Goal: Task Accomplishment & Management: Complete application form

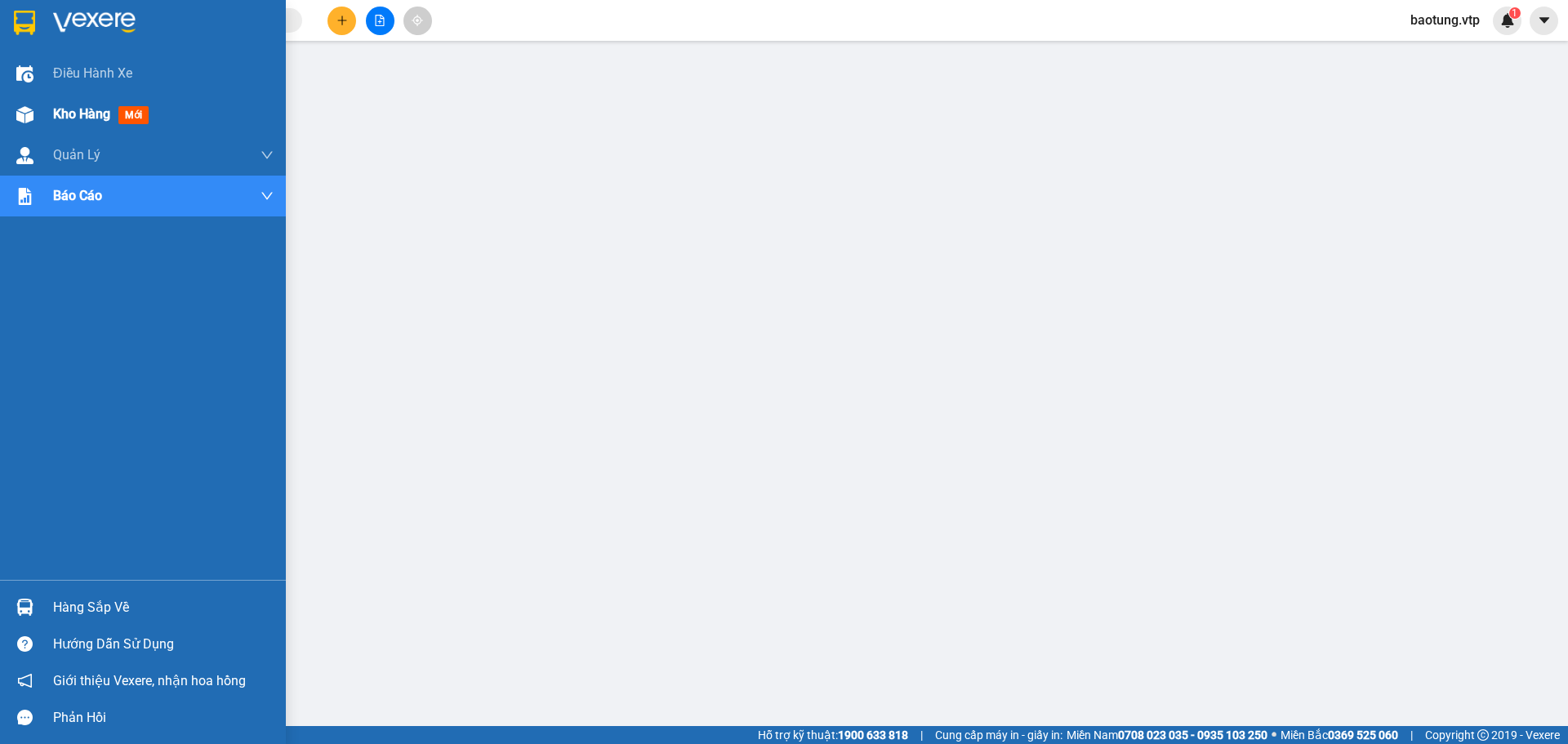
click at [37, 116] on div at bounding box center [25, 115] width 29 height 29
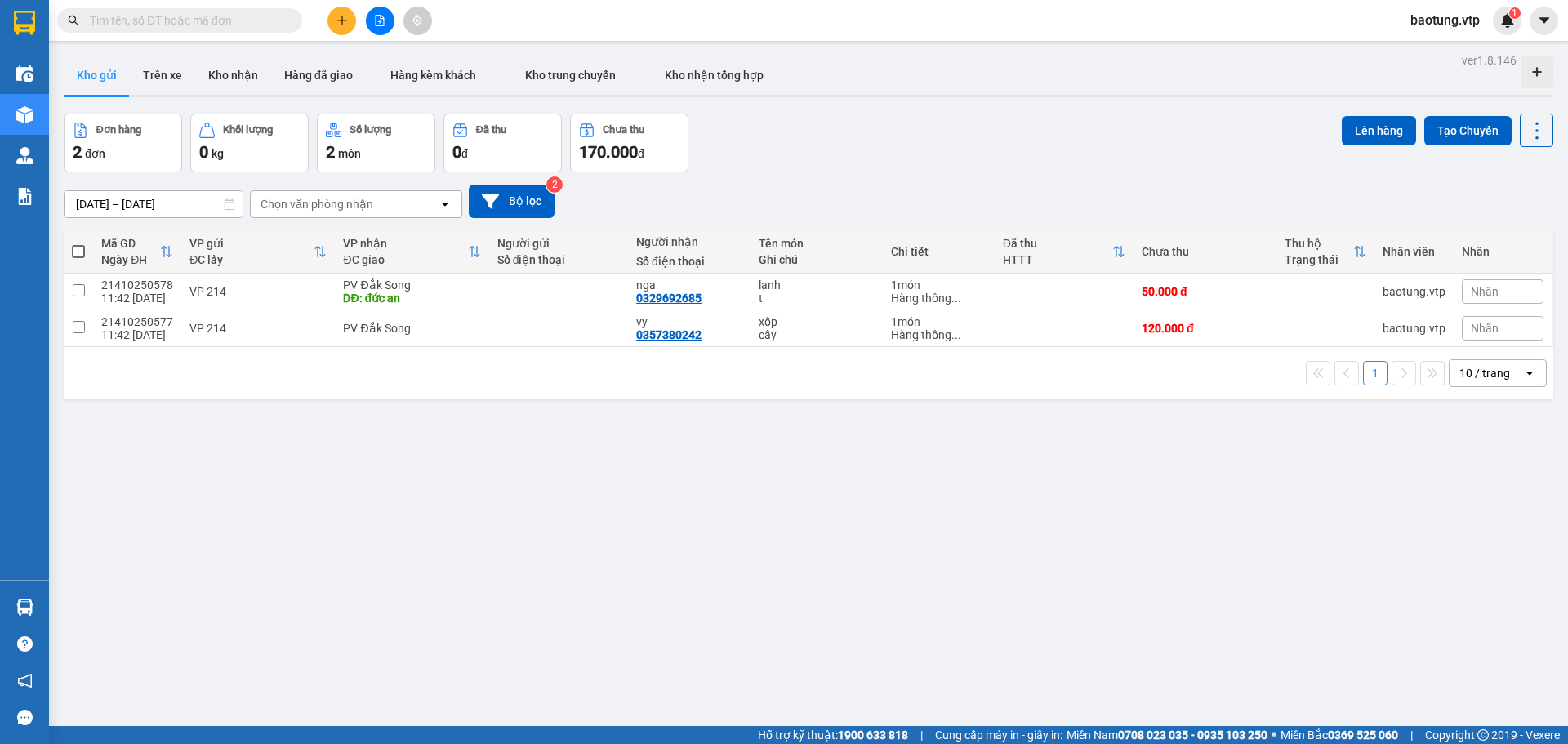
click at [1440, 24] on span "baotung.vtp" at bounding box center [1446, 20] width 96 height 21
click at [1427, 52] on span "Đăng xuất" at bounding box center [1455, 51] width 69 height 18
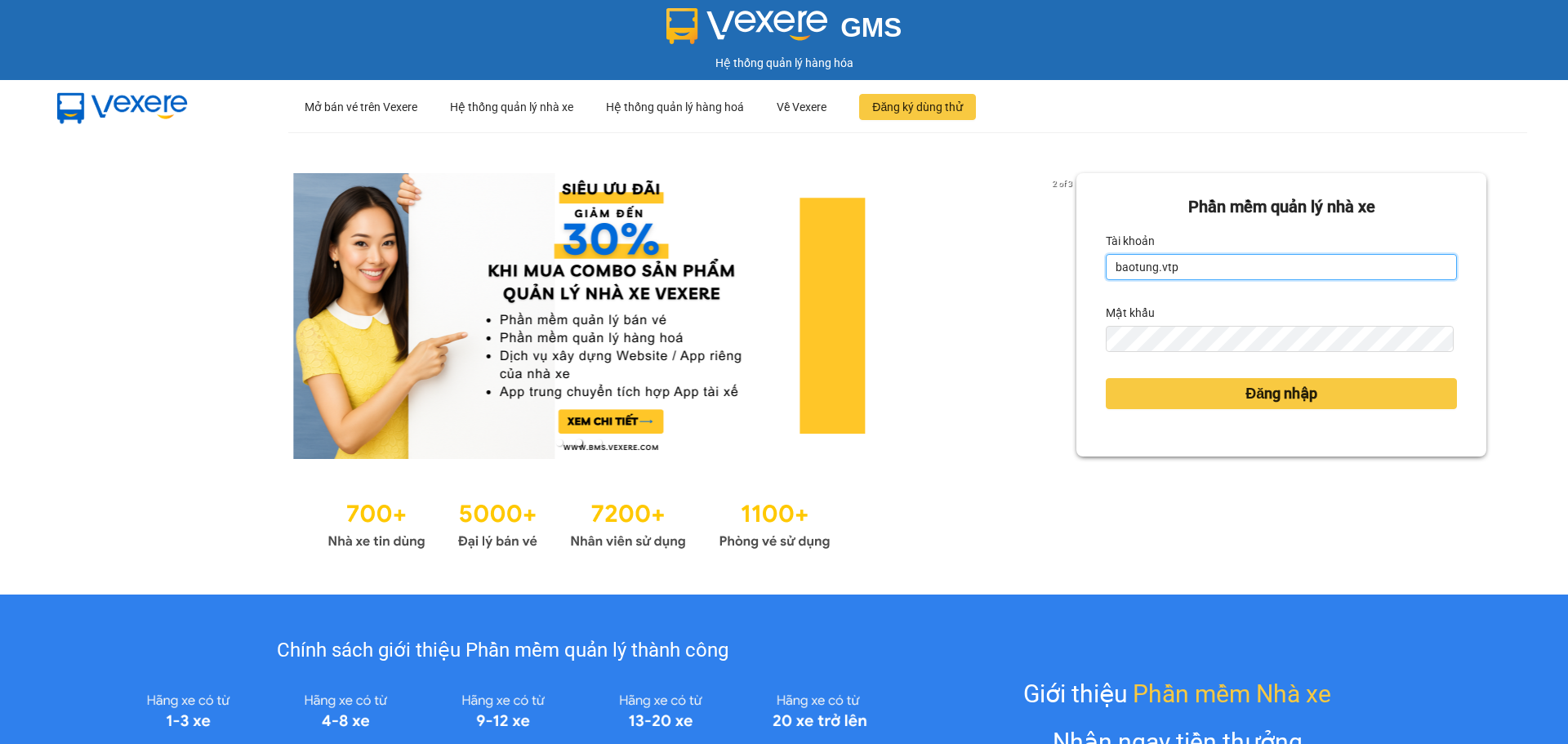
drag, startPoint x: 1279, startPoint y: 261, endPoint x: 1102, endPoint y: 274, distance: 177.5
click at [1106, 274] on input "baotung.vtp" at bounding box center [1281, 267] width 351 height 26
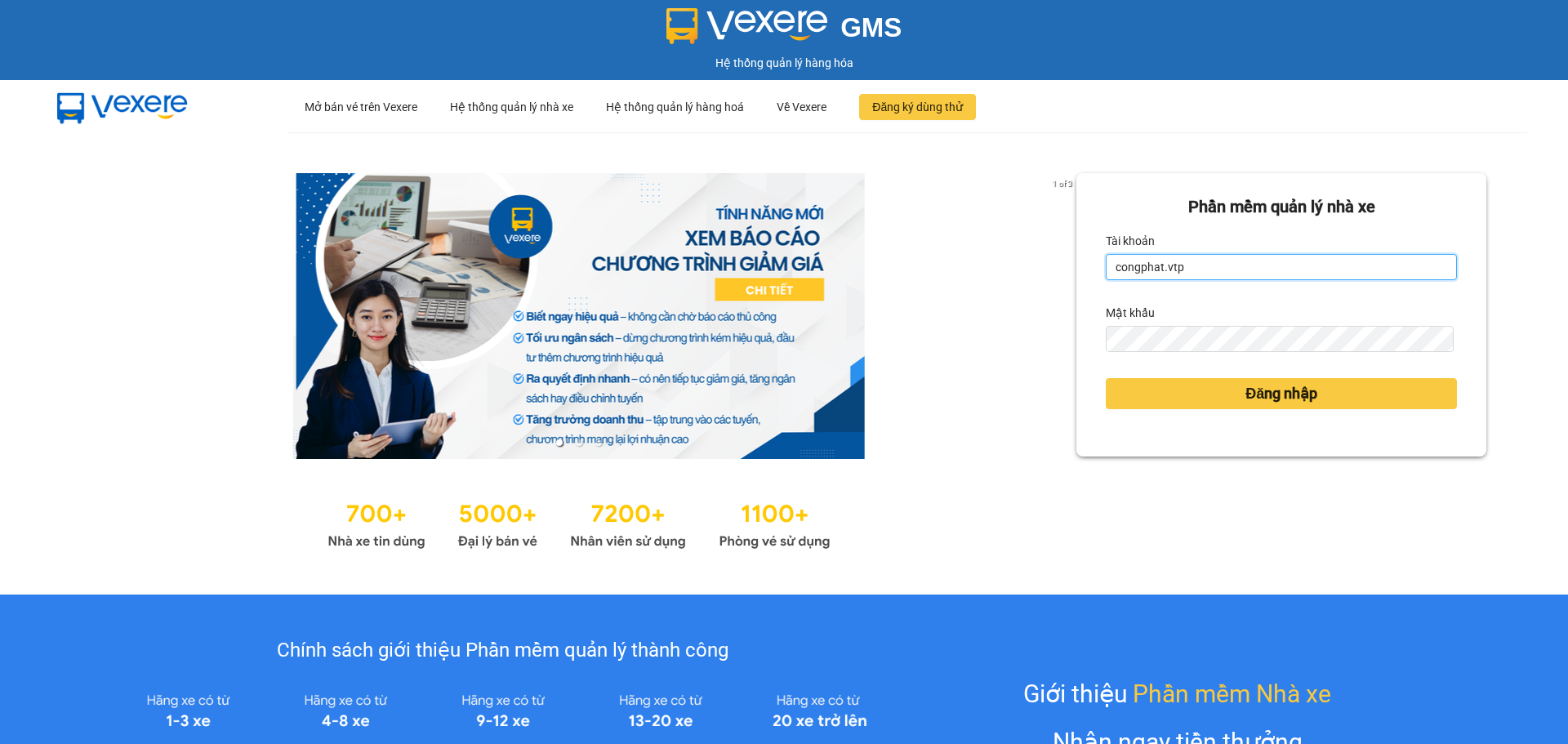
type input "congphat.vtp"
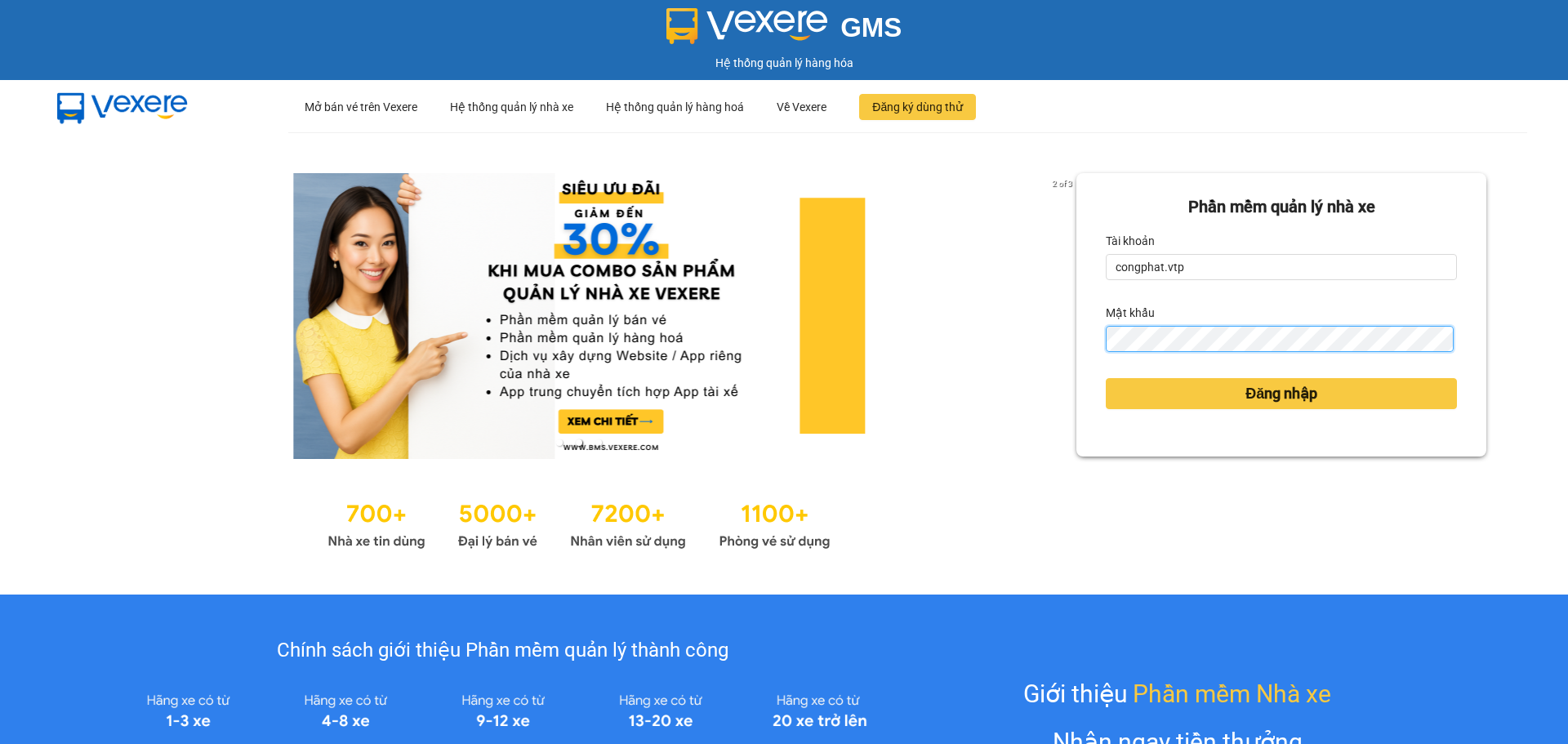
click at [1106, 378] on button "Đăng nhập" at bounding box center [1281, 393] width 351 height 31
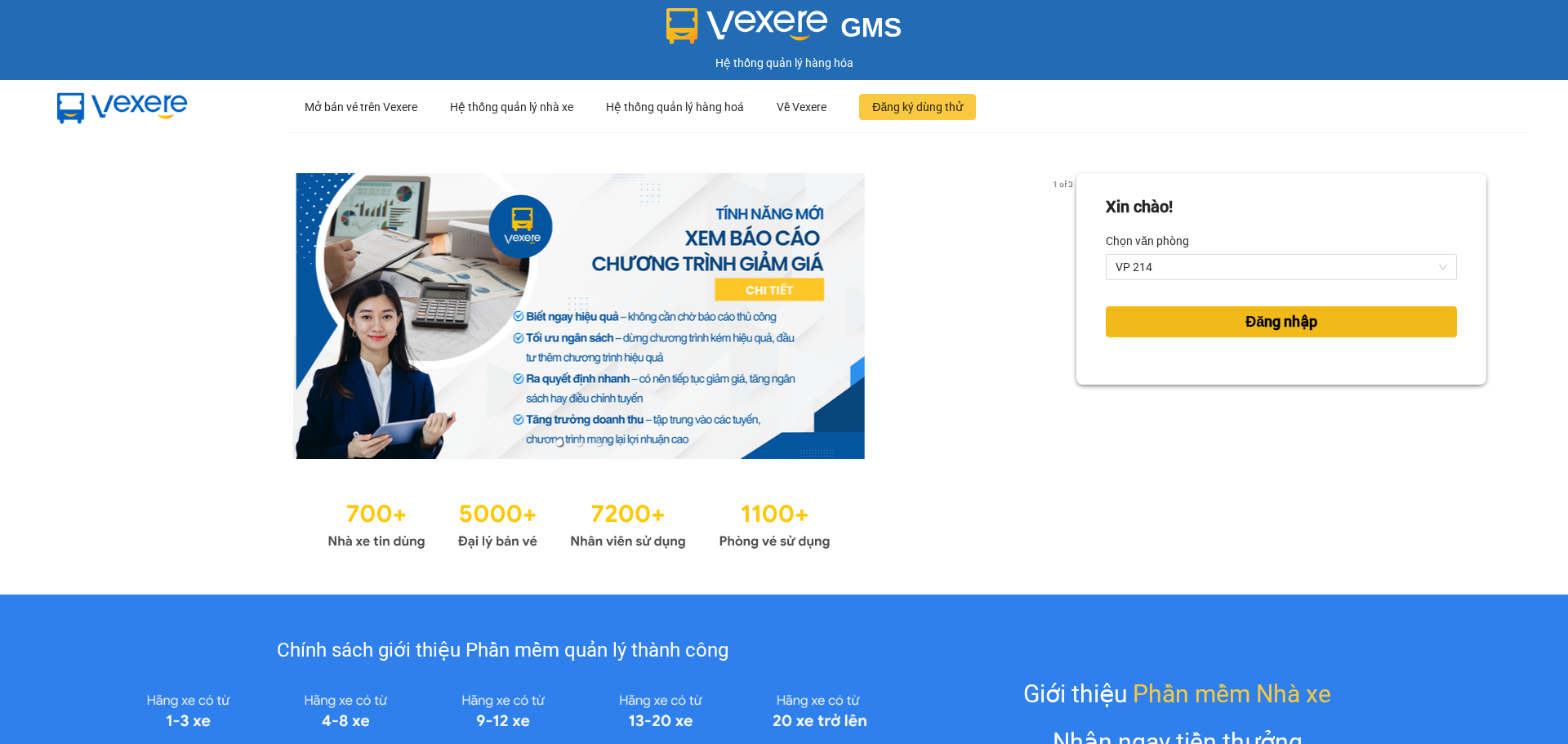
click at [1289, 316] on span "Đăng nhập" at bounding box center [1281, 322] width 72 height 23
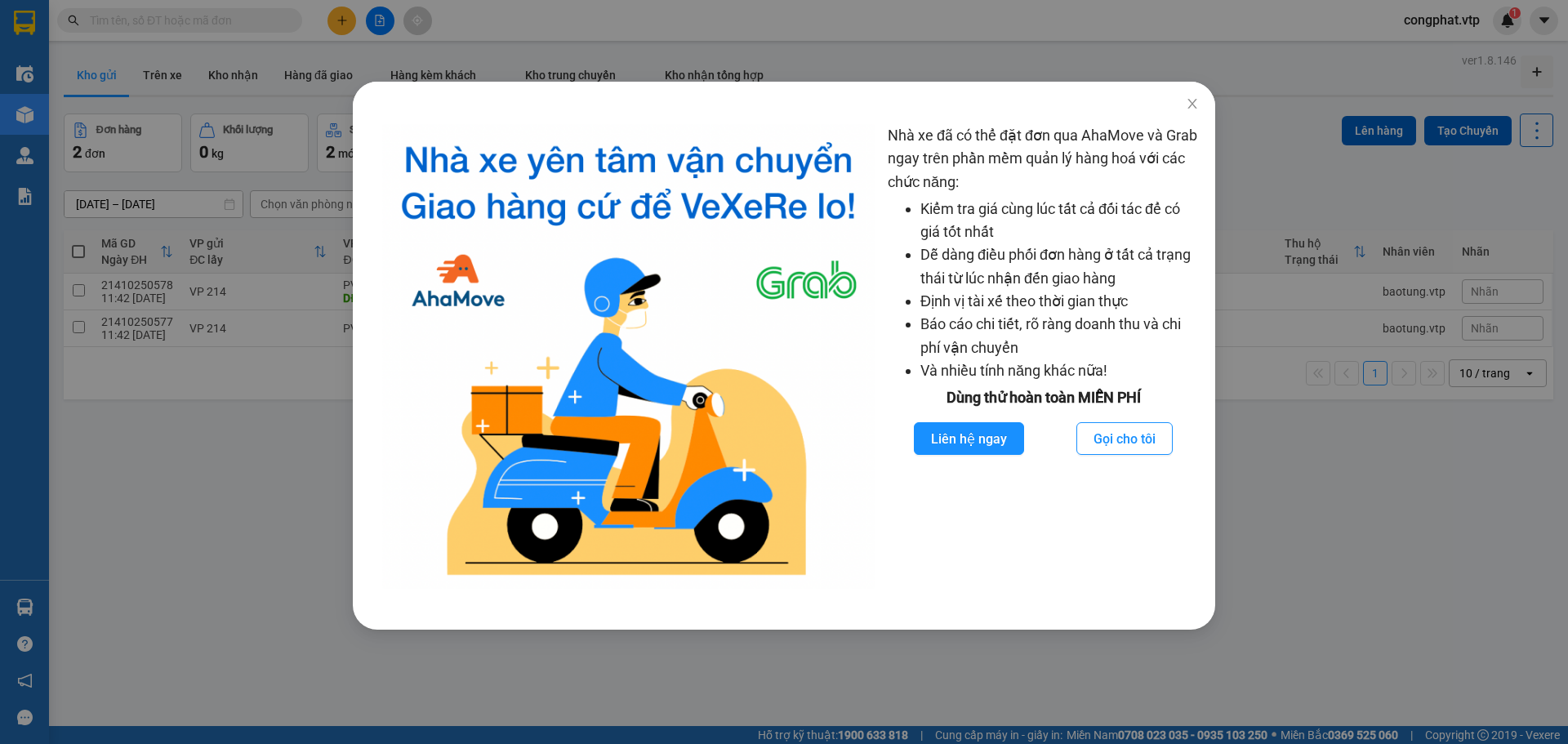
click at [553, 51] on div "Nhà xe đã có thể đặt đơn qua AhaMove và Grab ngay trên phần mềm quản lý hàng ho…" at bounding box center [784, 372] width 1568 height 744
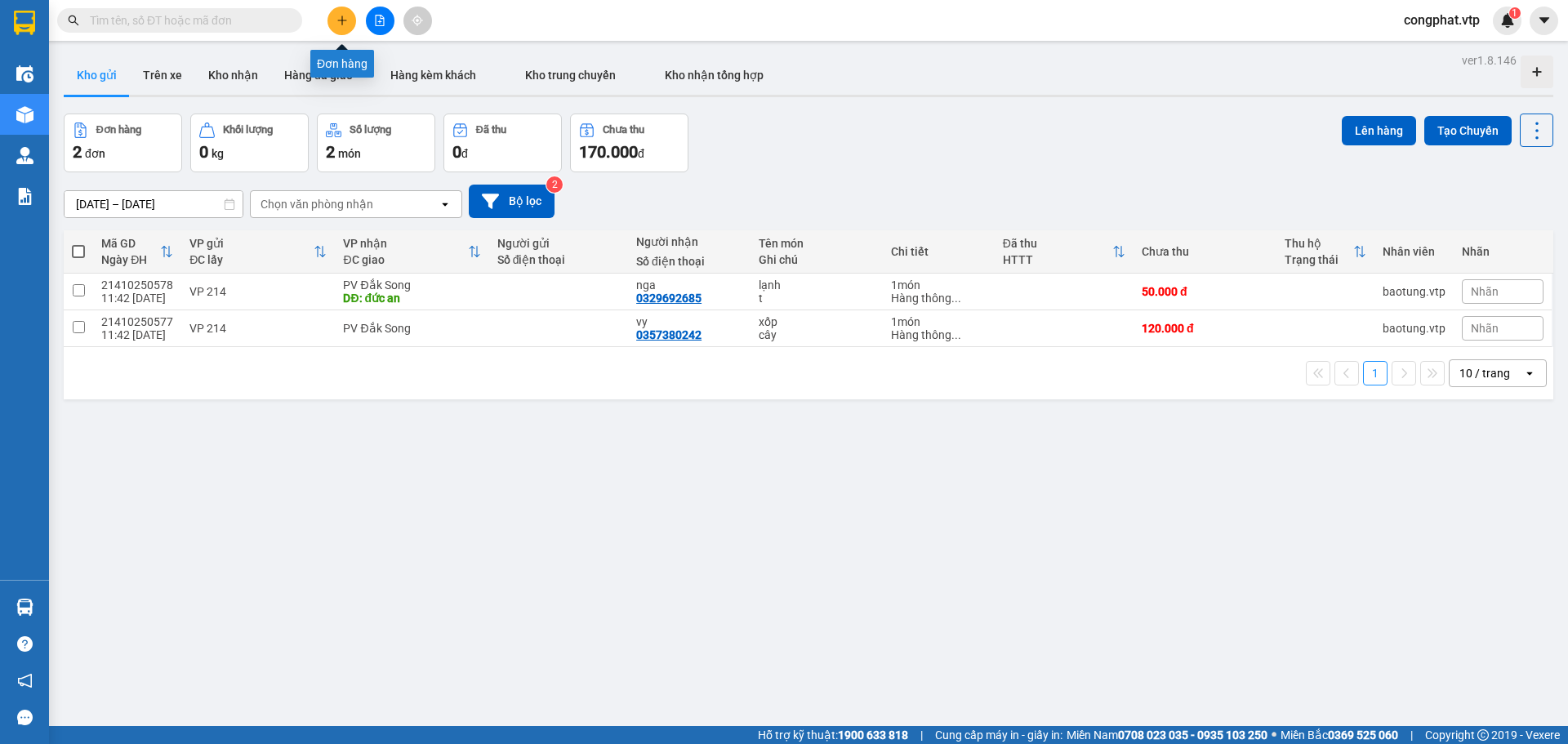
click at [347, 19] on icon "plus" at bounding box center [341, 20] width 11 height 11
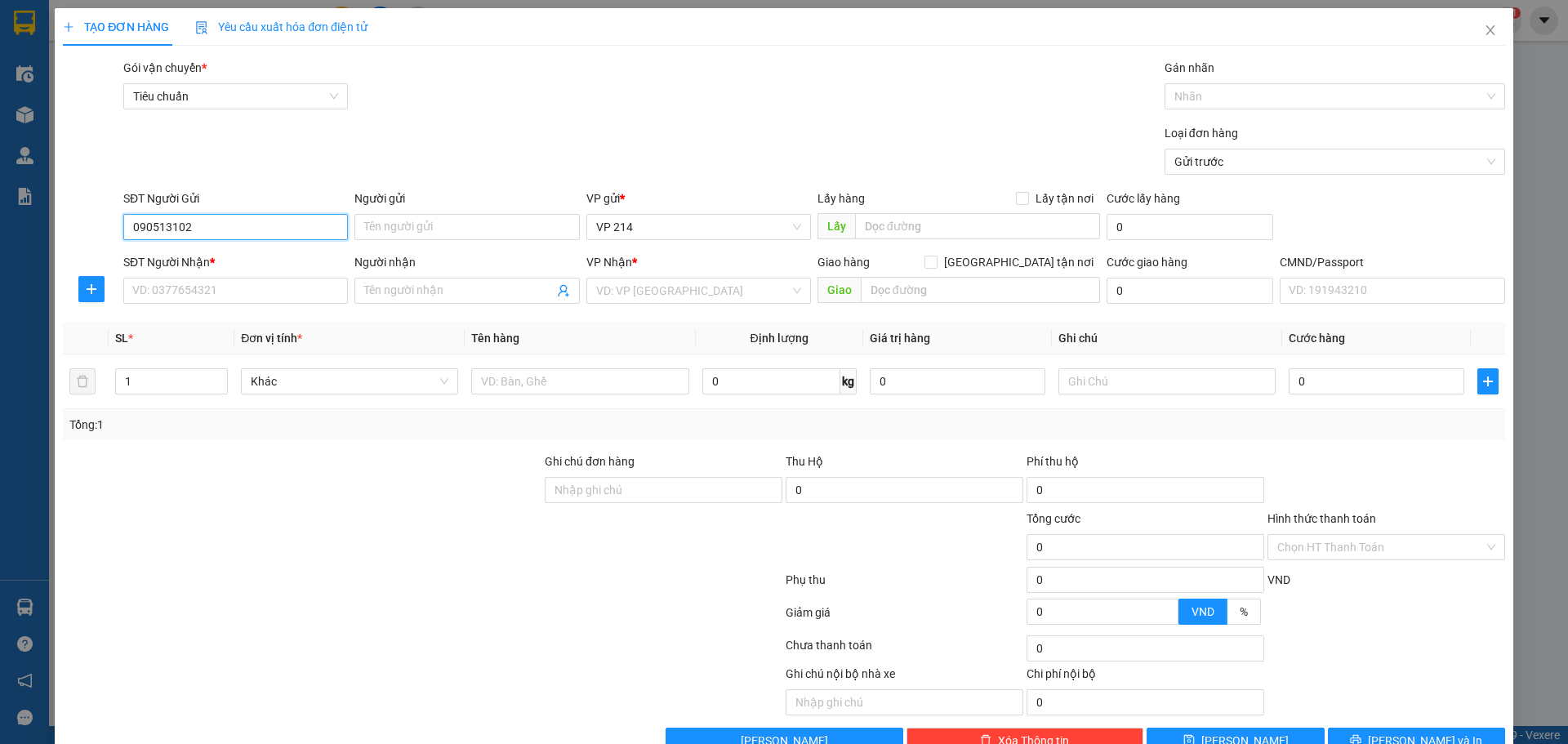
type input "0905131020"
click at [210, 252] on div "0905131020" at bounding box center [234, 260] width 203 height 18
type input "0388063348"
type input "ĐÔNG"
type input "0905131020"
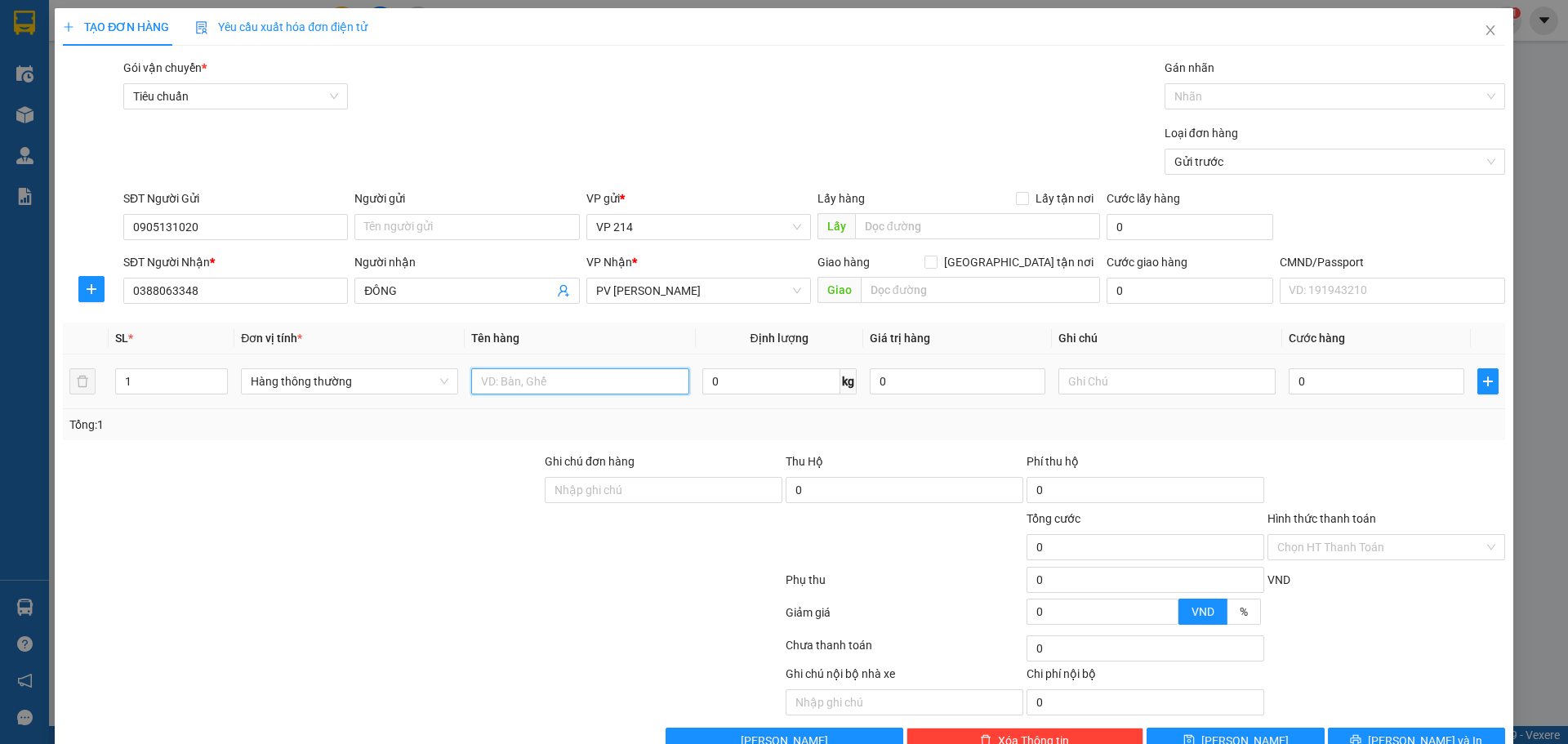
click at [524, 379] on input "text" at bounding box center [579, 381] width 217 height 26
type input "pt"
click at [1093, 388] on input "text" at bounding box center [1167, 381] width 217 height 26
type input "t"
click at [1341, 379] on input "0" at bounding box center [1376, 381] width 175 height 26
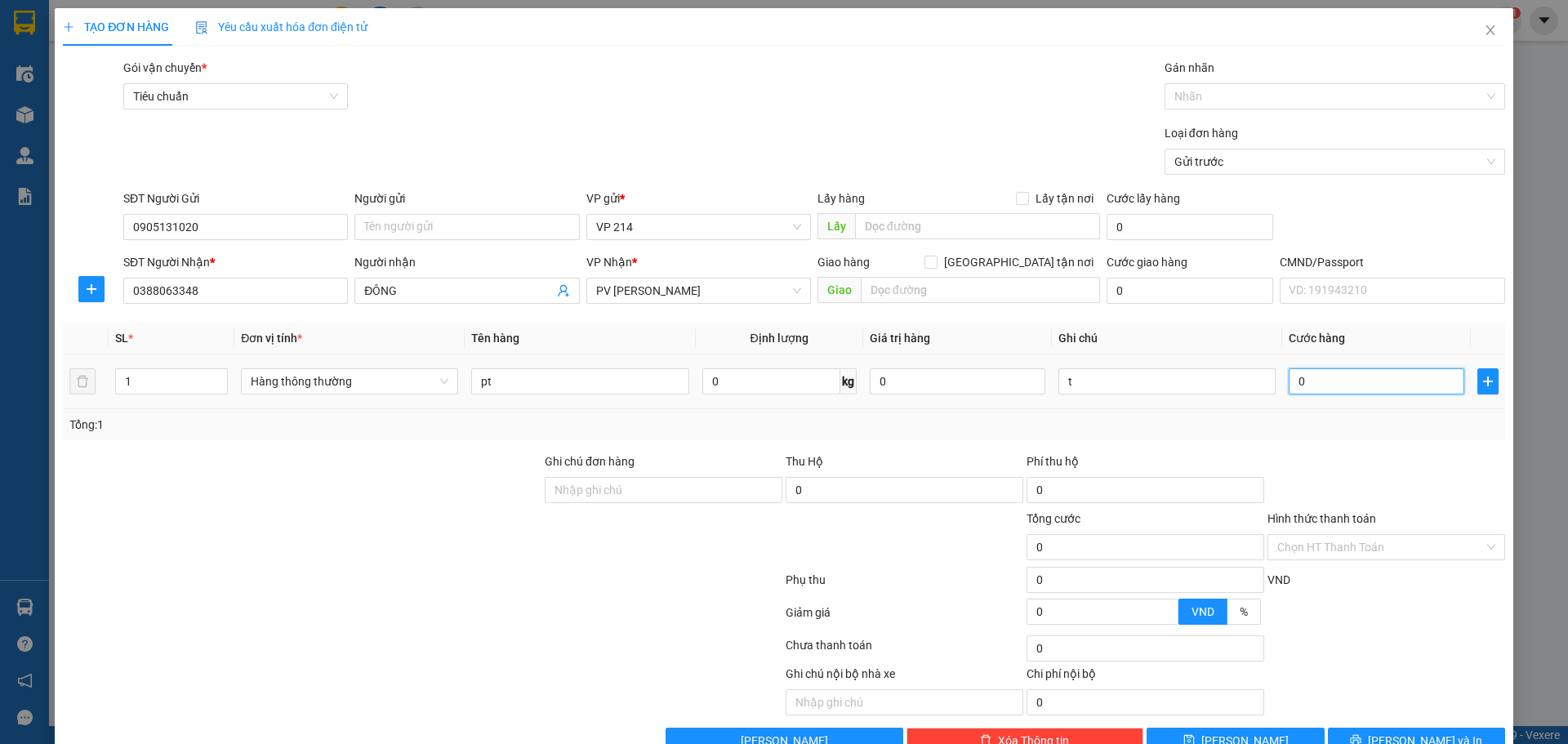
type input "6"
type input "60"
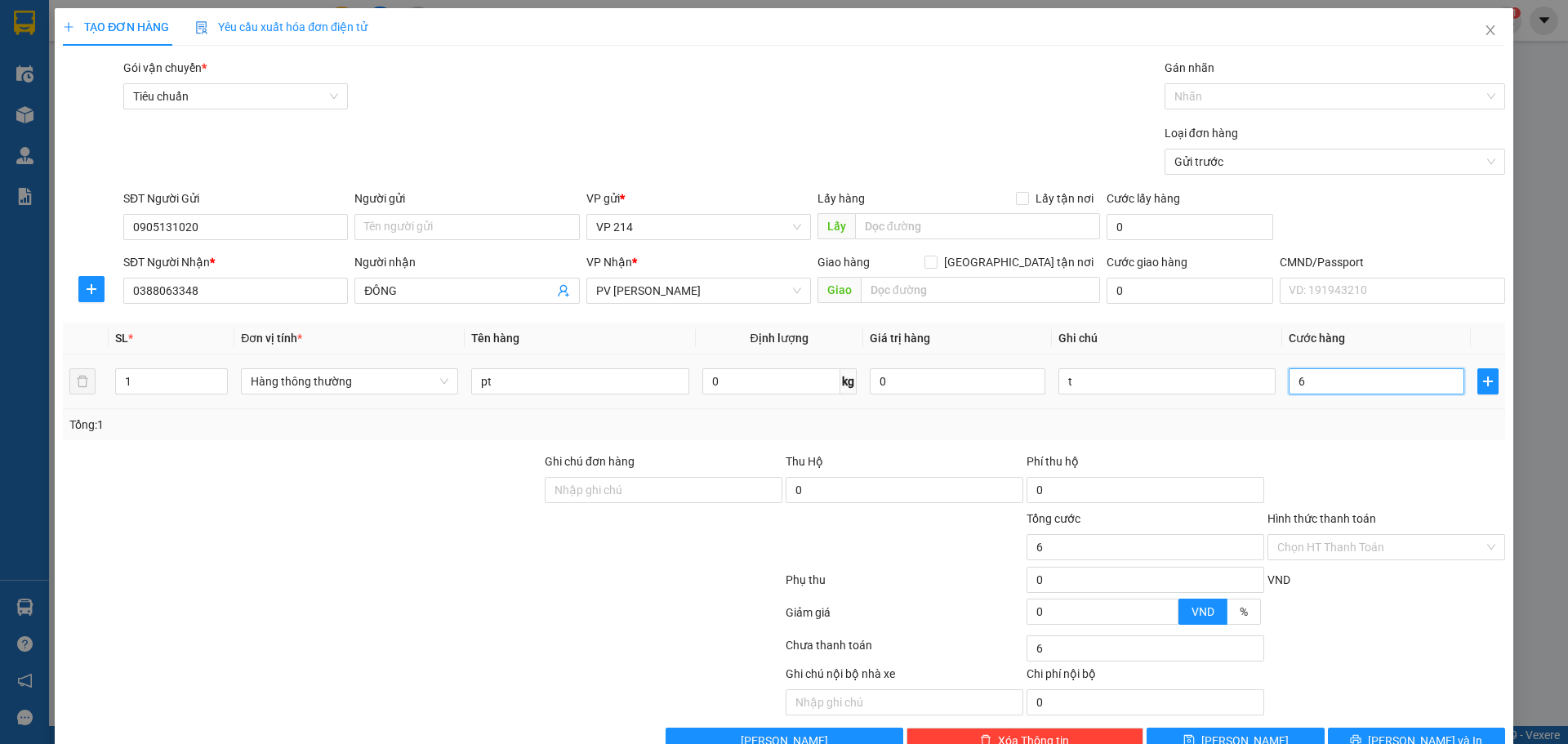
type input "60"
type input "600"
type input "6.000"
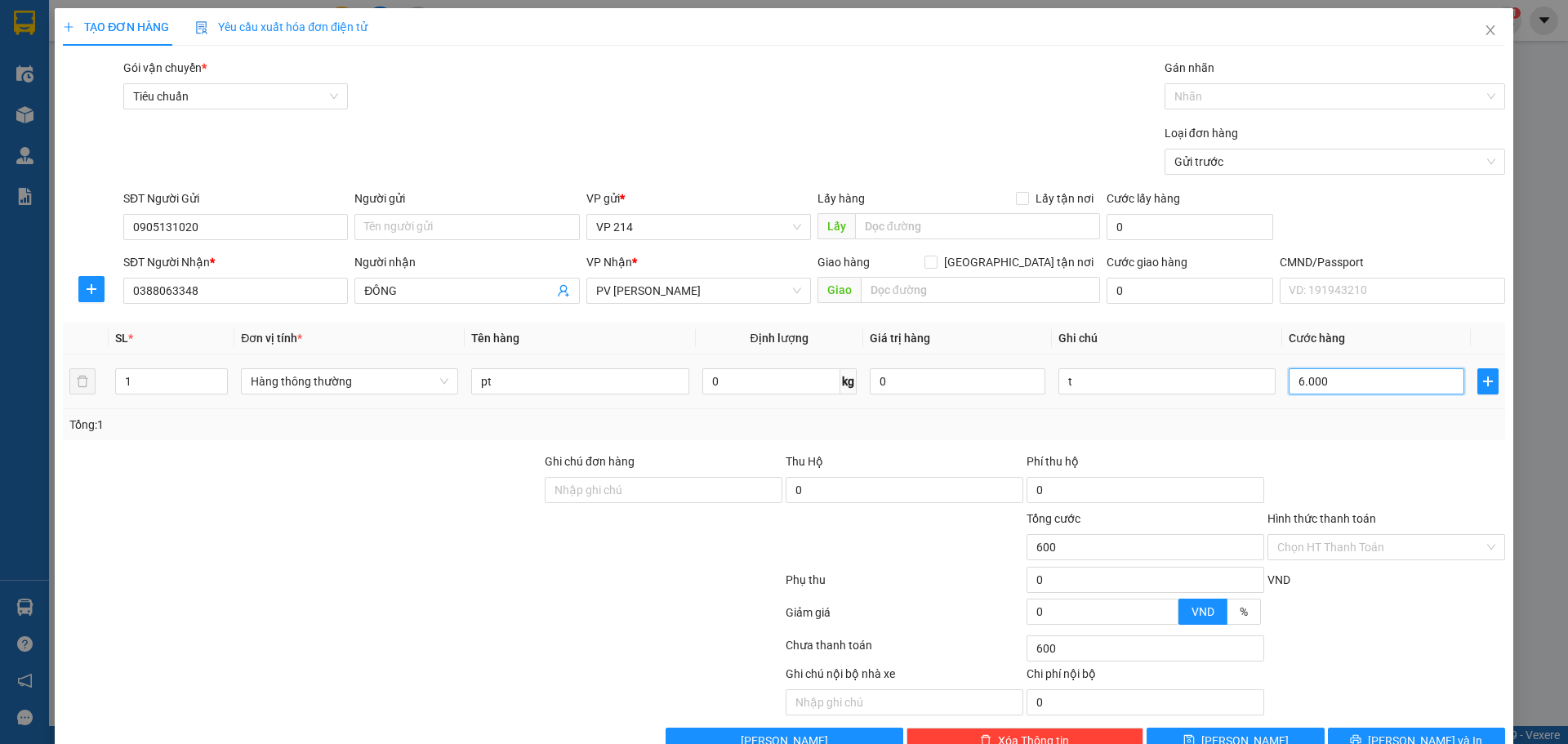
type input "6.000"
type input "60.000"
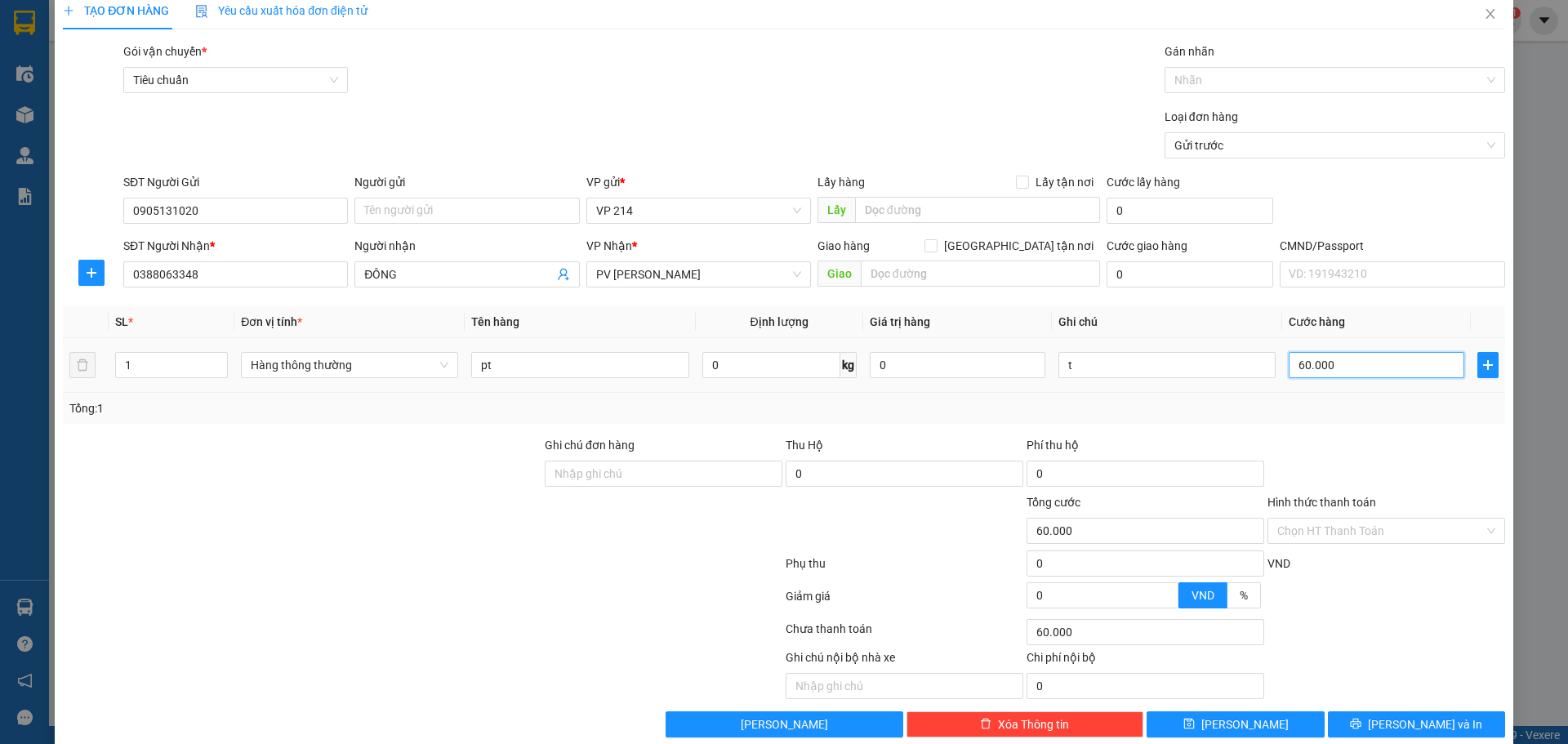
scroll to position [42, 0]
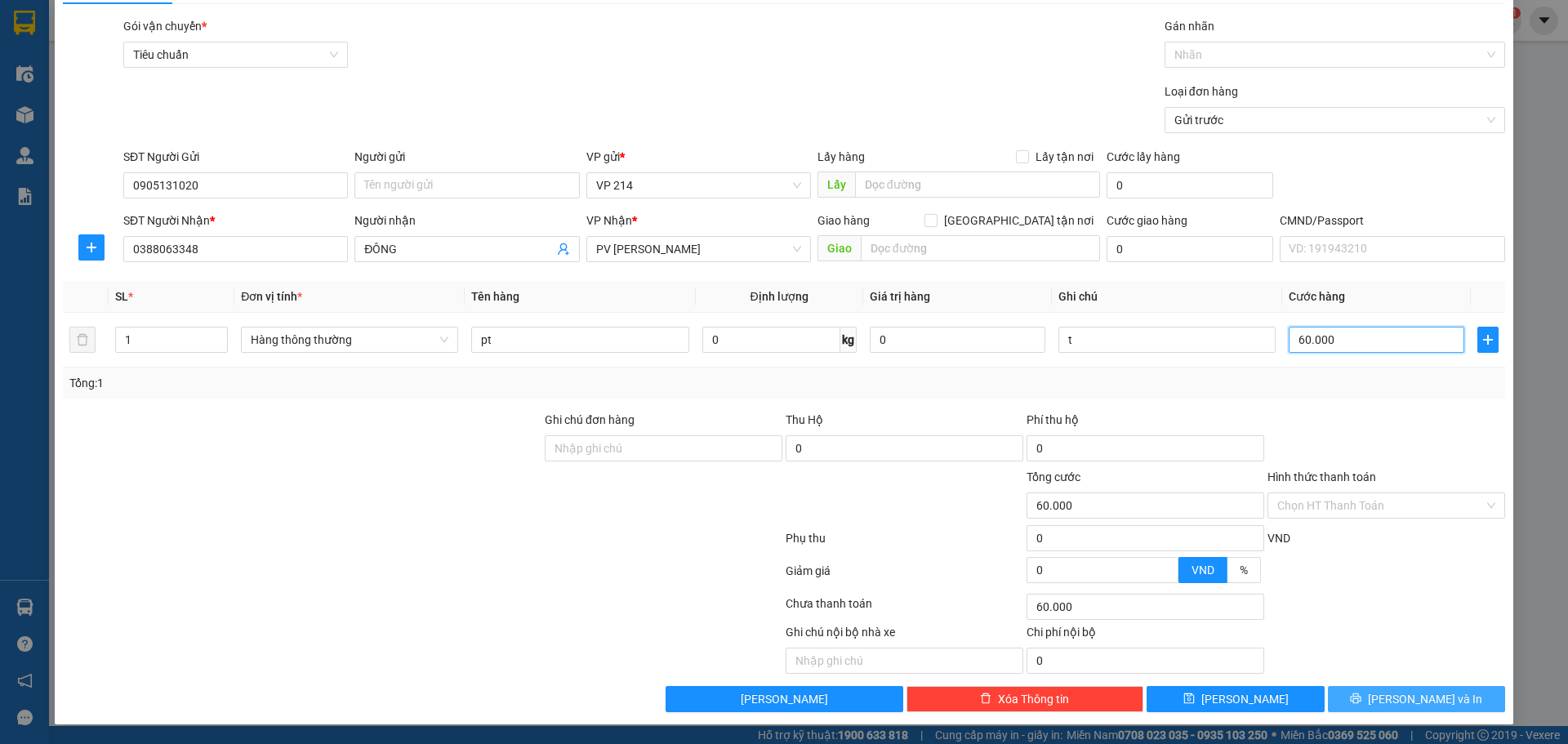
type input "60.000"
click at [1361, 698] on icon "printer" at bounding box center [1355, 698] width 11 height 11
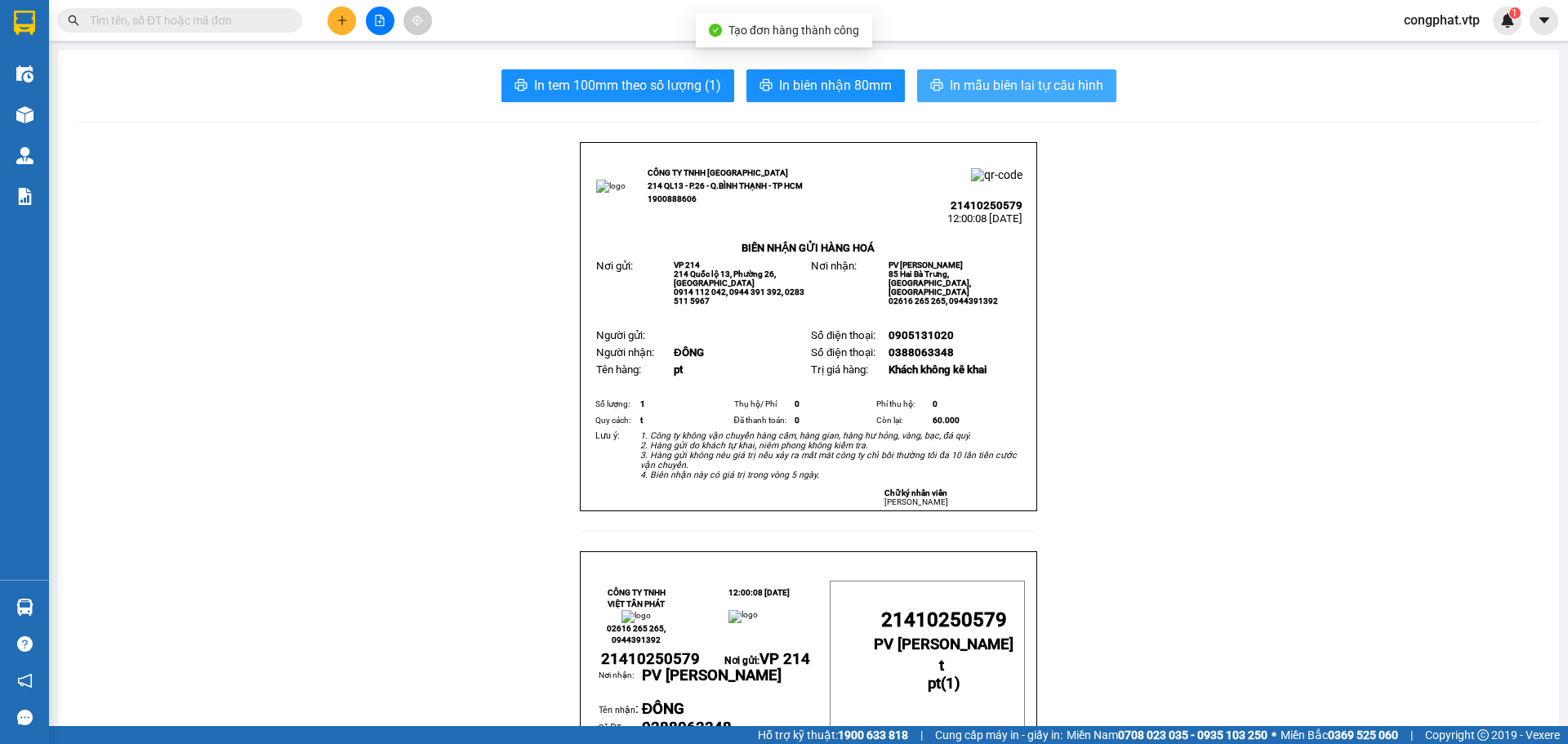
click at [1089, 73] on button "In mẫu biên lai tự cấu hình" at bounding box center [1016, 86] width 199 height 33
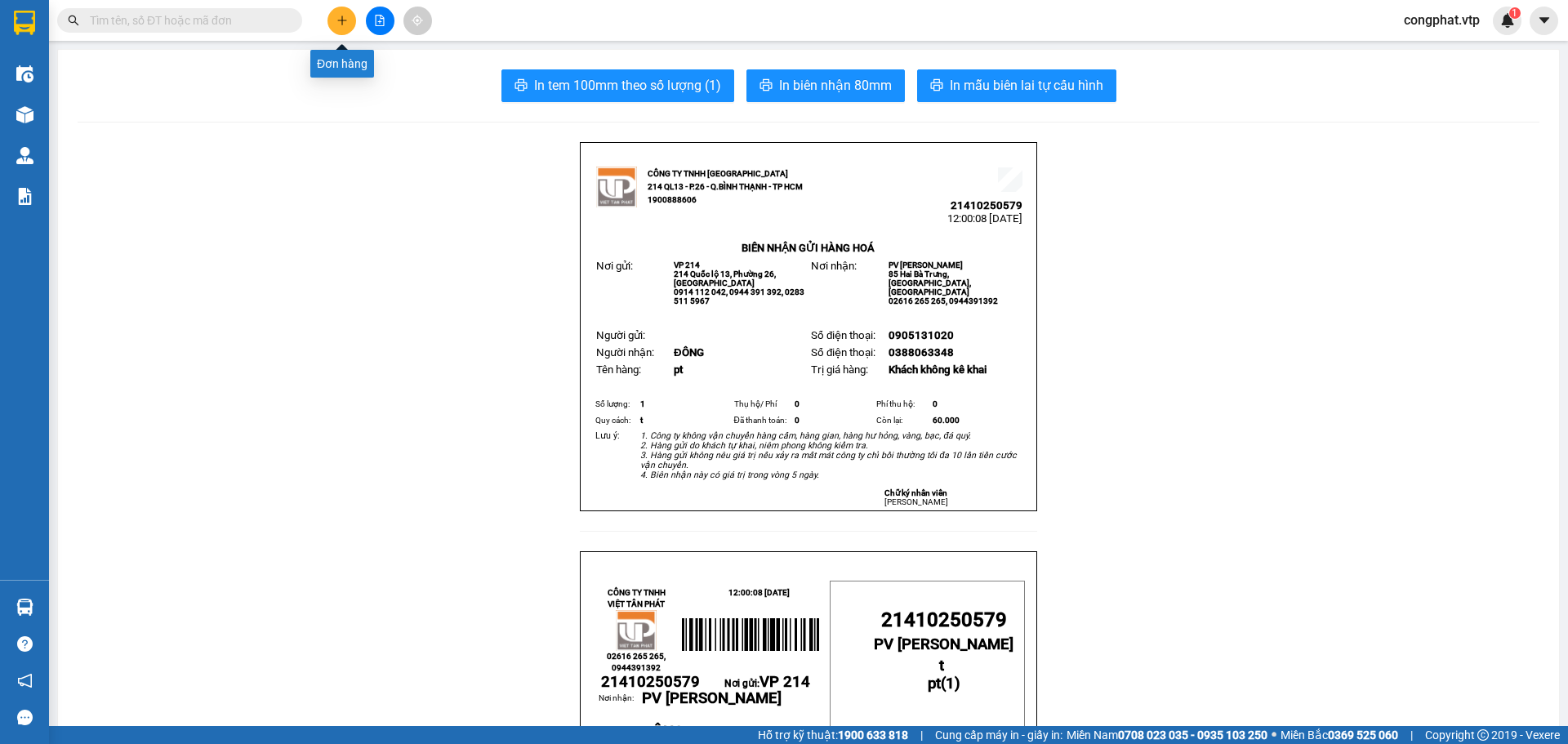
click at [344, 16] on icon "plus" at bounding box center [341, 20] width 11 height 11
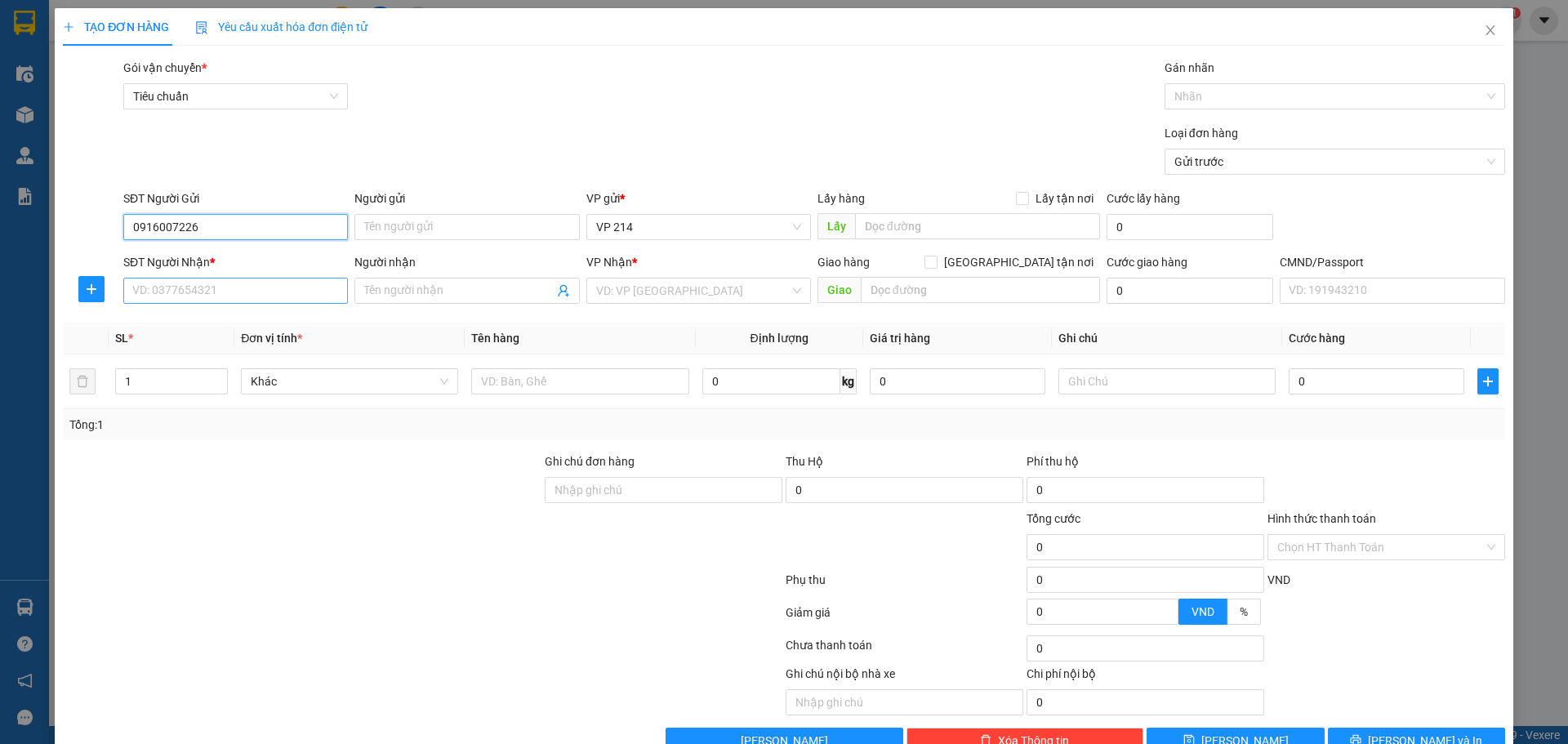
type input "0916007226"
click at [249, 287] on input "SĐT Người Nhận *" at bounding box center [236, 291] width 225 height 26
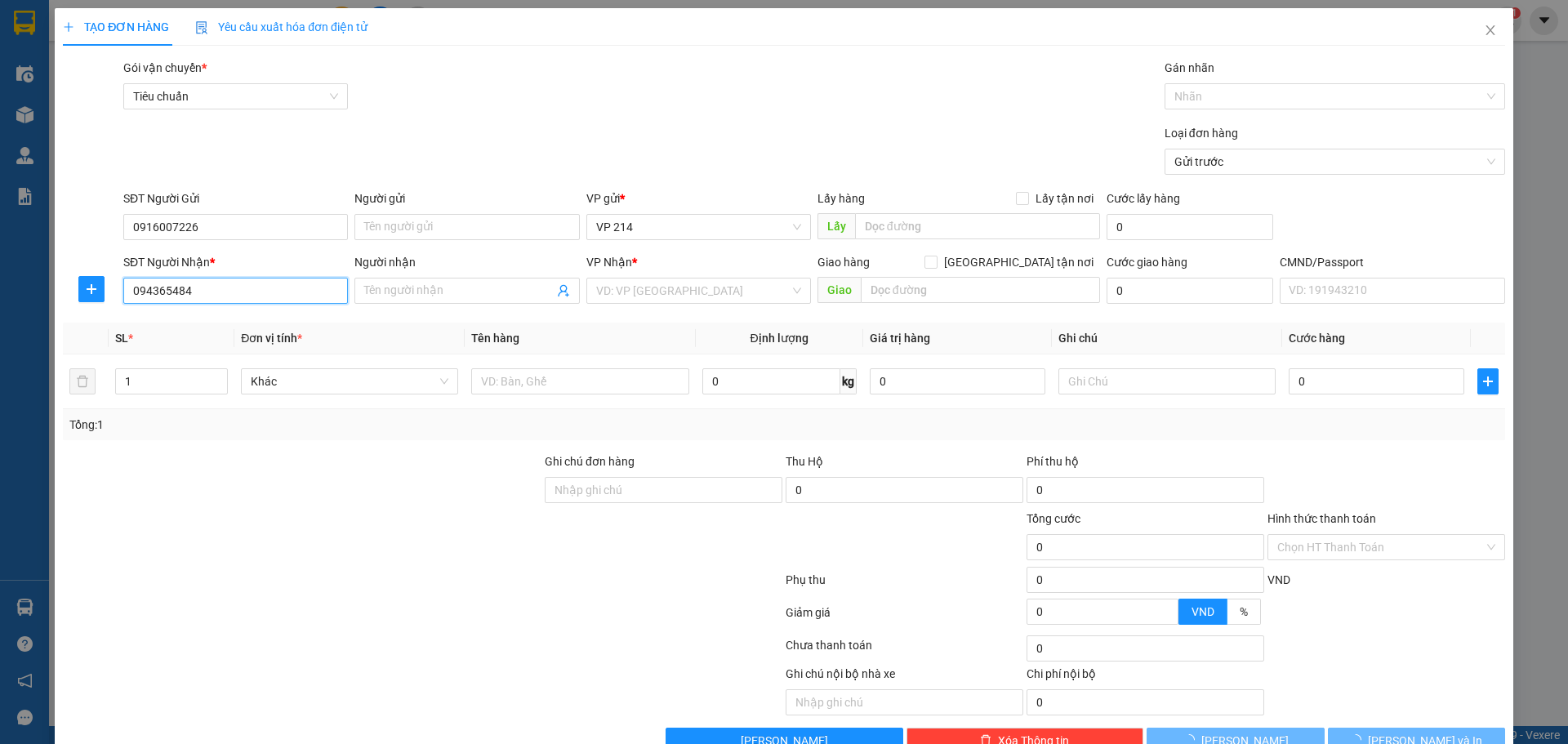
type input "0943654848"
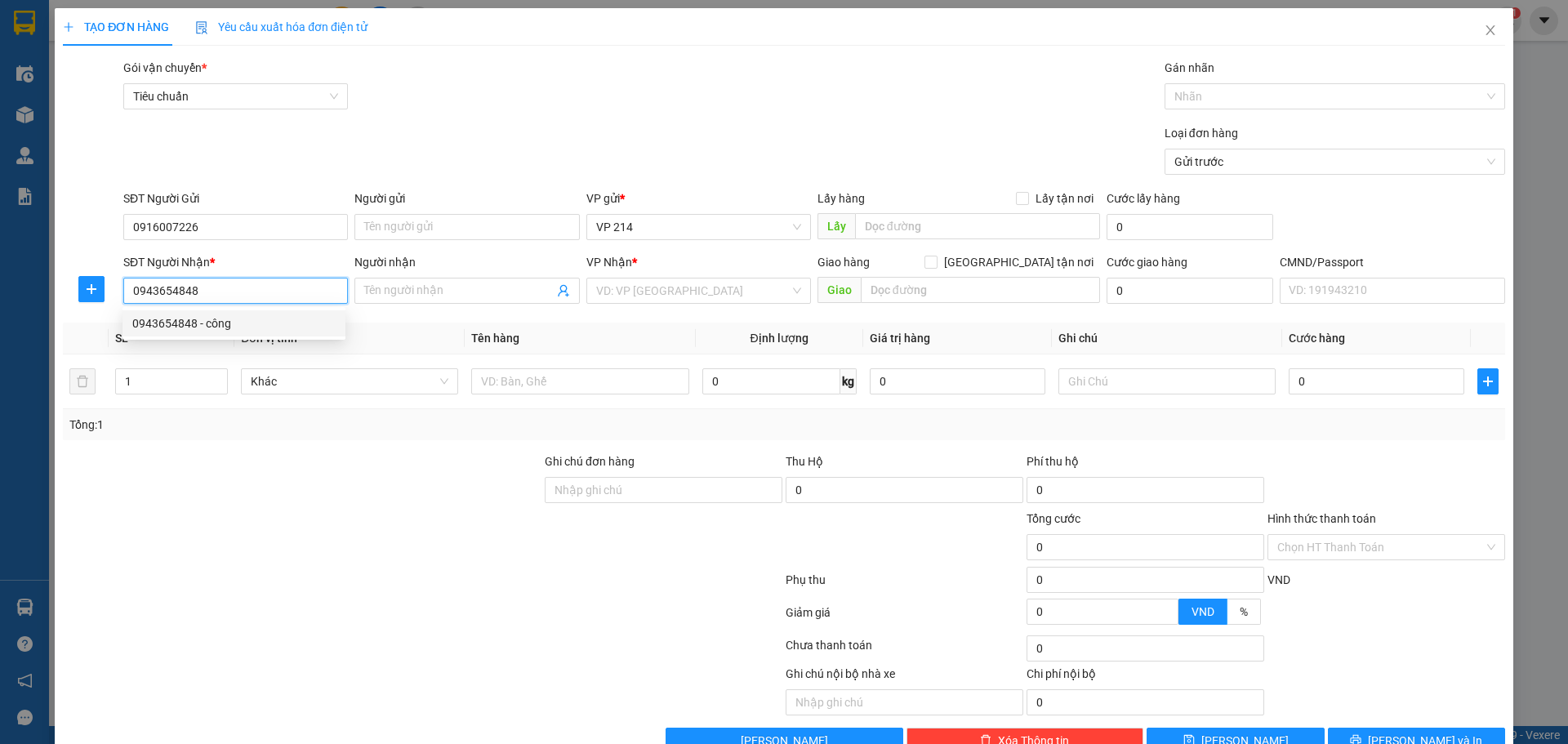
click at [236, 325] on div "0943654848 - công" at bounding box center [234, 324] width 203 height 18
type input "công"
type input "k bao bể"
type input "0943654848"
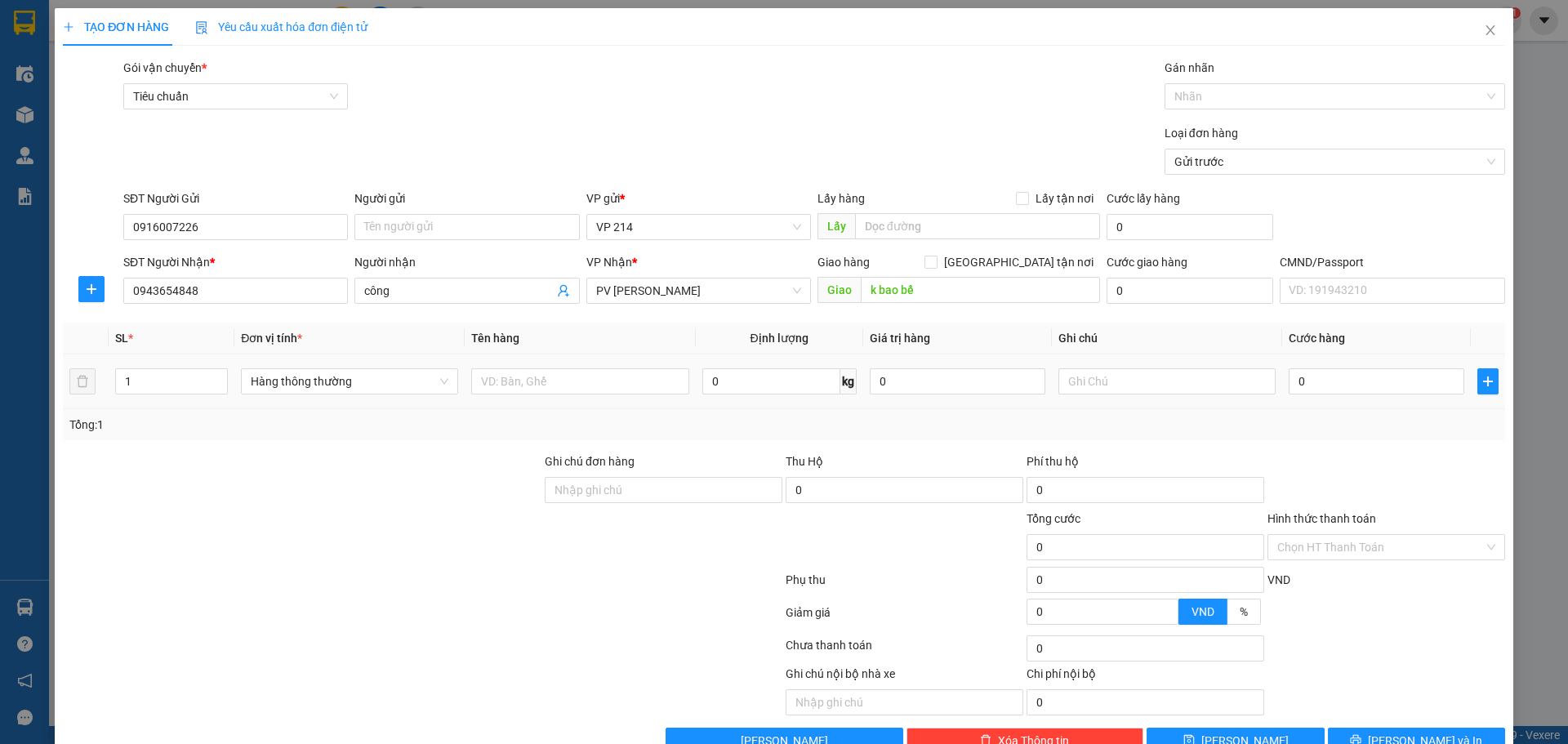
drag, startPoint x: 155, startPoint y: 376, endPoint x: 9, endPoint y: 395, distance: 147.2
click at [35, 393] on div "TẠO ĐƠN HÀNG Yêu cầu xuất hóa đơn điện tử Transit Pickup Surcharge Ids Transit …" at bounding box center [784, 372] width 1568 height 744
type input "2"
click at [611, 372] on input "text" at bounding box center [579, 381] width 217 height 26
type input "nt"
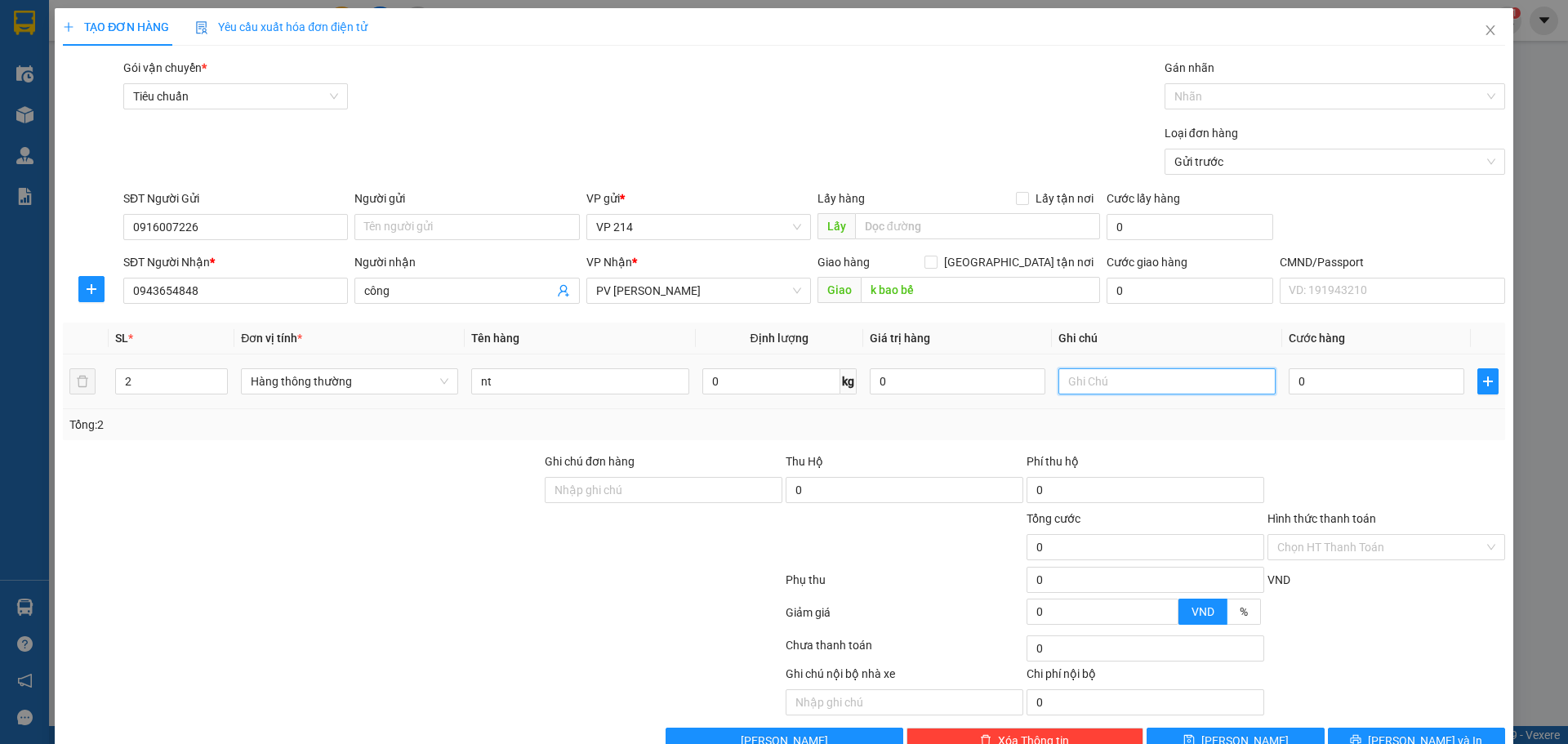
click at [1139, 379] on input "text" at bounding box center [1167, 381] width 217 height 26
type input "c"
click at [1315, 386] on input "0" at bounding box center [1376, 381] width 175 height 26
type input "1"
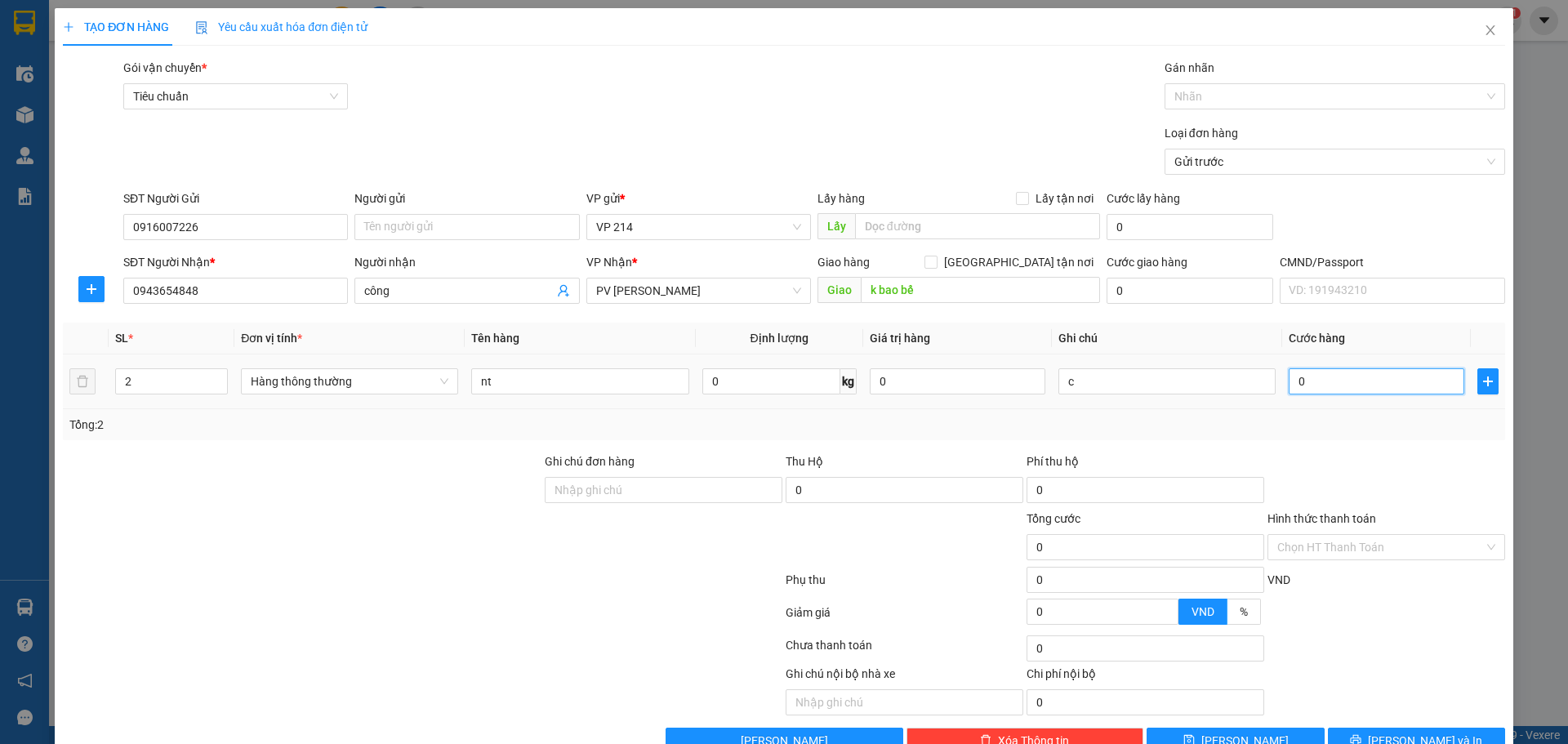
type input "1"
type input "12"
type input "120"
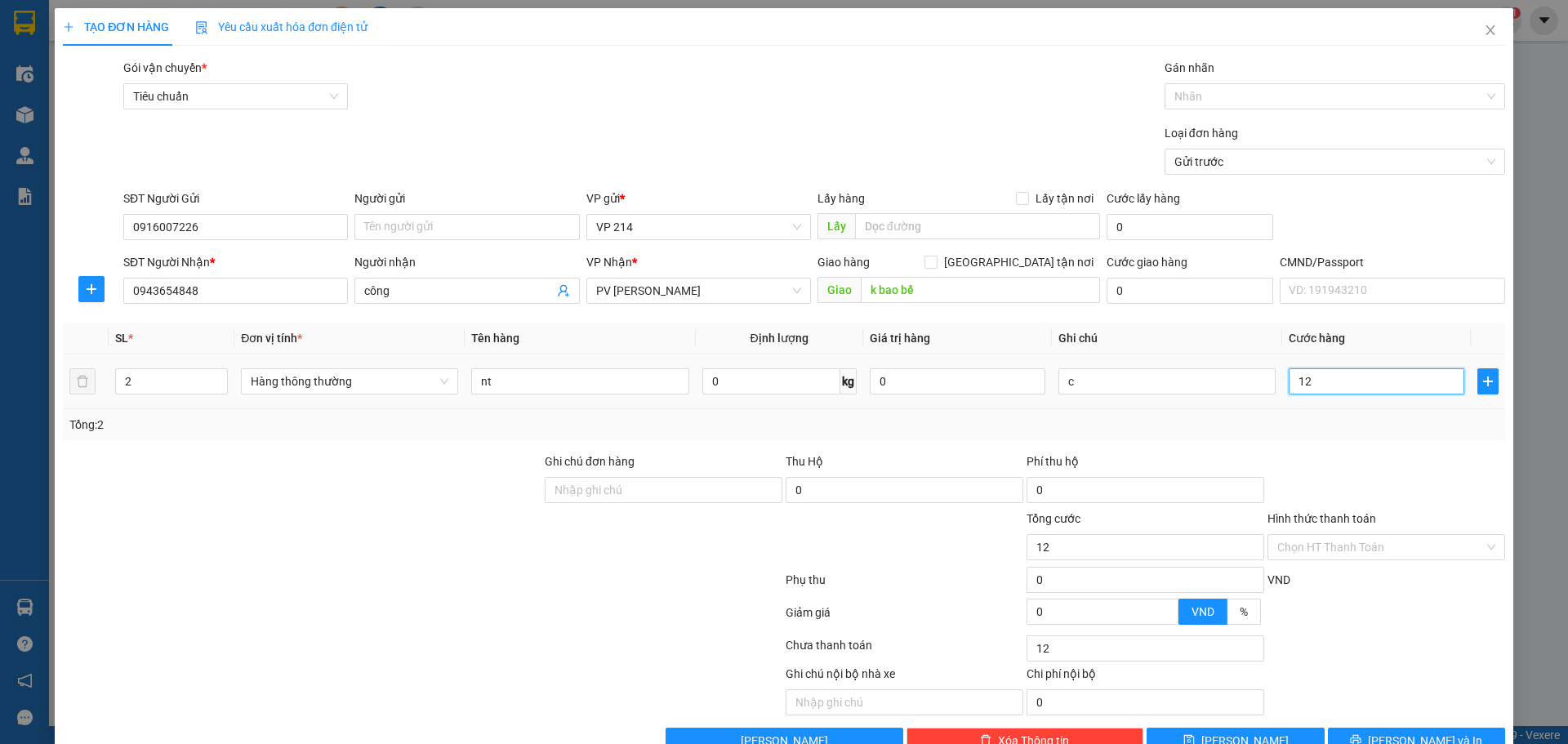
type input "120"
type input "1.200"
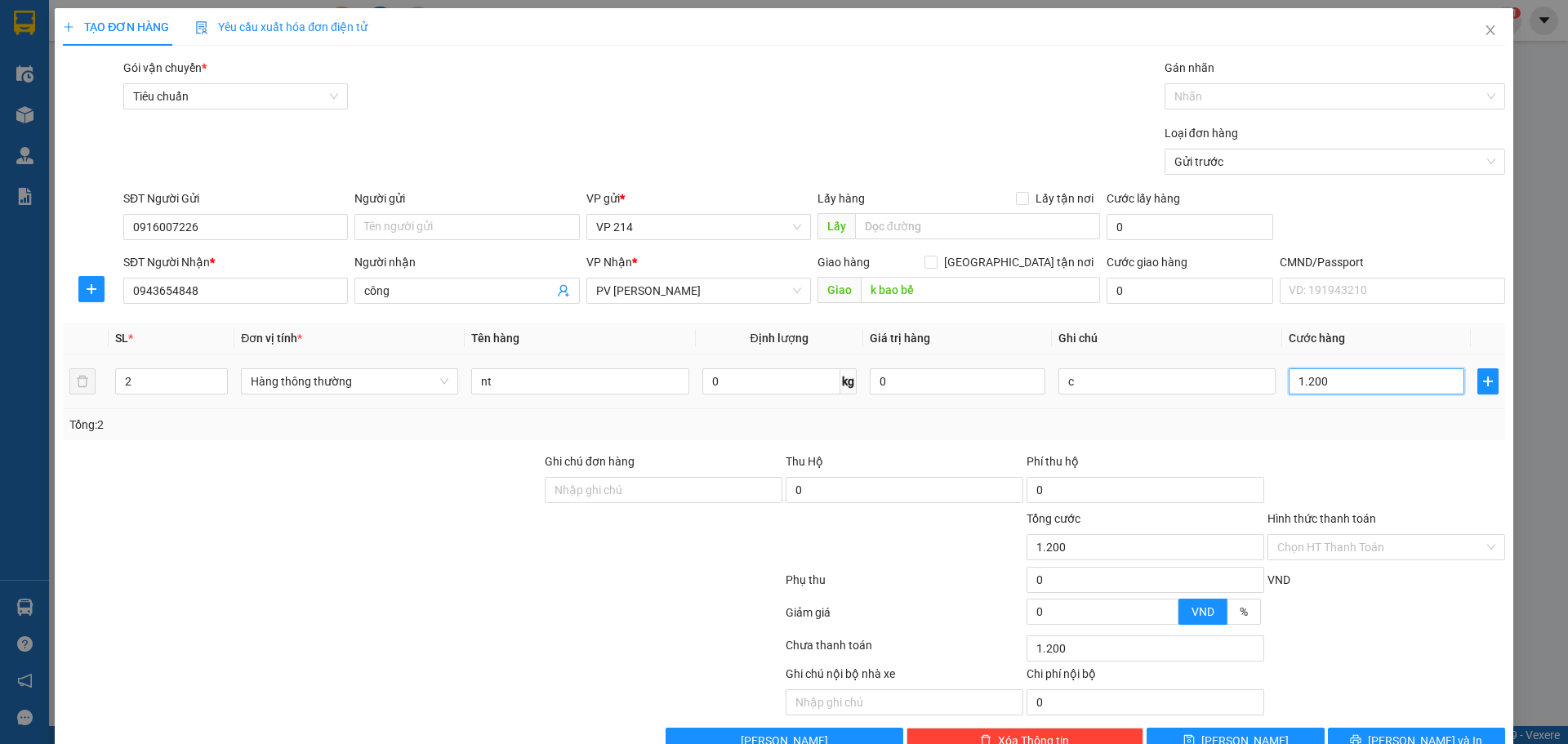
type input "12.000"
type input "120.000"
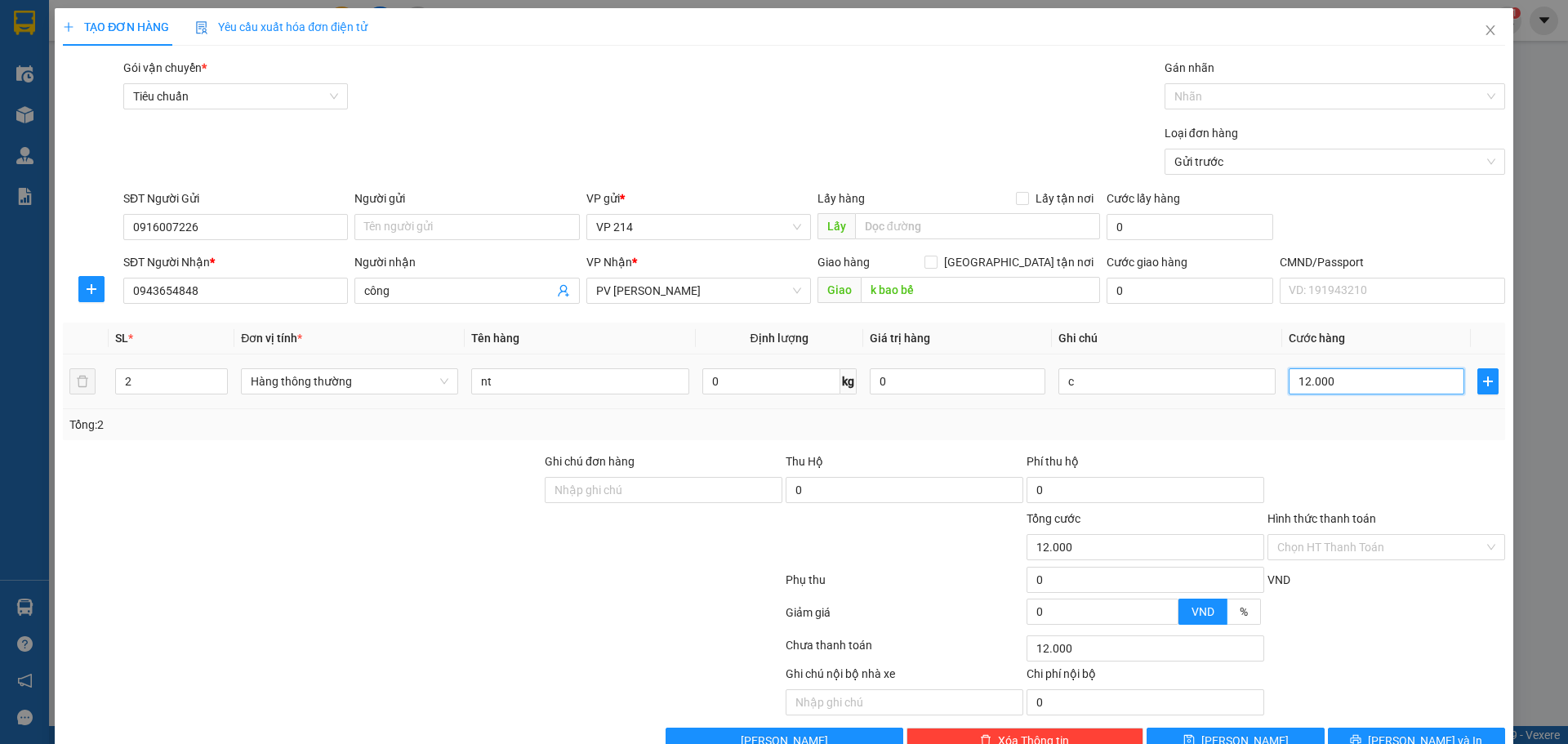
type input "120.000"
type input "1.200.000"
type input "120.000"
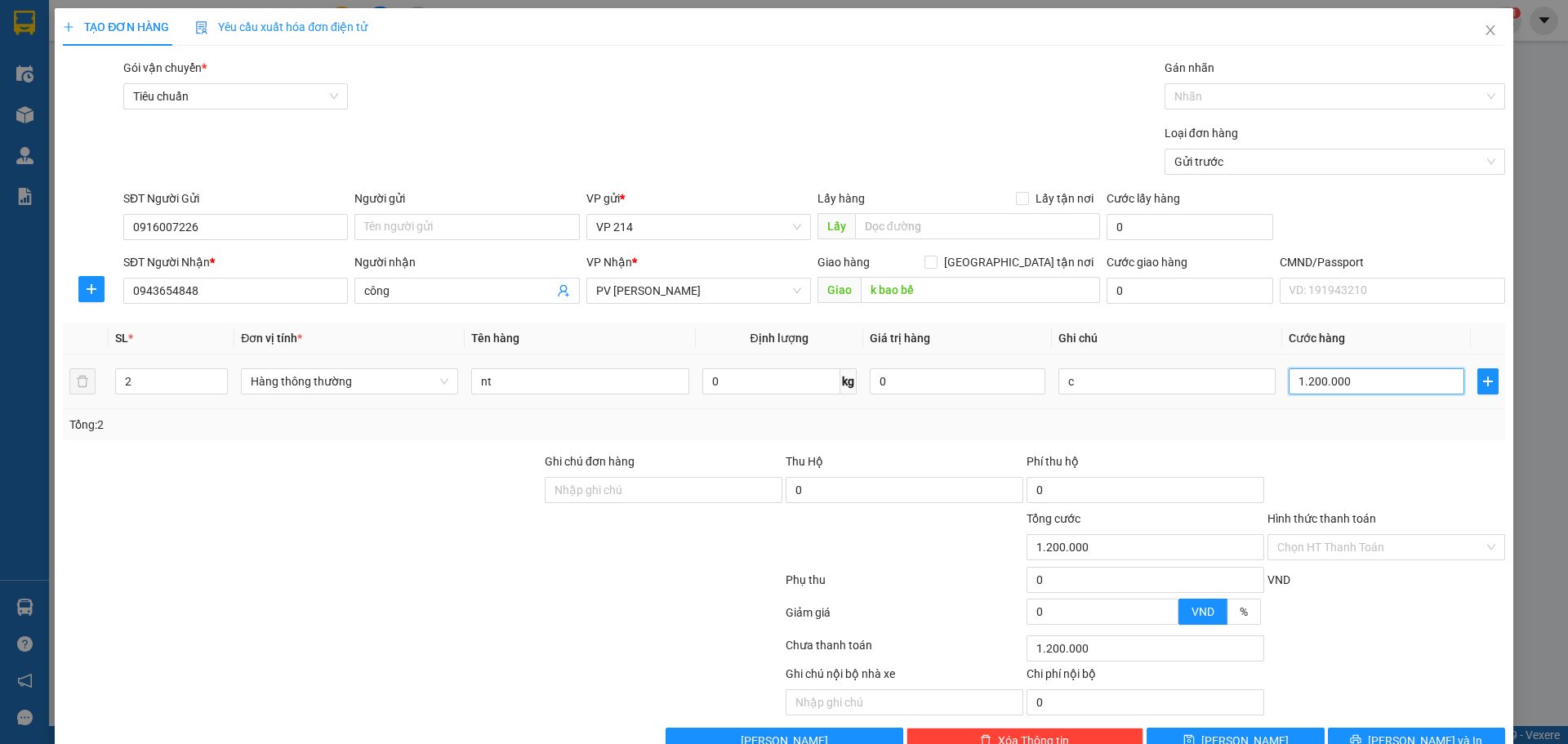
type input "120.000"
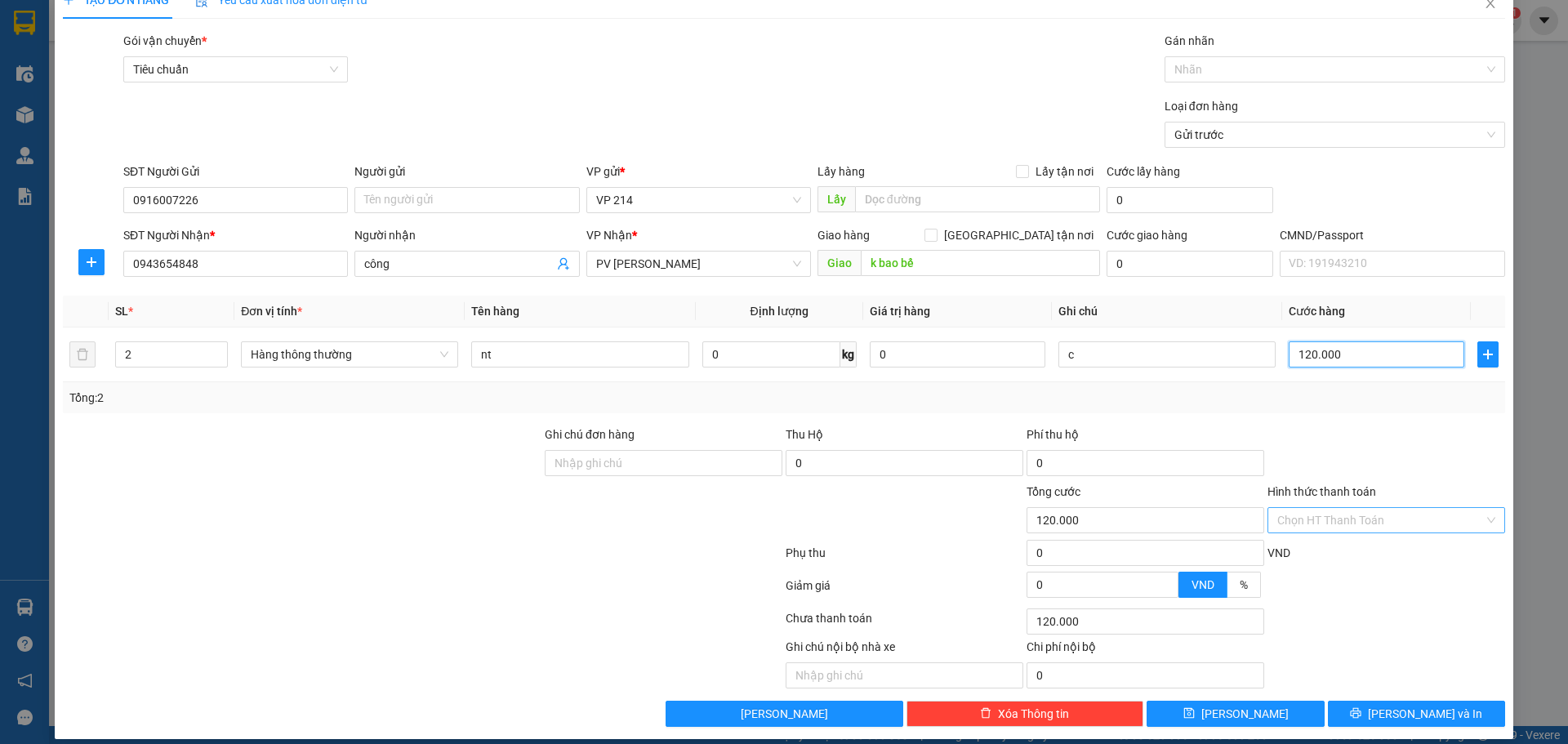
scroll to position [42, 0]
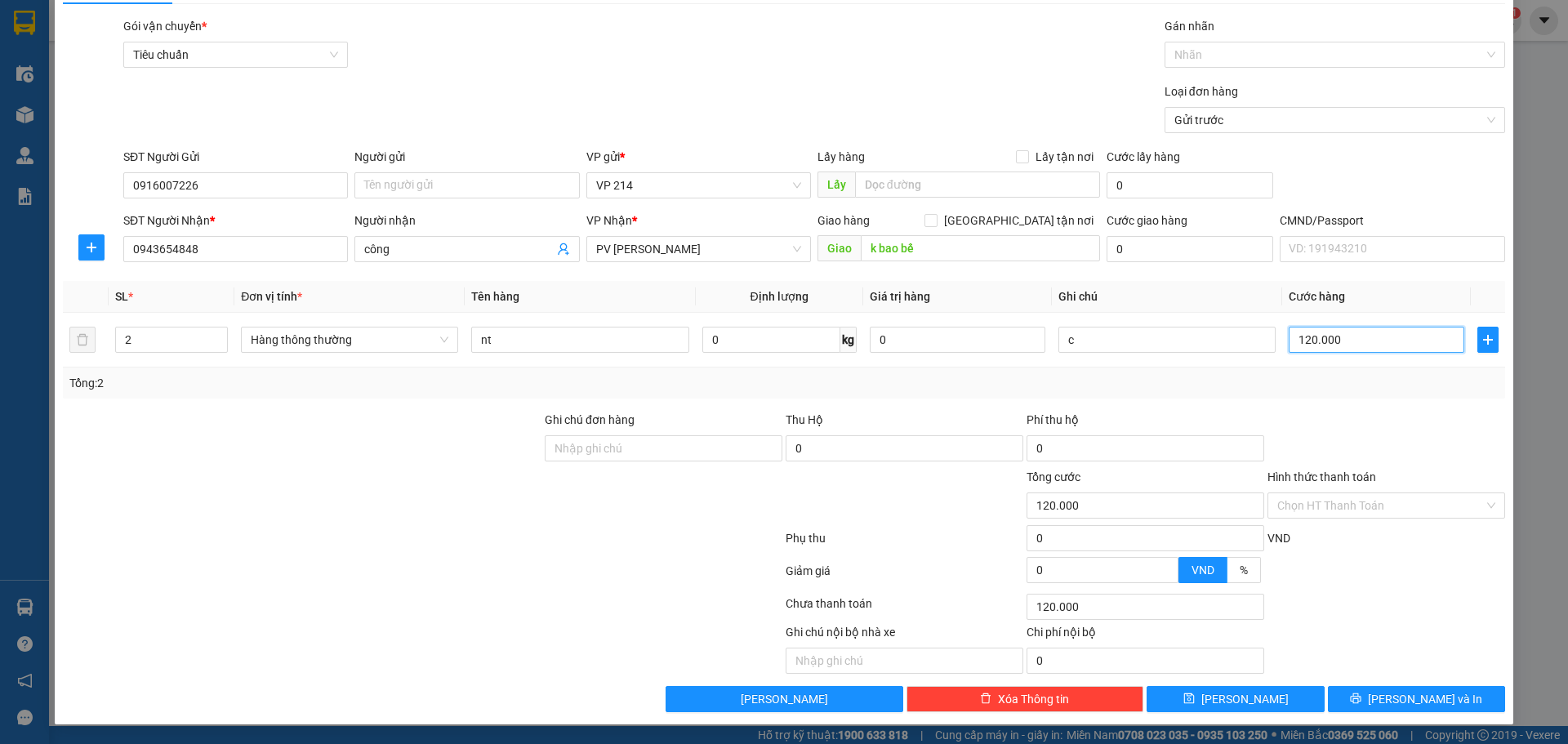
type input "120.000"
drag, startPoint x: 1402, startPoint y: 677, endPoint x: 1407, endPoint y: 685, distance: 9.4
click at [1403, 678] on div "Transit Pickup Surcharge Ids Transit Deliver Surcharge Ids Transit Deliver Surc…" at bounding box center [784, 365] width 1443 height 695
click at [1416, 698] on span "Lưu và In" at bounding box center [1425, 699] width 114 height 18
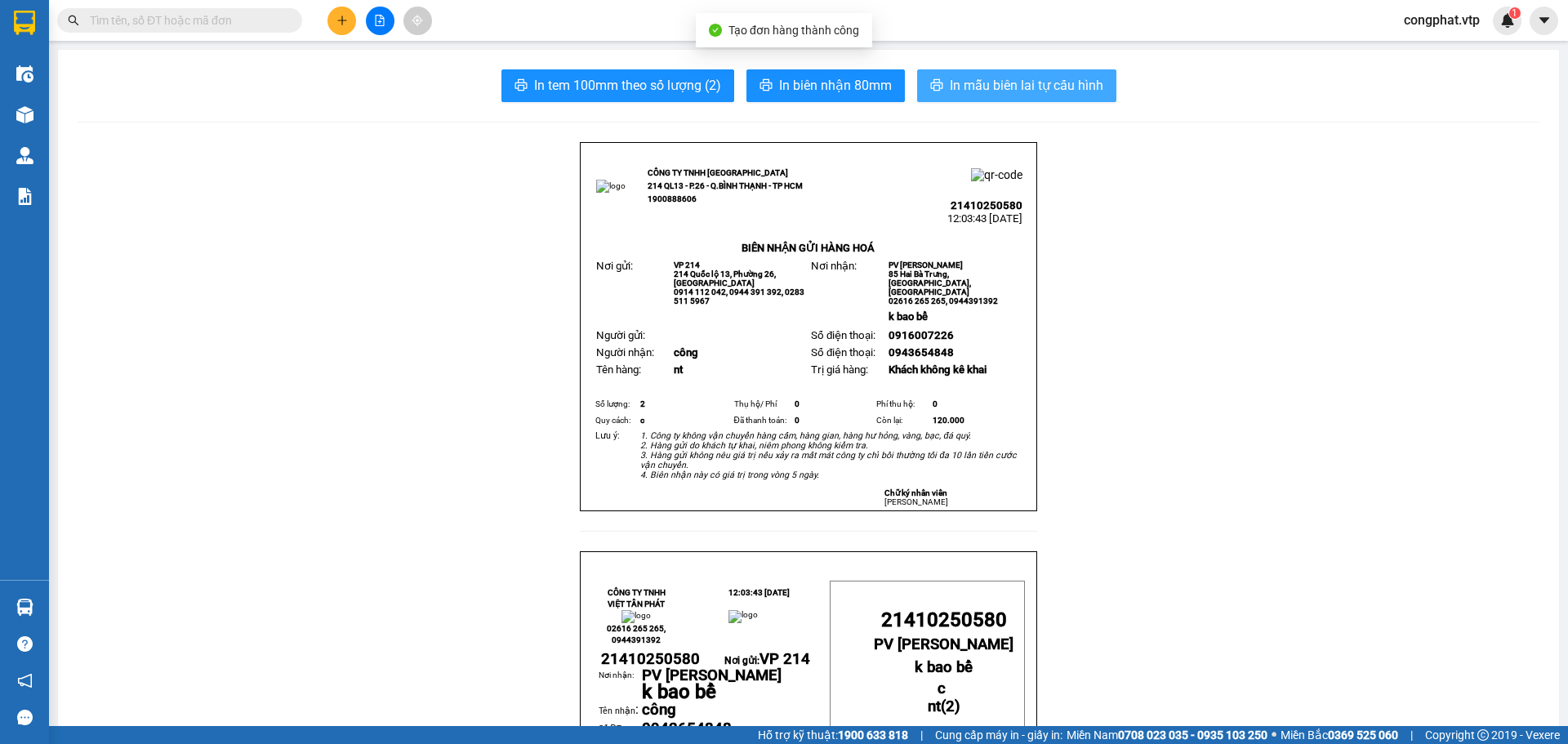
click at [1029, 96] on span "In mẫu biên lai tự cấu hình" at bounding box center [1026, 85] width 153 height 21
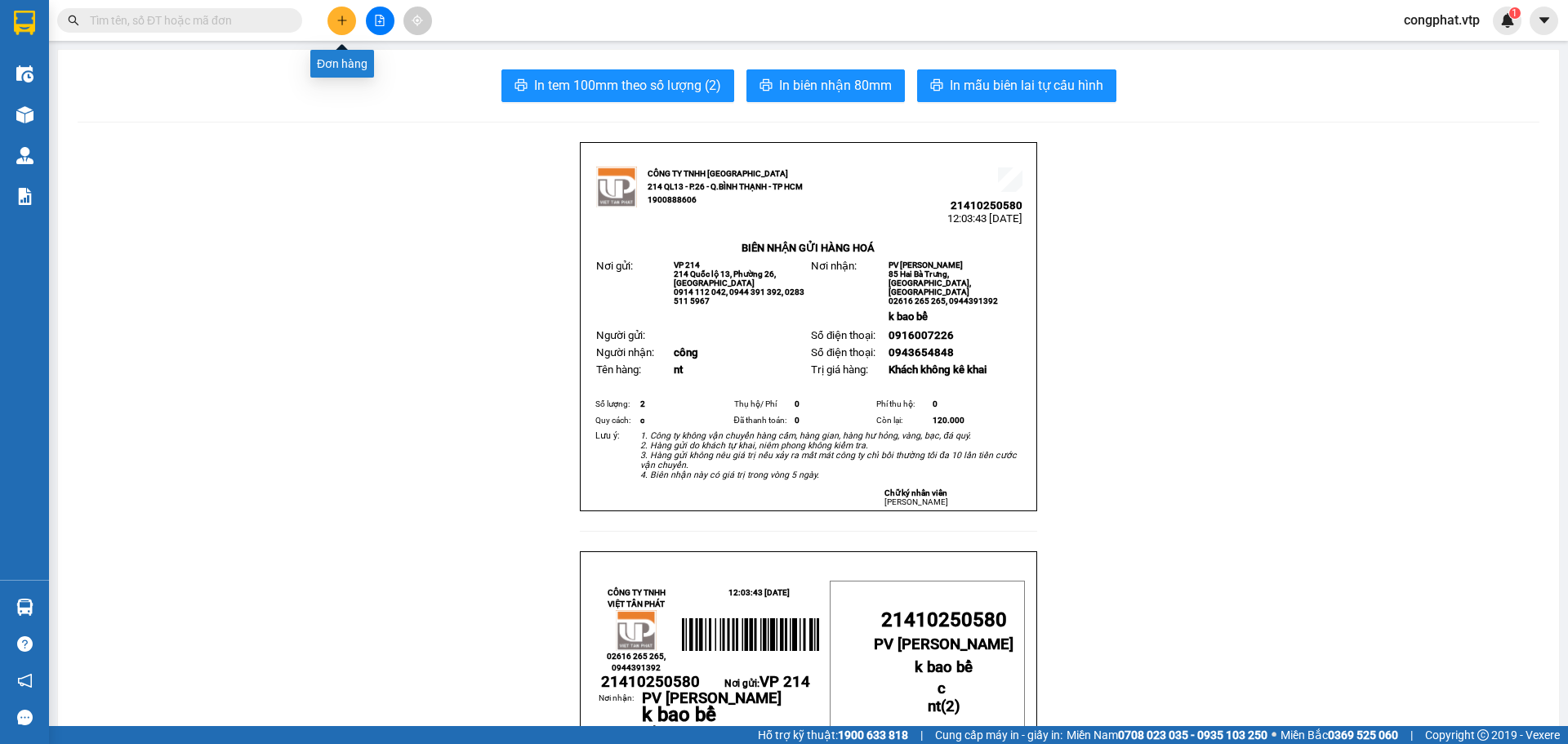
click at [341, 26] on button at bounding box center [341, 21] width 29 height 29
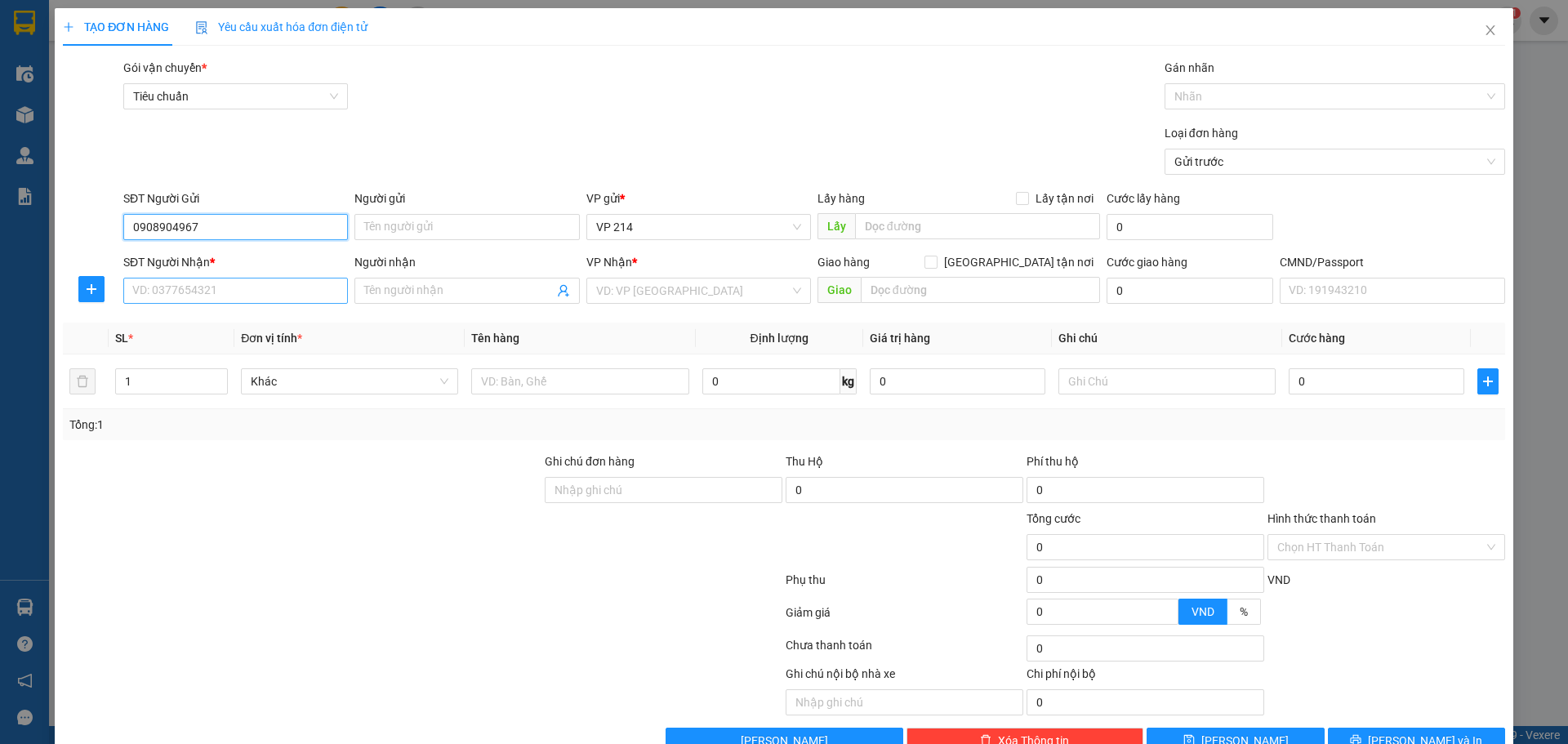
type input "0908904967"
click at [262, 281] on input "SĐT Người Nhận *" at bounding box center [236, 291] width 225 height 26
type input "0338729757"
click at [450, 295] on input "Người nhận" at bounding box center [458, 291] width 188 height 18
drag, startPoint x: 470, startPoint y: 278, endPoint x: 452, endPoint y: 297, distance: 26.2
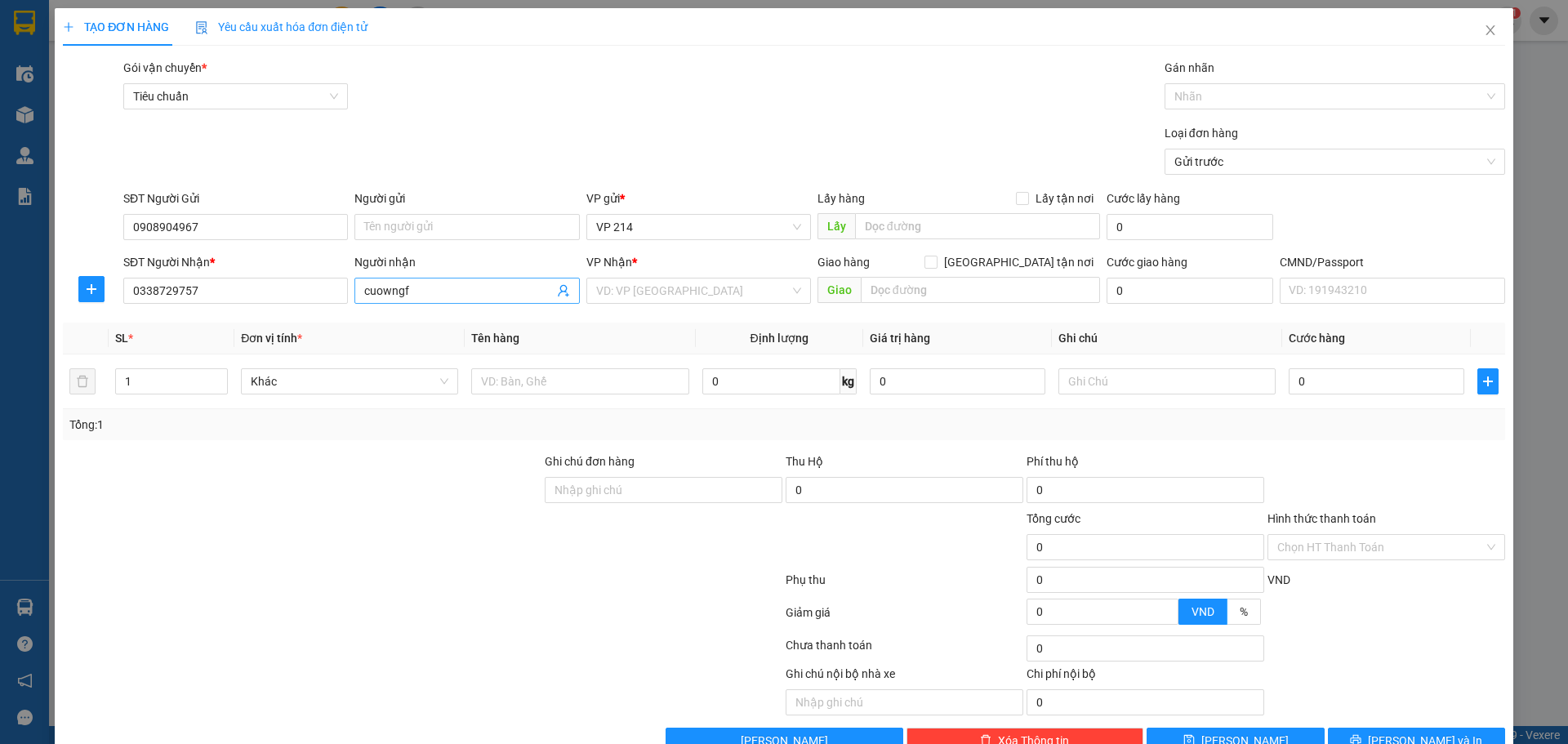
click at [452, 297] on div "Người nhận cuowngf" at bounding box center [467, 281] width 225 height 57
drag, startPoint x: 452, startPoint y: 297, endPoint x: 332, endPoint y: 297, distance: 120.0
click at [332, 297] on div "SĐT Người Nhận * 0338729757 Người nhận cuowngf cuowngf VP Nhận * VD: VP Sài Gòn…" at bounding box center [814, 281] width 1389 height 57
drag, startPoint x: 430, startPoint y: 291, endPoint x: 161, endPoint y: 325, distance: 271.1
click at [166, 325] on div "Transit Pickup Surcharge Ids Transit Deliver Surcharge Ids Transit Deliver Surc…" at bounding box center [784, 406] width 1443 height 695
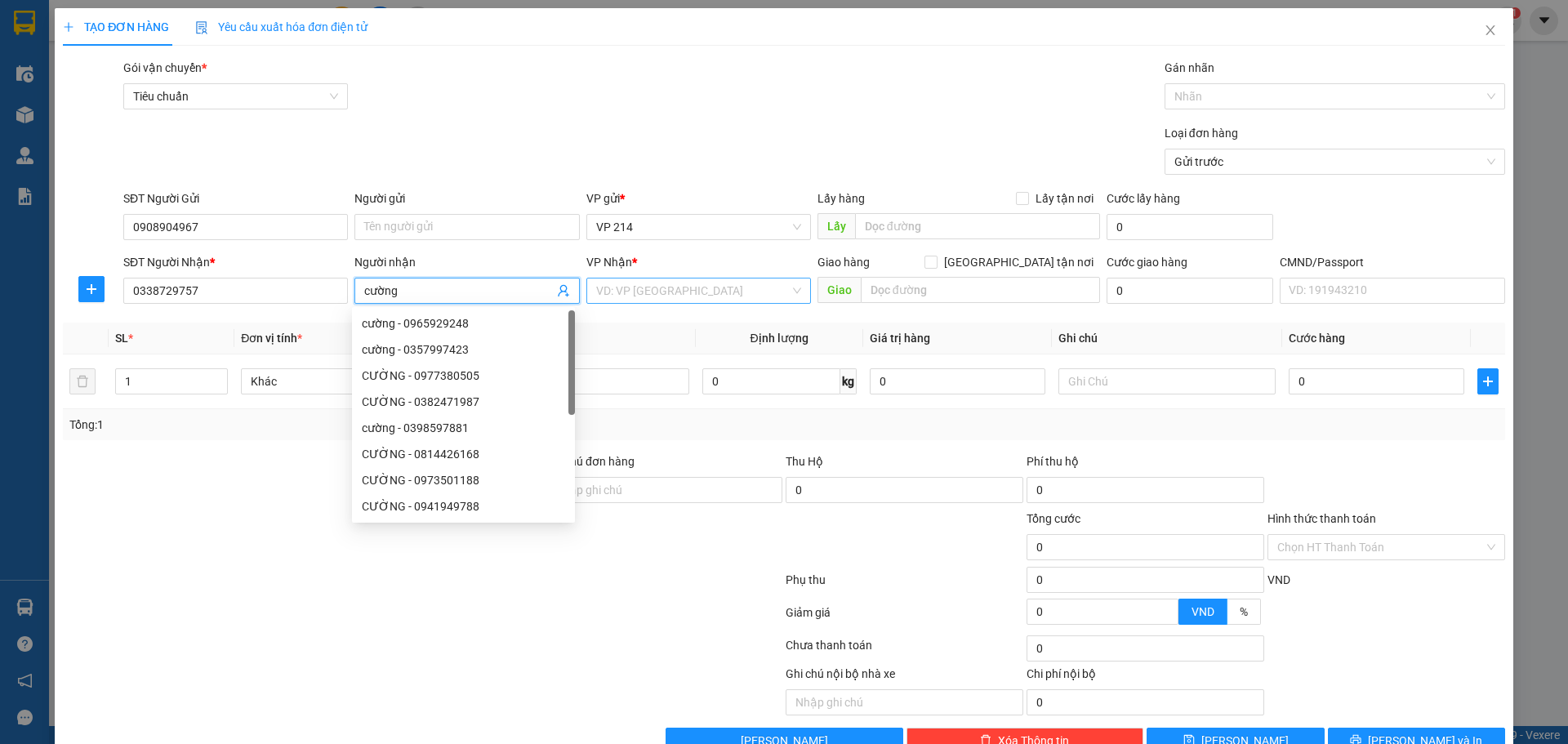
type input "cường"
click at [750, 293] on input "search" at bounding box center [693, 291] width 193 height 25
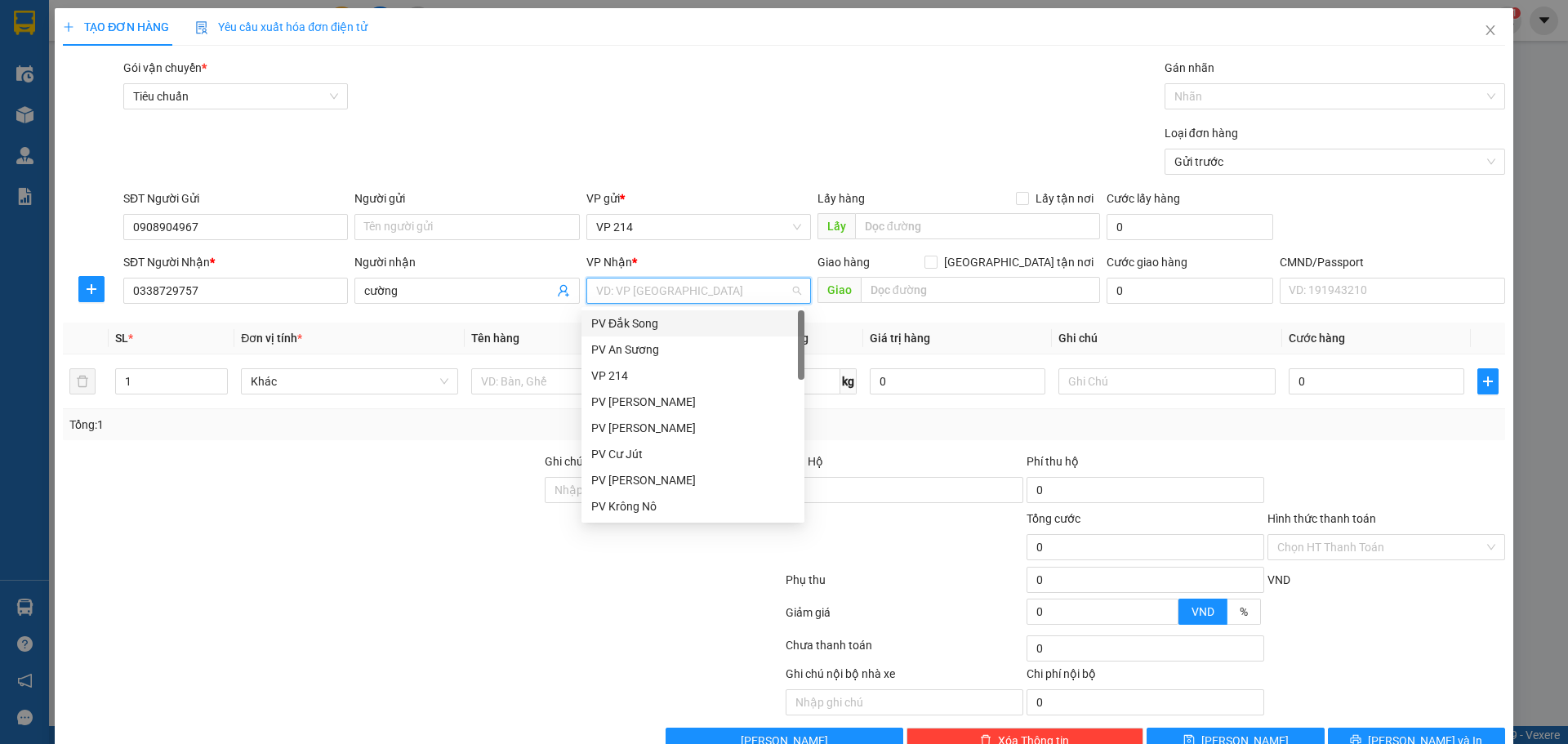
type input "d"
type input "gn"
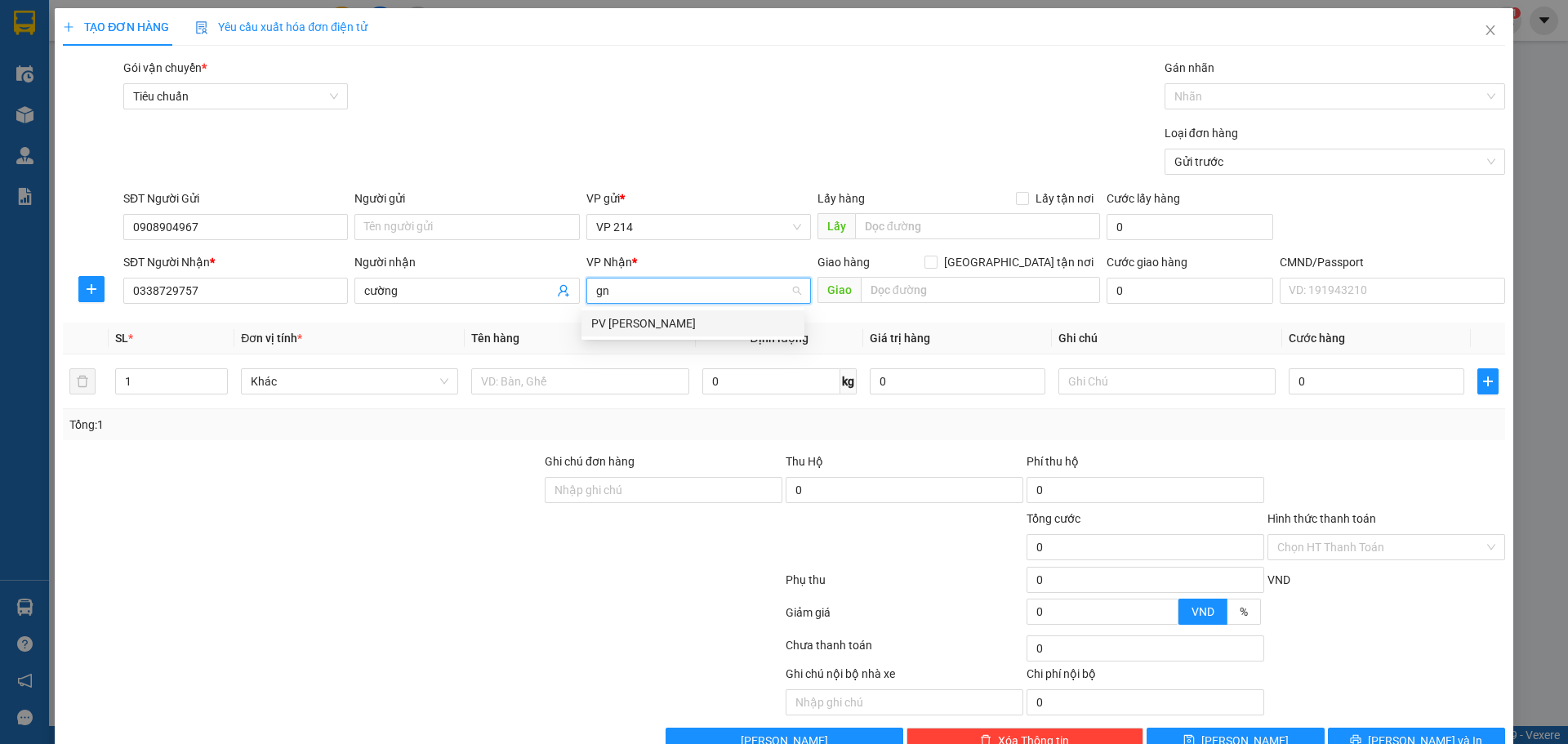
drag, startPoint x: 654, startPoint y: 332, endPoint x: 685, endPoint y: 316, distance: 34.9
click at [685, 316] on div "PV Gia Nghĩa" at bounding box center [693, 324] width 203 height 18
drag, startPoint x: 908, startPoint y: 269, endPoint x: 911, endPoint y: 283, distance: 14.3
click at [909, 273] on div "Giao hàng Giao tận nơi" at bounding box center [959, 265] width 283 height 25
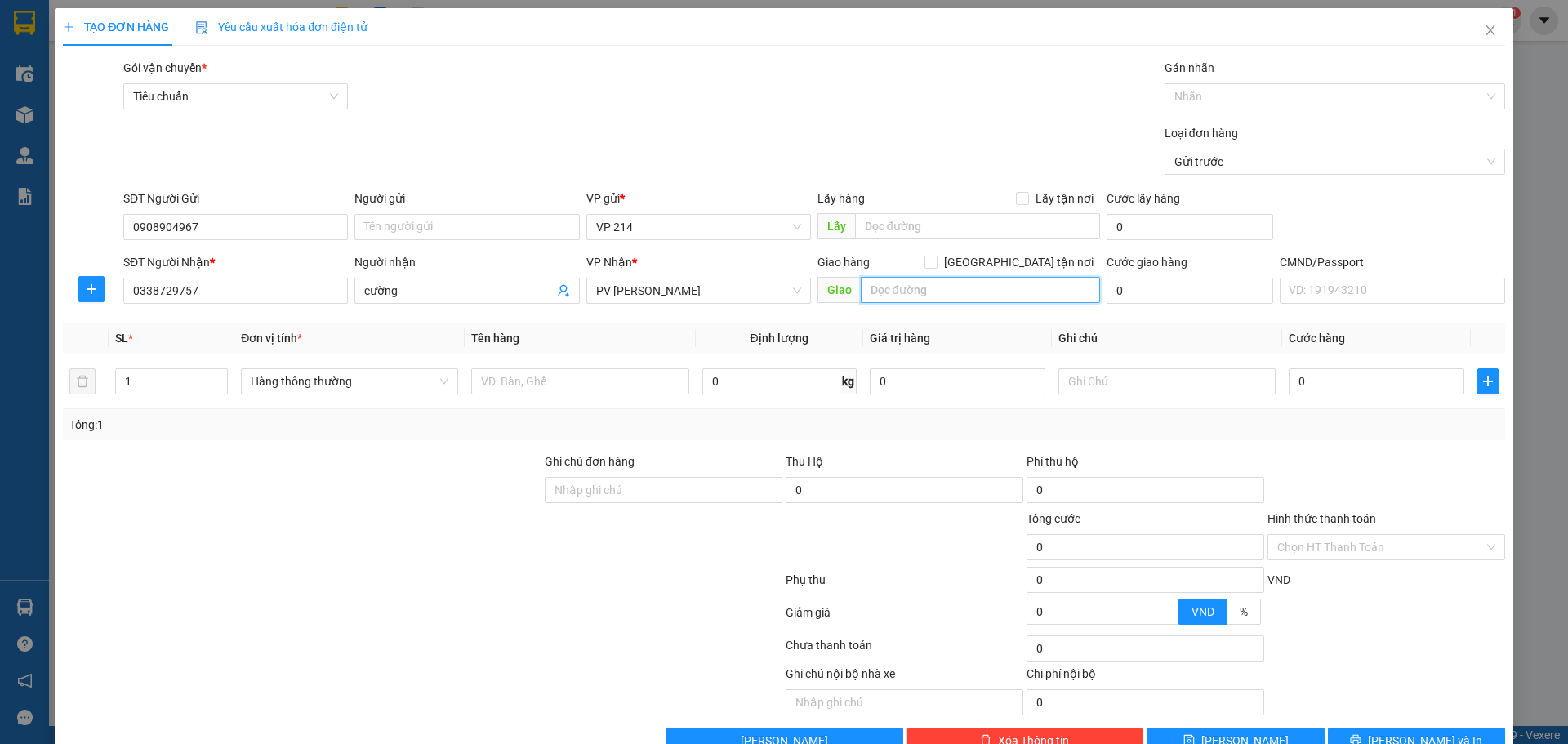
click at [914, 291] on input "text" at bounding box center [981, 290] width 239 height 26
type input "dak ru"
click at [525, 375] on input "text" at bounding box center [579, 381] width 217 height 26
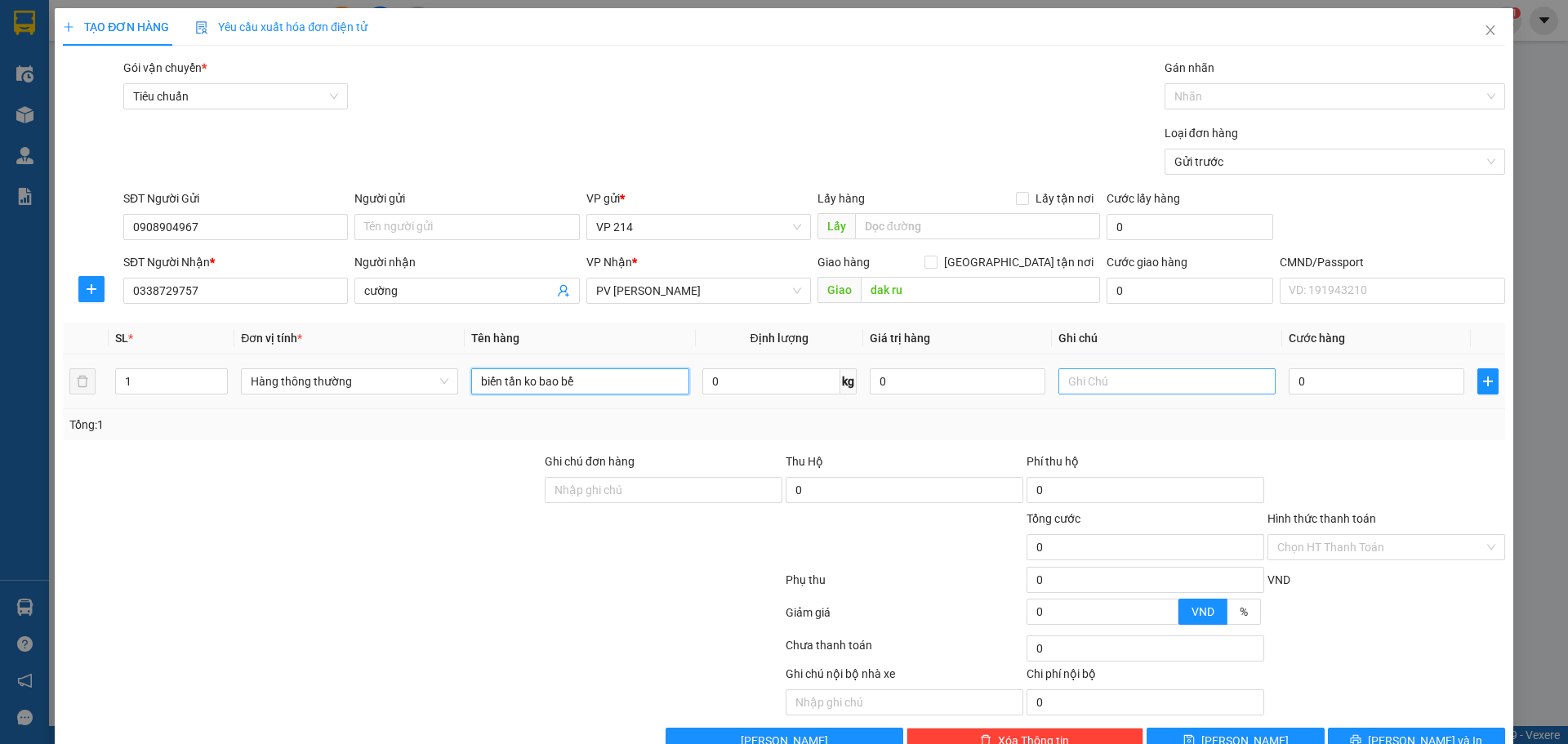
type input "biến tần ko bao bể"
click at [1100, 372] on input "text" at bounding box center [1167, 381] width 217 height 26
type input "t"
click at [1318, 375] on input "0" at bounding box center [1376, 381] width 175 height 26
type input "5"
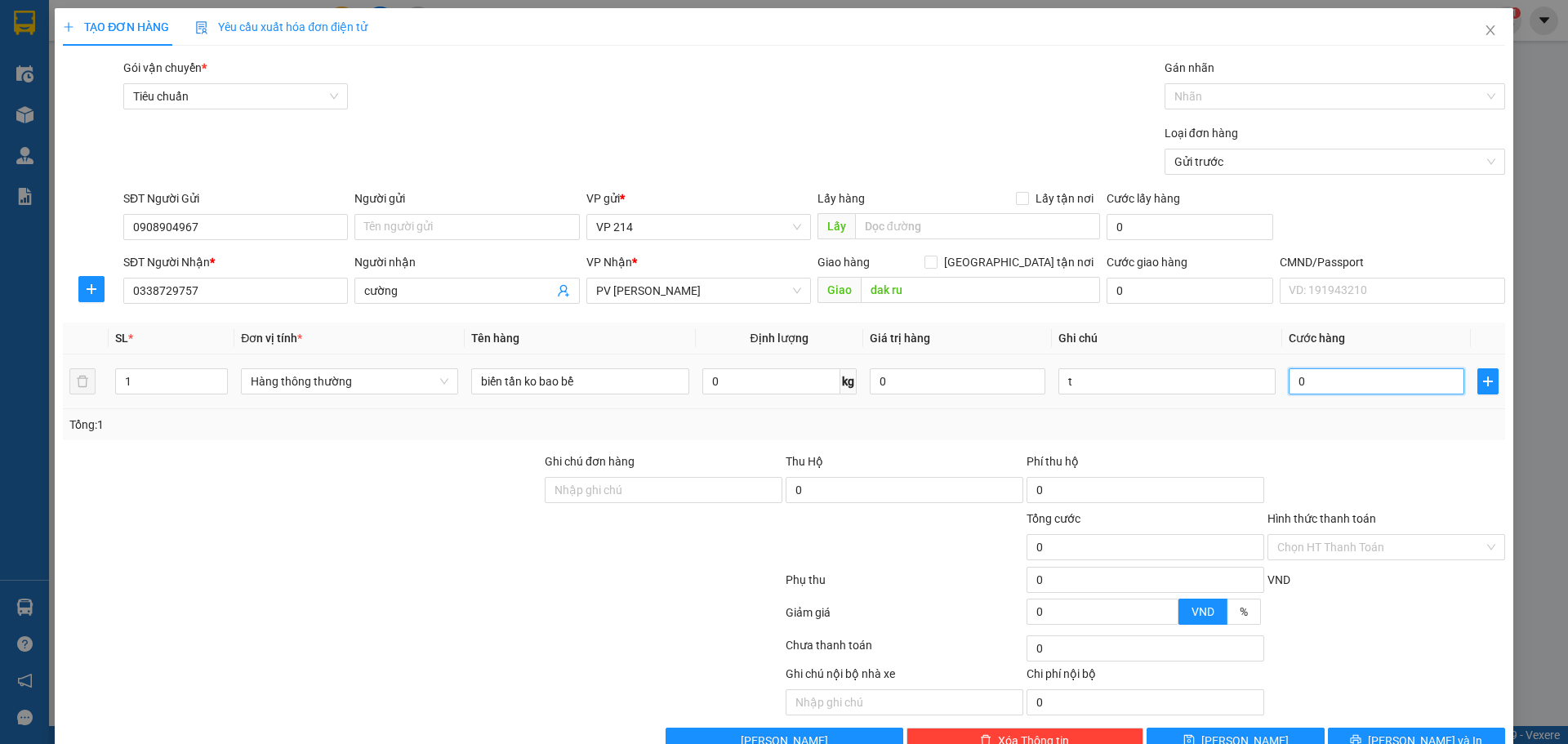
type input "5"
type input "50"
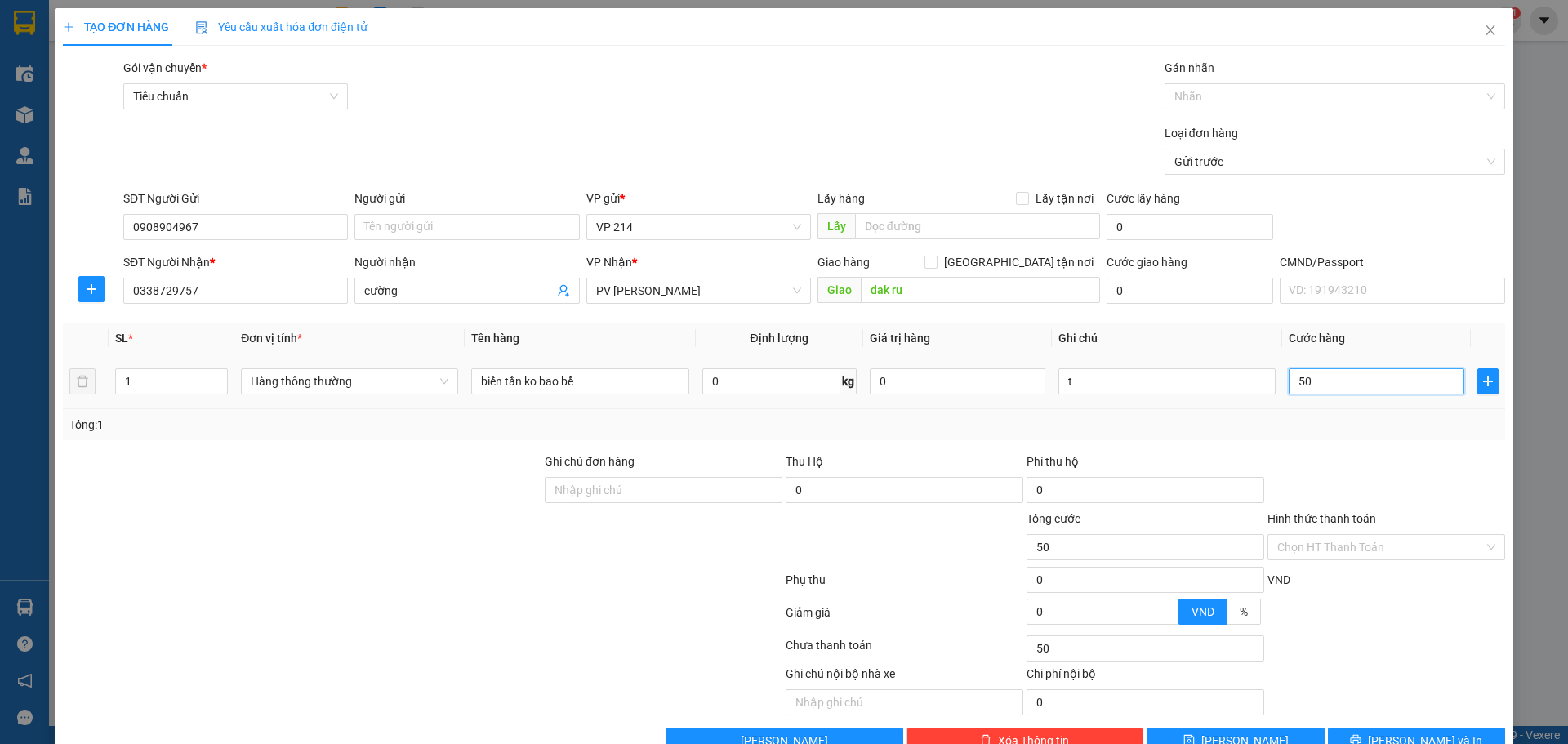
type input "500"
type input "5.000"
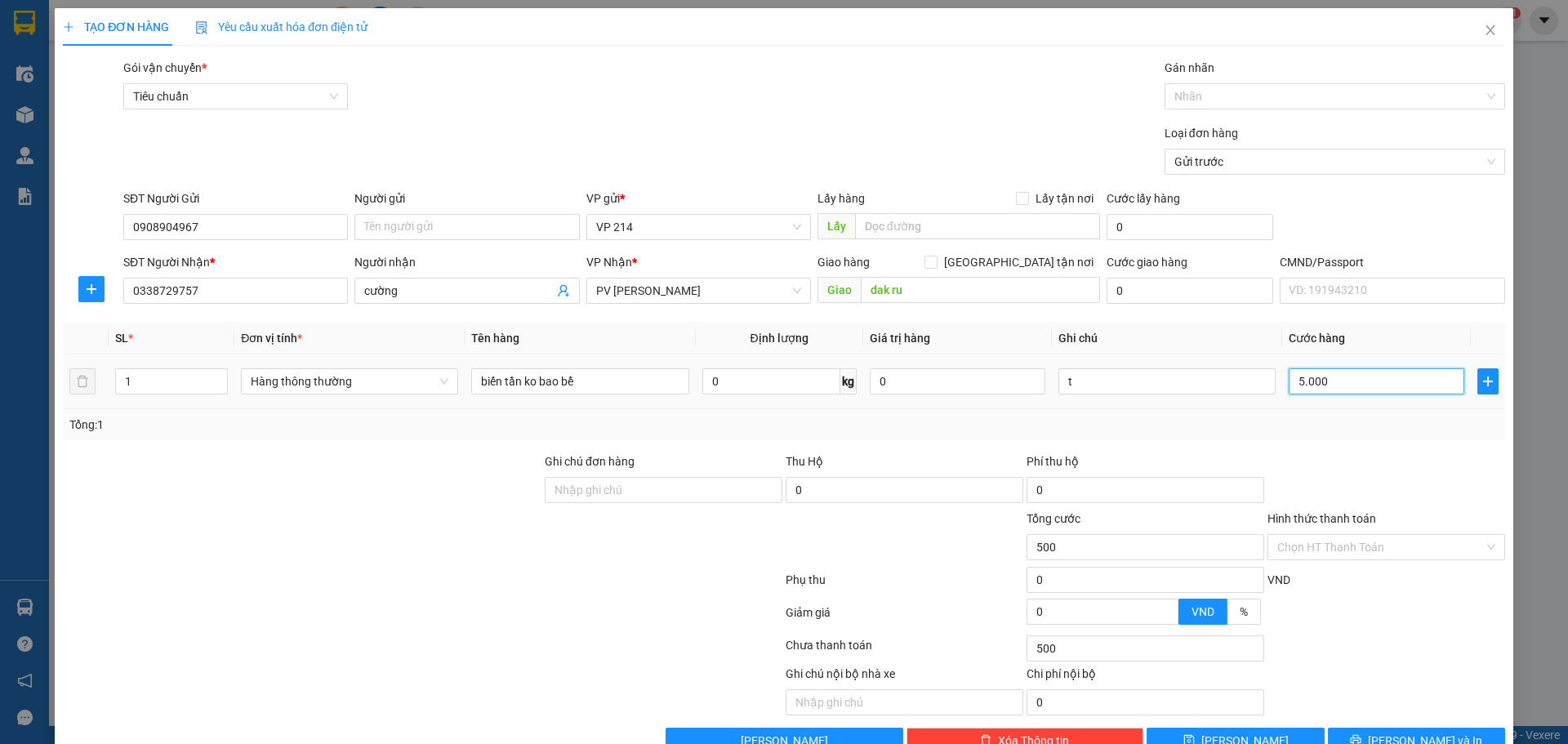
type input "5.000"
click at [1347, 535] on input "Hình thức thanh toán" at bounding box center [1381, 547] width 207 height 25
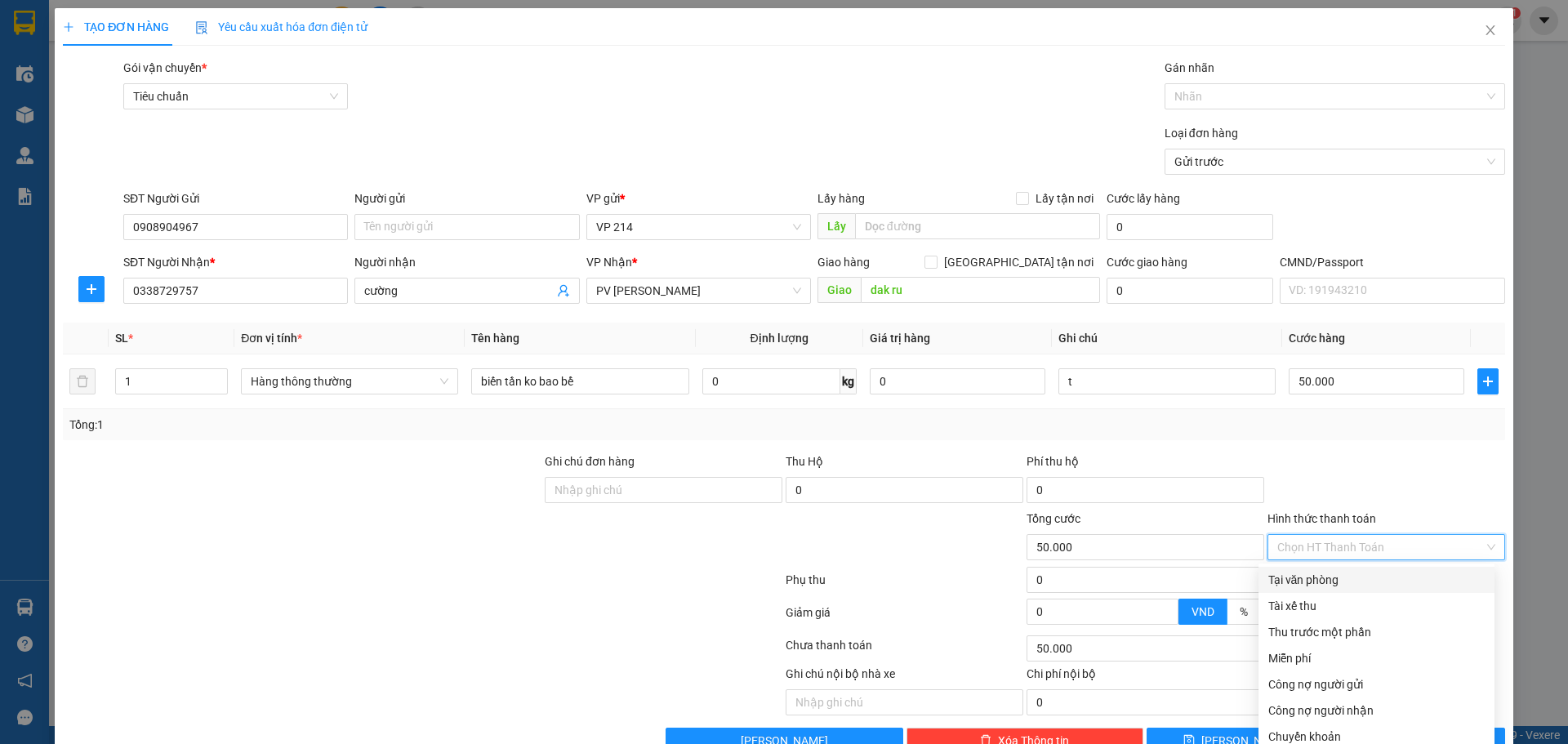
click at [1347, 571] on div "Tại văn phòng" at bounding box center [1376, 580] width 216 height 18
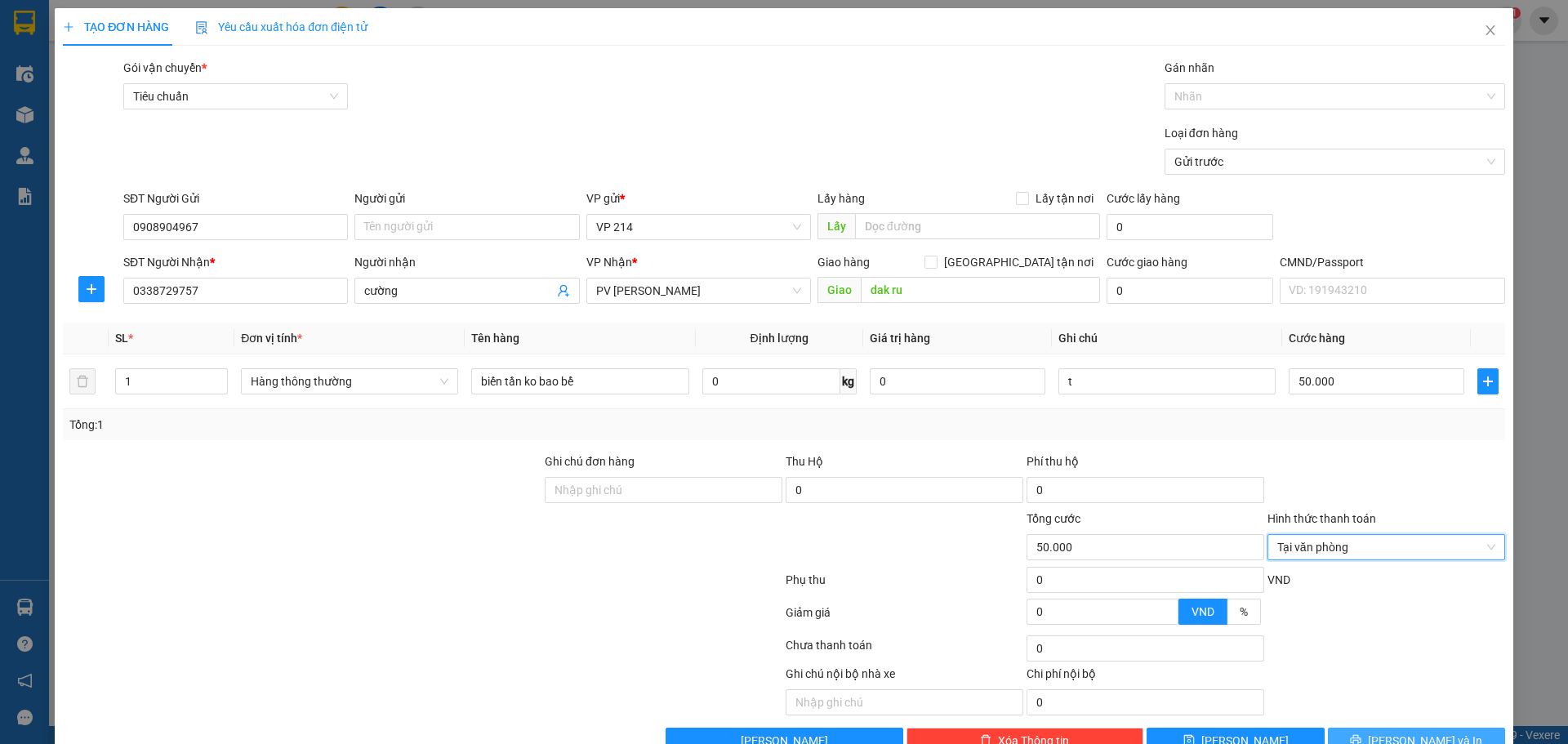
click at [1364, 728] on button "Lưu và In" at bounding box center [1417, 741] width 177 height 26
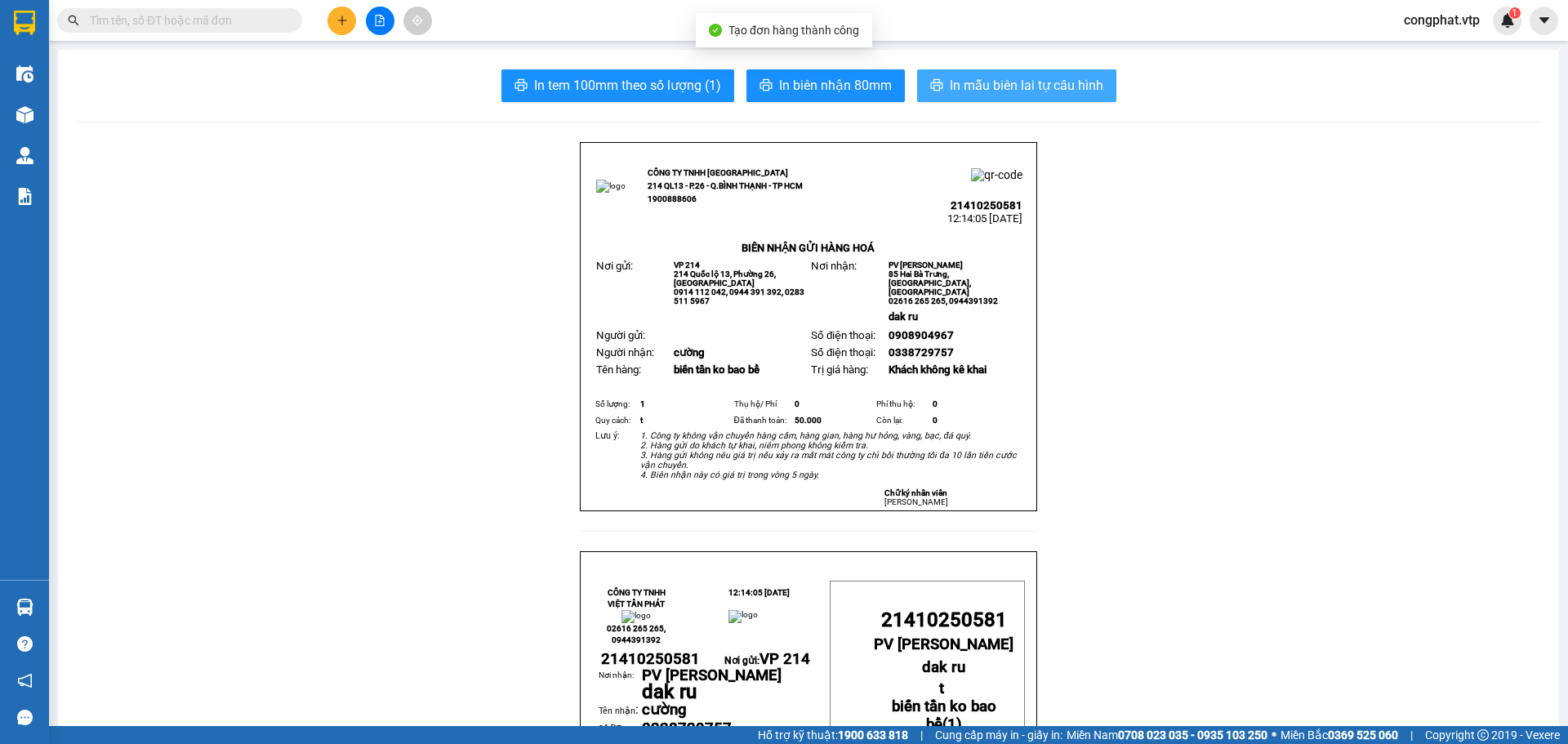
click at [953, 90] on span "In mẫu biên lai tự cấu hình" at bounding box center [1026, 85] width 153 height 21
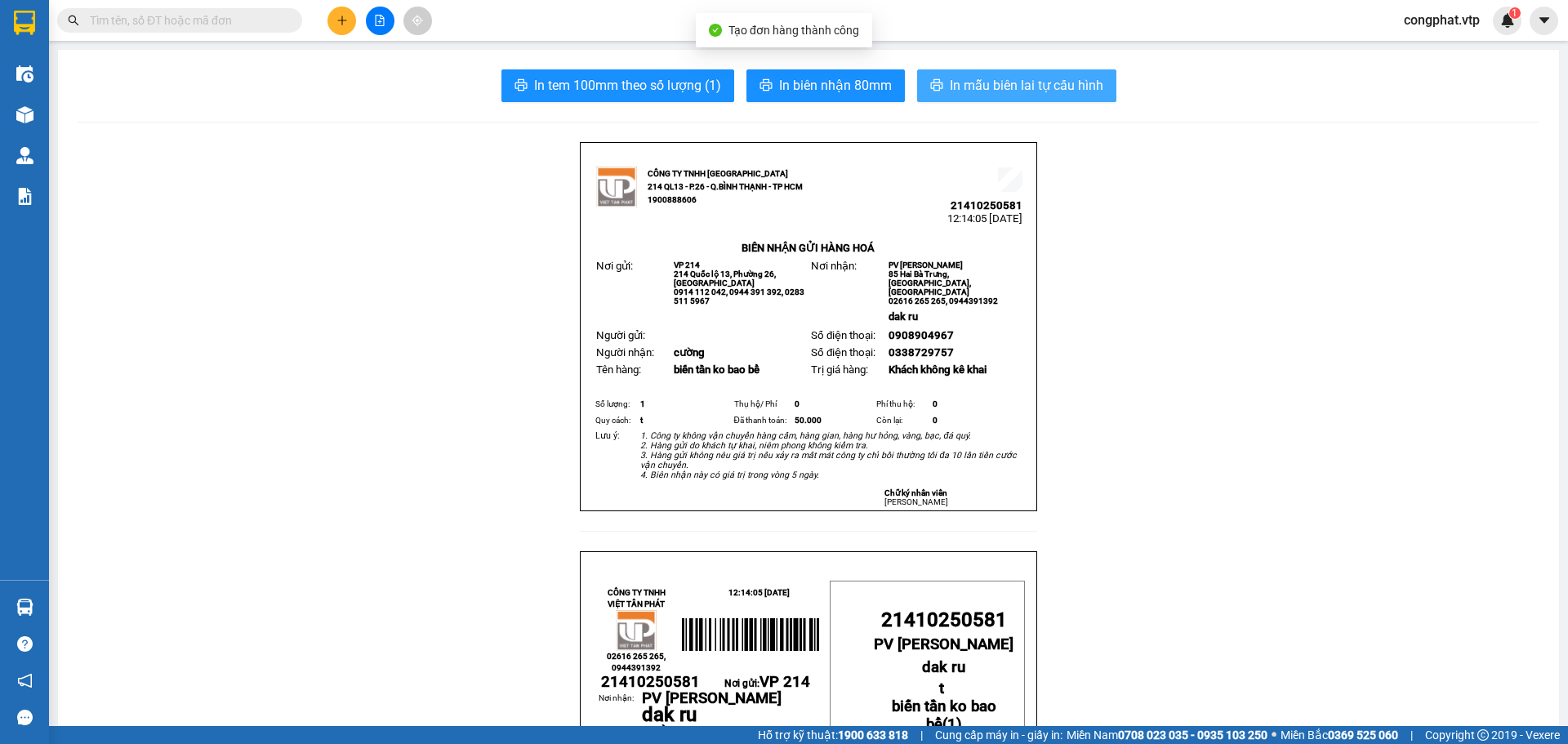
click at [950, 89] on span "In mẫu biên lai tự cấu hình" at bounding box center [1026, 85] width 153 height 21
click at [1031, 75] on button "In mẫu biên lai tự cấu hình" at bounding box center [1016, 86] width 199 height 33
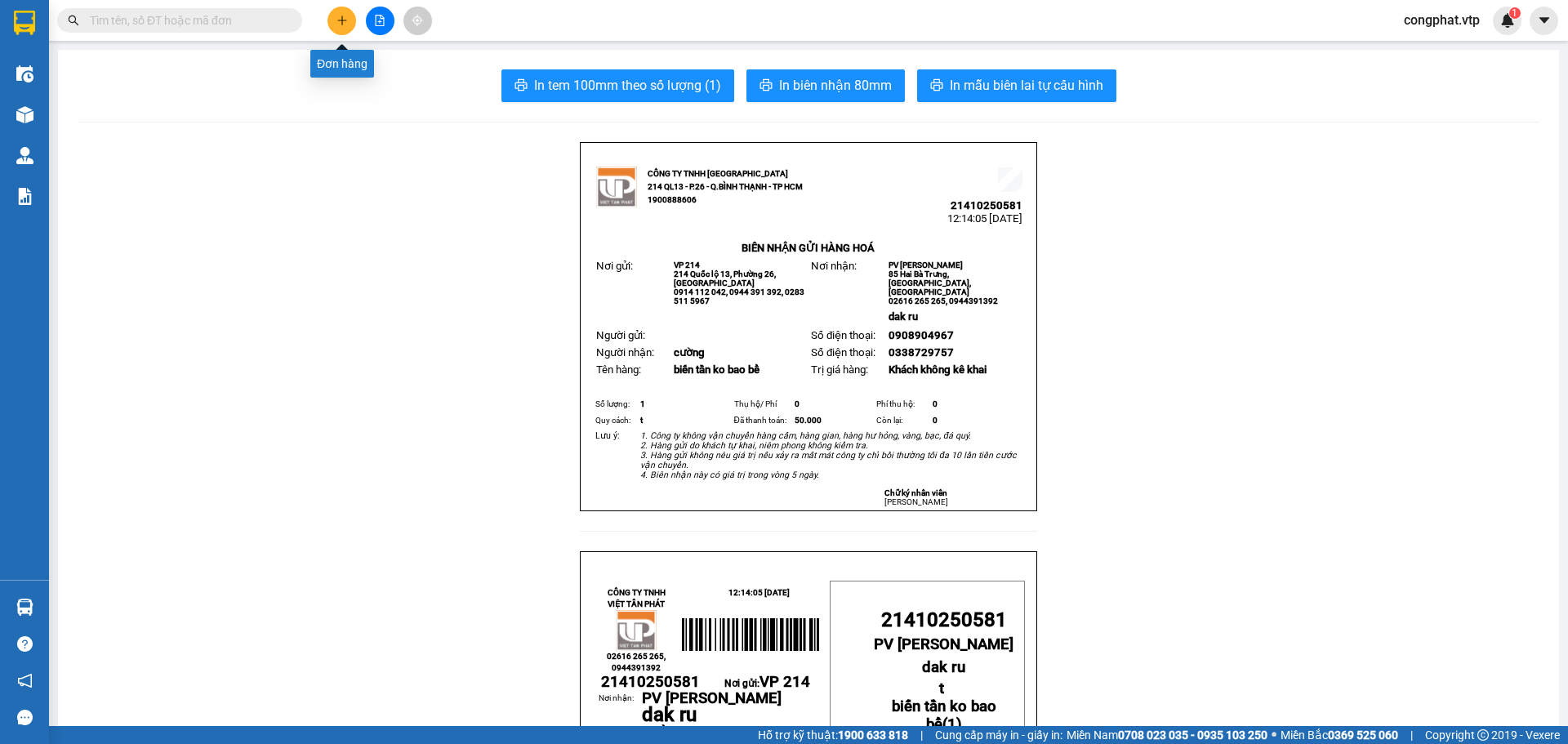
click at [347, 23] on icon "plus" at bounding box center [341, 20] width 11 height 11
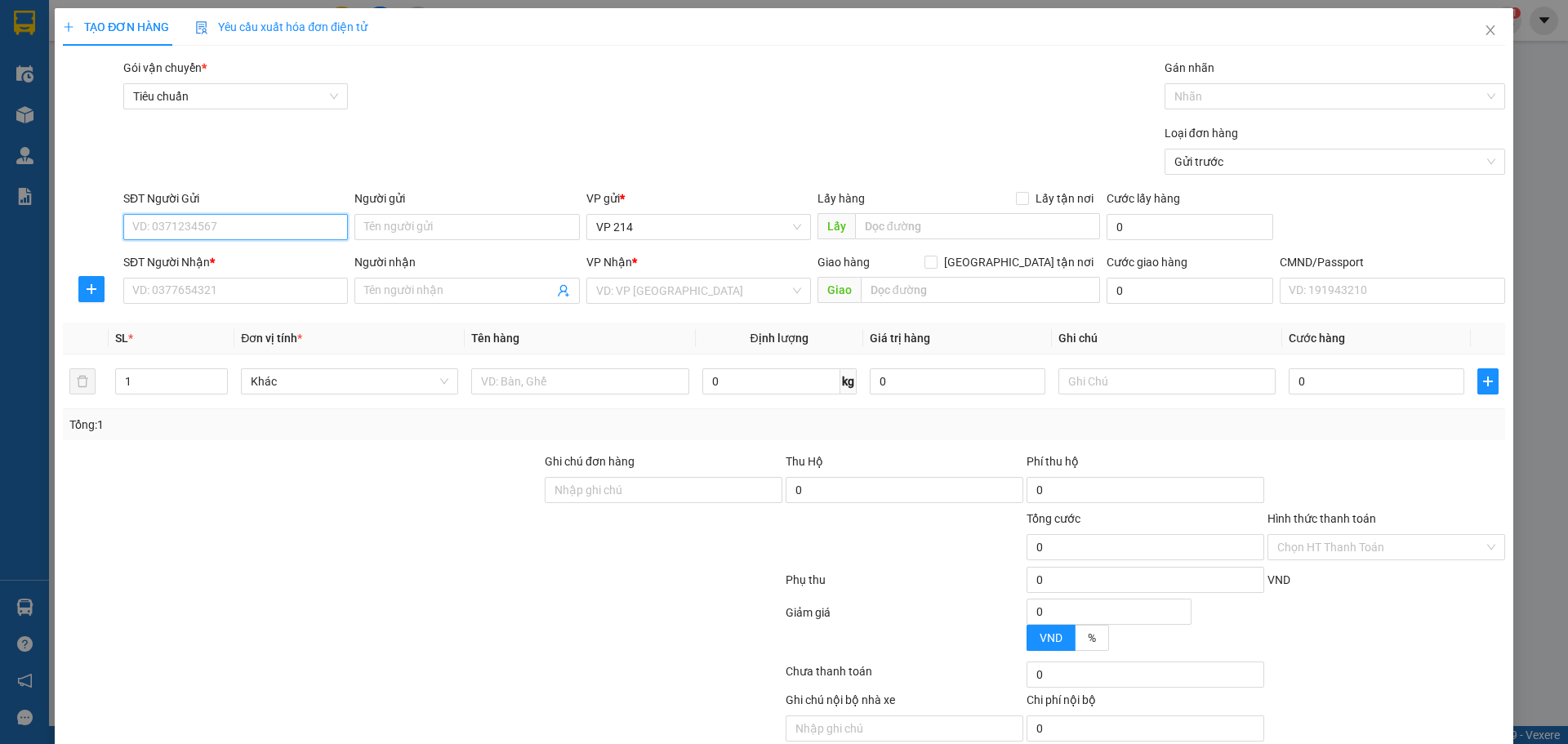
click at [161, 219] on input "SĐT Người Gửi" at bounding box center [236, 227] width 225 height 26
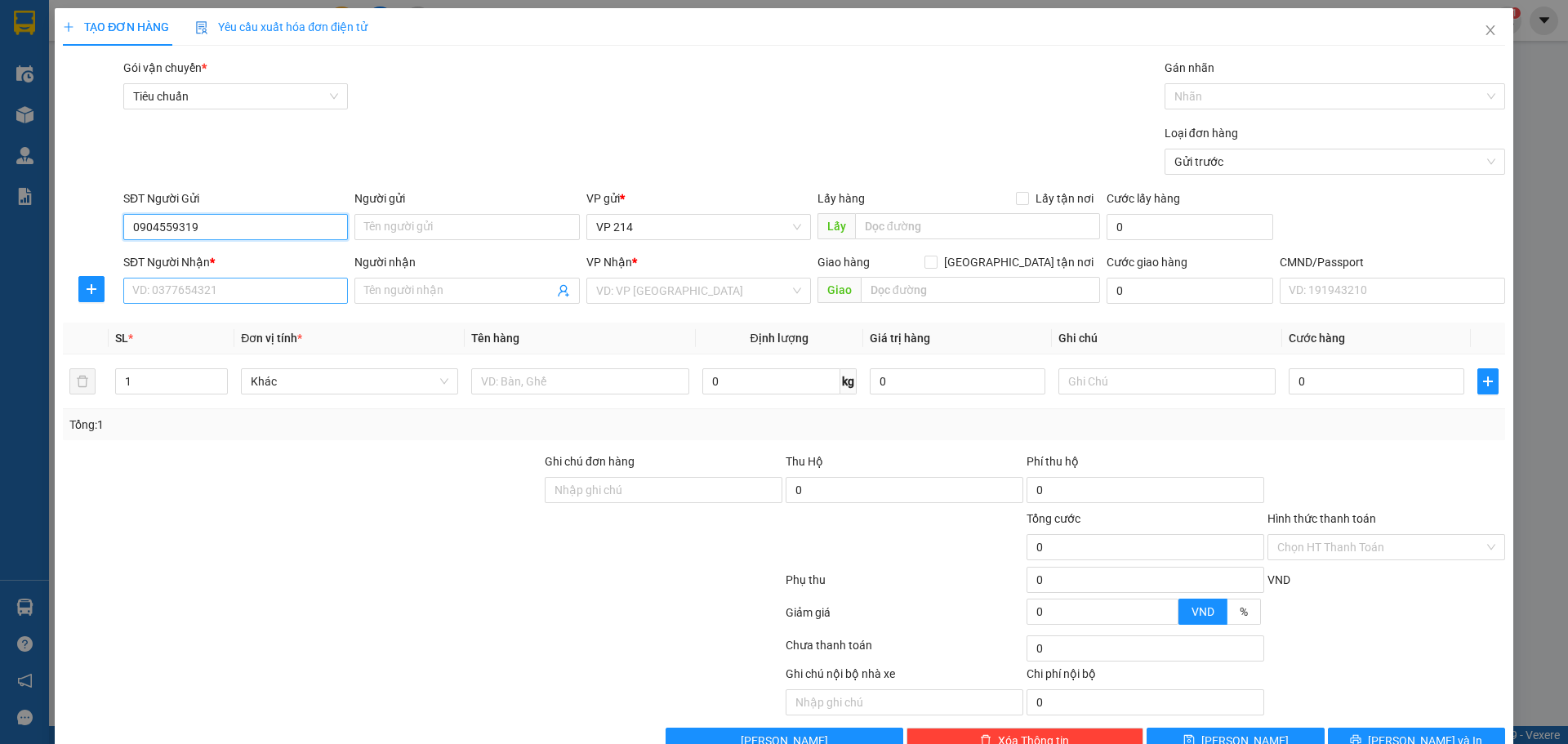
type input "0904559319"
click at [256, 284] on input "SĐT Người Nhận *" at bounding box center [236, 291] width 225 height 26
type input "0984579579"
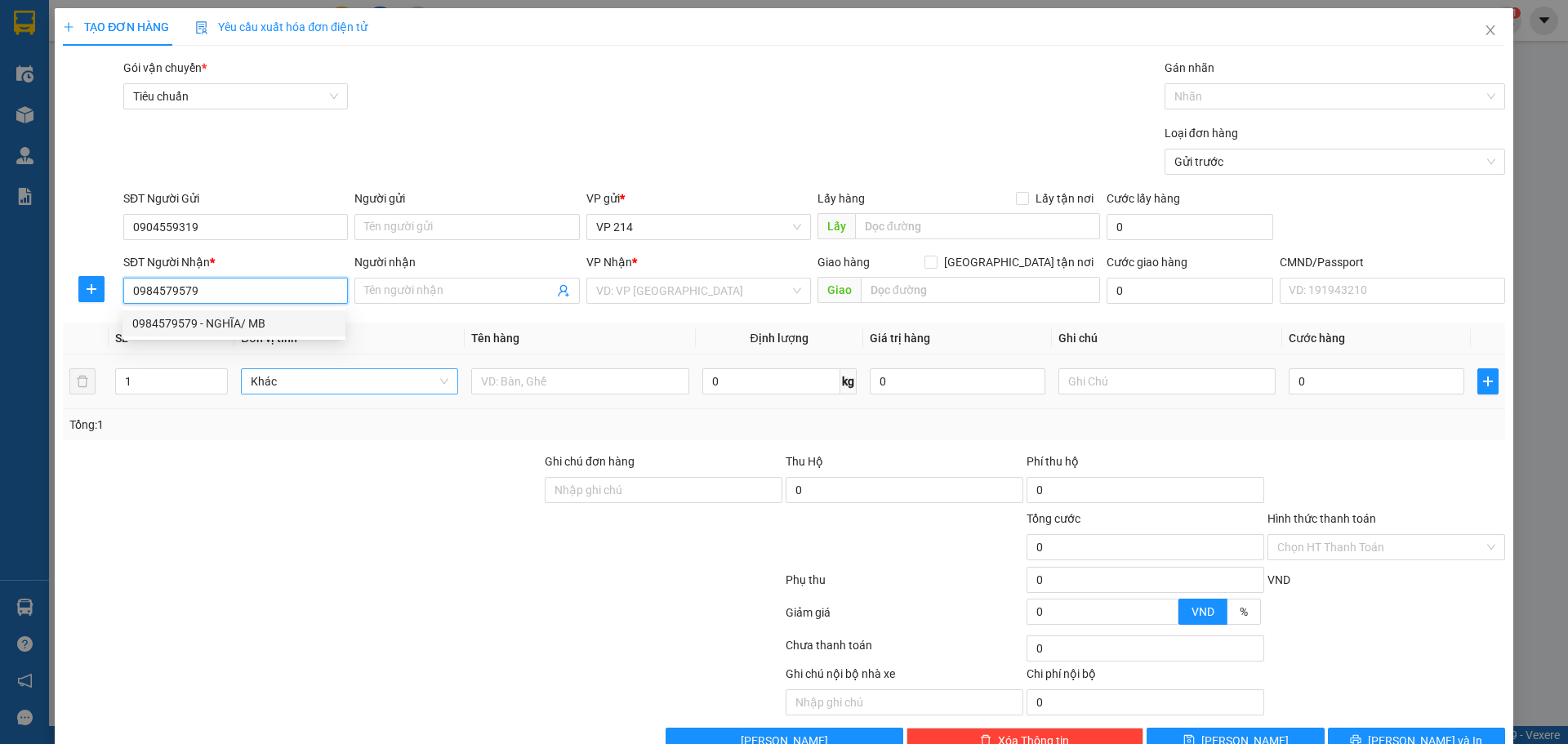
drag, startPoint x: 270, startPoint y: 318, endPoint x: 375, endPoint y: 369, distance: 116.7
click at [279, 327] on div "0984579579 - NGHĨA/ MB" at bounding box center [234, 324] width 203 height 18
type input "NGHĨA/ MB"
type input "0984579579"
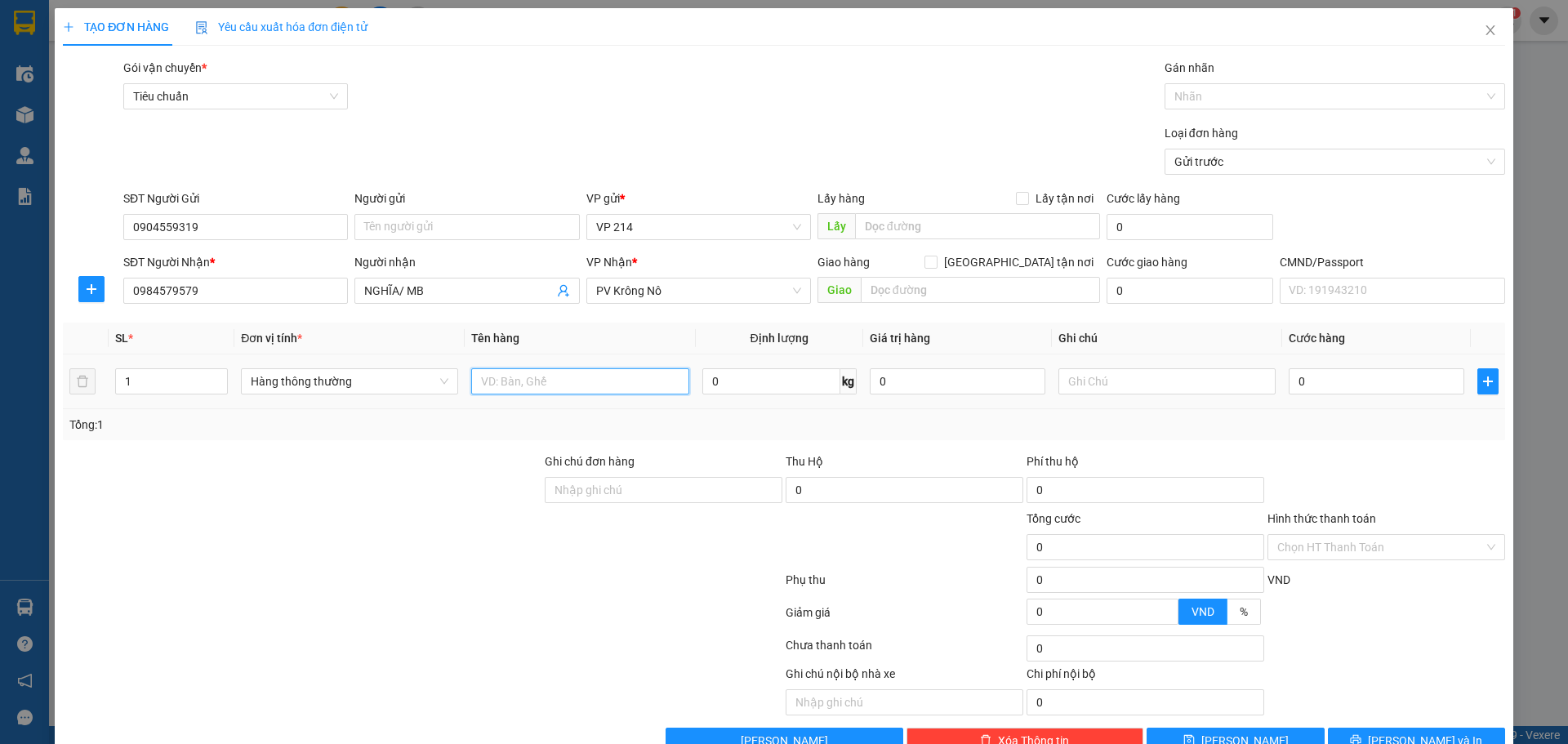
click at [573, 383] on input "text" at bounding box center [579, 381] width 217 height 26
drag, startPoint x: 149, startPoint y: 383, endPoint x: 0, endPoint y: 411, distance: 151.6
click at [0, 411] on div "TẠO ĐƠN HÀNG Yêu cầu xuất hóa đơn điện tử Transit Pickup Surcharge Ids Transit …" at bounding box center [784, 372] width 1568 height 744
type input "5"
click at [579, 371] on input "text" at bounding box center [579, 381] width 217 height 26
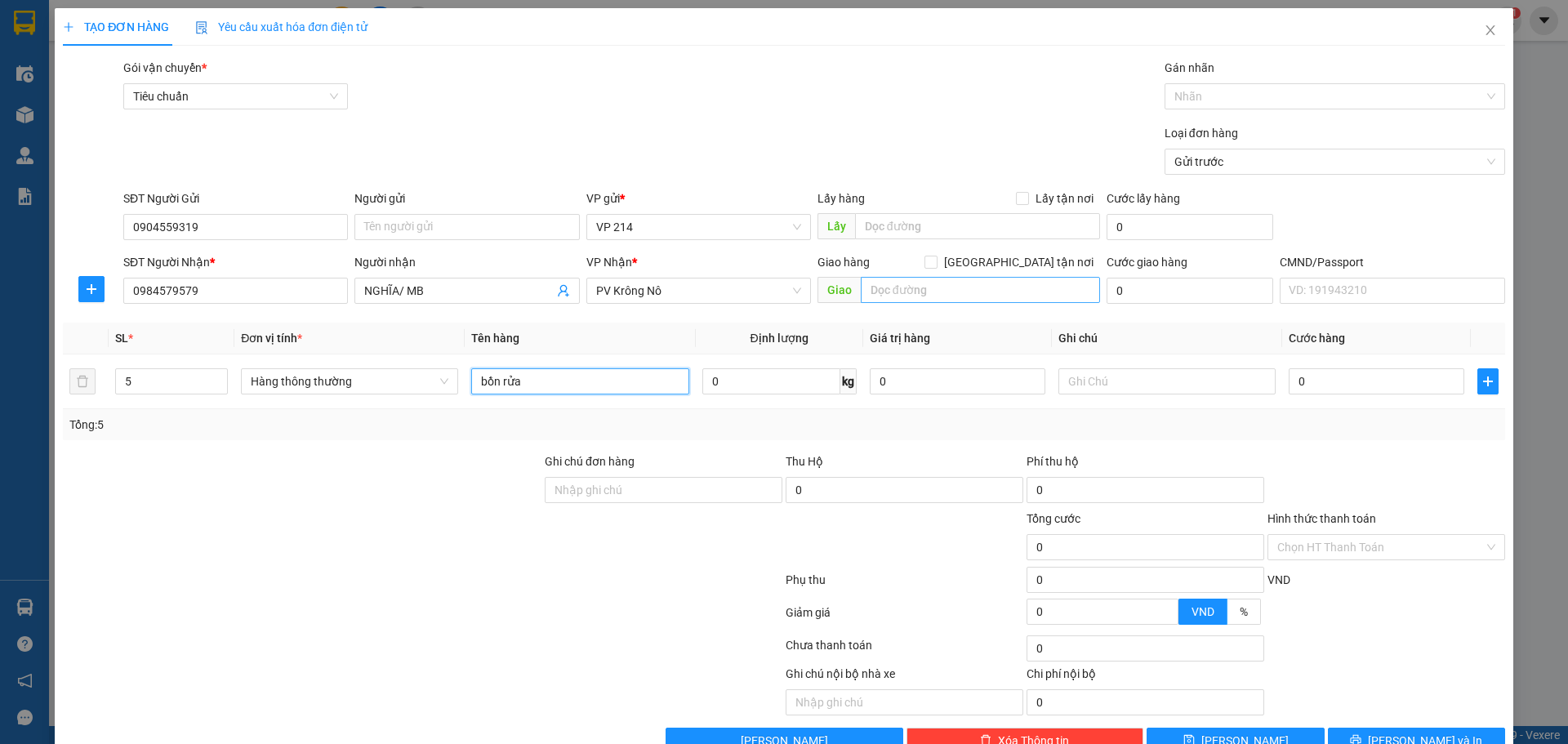
type input "bồn rửa"
click at [912, 286] on input "text" at bounding box center [981, 290] width 239 height 26
type input "ko bao bể"
click at [1137, 388] on input "text" at bounding box center [1167, 381] width 217 height 26
type input "t"
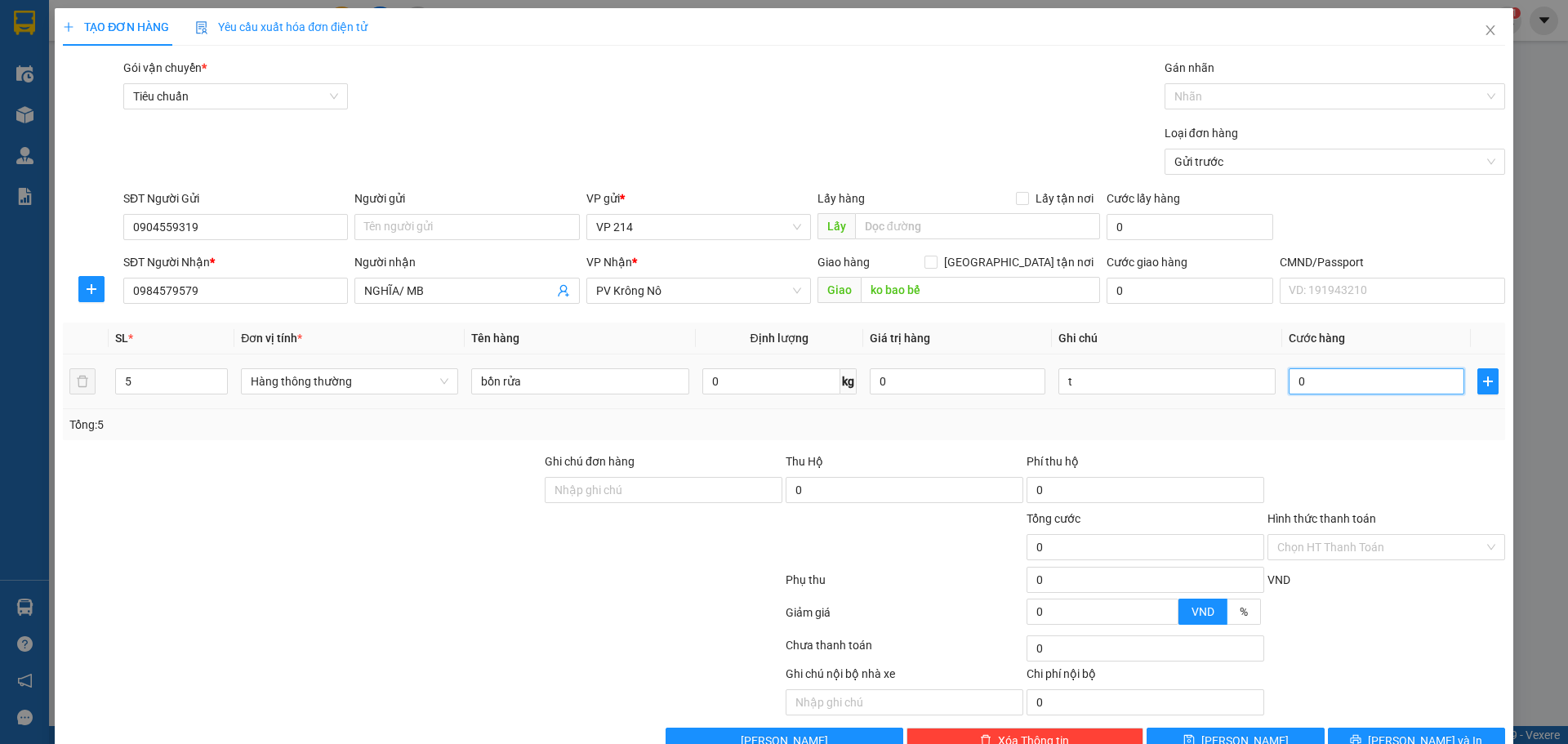
click at [1316, 381] on input "0" at bounding box center [1376, 381] width 175 height 26
type input "5"
type input "55"
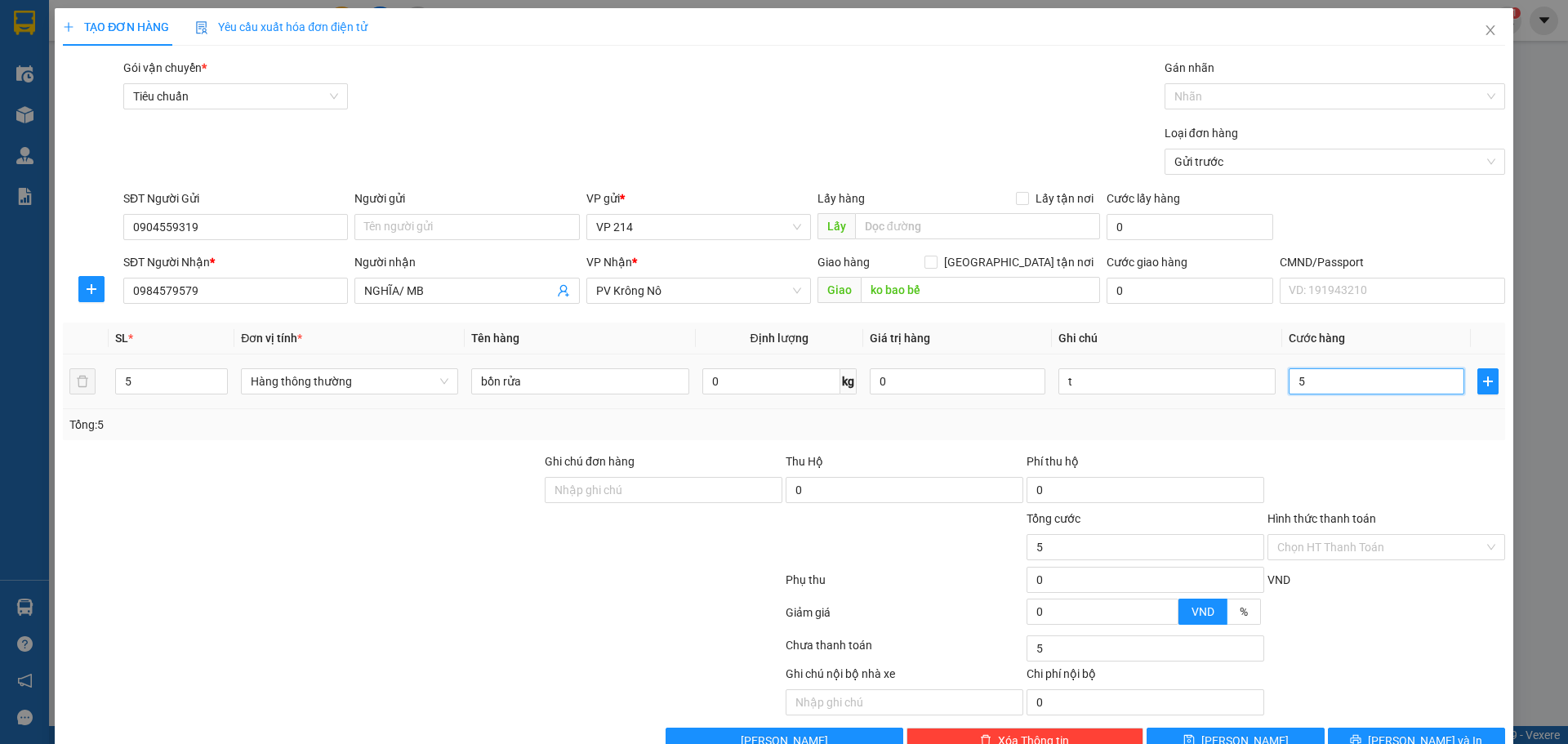
type input "55"
type input "550"
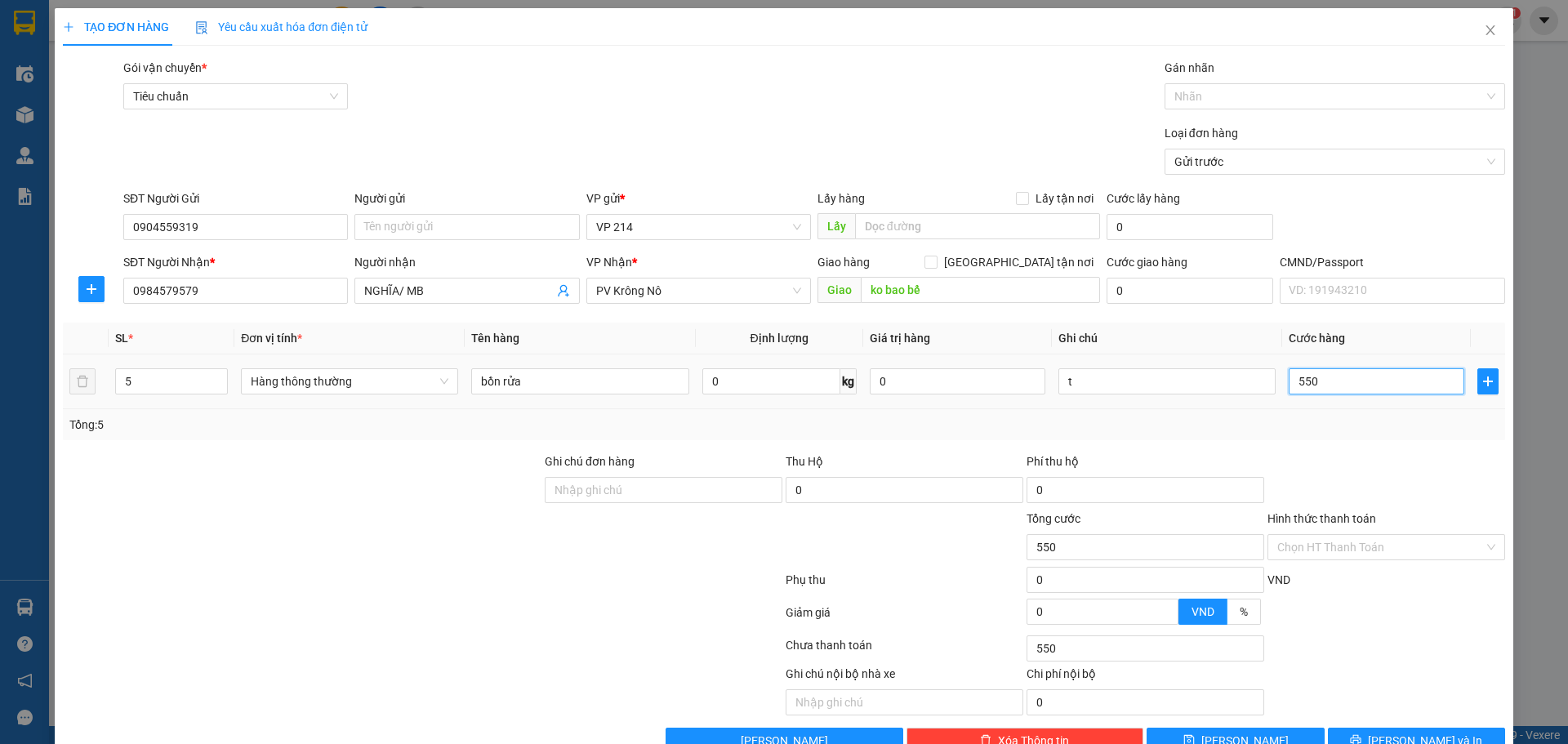
type input "5.500"
type input "55.000"
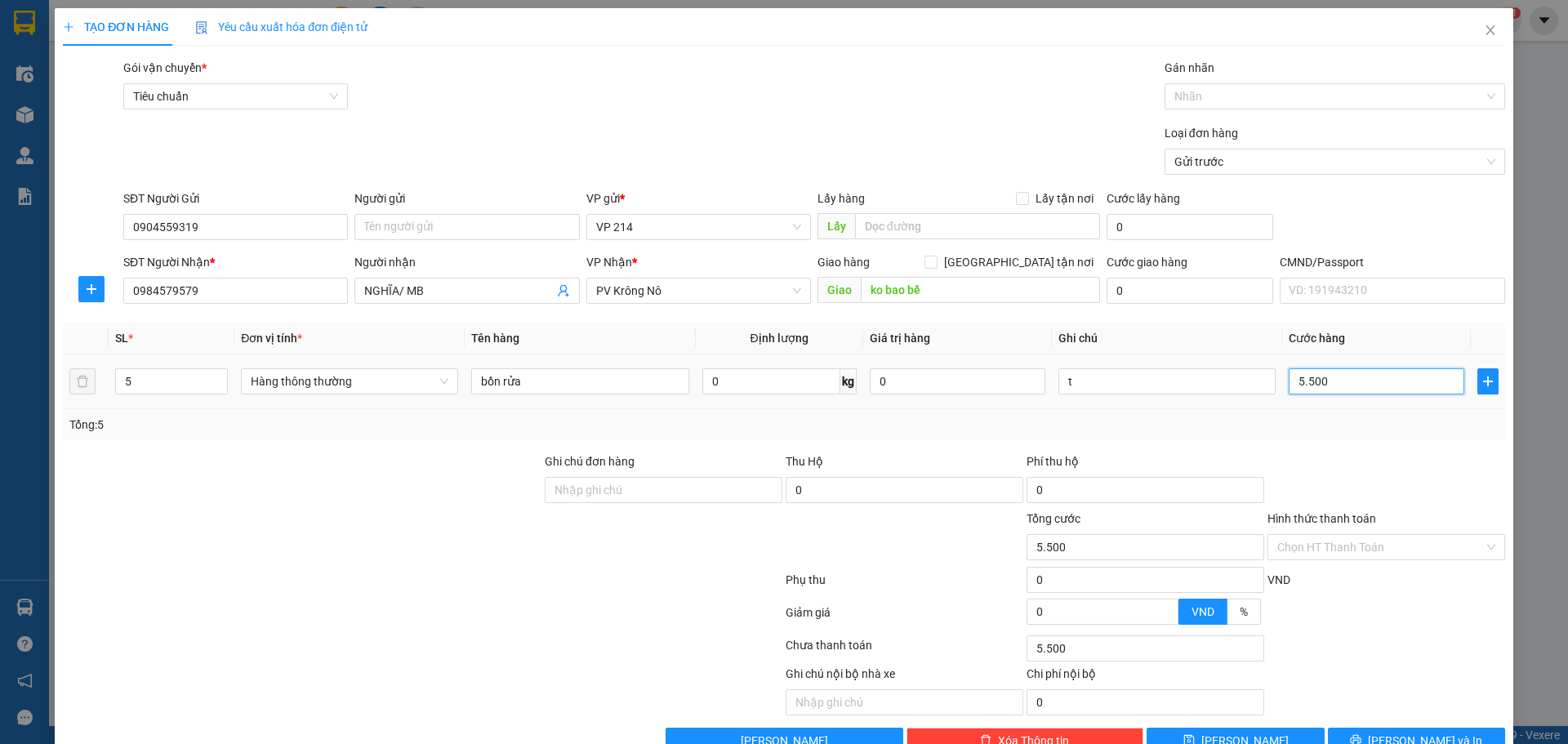
type input "55.000"
type input "550.000"
click at [1417, 732] on span "Lưu và In" at bounding box center [1425, 741] width 114 height 18
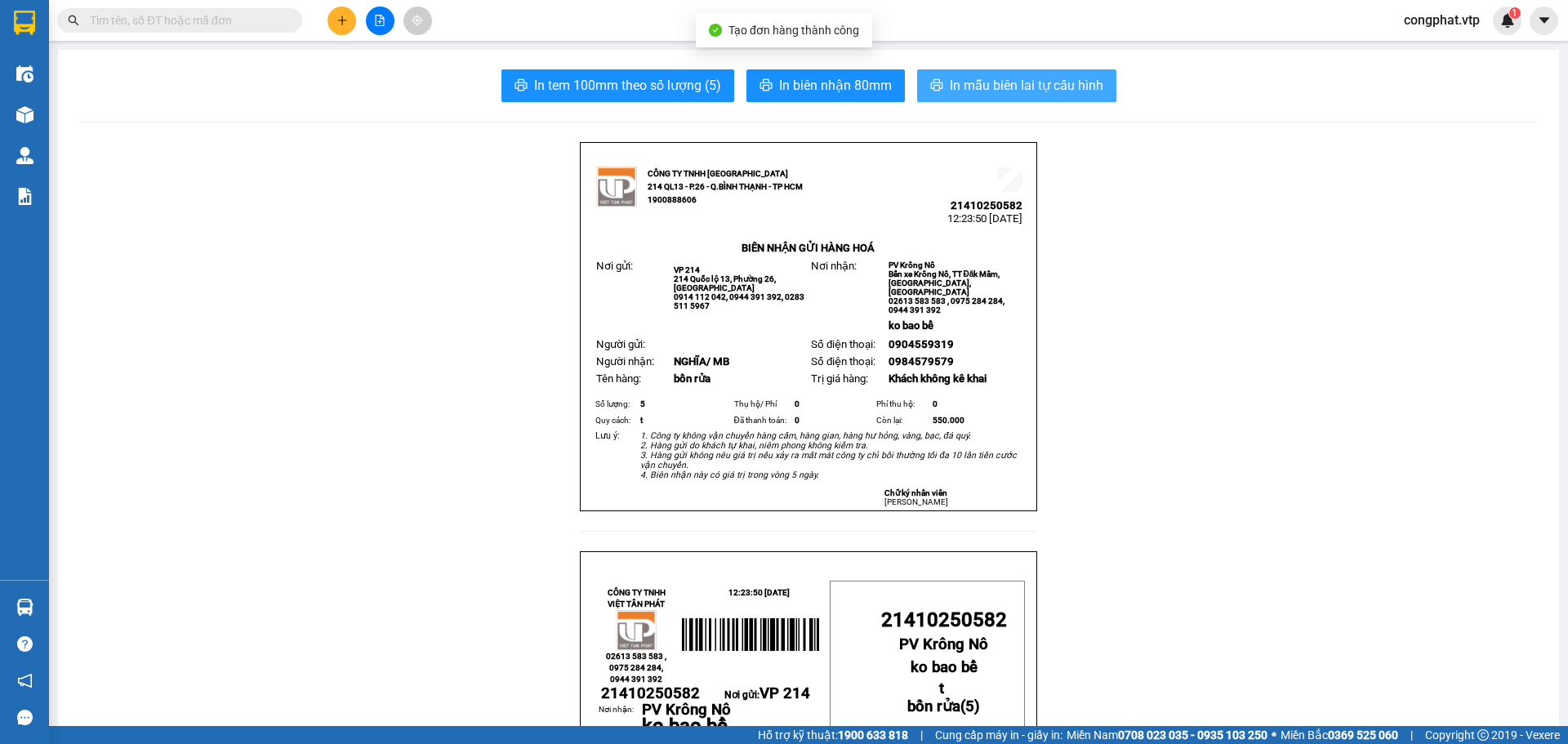
drag, startPoint x: 983, startPoint y: 54, endPoint x: 998, endPoint y: 71, distance: 22.7
click at [998, 75] on button "In mẫu biên lai tự cấu hình" at bounding box center [1016, 86] width 199 height 33
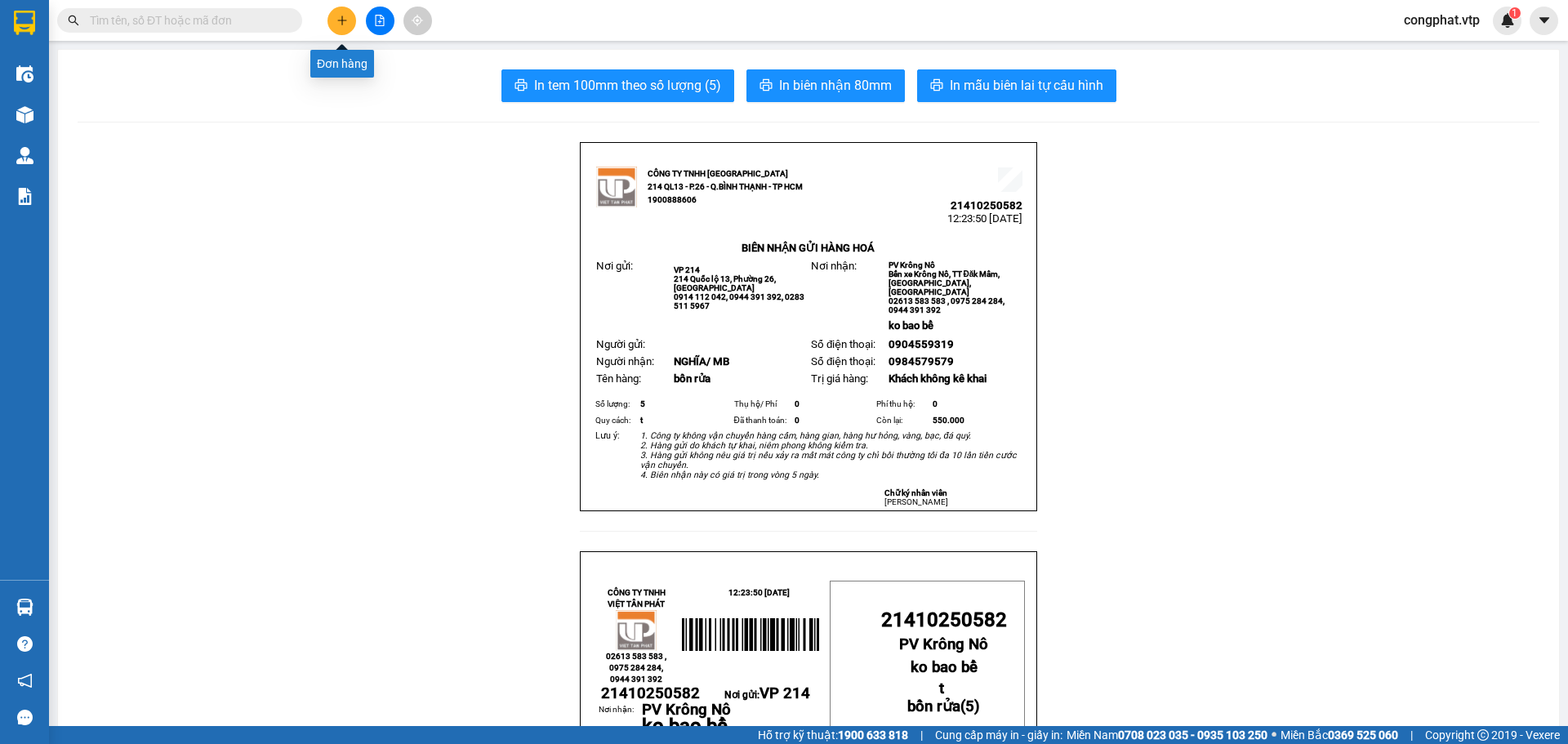
click at [343, 21] on icon "plus" at bounding box center [341, 20] width 11 height 11
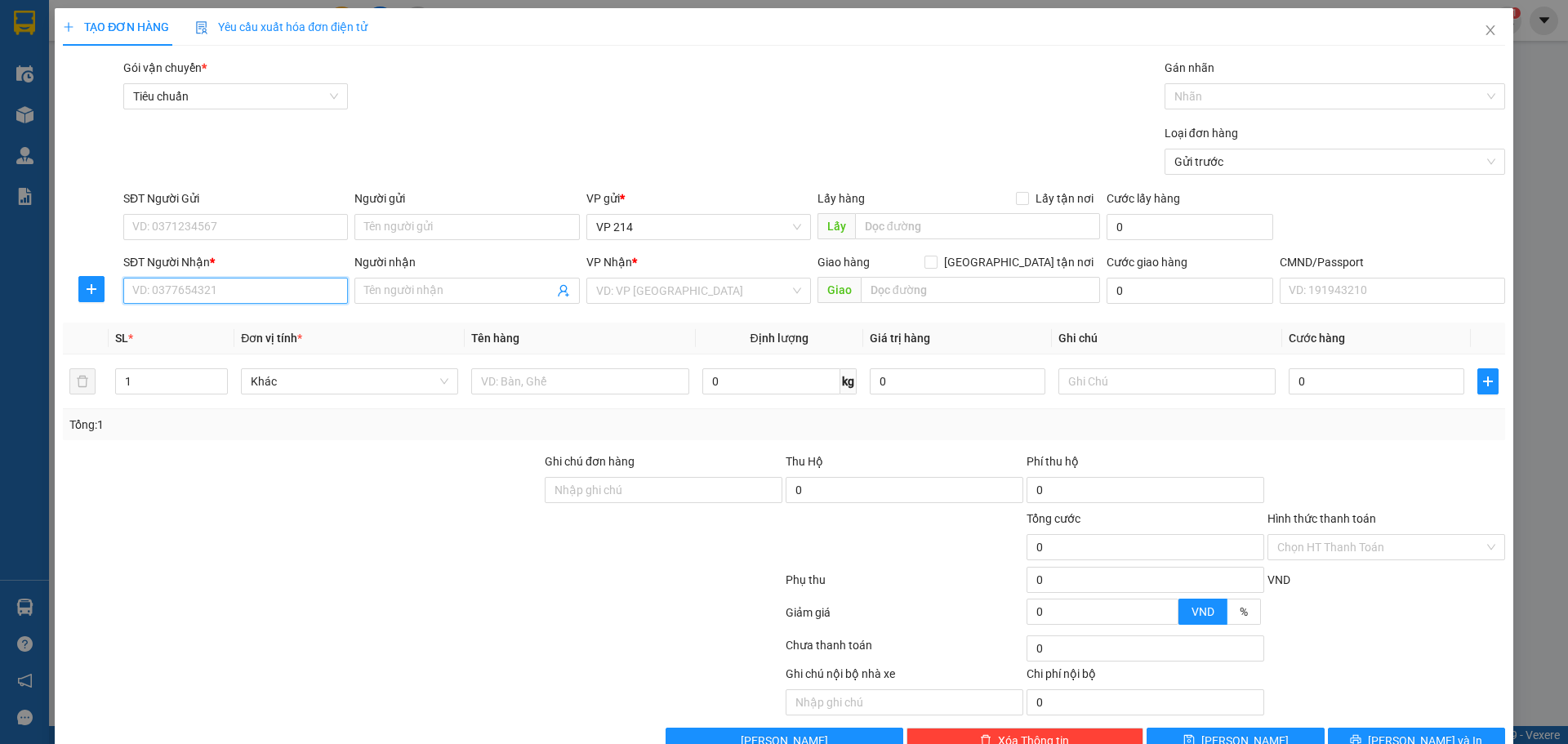
click at [264, 294] on input "SĐT Người Nhận *" at bounding box center [236, 291] width 225 height 26
click at [278, 330] on div "0963306970 - trang" at bounding box center [234, 324] width 203 height 18
type input "0963306970"
type input "trang"
type input "XE 00267 GIAO KHÁCH"
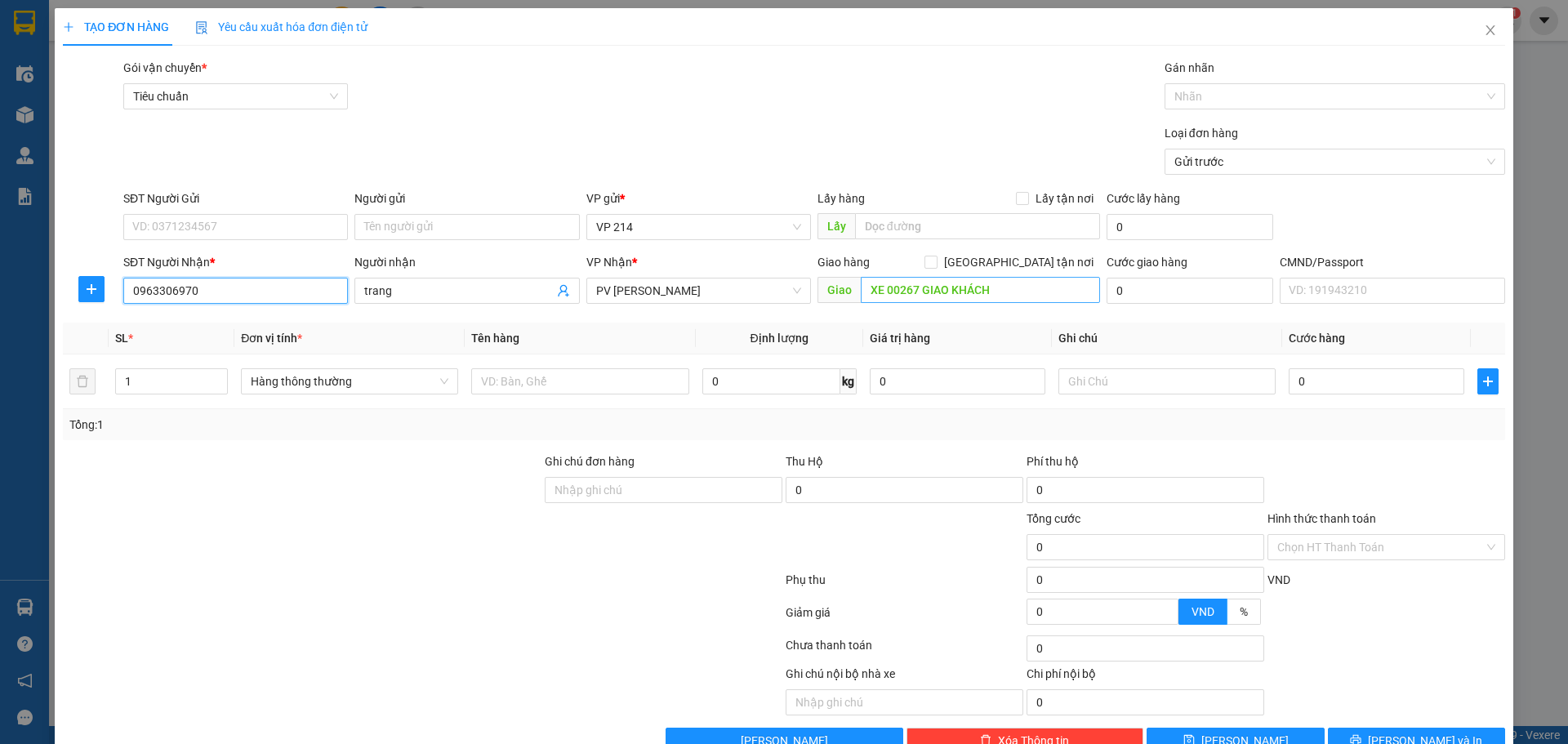
type input "0963306970"
click at [511, 376] on input "text" at bounding box center [579, 381] width 217 height 26
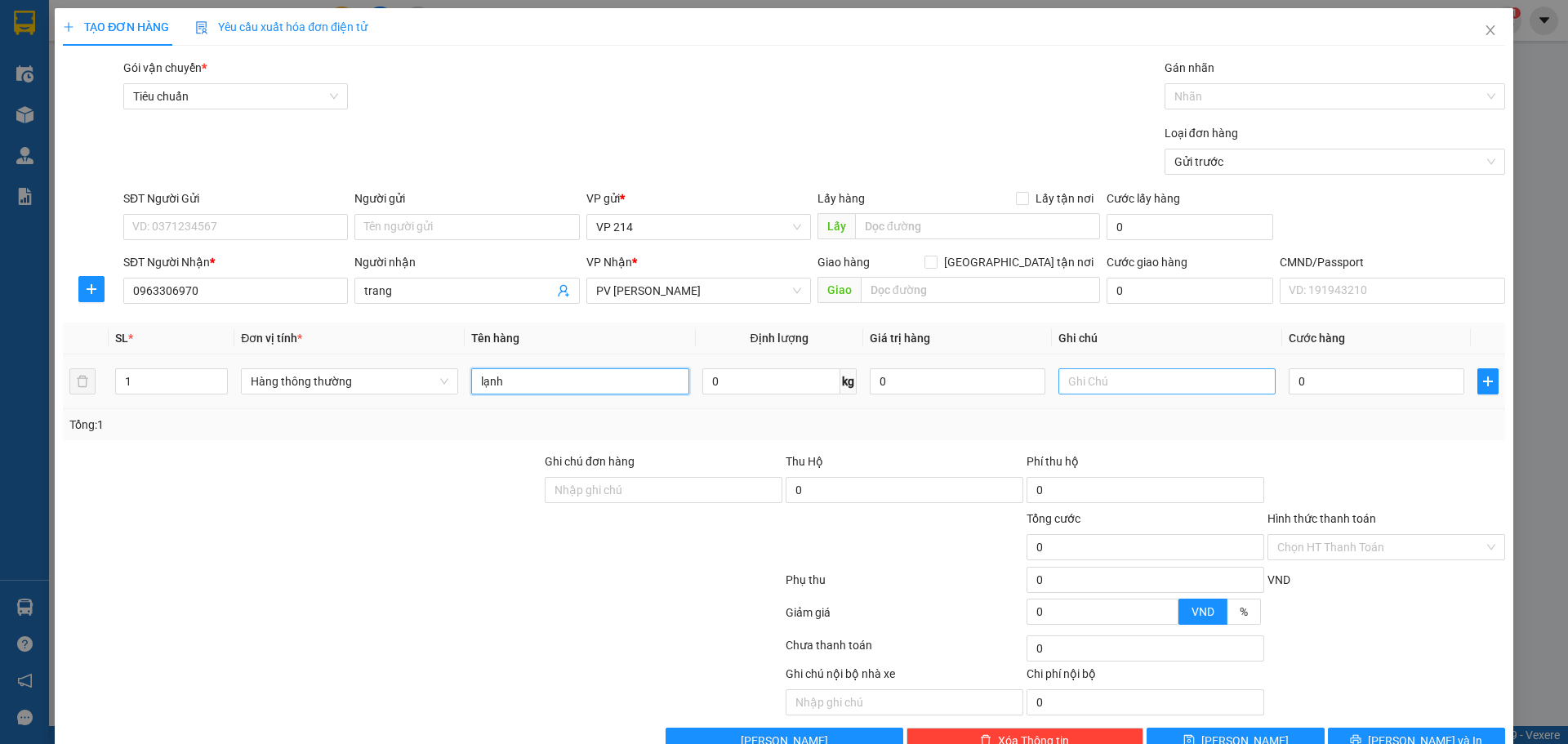
type input "lạnh"
click at [1126, 384] on input "text" at bounding box center [1167, 381] width 217 height 26
type input "tx"
click at [1303, 387] on input "0" at bounding box center [1376, 381] width 175 height 26
type input "1"
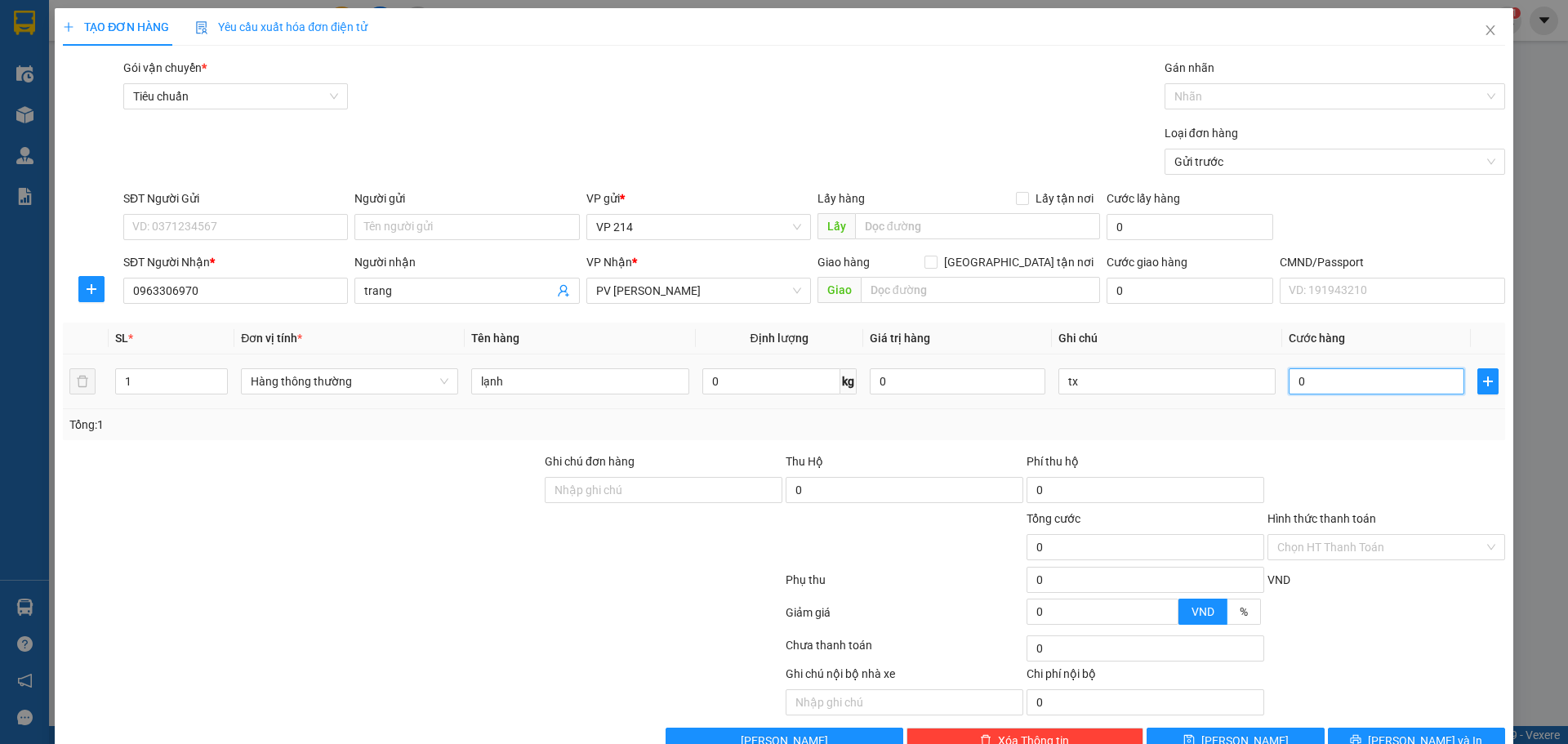
type input "1"
type input "10"
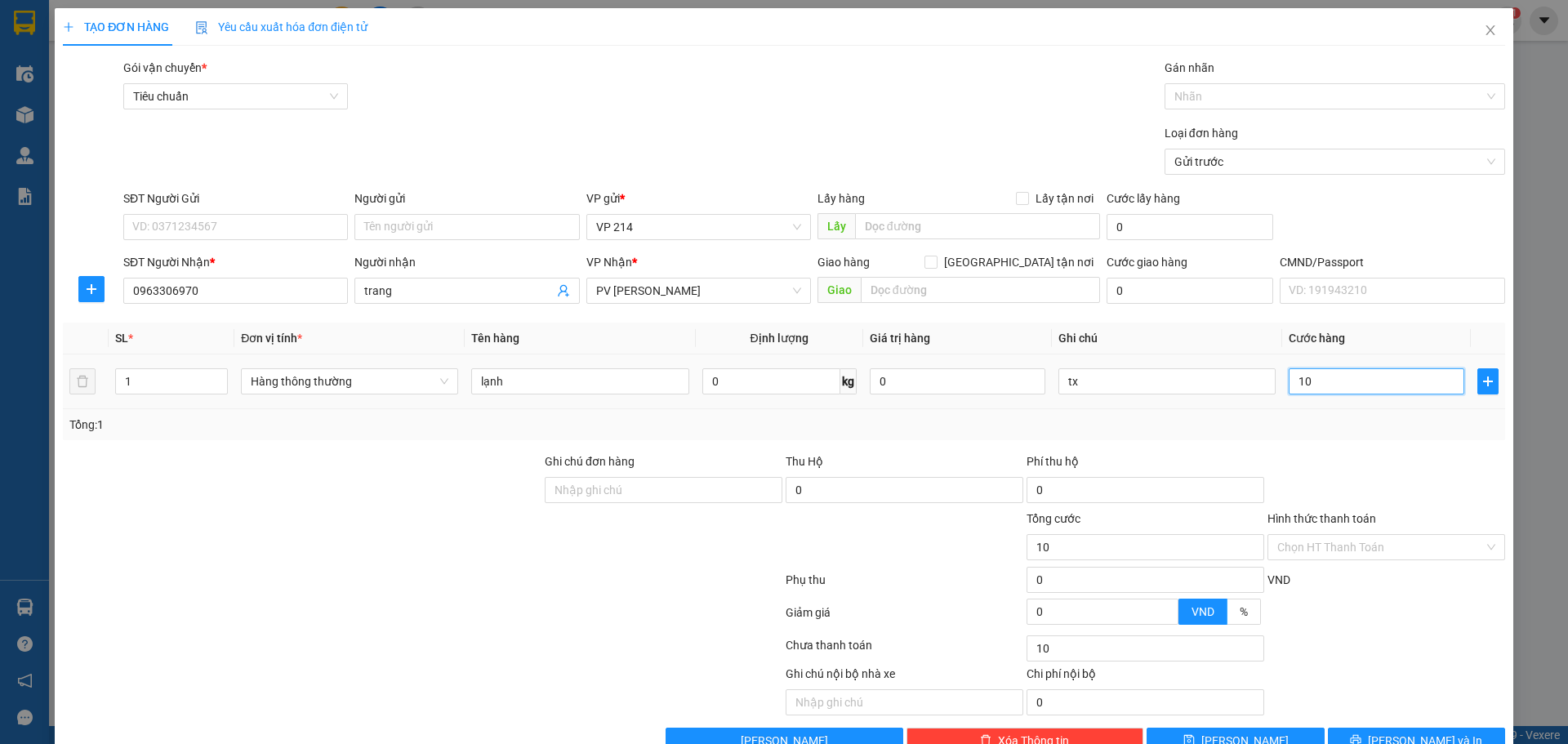
type input "100"
type input "1.000"
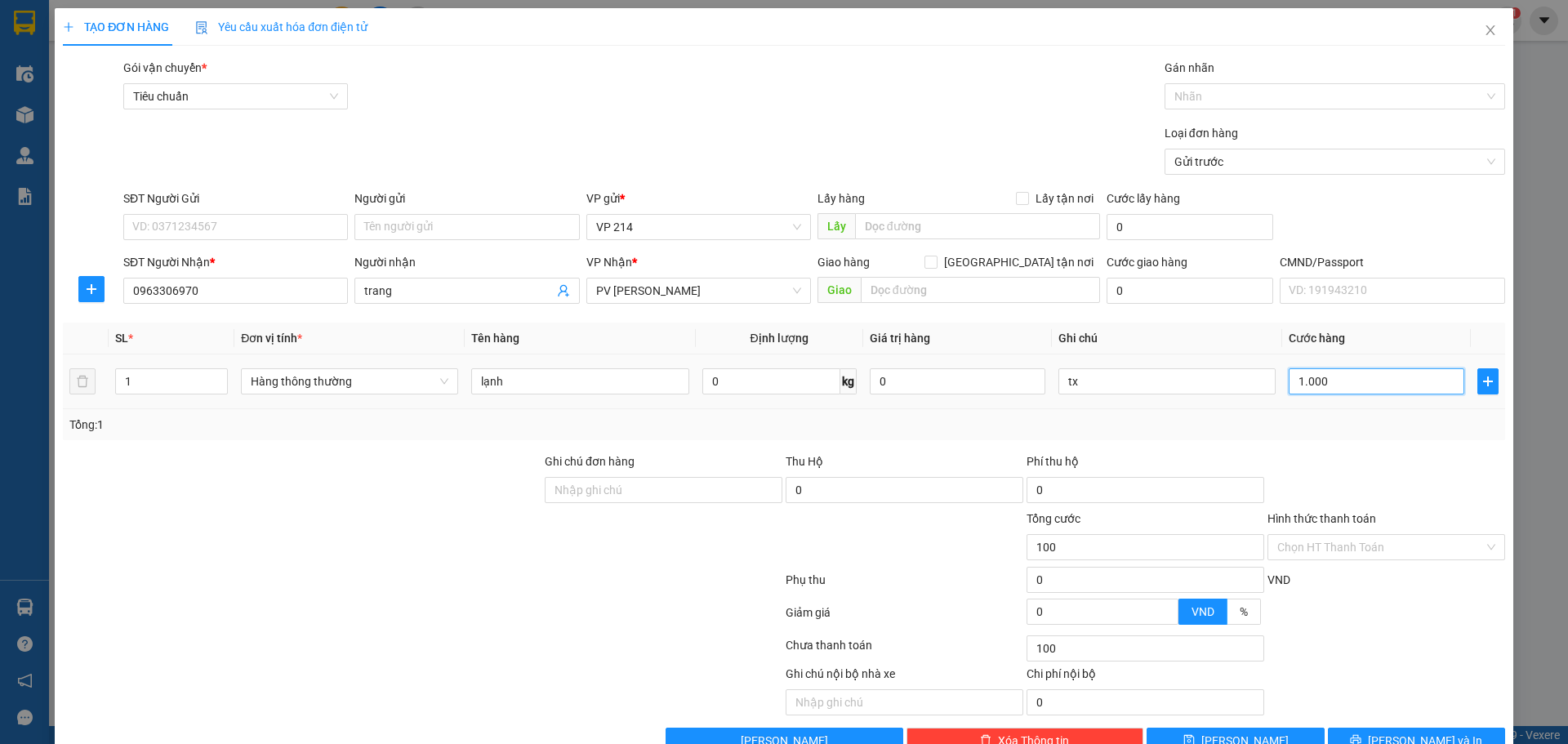
type input "1.000"
type input "10.000"
type input "100.000"
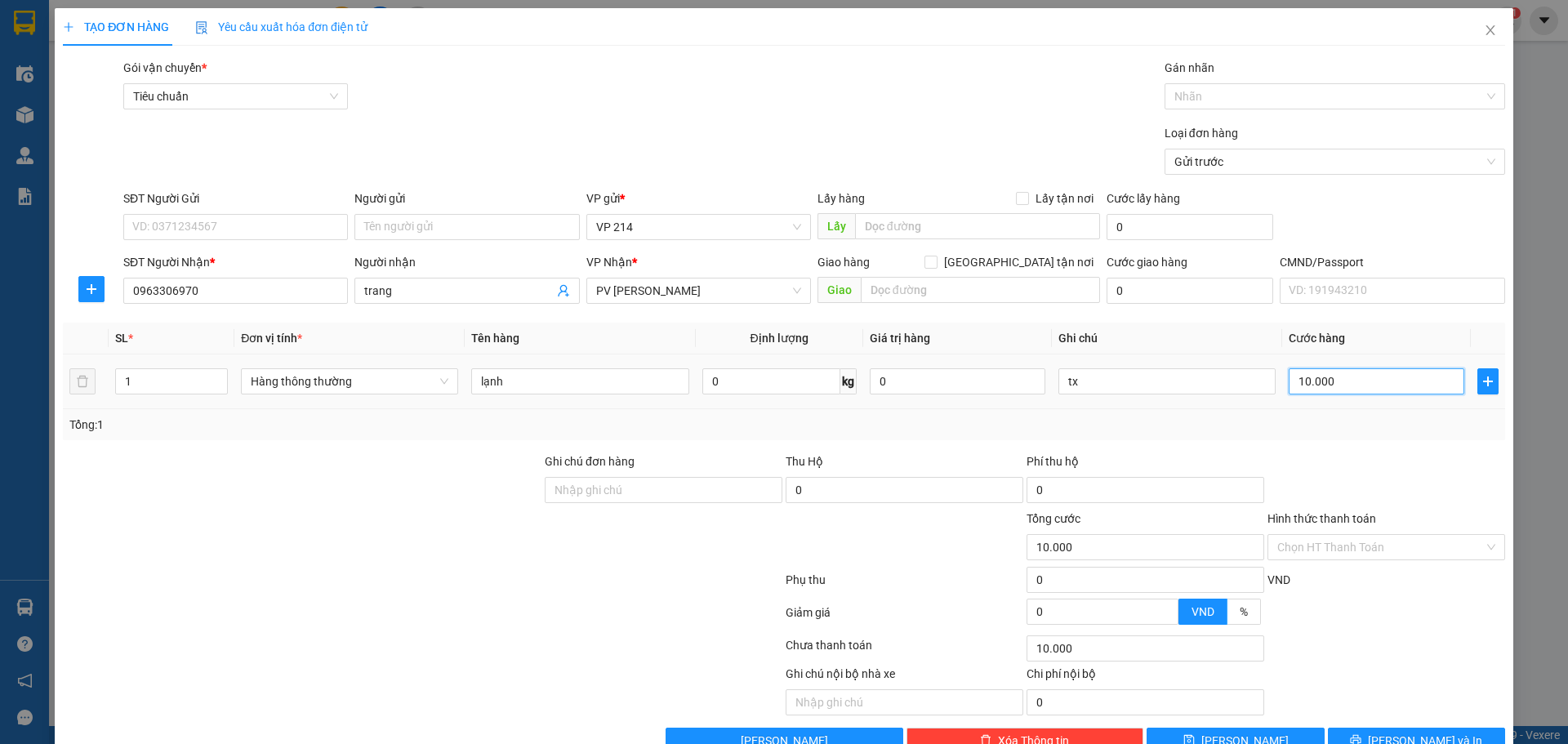
type input "100.000"
click at [1394, 728] on button "Lưu và In" at bounding box center [1417, 741] width 177 height 26
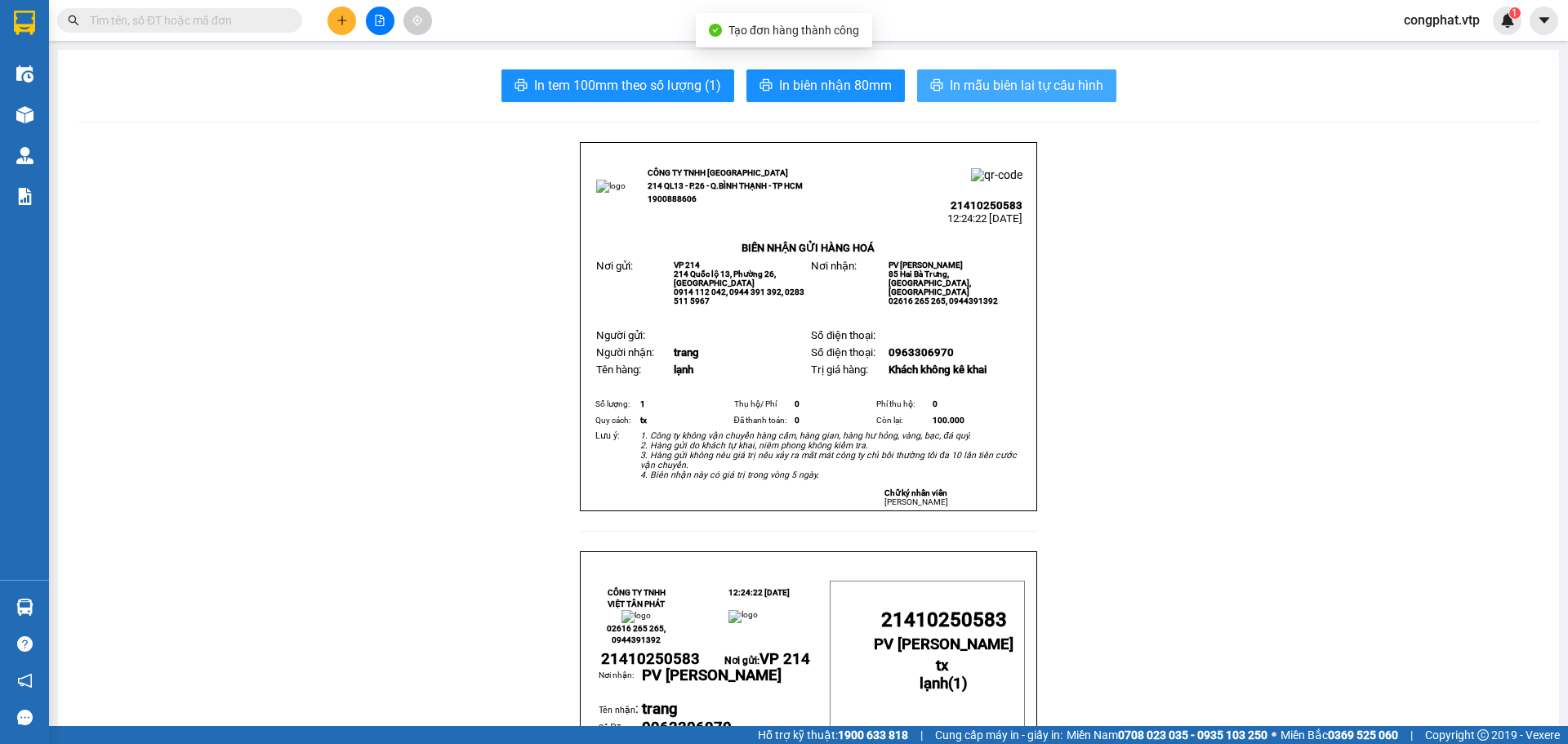
click at [1050, 77] on span "In mẫu biên lai tự cấu hình" at bounding box center [1026, 85] width 153 height 21
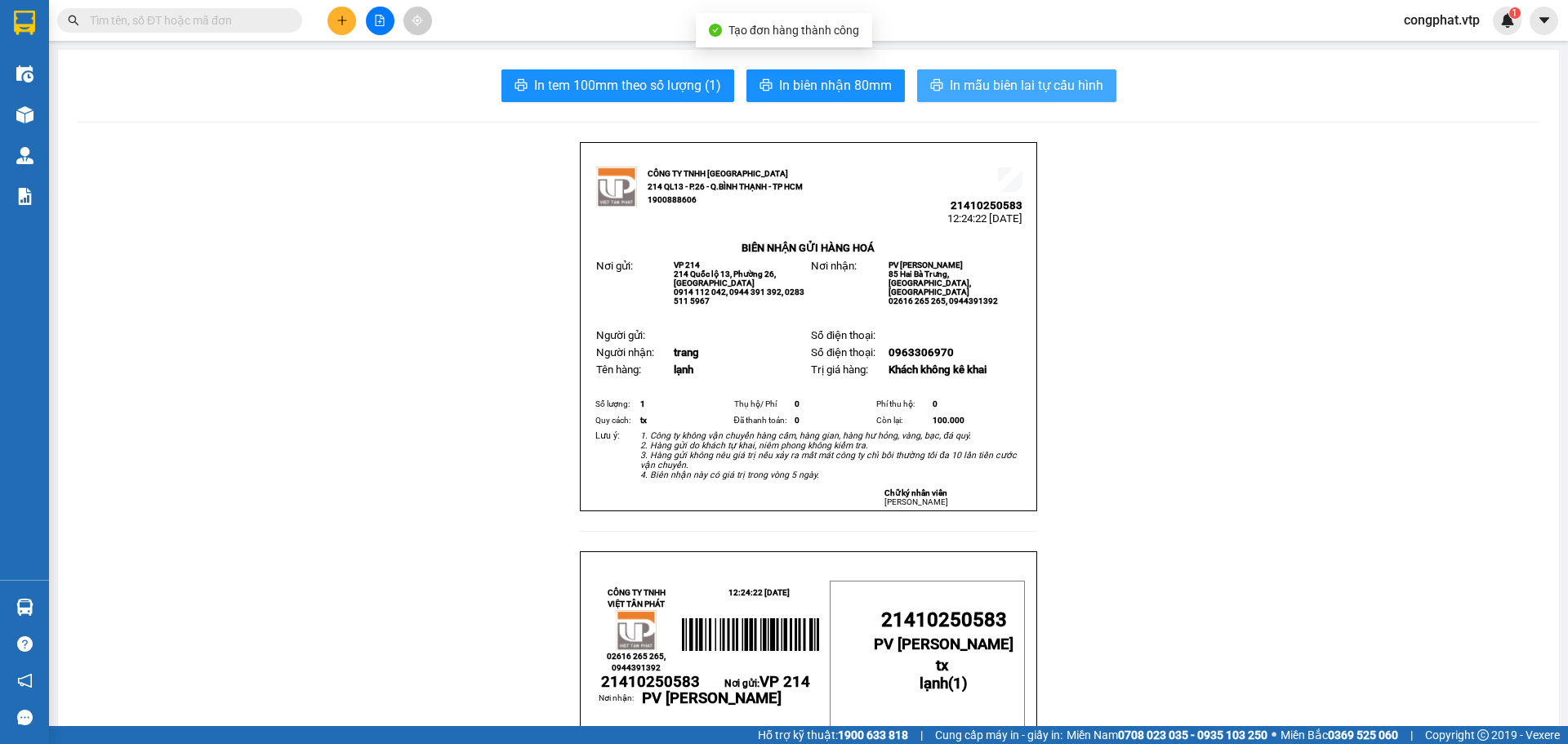
click at [1053, 85] on span "In mẫu biên lai tự cấu hình" at bounding box center [1026, 85] width 153 height 21
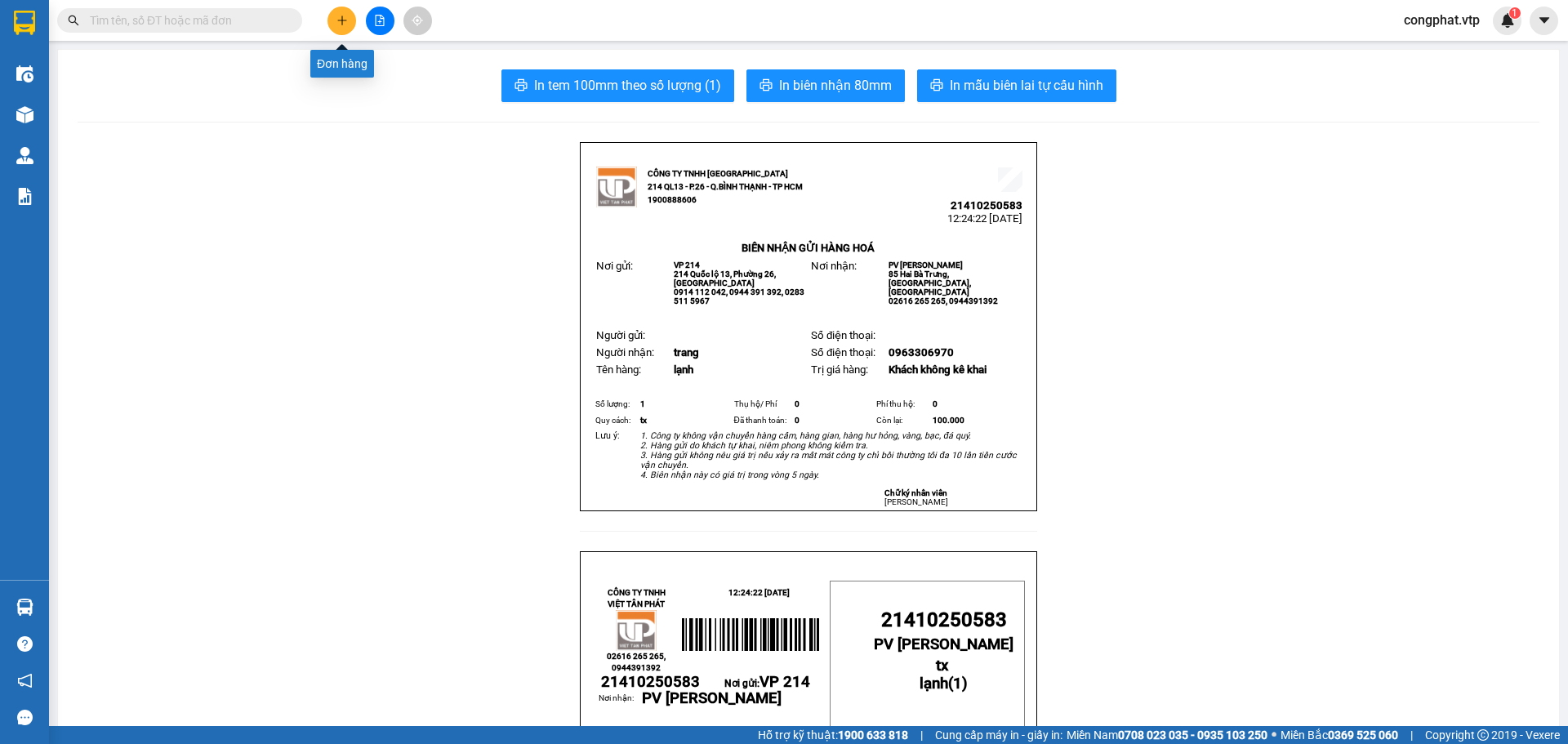
click at [342, 25] on icon "plus" at bounding box center [341, 20] width 11 height 11
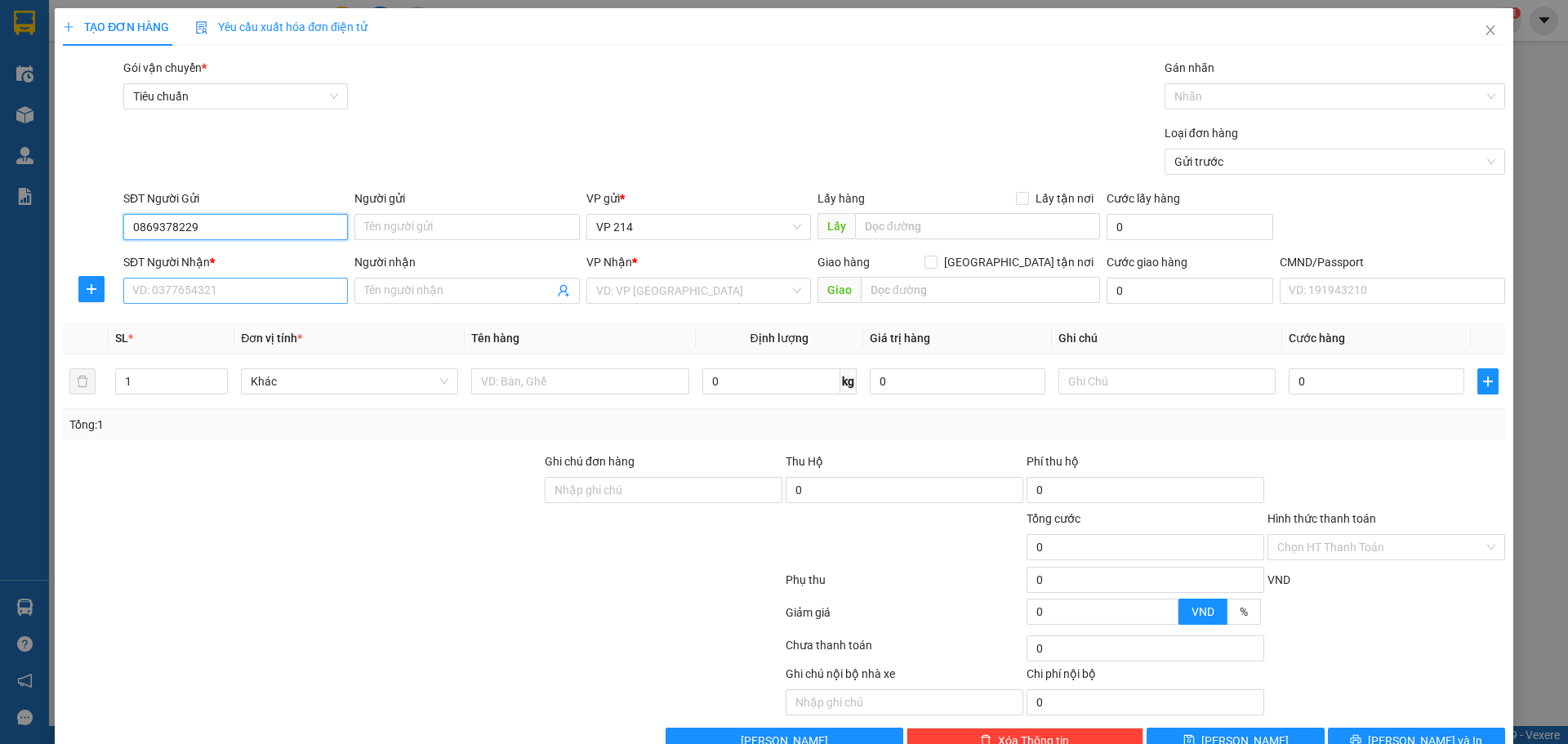
type input "0869378229"
drag, startPoint x: 202, startPoint y: 292, endPoint x: 561, endPoint y: 293, distance: 359.0
click at [204, 292] on input "SĐT Người Nhận *" at bounding box center [236, 291] width 225 height 26
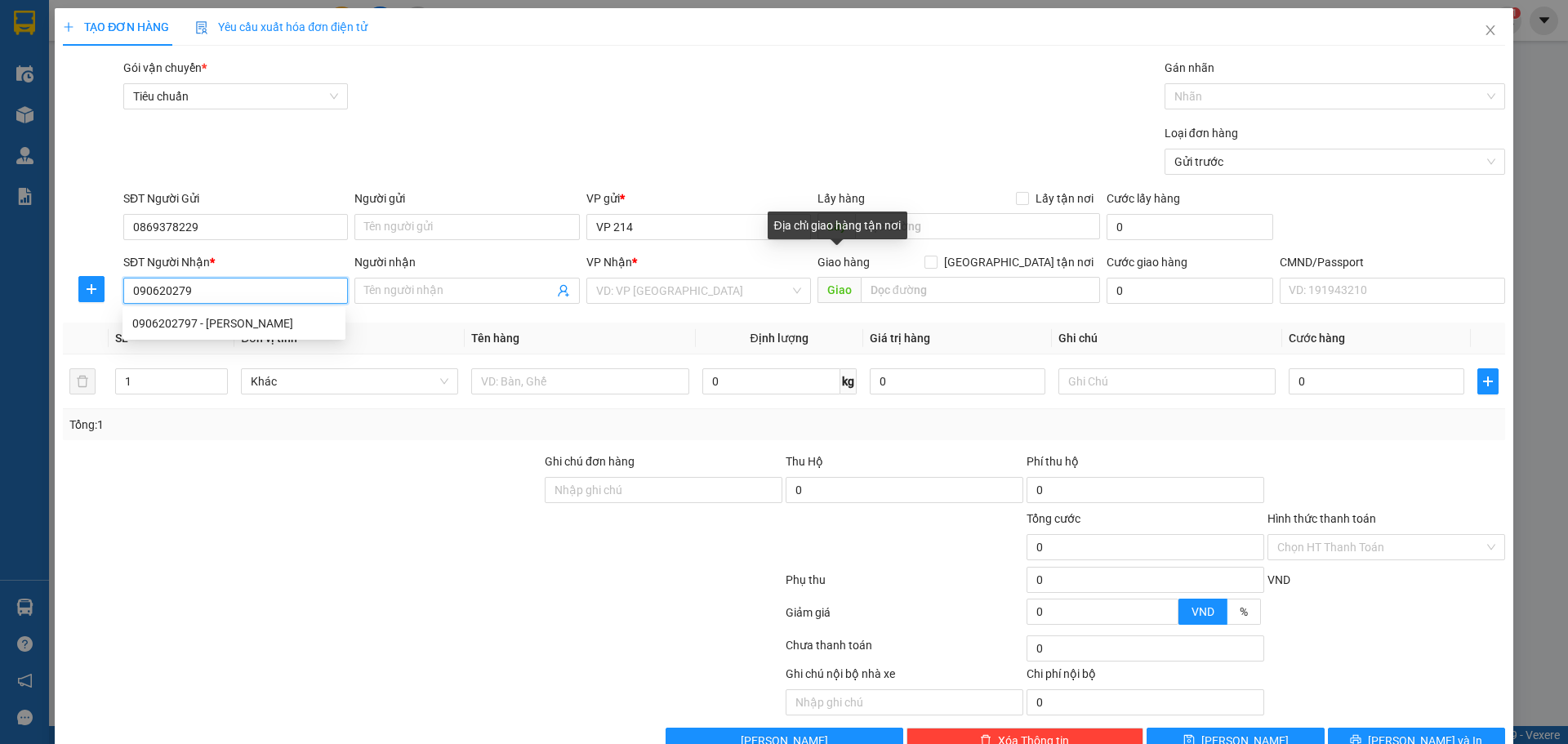
type input "0906202797"
click at [261, 321] on div "0906202797 - kim cương" at bounding box center [234, 324] width 203 height 18
type input "kim cương"
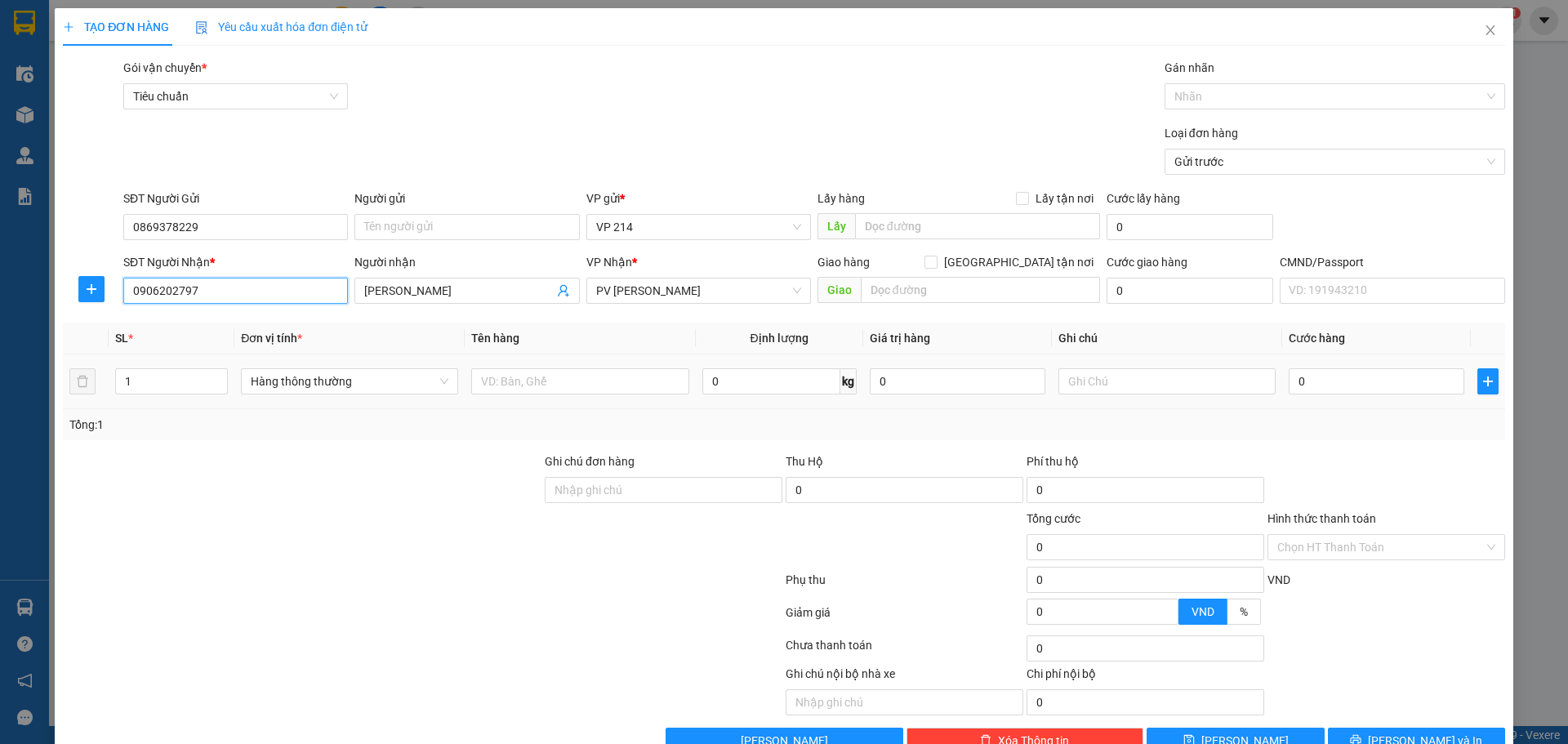
type input "0906202797"
drag, startPoint x: 534, startPoint y: 368, endPoint x: 548, endPoint y: 373, distance: 14.9
click at [546, 372] on div at bounding box center [579, 381] width 217 height 33
click at [549, 373] on input "text" at bounding box center [579, 381] width 217 height 26
type input "răng"
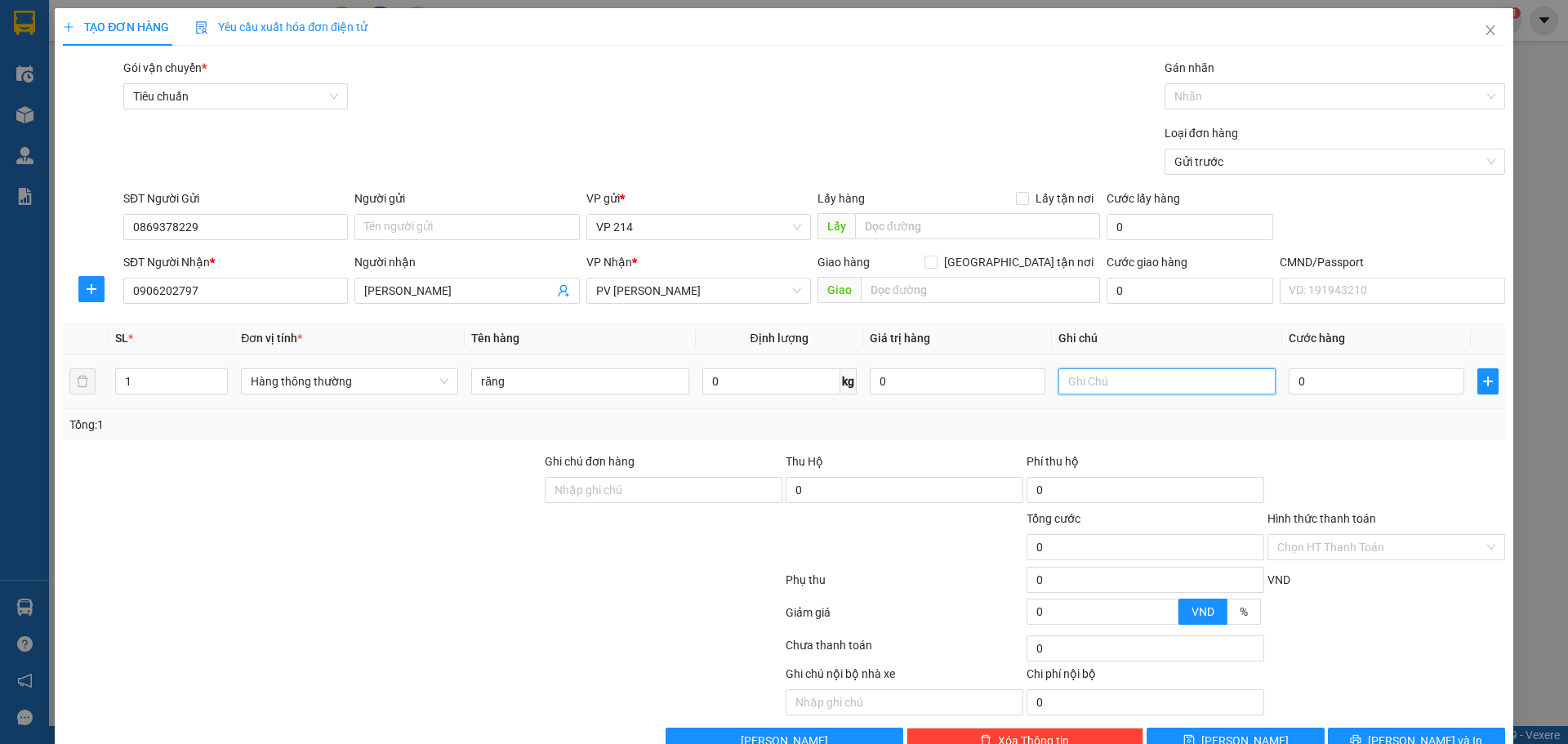
click at [1130, 385] on input "text" at bounding box center [1167, 381] width 217 height 26
type input "h"
click at [1299, 392] on input "0" at bounding box center [1376, 381] width 175 height 26
type input "3"
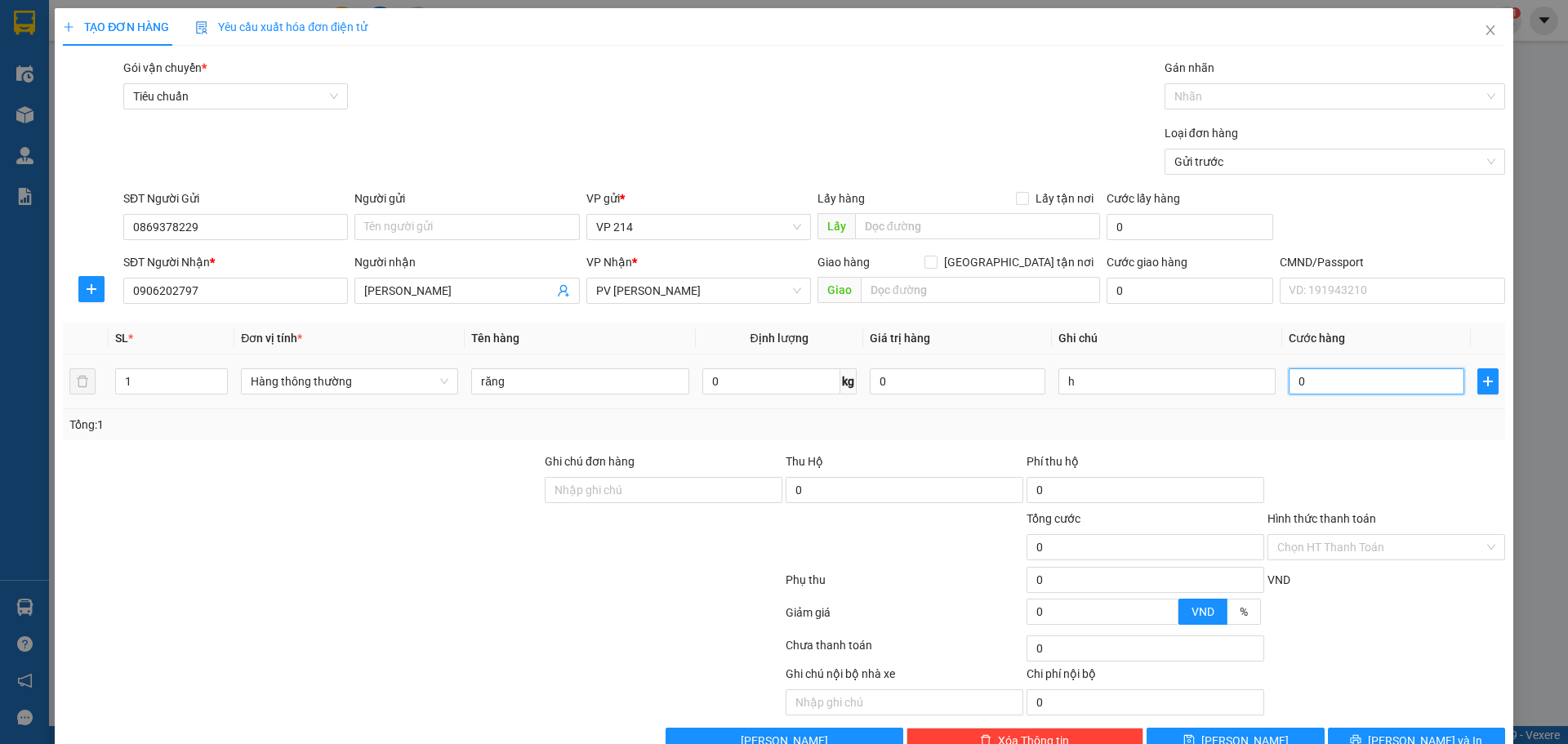
type input "3"
type input "30"
type input "300"
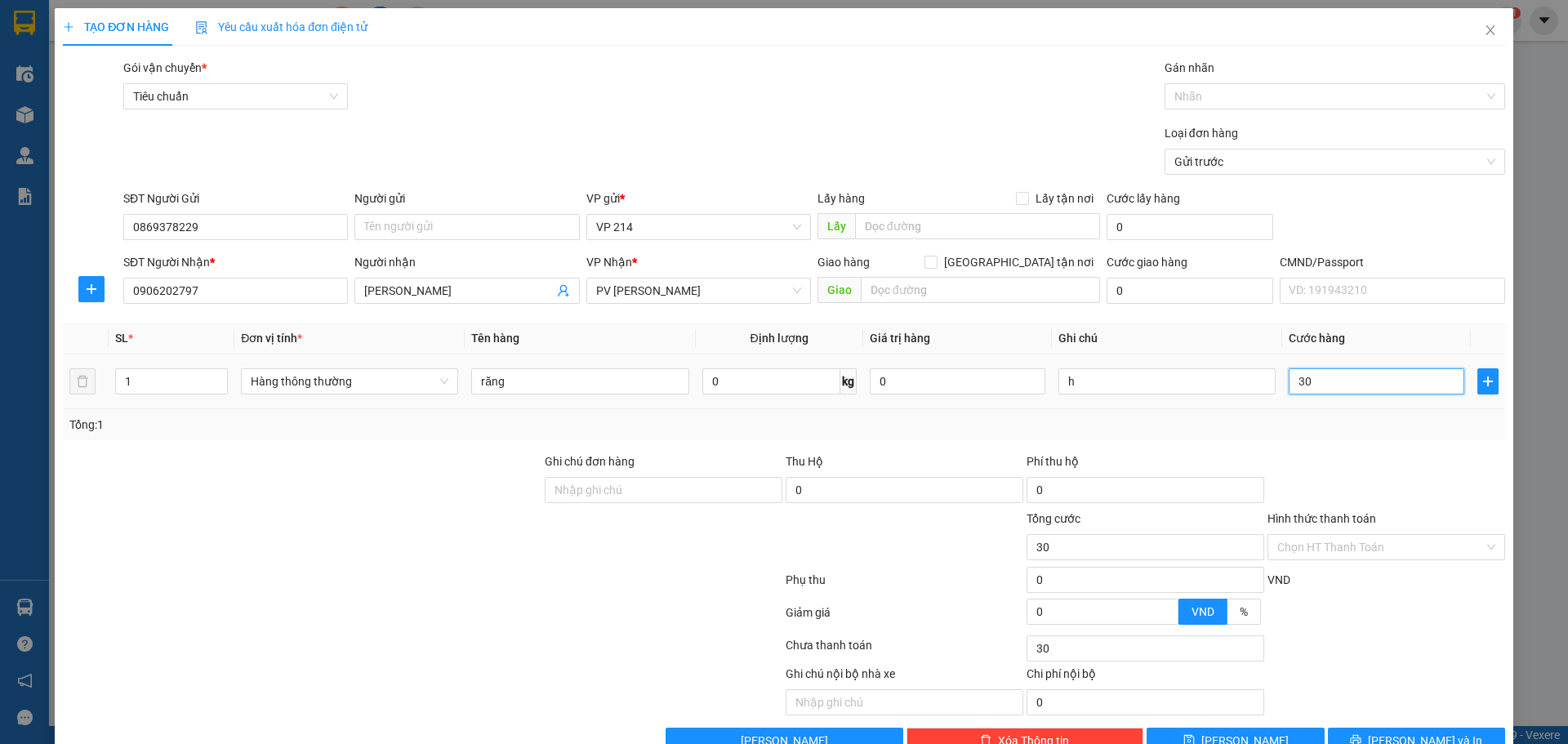
type input "300"
type input "3.000"
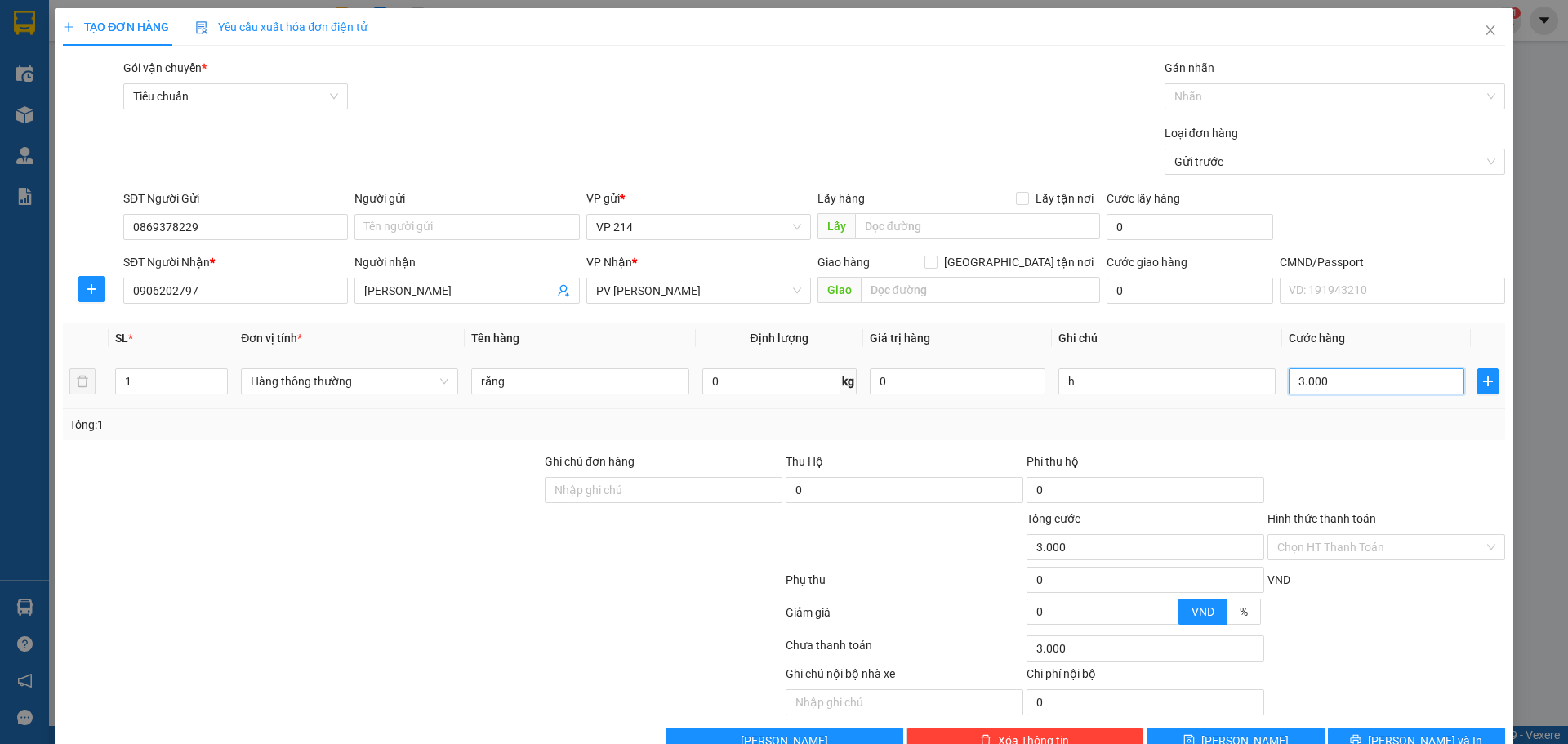
type input "30.000"
click at [1407, 535] on input "Hình thức thanh toán" at bounding box center [1381, 547] width 207 height 25
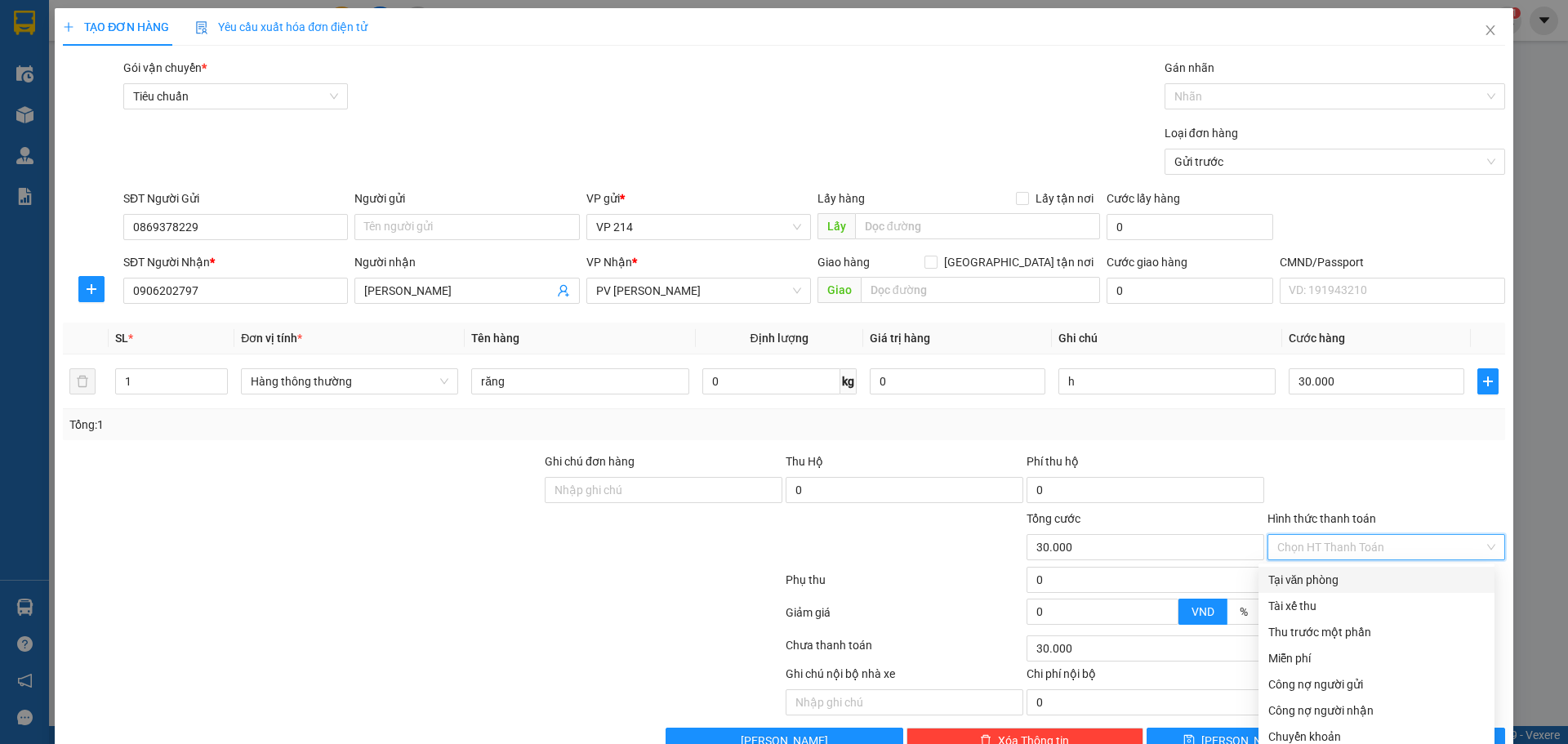
click at [1367, 571] on div "Tại văn phòng" at bounding box center [1376, 580] width 216 height 18
type input "0"
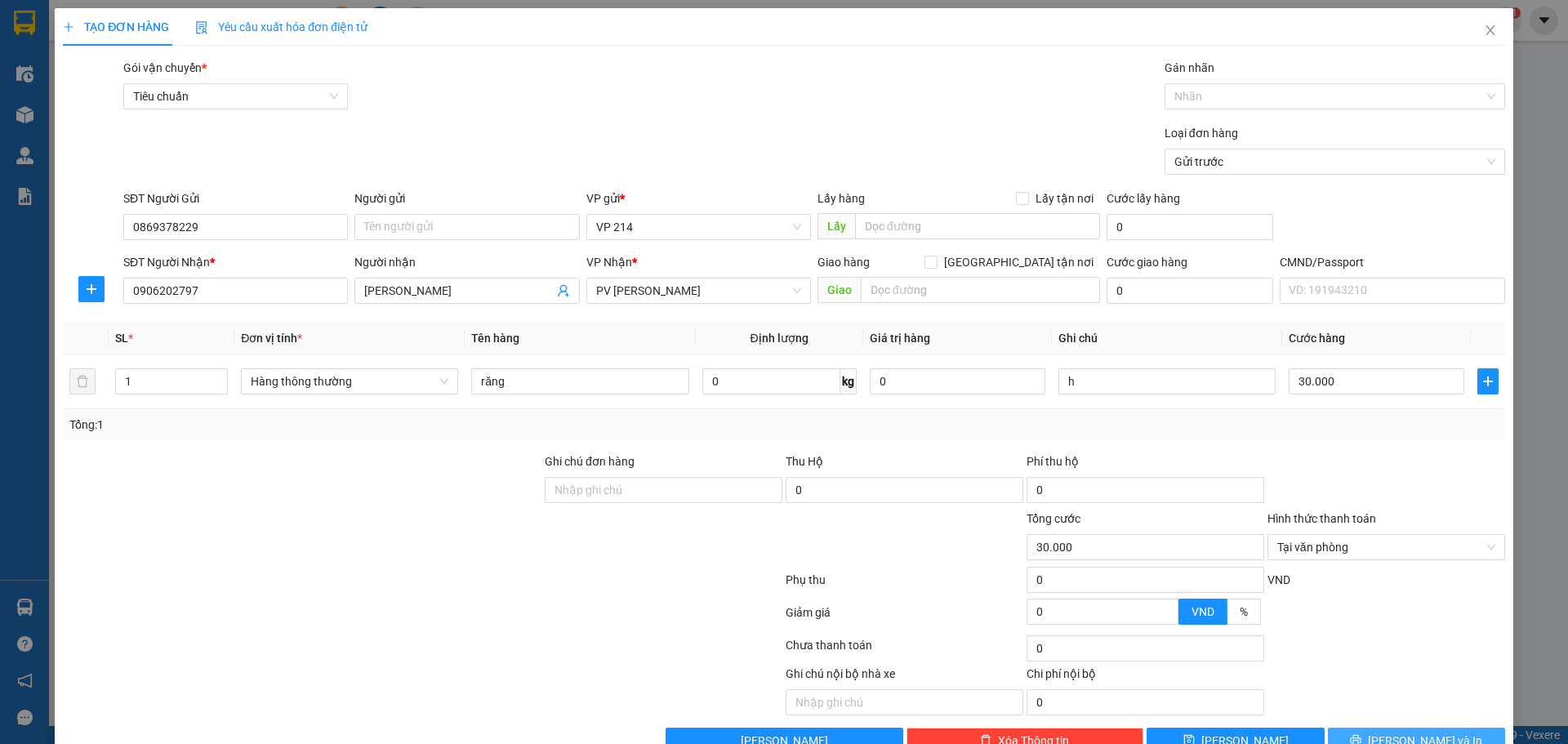
click at [1419, 732] on span "Lưu và In" at bounding box center [1425, 741] width 114 height 18
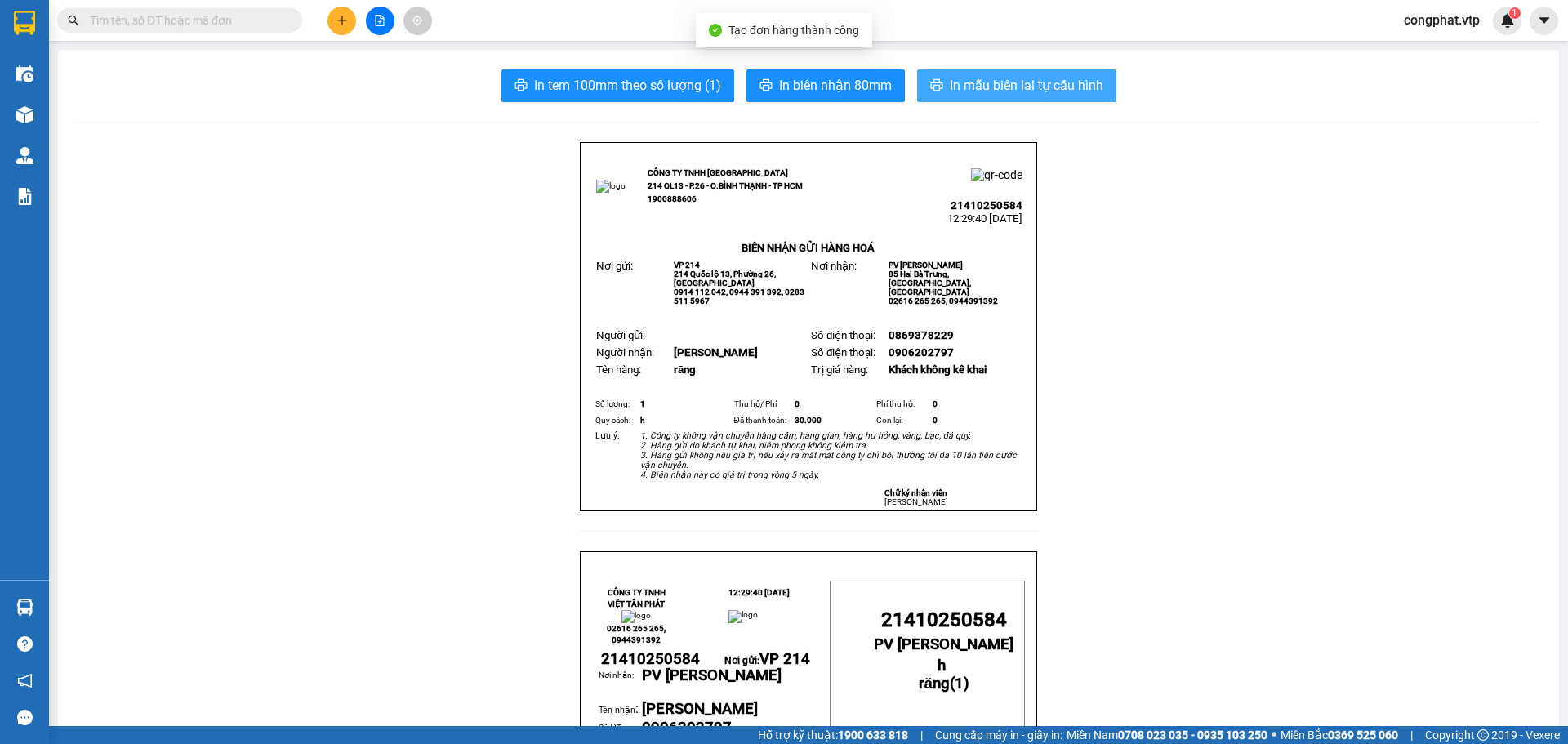
click at [1068, 79] on span "In mẫu biên lai tự cấu hình" at bounding box center [1026, 85] width 153 height 21
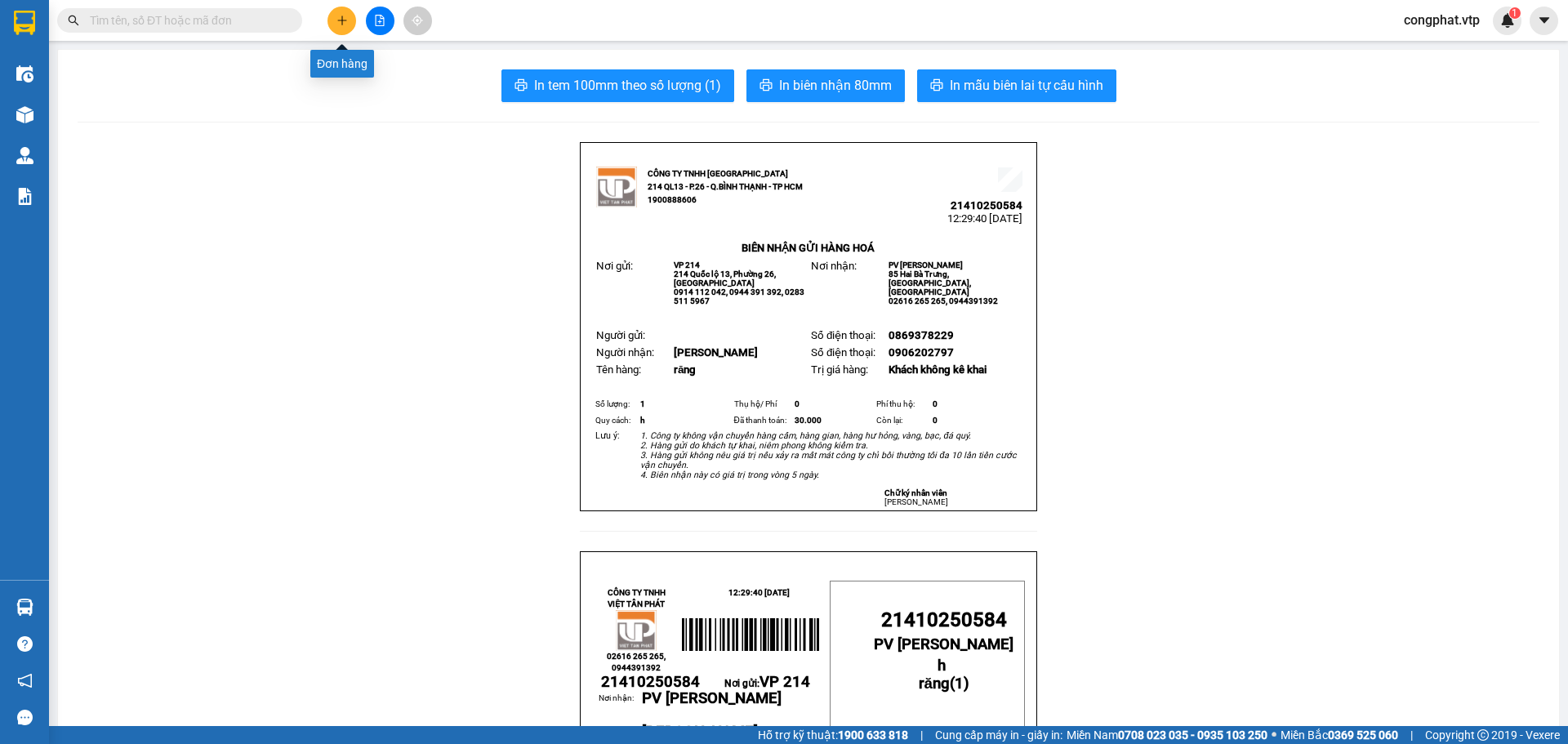
click at [348, 15] on button at bounding box center [341, 21] width 29 height 29
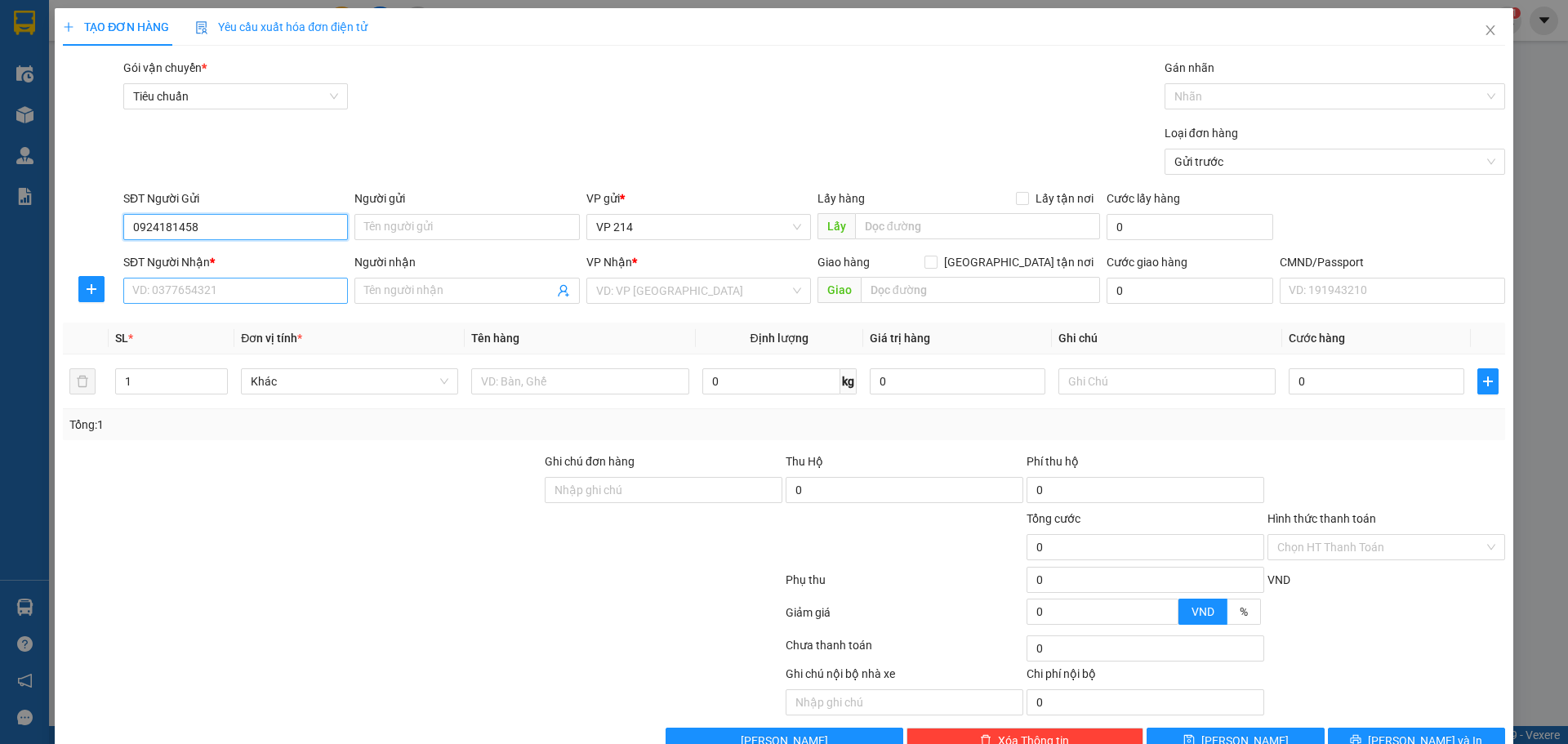
type input "0924181458"
click at [236, 284] on input "SĐT Người Nhận *" at bounding box center [236, 291] width 225 height 26
type input "0968110143"
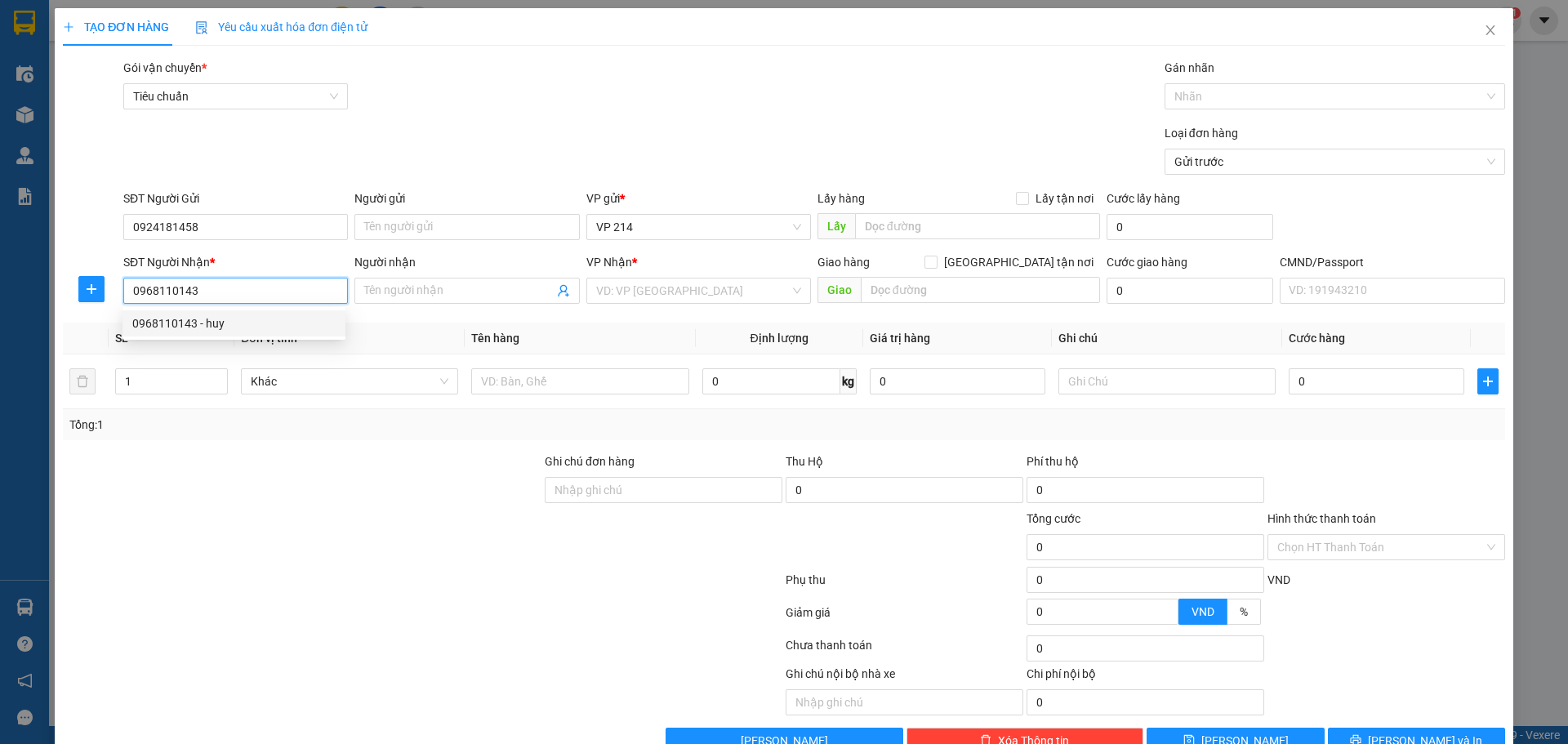
drag, startPoint x: 239, startPoint y: 317, endPoint x: 415, endPoint y: 344, distance: 178.1
click at [240, 317] on div "0968110143 - huy" at bounding box center [234, 324] width 203 height 18
type input "huy"
type input "0968110143"
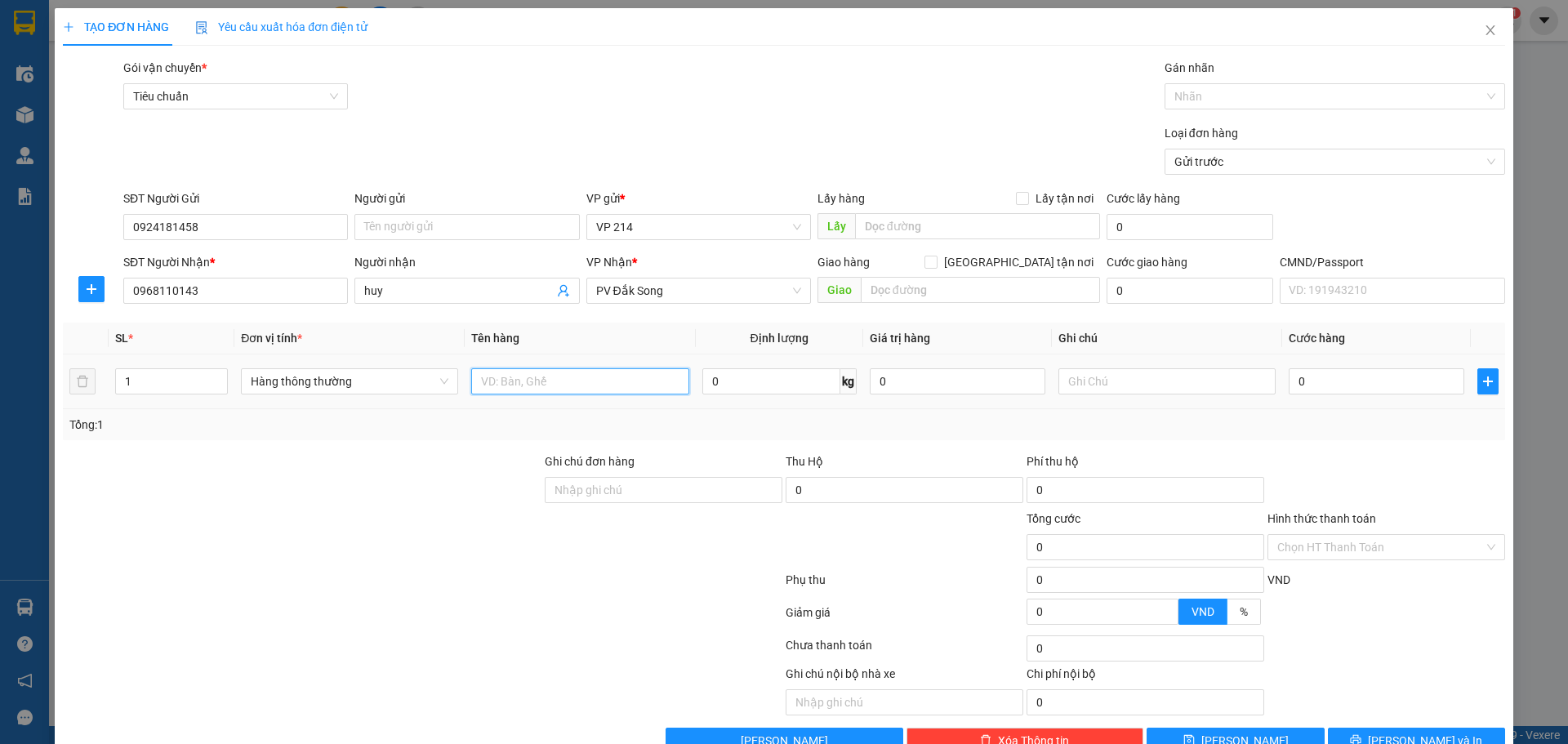
click at [544, 383] on input "text" at bounding box center [579, 381] width 217 height 26
type input "gt"
click at [1127, 384] on input "text" at bounding box center [1167, 381] width 217 height 26
type input "t"
click at [1356, 369] on input "0" at bounding box center [1376, 381] width 175 height 26
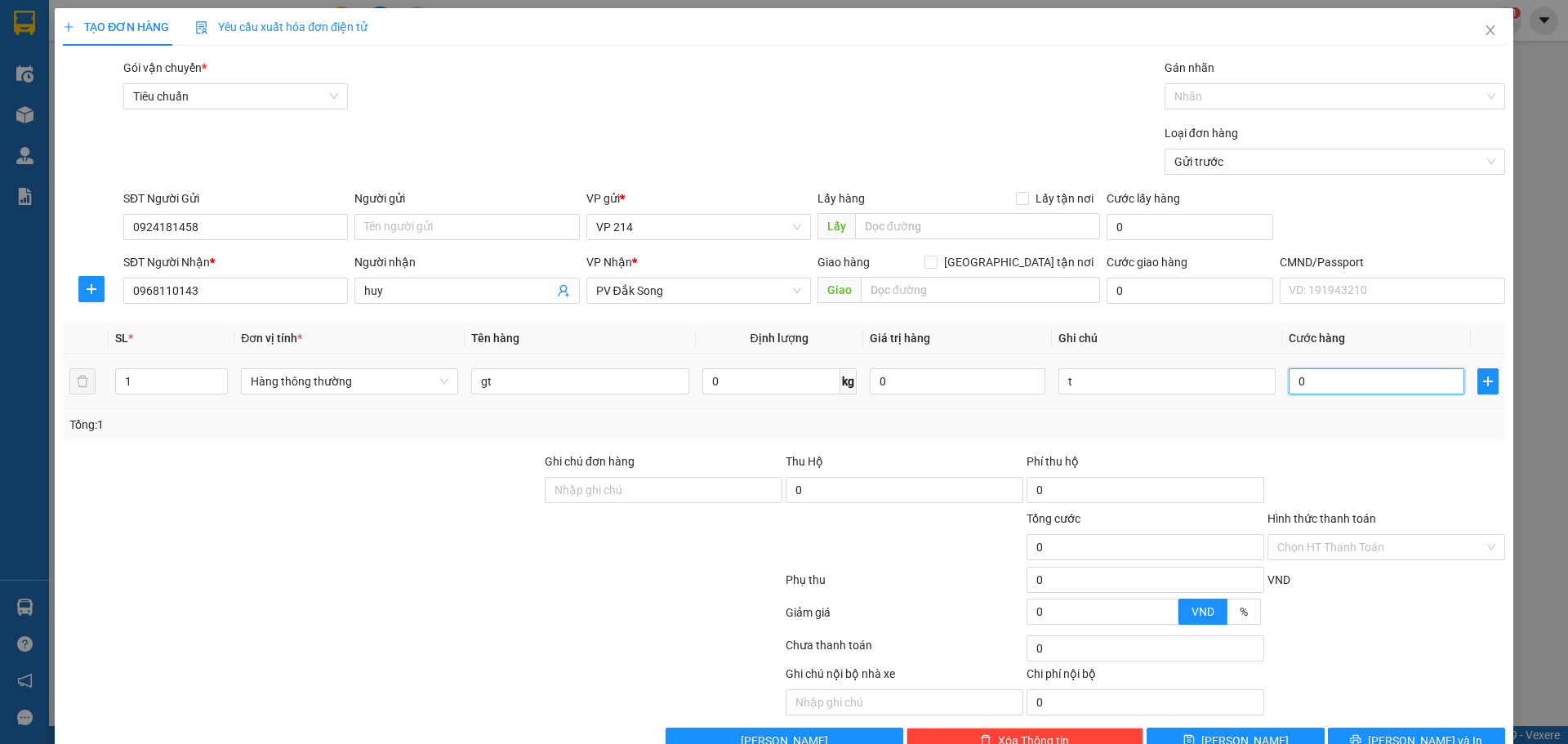
type input "3"
type input "30"
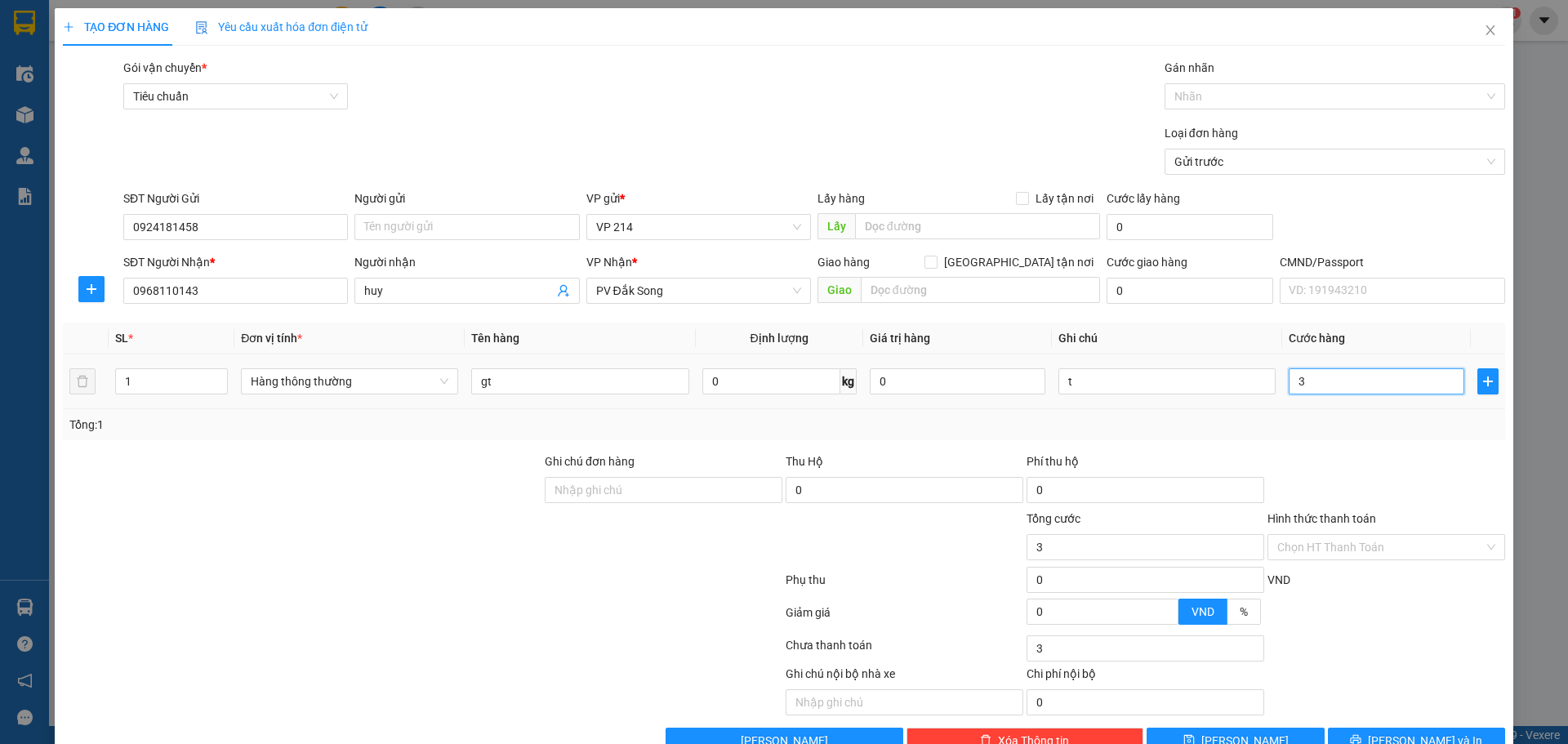
type input "30"
type input "300"
type input "3.000"
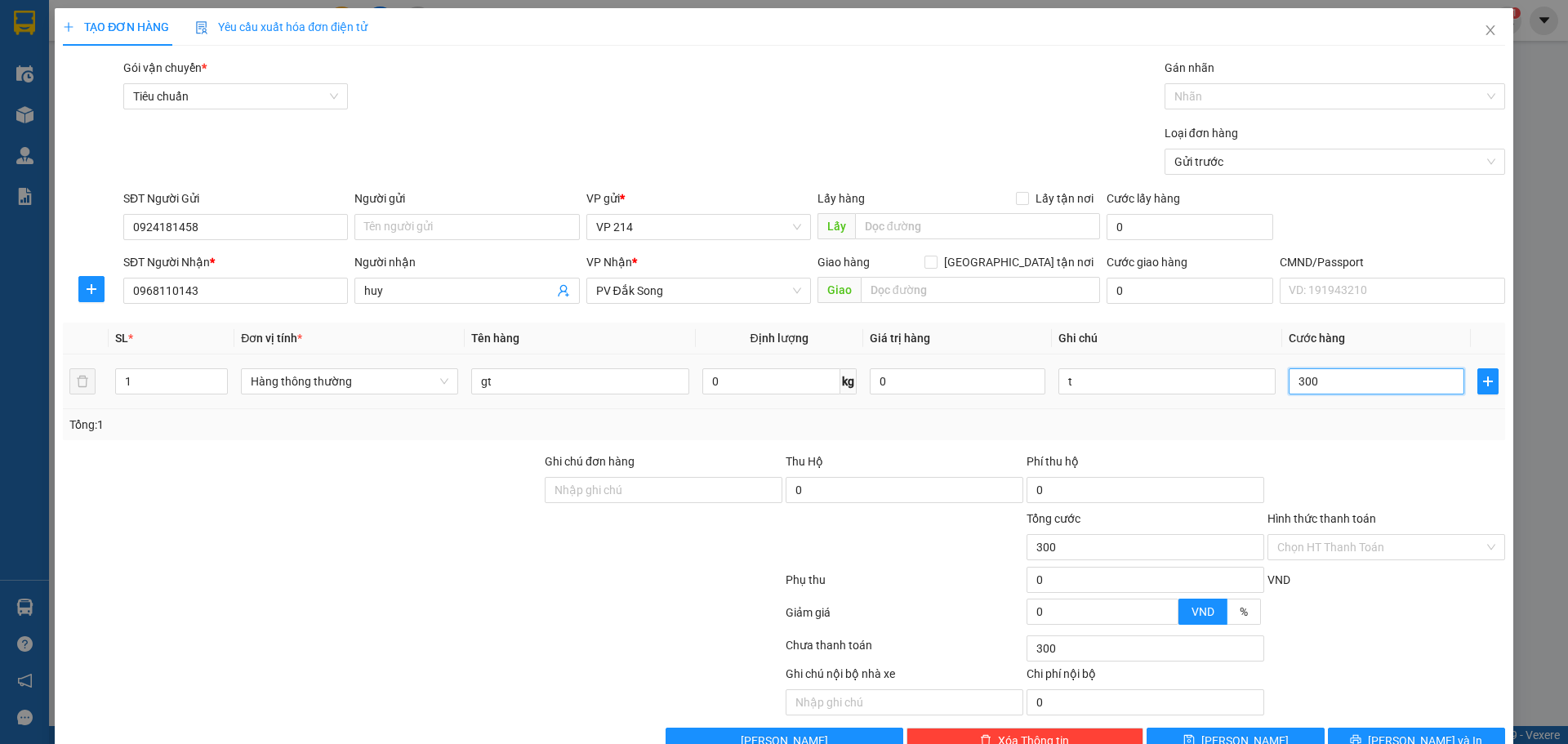
type input "3.000"
type input "30.000"
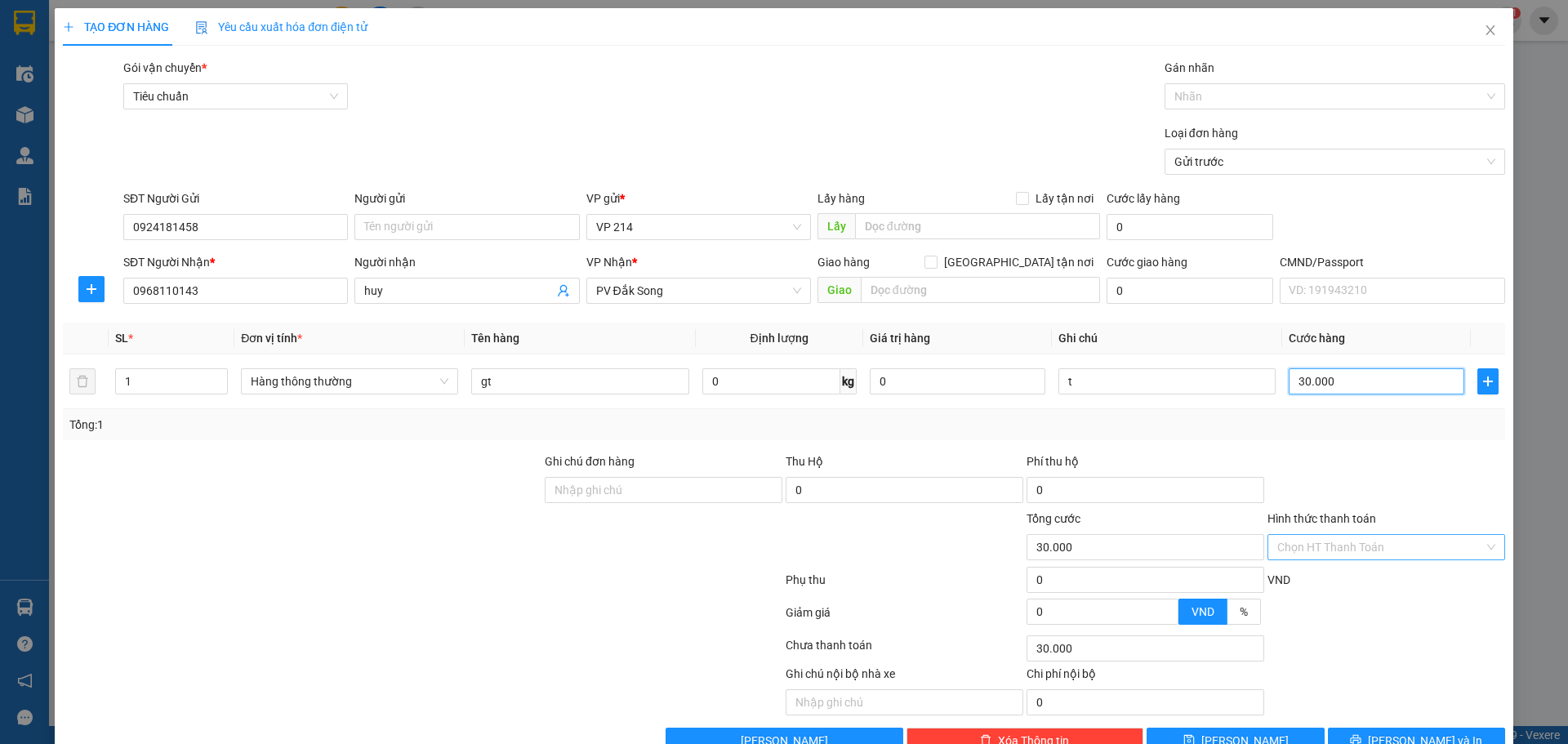
type input "30.000"
click at [1382, 535] on input "Hình thức thanh toán" at bounding box center [1381, 547] width 207 height 25
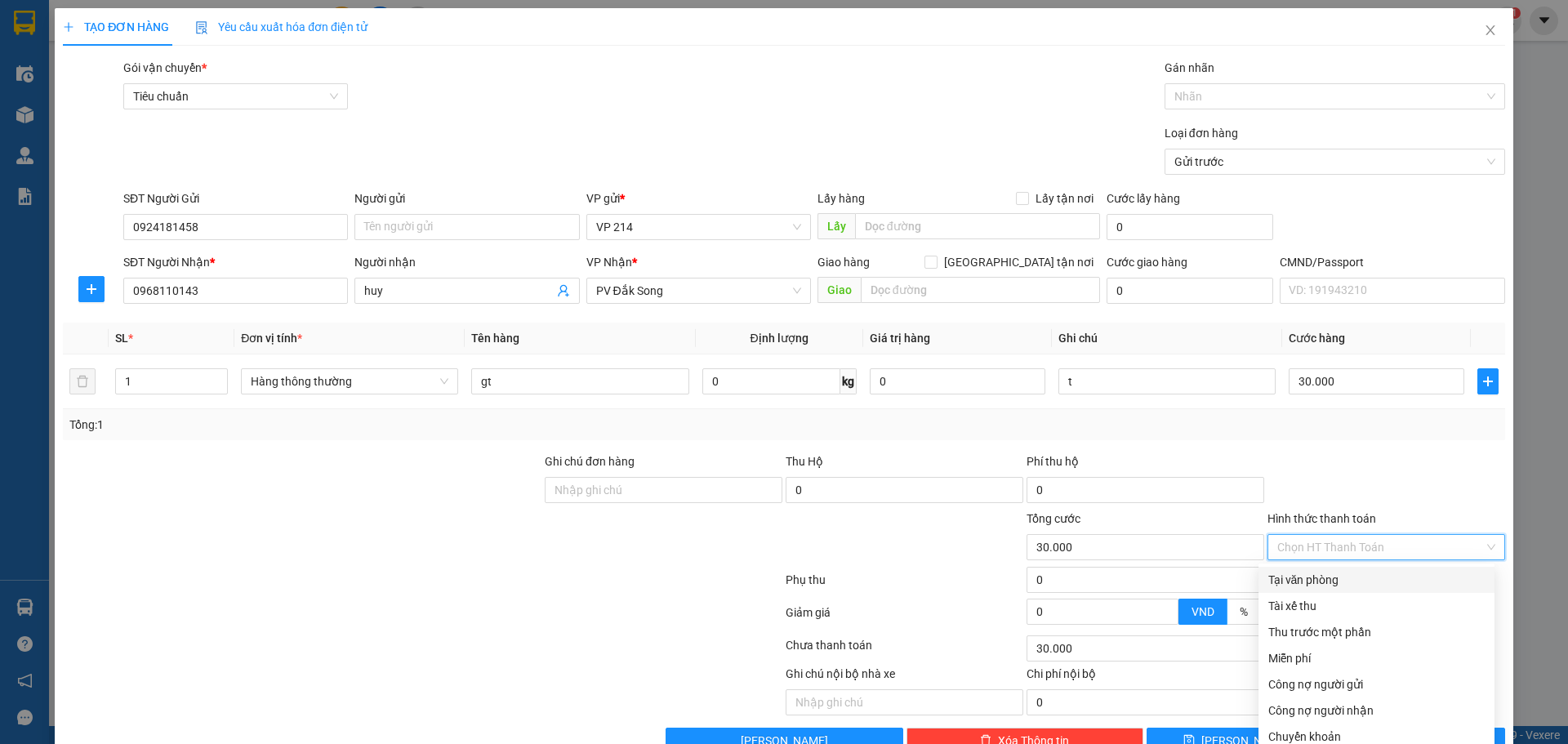
click at [1380, 523] on div "Hình thức thanh toán Chọn HT Thanh Toán" at bounding box center [1386, 538] width 238 height 57
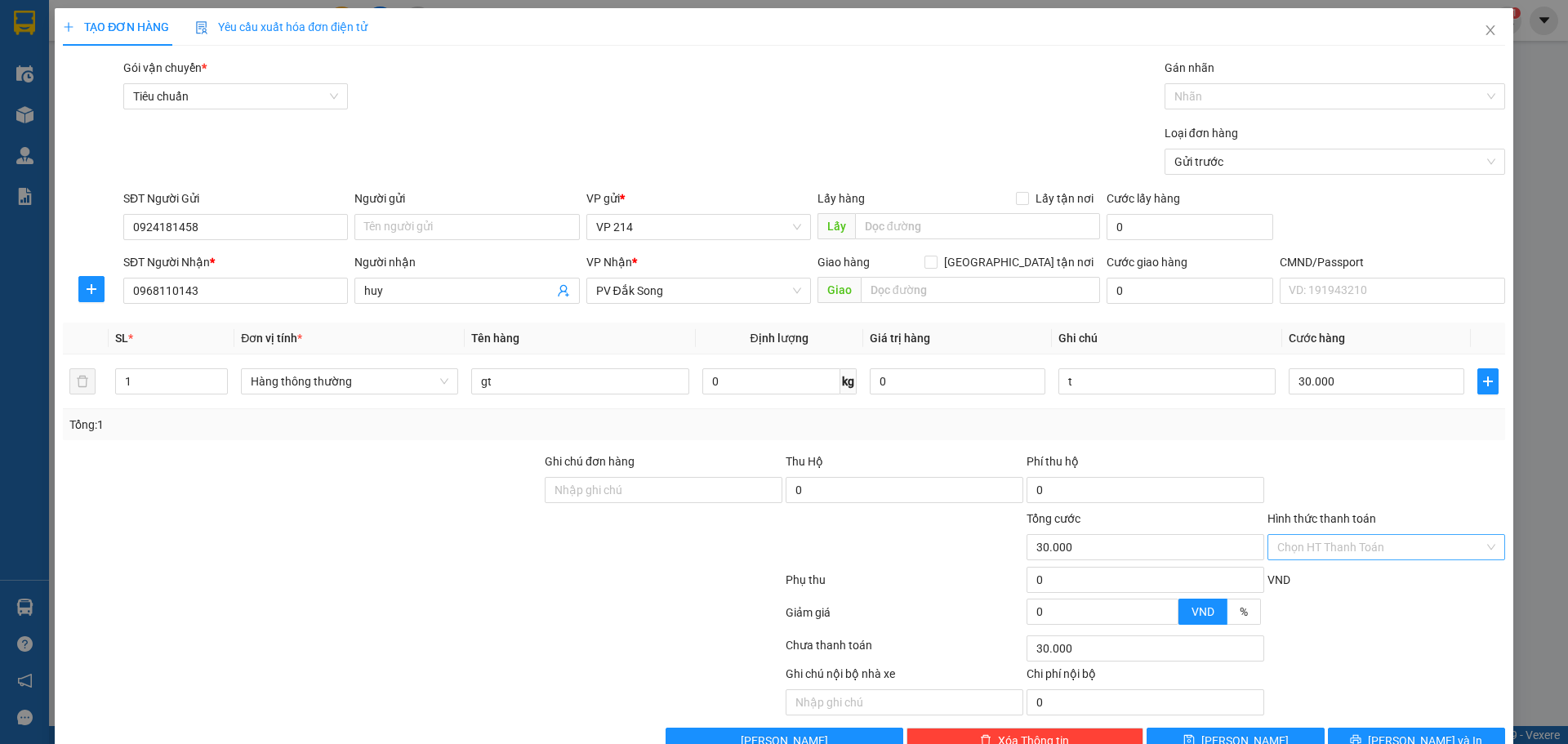
click at [1393, 535] on input "Hình thức thanh toán" at bounding box center [1381, 547] width 207 height 25
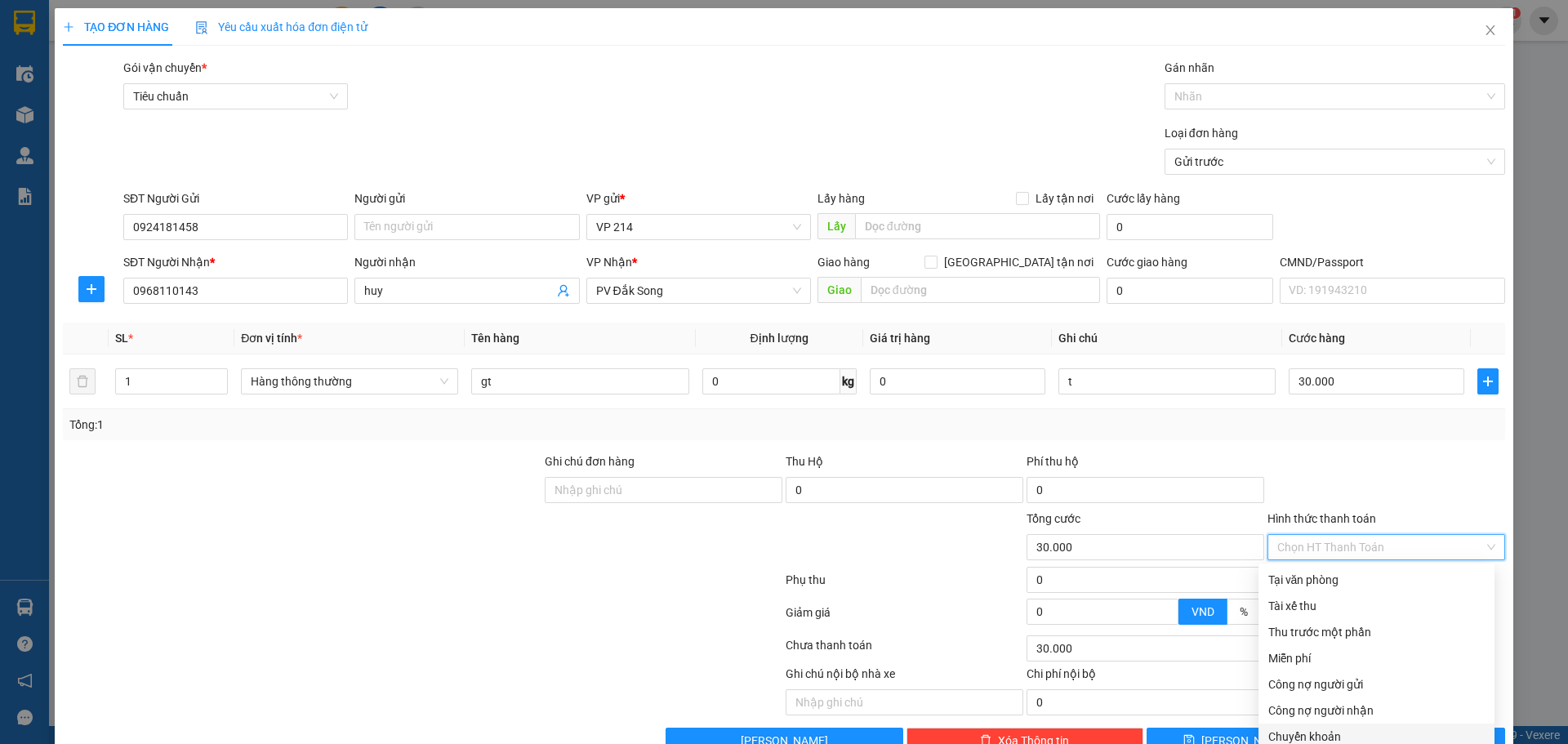
click at [1348, 728] on div "Chuyển khoản" at bounding box center [1376, 737] width 216 height 18
type input "0"
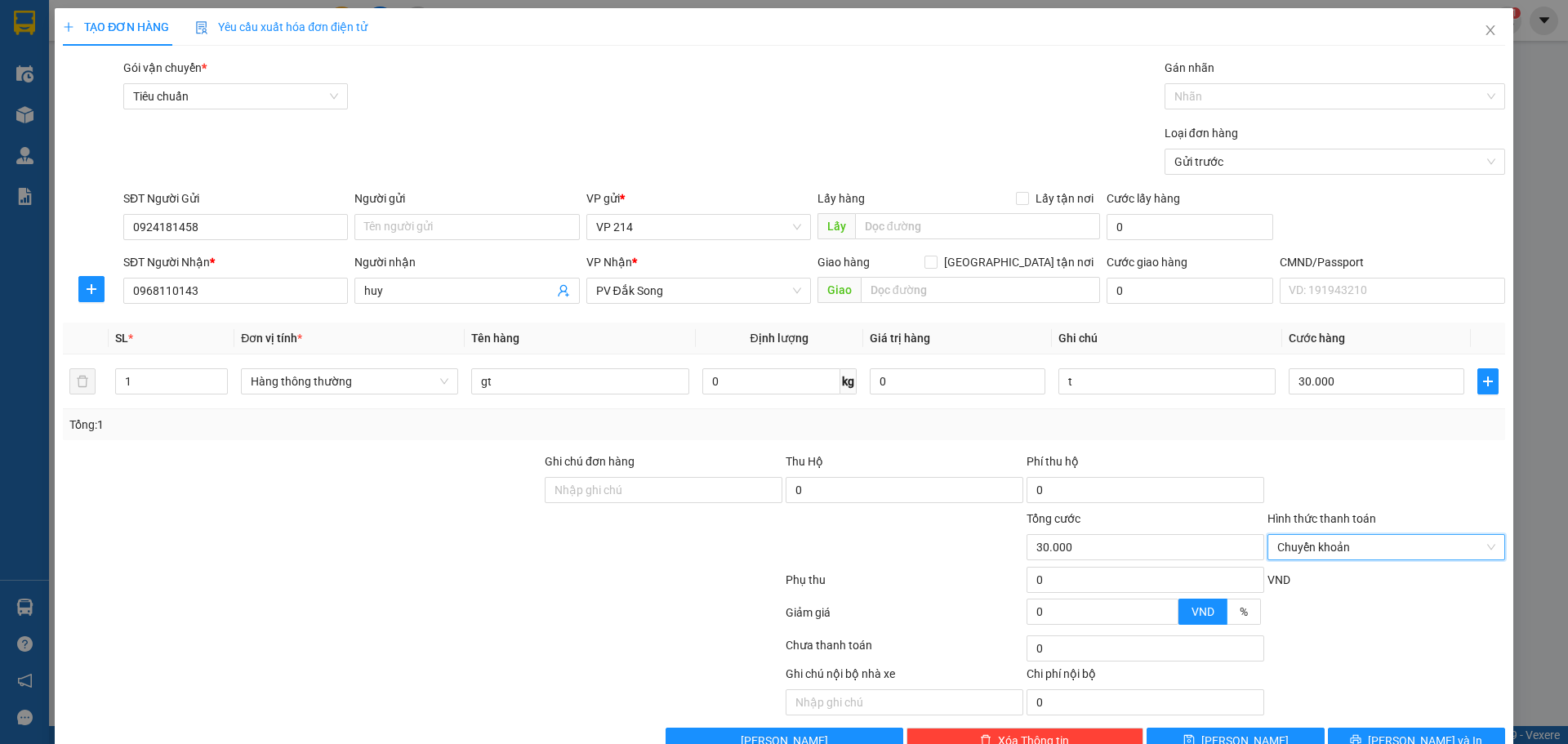
click at [1288, 59] on div "Gán nhãn" at bounding box center [1335, 71] width 340 height 25
click at [1298, 87] on div at bounding box center [1326, 97] width 316 height 20
type input "39"
click at [1299, 77] on div "CK 6839" at bounding box center [1325, 88] width 338 height 26
click at [630, 477] on input "Ghi chú đơn hàng" at bounding box center [663, 490] width 238 height 26
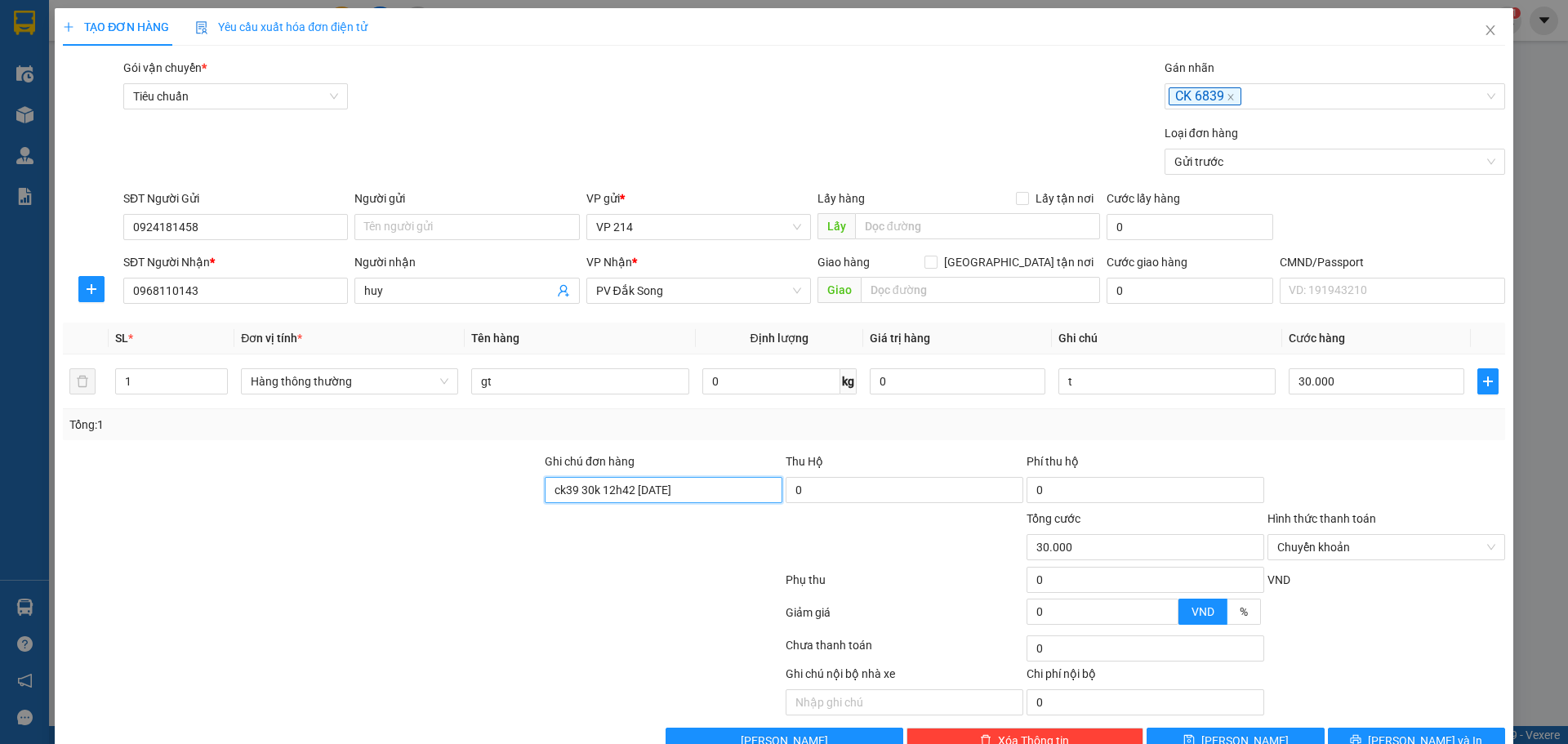
type input "ck39 30k 12h42 11/10"
click at [1453, 728] on button "Lưu và In" at bounding box center [1417, 741] width 177 height 26
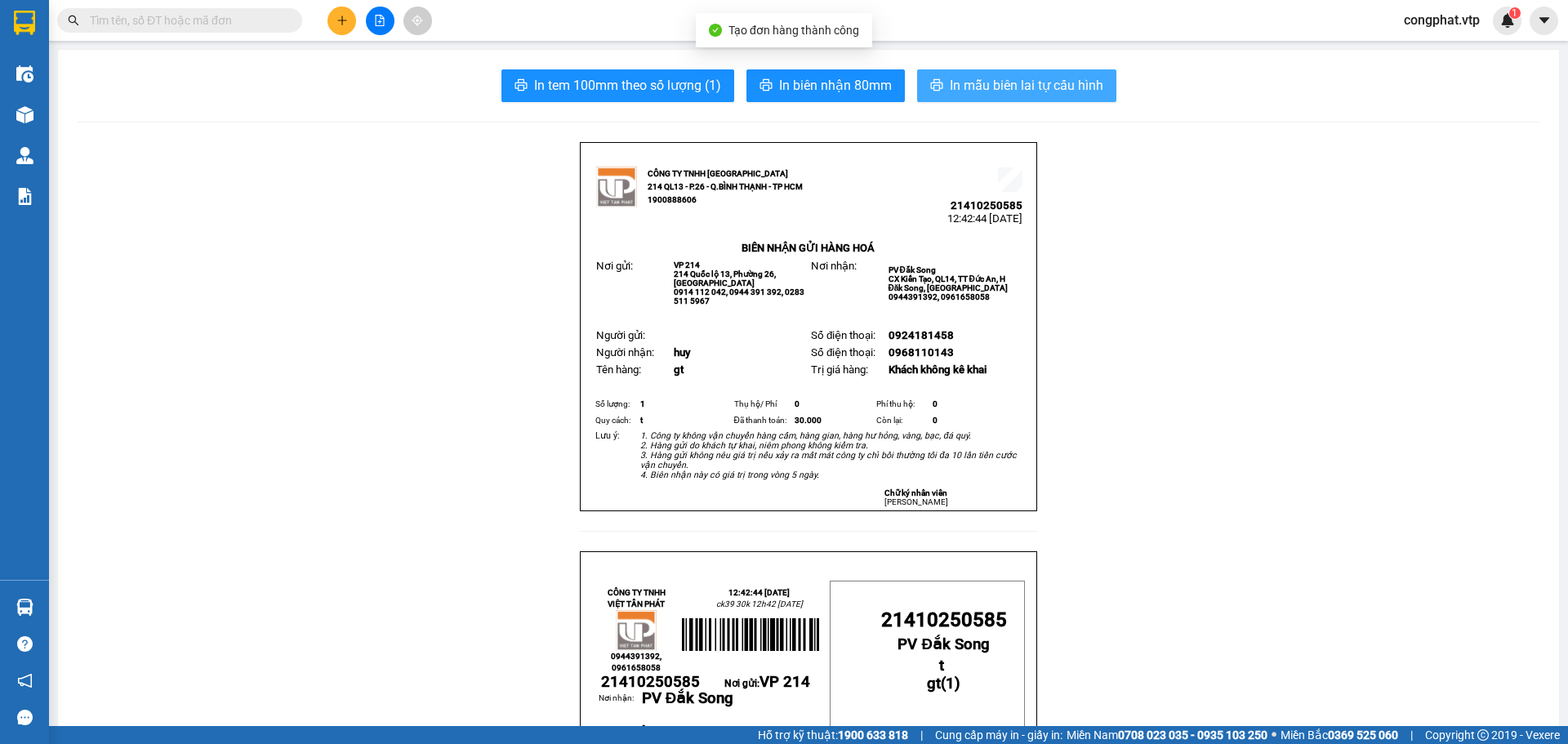
click at [1051, 93] on span "In mẫu biên lai tự cấu hình" at bounding box center [1026, 85] width 153 height 21
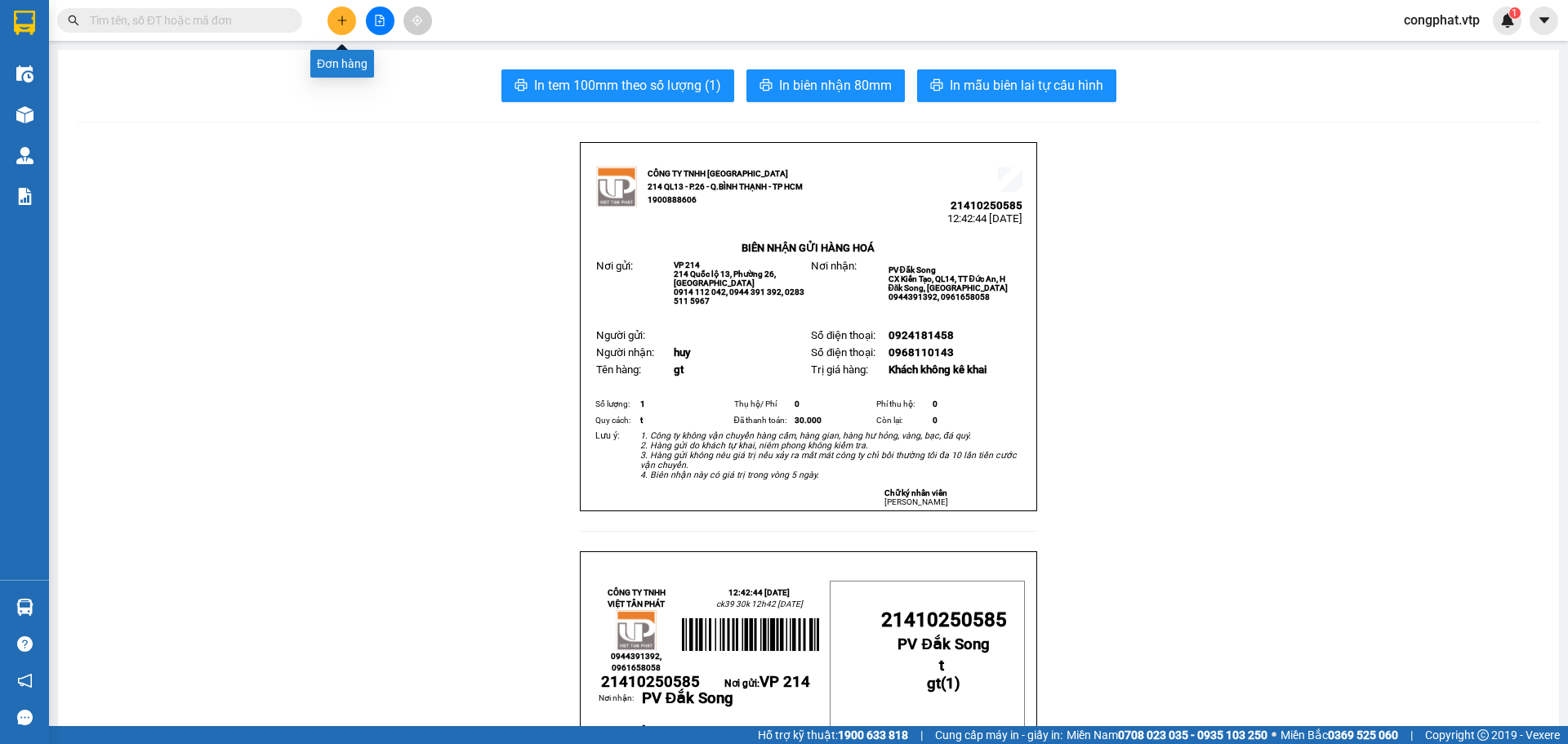
click at [341, 24] on icon "plus" at bounding box center [341, 20] width 11 height 11
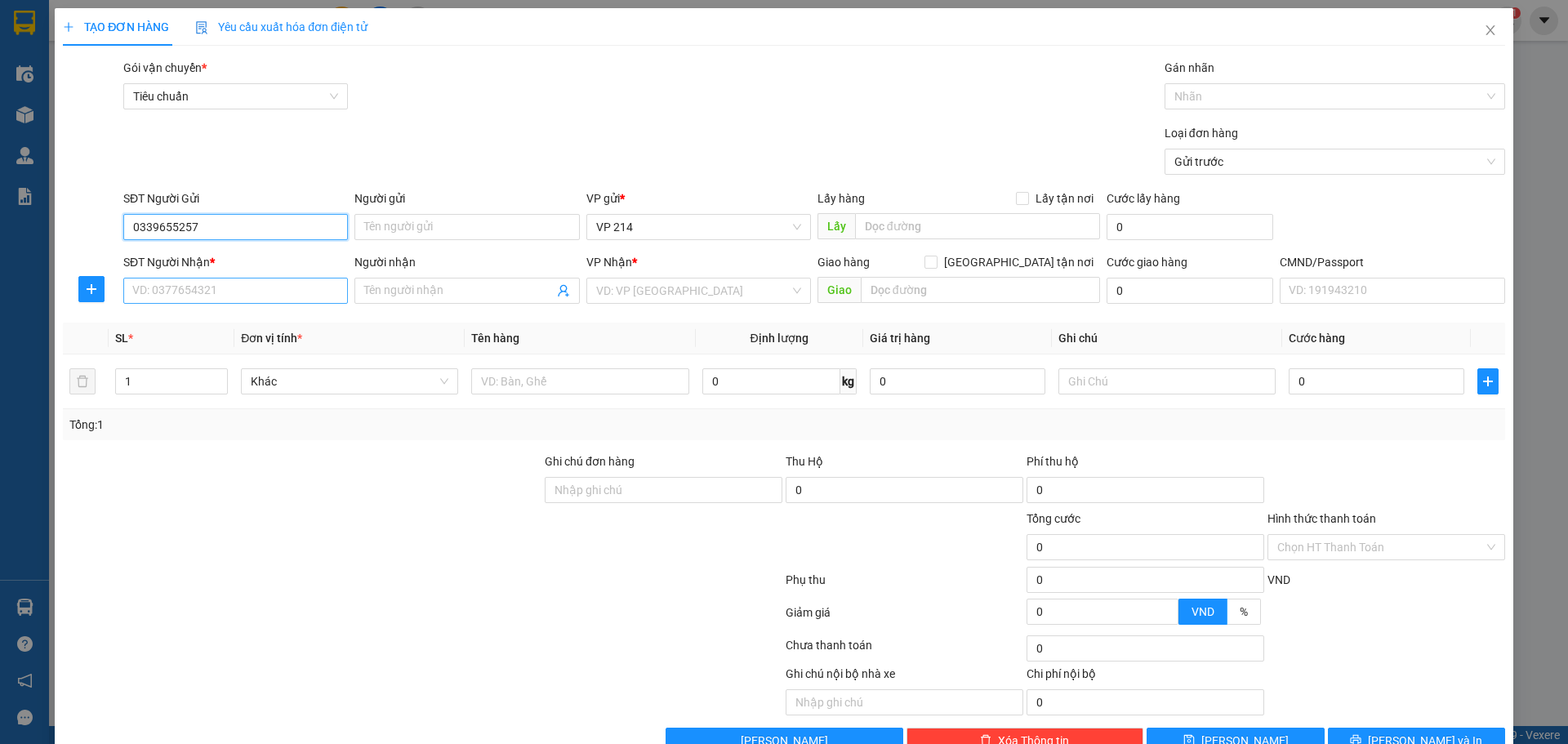
type input "0339655257"
click at [256, 284] on input "SĐT Người Nhận *" at bounding box center [236, 291] width 225 height 26
type input "0375222641"
click at [458, 284] on input "Người nhận" at bounding box center [458, 291] width 188 height 18
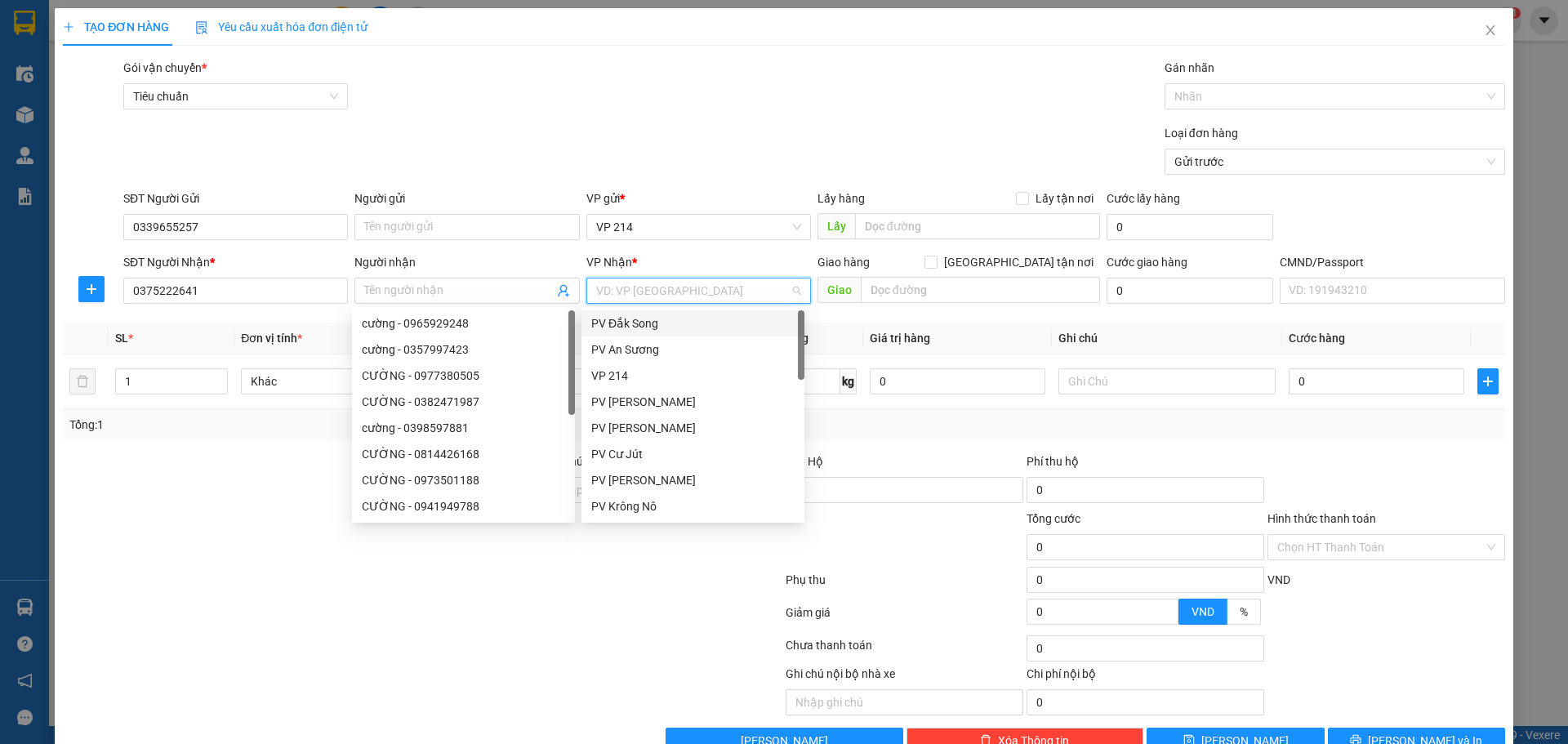
click at [657, 285] on input "search" at bounding box center [693, 291] width 193 height 25
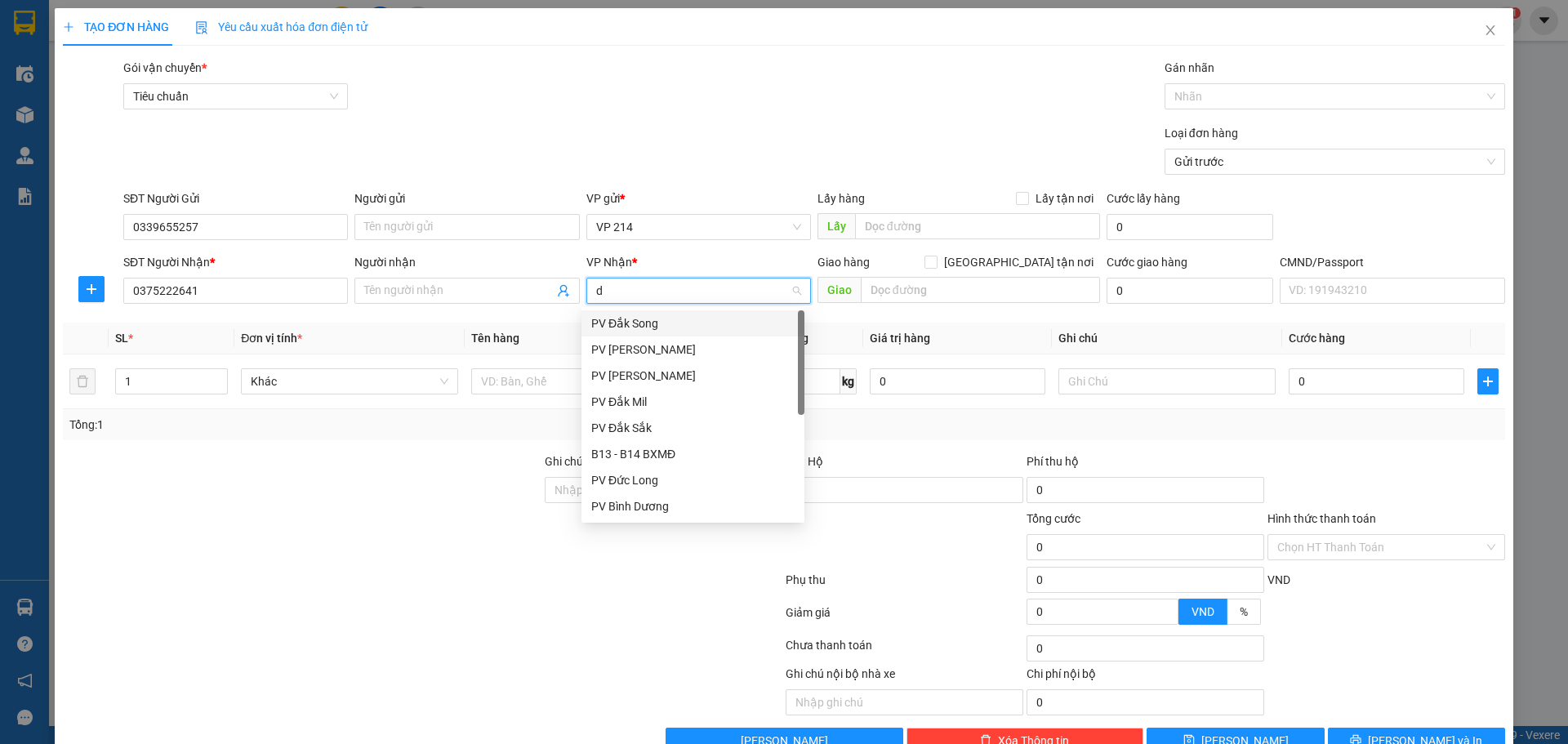
type input "dm"
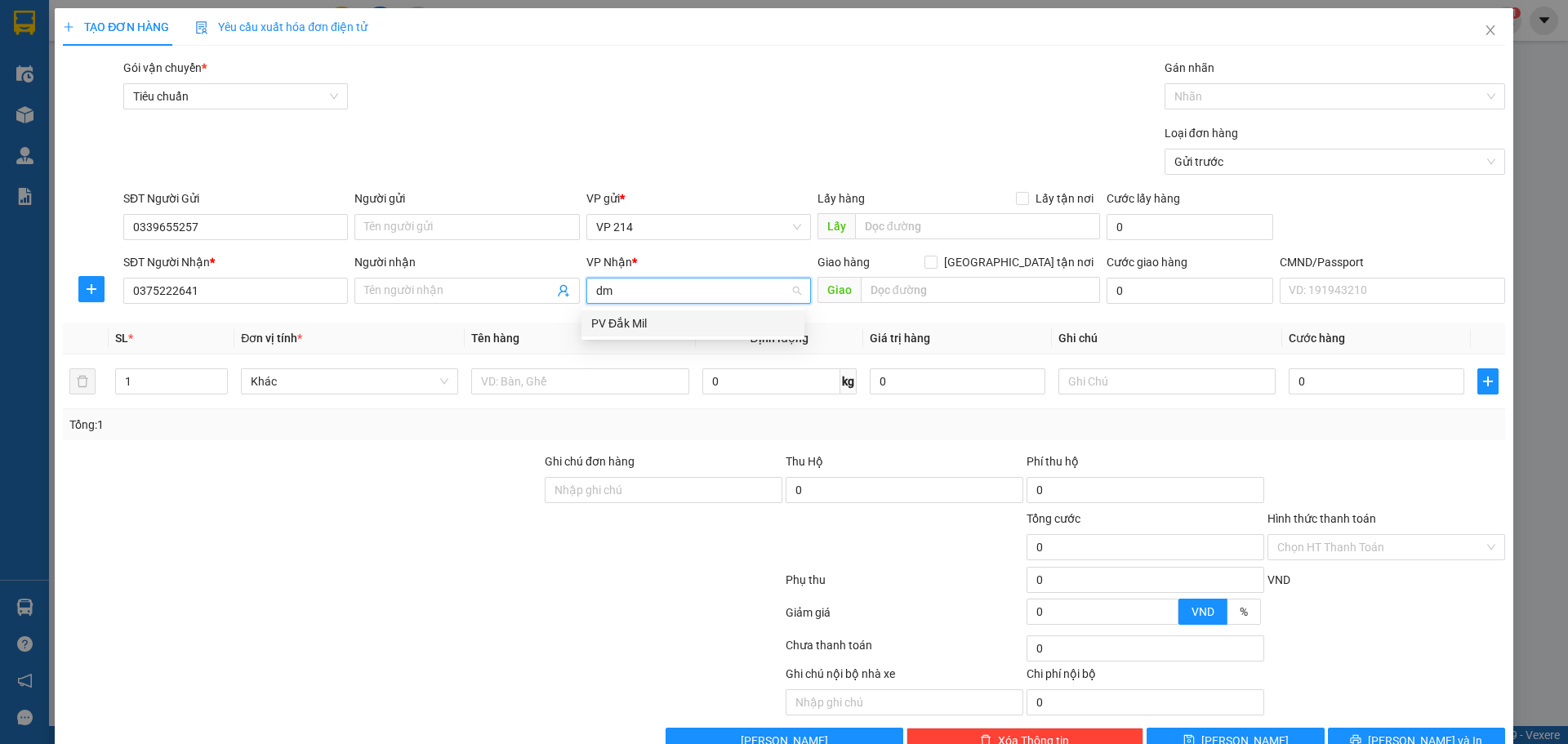
click at [706, 321] on div "PV Đắk Mil" at bounding box center [693, 324] width 203 height 18
click at [621, 379] on input "text" at bounding box center [579, 381] width 217 height 26
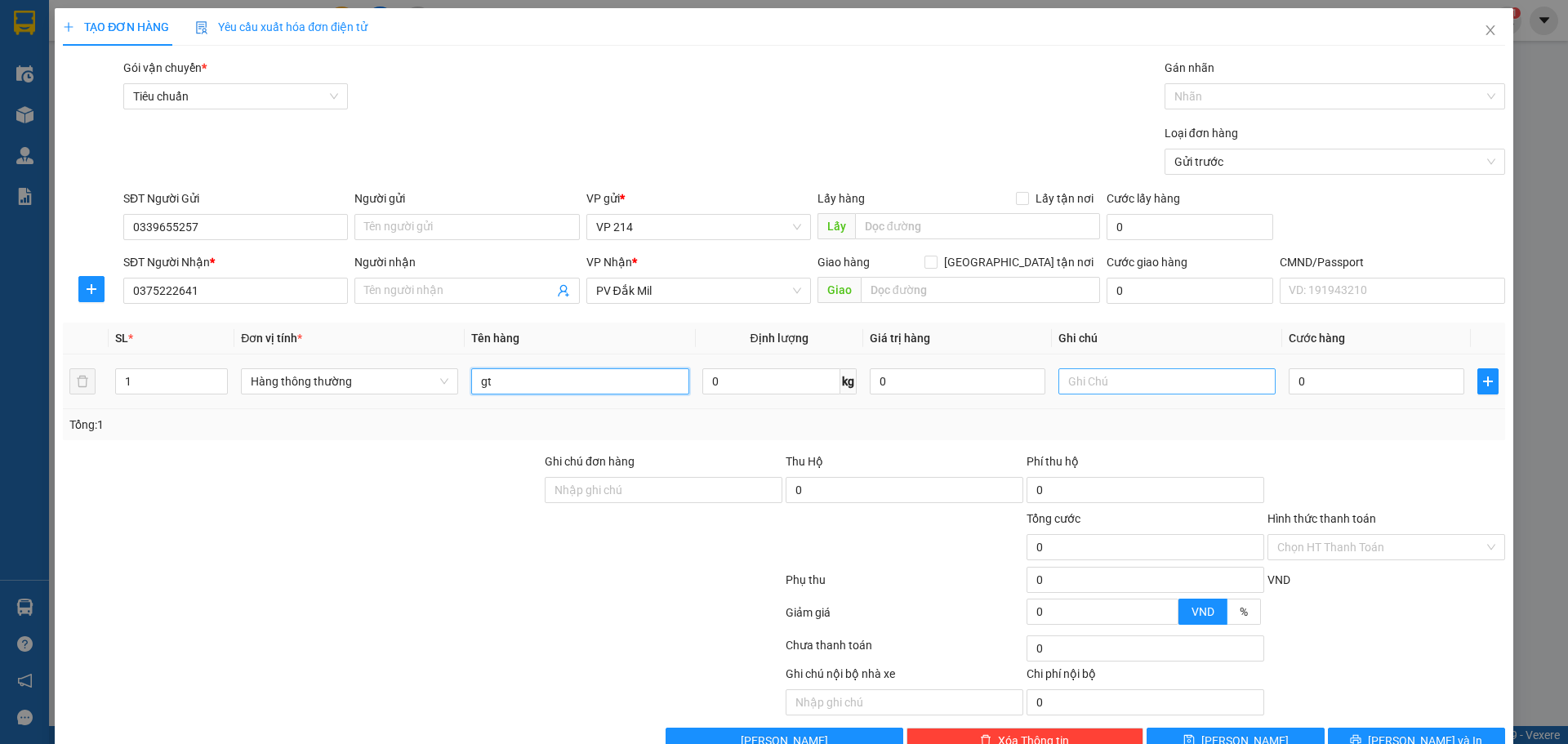
type input "gt"
click at [1090, 381] on input "text" at bounding box center [1167, 381] width 217 height 26
type input "bì"
click at [1319, 383] on input "0" at bounding box center [1376, 381] width 175 height 26
type input "3"
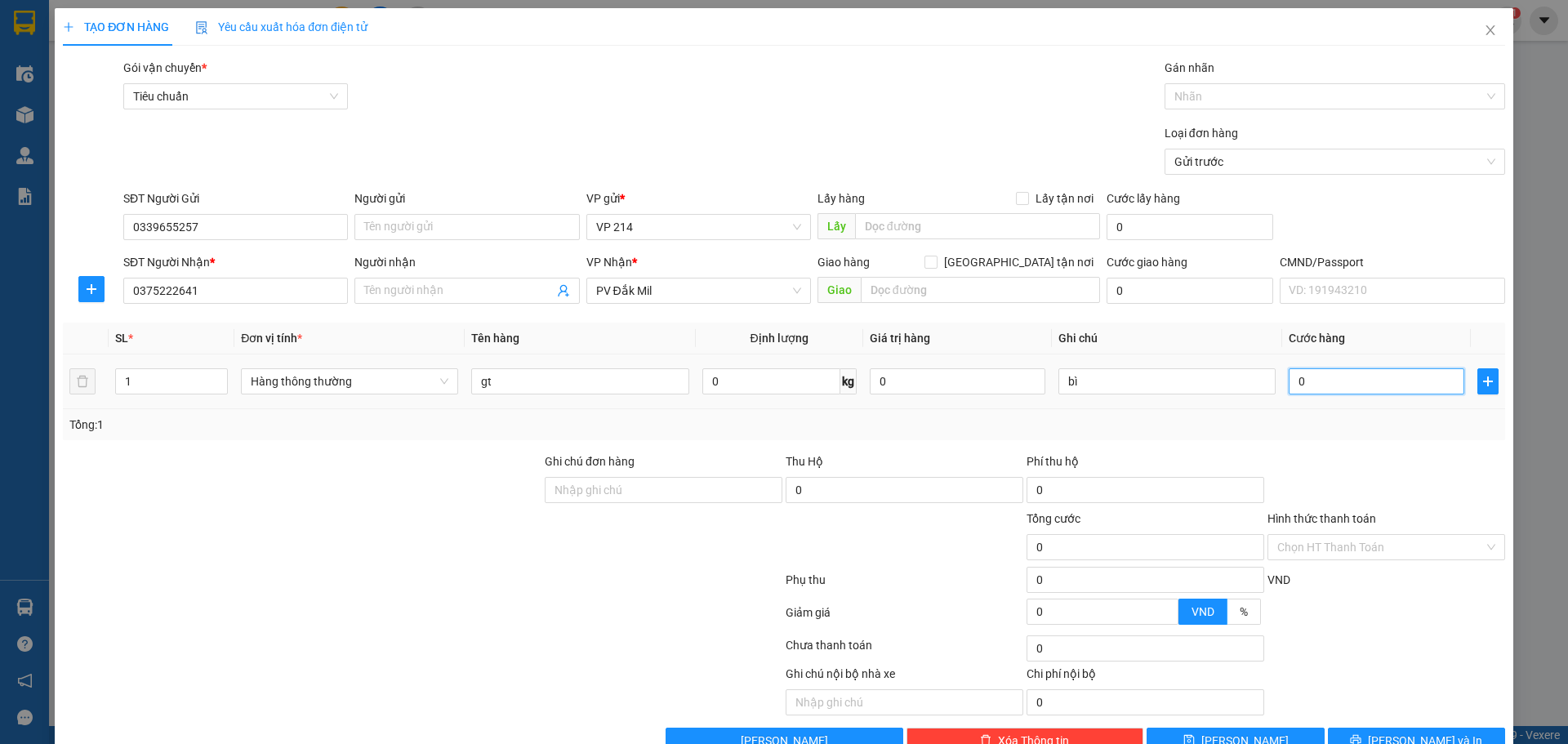
type input "3"
type input "30"
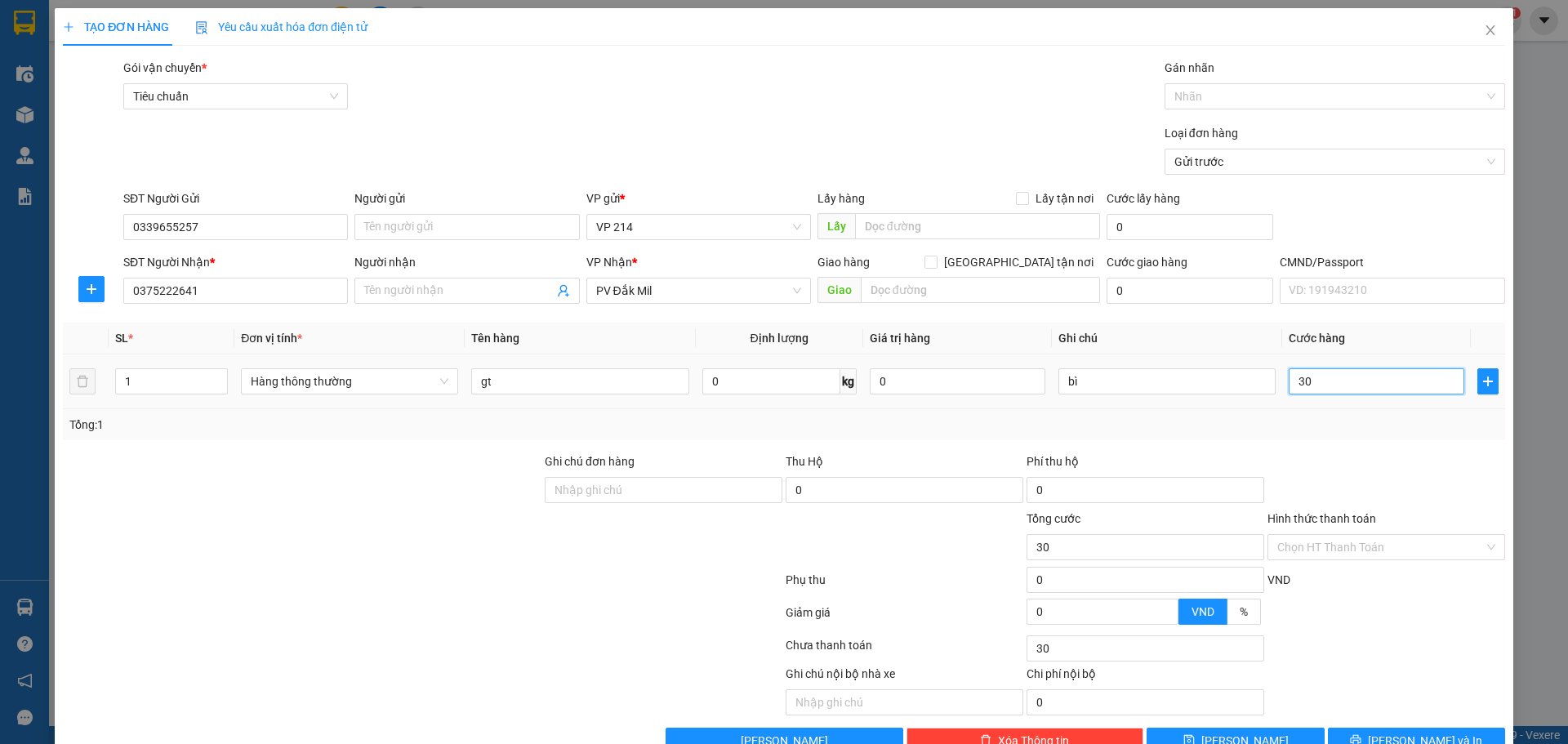
type input "300"
type input "3.000"
click at [1420, 732] on span "Lưu và In" at bounding box center [1425, 741] width 114 height 18
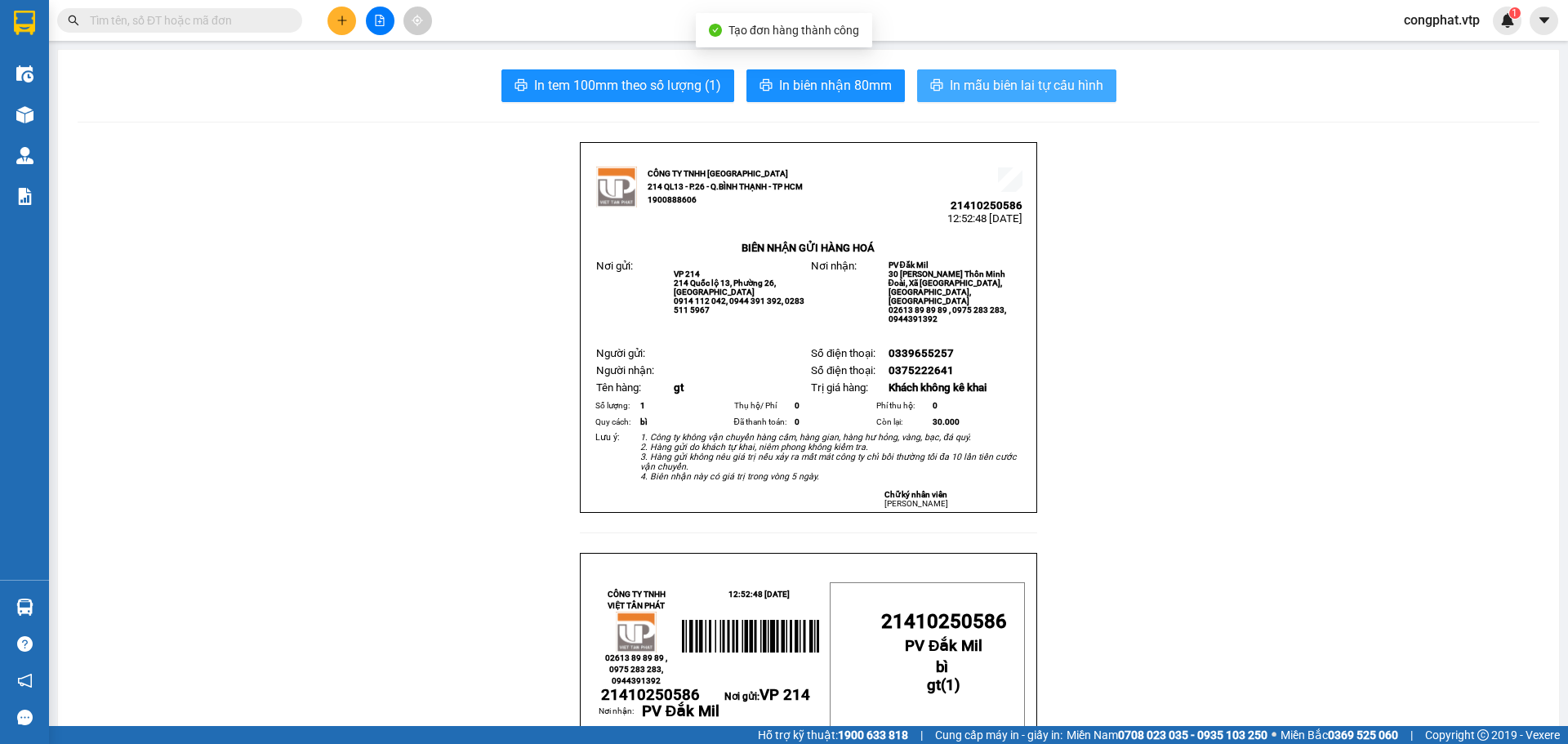
click at [1003, 78] on span "In mẫu biên lai tự cấu hình" at bounding box center [1026, 85] width 153 height 21
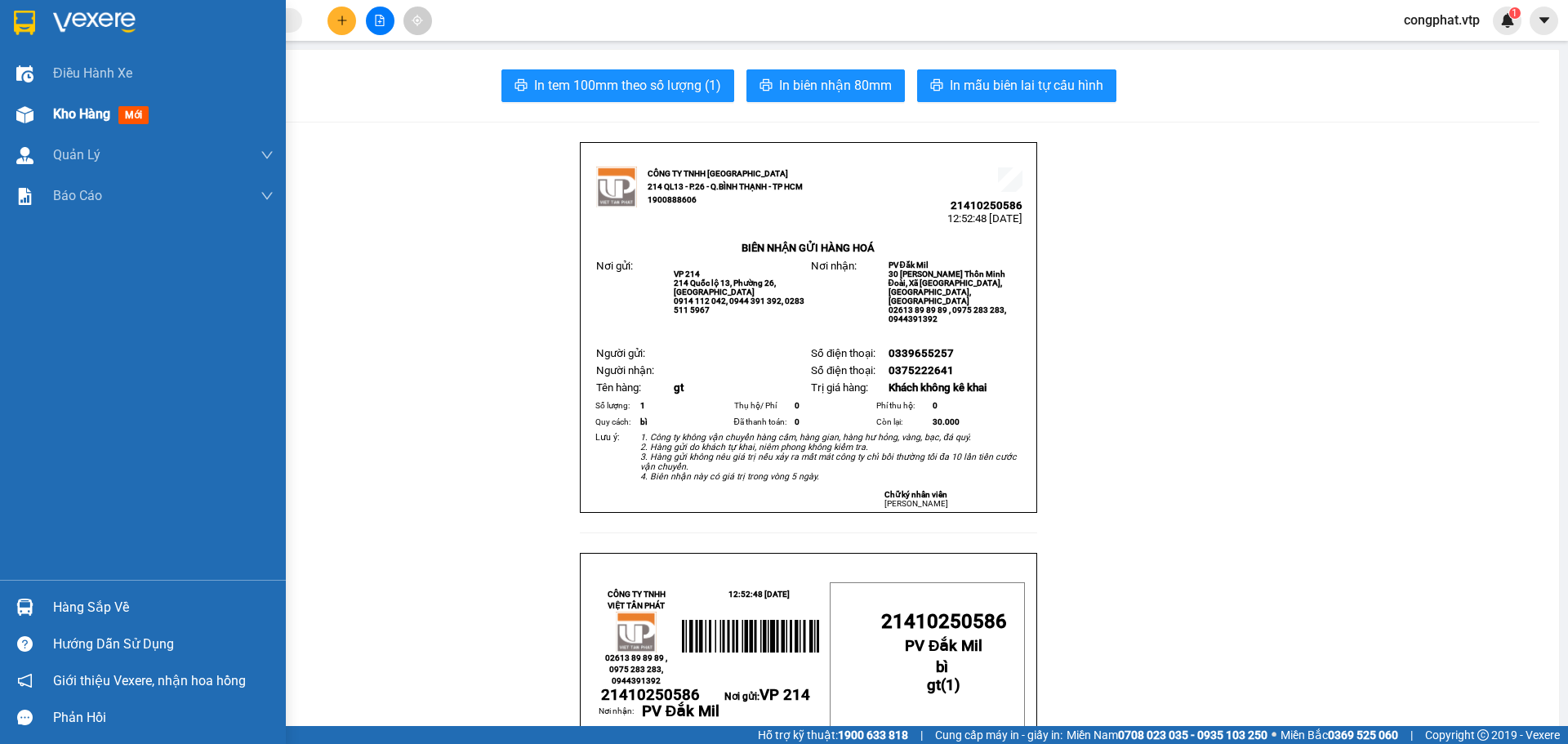
click at [26, 111] on img at bounding box center [24, 115] width 17 height 17
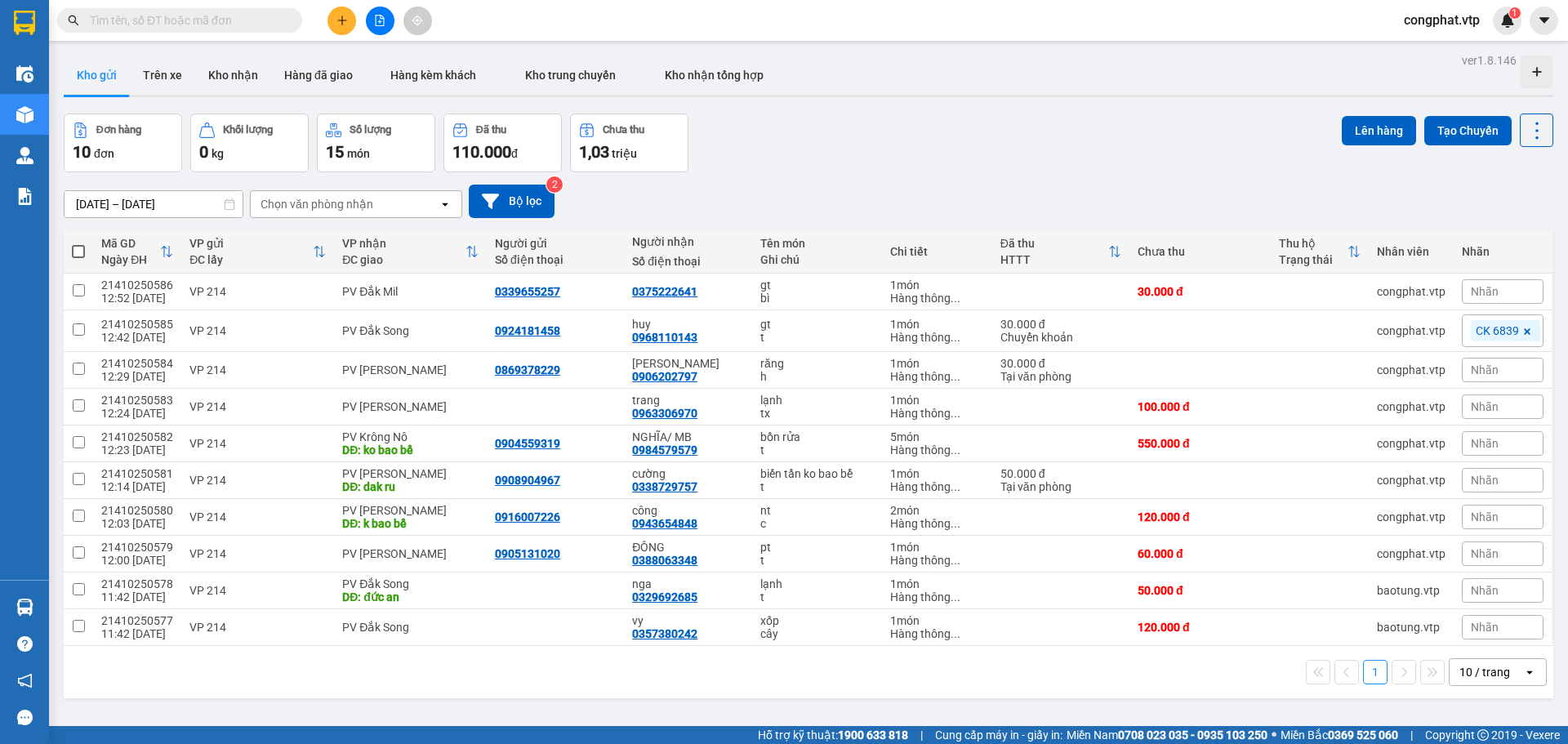
click at [79, 253] on span at bounding box center [78, 251] width 13 height 13
click at [79, 243] on input "checkbox" at bounding box center [79, 243] width 0 height 0
checkbox input "true"
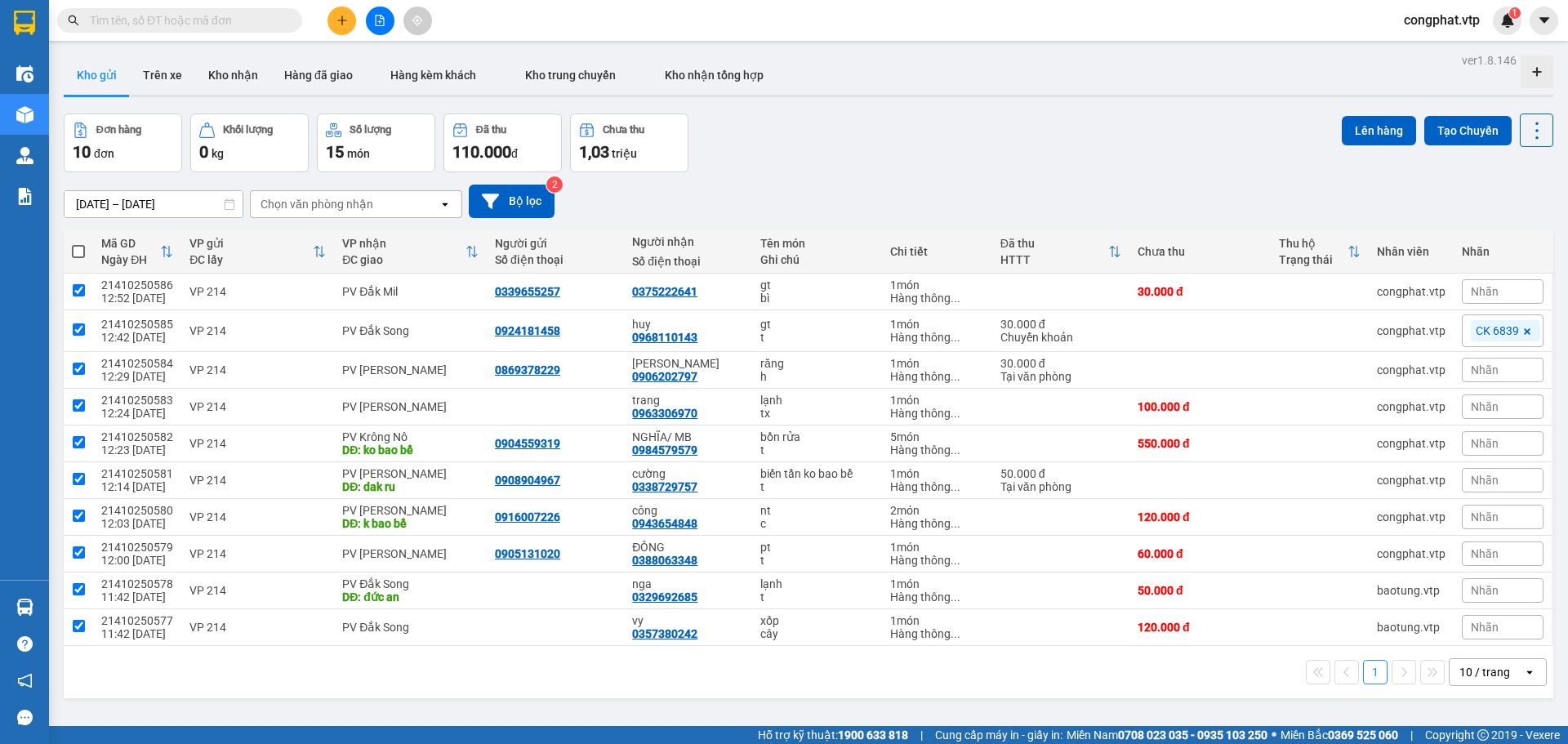
checkbox input "true"
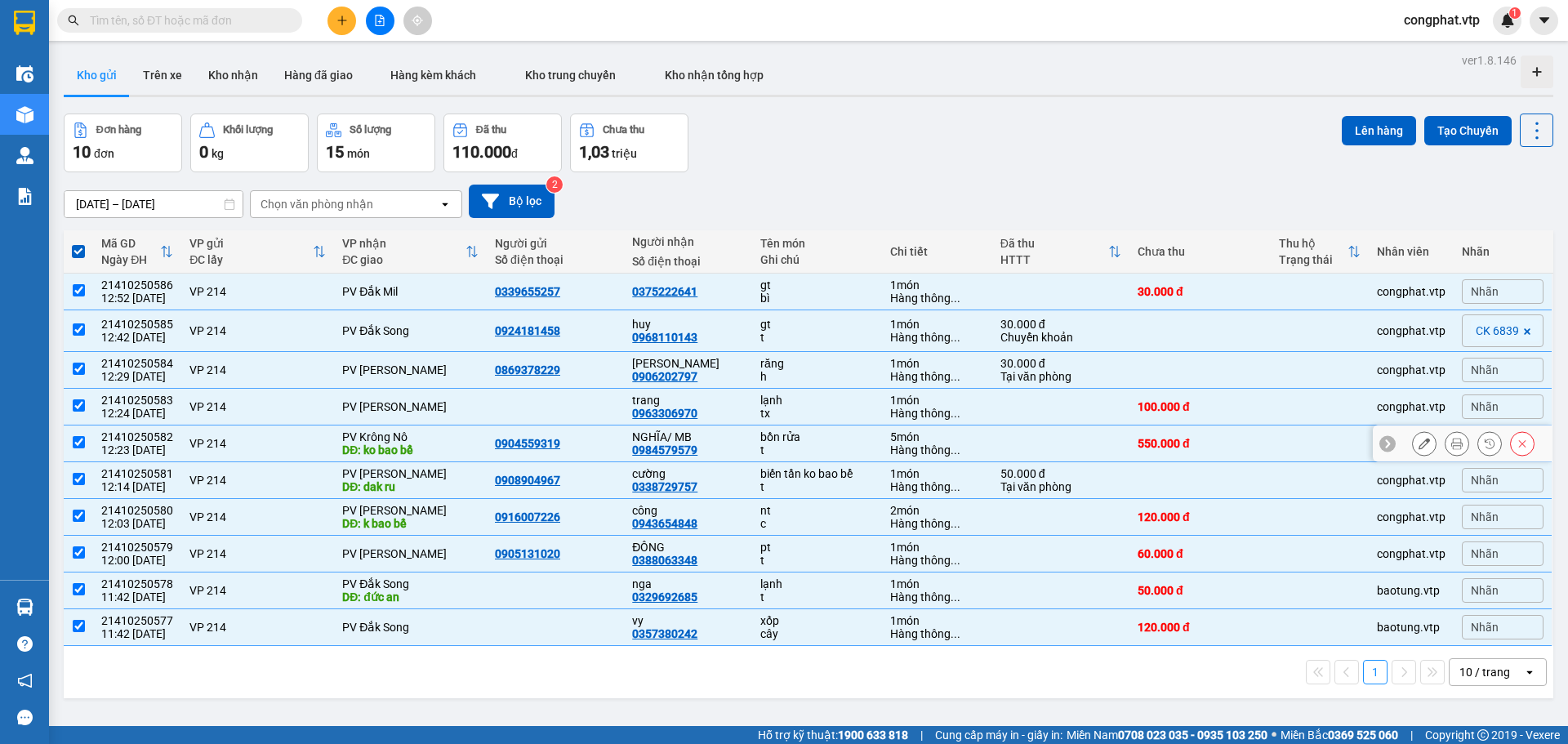
click at [355, 439] on div "PV Krông Nô" at bounding box center [410, 436] width 136 height 13
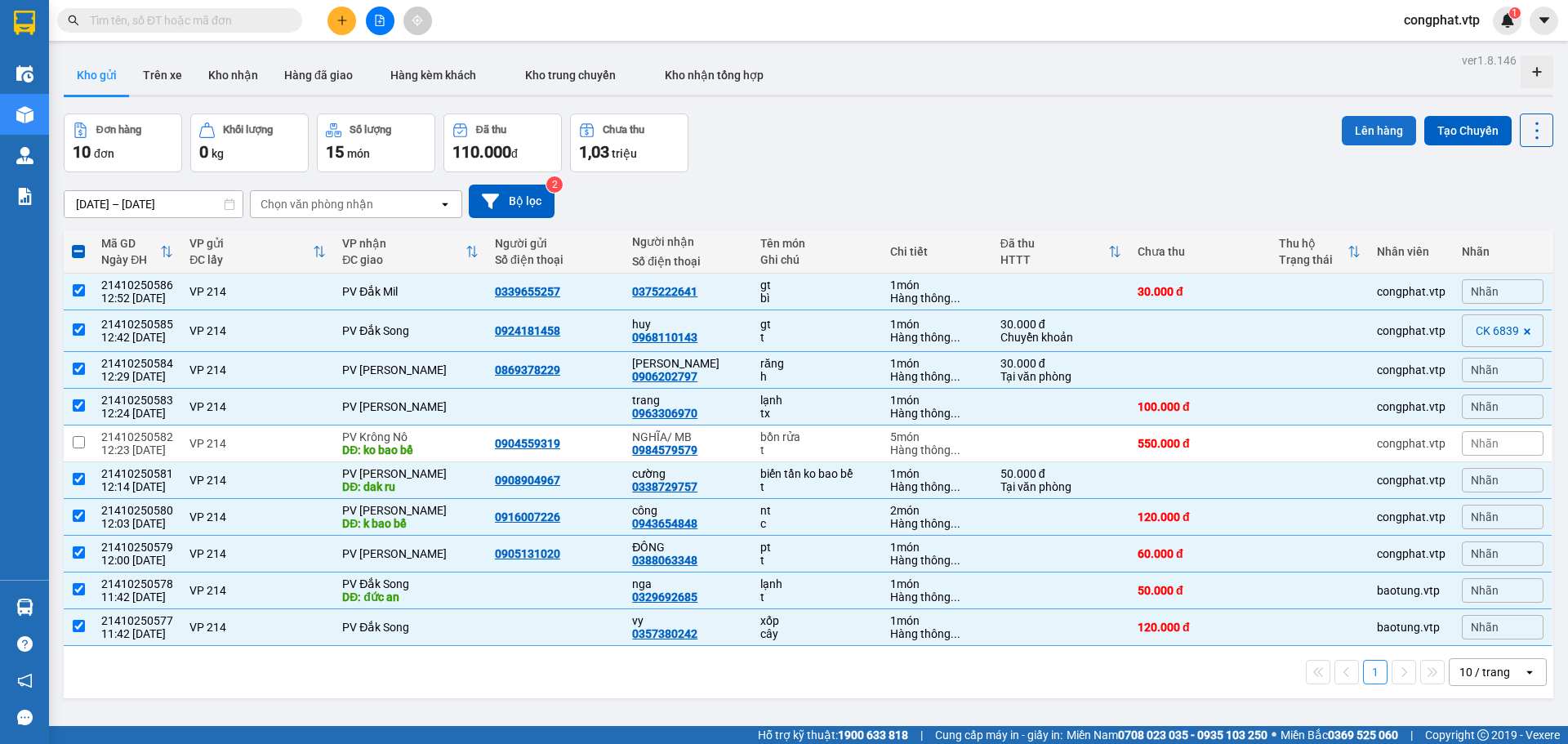
click at [1363, 141] on button "Lên hàng" at bounding box center [1379, 130] width 75 height 30
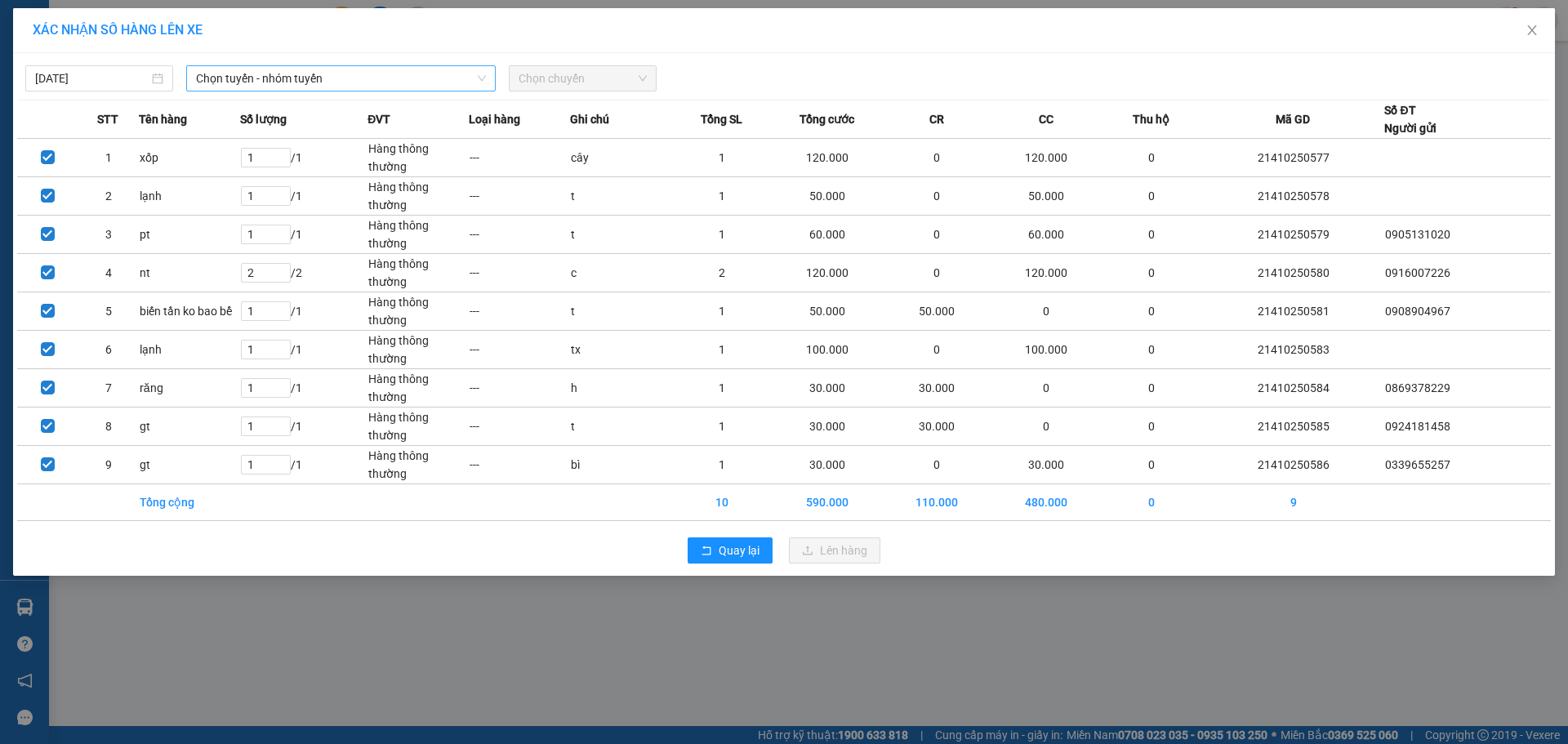
click at [327, 79] on span "Chọn tuyến - nhóm tuyến" at bounding box center [340, 78] width 290 height 25
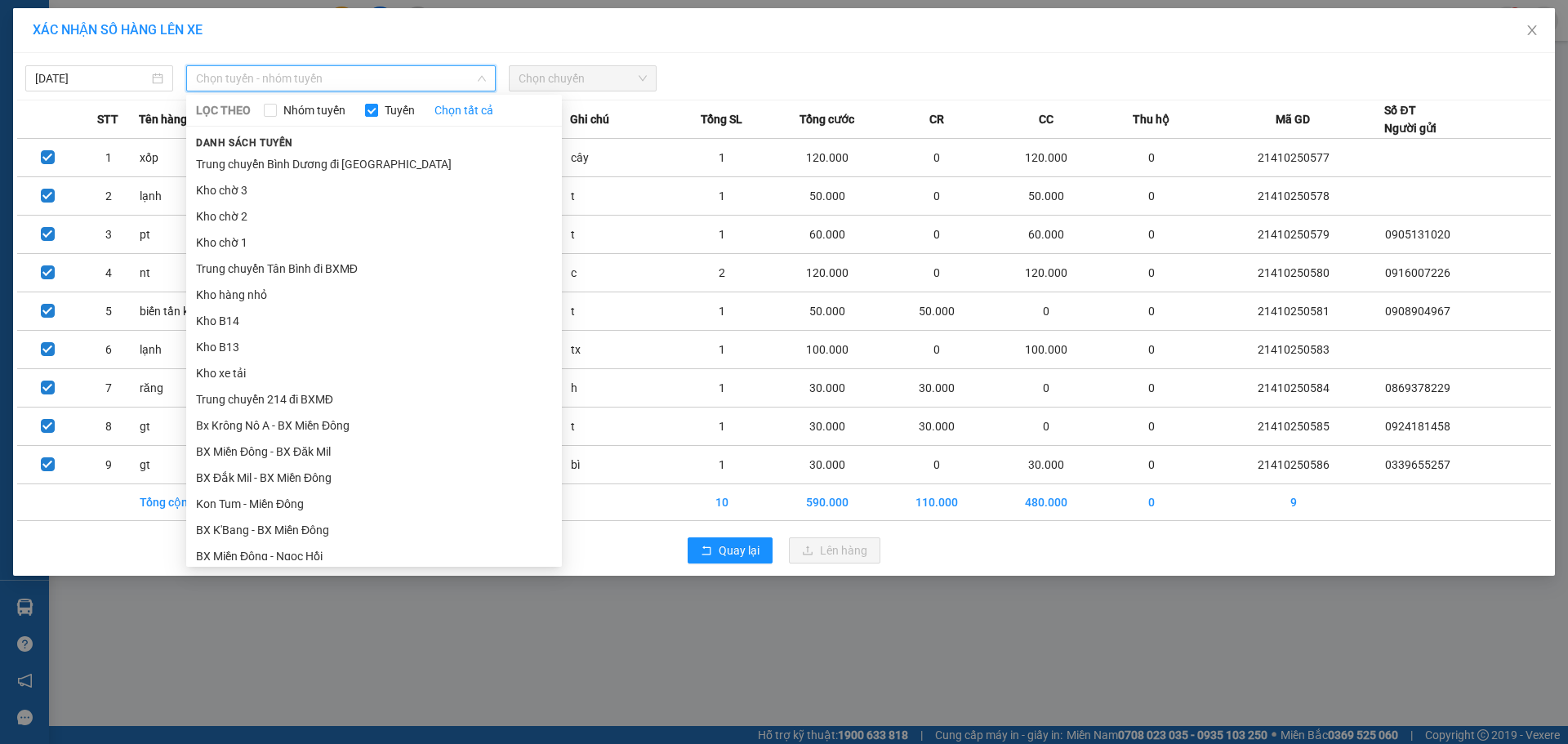
click at [557, 65] on div "11/10/2025 Chọn tuyến - nhóm tuyến LỌC THEO Nhóm tuyến Tuyến Chọn tất cả Danh s…" at bounding box center [784, 74] width 1534 height 34
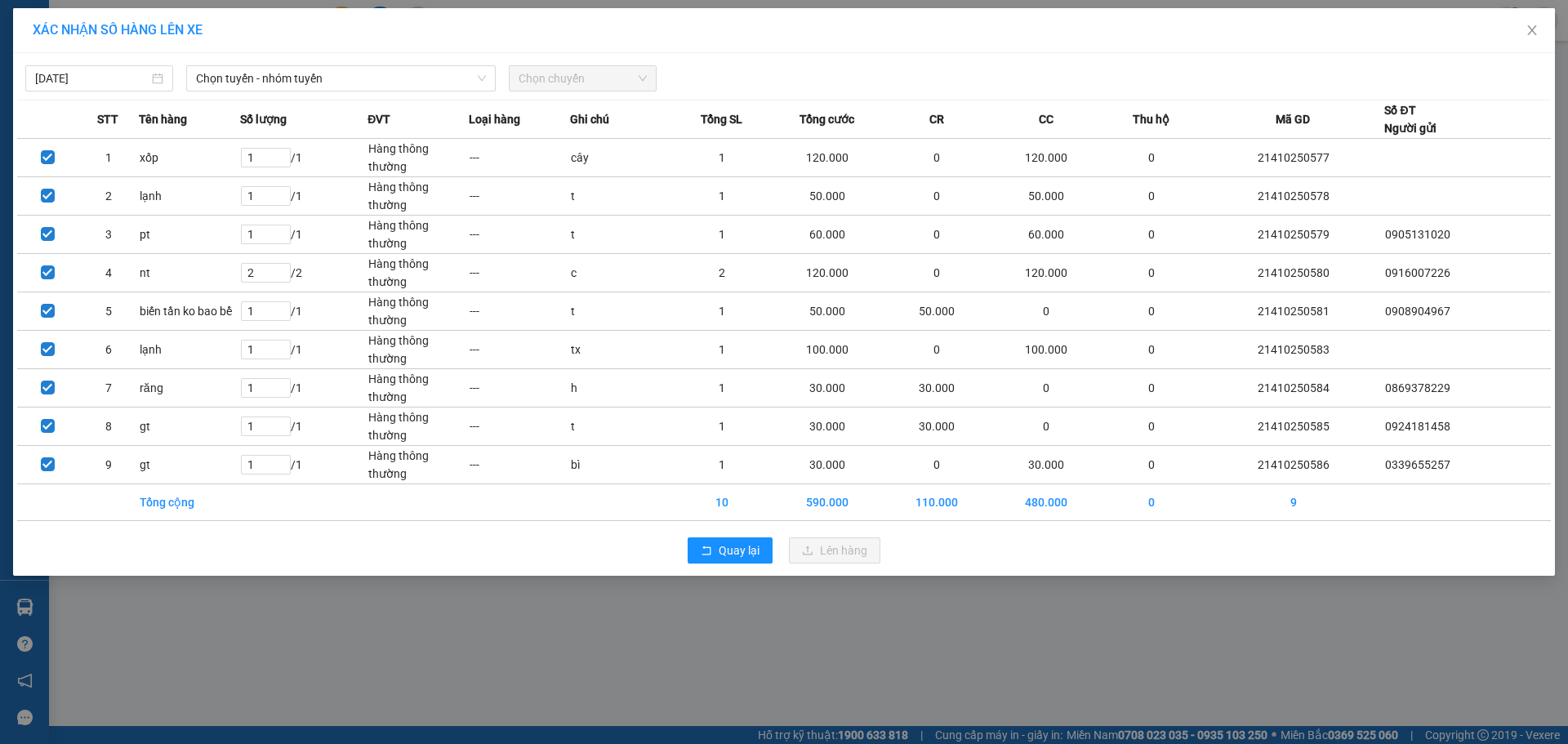
click at [523, 77] on span "Chọn chuyến" at bounding box center [582, 78] width 128 height 25
click at [477, 77] on icon "down" at bounding box center [482, 79] width 10 height 10
click at [359, 77] on span "Chọn tuyến - nhóm tuyến" at bounding box center [340, 78] width 290 height 25
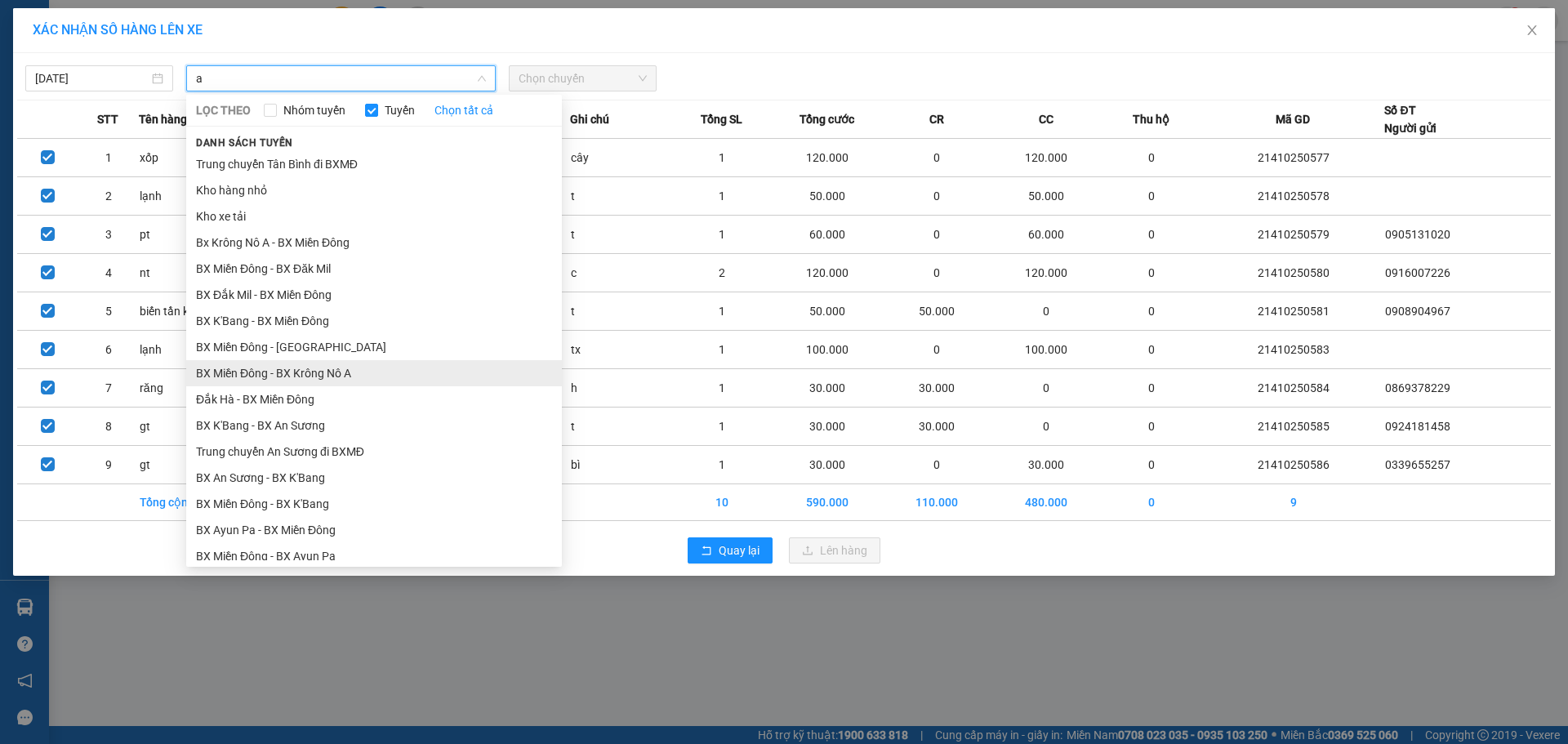
click at [389, 379] on li "BX Miền Đông - BX Krông Nô A" at bounding box center [373, 373] width 375 height 26
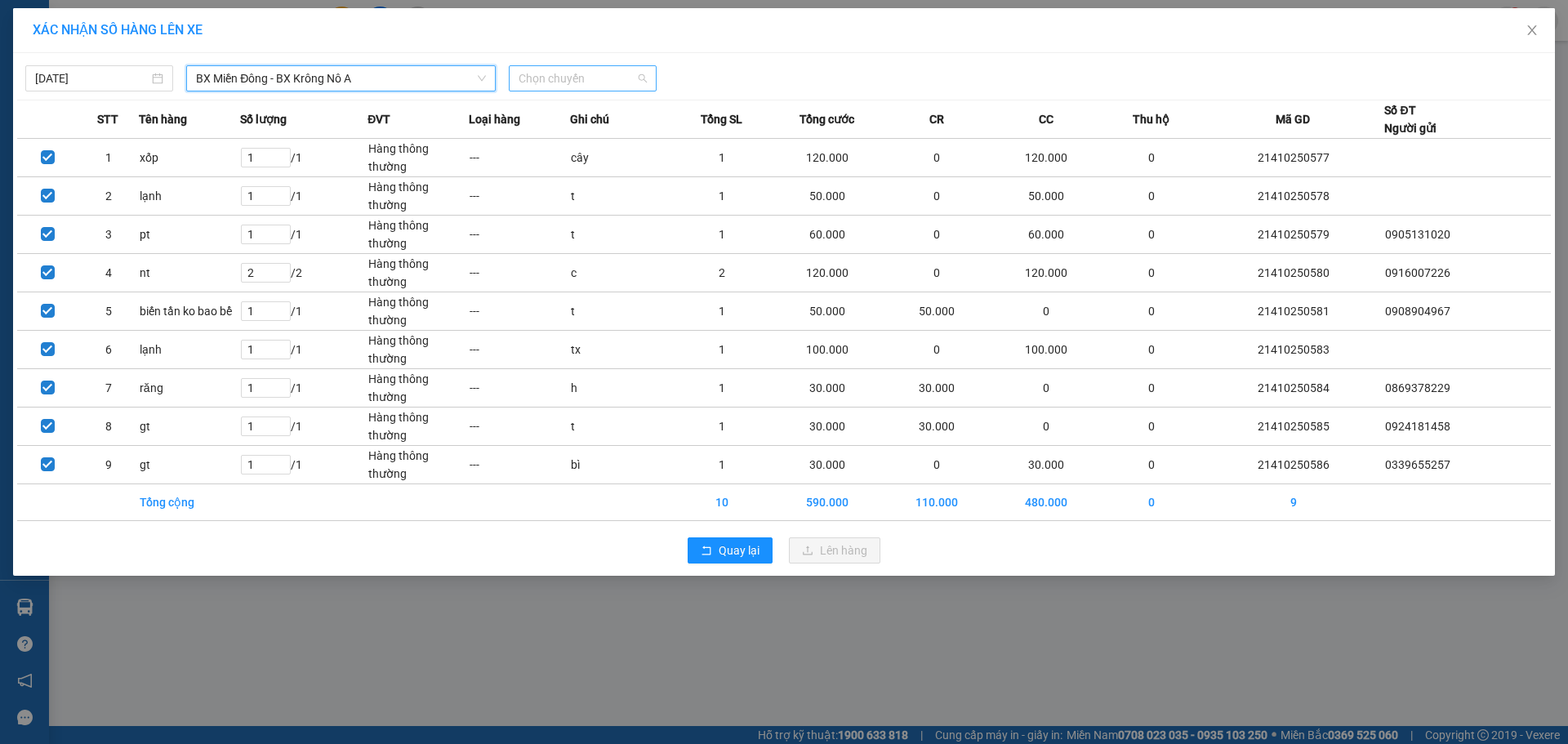
click at [585, 71] on span "Chọn chuyến" at bounding box center [582, 78] width 128 height 25
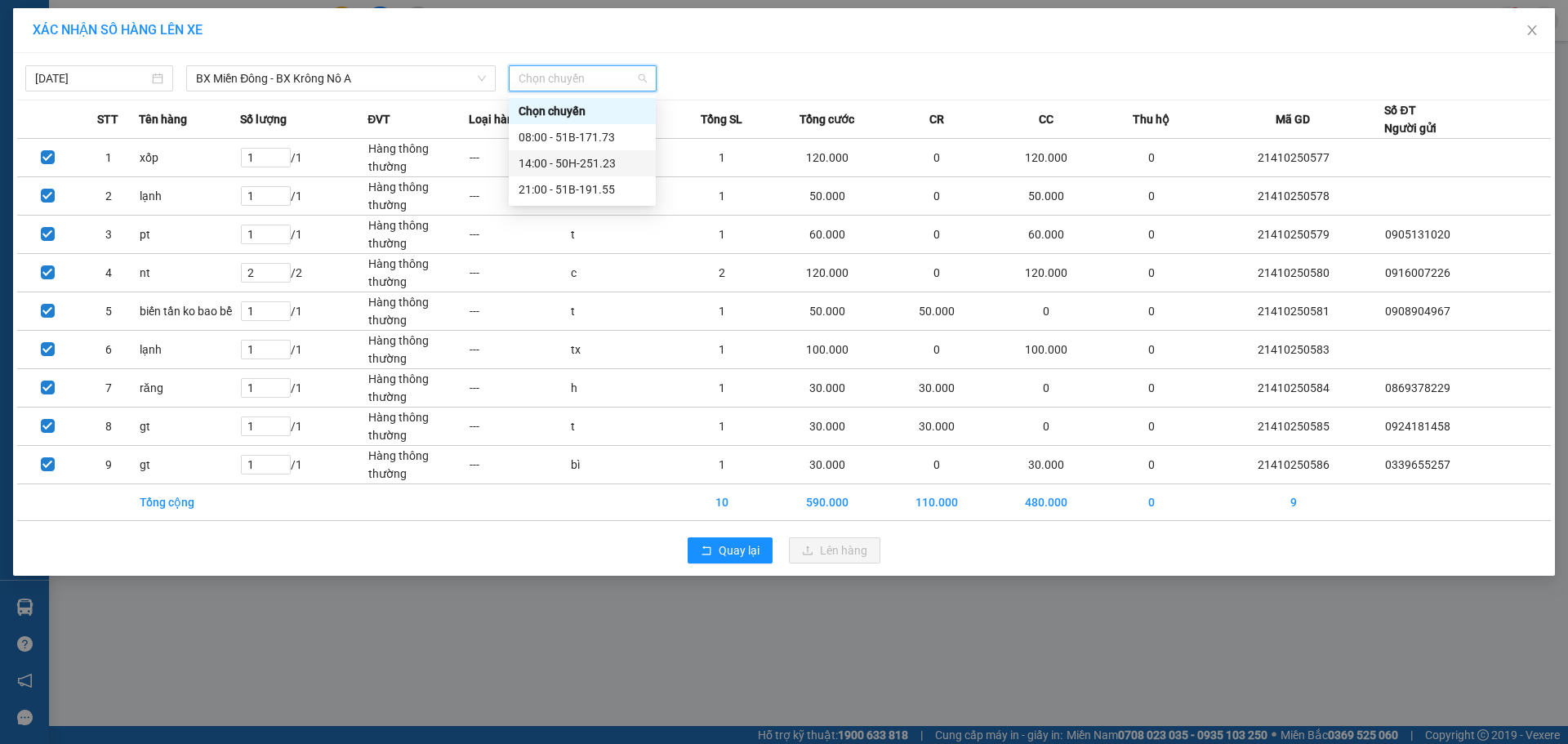
click at [570, 163] on div "14:00 - 50H-251.23" at bounding box center [582, 163] width 127 height 18
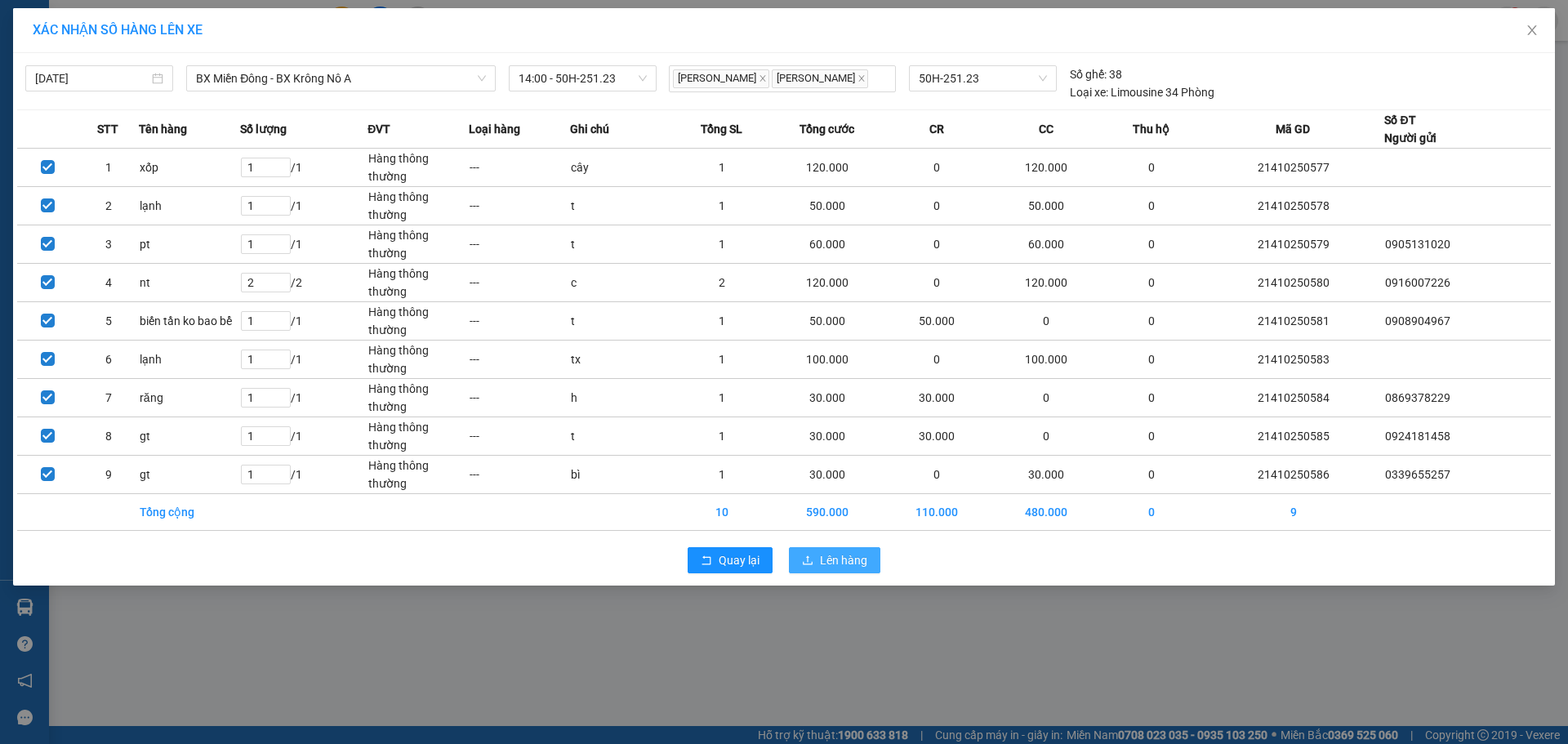
click at [839, 556] on span "Lên hàng" at bounding box center [844, 561] width 48 height 18
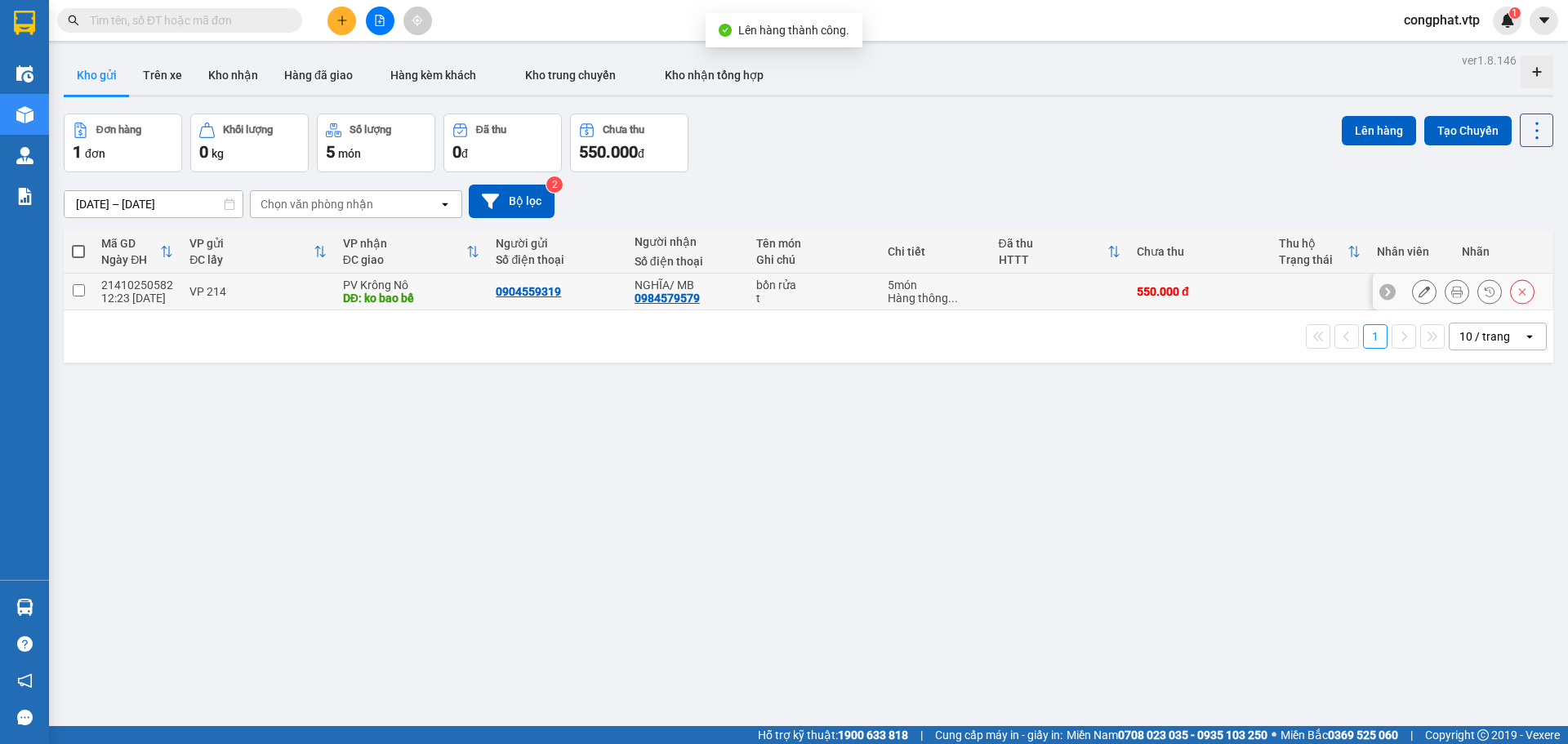
click at [657, 298] on div "0984579579" at bounding box center [667, 298] width 66 height 13
drag, startPoint x: 341, startPoint y: 292, endPoint x: 359, endPoint y: 291, distance: 18.0
click at [343, 293] on div "DĐ: ko bao bể" at bounding box center [412, 298] width 137 height 13
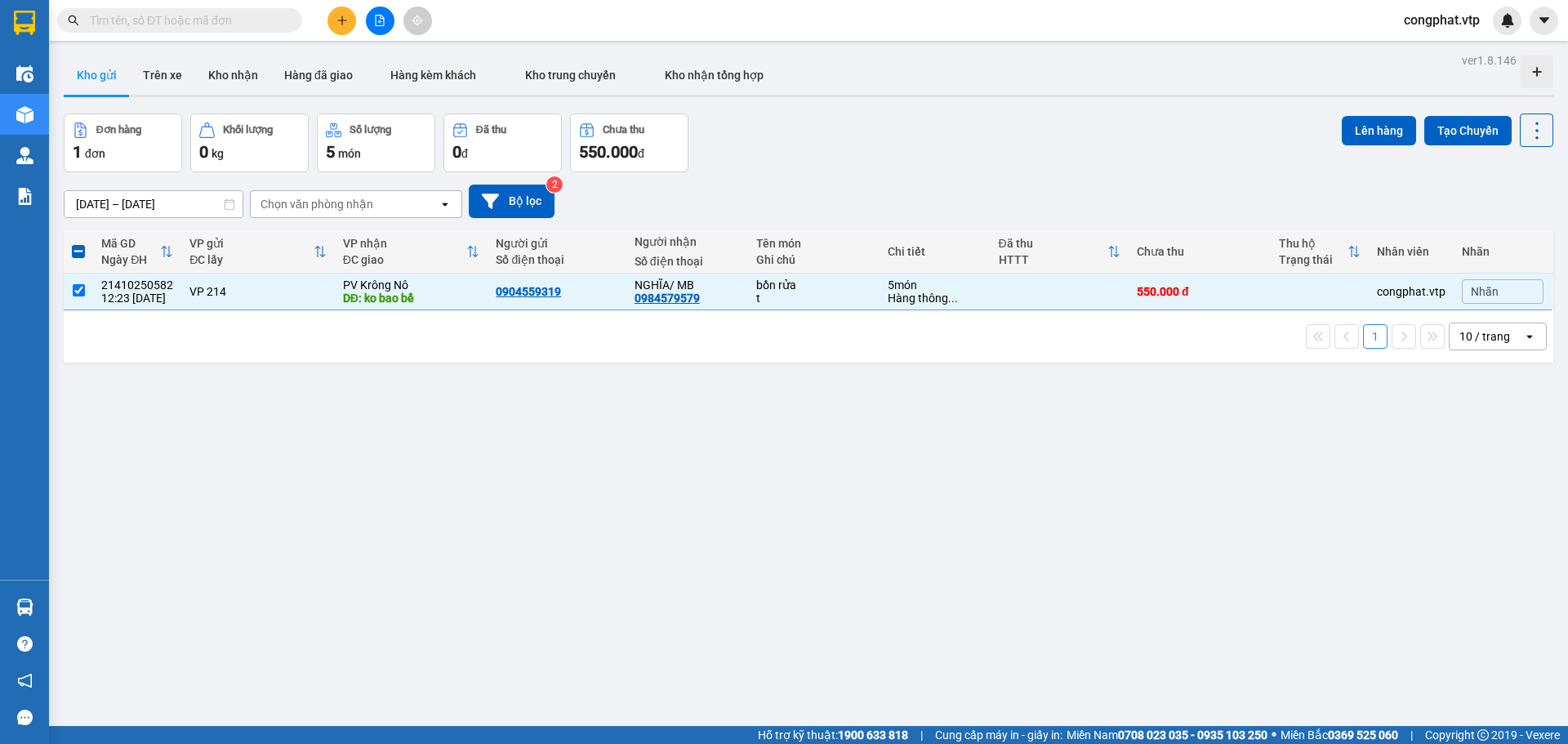
click at [564, 343] on div "1 10 / trang open" at bounding box center [808, 337] width 1476 height 28
click at [877, 148] on div "Đơn hàng 1 đơn Khối lượng 0 kg Số lượng 5 món Đã thu 0 đ Chưa thu 550.000 đ Lên…" at bounding box center [808, 142] width 1489 height 59
click at [1348, 129] on button "Lên hàng" at bounding box center [1379, 130] width 75 height 30
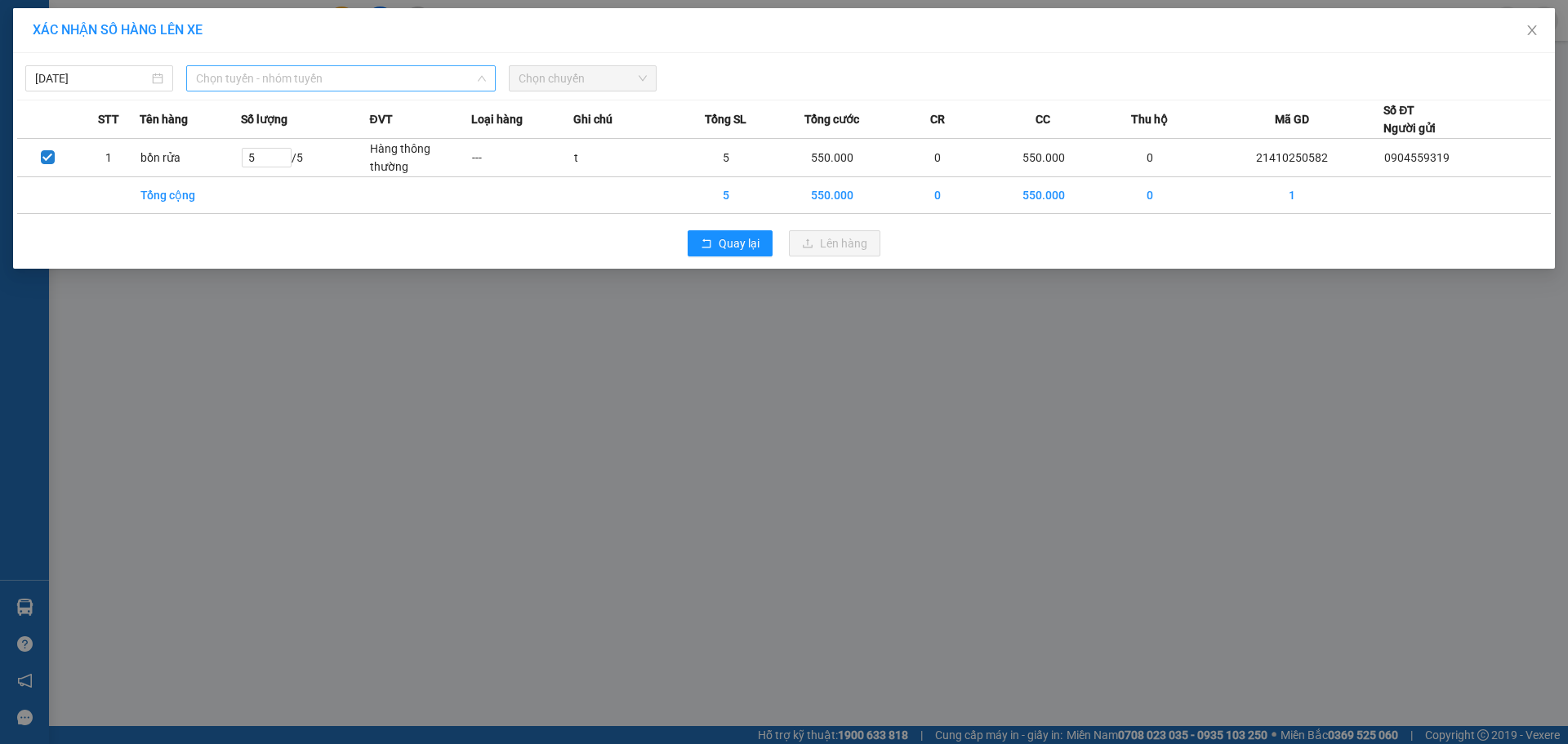
click at [266, 75] on span "Chọn tuyến - nhóm tuyến" at bounding box center [340, 78] width 290 height 25
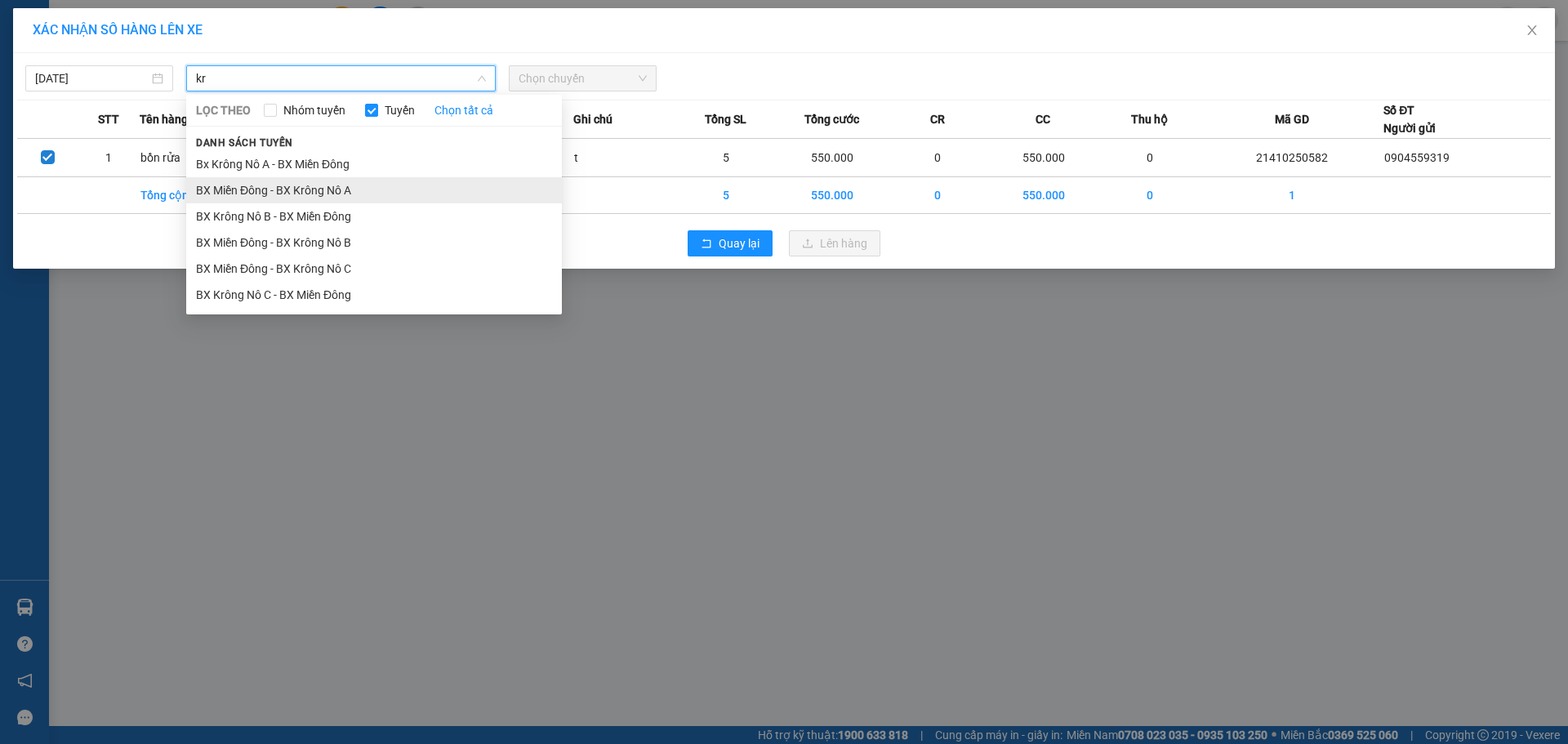
drag, startPoint x: 347, startPoint y: 196, endPoint x: 455, endPoint y: 116, distance: 134.4
click at [350, 193] on li "BX Miền Đông - BX Krông Nô A" at bounding box center [373, 190] width 375 height 26
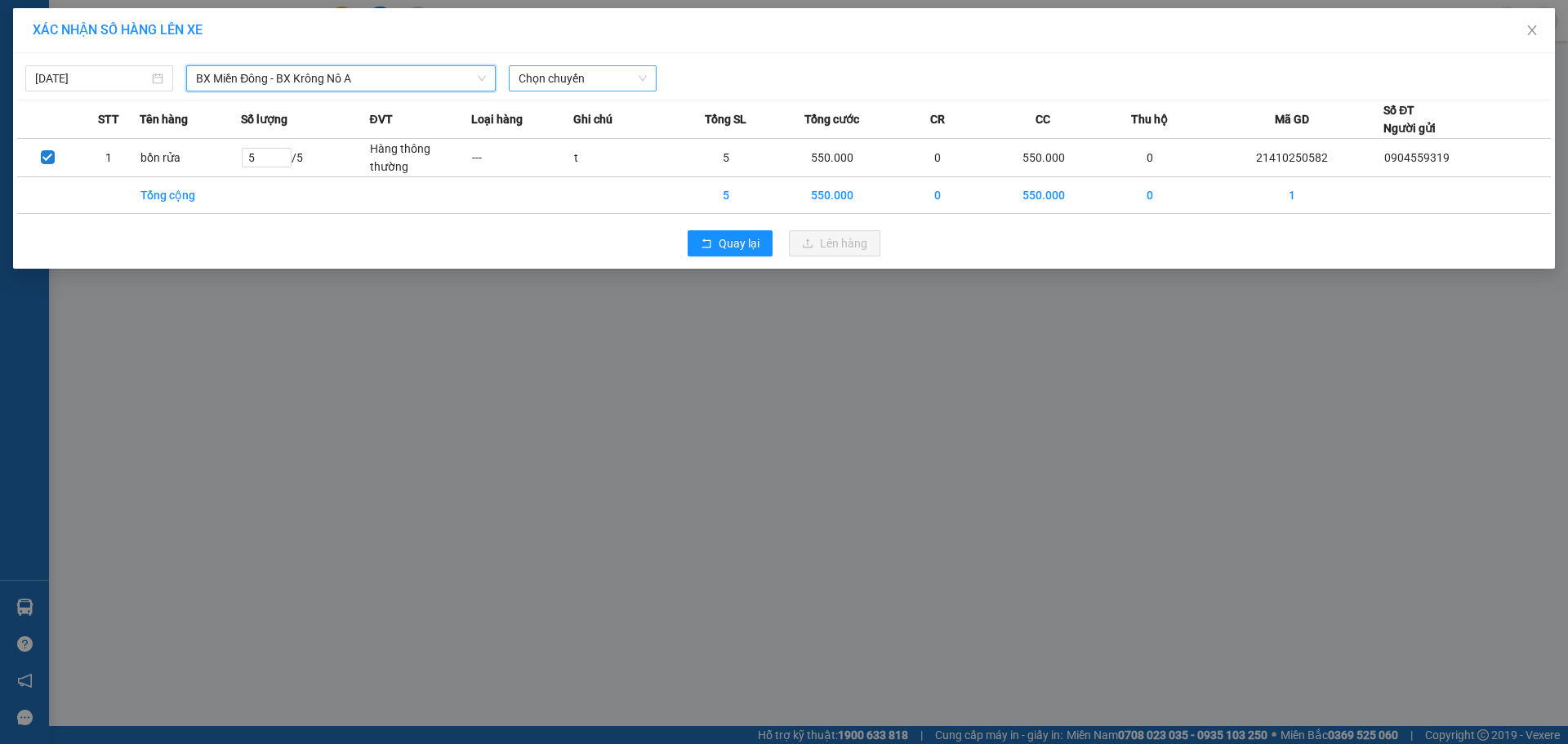
click at [526, 87] on span "Chọn chuyến" at bounding box center [582, 78] width 128 height 25
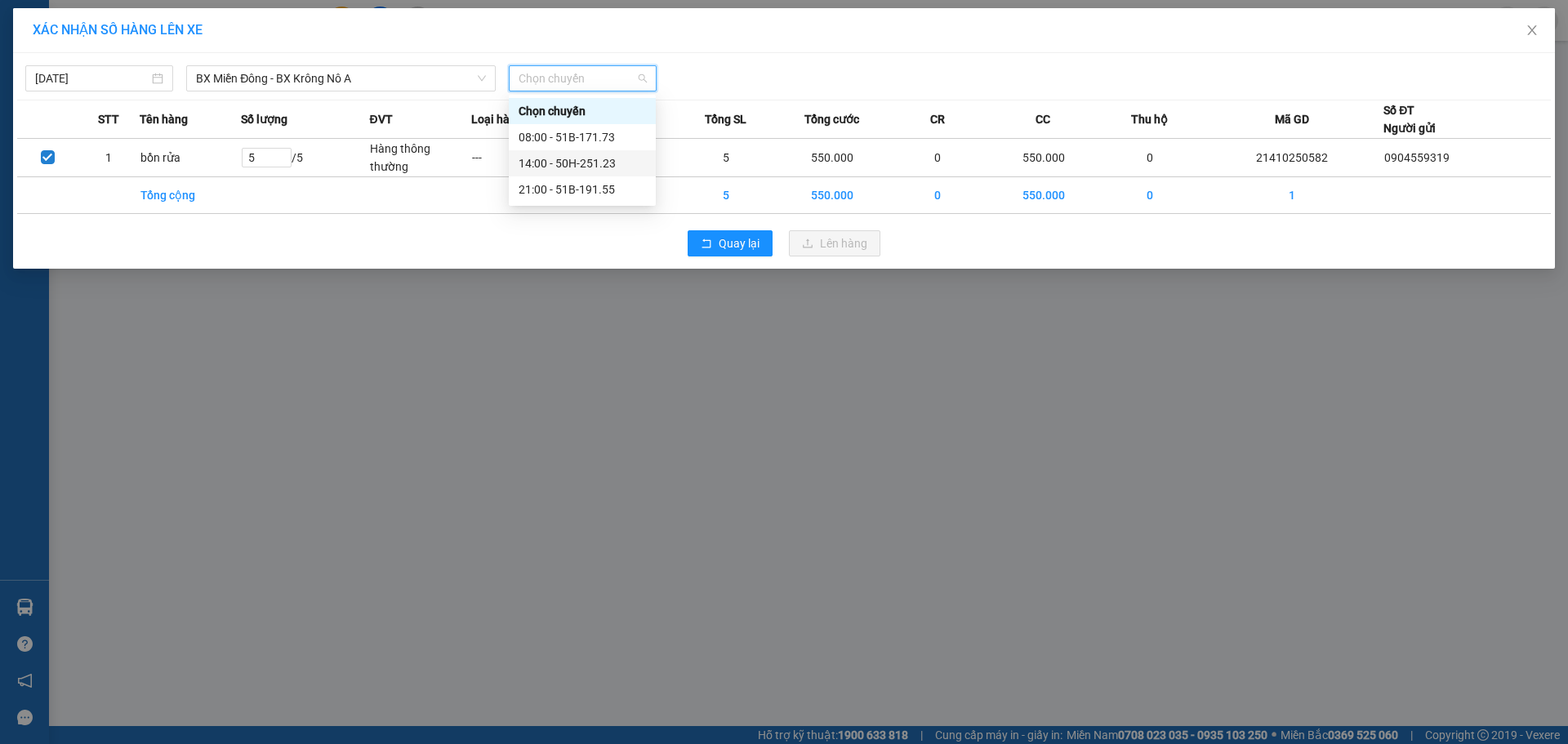
click at [586, 160] on div "14:00 - 50H-251.23" at bounding box center [582, 163] width 127 height 18
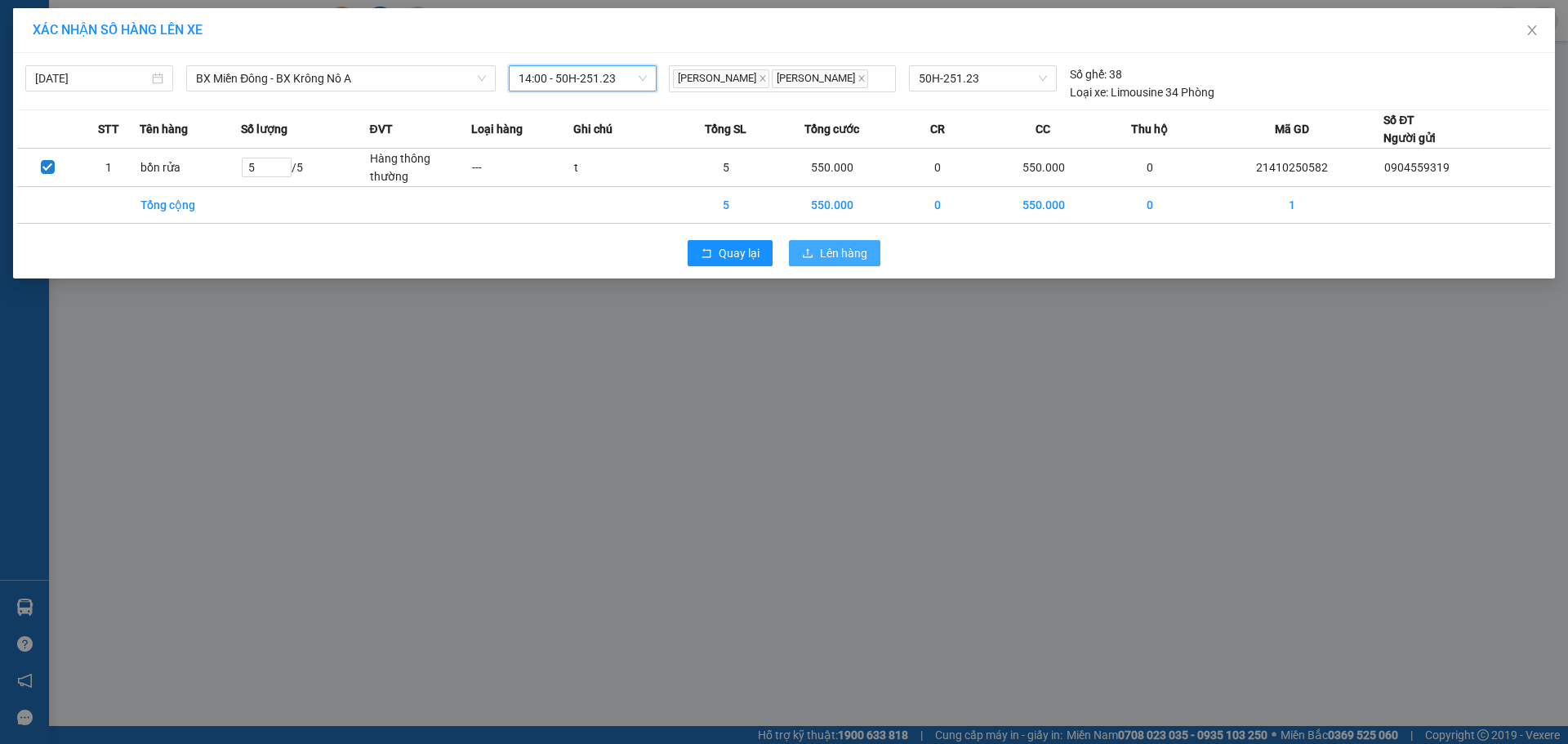
click at [843, 248] on span "Lên hàng" at bounding box center [844, 253] width 48 height 18
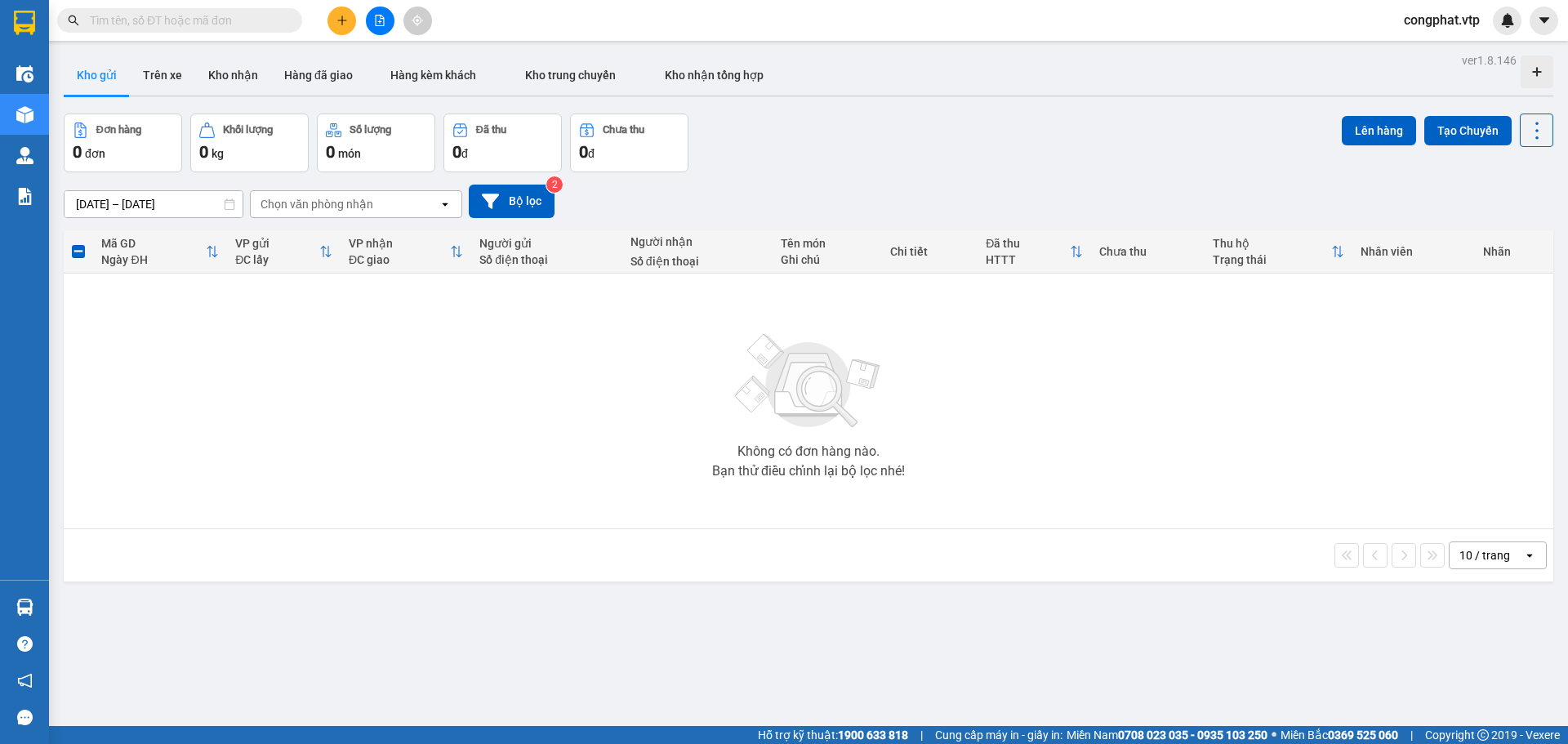
click at [269, 11] on span at bounding box center [179, 20] width 245 height 25
click at [262, 29] on input "text" at bounding box center [186, 20] width 193 height 18
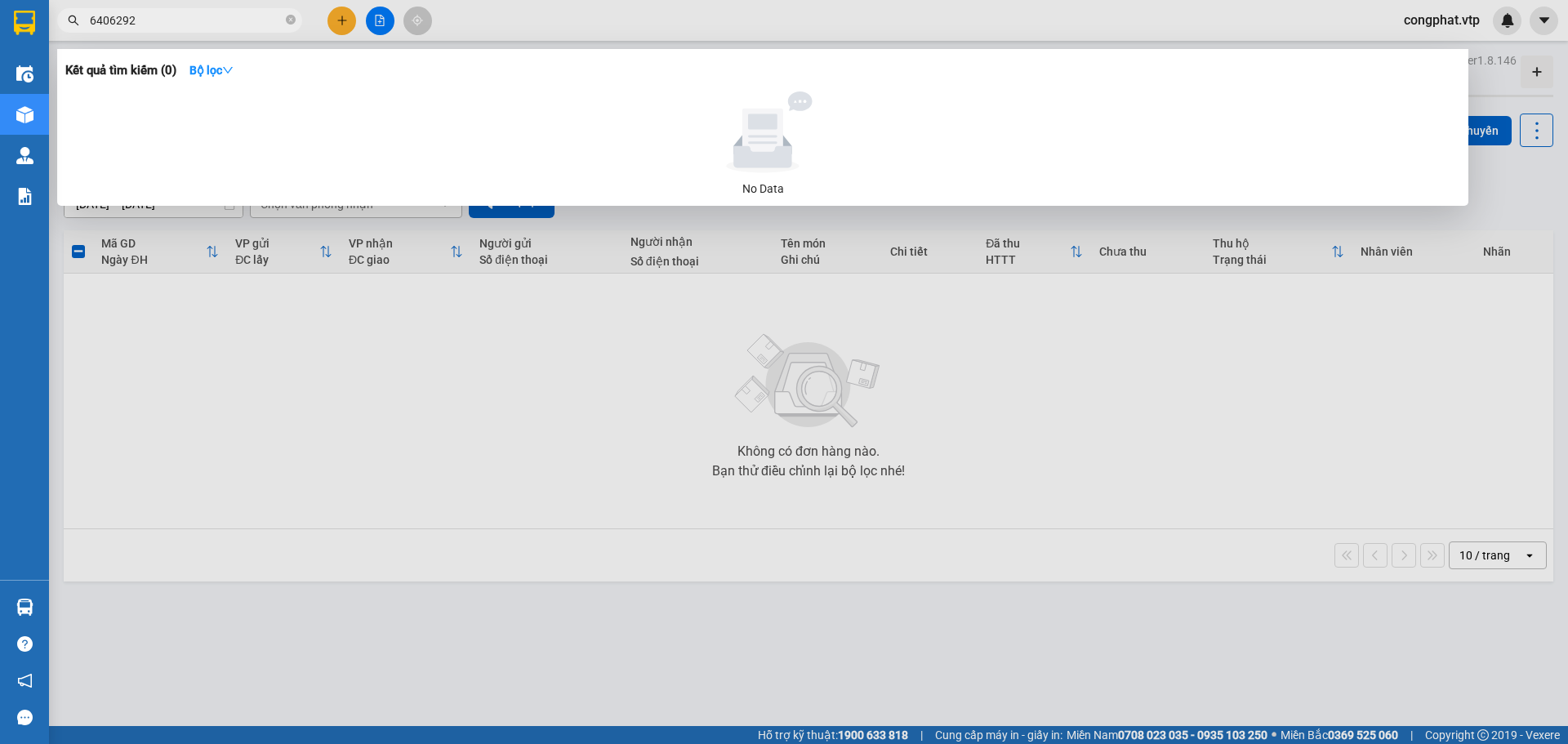
click at [227, 23] on input "6406292" at bounding box center [186, 20] width 193 height 18
click at [150, 18] on input "6406292" at bounding box center [186, 20] width 193 height 18
click at [151, 18] on input "6406292" at bounding box center [186, 20] width 193 height 18
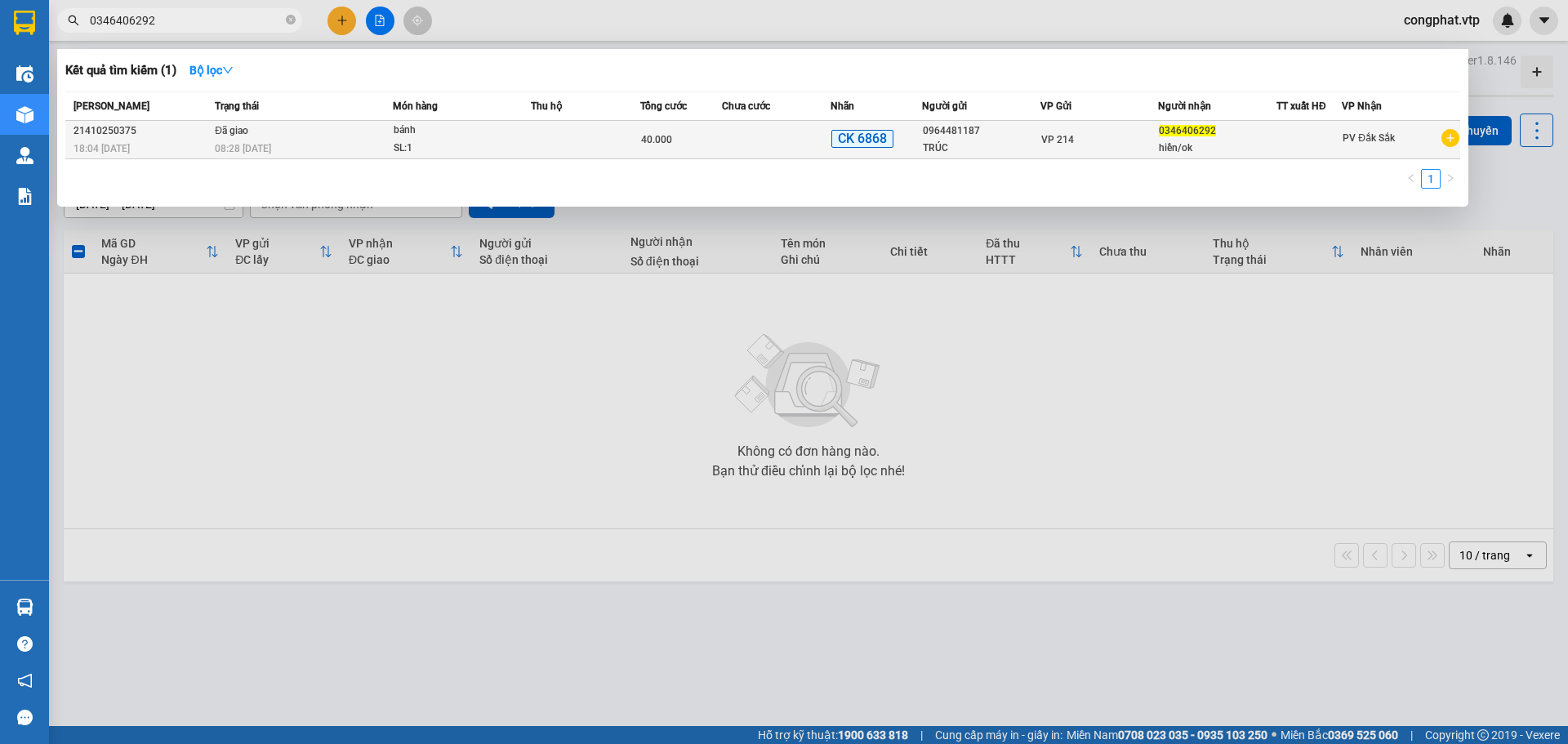
click at [793, 143] on td at bounding box center [777, 139] width 110 height 39
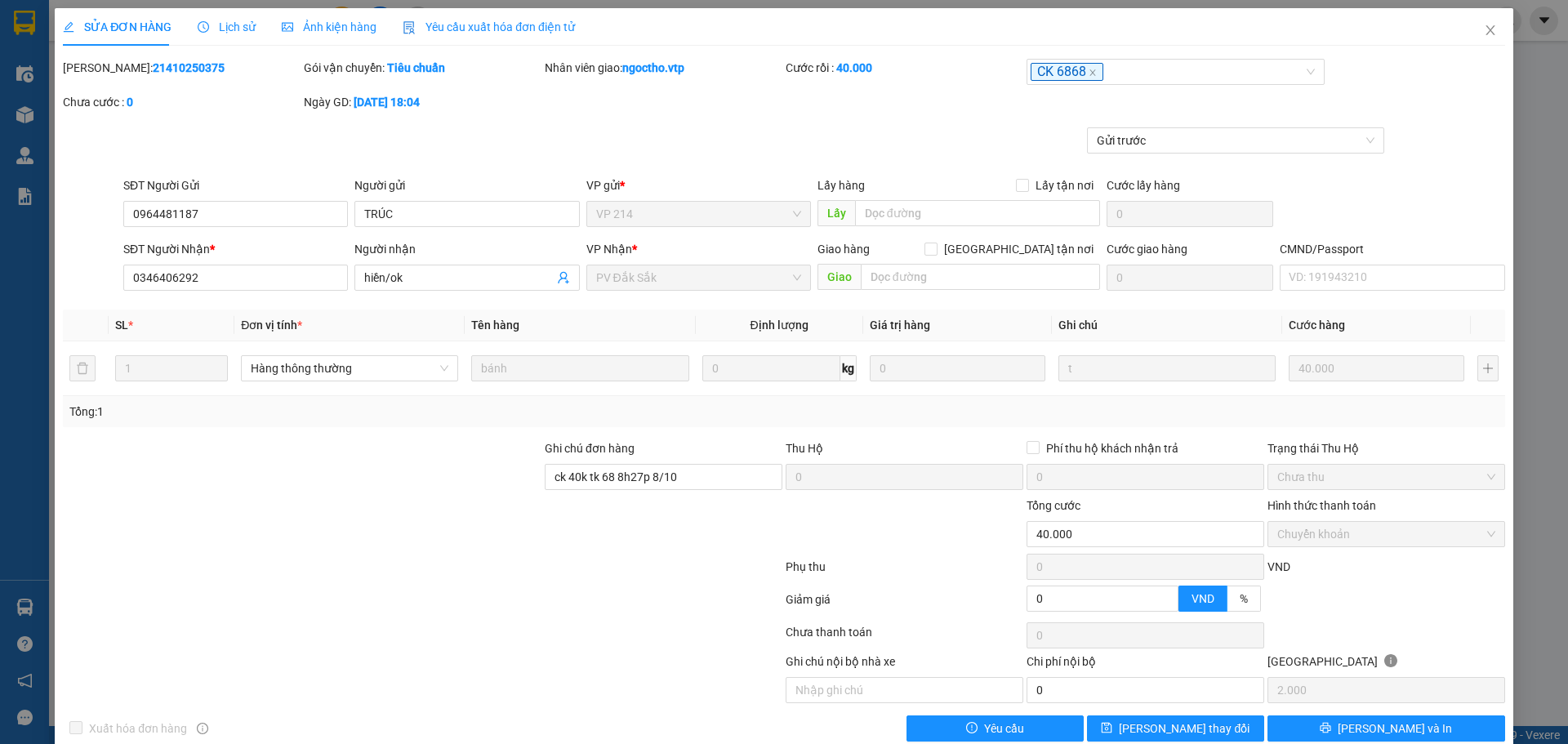
click at [230, 24] on span "Lịch sử" at bounding box center [227, 27] width 58 height 13
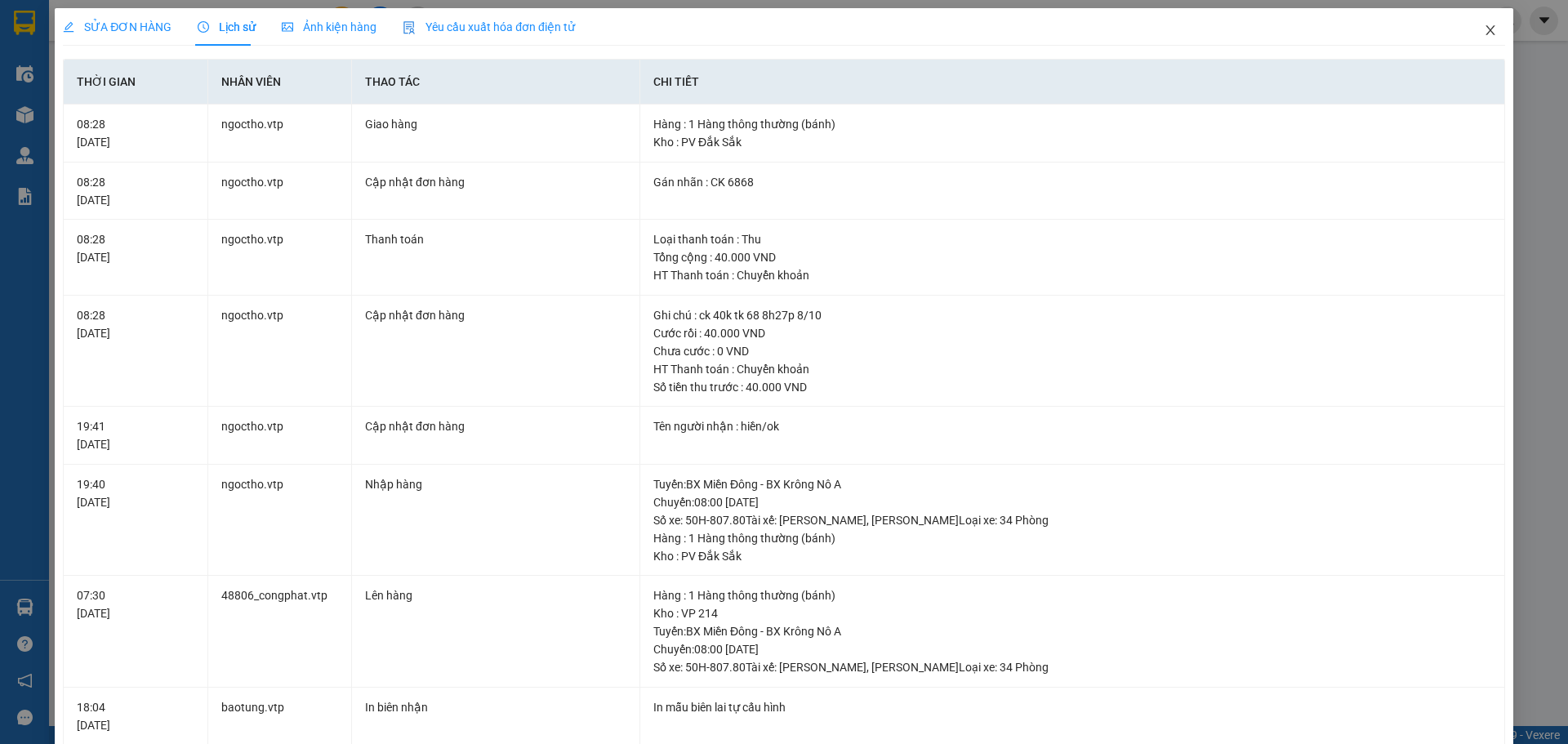
drag, startPoint x: 1486, startPoint y: 25, endPoint x: 1465, endPoint y: 44, distance: 28.3
click at [1486, 26] on span "Close" at bounding box center [1490, 31] width 46 height 46
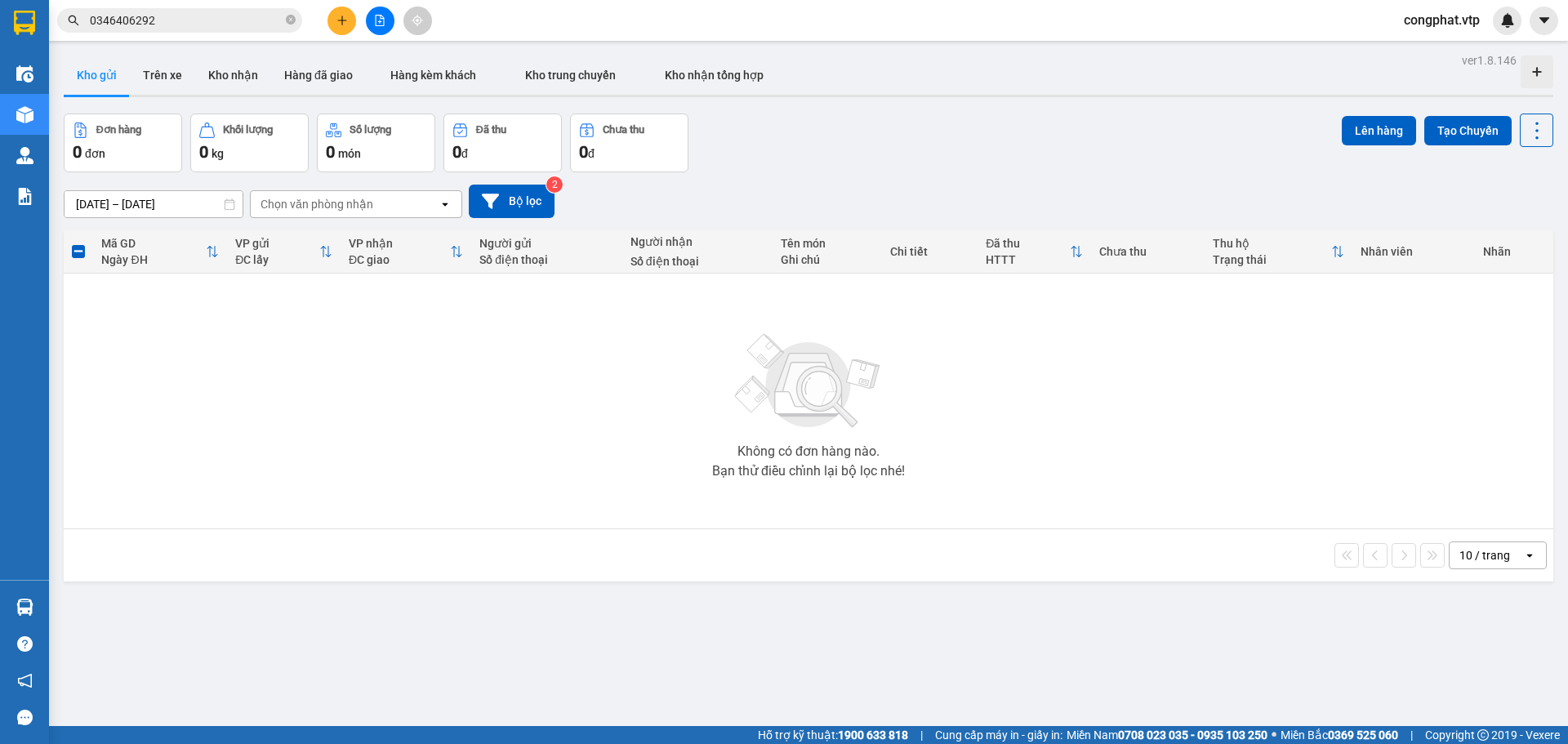
click at [343, 17] on icon "plus" at bounding box center [341, 20] width 11 height 11
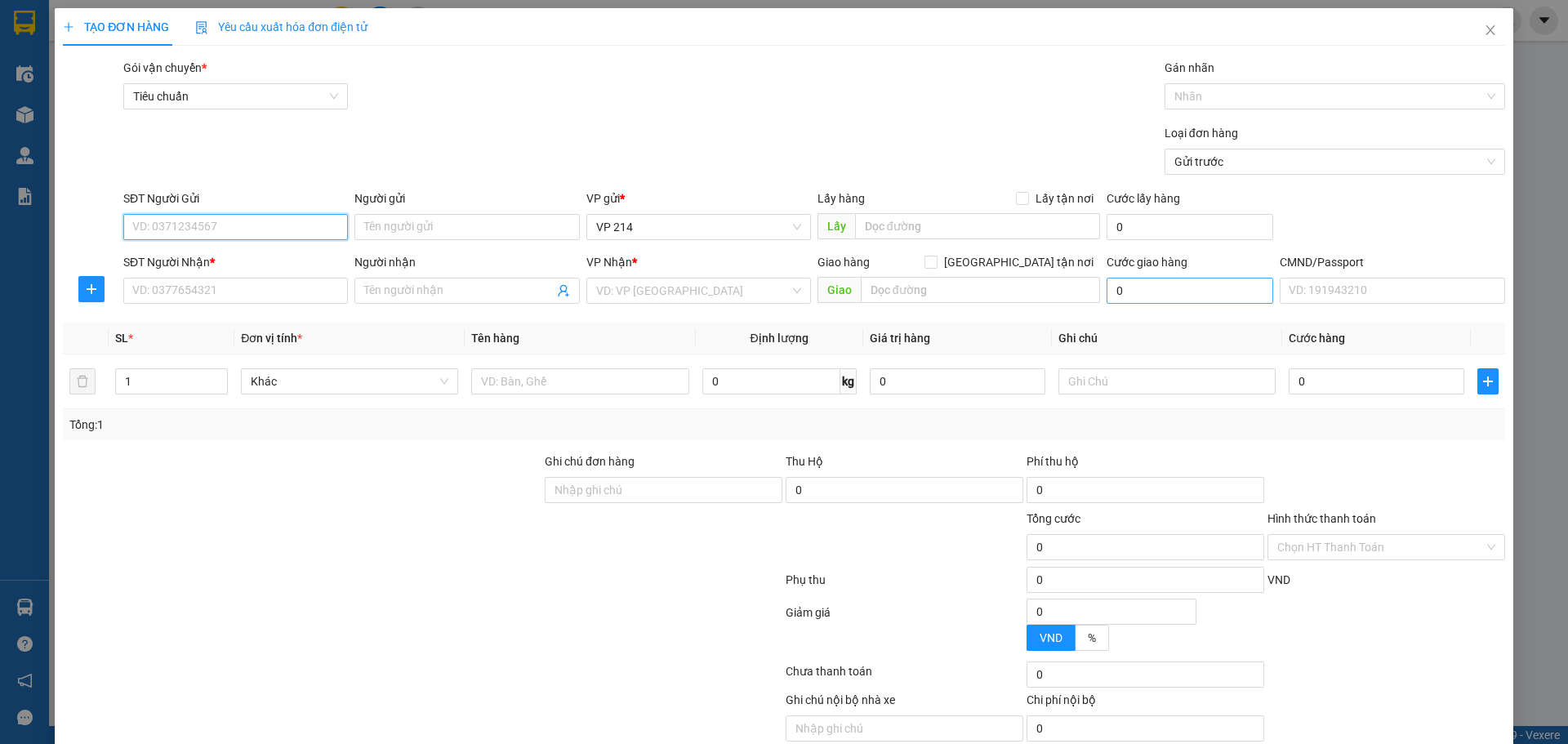
drag, startPoint x: 207, startPoint y: 229, endPoint x: 1156, endPoint y: 295, distance: 951.3
click at [269, 225] on input "SĐT Người Gửi" at bounding box center [236, 227] width 225 height 26
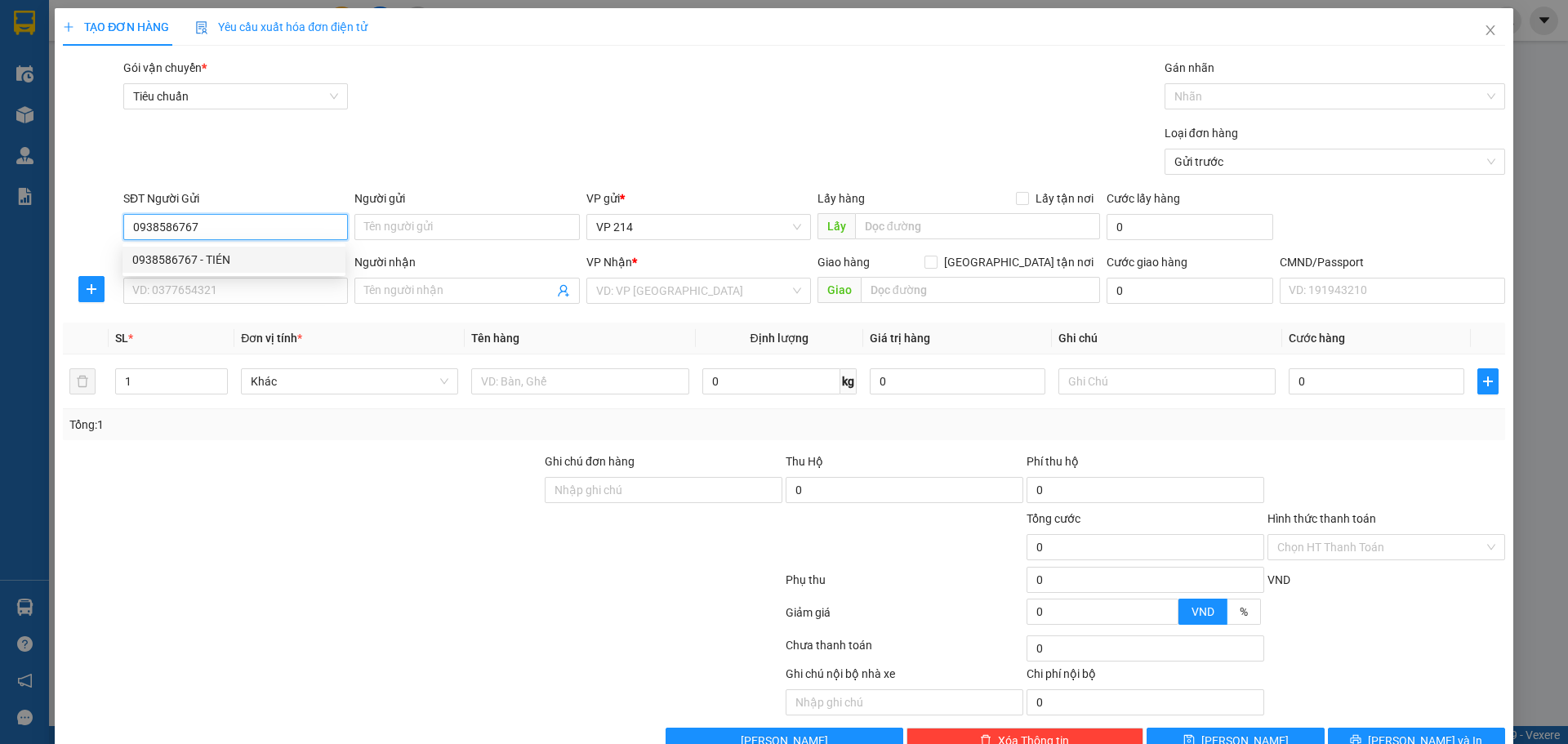
click at [269, 255] on div "0938586767 - TIÉN" at bounding box center [234, 260] width 203 height 18
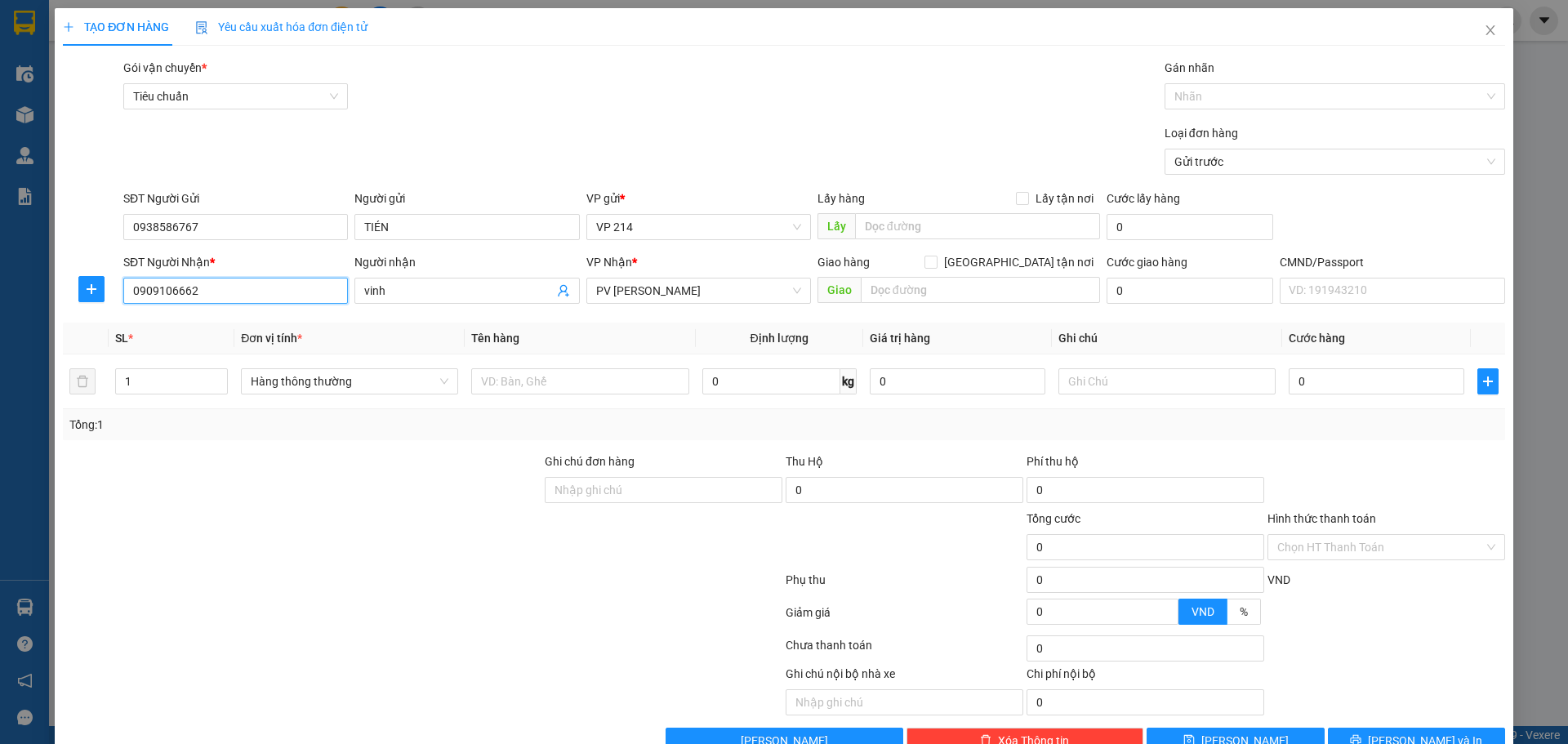
click at [250, 293] on input "0909106662" at bounding box center [236, 291] width 225 height 26
drag, startPoint x: 252, startPoint y: 293, endPoint x: 66, endPoint y: 293, distance: 186.0
click at [66, 293] on div "SĐT Người Nhận * 0909106662 Người nhận vinh VP Nhận * PV Nam Đong Giao hàng Gia…" at bounding box center [784, 281] width 1446 height 57
drag, startPoint x: 416, startPoint y: 293, endPoint x: 246, endPoint y: 297, distance: 170.0
click at [303, 306] on div "SĐT Người Nhận * 0943465665 Người nhận vinh vinh VP Nhận * PV Nam Đong Giao hàn…" at bounding box center [814, 281] width 1389 height 57
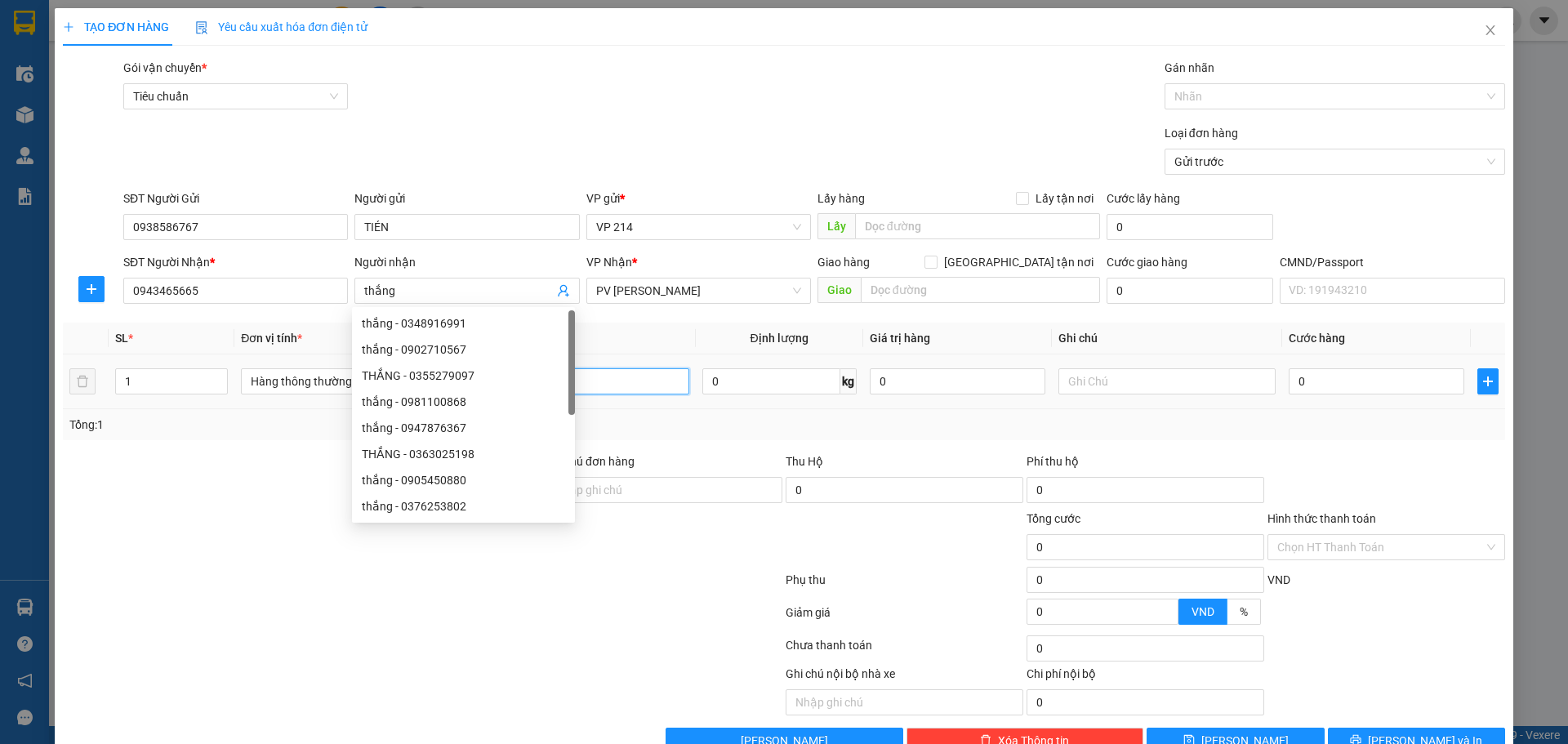
drag, startPoint x: 650, startPoint y: 374, endPoint x: 358, endPoint y: 400, distance: 293.2
click at [554, 384] on body "Kết quả tìm kiếm ( 1 ) Bộ lọc Mã ĐH Trạng thái Món hàng Thu hộ Tổng cước Chưa c…" at bounding box center [784, 372] width 1568 height 744
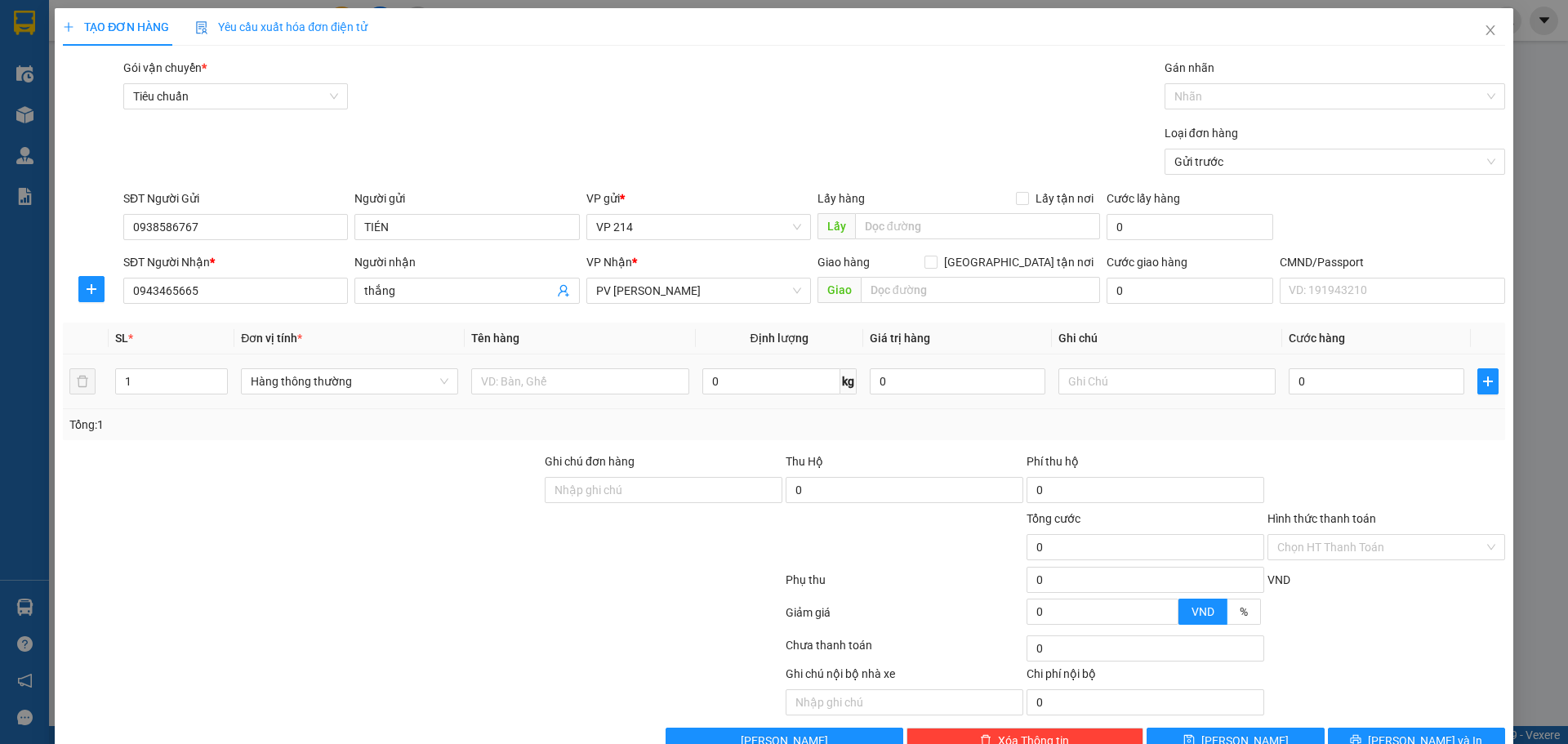
drag, startPoint x: 152, startPoint y: 391, endPoint x: 63, endPoint y: 393, distance: 89.0
click at [63, 393] on tr "1 Hàng thông thường 0 kg 0 0" at bounding box center [784, 381] width 1443 height 55
click at [555, 370] on input "text" at bounding box center [579, 381] width 217 height 26
click at [1109, 371] on input "text" at bounding box center [1167, 381] width 217 height 26
click at [1310, 373] on input "0" at bounding box center [1376, 381] width 175 height 26
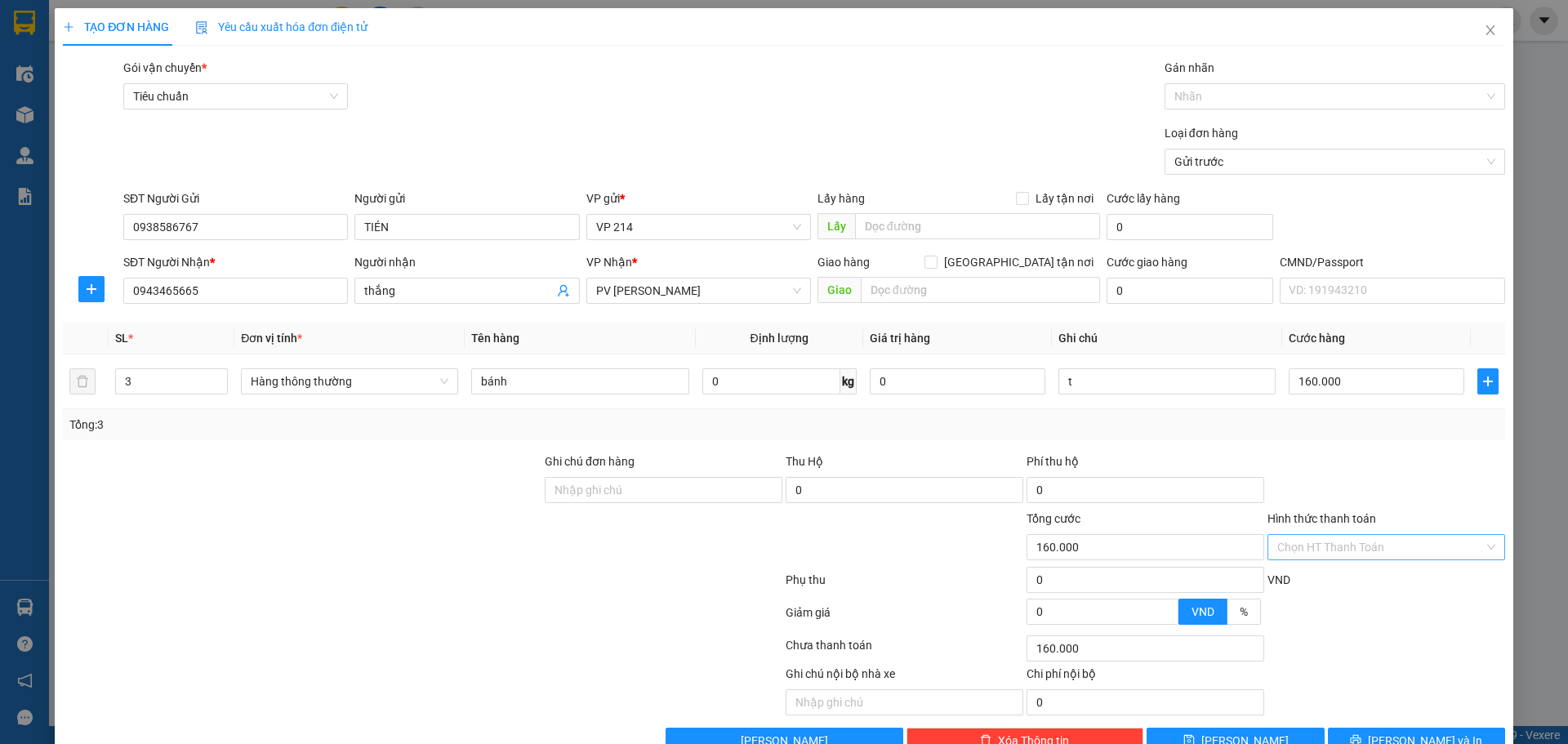
click at [1367, 535] on input "Hình thức thanh toán" at bounding box center [1381, 547] width 207 height 25
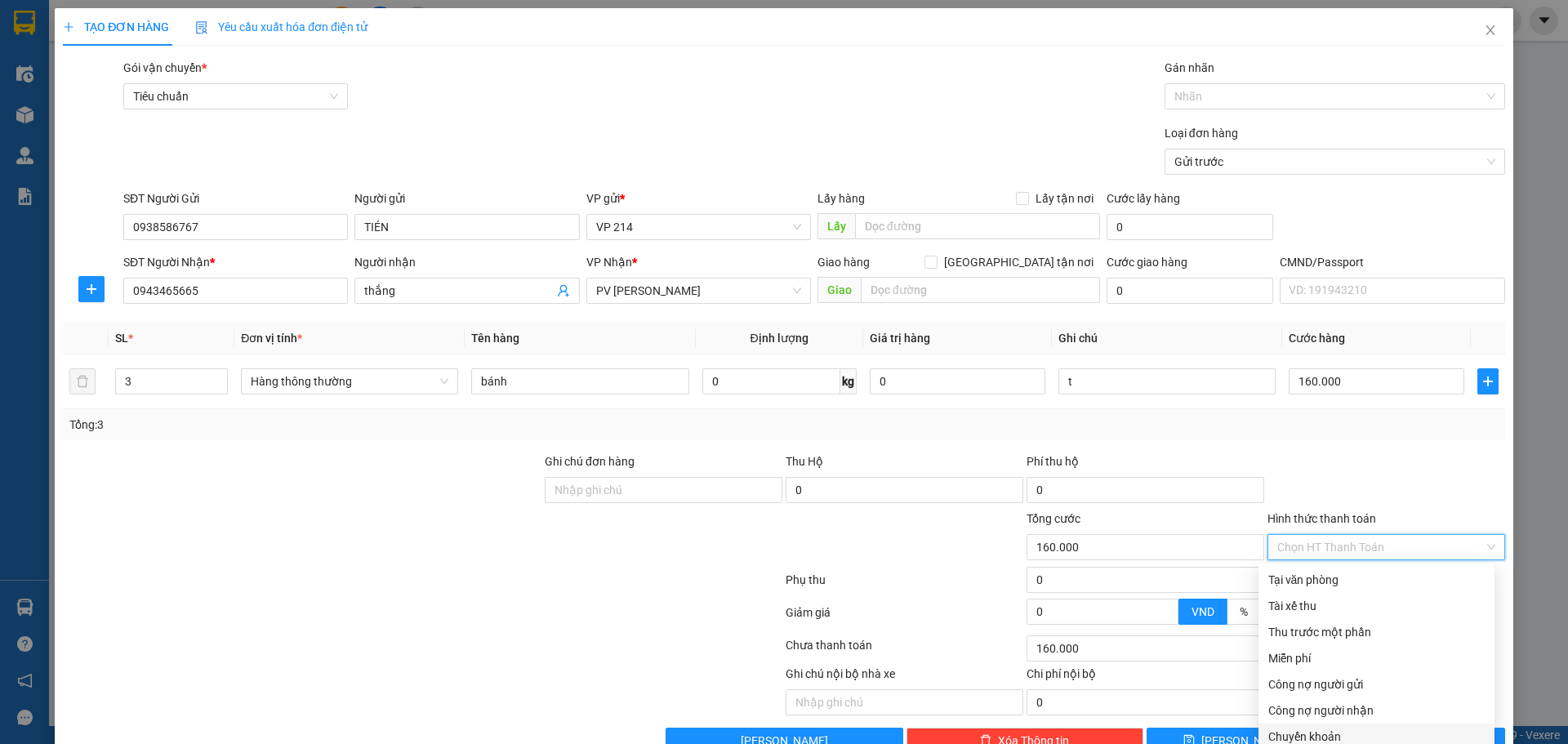
click at [1352, 728] on div "Chuyển khoản" at bounding box center [1376, 737] width 216 height 18
click at [1344, 728] on div "Chuyển khoản" at bounding box center [1376, 737] width 216 height 18
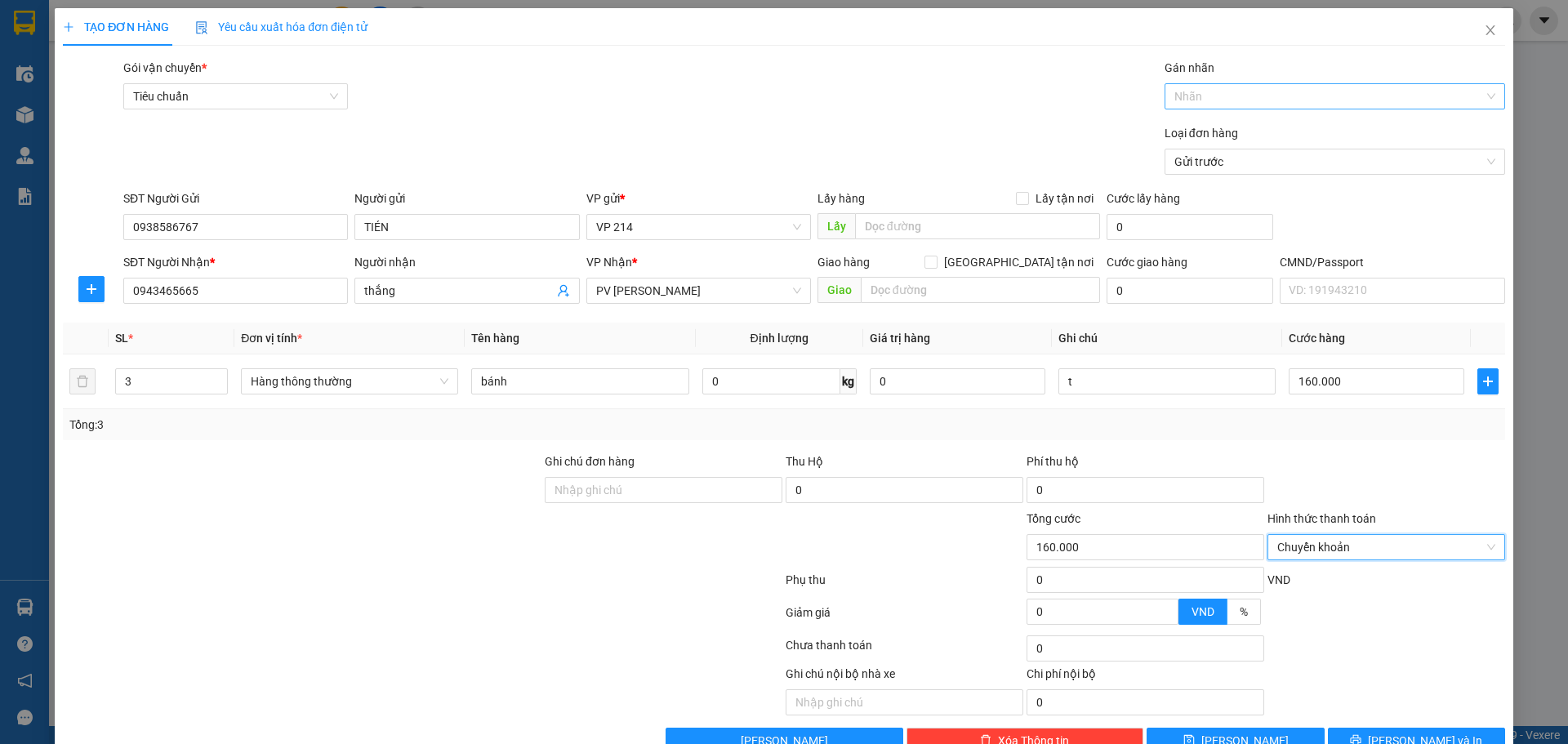
click at [1225, 87] on div at bounding box center [1326, 97] width 316 height 20
click at [1182, 90] on div "CK 6839" at bounding box center [1325, 88] width 319 height 18
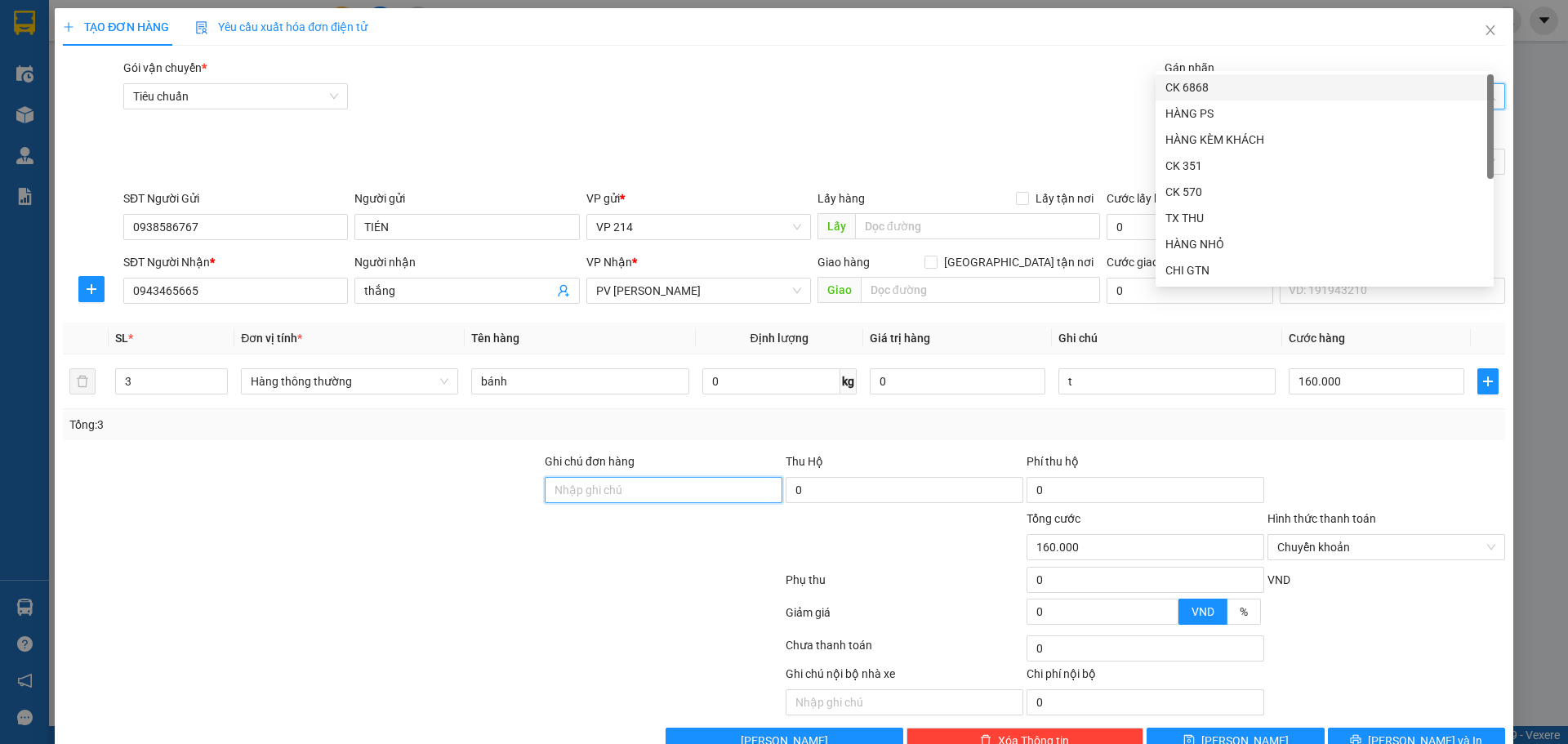
click at [588, 477] on input "Ghi chú đơn hàng" at bounding box center [663, 490] width 238 height 26
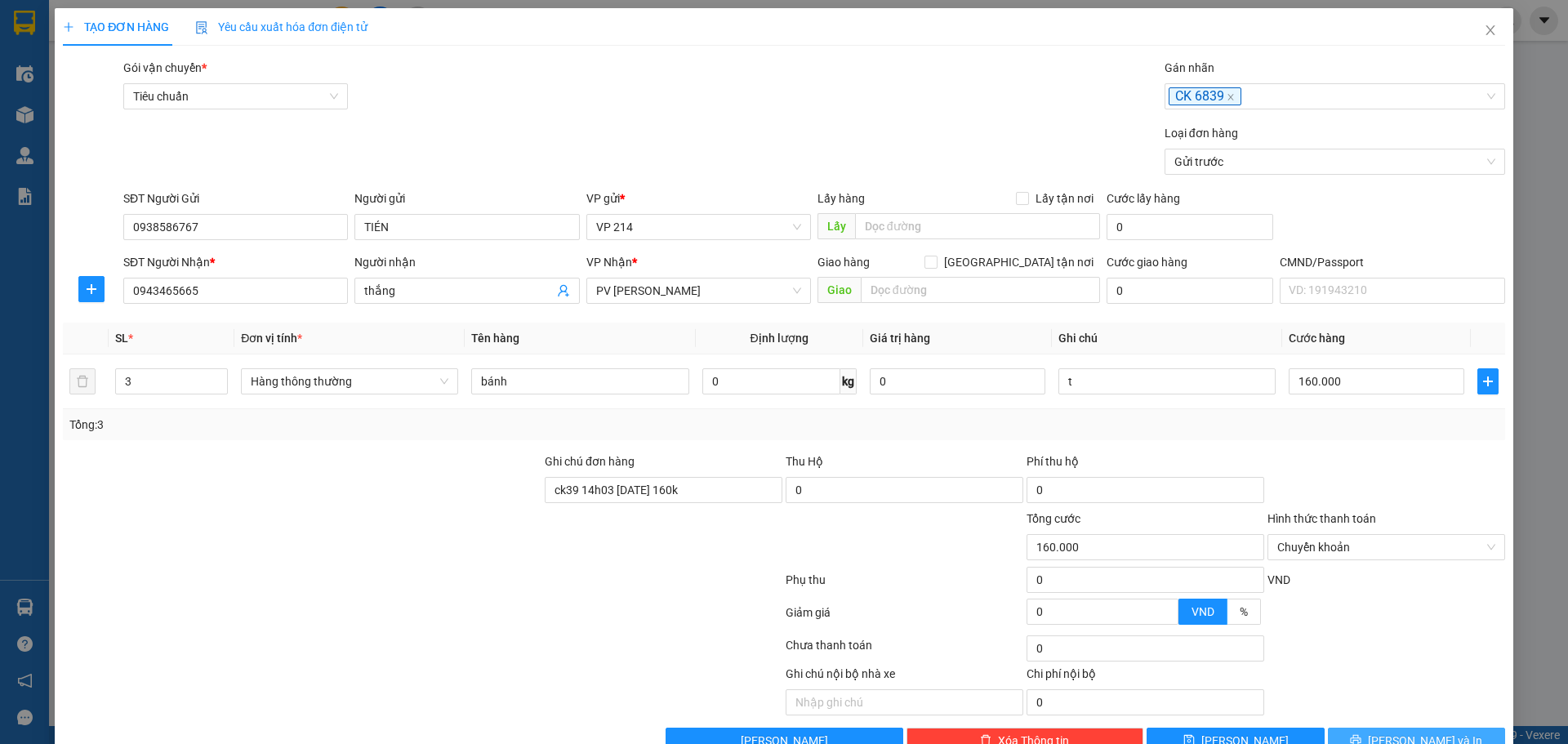
click at [1420, 728] on button "Lưu và In" at bounding box center [1417, 741] width 177 height 26
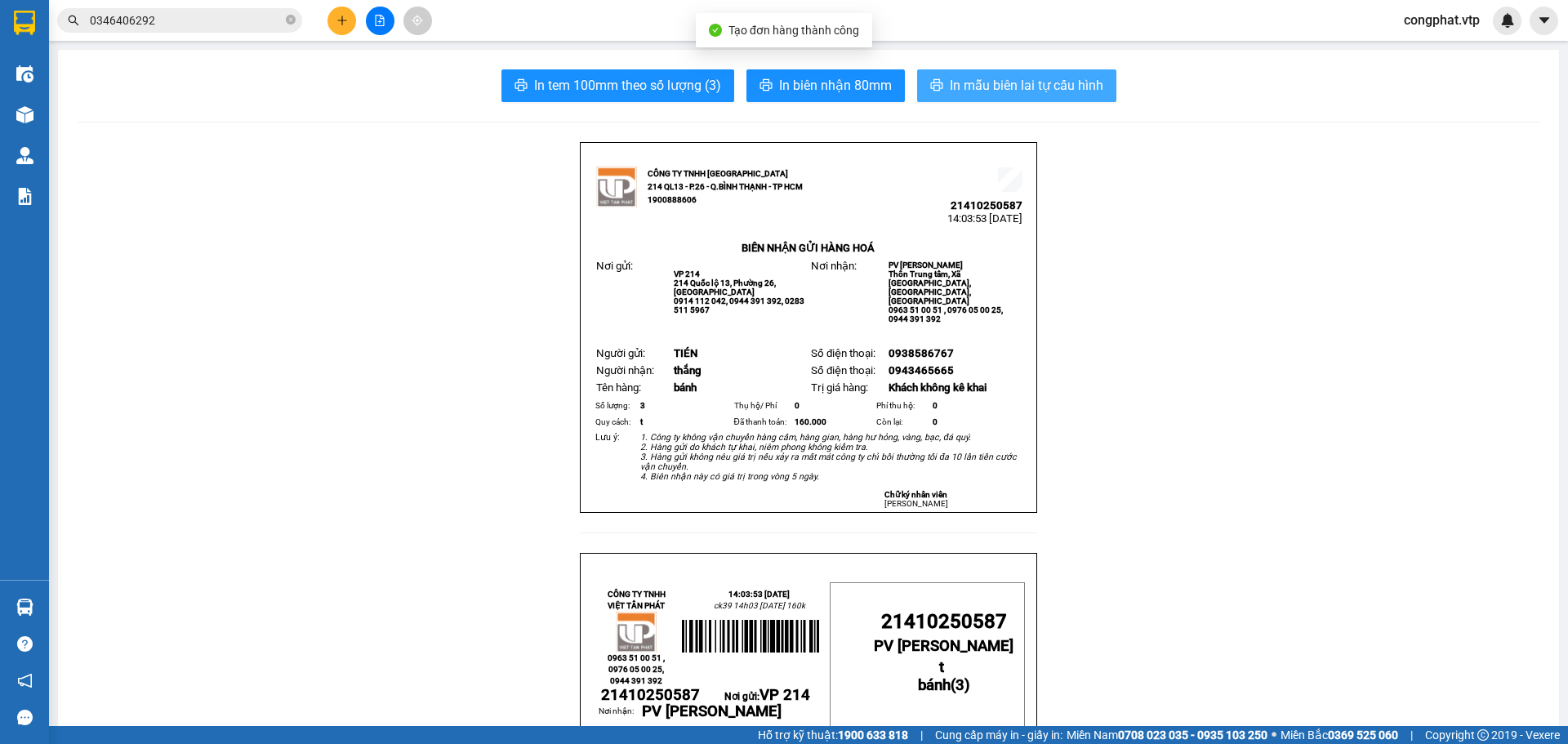
click at [1006, 79] on span "In mẫu biên lai tự cấu hình" at bounding box center [1026, 85] width 153 height 21
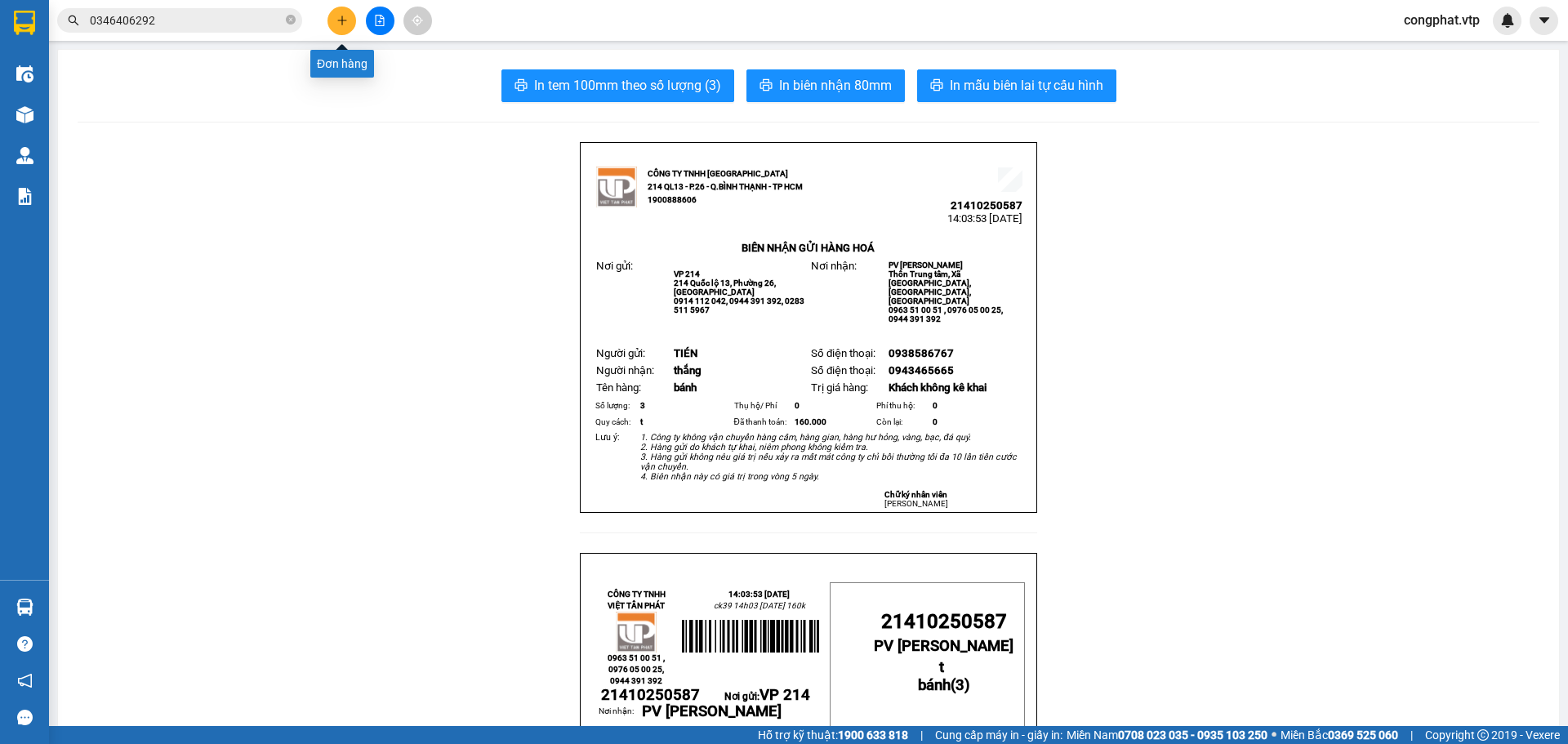
click at [346, 20] on icon "plus" at bounding box center [341, 20] width 11 height 11
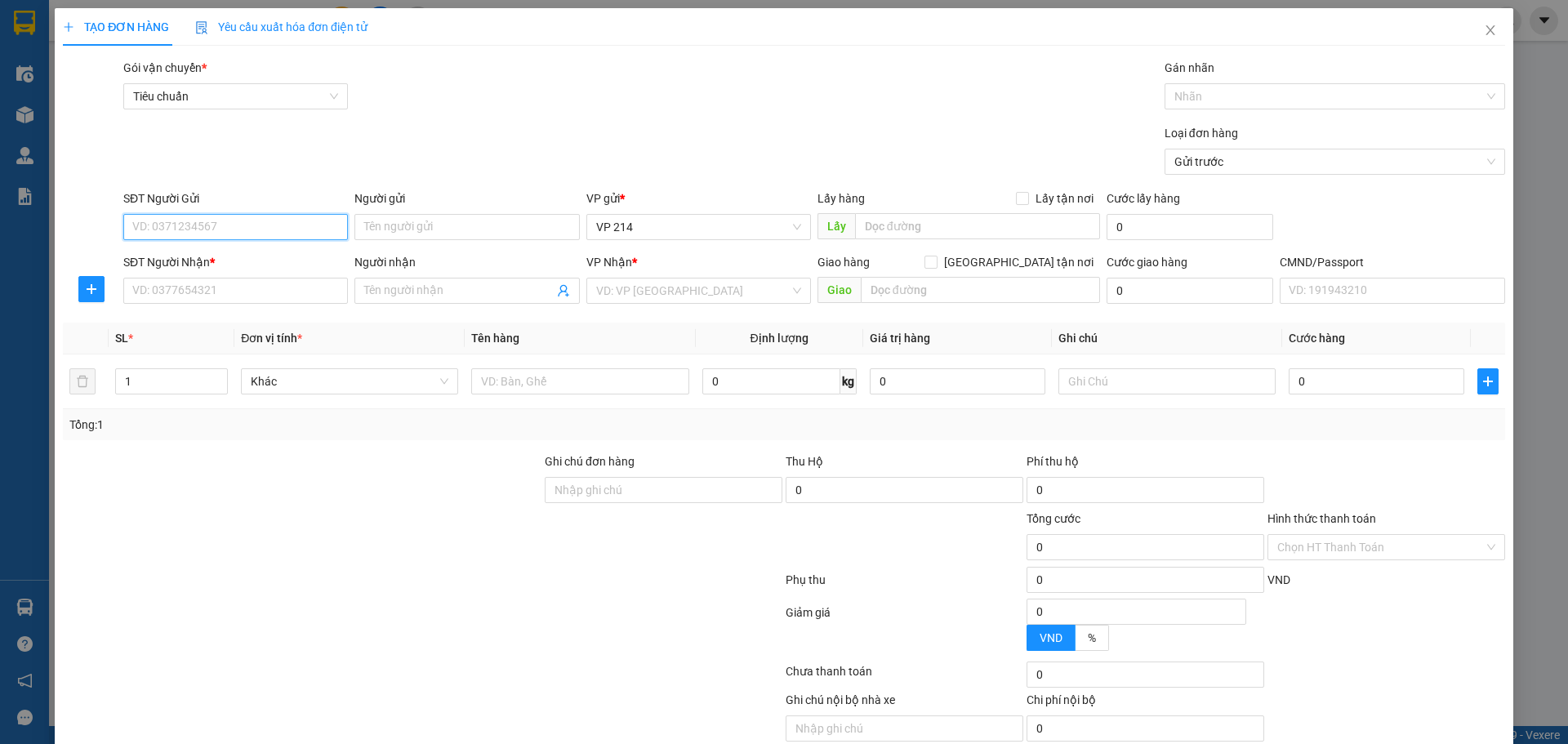
click at [293, 216] on input "SĐT Người Gửi" at bounding box center [236, 227] width 225 height 26
click at [203, 227] on input "SĐT Người Gửi" at bounding box center [236, 227] width 225 height 26
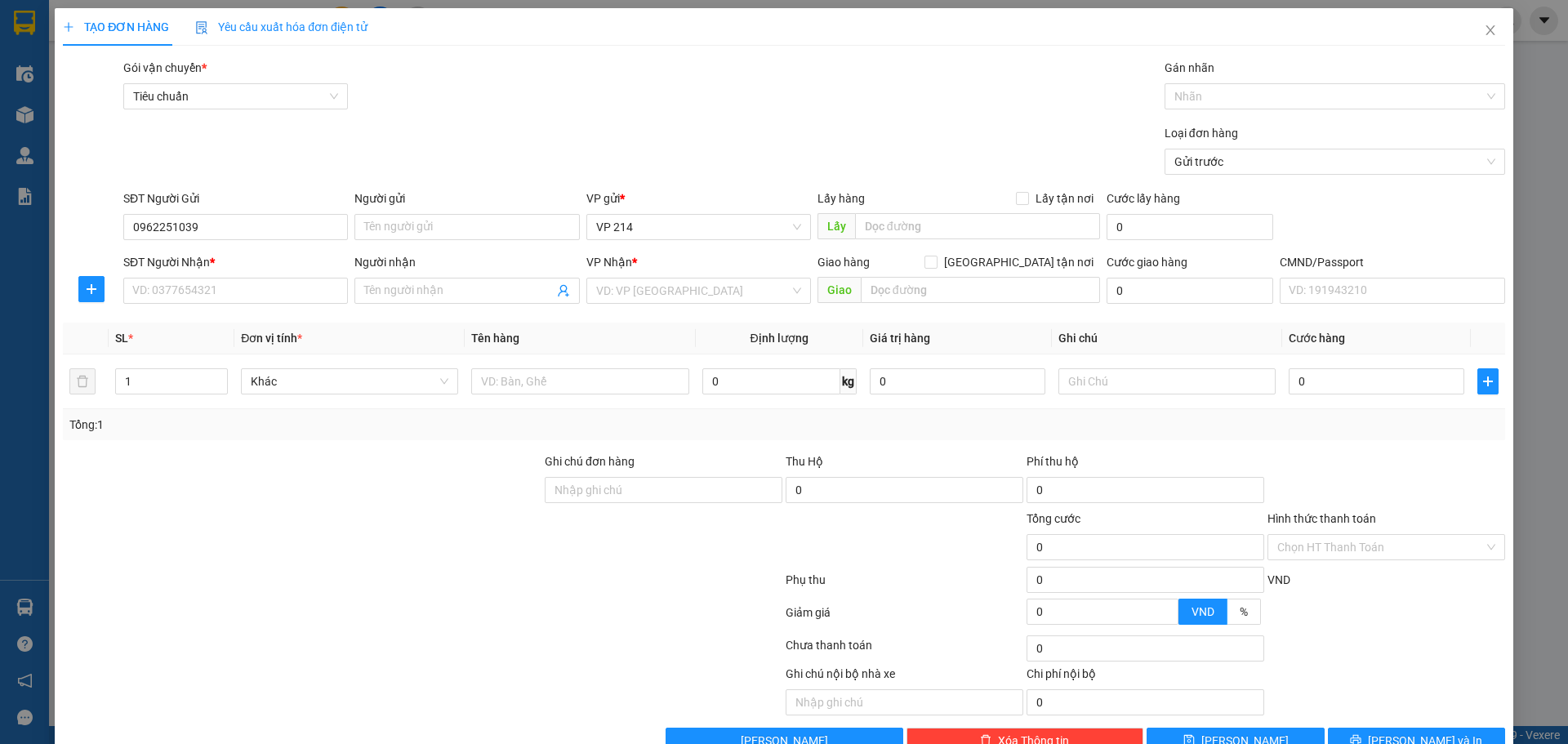
click at [234, 275] on div "SĐT Người Nhận *" at bounding box center [236, 265] width 225 height 25
click at [241, 280] on input "SĐT Người Nhận *" at bounding box center [236, 291] width 225 height 26
click at [669, 295] on input "search" at bounding box center [693, 291] width 193 height 25
click at [652, 343] on div "PV Đắk Sắk" at bounding box center [693, 350] width 203 height 18
drag, startPoint x: 140, startPoint y: 390, endPoint x: 0, endPoint y: 405, distance: 140.8
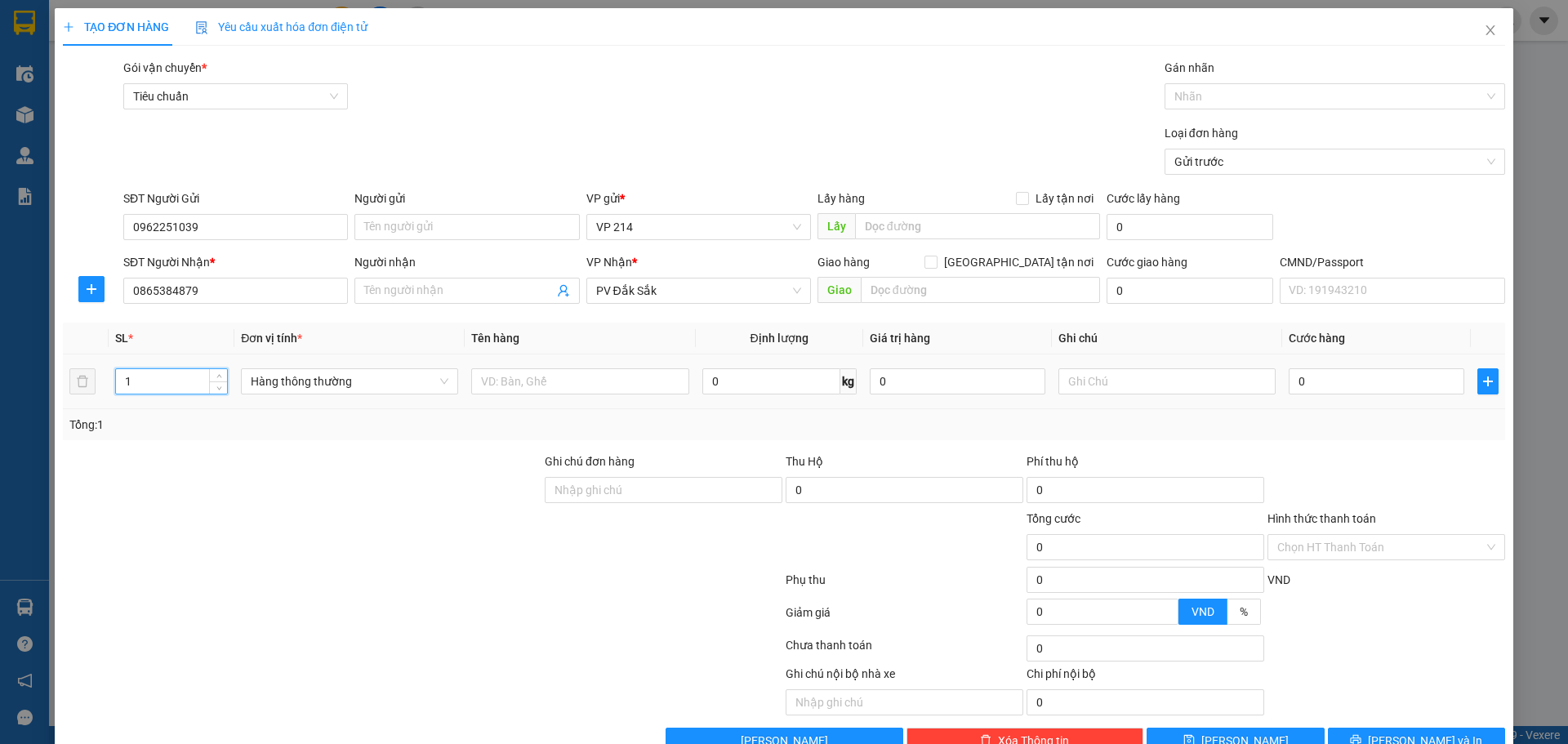
click at [19, 402] on div "TẠO ĐƠN HÀNG Yêu cầu xuất hóa đơn điện tử Transit Pickup Surcharge Ids Transit …" at bounding box center [784, 372] width 1568 height 744
click at [550, 382] on input "text" at bounding box center [579, 381] width 217 height 26
drag, startPoint x: 1106, startPoint y: 385, endPoint x: 1137, endPoint y: 379, distance: 31.6
click at [1109, 384] on input "text" at bounding box center [1167, 381] width 217 height 26
click at [1316, 393] on input "0" at bounding box center [1376, 381] width 175 height 26
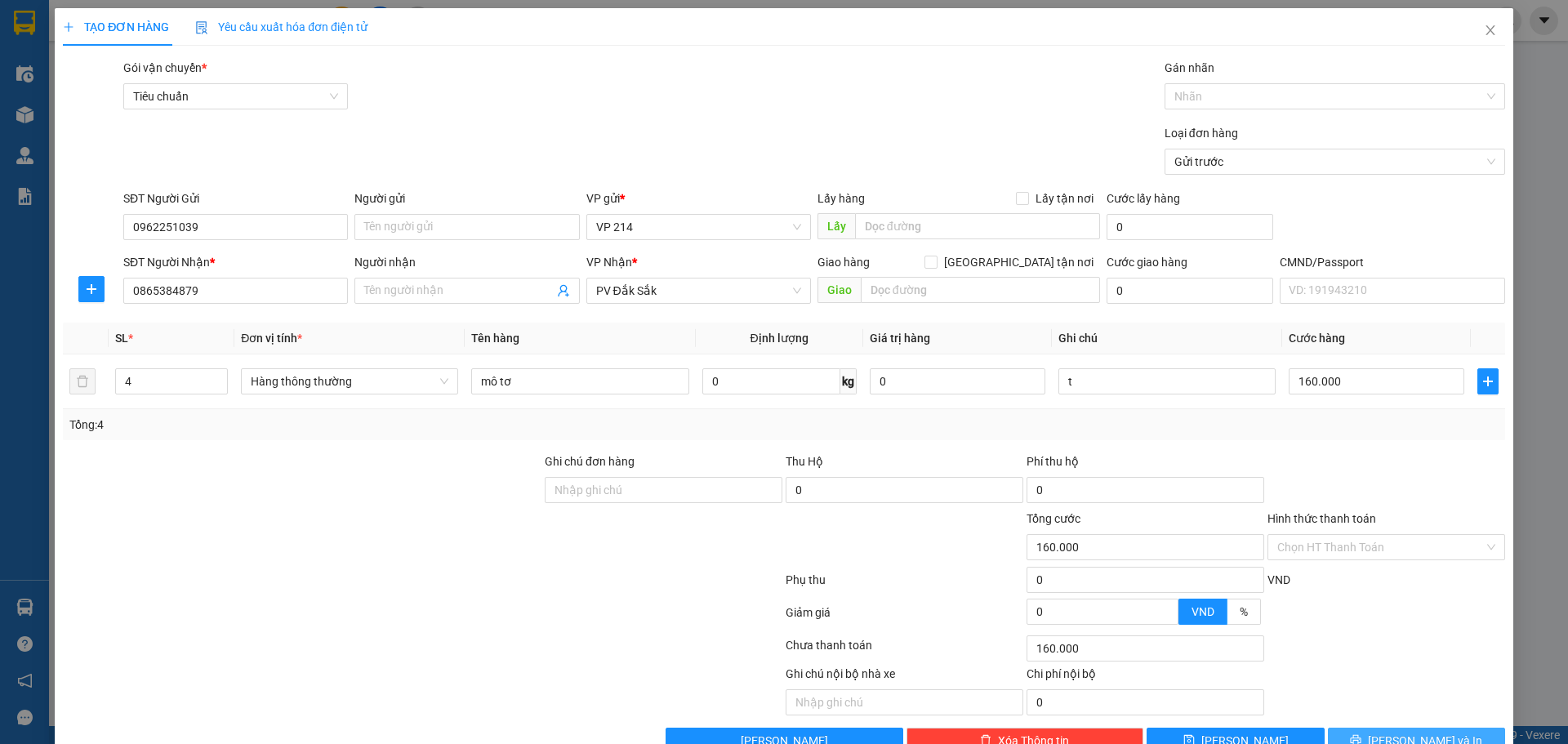
click at [1381, 728] on button "Lưu và In" at bounding box center [1417, 741] width 177 height 26
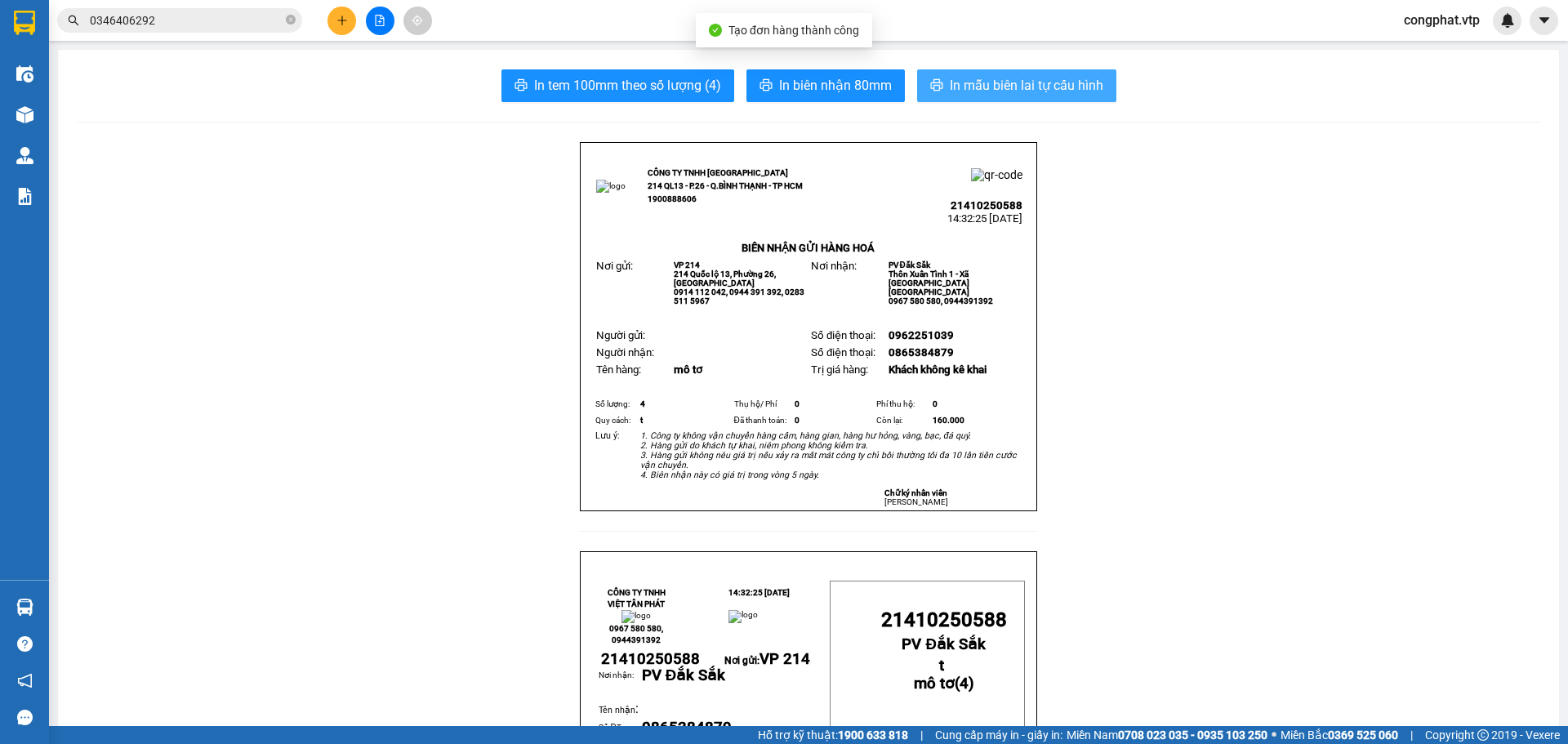
click at [920, 88] on button "In mẫu biên lai tự cấu hình" at bounding box center [1016, 86] width 199 height 33
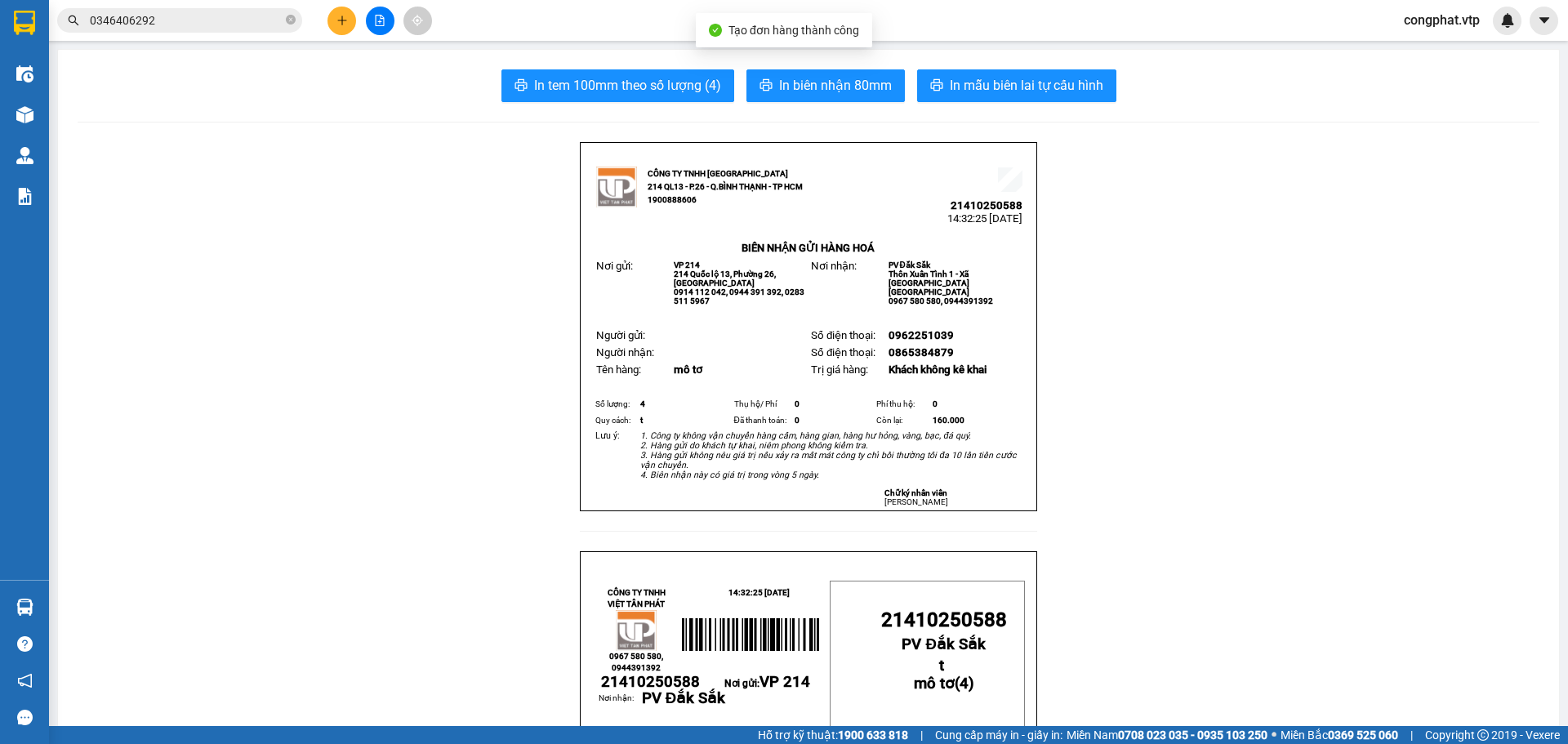
click at [980, 83] on span "In mẫu biên lai tự cấu hình" at bounding box center [1026, 85] width 153 height 21
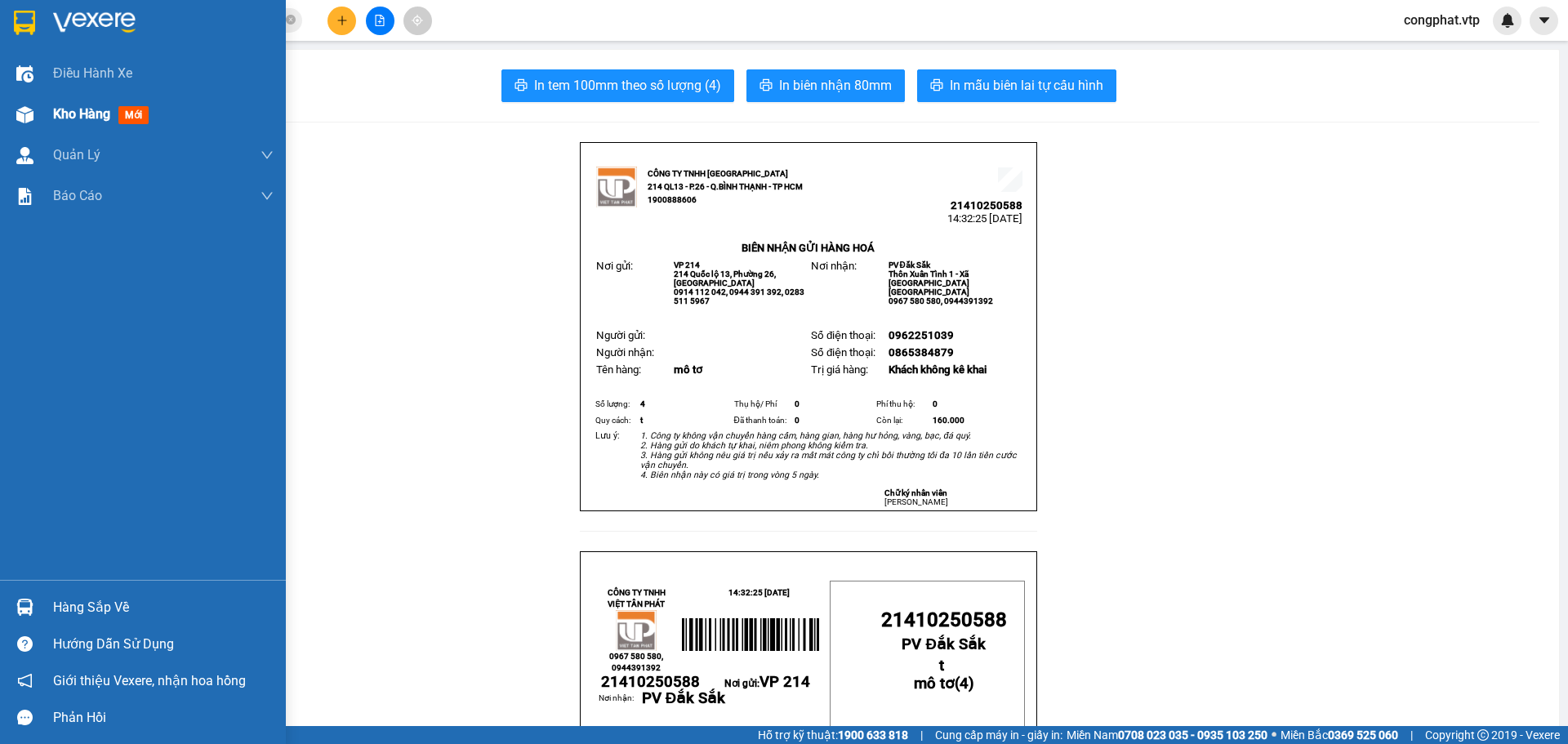
click at [39, 122] on div "Kho hàng mới" at bounding box center [142, 114] width 286 height 41
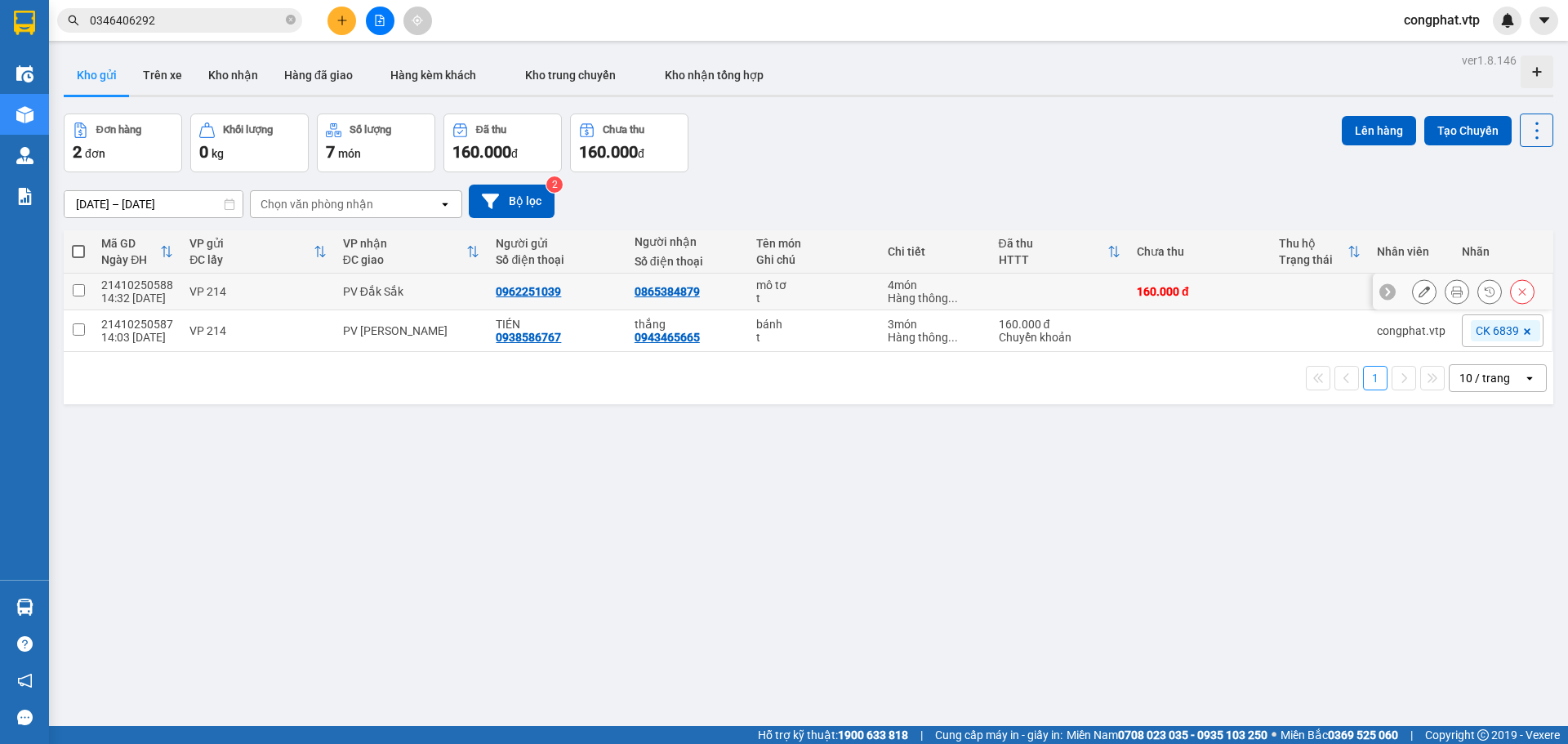
click at [1425, 292] on div at bounding box center [1472, 292] width 122 height 25
click at [1398, 294] on div at bounding box center [1462, 292] width 179 height 37
click at [1419, 293] on icon at bounding box center [1424, 291] width 11 height 11
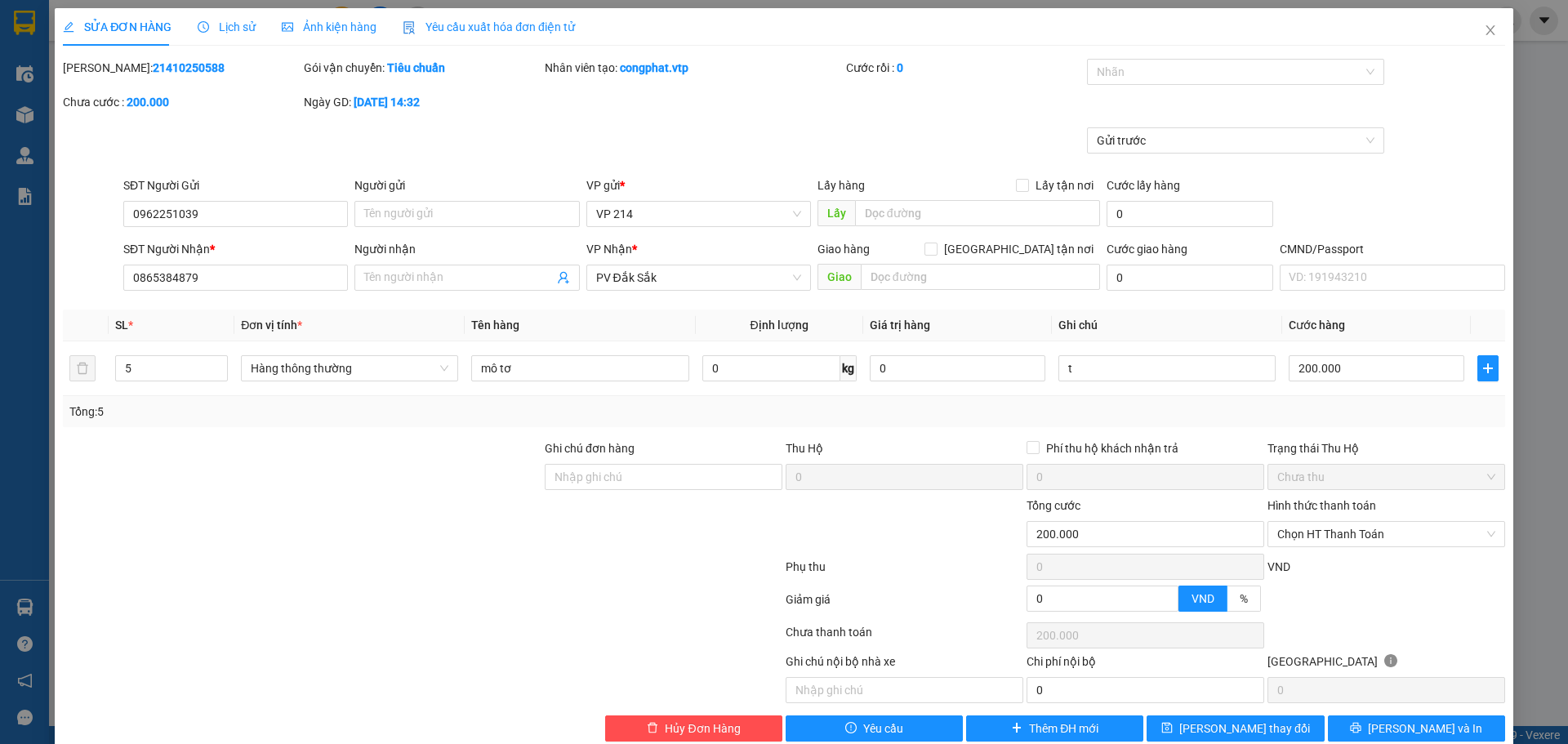
click at [1416, 685] on div "Total Paid Fee 0 Total UnPaid Fee 160.000 Cash Collection Total Fee Mã ĐH: 2141…" at bounding box center [784, 400] width 1443 height 683
click at [1426, 720] on span "Lưu và In" at bounding box center [1425, 729] width 114 height 18
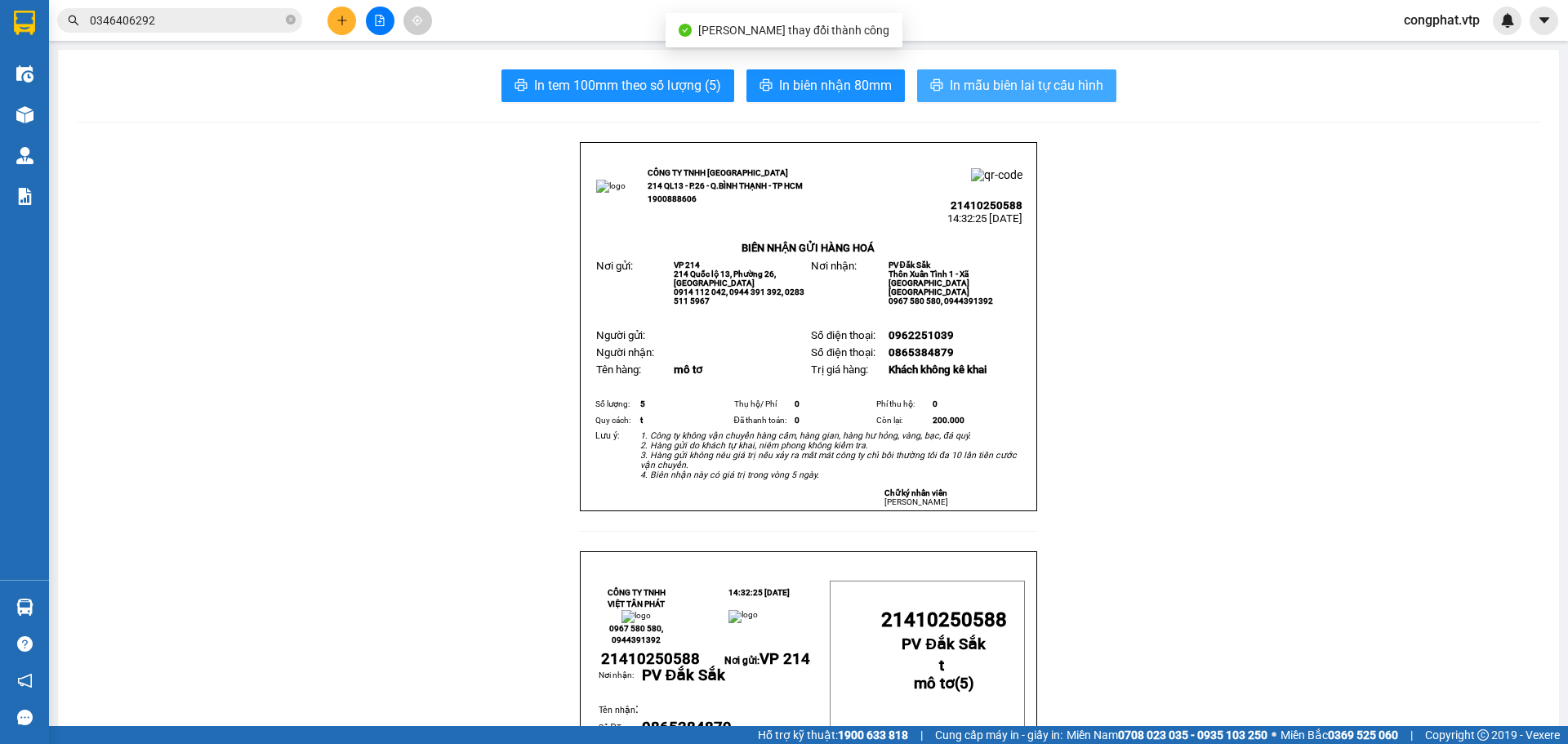
click at [962, 86] on span "In mẫu biên lai tự cấu hình" at bounding box center [1026, 85] width 153 height 21
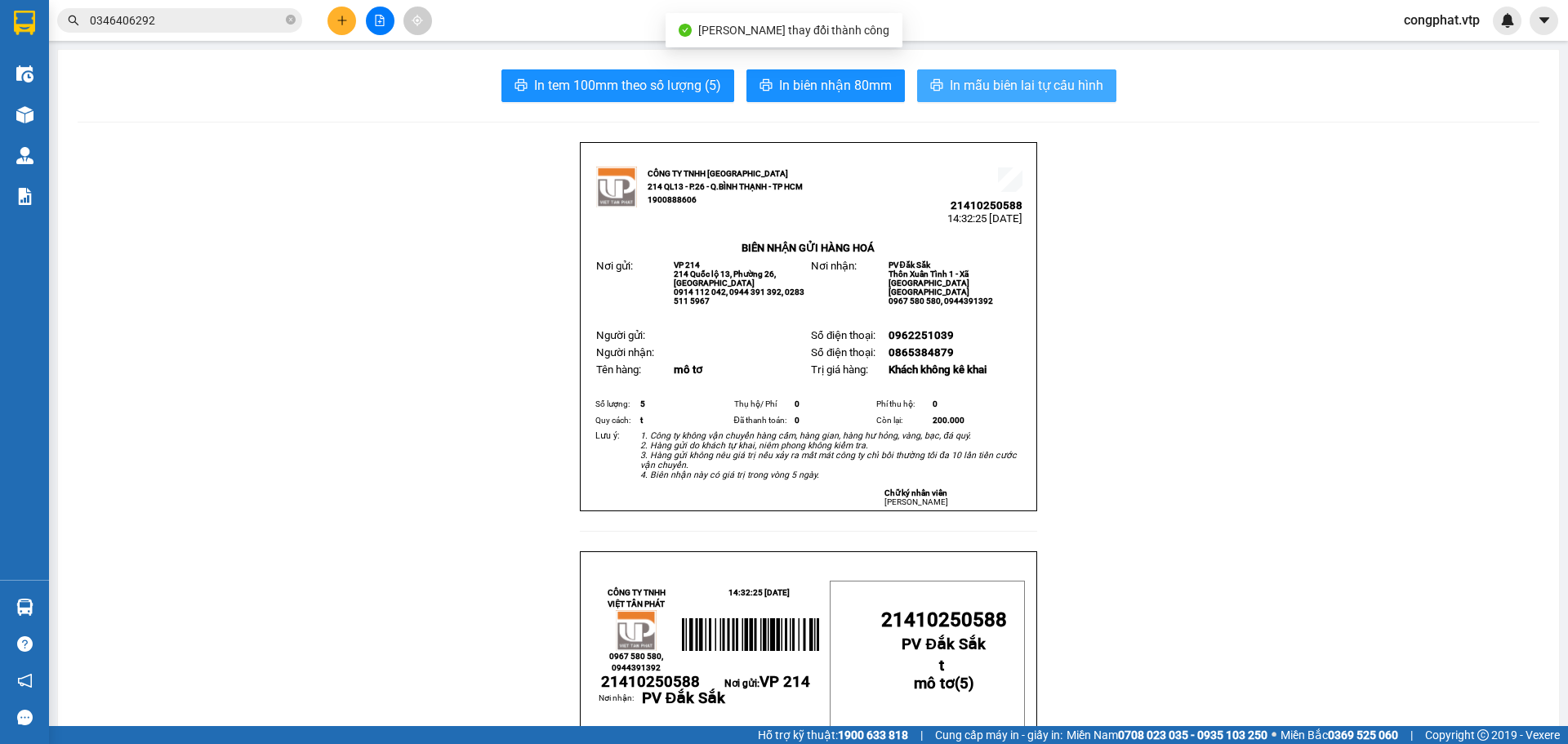
click at [1043, 88] on span "In mẫu biên lai tự cấu hình" at bounding box center [1026, 85] width 153 height 21
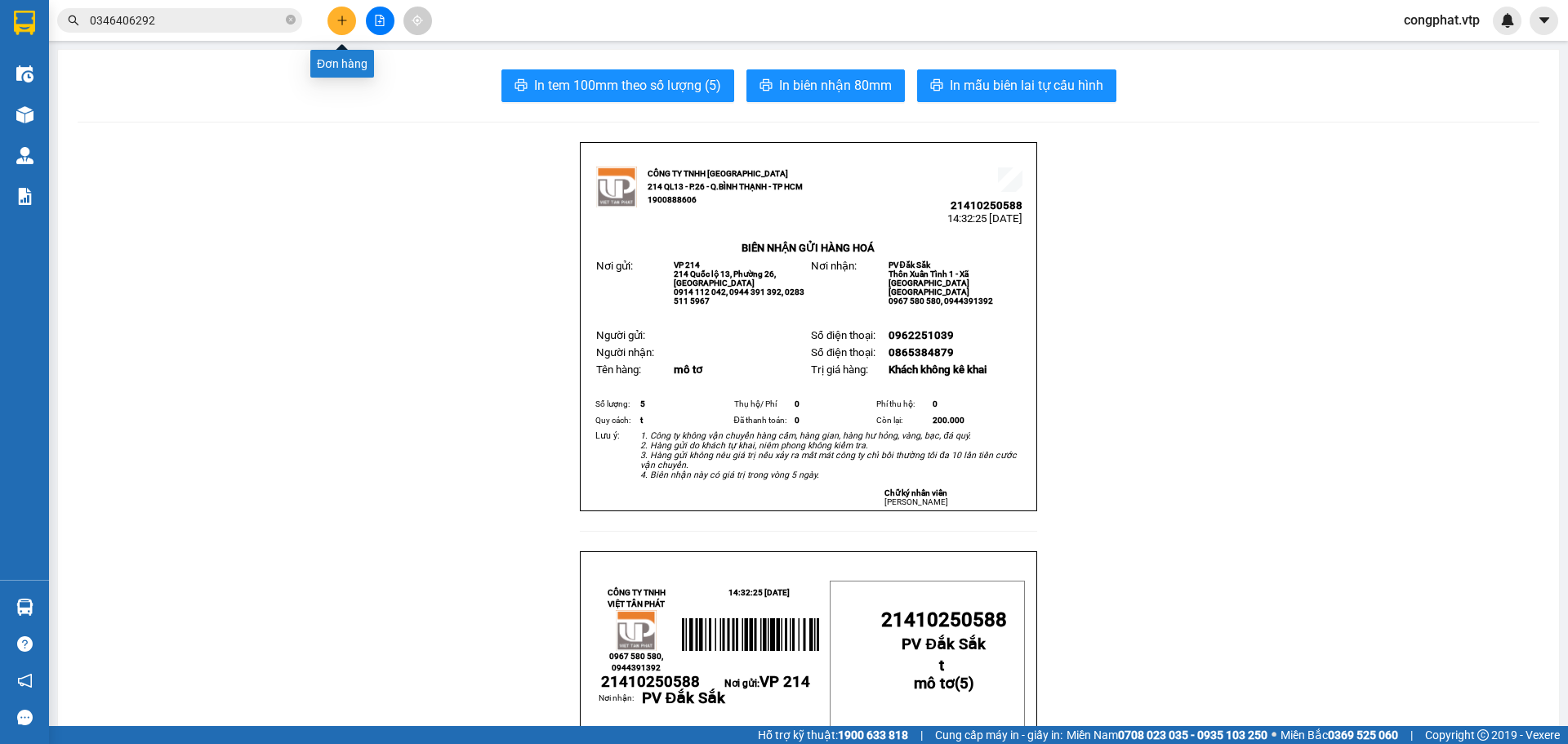
click at [342, 16] on icon "plus" at bounding box center [341, 20] width 11 height 11
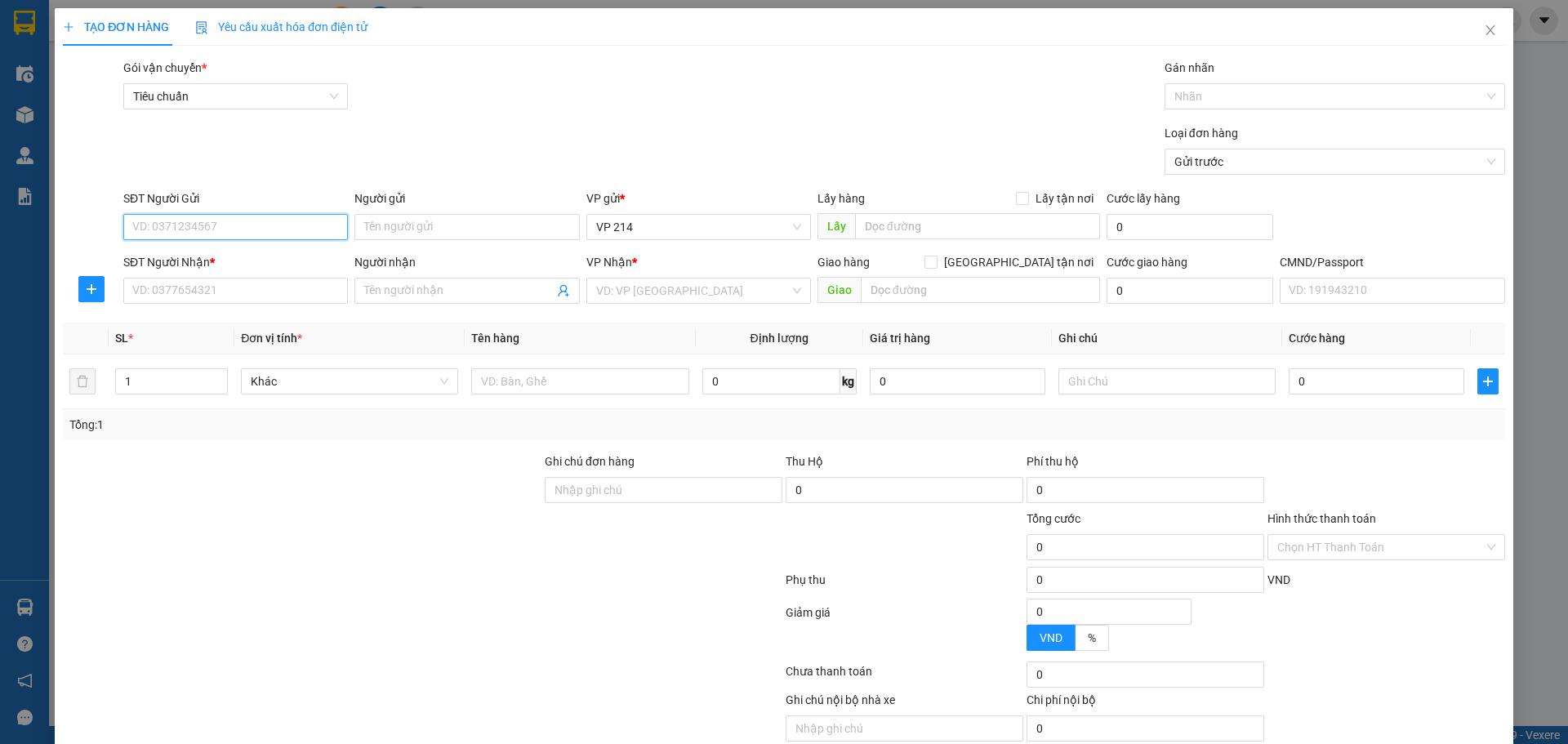
click at [275, 238] on input "SĐT Người Gửi" at bounding box center [236, 227] width 225 height 26
click at [1473, 41] on span "Close" at bounding box center [1490, 31] width 46 height 46
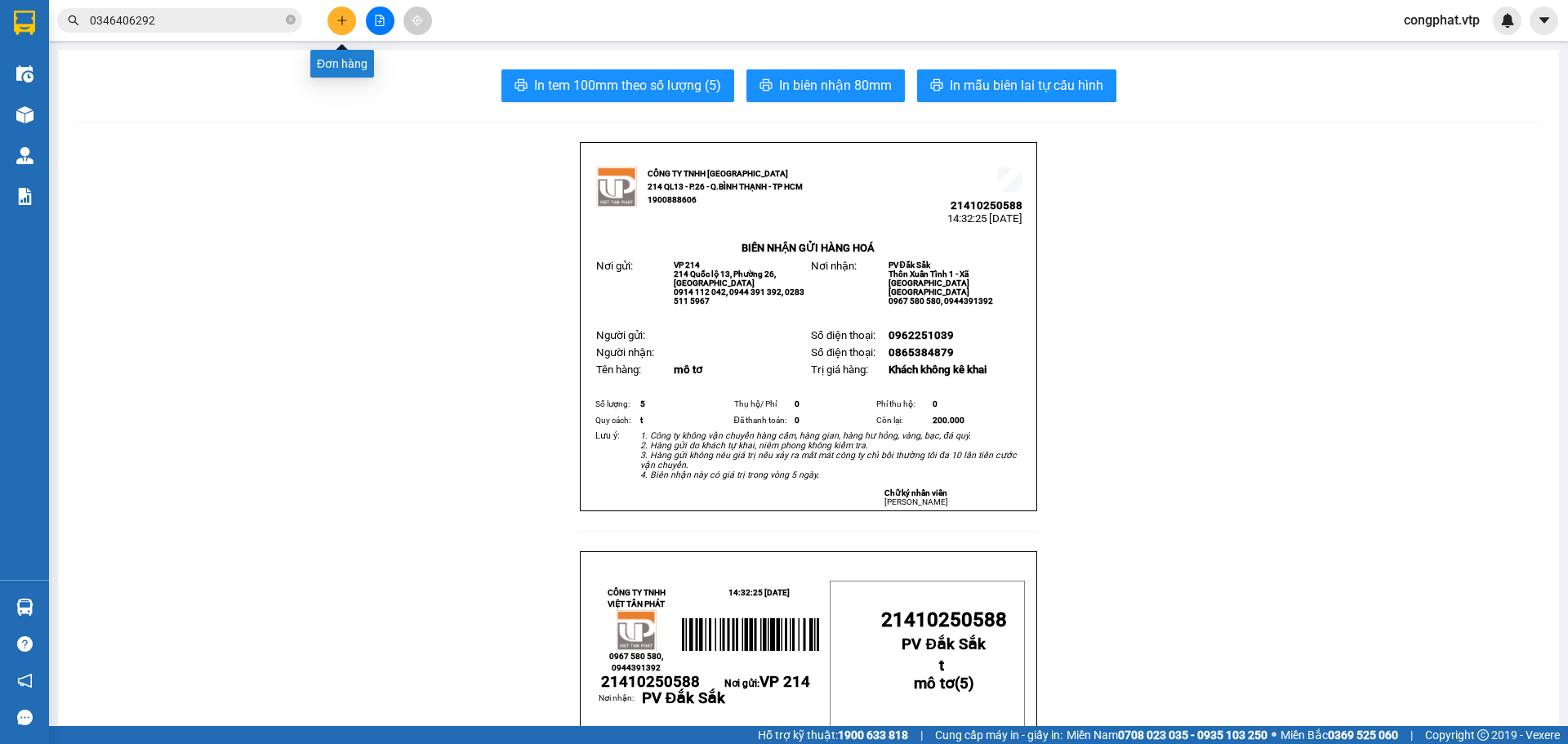
click at [340, 14] on button at bounding box center [341, 21] width 29 height 29
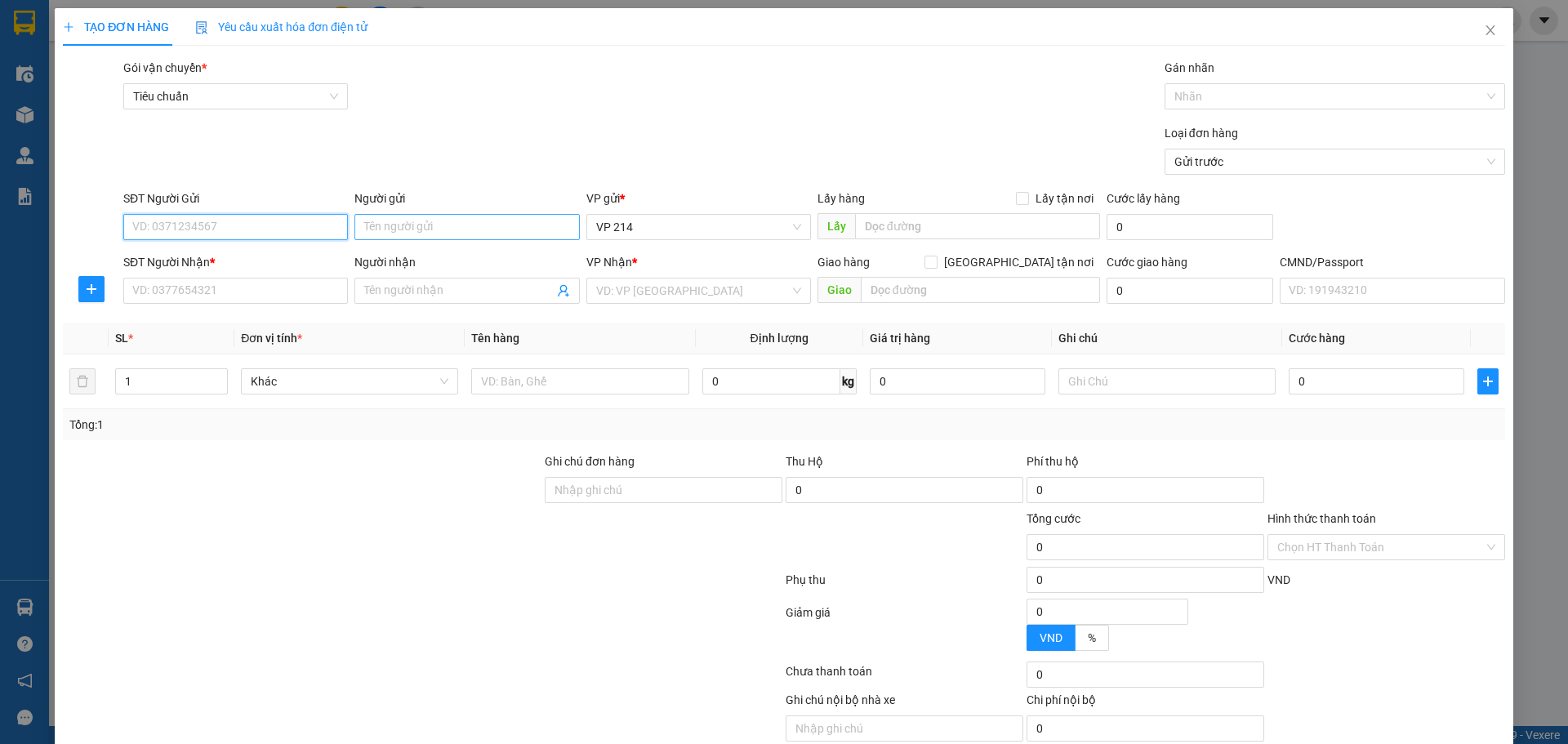
drag, startPoint x: 257, startPoint y: 227, endPoint x: 471, endPoint y: 238, distance: 214.3
click at [318, 229] on input "SĐT Người Gửi" at bounding box center [236, 227] width 225 height 26
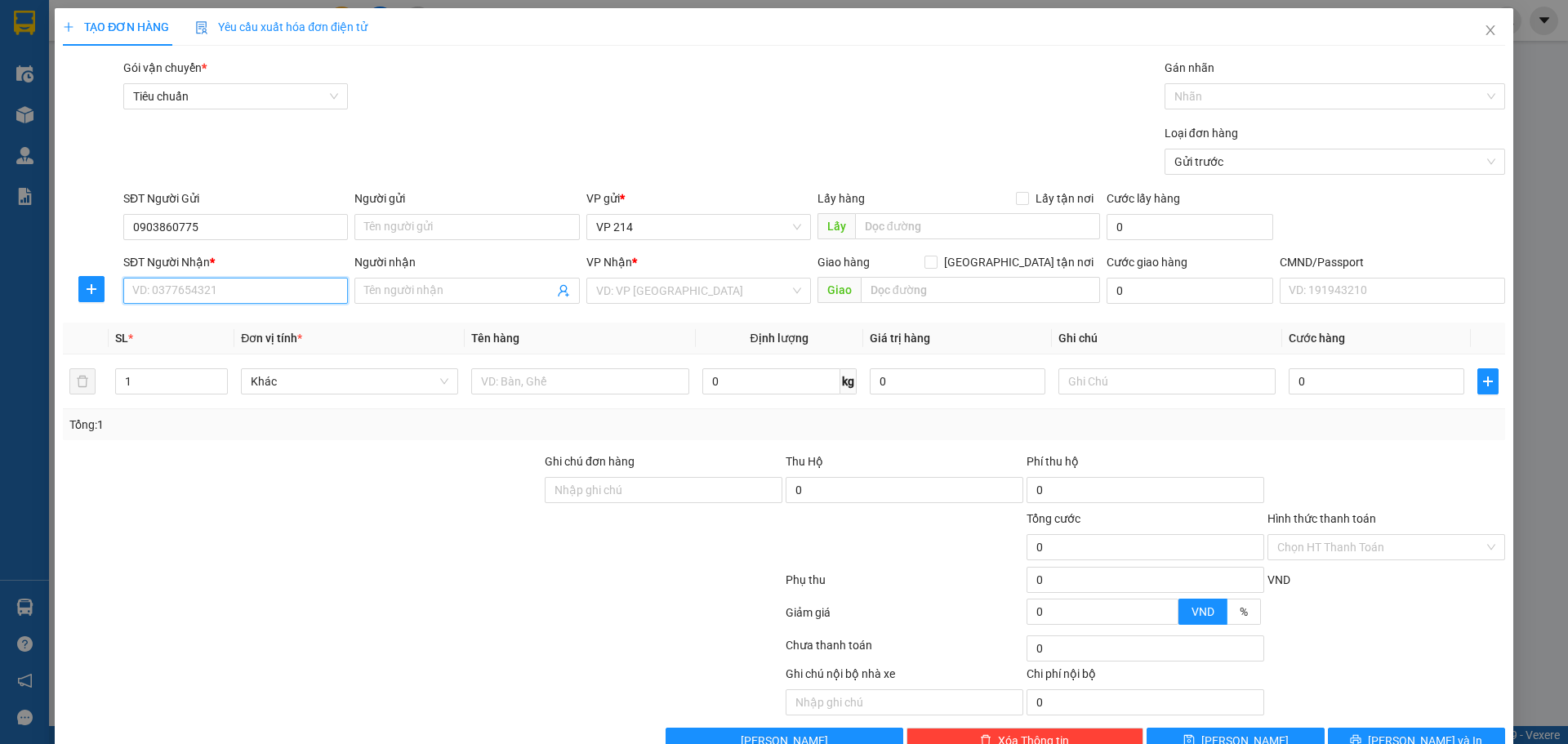
click at [237, 281] on input "SĐT Người Nhận *" at bounding box center [236, 291] width 225 height 26
click at [454, 284] on input "Người nhận" at bounding box center [458, 291] width 188 height 18
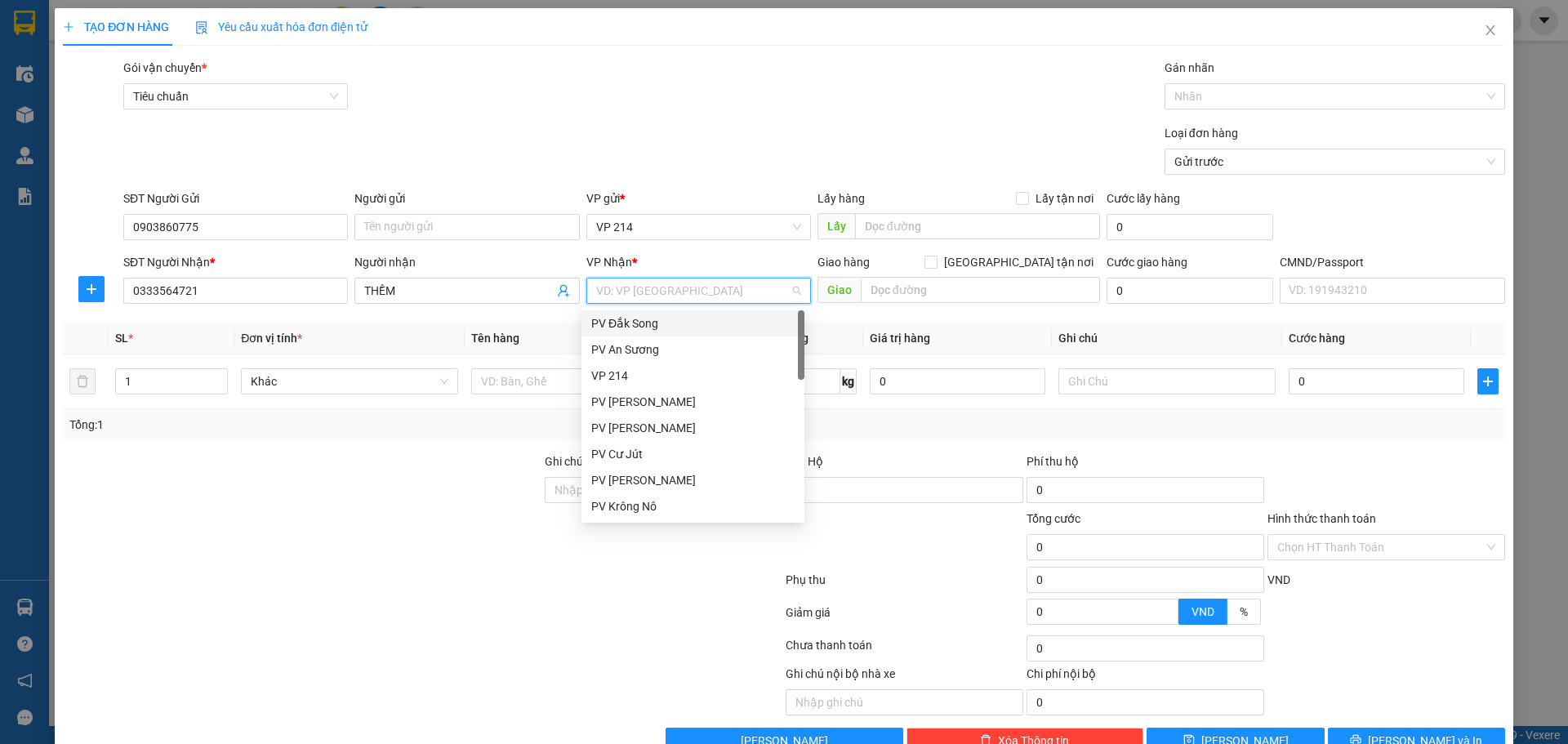
click at [650, 291] on input "search" at bounding box center [693, 291] width 193 height 25
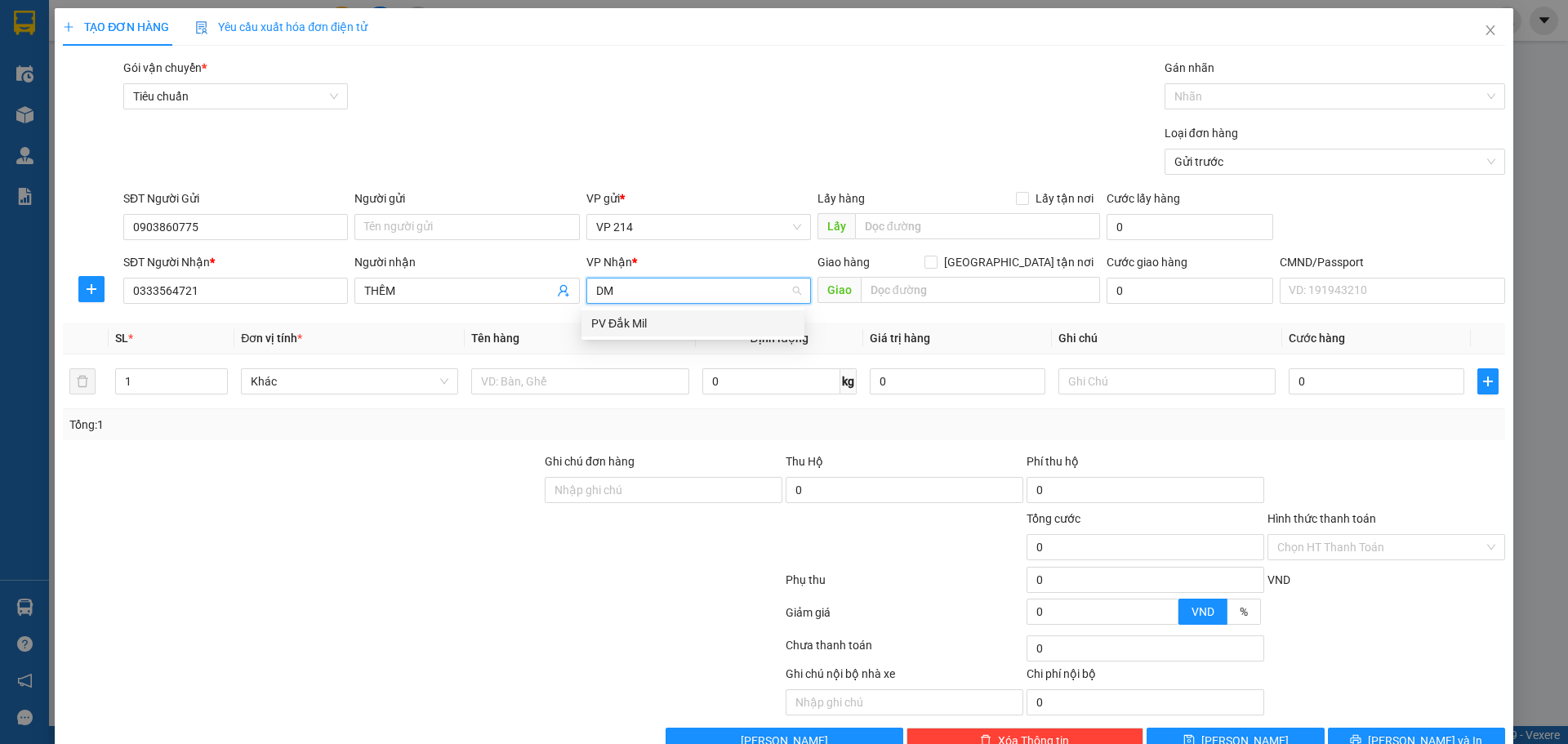
click at [646, 332] on div "PV Đắk Mil" at bounding box center [693, 324] width 203 height 18
click at [597, 378] on input "text" at bounding box center [579, 381] width 217 height 26
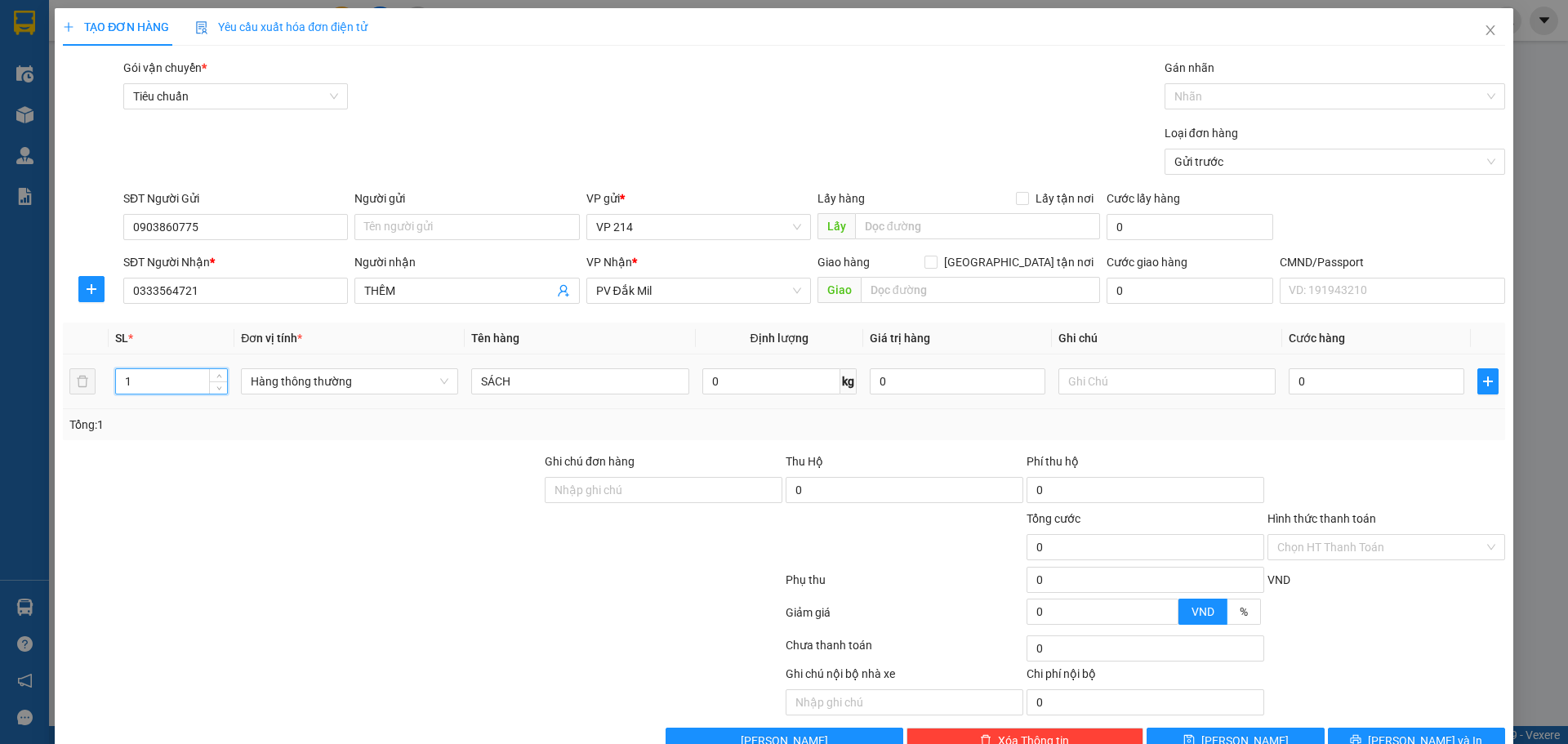
drag, startPoint x: 145, startPoint y: 385, endPoint x: 60, endPoint y: 462, distance: 114.7
click at [0, 441] on div "TẠO ĐƠN HÀNG Yêu cầu xuất hóa đơn điện tử Transit Pickup Surcharge Ids Transit …" at bounding box center [784, 372] width 1568 height 744
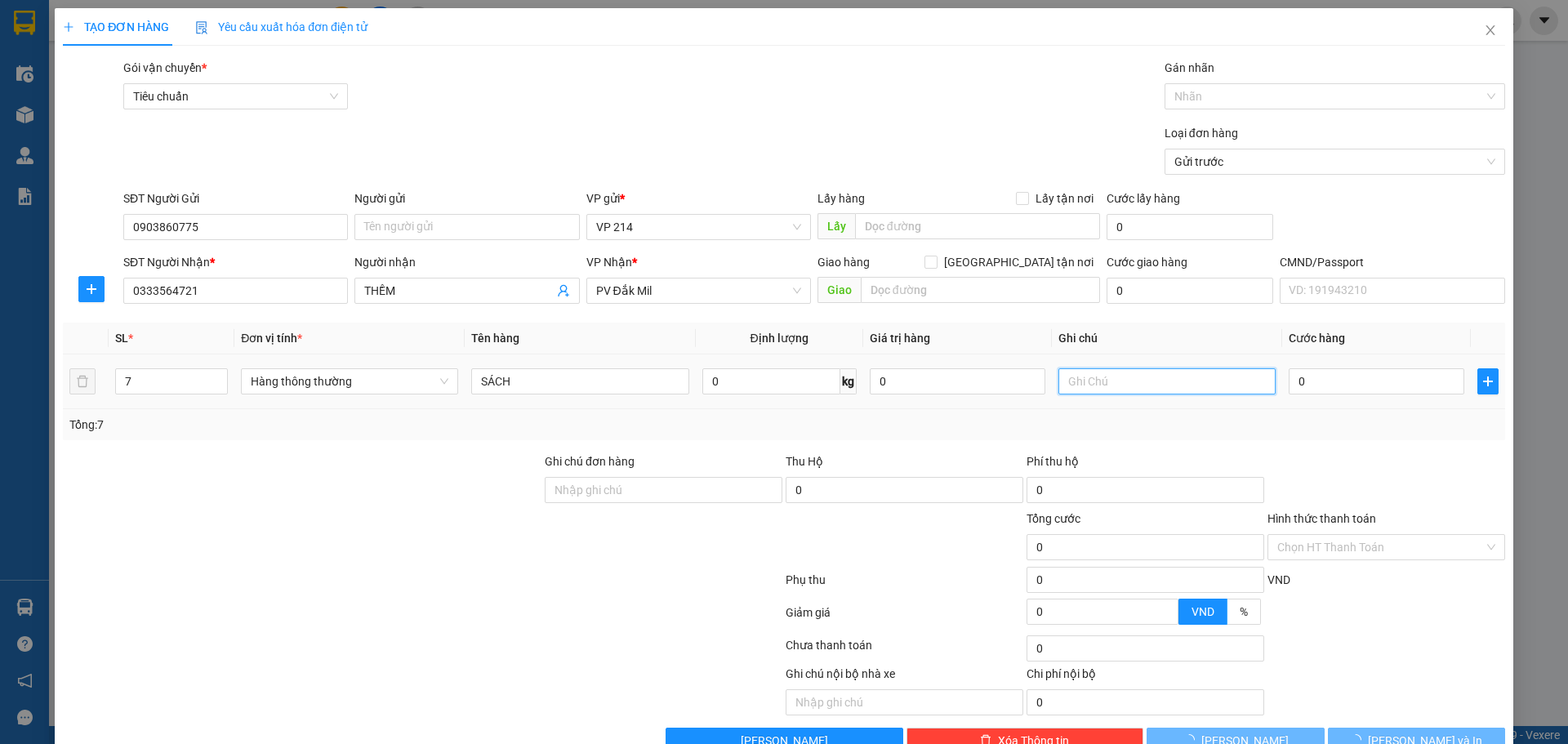
click at [1185, 378] on input "text" at bounding box center [1167, 381] width 217 height 26
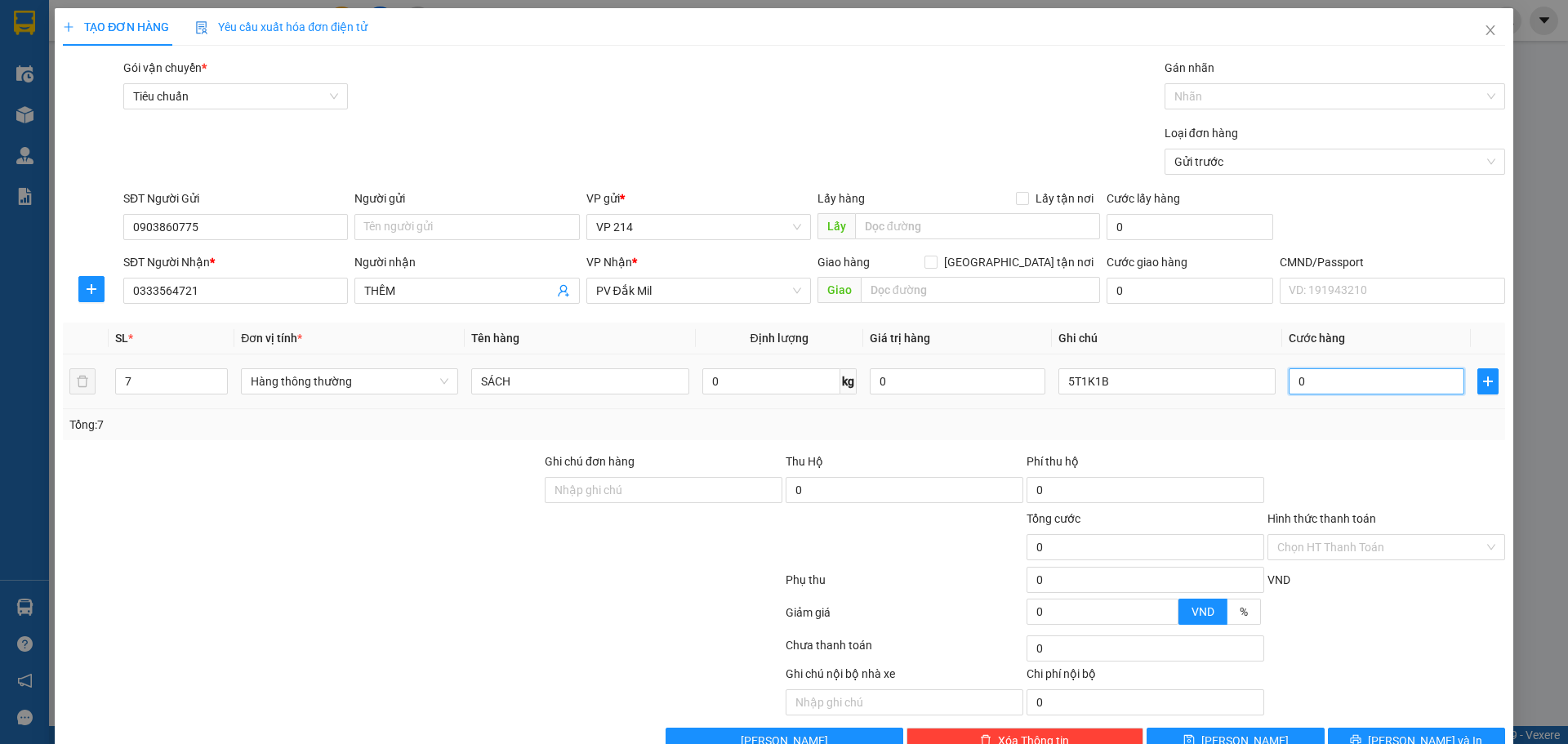
click at [1302, 385] on input "0" at bounding box center [1376, 381] width 175 height 26
click at [1298, 378] on input "320.000" at bounding box center [1376, 381] width 175 height 26
click at [1361, 734] on icon "printer" at bounding box center [1355, 739] width 11 height 11
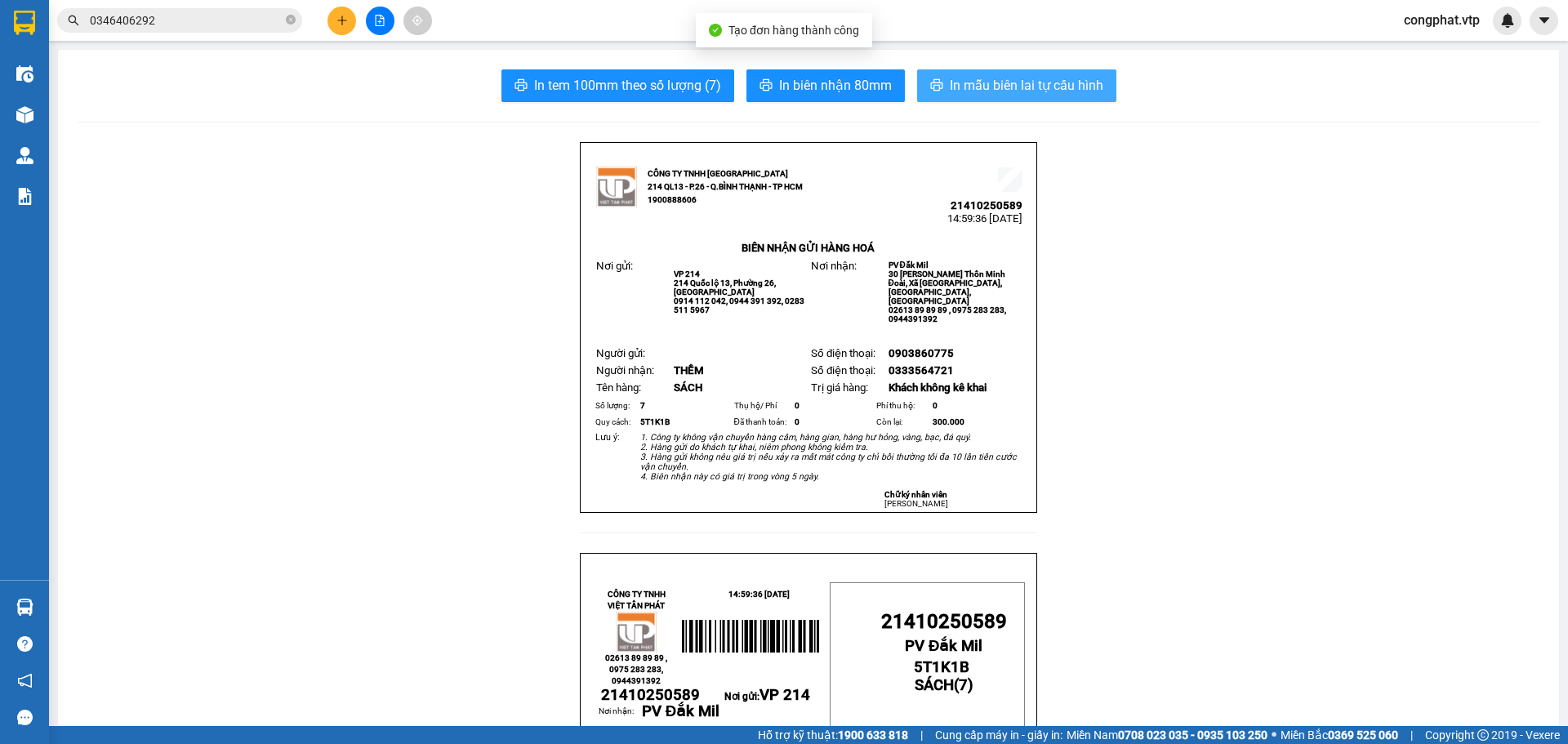
click at [1007, 73] on button "In mẫu biên lai tự cấu hình" at bounding box center [1016, 86] width 199 height 33
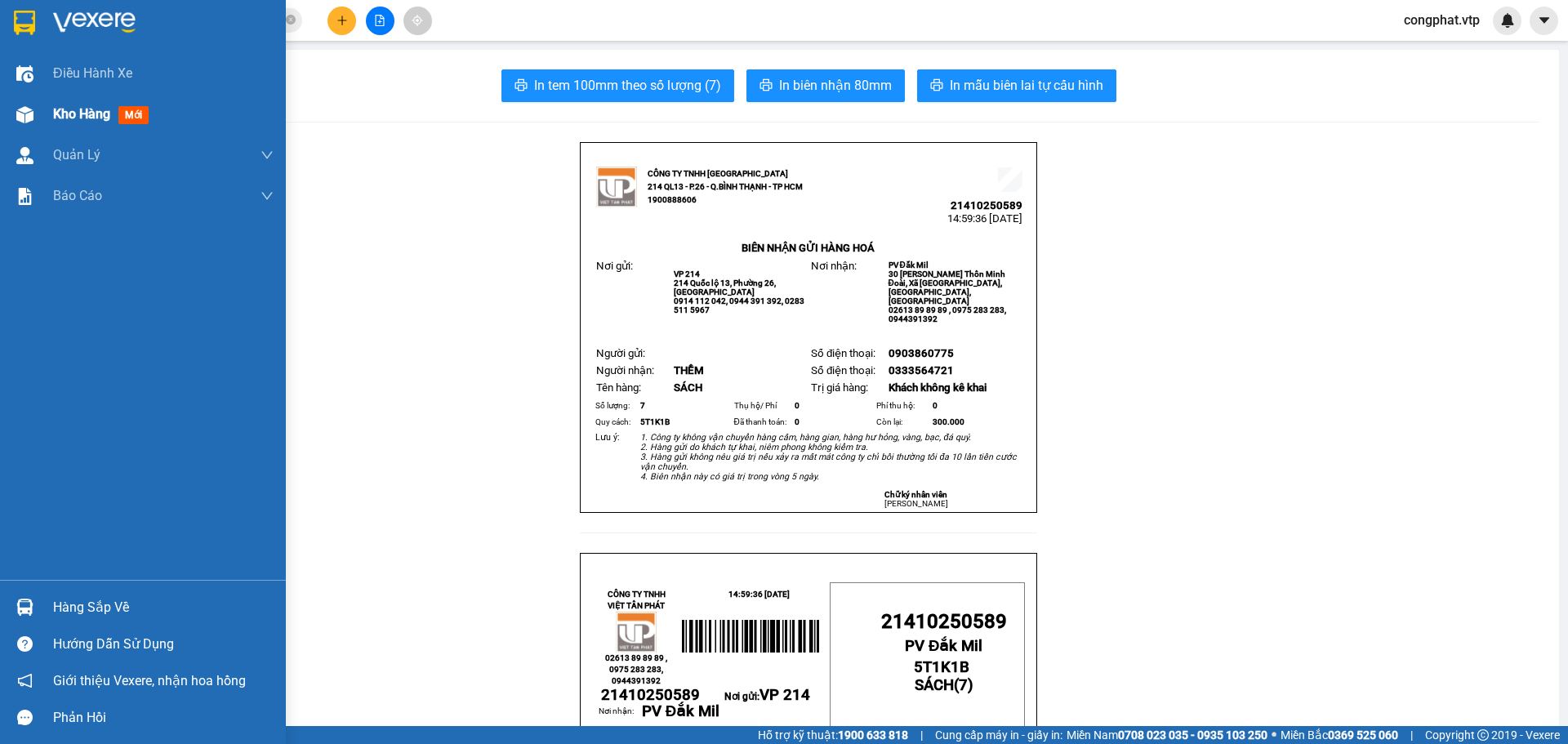
click at [43, 122] on div "Kho hàng mới" at bounding box center [142, 114] width 286 height 41
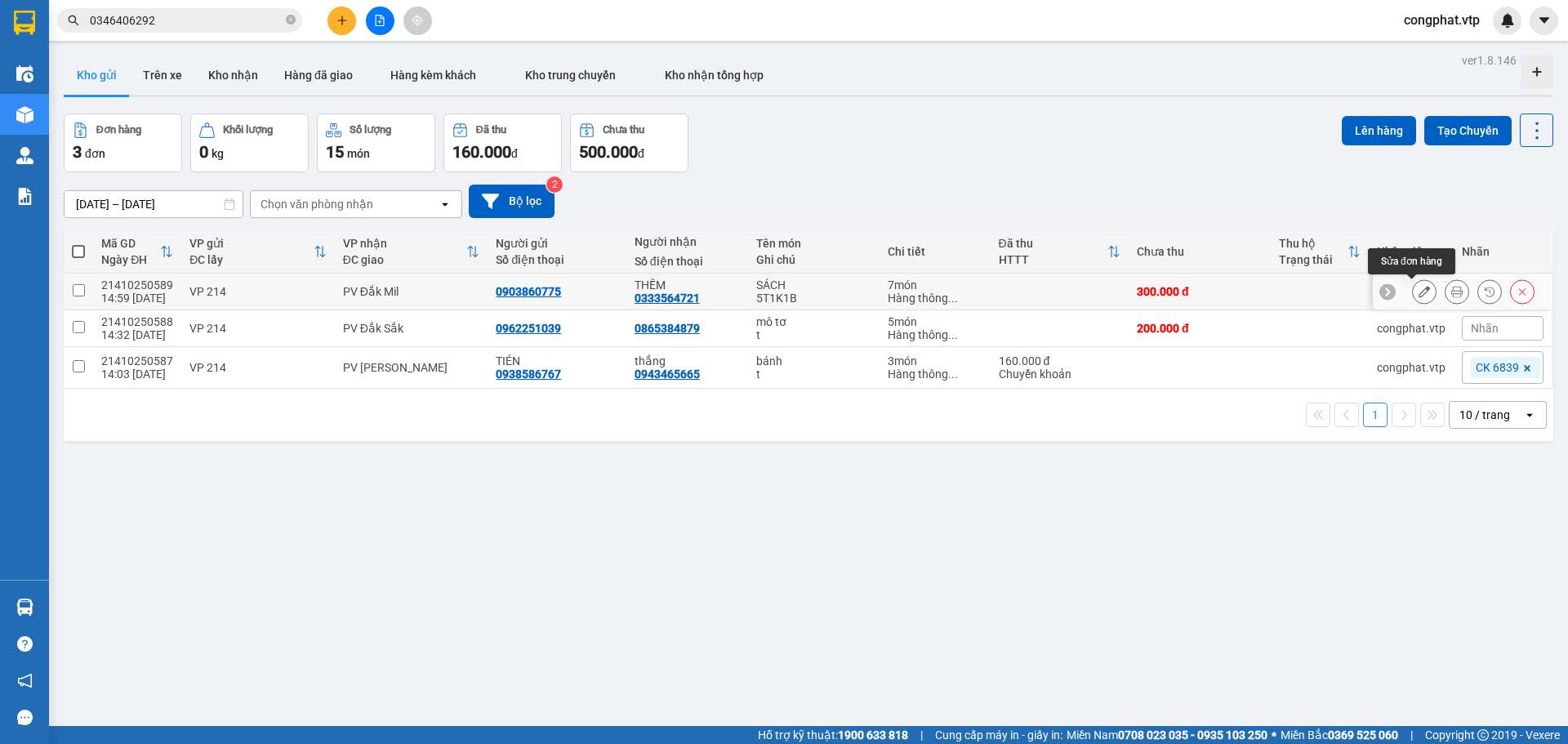
click at [1414, 298] on button at bounding box center [1424, 292] width 23 height 29
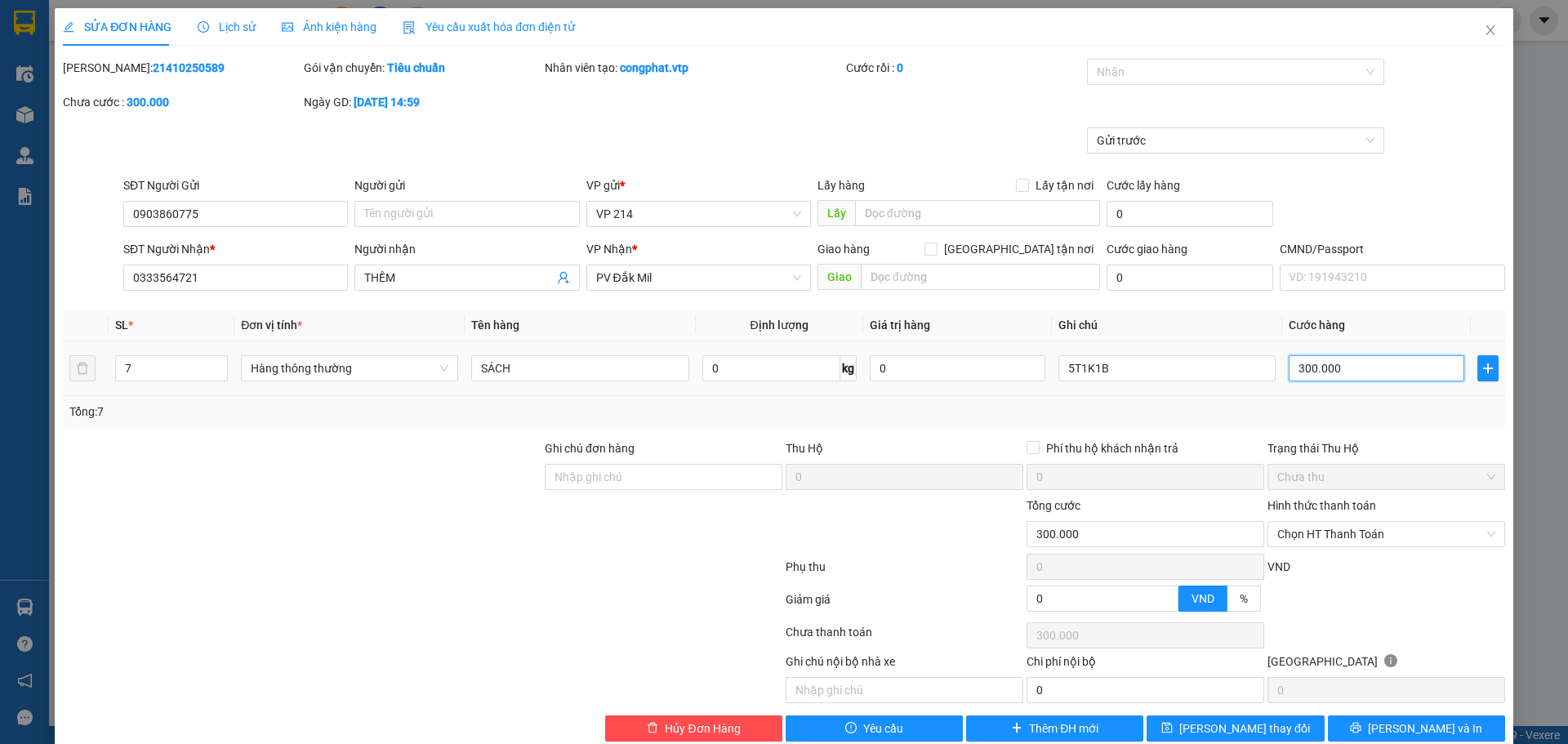
drag, startPoint x: 1303, startPoint y: 365, endPoint x: 1388, endPoint y: 356, distance: 85.5
click at [1302, 364] on input "300.000" at bounding box center [1376, 369] width 175 height 26
click at [138, 365] on input "7" at bounding box center [171, 369] width 112 height 25
click at [220, 361] on span "up" at bounding box center [219, 365] width 10 height 10
click at [1066, 365] on input "5T1K1B" at bounding box center [1167, 369] width 217 height 26
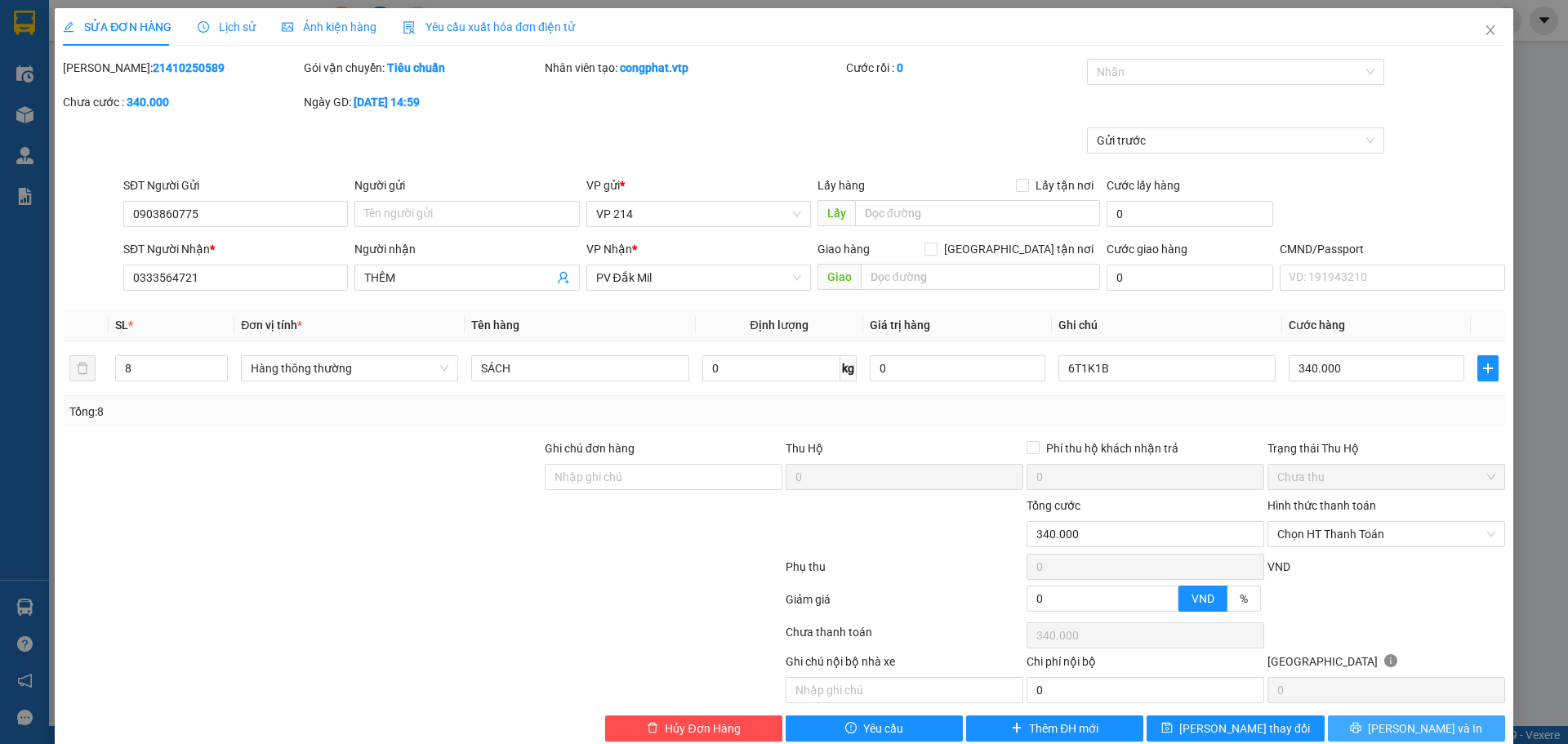
click at [1453, 716] on button "Lưu và In" at bounding box center [1417, 729] width 177 height 26
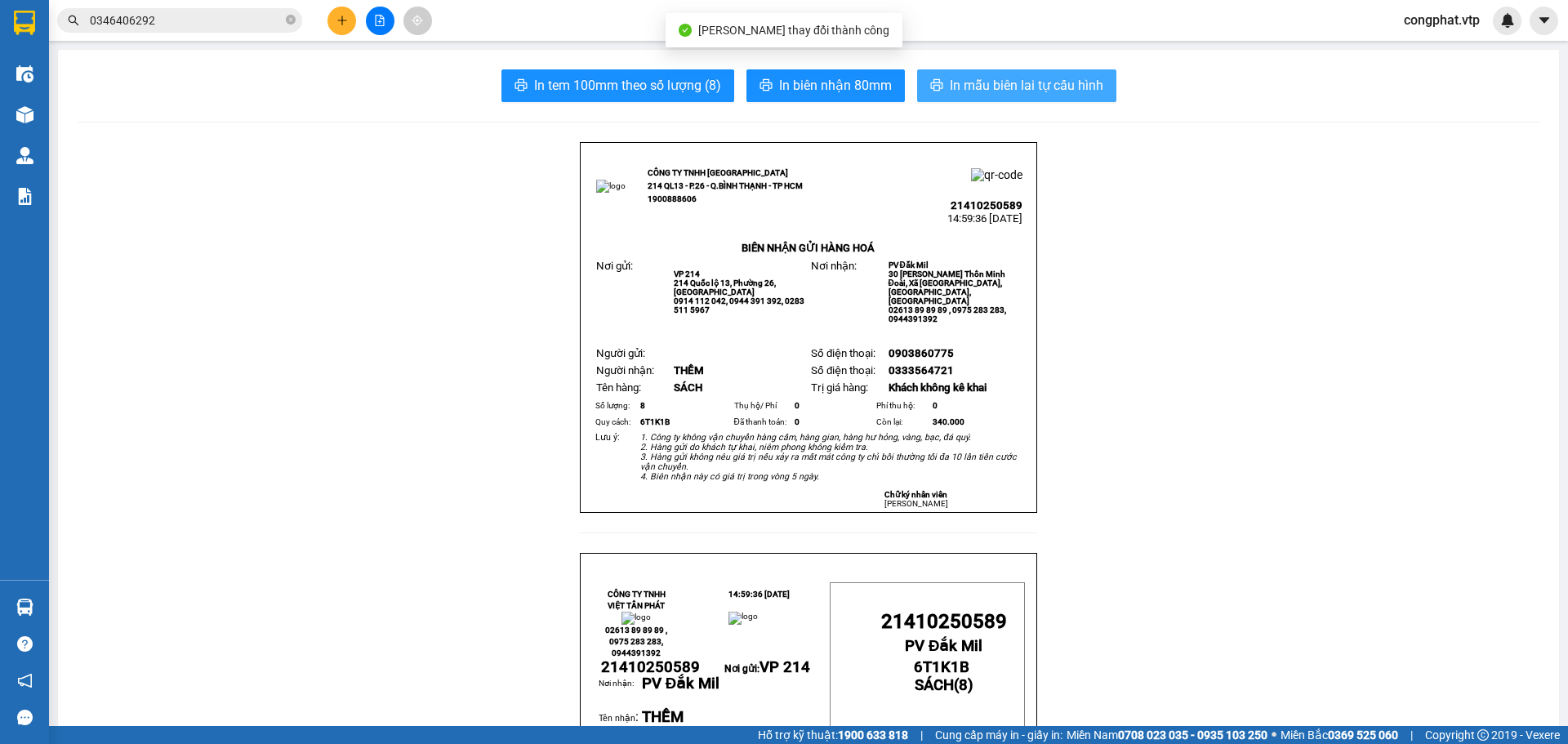
click at [1018, 76] on span "In mẫu biên lai tự cấu hình" at bounding box center [1026, 85] width 153 height 21
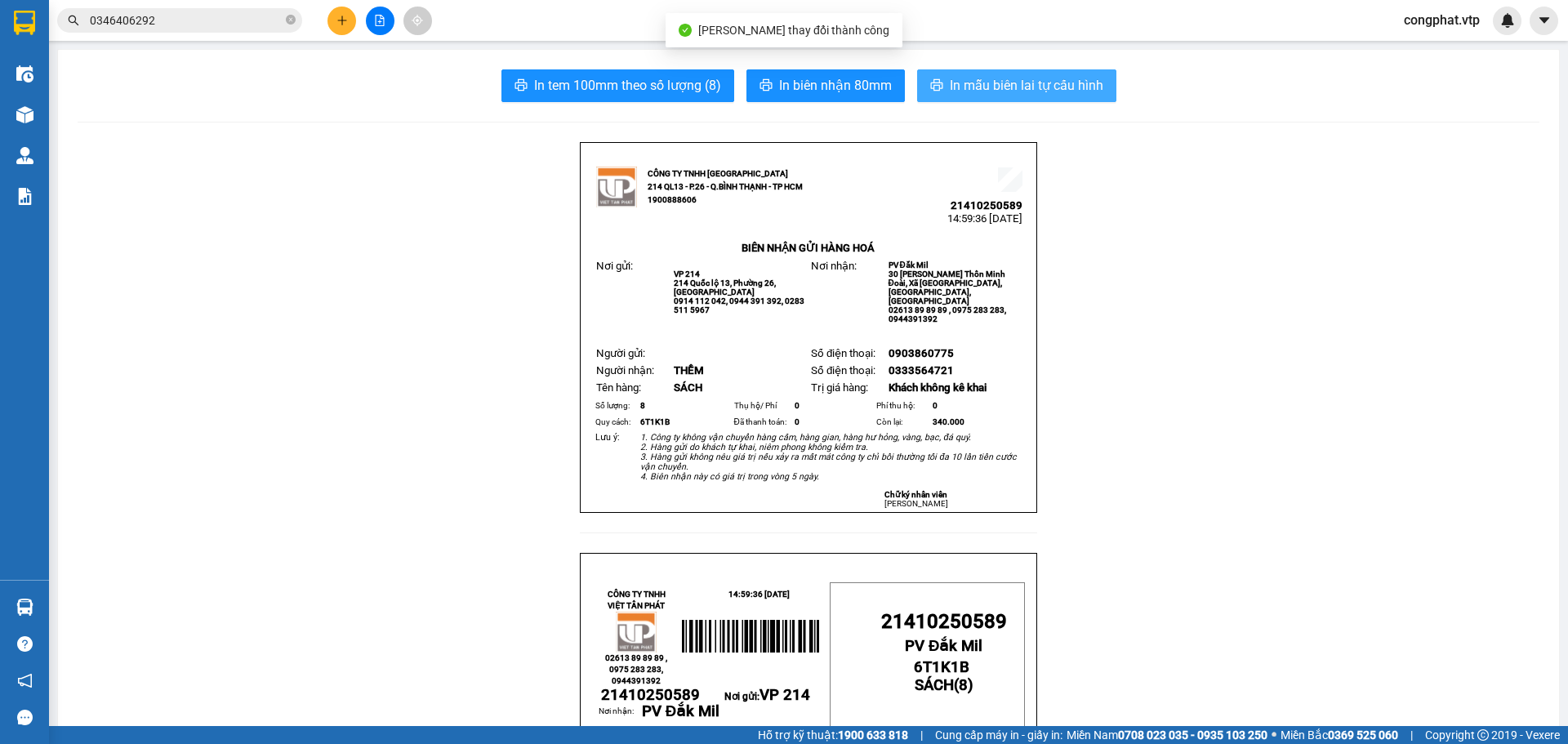
click at [1070, 83] on span "In mẫu biên lai tự cấu hình" at bounding box center [1026, 85] width 153 height 21
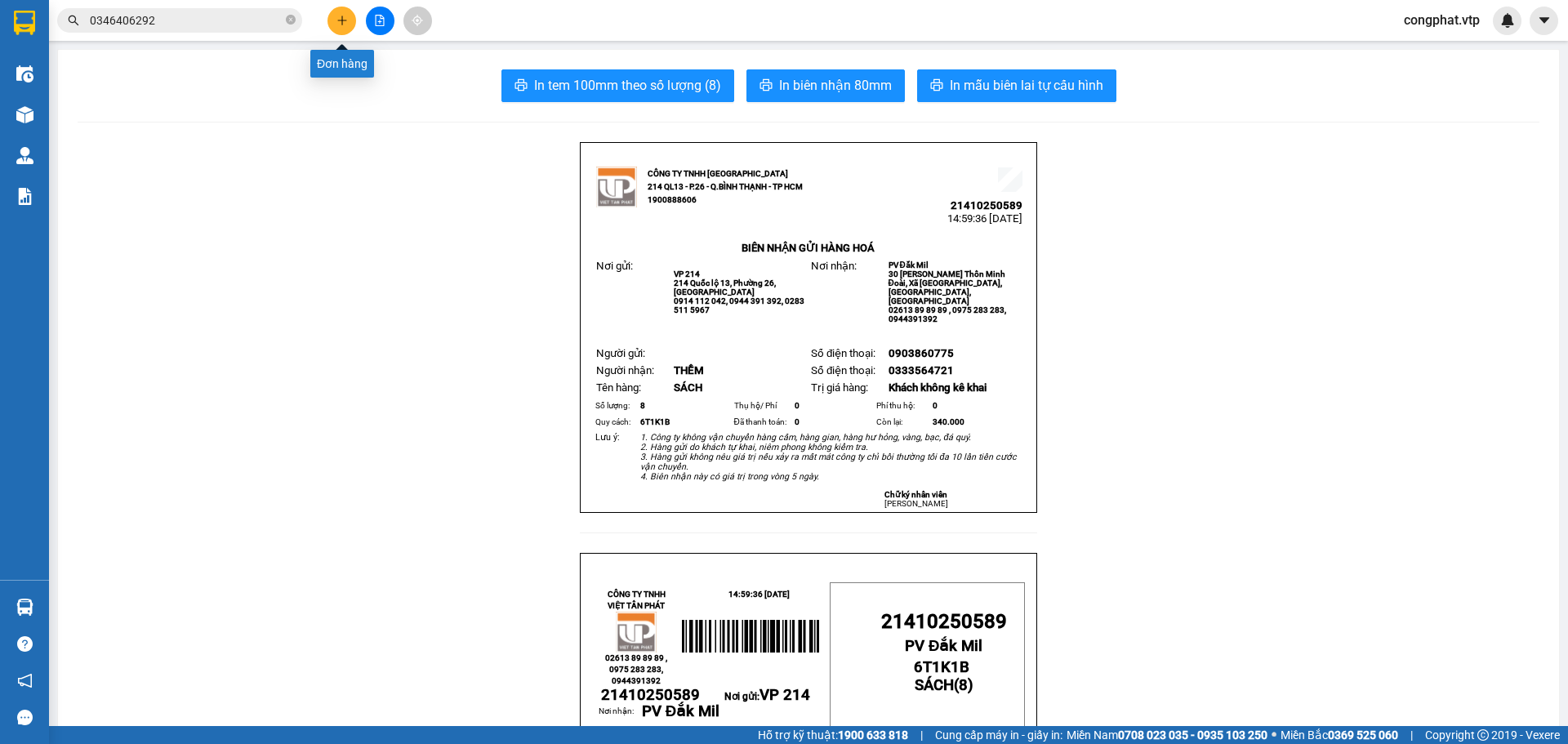
click at [338, 10] on button at bounding box center [341, 21] width 29 height 29
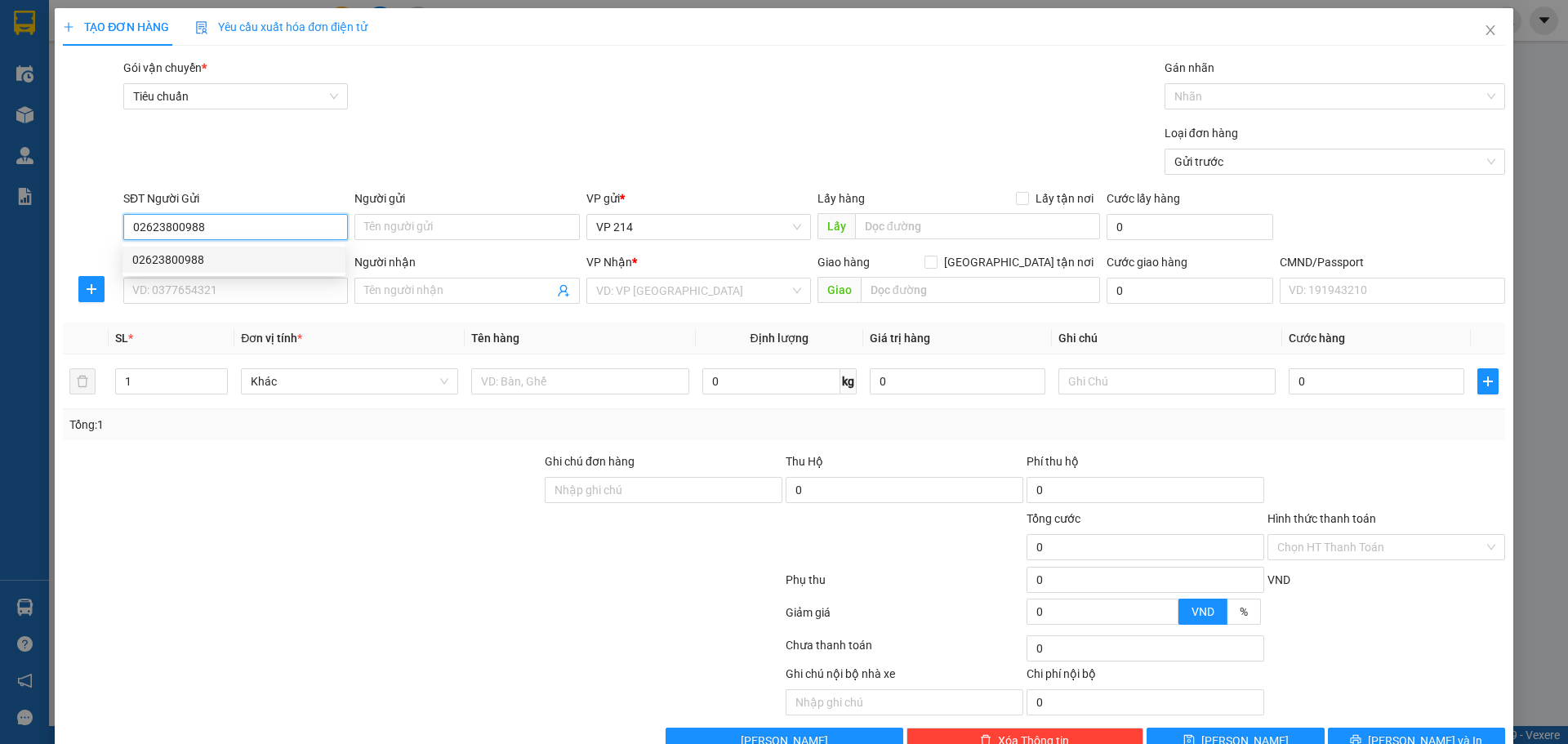
click at [196, 261] on div "02623800988" at bounding box center [234, 260] width 203 height 18
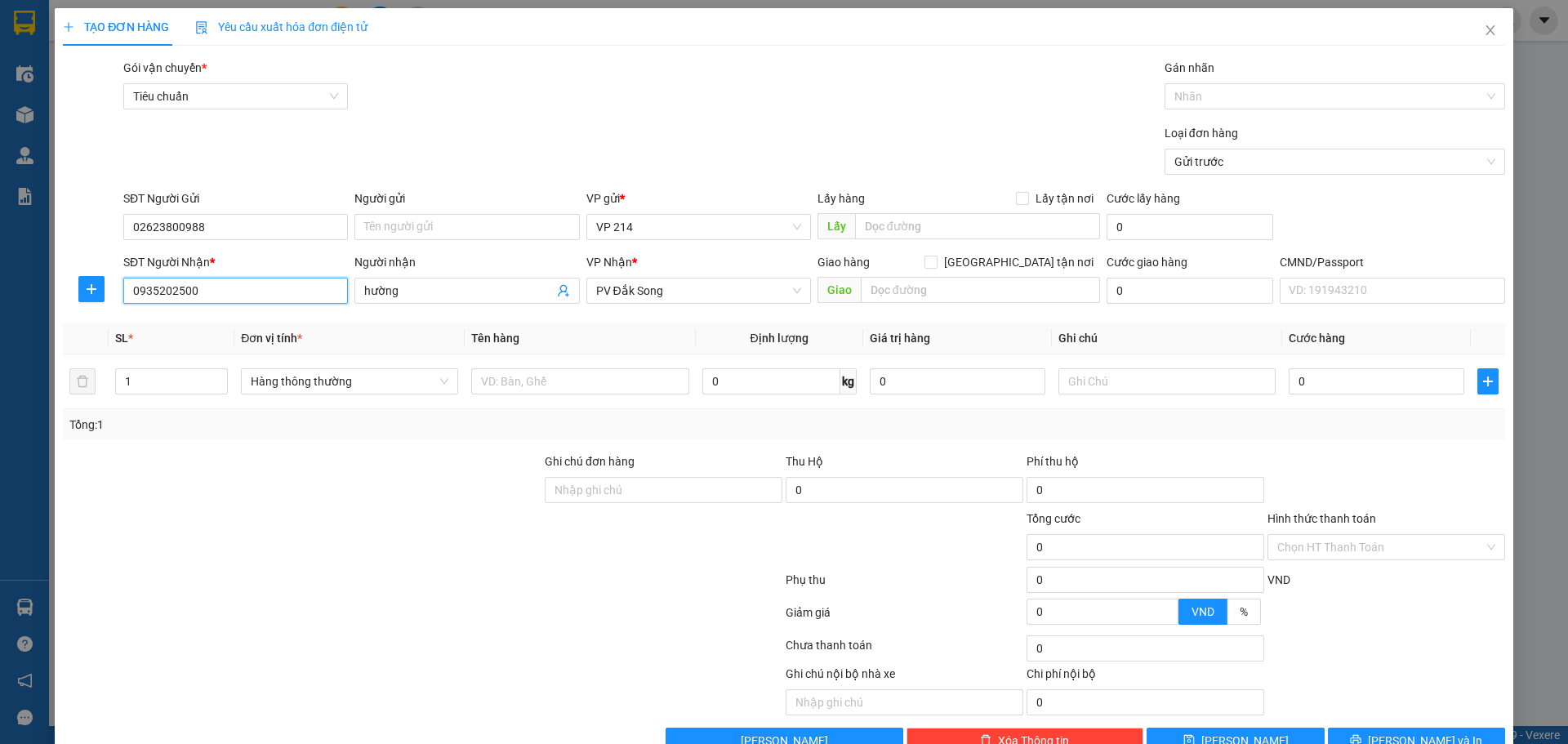
click at [253, 284] on input "0935202500" at bounding box center [236, 291] width 225 height 26
click at [516, 384] on input "text" at bounding box center [579, 381] width 217 height 26
click at [1094, 383] on input "text" at bounding box center [1167, 381] width 217 height 26
click at [1315, 375] on input "0" at bounding box center [1376, 381] width 175 height 26
click at [1069, 294] on input "text" at bounding box center [981, 290] width 239 height 26
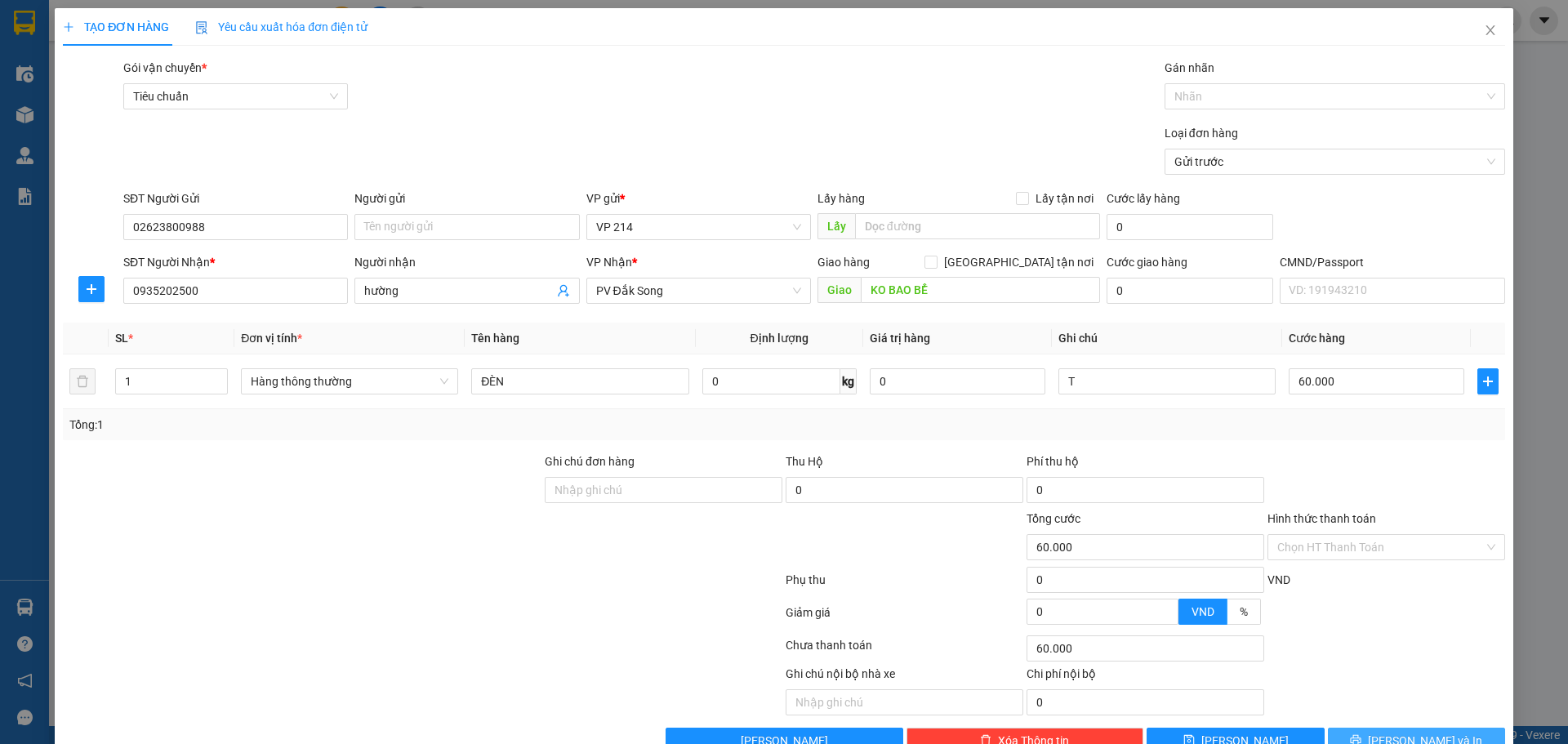
click at [1408, 732] on span "Lưu và In" at bounding box center [1425, 741] width 114 height 18
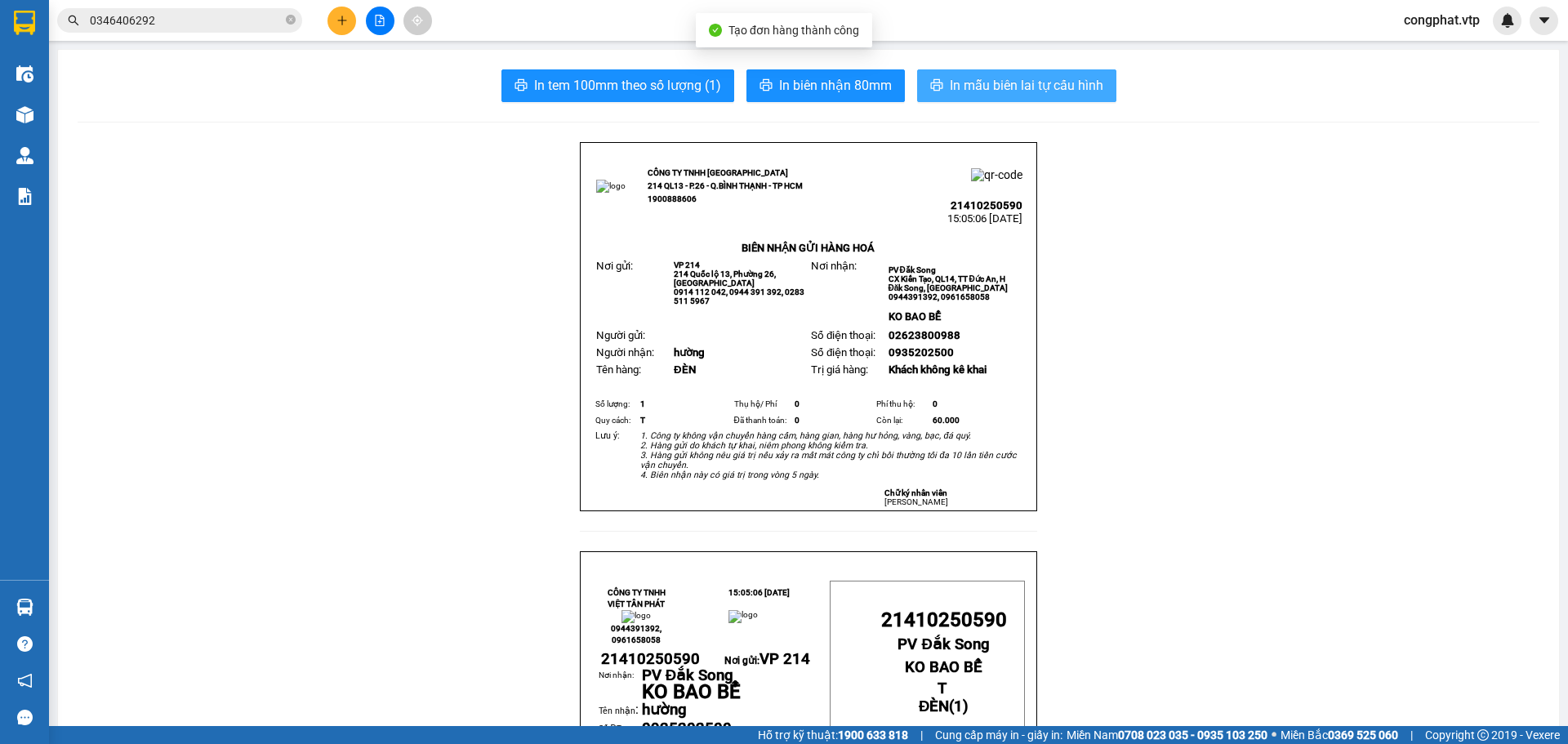
click at [1061, 87] on span "In mẫu biên lai tự cấu hình" at bounding box center [1026, 85] width 153 height 21
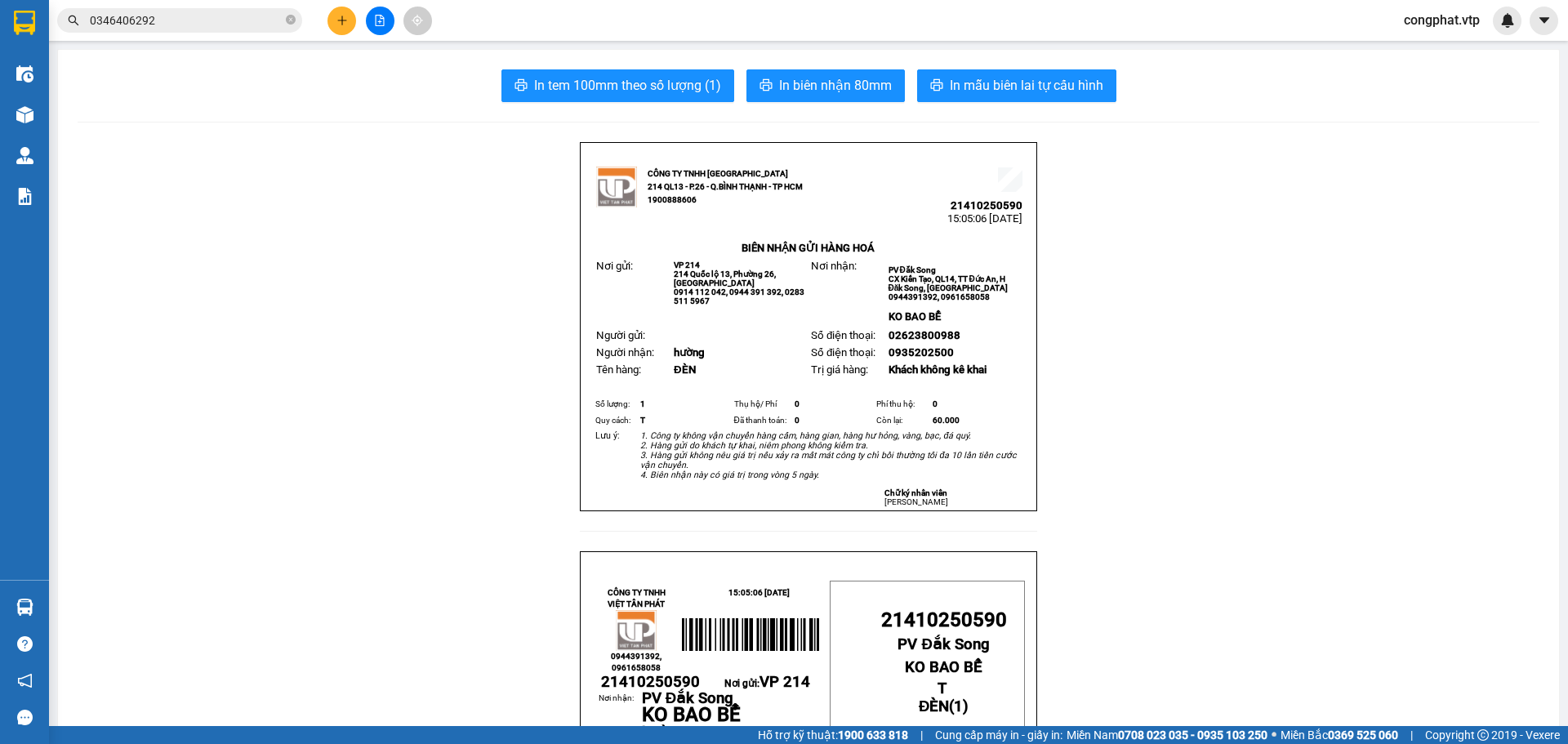
click at [333, 21] on button at bounding box center [341, 21] width 29 height 29
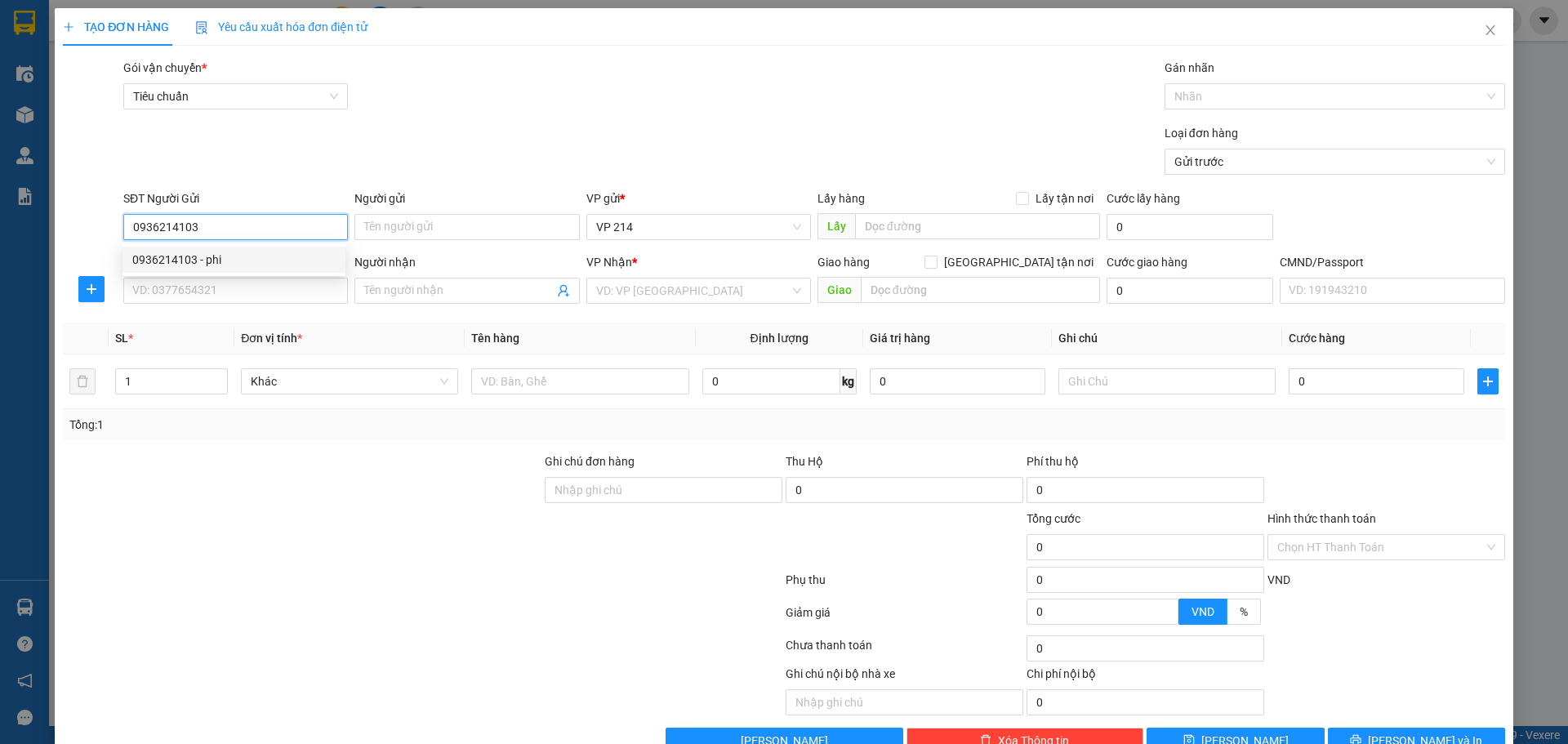
click at [231, 262] on div "0936214103 - phi" at bounding box center [234, 260] width 203 height 18
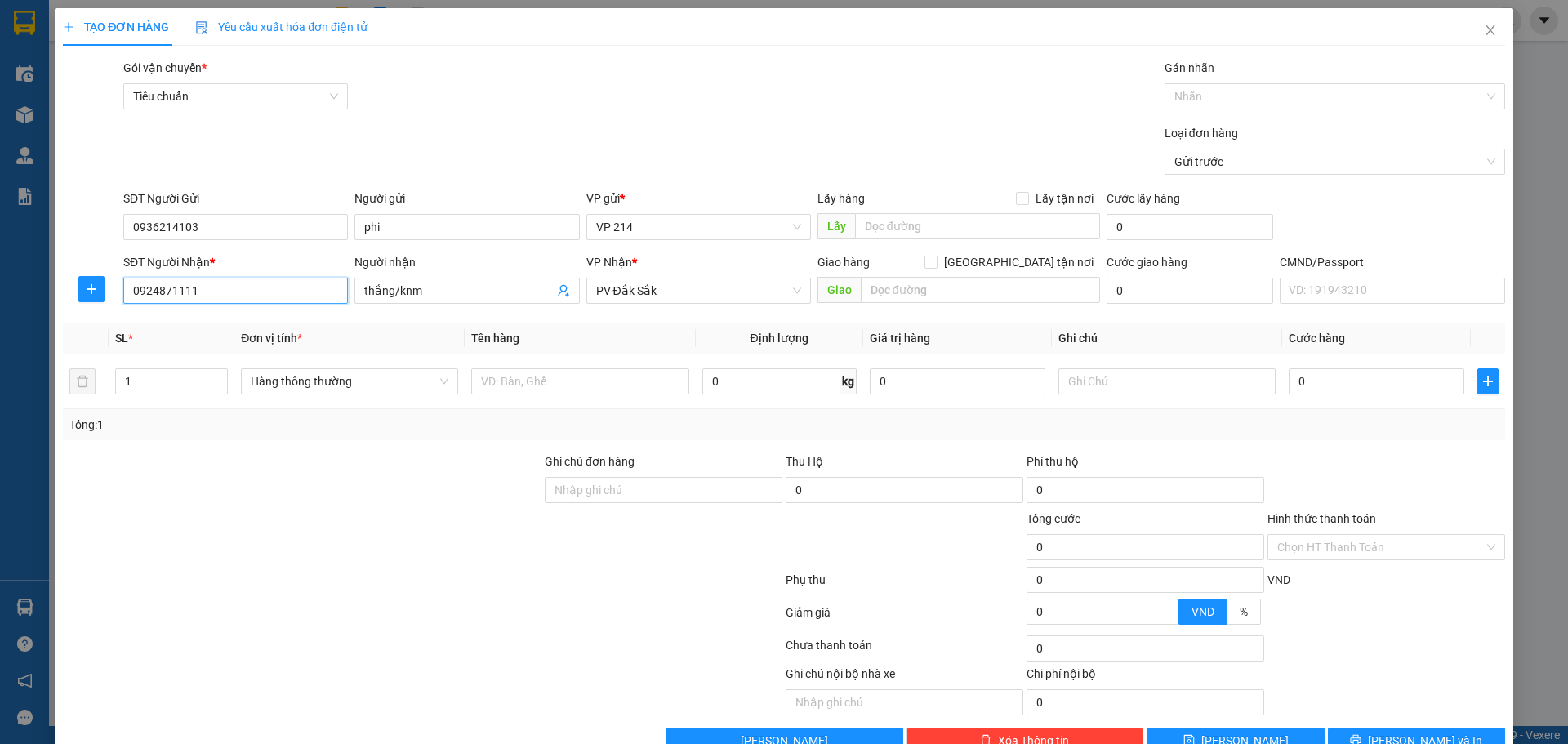
click at [247, 279] on input "0924871111" at bounding box center [236, 291] width 225 height 26
drag, startPoint x: 436, startPoint y: 290, endPoint x: 183, endPoint y: 327, distance: 255.7
click at [192, 327] on div "Transit Pickup Surcharge Ids Transit Deliver Surcharge Ids Transit Deliver Surc…" at bounding box center [784, 406] width 1443 height 695
click at [556, 368] on body "Kết quả tìm kiếm ( 1 ) Bộ lọc Mã ĐH Trạng thái Món hàng Thu hộ Tổng cước Chưa c…" at bounding box center [784, 372] width 1568 height 744
click at [559, 372] on input "text" at bounding box center [579, 381] width 217 height 26
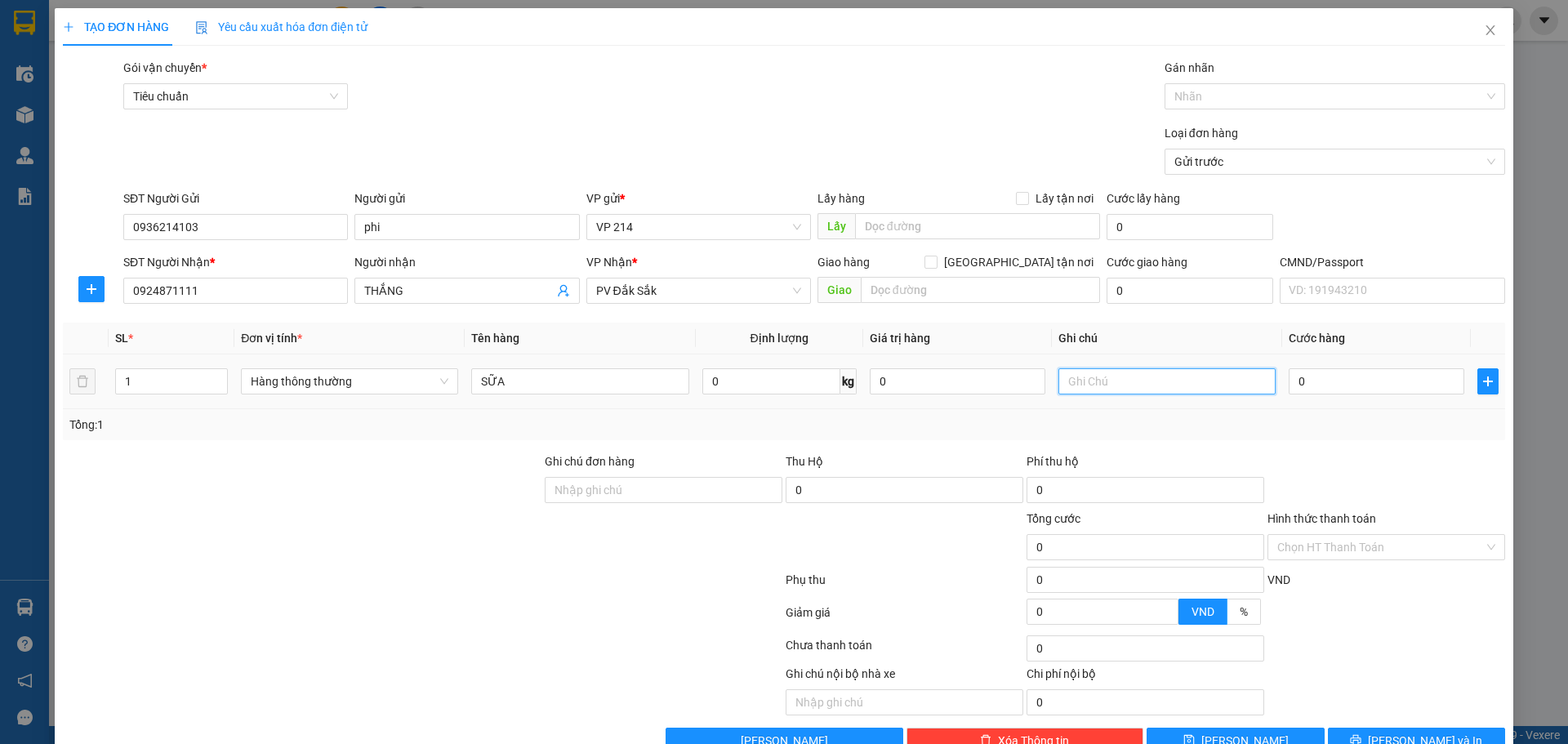
click at [1158, 371] on input "text" at bounding box center [1167, 381] width 217 height 26
click at [1301, 371] on input "0" at bounding box center [1376, 381] width 175 height 26
drag, startPoint x: 1377, startPoint y: 689, endPoint x: 1389, endPoint y: 704, distance: 19.2
click at [1381, 728] on button "Lưu và In" at bounding box center [1417, 741] width 177 height 26
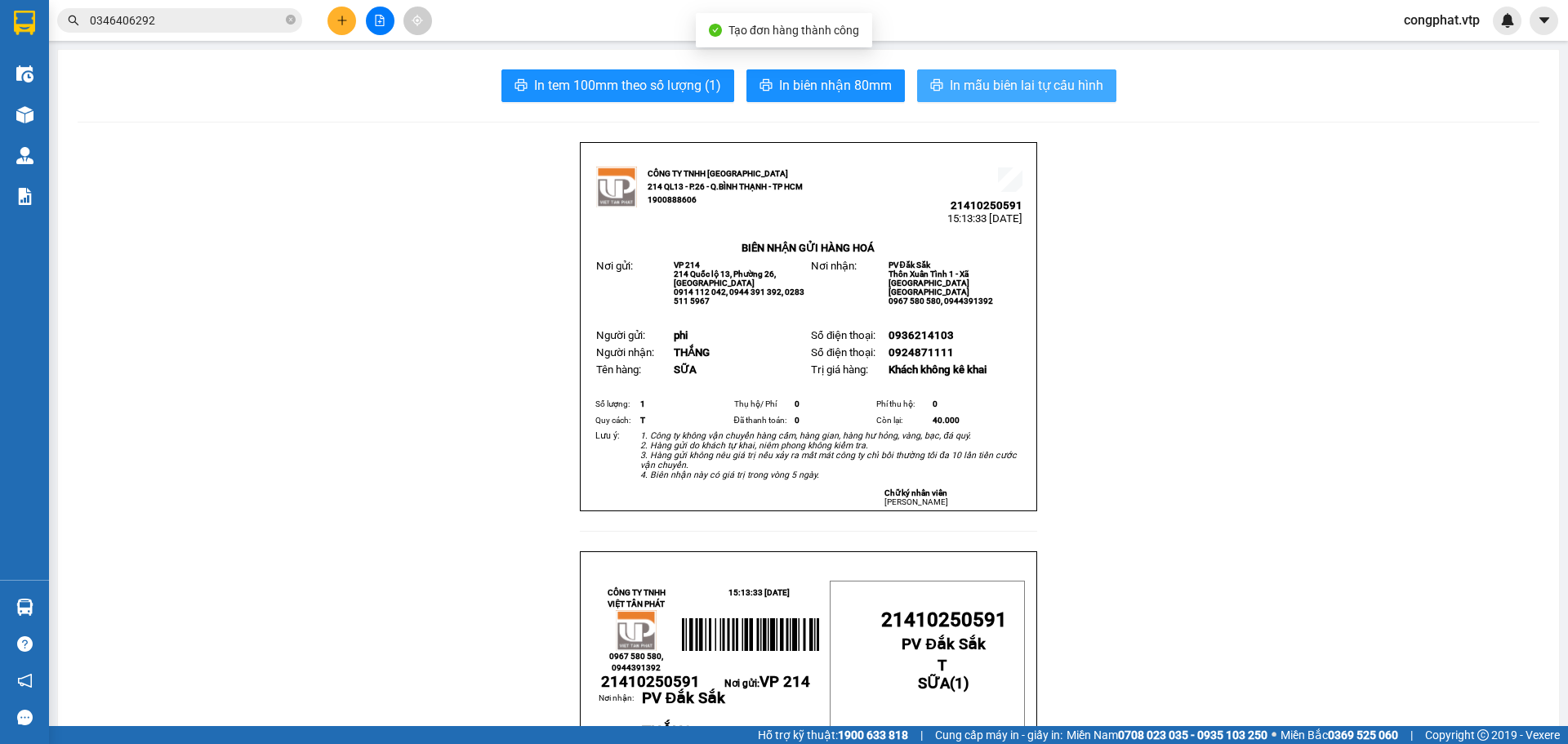
click at [987, 78] on span "In mẫu biên lai tự cấu hình" at bounding box center [1026, 85] width 153 height 21
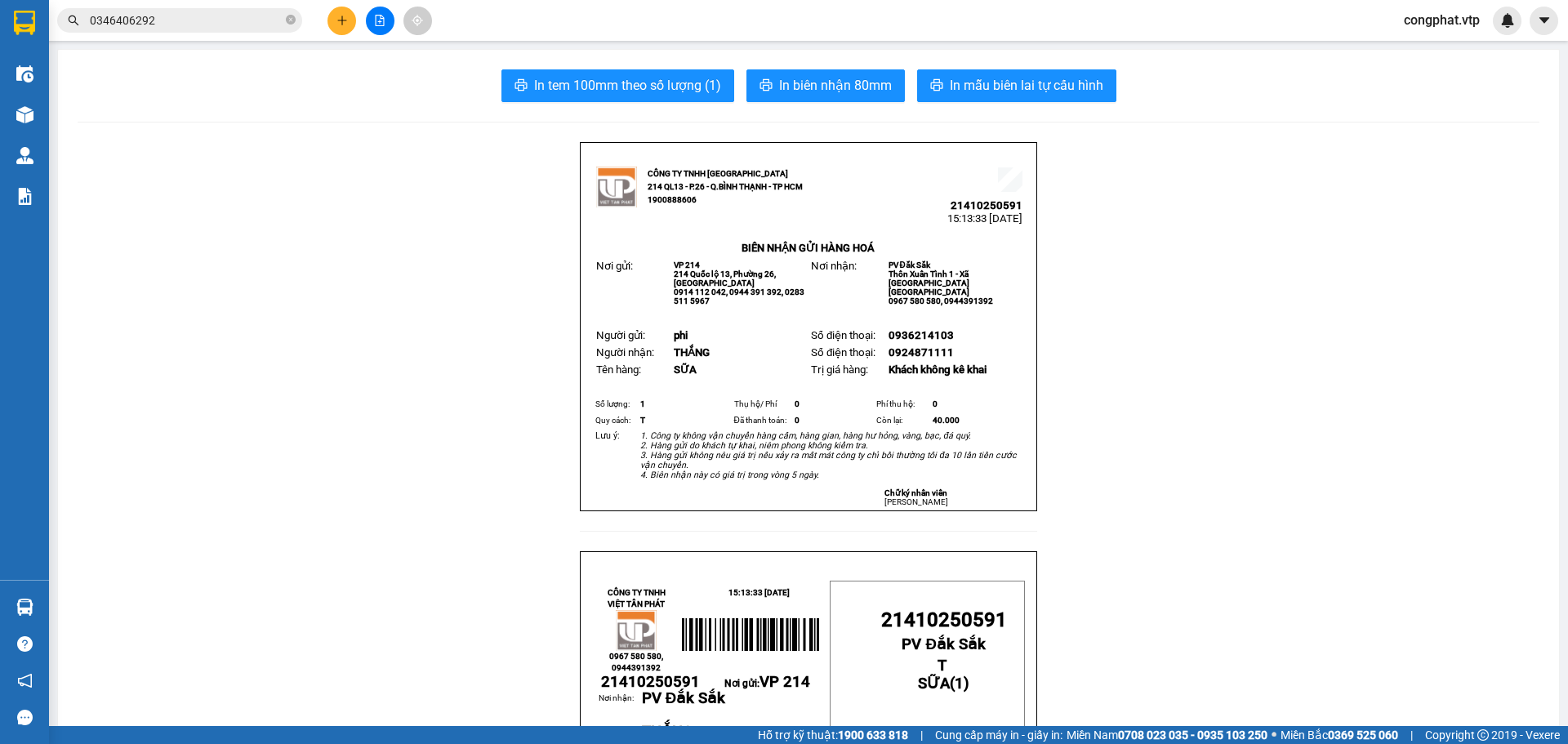
click at [341, 28] on button at bounding box center [341, 21] width 29 height 29
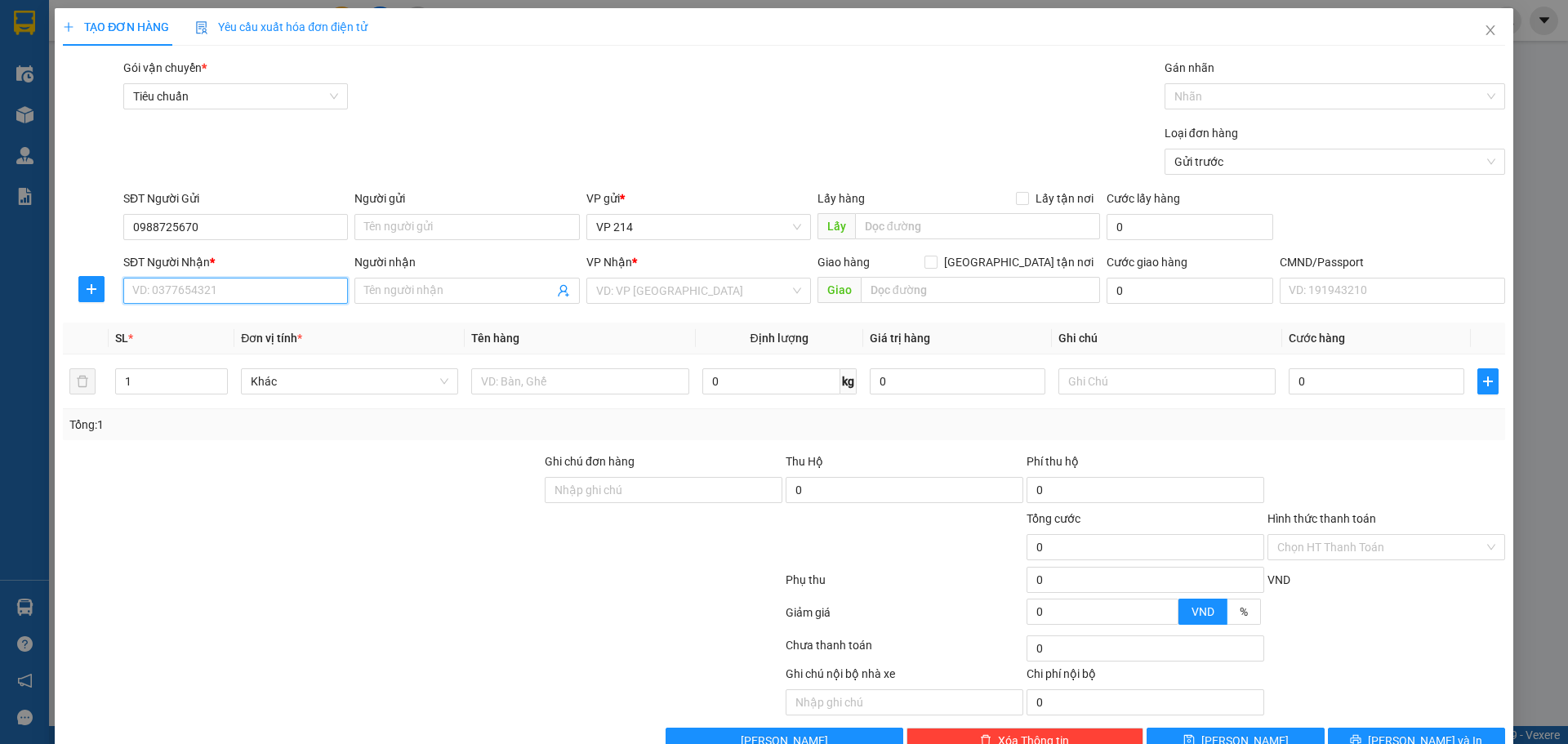
click at [241, 295] on input "SĐT Người Nhận *" at bounding box center [236, 291] width 225 height 26
click at [411, 298] on input "Người nhận" at bounding box center [458, 291] width 188 height 18
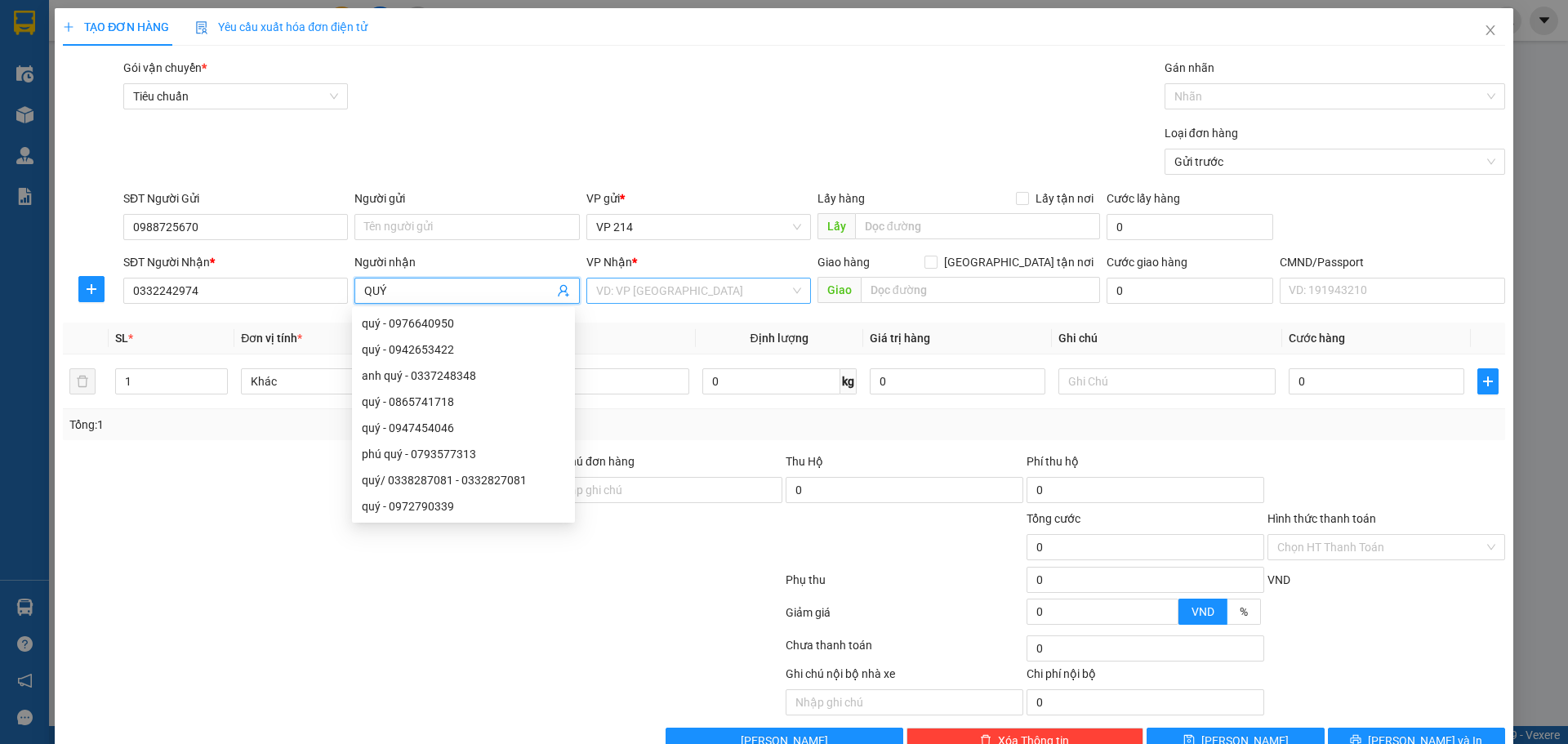
click at [665, 285] on input "search" at bounding box center [693, 291] width 193 height 25
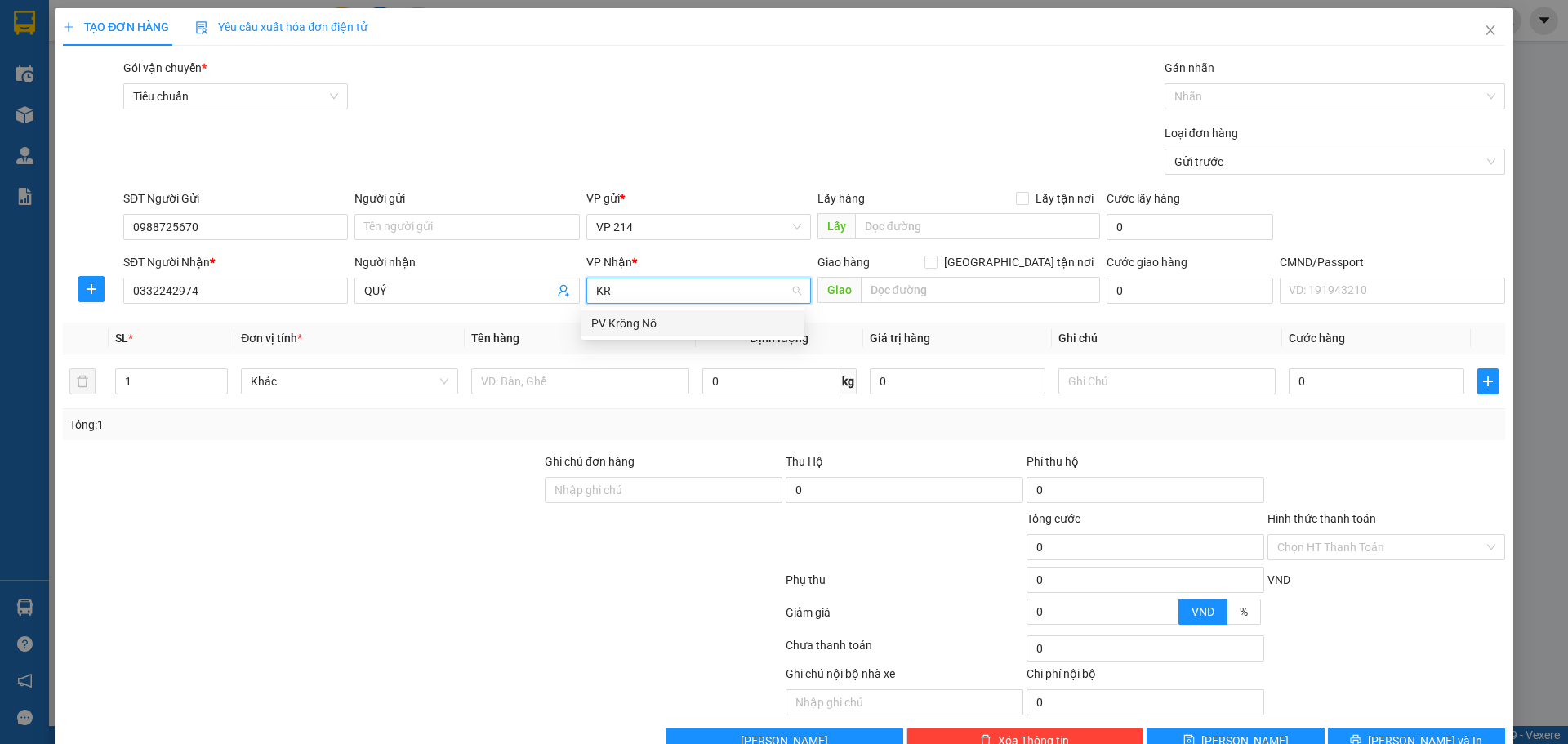
click at [681, 323] on div "PV Krông Nô" at bounding box center [693, 324] width 203 height 18
click at [521, 387] on input "text" at bounding box center [579, 381] width 217 height 26
click at [968, 287] on input "text" at bounding box center [981, 290] width 239 height 26
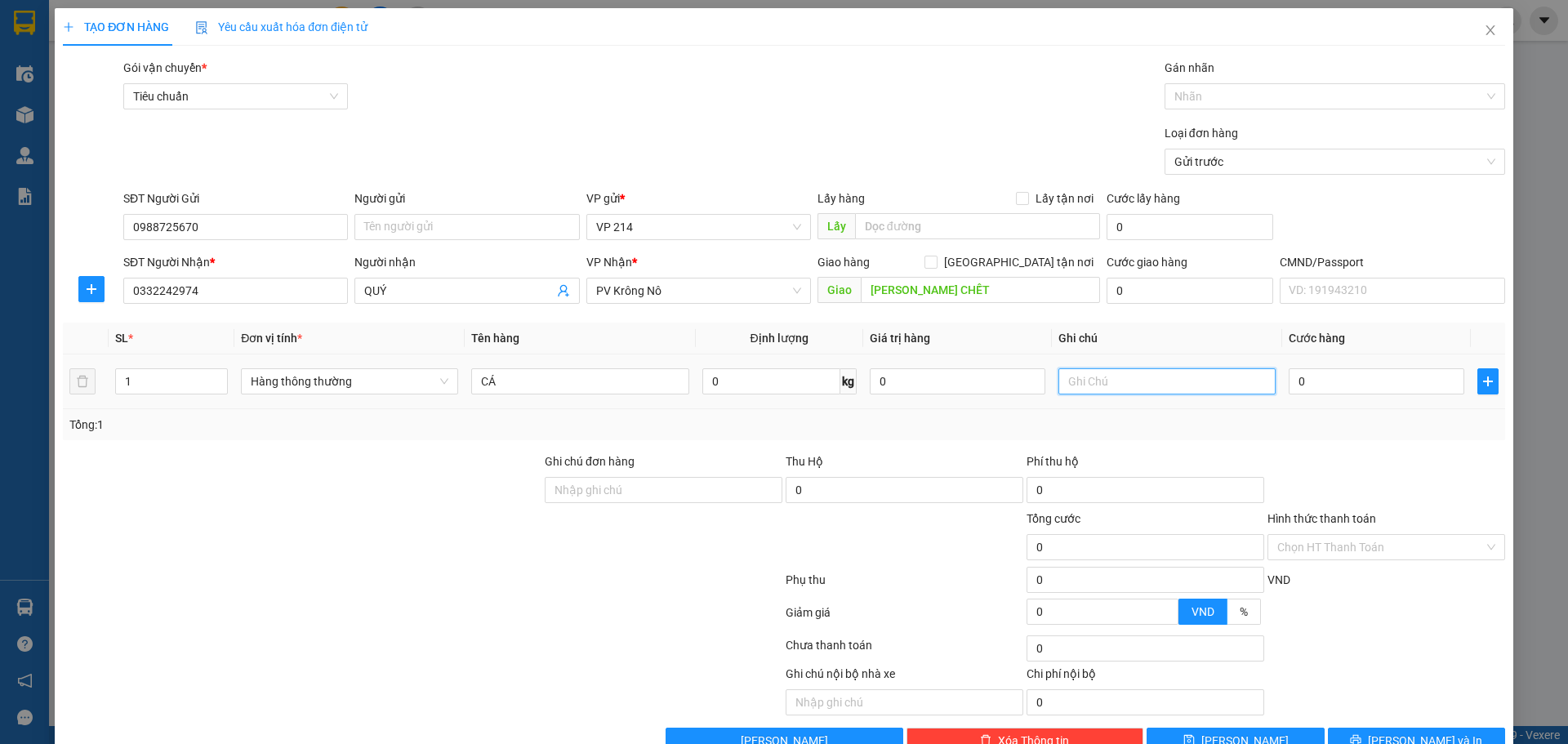
click at [1140, 369] on input "text" at bounding box center [1167, 381] width 217 height 26
click at [1377, 683] on div "Transit Pickup Surcharge Ids Transit Deliver Surcharge Ids Transit Deliver Surc…" at bounding box center [784, 406] width 1443 height 695
click at [1379, 682] on div "Transit Pickup Surcharge Ids Transit Deliver Surcharge Ids Transit Deliver Surc…" at bounding box center [784, 406] width 1443 height 695
click at [1386, 728] on button "Lưu và In" at bounding box center [1417, 741] width 177 height 26
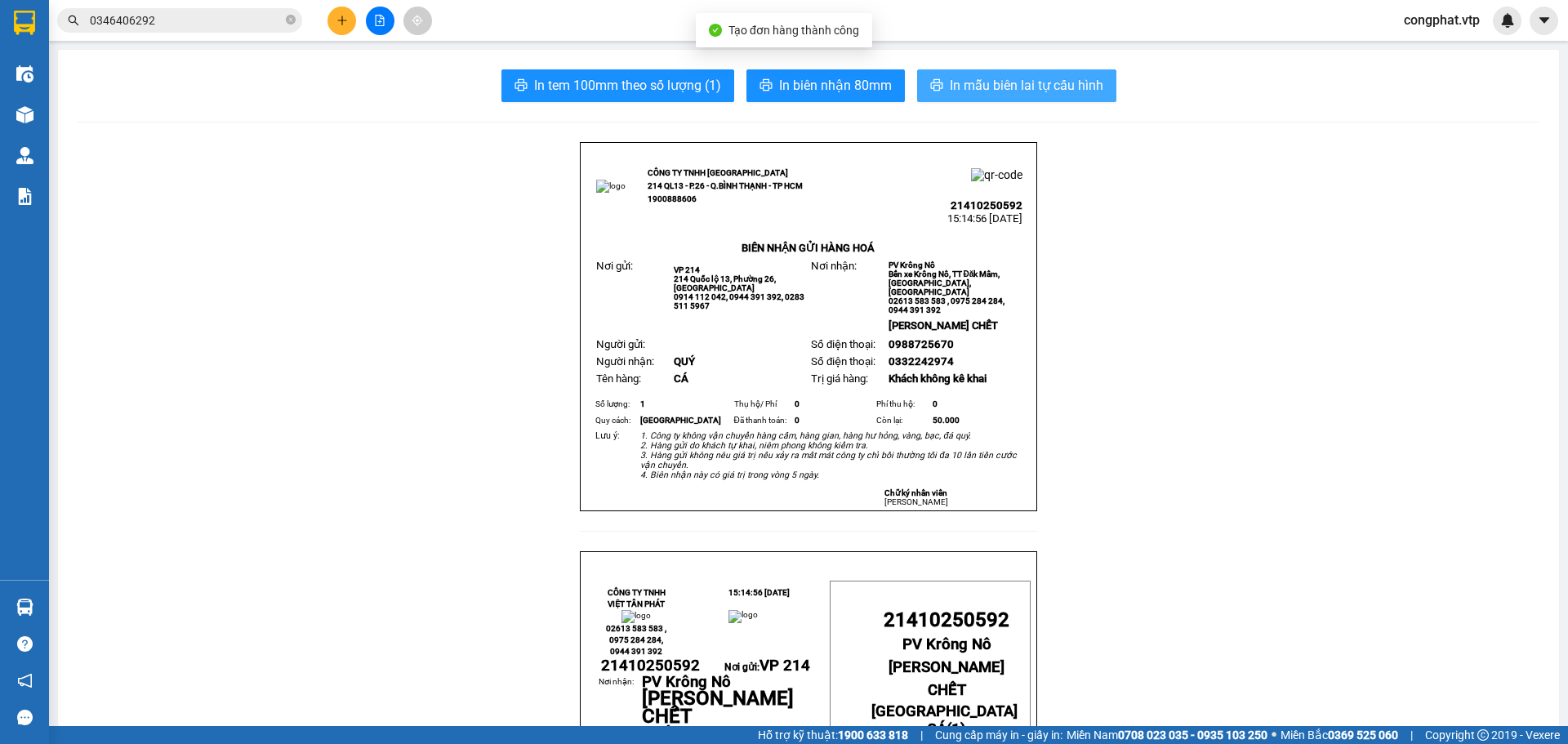
click at [981, 80] on span "In mẫu biên lai tự cấu hình" at bounding box center [1026, 85] width 153 height 21
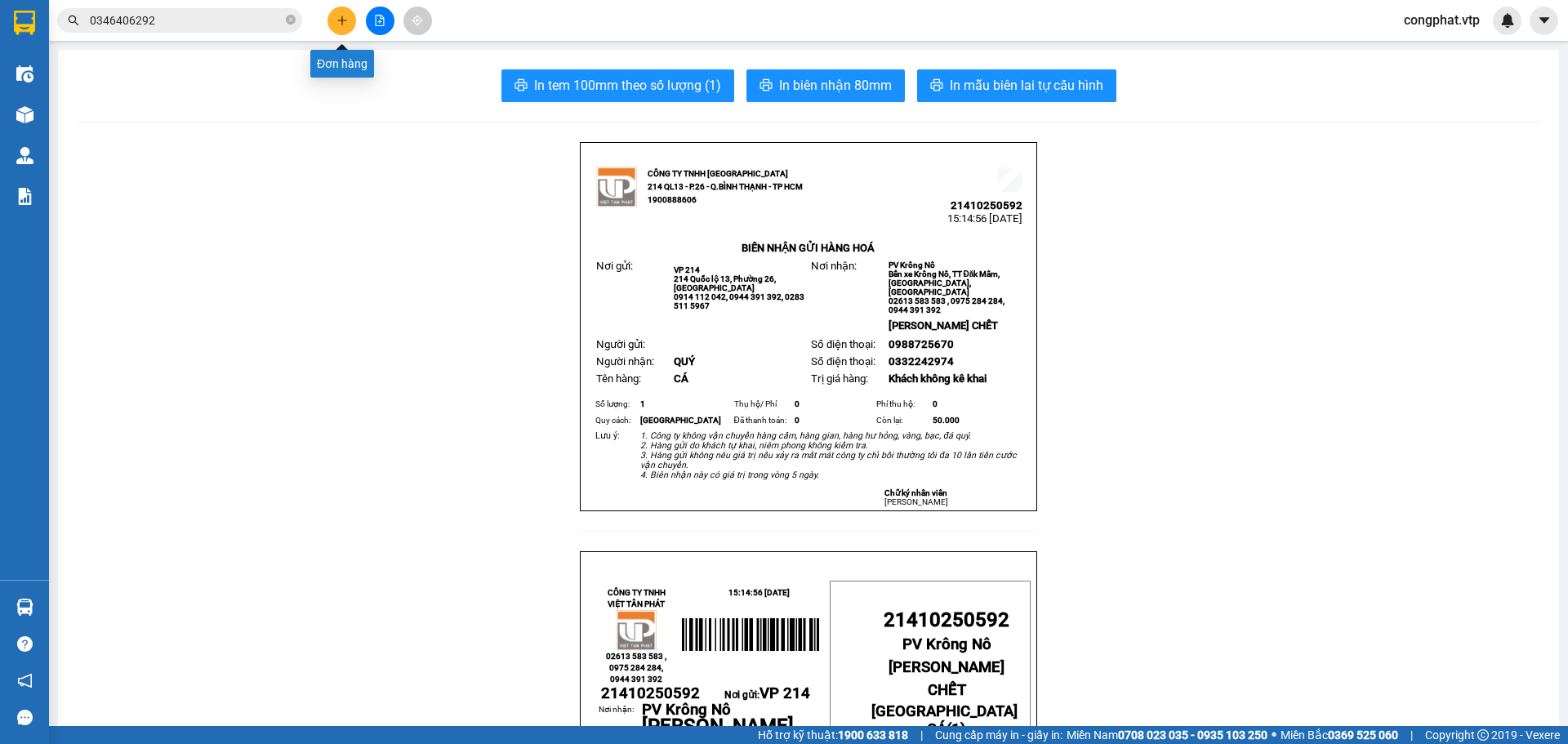
click at [348, 18] on button at bounding box center [341, 21] width 29 height 29
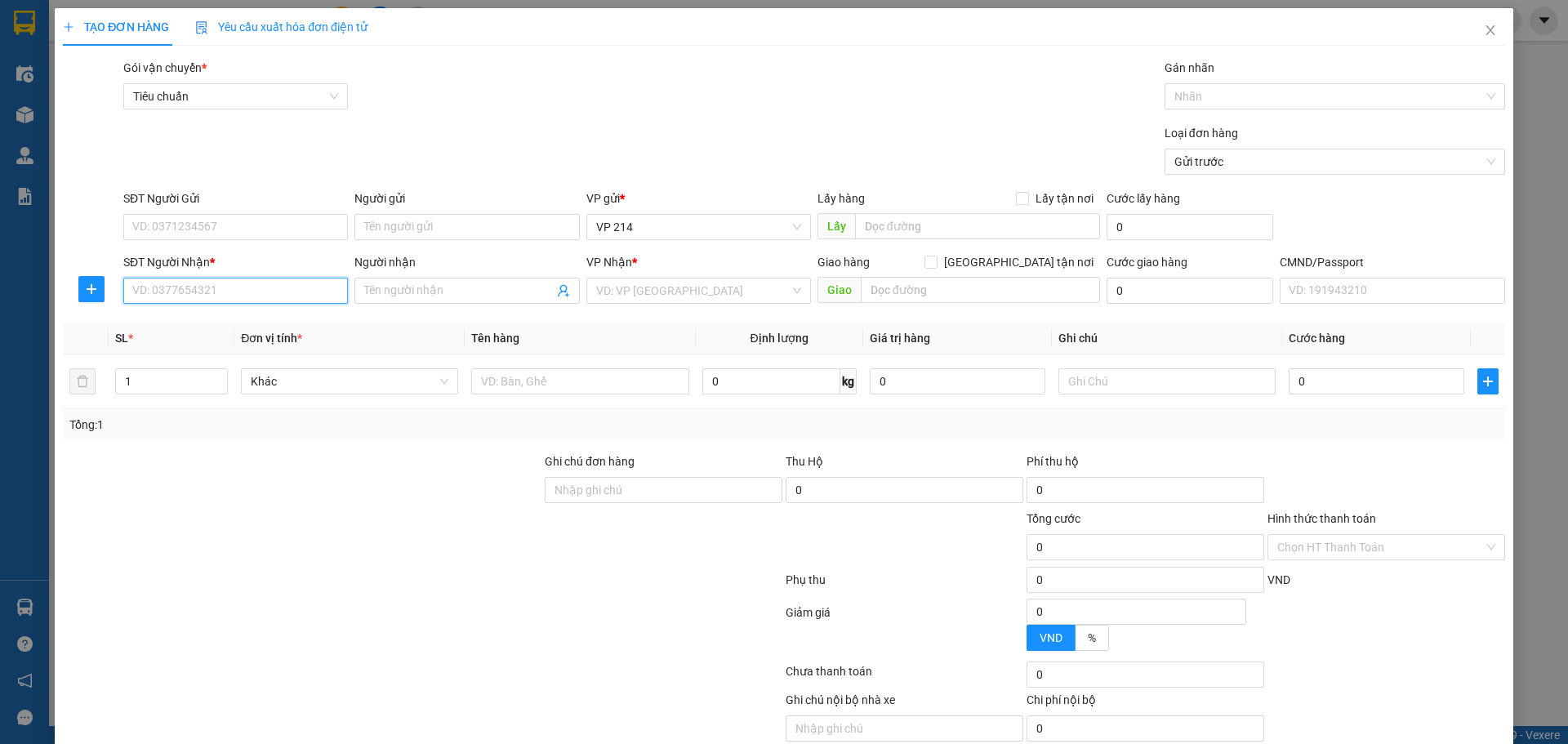
click at [277, 286] on input "SĐT Người Nhận *" at bounding box center [236, 291] width 225 height 26
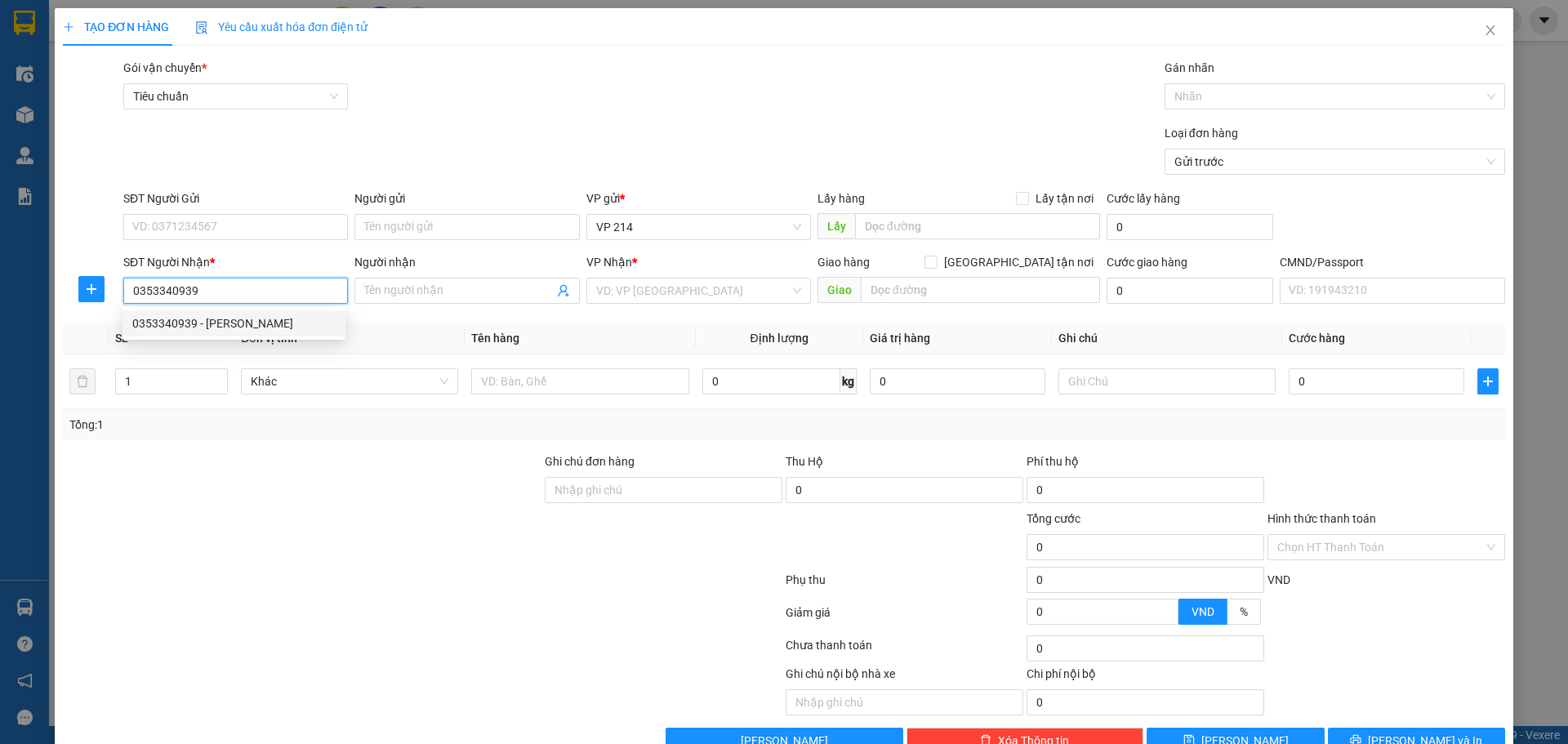
click at [271, 325] on div "0353340939 - hoàng minh" at bounding box center [234, 324] width 203 height 18
click at [266, 211] on div "SĐT Người Gửi" at bounding box center [236, 201] width 225 height 25
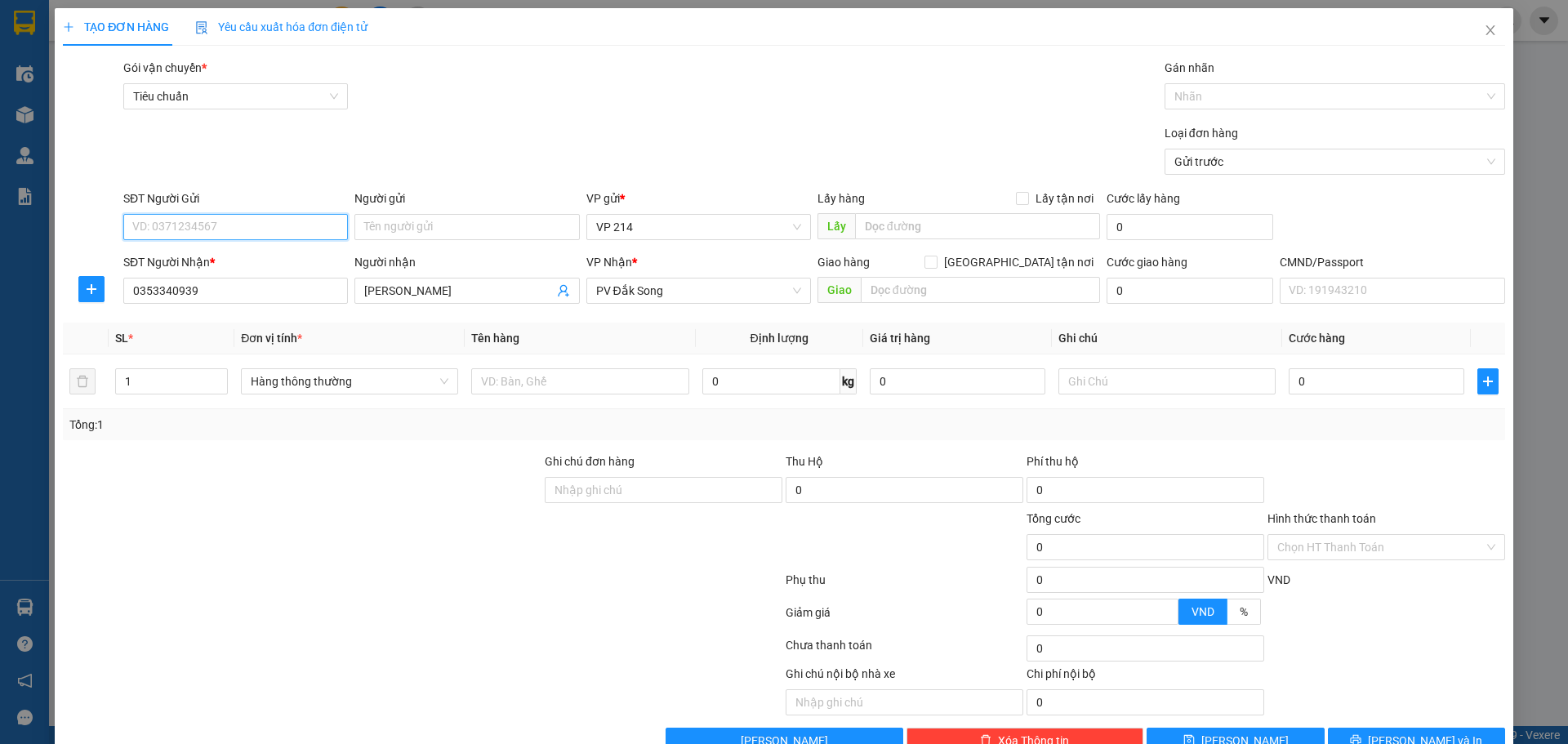
click at [275, 235] on input "SĐT Người Gửi" at bounding box center [236, 227] width 225 height 26
drag, startPoint x: 149, startPoint y: 375, endPoint x: 48, endPoint y: 375, distance: 101.0
click at [56, 375] on div "TẠO ĐƠN HÀNG Yêu cầu xuất hóa đơn điện tử Transit Pickup Surcharge Ids Transit …" at bounding box center [784, 386] width 1458 height 758
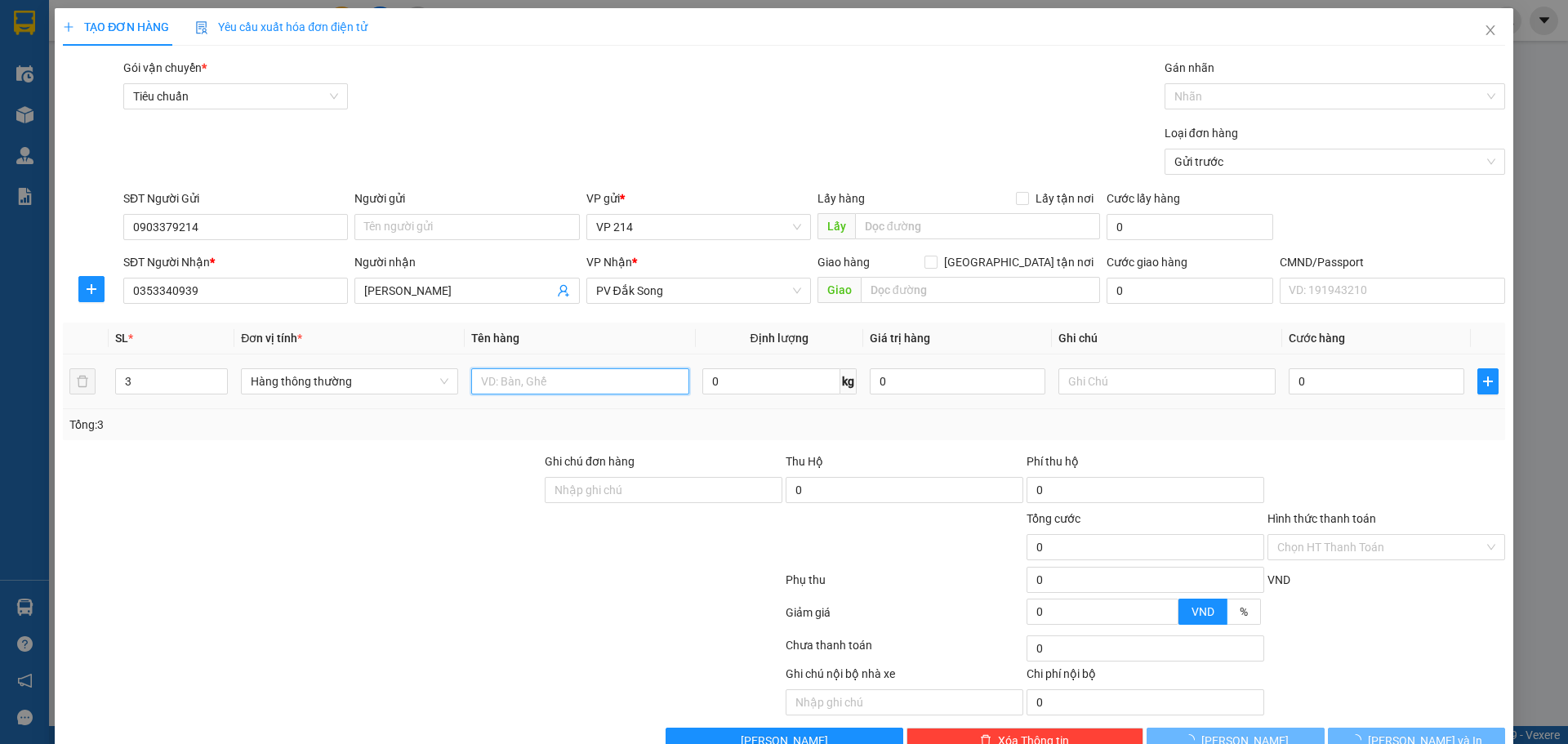
click at [567, 386] on input "text" at bounding box center [579, 381] width 217 height 26
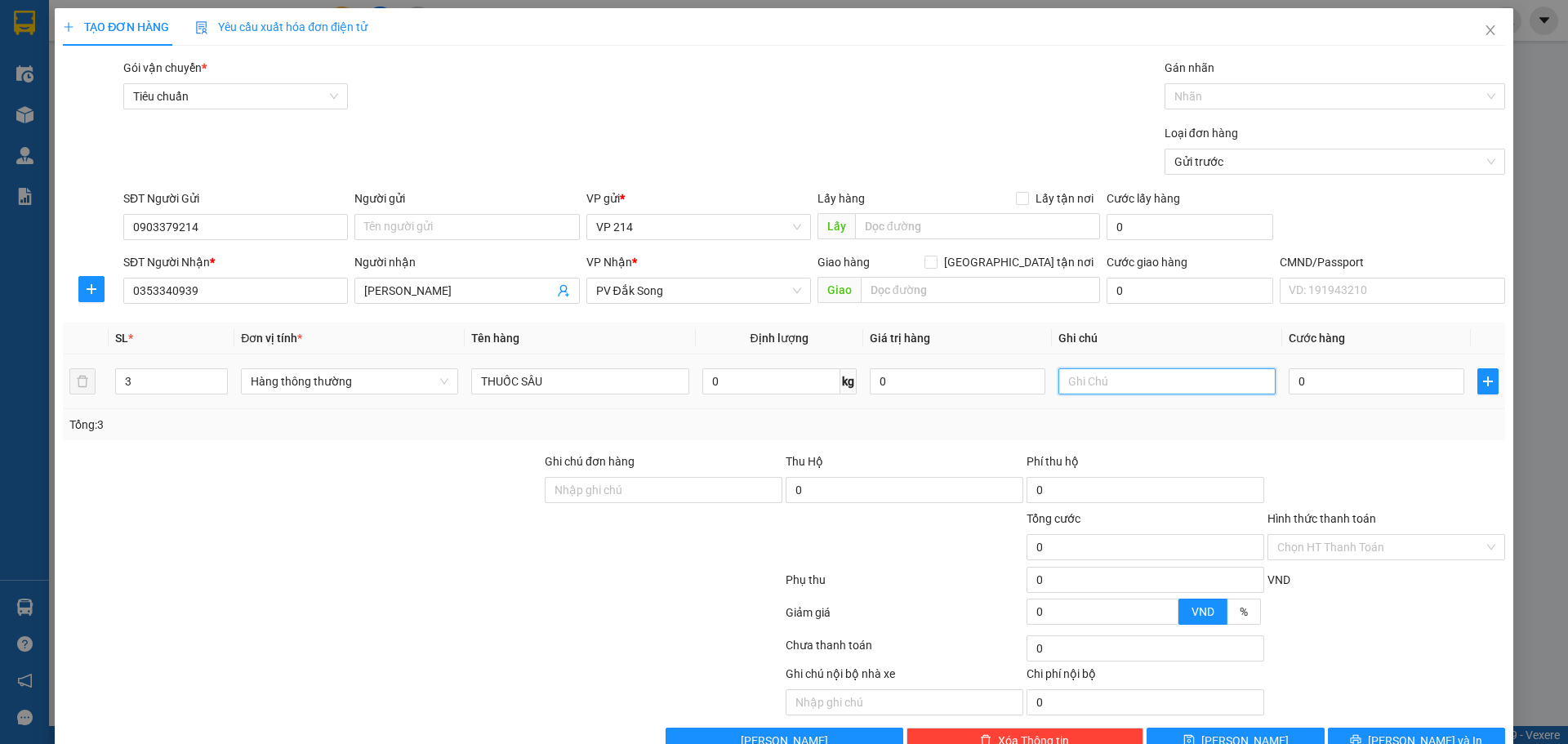
click at [1093, 371] on input "text" at bounding box center [1167, 381] width 217 height 26
click at [1304, 383] on input "0" at bounding box center [1376, 381] width 175 height 26
click at [1422, 520] on div "Hình thức thanh toán Chọn HT Thanh Toán" at bounding box center [1386, 538] width 238 height 57
click at [1387, 535] on input "Hình thức thanh toán" at bounding box center [1381, 547] width 207 height 25
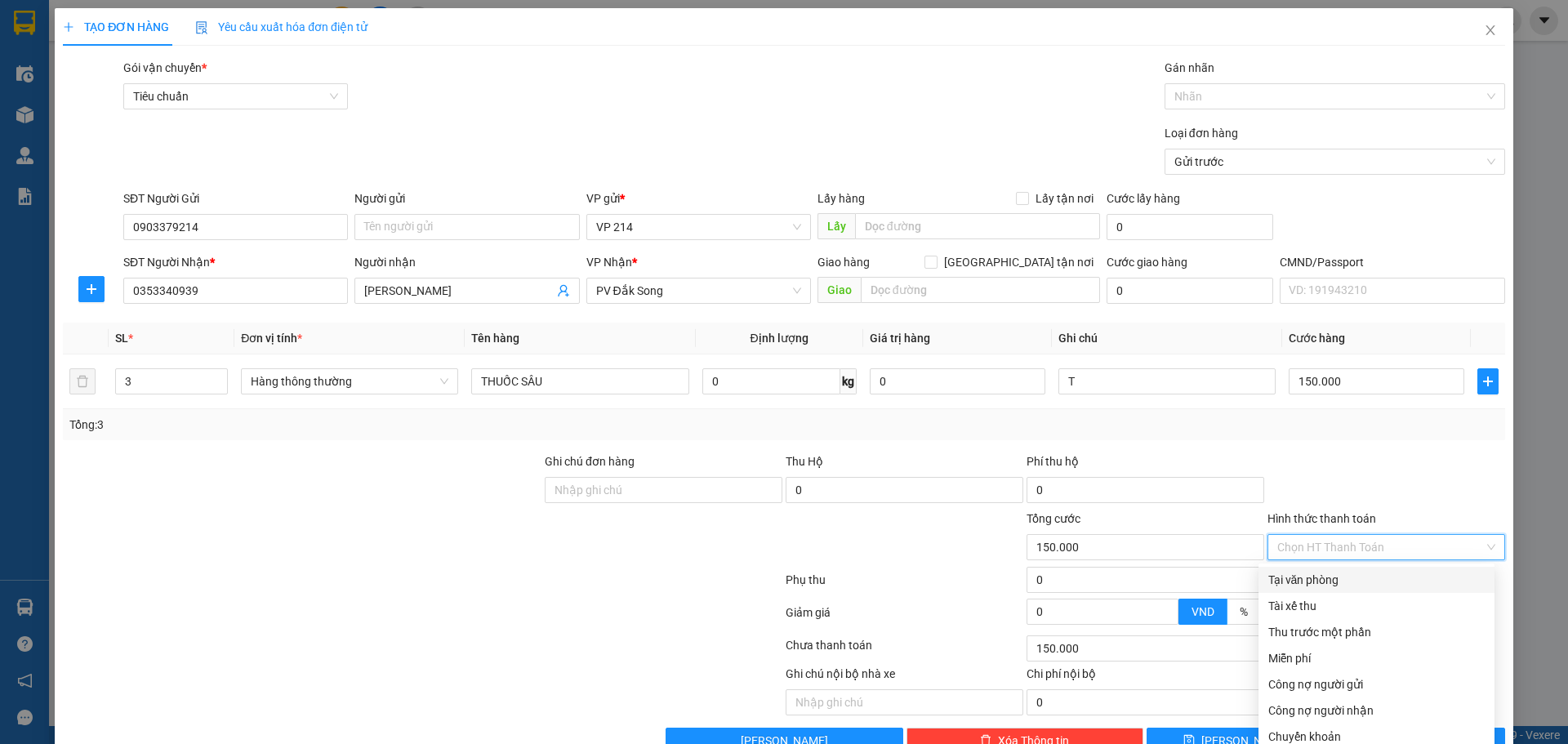
click at [1416, 571] on div "Tại văn phòng" at bounding box center [1376, 580] width 216 height 18
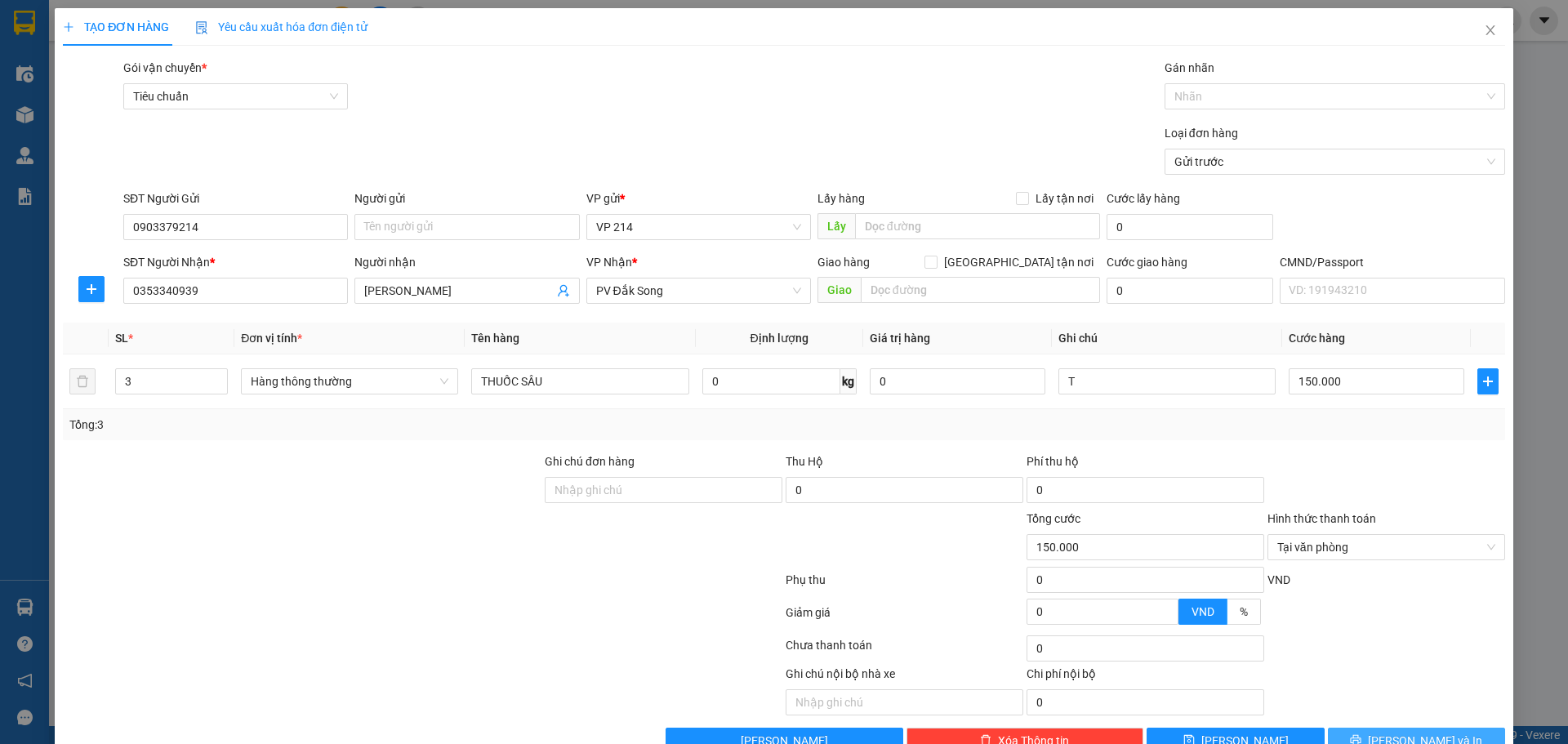
click at [1430, 732] on span "Lưu và In" at bounding box center [1425, 741] width 114 height 18
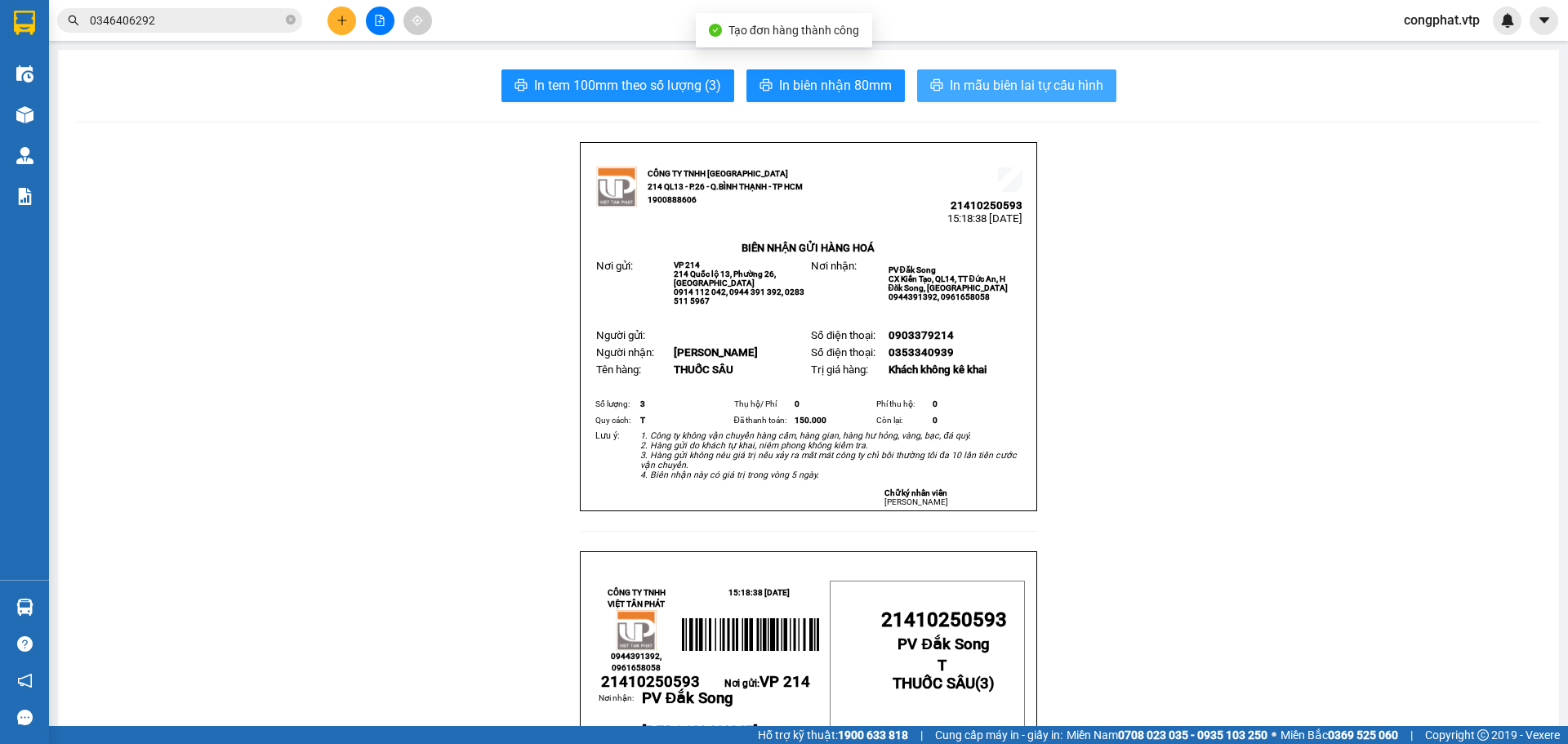
click at [1014, 94] on span "In mẫu biên lai tự cấu hình" at bounding box center [1026, 85] width 153 height 21
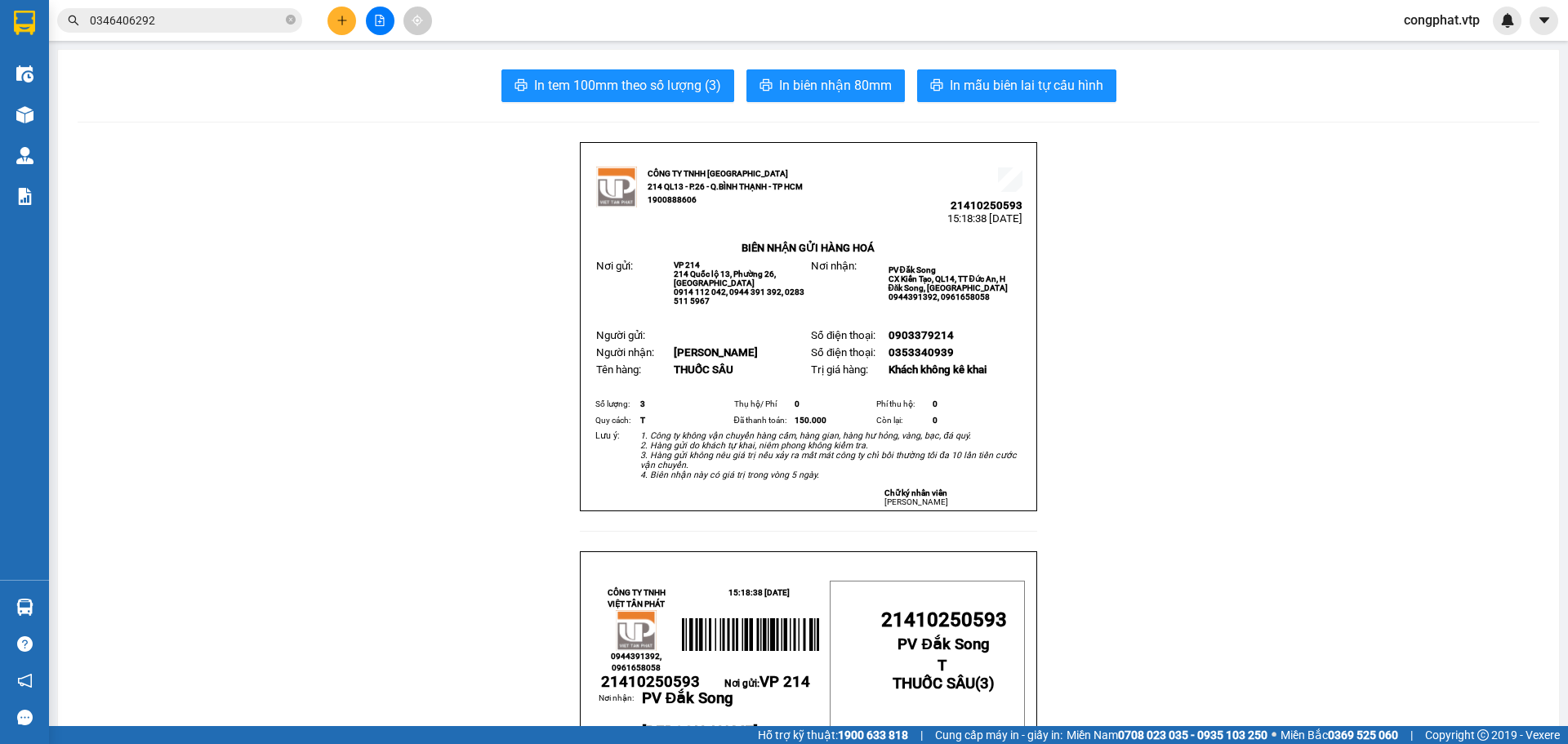
click at [340, 17] on icon "plus" at bounding box center [341, 20] width 11 height 11
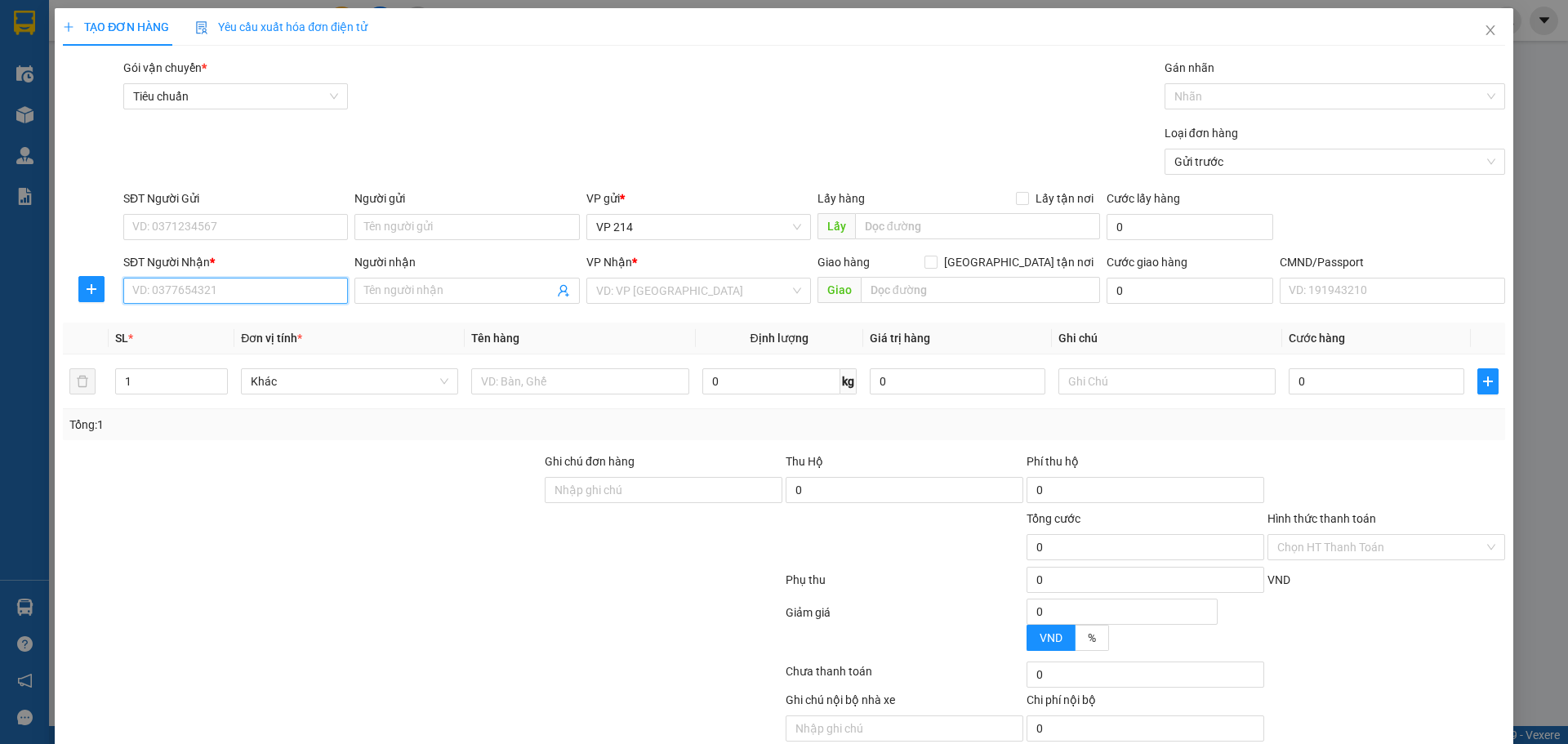
click at [216, 283] on input "SĐT Người Nhận *" at bounding box center [236, 291] width 225 height 26
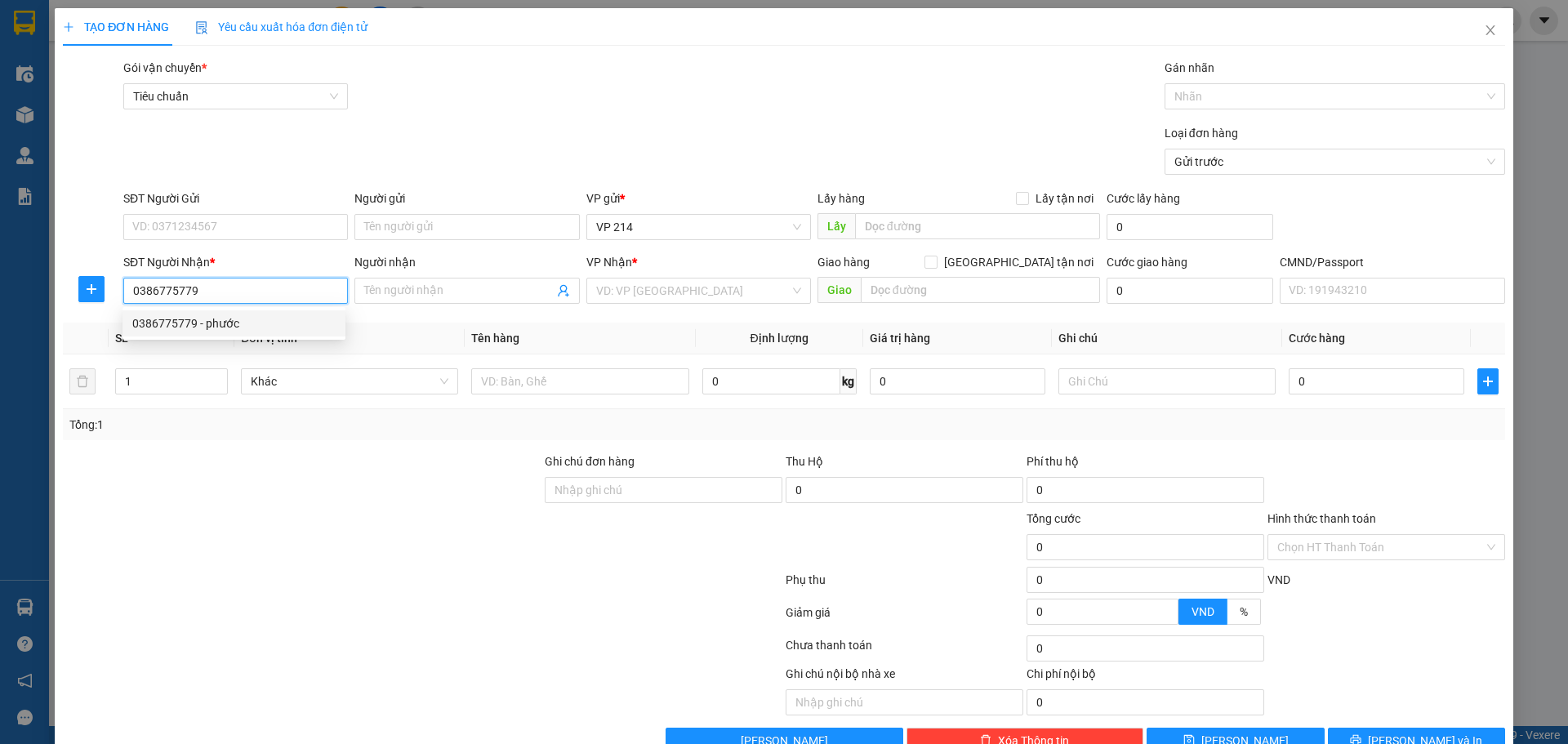
drag, startPoint x: 245, startPoint y: 325, endPoint x: 301, endPoint y: 315, distance: 56.9
click at [256, 321] on div "0386775779 - phước" at bounding box center [234, 324] width 203 height 18
click at [622, 372] on input "text" at bounding box center [579, 381] width 217 height 26
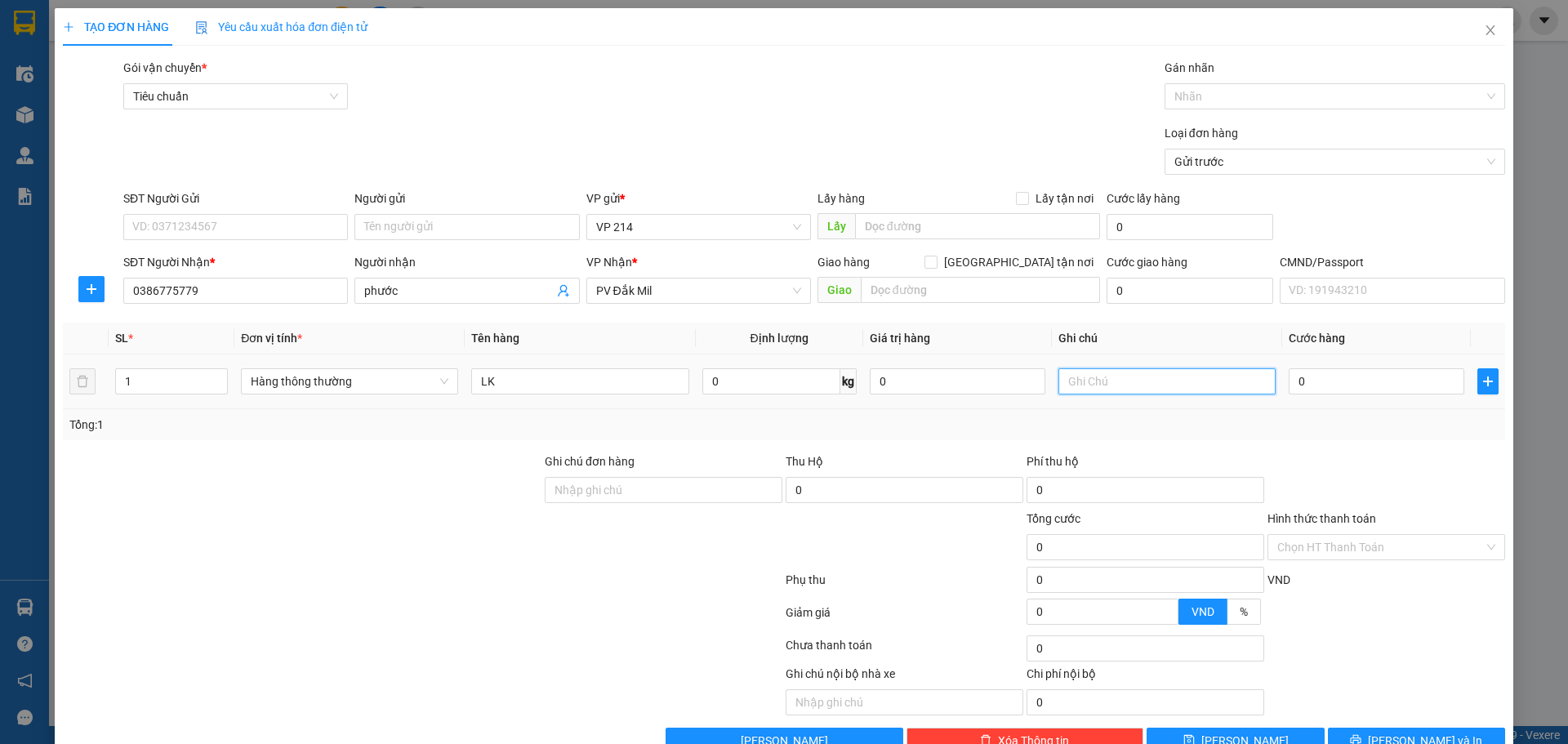
drag, startPoint x: 1115, startPoint y: 384, endPoint x: 1226, endPoint y: 380, distance: 111.1
click at [1120, 383] on input "text" at bounding box center [1167, 381] width 217 height 26
click at [1327, 384] on input "0" at bounding box center [1376, 381] width 175 height 26
click at [1429, 732] on span "Lưu và In" at bounding box center [1425, 741] width 114 height 18
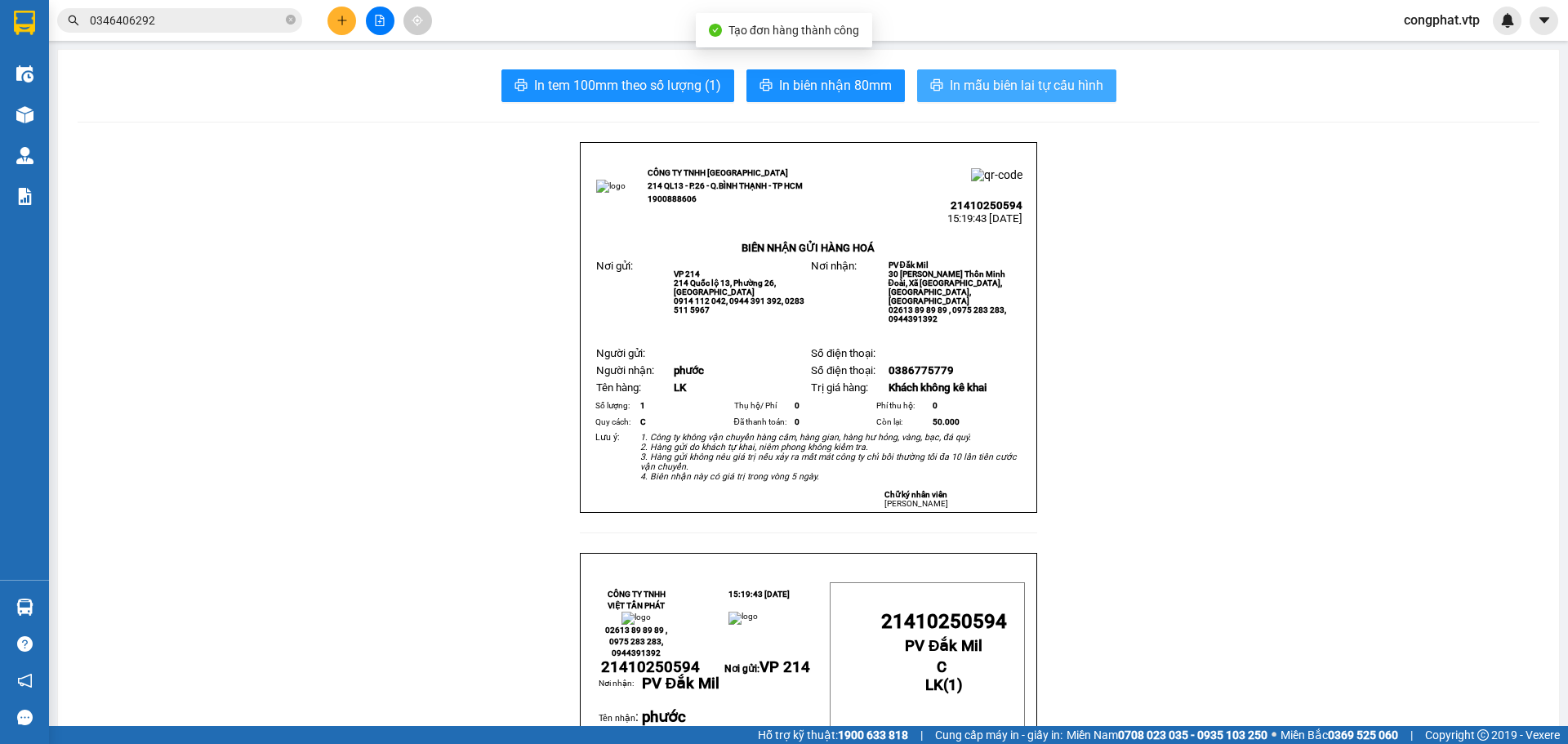
click at [1025, 84] on span "In mẫu biên lai tự cấu hình" at bounding box center [1026, 85] width 153 height 21
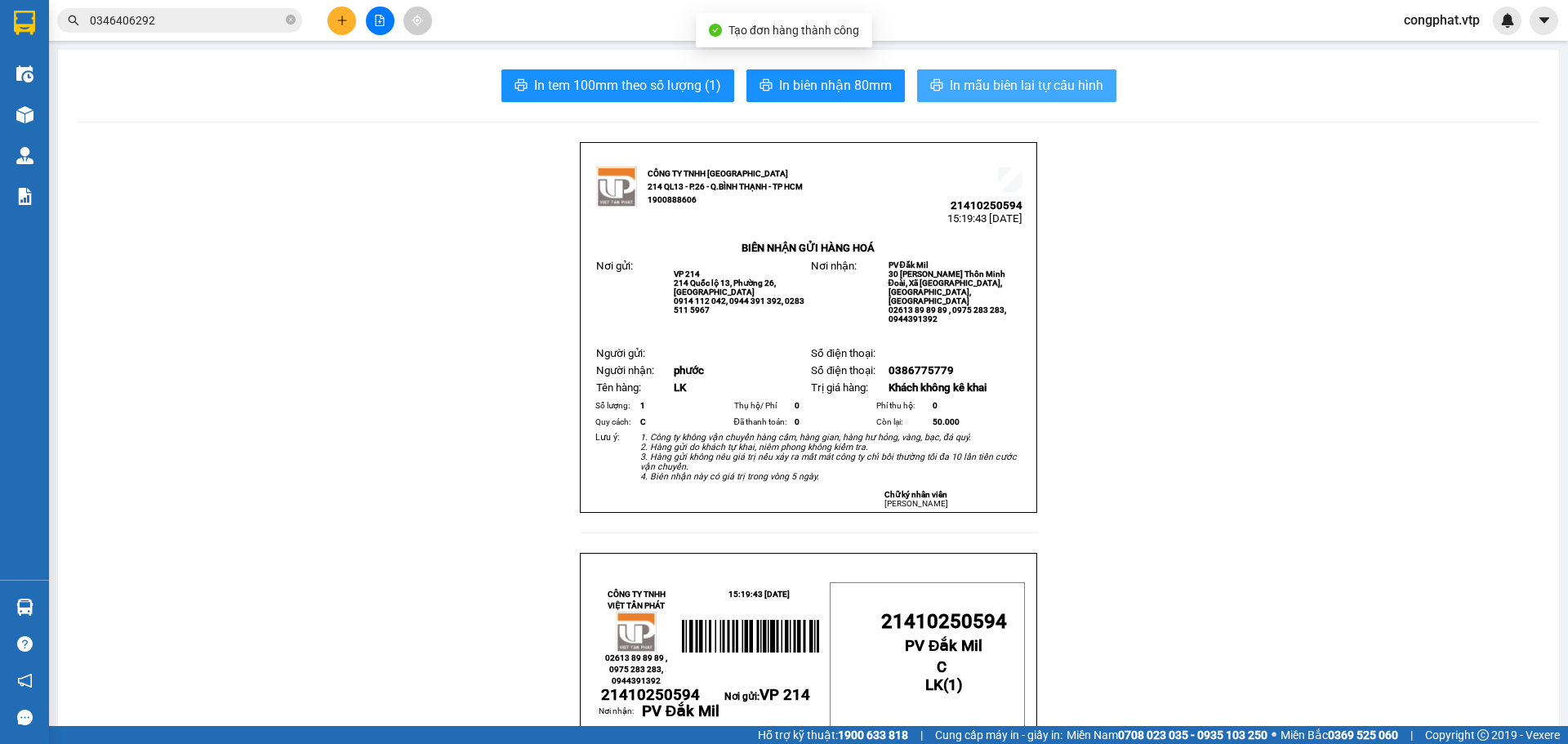
click at [1007, 89] on span "In mẫu biên lai tự cấu hình" at bounding box center [1026, 85] width 153 height 21
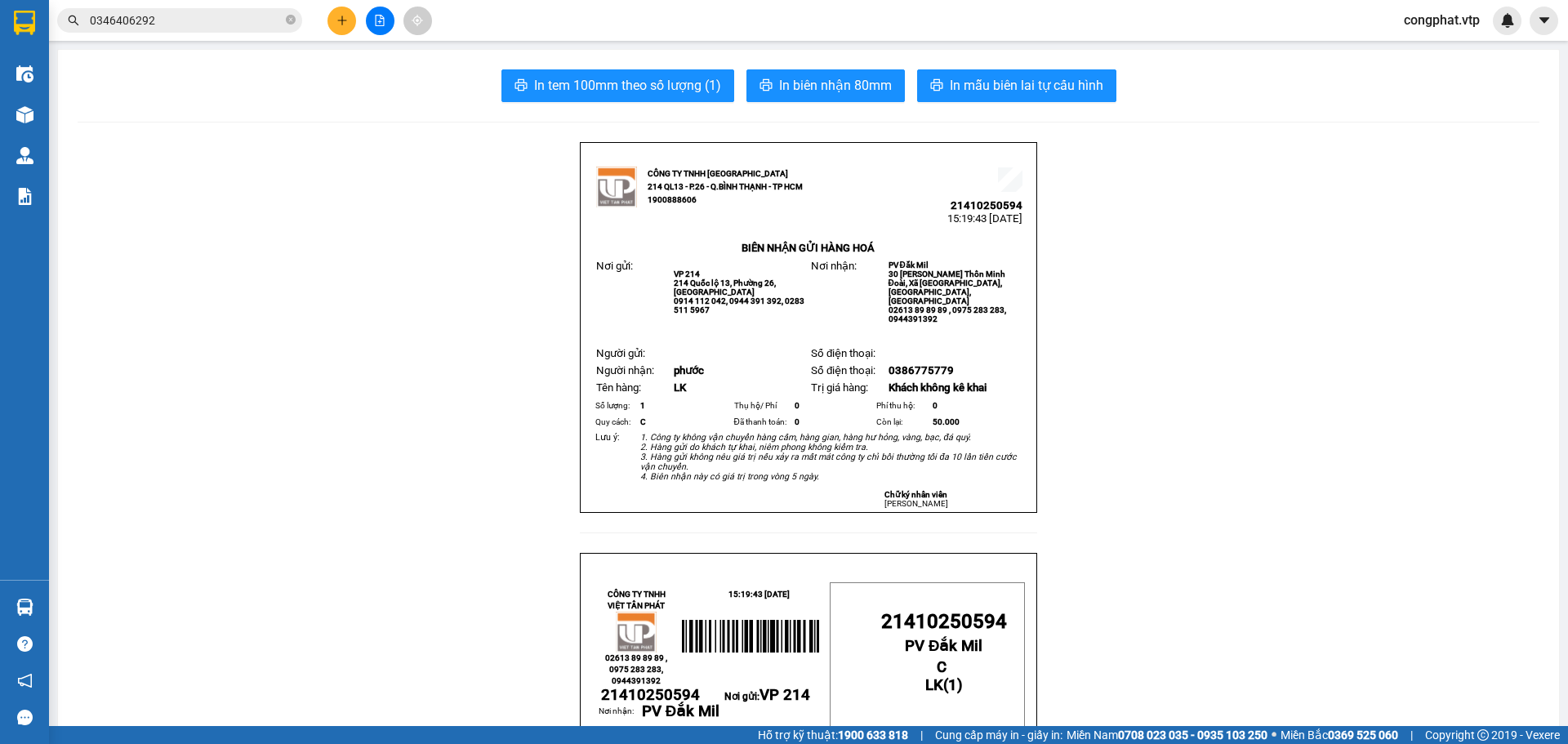
click at [342, 25] on icon "plus" at bounding box center [341, 20] width 1 height 9
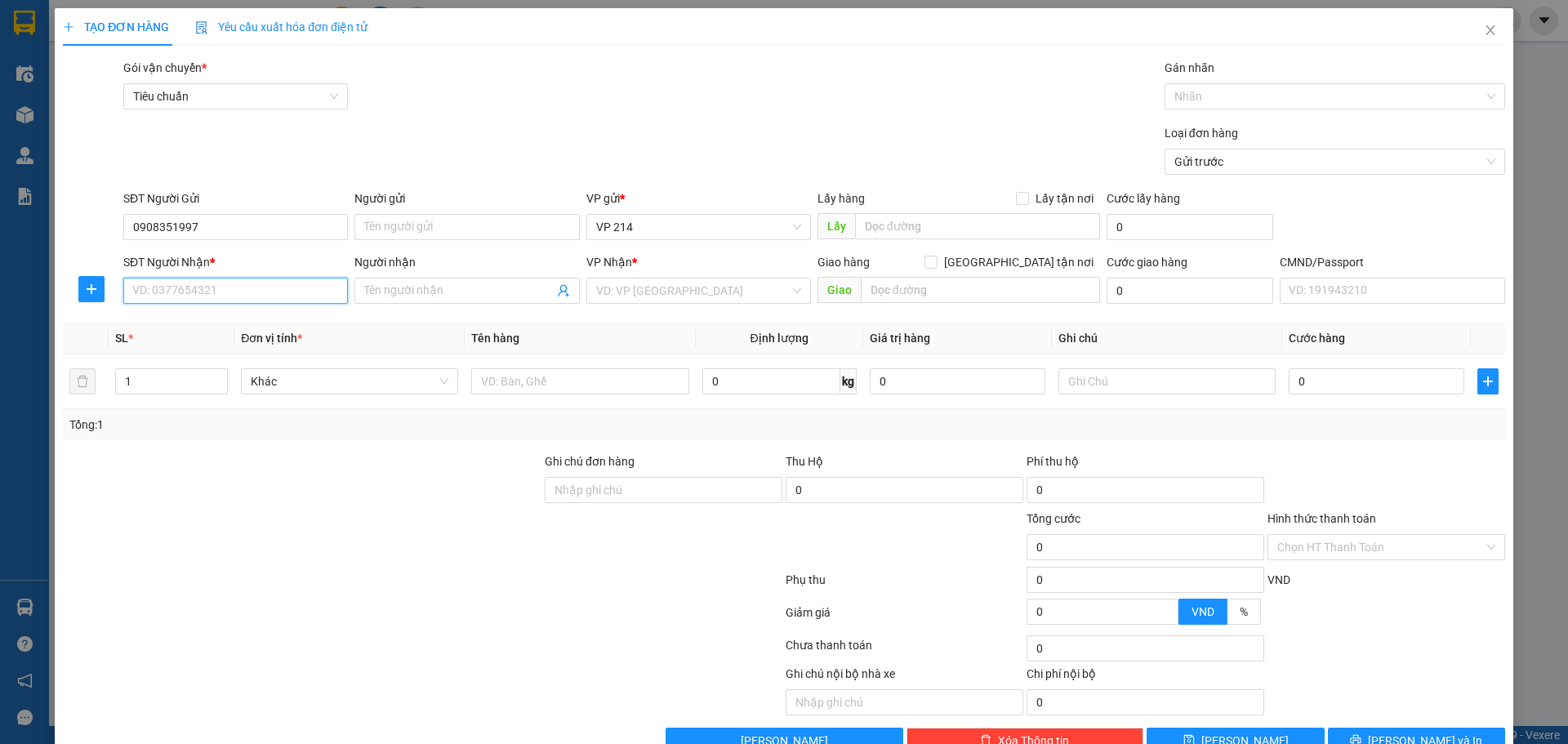
click at [269, 303] on input "SĐT Người Nhận *" at bounding box center [236, 291] width 225 height 26
click at [463, 282] on input "Người nhận" at bounding box center [458, 291] width 188 height 18
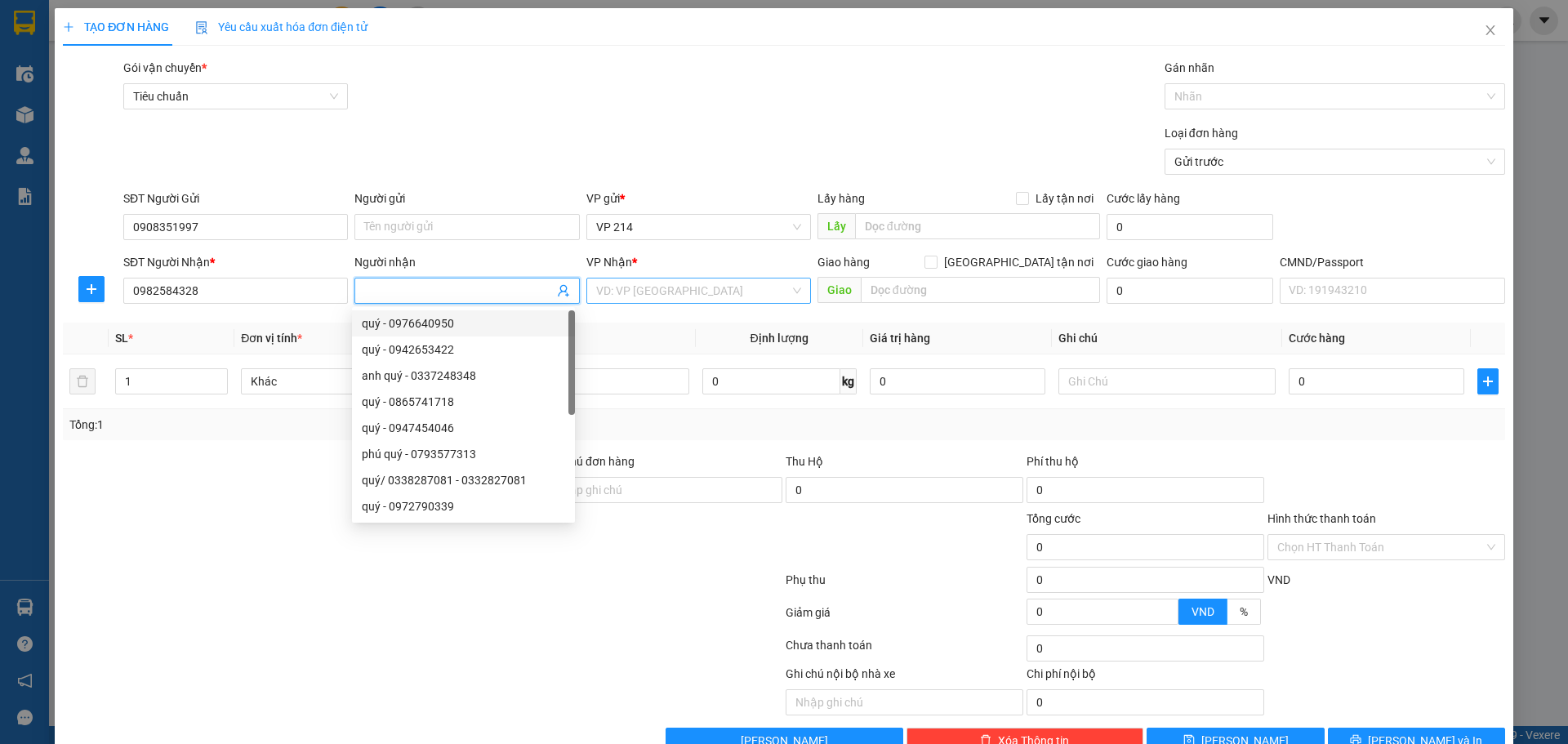
click at [660, 295] on input "search" at bounding box center [693, 291] width 193 height 25
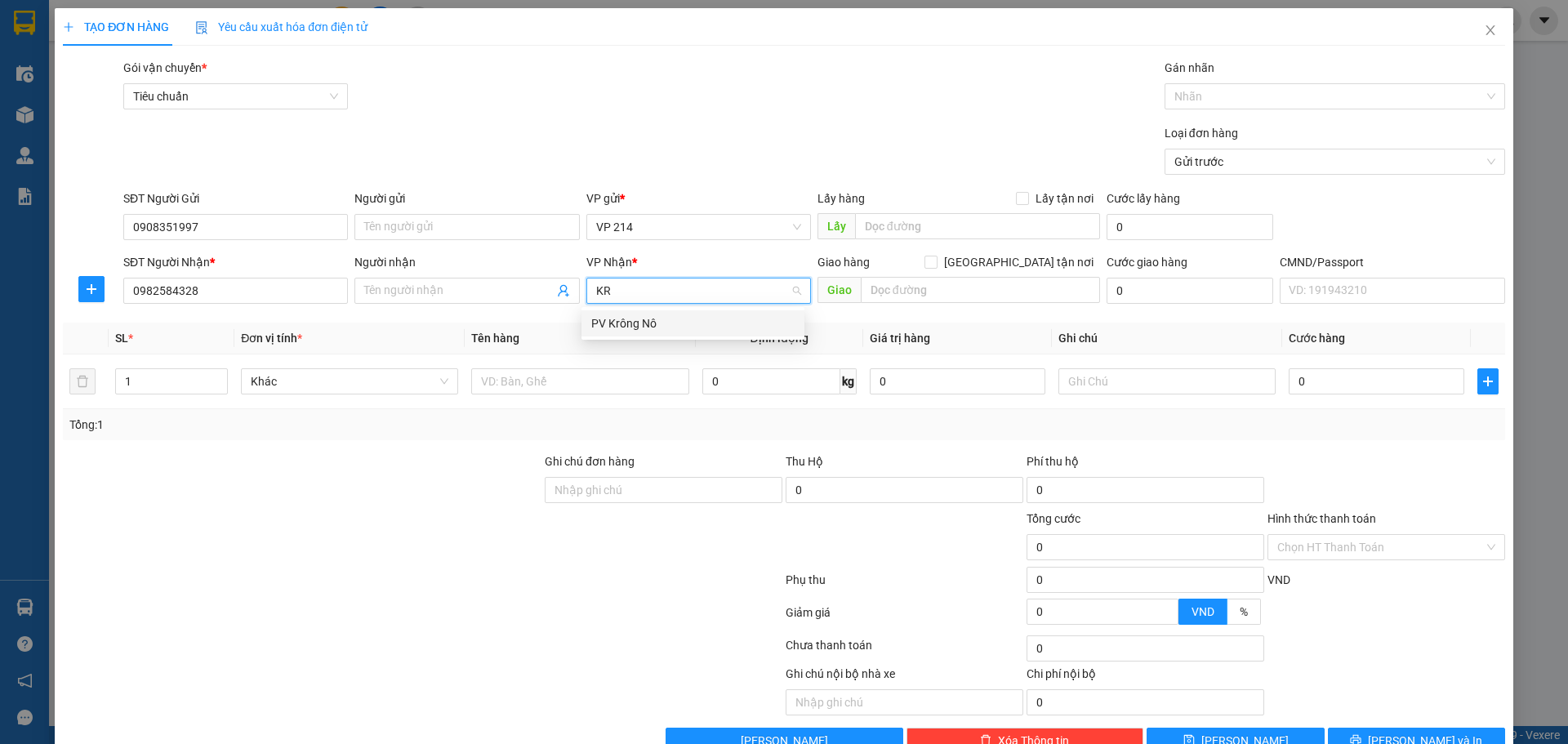
click at [659, 324] on div "PV Krông Nô" at bounding box center [693, 324] width 203 height 18
click at [541, 292] on input "Người nhận" at bounding box center [458, 291] width 188 height 18
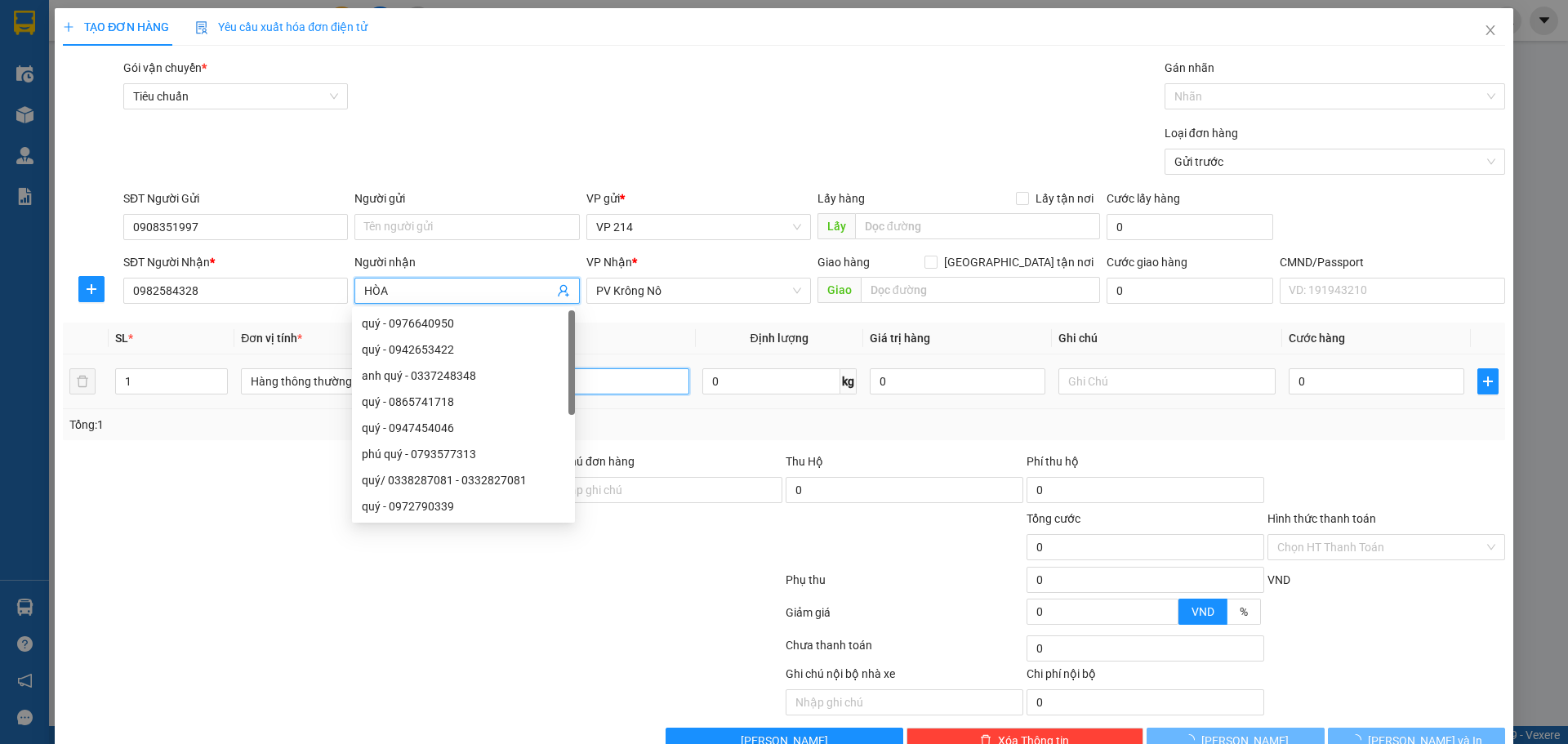
click at [660, 378] on input "text" at bounding box center [579, 381] width 217 height 26
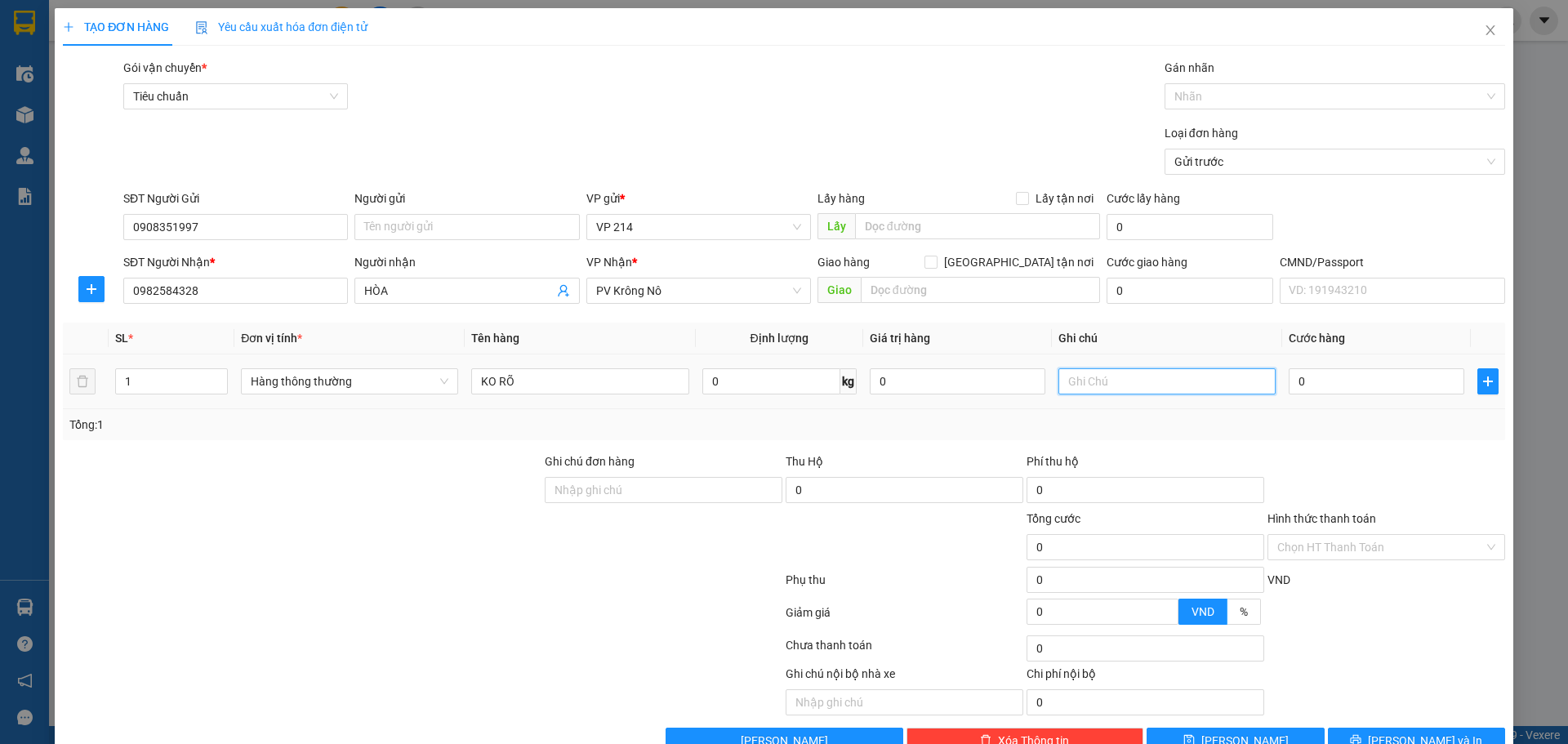
click at [1129, 378] on input "text" at bounding box center [1167, 381] width 217 height 26
drag, startPoint x: 577, startPoint y: 386, endPoint x: 298, endPoint y: 407, distance: 279.8
click at [316, 407] on tr "1 Hàng thông thường KO RÕ 0 kg 0 0" at bounding box center [784, 381] width 1443 height 55
click at [1179, 376] on input "text" at bounding box center [1167, 381] width 217 height 26
click at [1407, 364] on td "0" at bounding box center [1376, 381] width 188 height 55
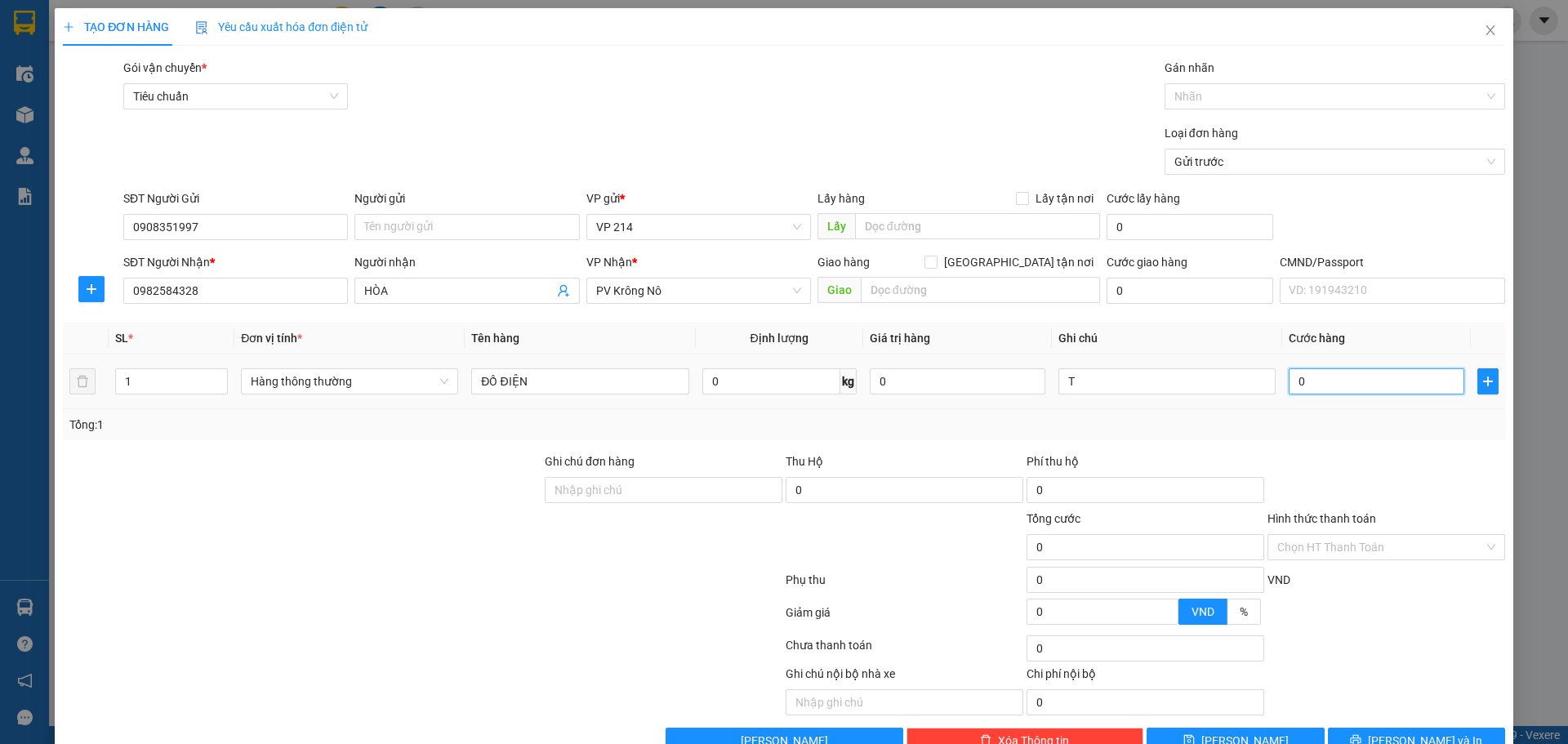
click at [1381, 378] on input "0" at bounding box center [1376, 381] width 175 height 26
click at [1387, 728] on button "Lưu và In" at bounding box center [1417, 741] width 177 height 26
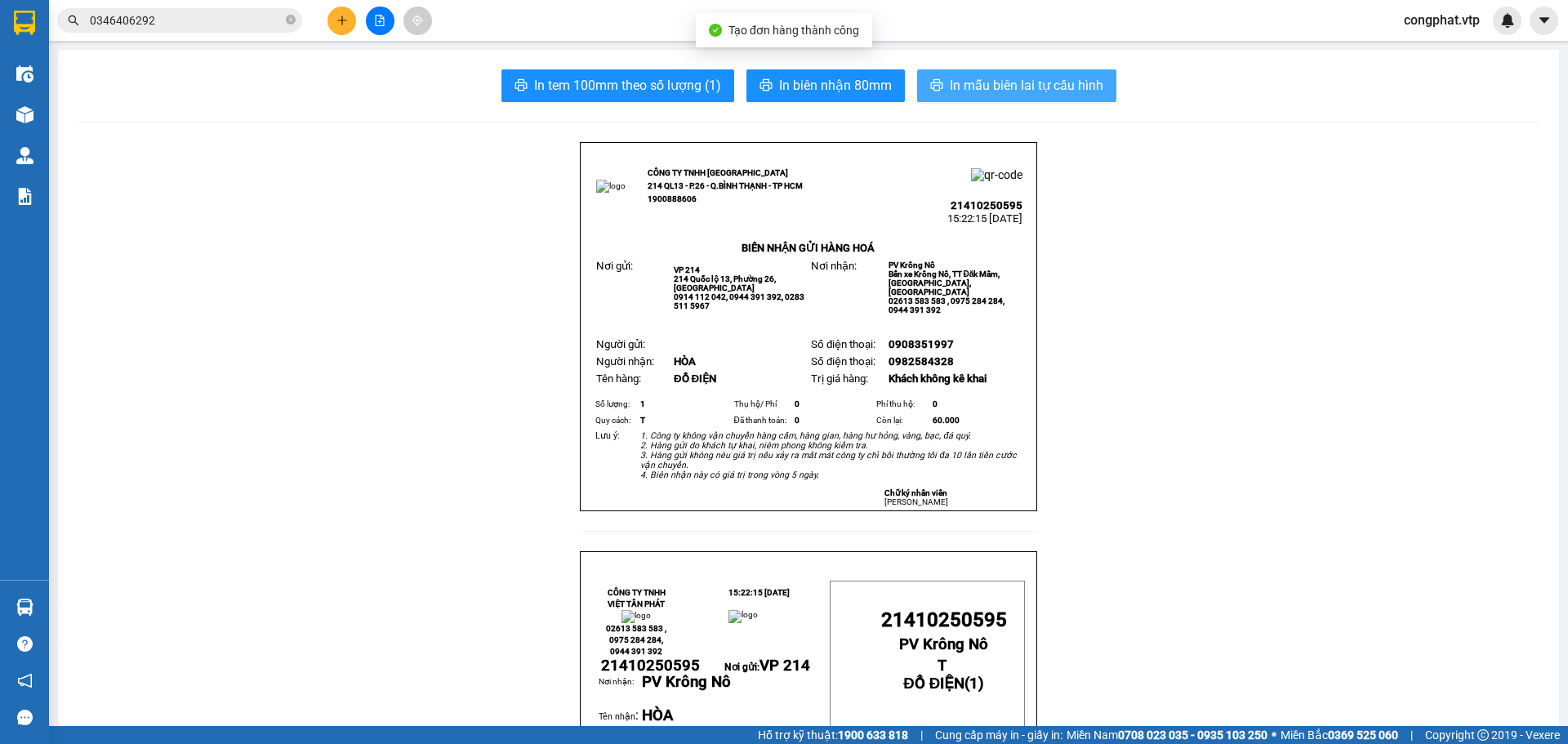
click at [951, 83] on span "In mẫu biên lai tự cấu hình" at bounding box center [1026, 85] width 153 height 21
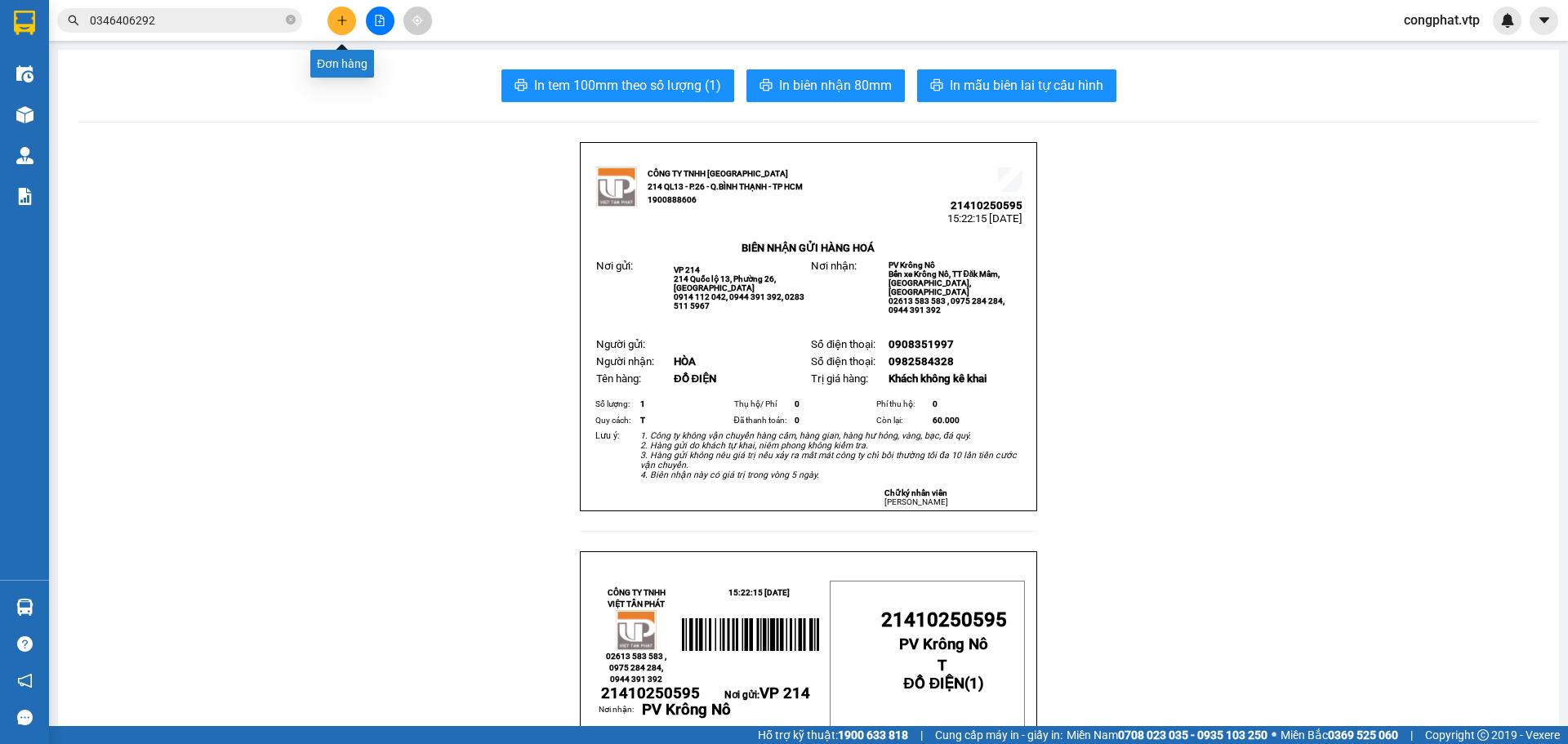
click at [335, 27] on button at bounding box center [341, 21] width 29 height 29
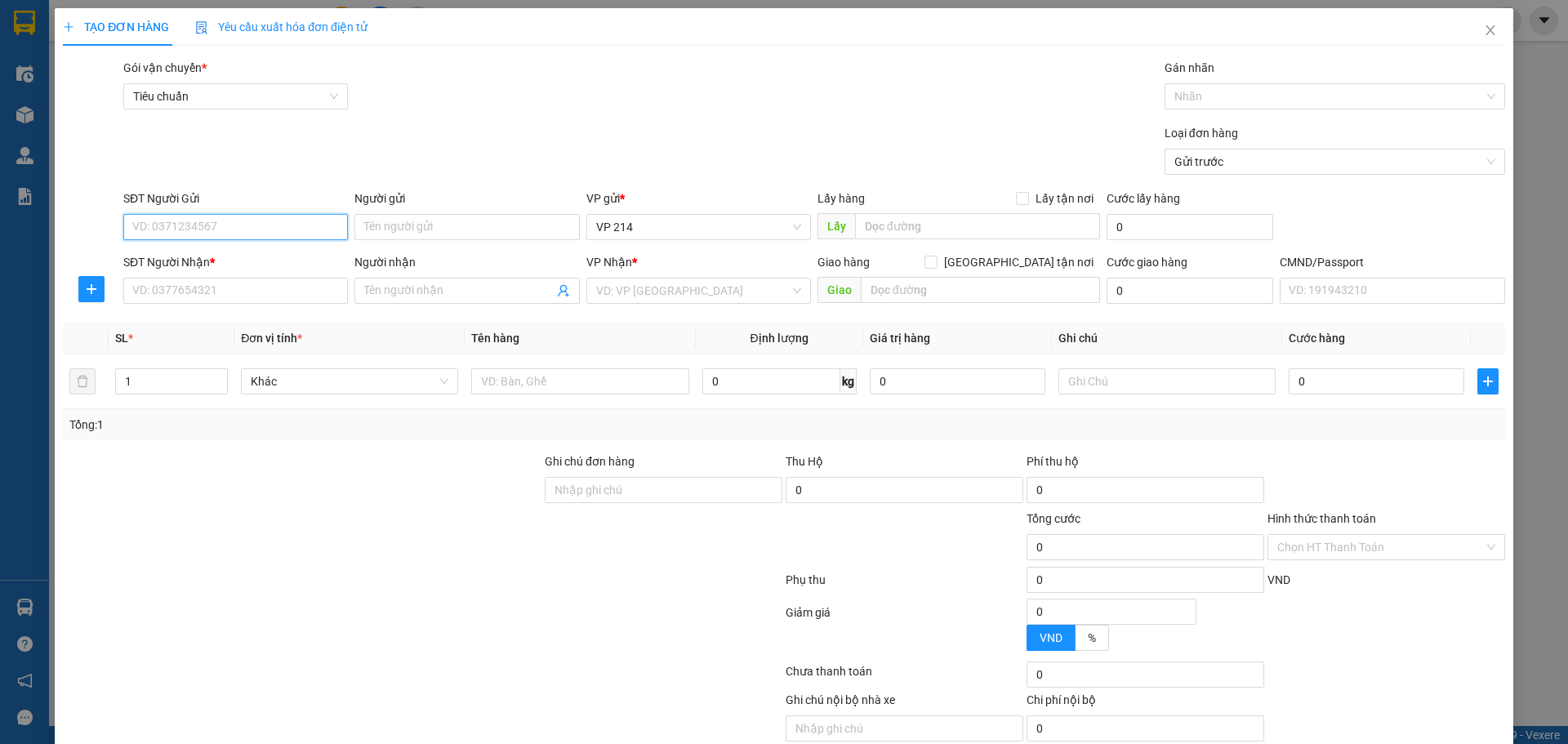
click at [240, 228] on input "SĐT Người Gửi" at bounding box center [236, 227] width 225 height 26
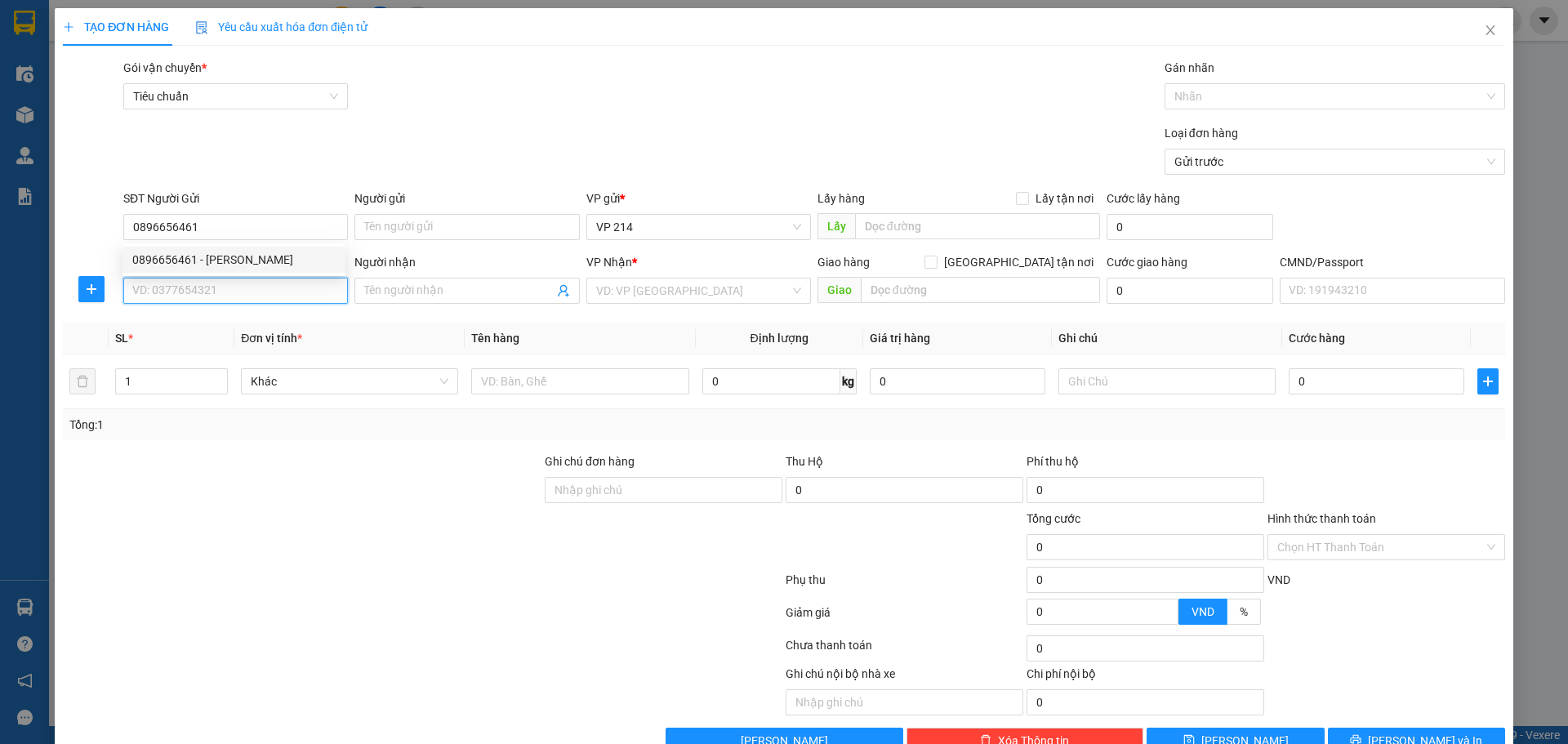
click at [248, 297] on input "SĐT Người Nhận *" at bounding box center [236, 291] width 225 height 26
click at [209, 317] on div "0971894171 - TRUNG" at bounding box center [234, 324] width 203 height 18
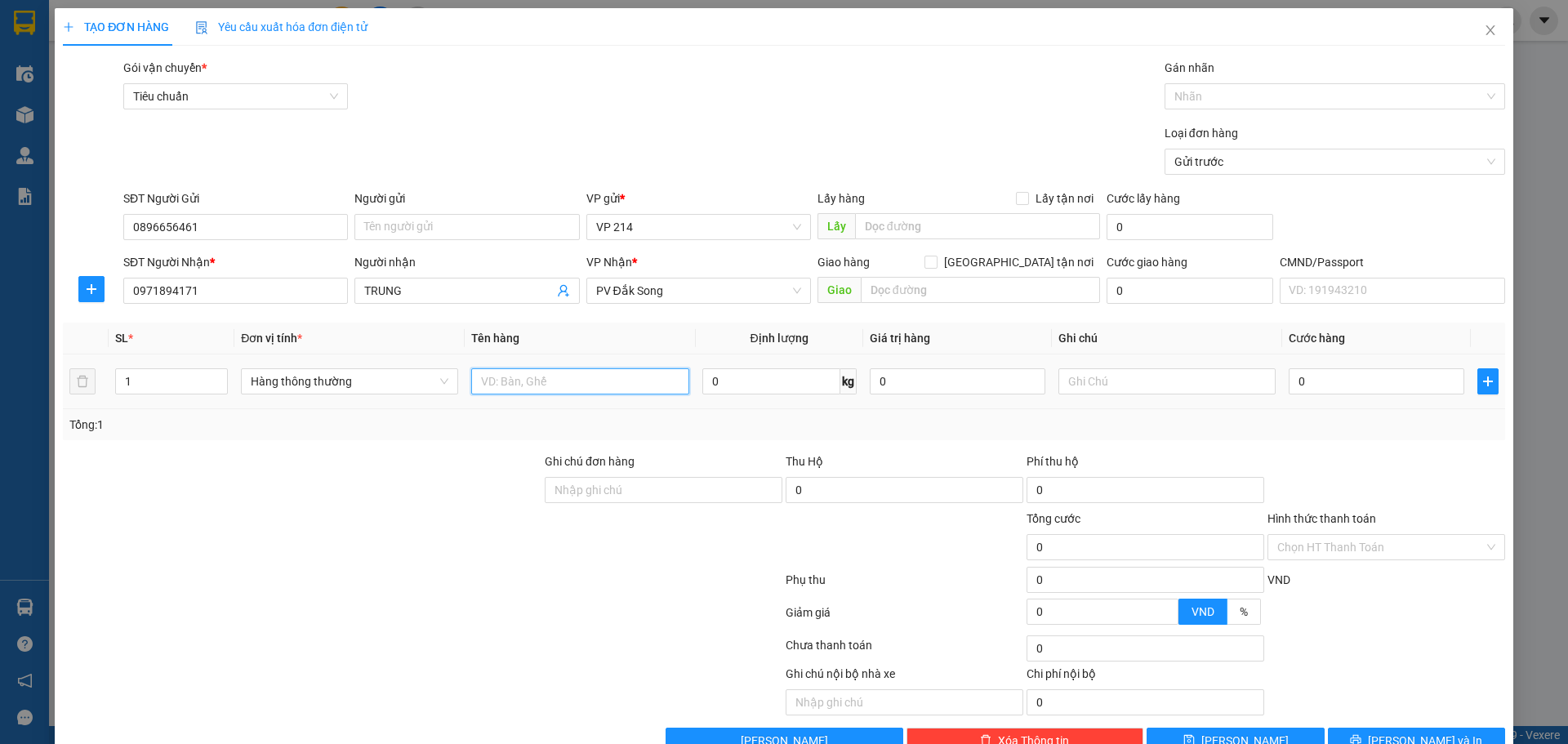
click at [612, 382] on input "text" at bounding box center [579, 381] width 217 height 26
click at [1130, 388] on input "text" at bounding box center [1167, 381] width 217 height 26
click at [1335, 380] on input "0" at bounding box center [1376, 381] width 175 height 26
click at [1453, 728] on button "Lưu và In" at bounding box center [1417, 741] width 177 height 26
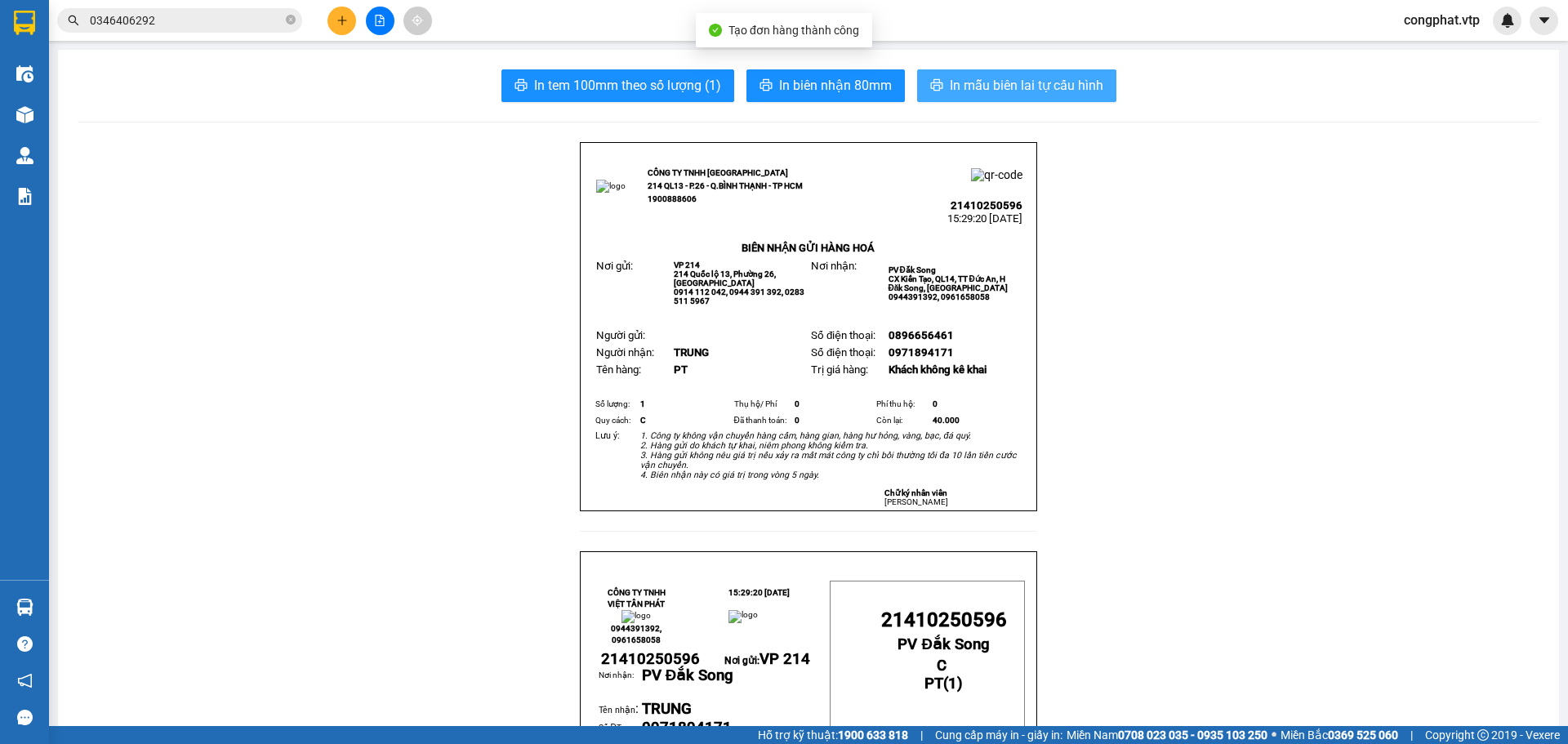
click at [964, 89] on span "In mẫu biên lai tự cấu hình" at bounding box center [1026, 85] width 153 height 21
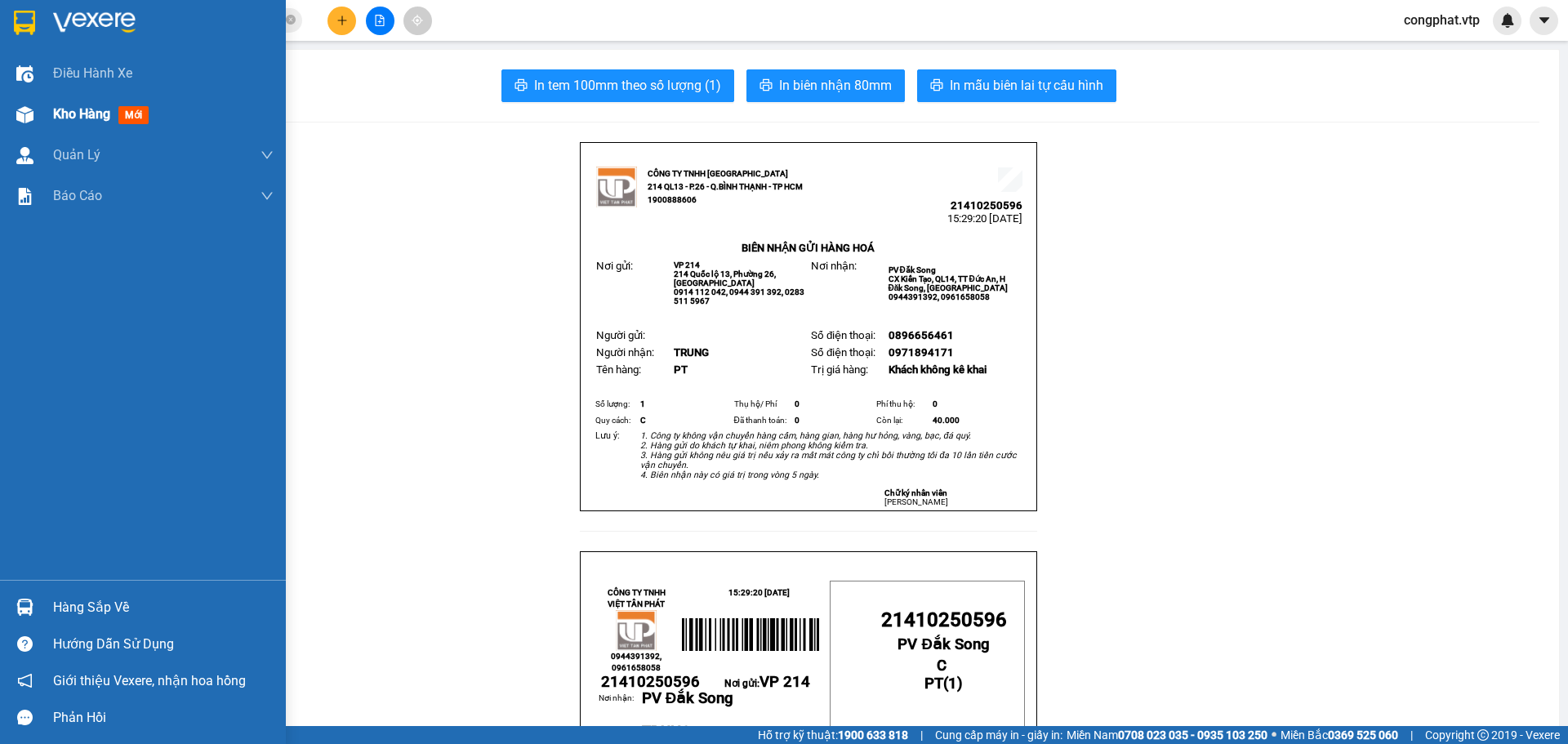
click at [83, 115] on span "Kho hàng" at bounding box center [81, 115] width 57 height 16
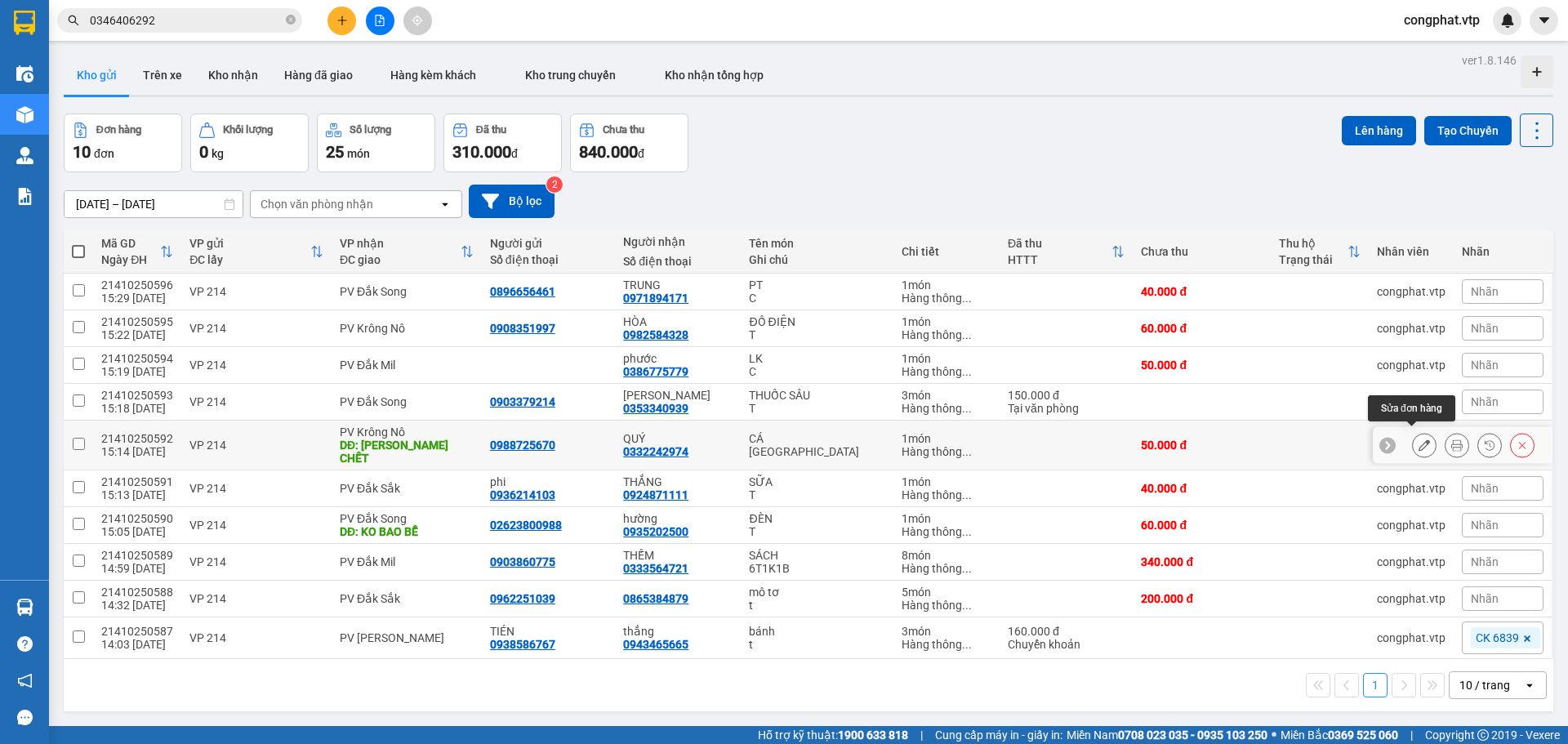
click at [1413, 439] on button at bounding box center [1424, 445] width 23 height 29
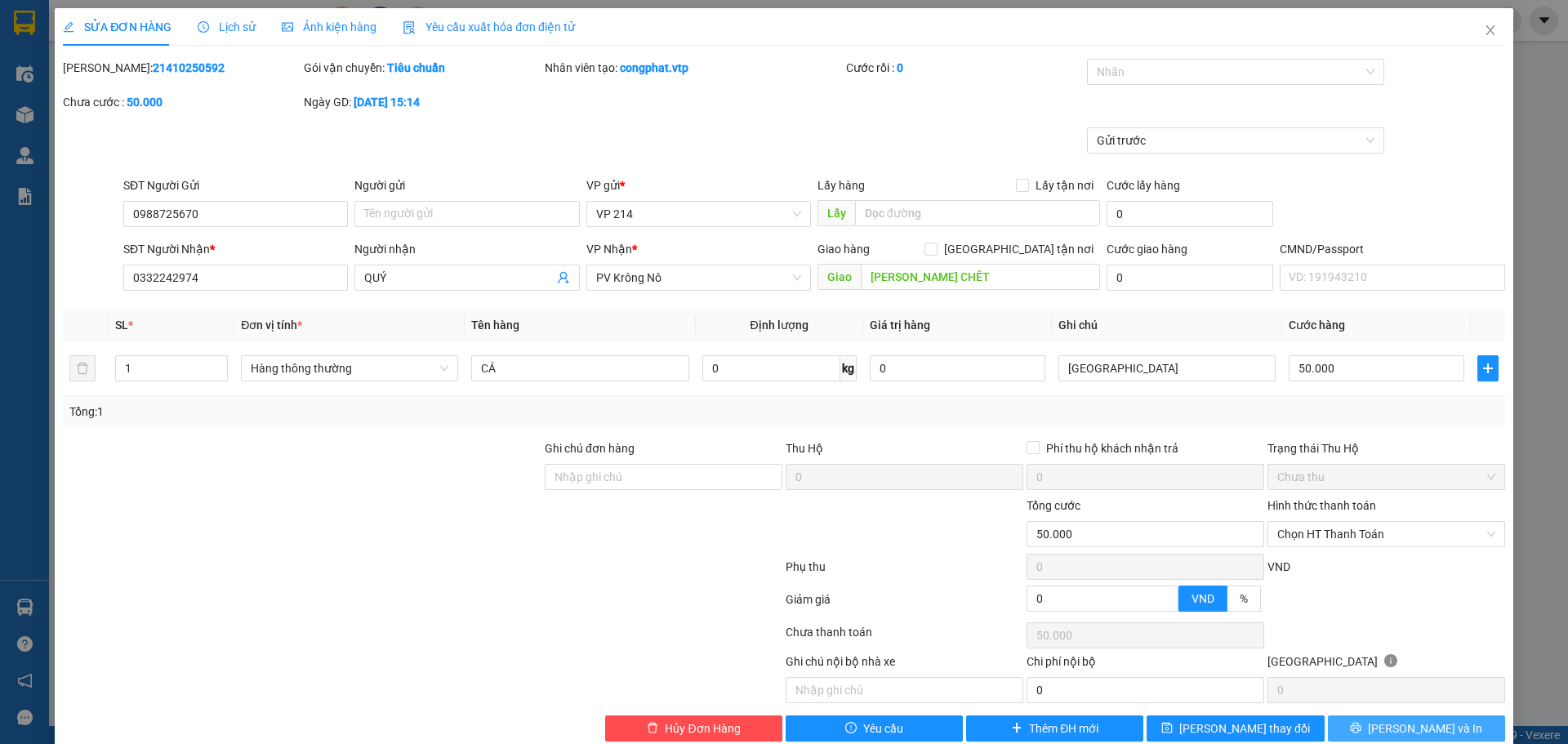
click at [1399, 720] on span "Lưu và In" at bounding box center [1425, 729] width 114 height 18
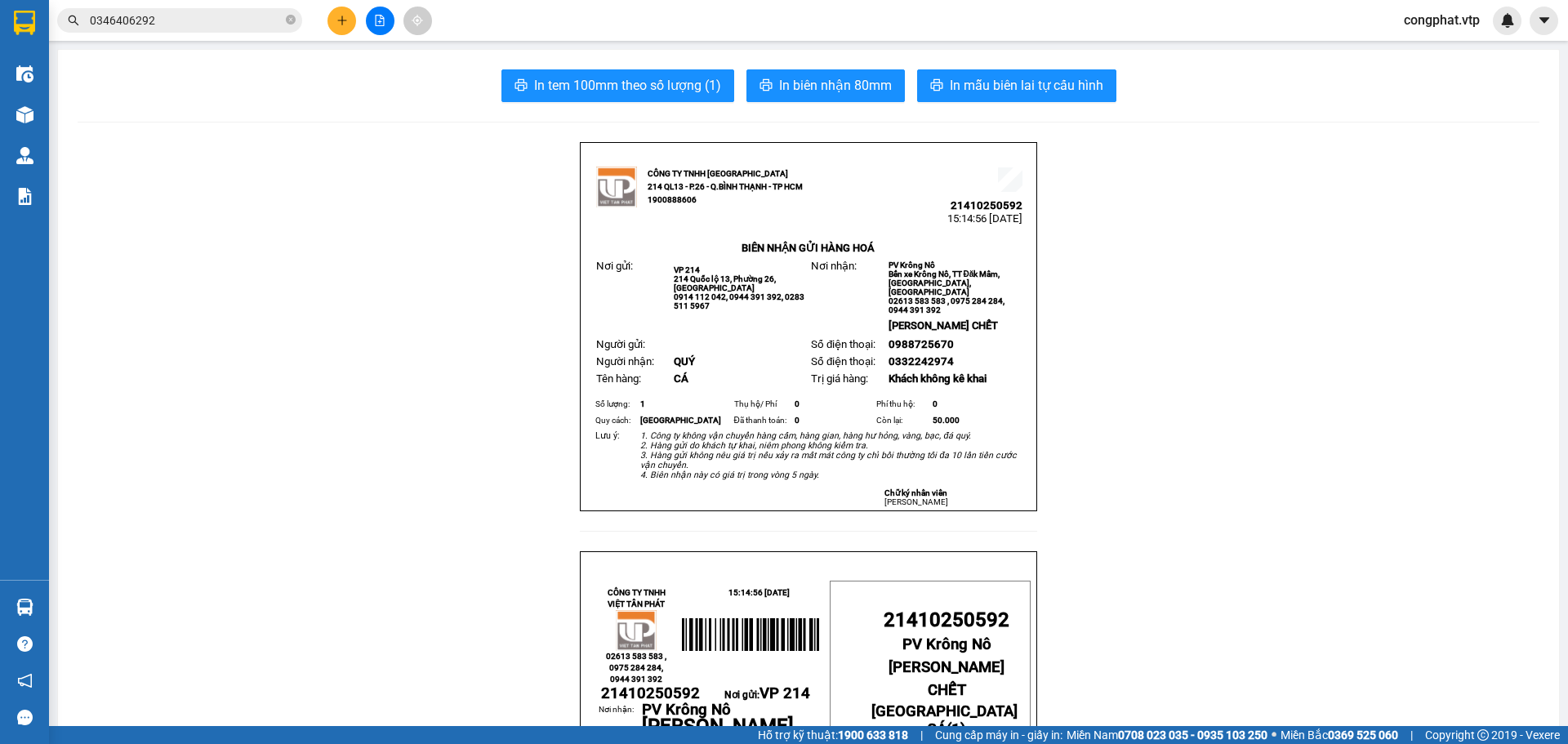
click at [338, 26] on button at bounding box center [341, 21] width 29 height 29
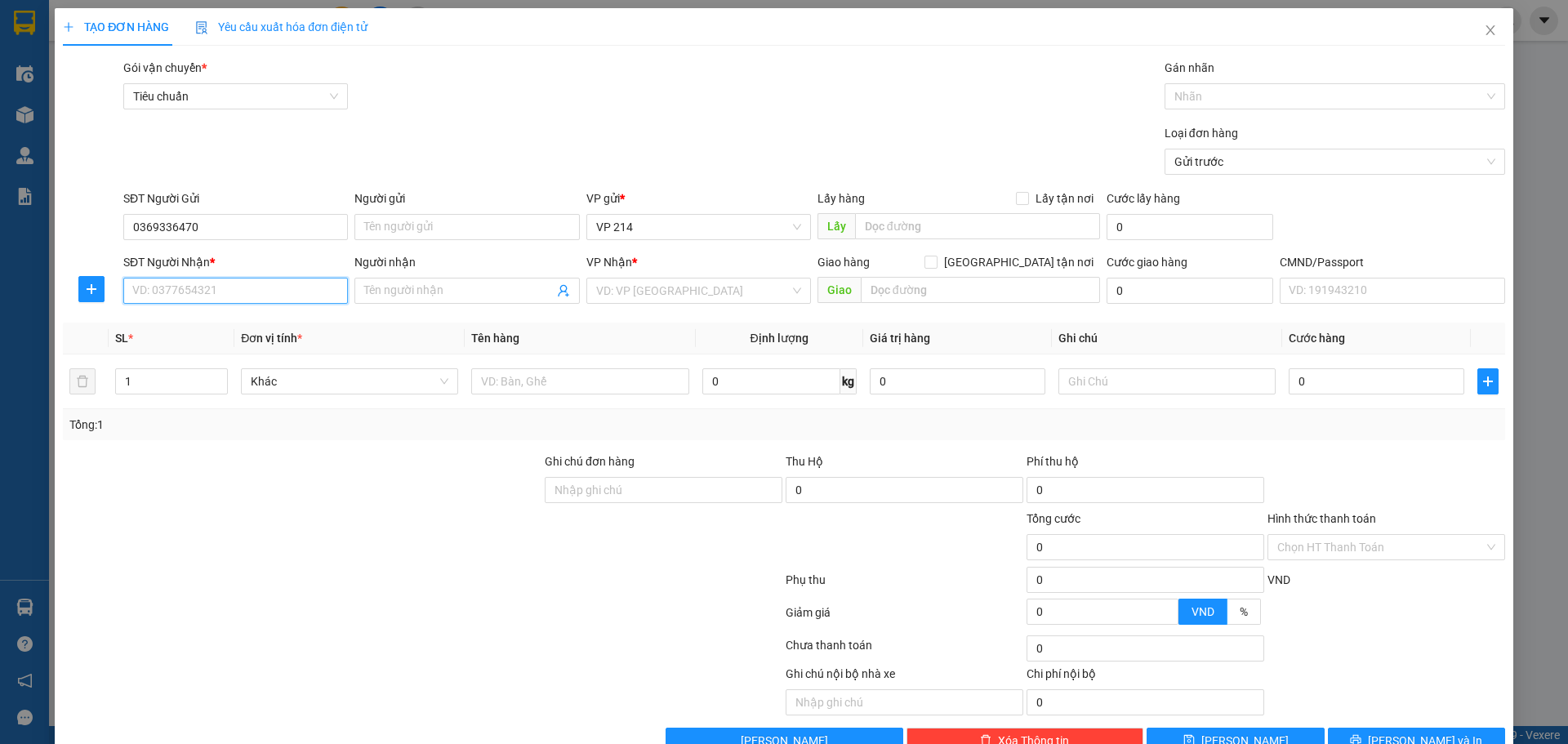
drag, startPoint x: 239, startPoint y: 289, endPoint x: 1567, endPoint y: 256, distance: 1328.4
click at [247, 288] on input "SĐT Người Nhận *" at bounding box center [236, 291] width 225 height 26
click at [478, 285] on input "Người nhận" at bounding box center [458, 291] width 188 height 18
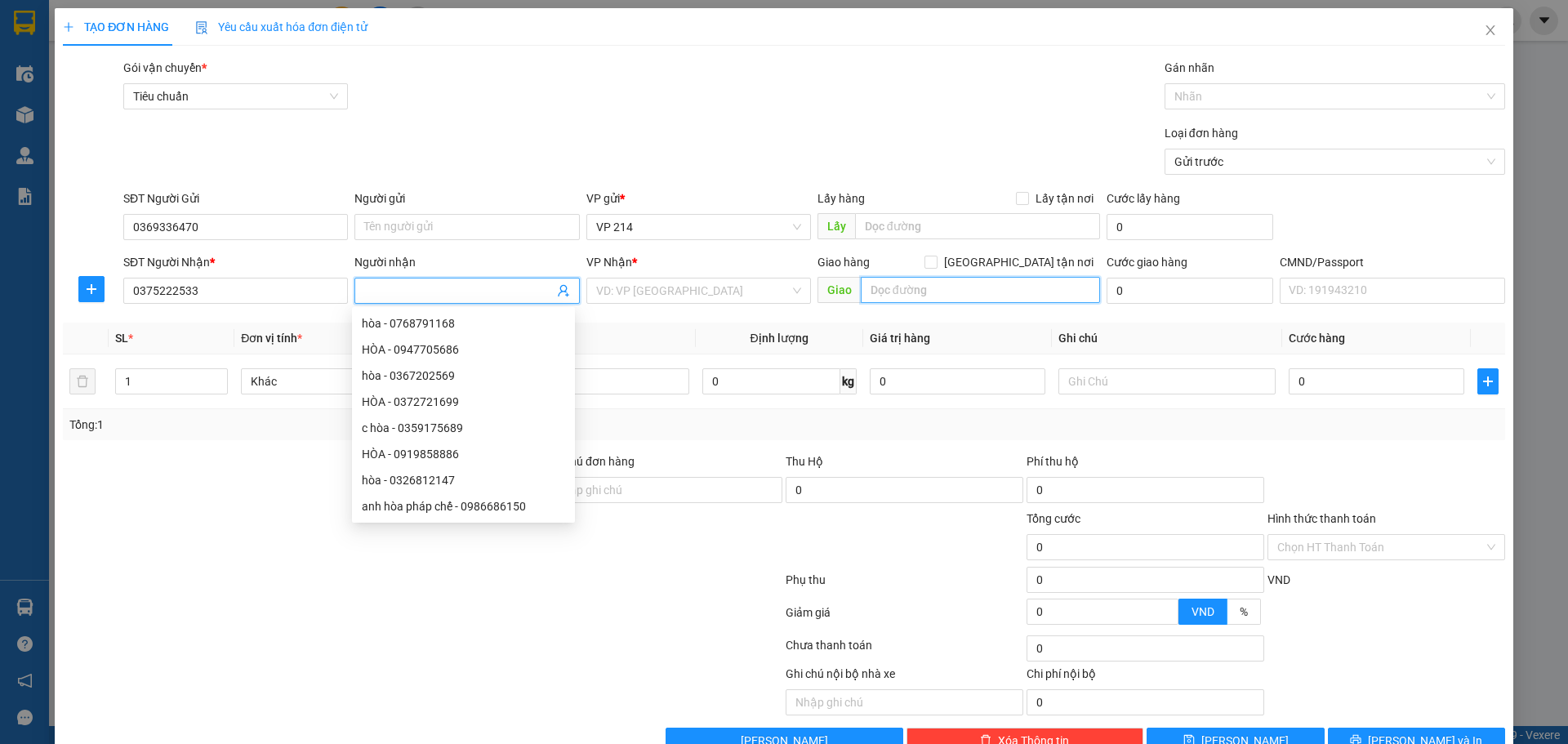
drag, startPoint x: 896, startPoint y: 305, endPoint x: 926, endPoint y: 317, distance: 32.3
click at [909, 310] on div "Giao hàng Giao tận nơi Giao" at bounding box center [959, 281] width 283 height 57
click at [927, 317] on div "Transit Pickup Surcharge Ids Transit Deliver Surcharge Ids Transit Deliver Surc…" at bounding box center [784, 406] width 1443 height 695
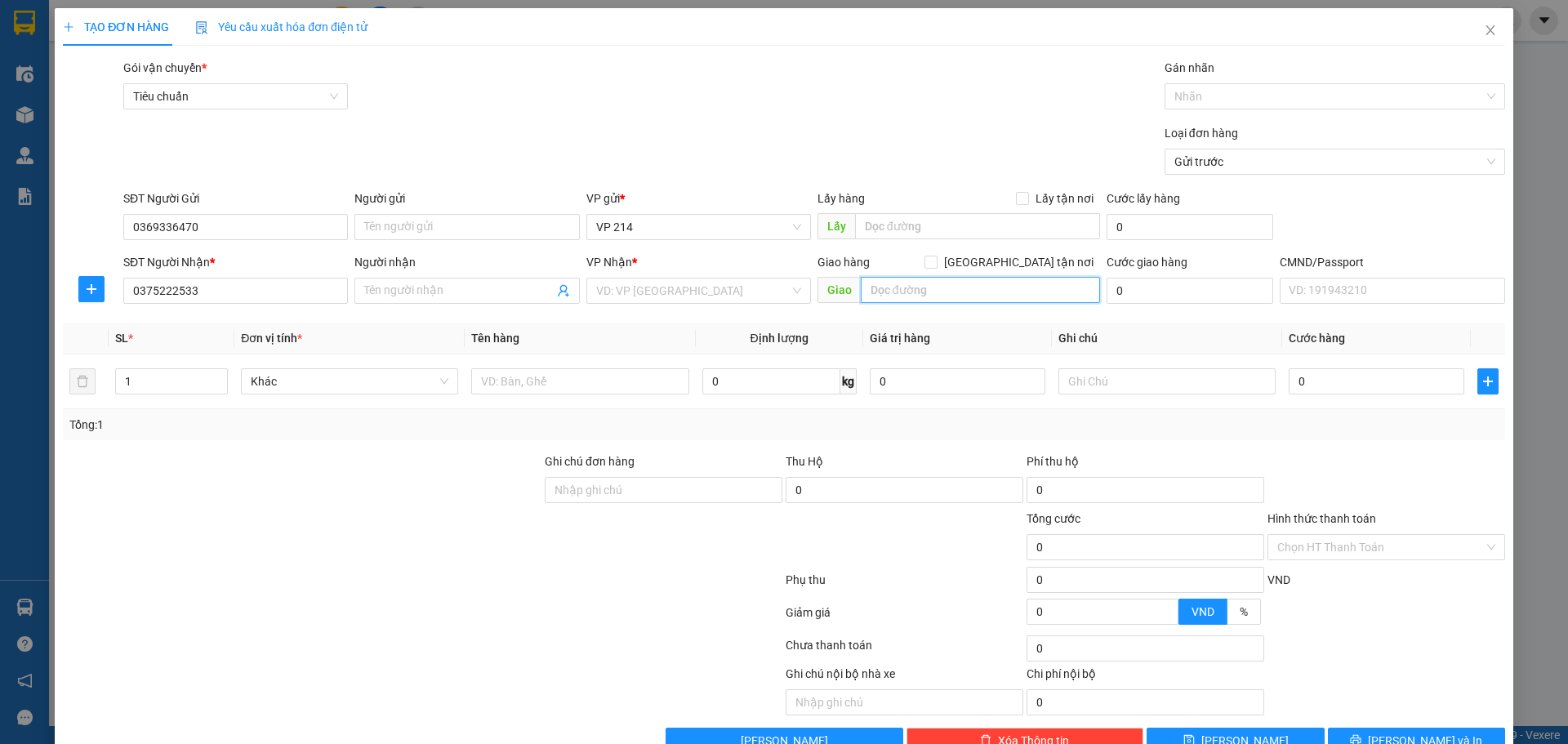
click at [923, 291] on input "text" at bounding box center [981, 290] width 239 height 26
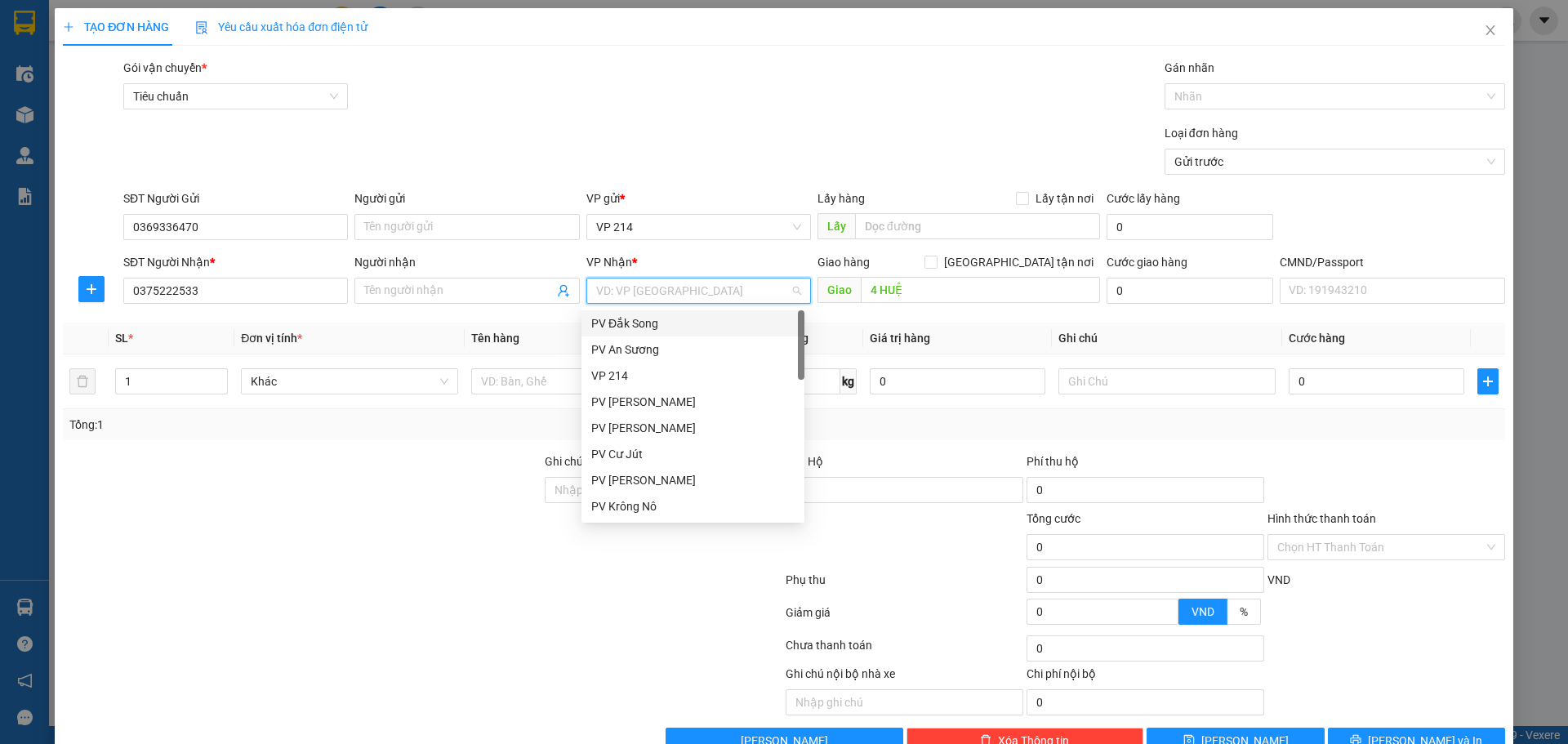
click at [620, 284] on input "search" at bounding box center [693, 291] width 193 height 25
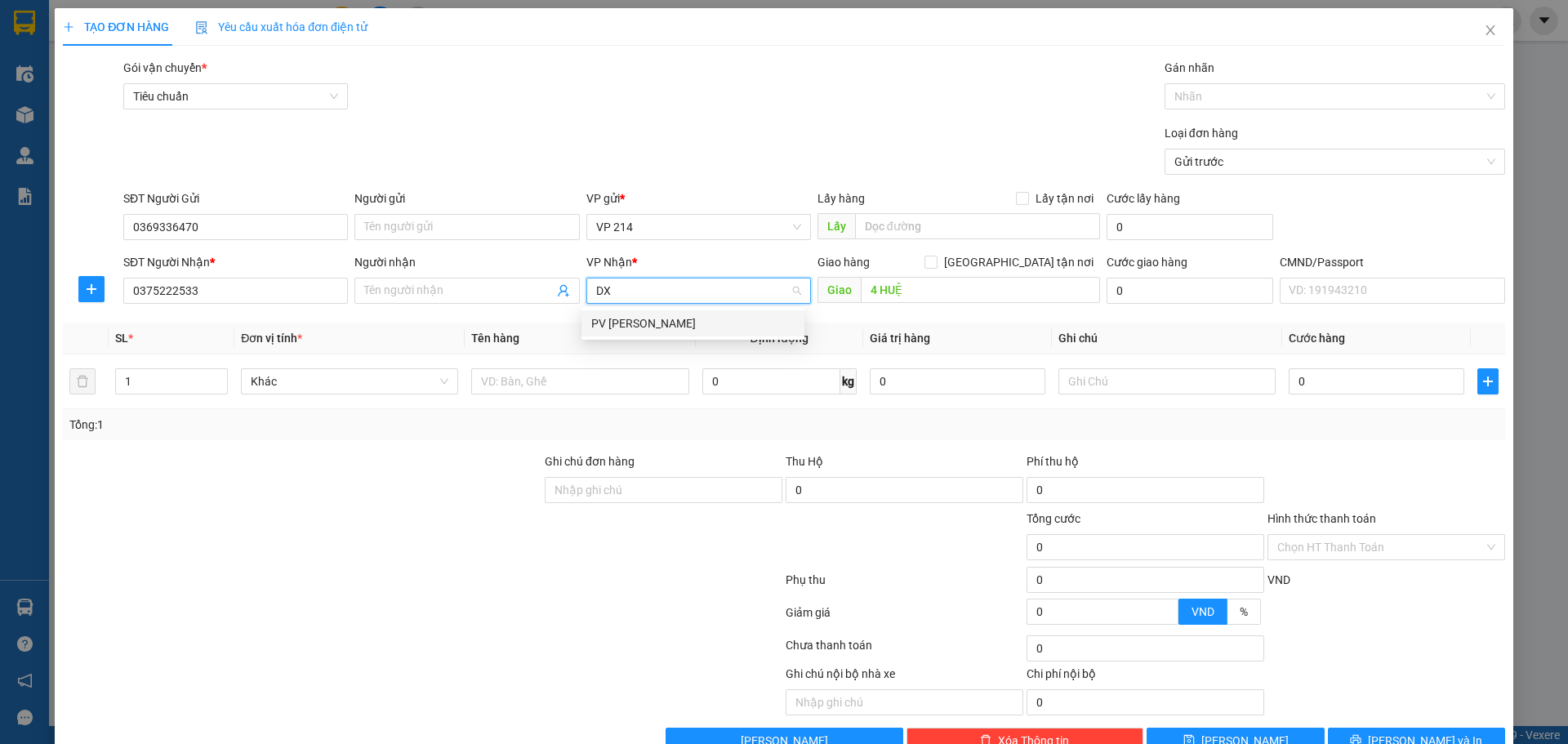
click at [707, 333] on div "PV Đức Xuyên" at bounding box center [693, 324] width 223 height 26
click at [468, 275] on div "Người nhận" at bounding box center [467, 265] width 225 height 25
click at [482, 282] on input "Người nhận" at bounding box center [458, 291] width 188 height 18
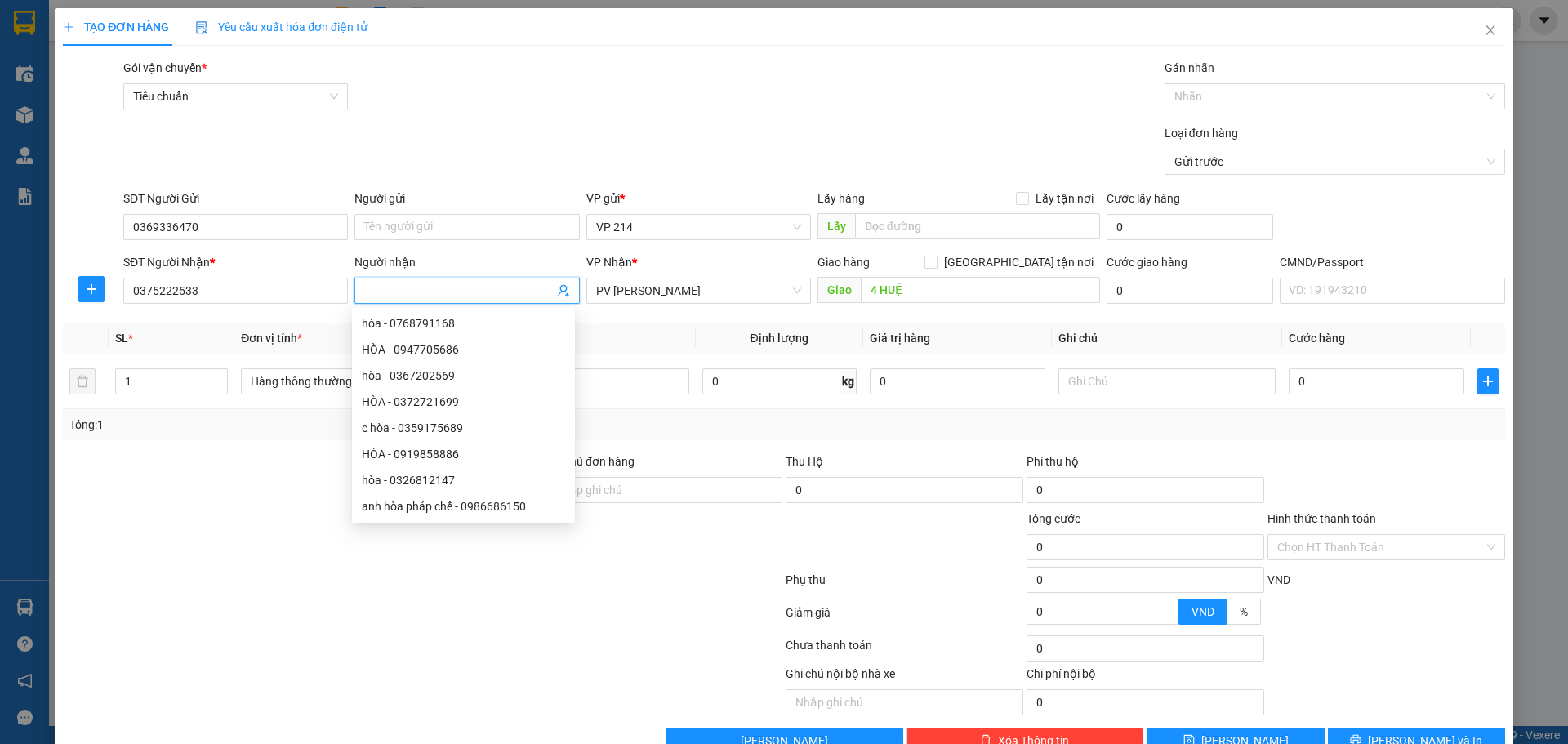
click at [647, 329] on th "Tên hàng" at bounding box center [579, 339] width 230 height 32
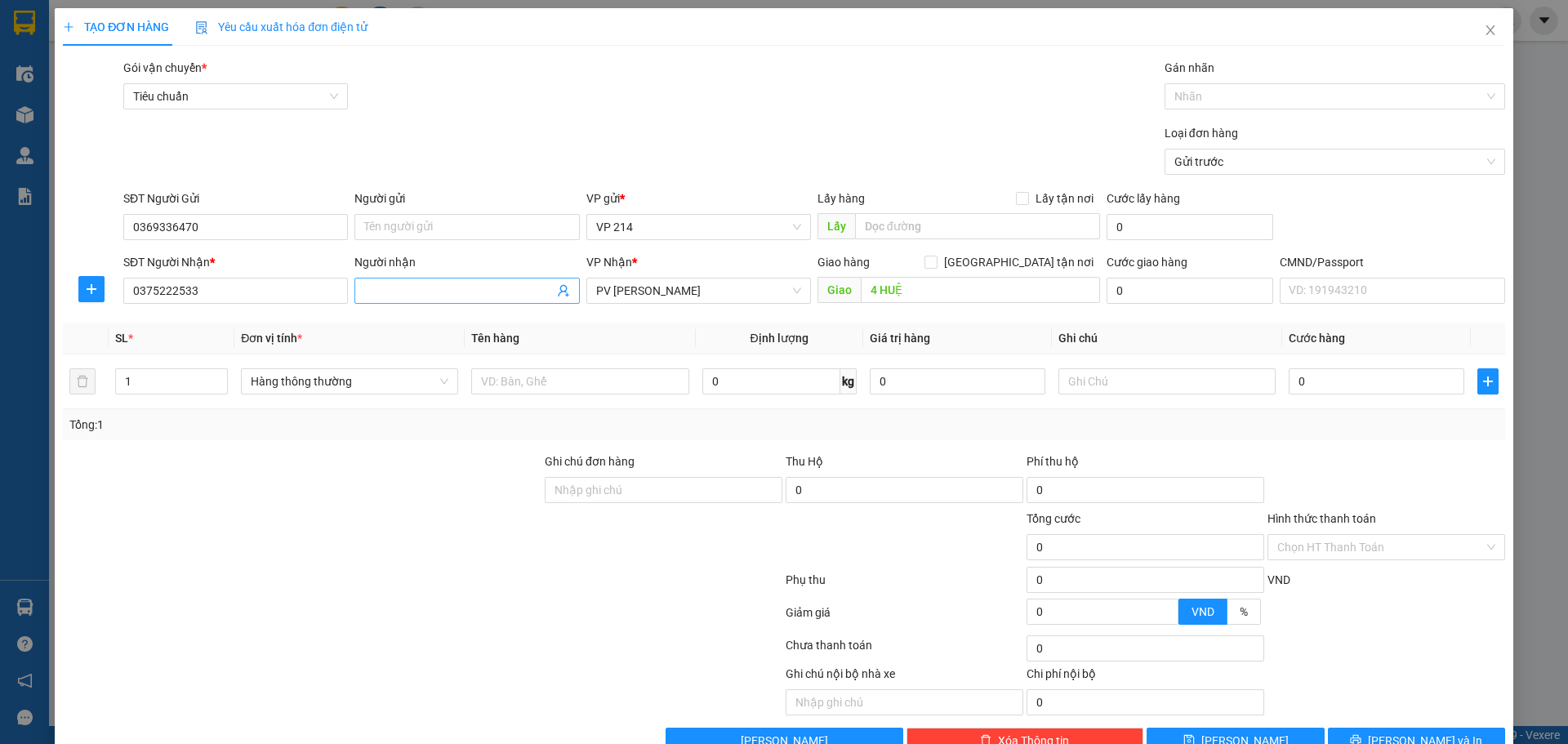
click at [506, 288] on input "Người nhận" at bounding box center [458, 291] width 188 height 18
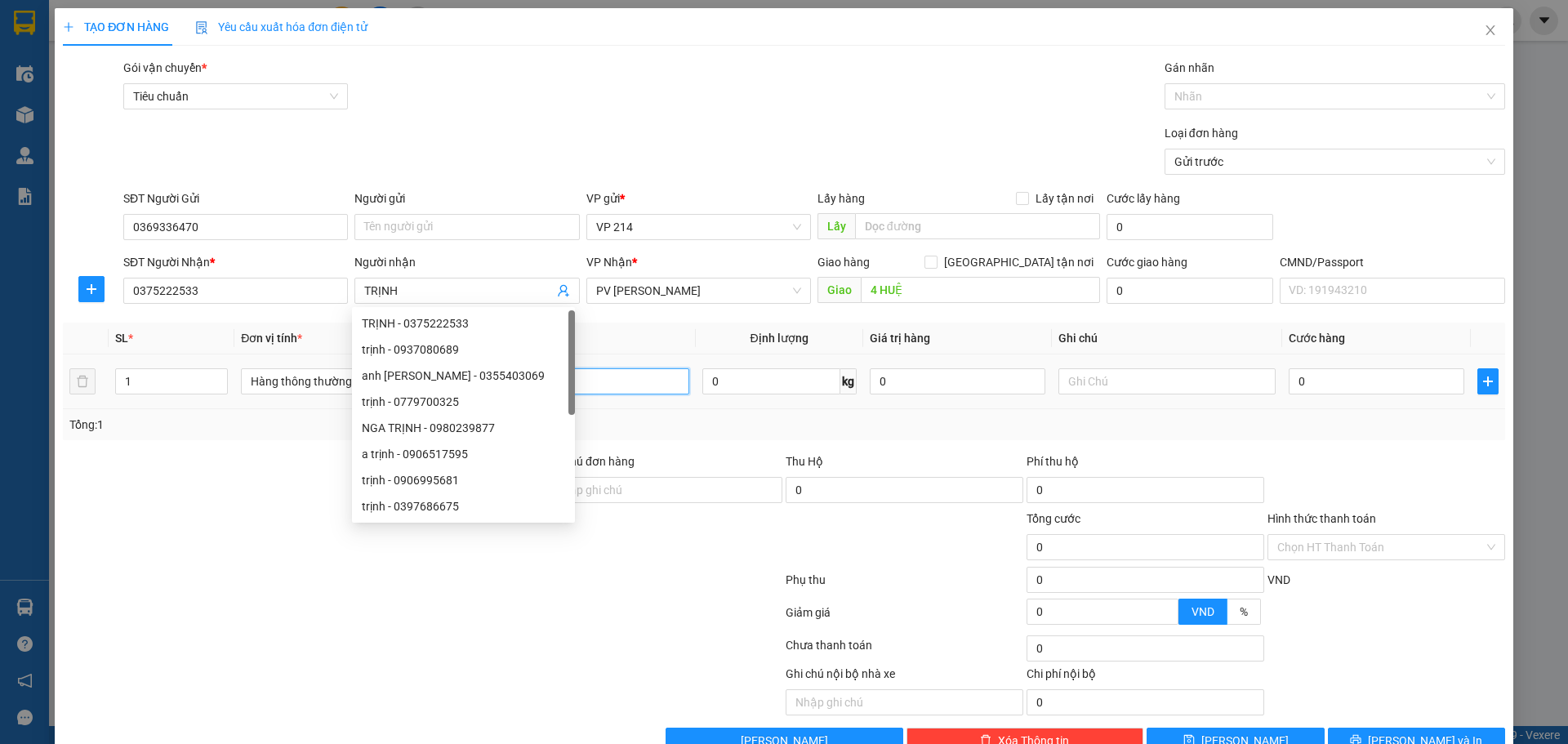
click at [637, 389] on input "text" at bounding box center [579, 381] width 217 height 26
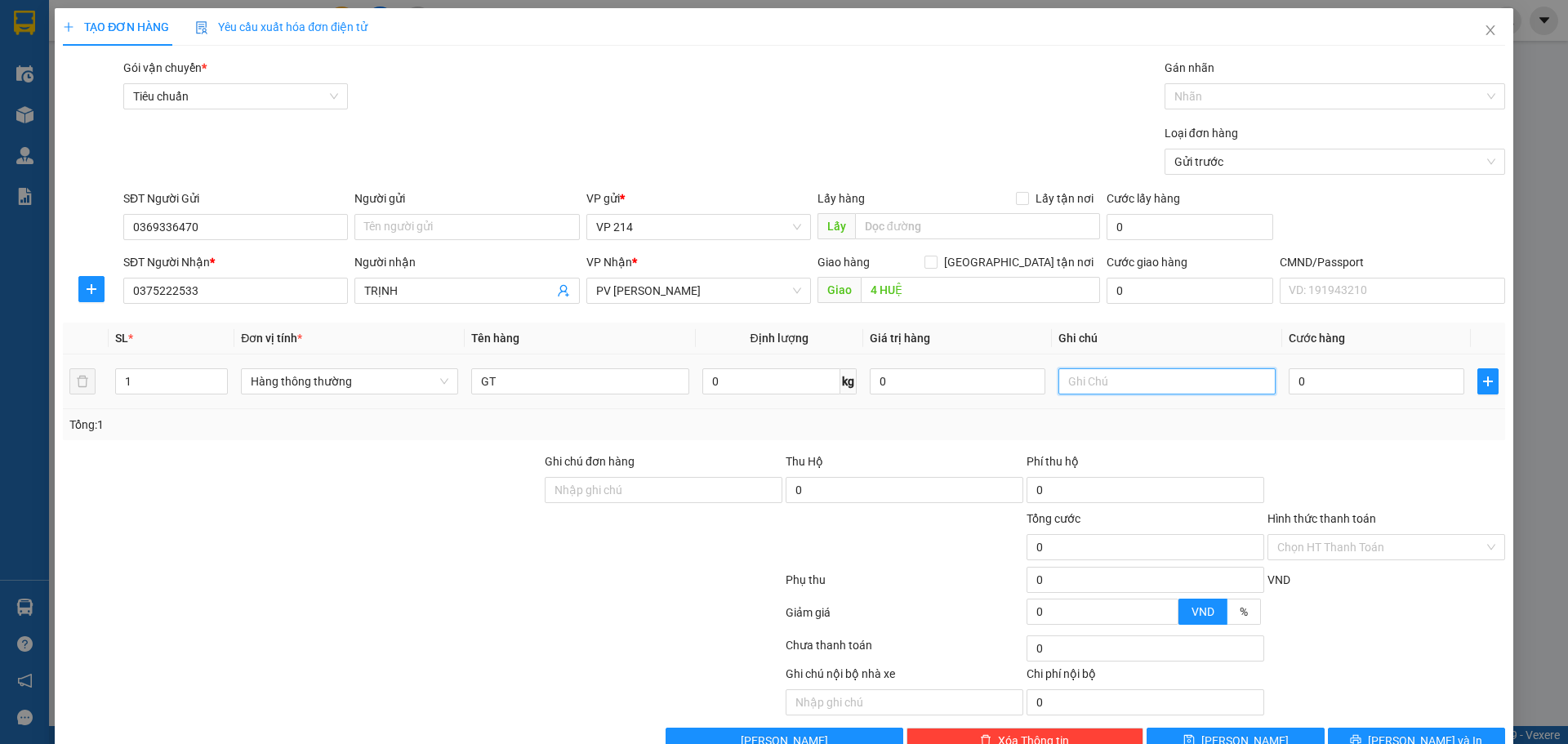
click at [1149, 389] on input "text" at bounding box center [1167, 381] width 217 height 26
click at [1385, 386] on input "0" at bounding box center [1376, 381] width 175 height 26
click at [1446, 728] on button "Lưu và In" at bounding box center [1417, 741] width 177 height 26
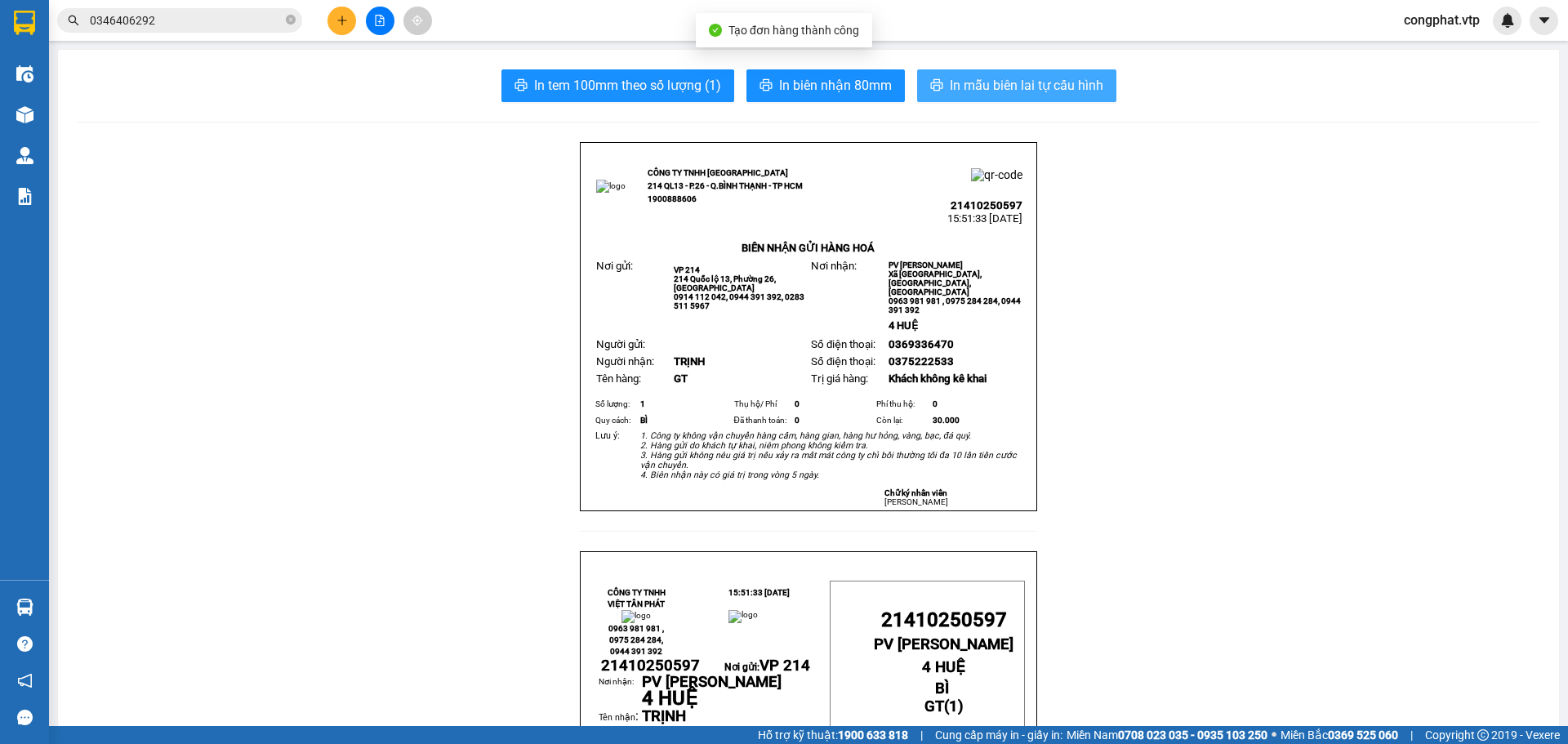
click at [959, 89] on span "In mẫu biên lai tự cấu hình" at bounding box center [1026, 85] width 153 height 21
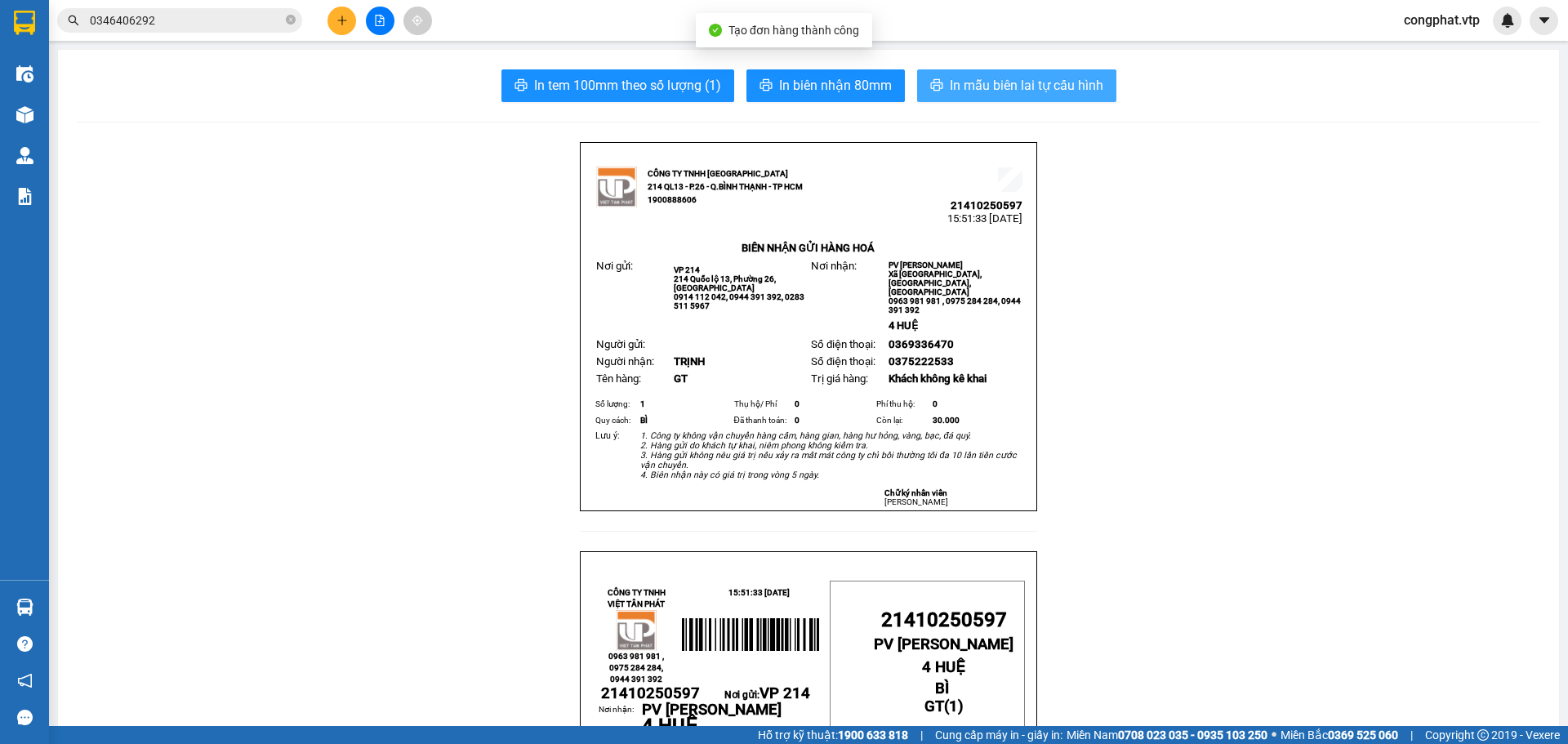
click at [962, 99] on button "In mẫu biên lai tự cấu hình" at bounding box center [1016, 86] width 199 height 33
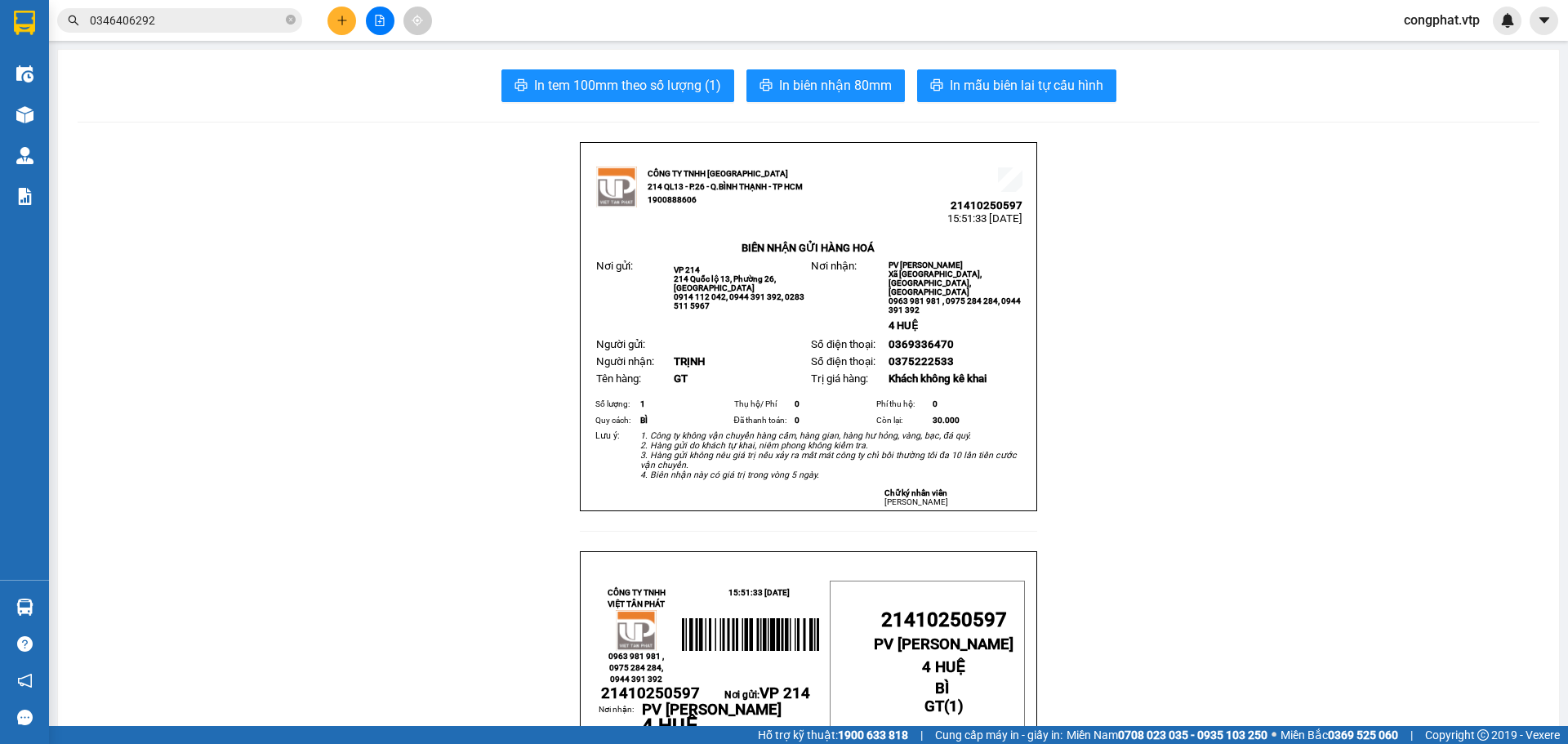
click at [343, 24] on icon "plus" at bounding box center [341, 20] width 11 height 11
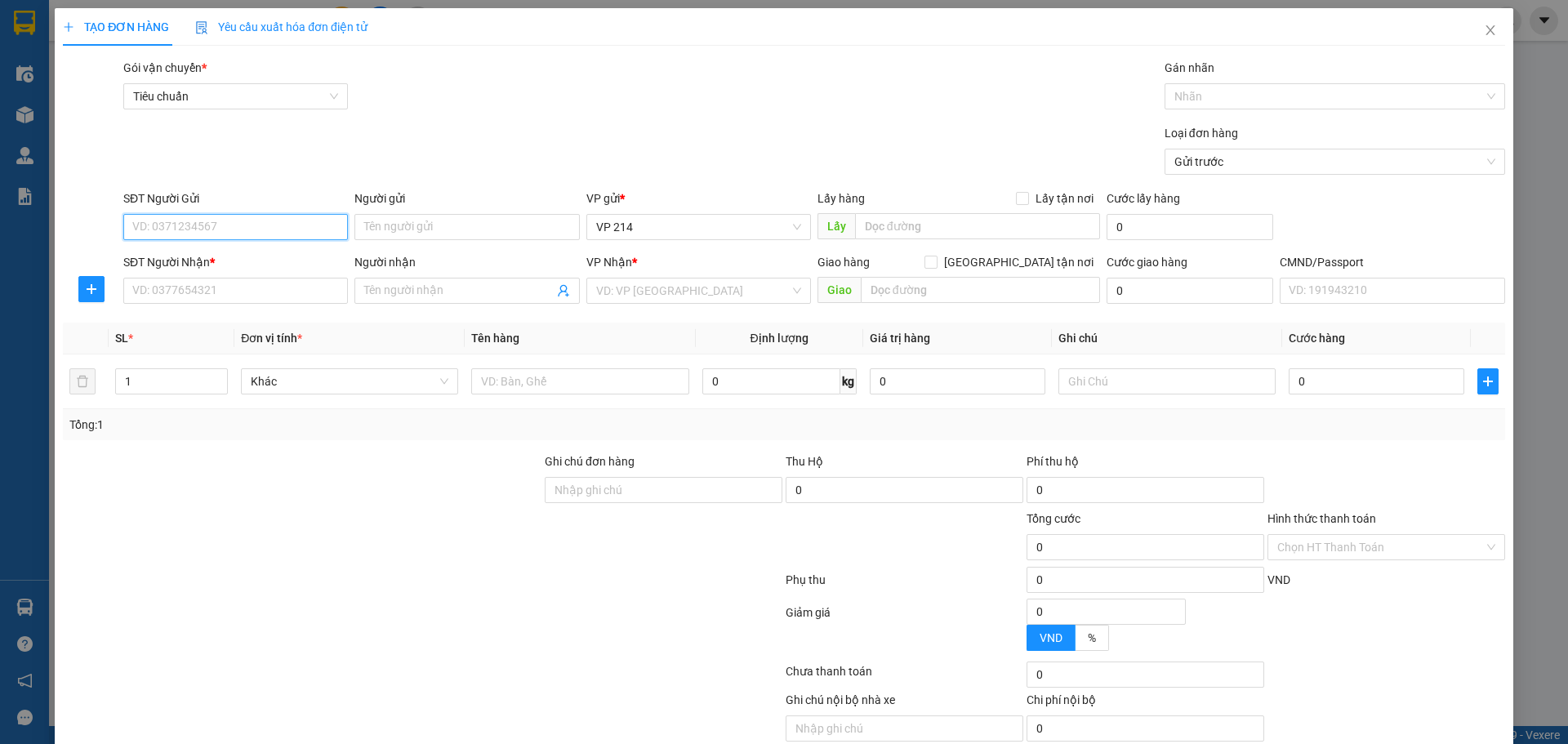
click at [226, 216] on input "SĐT Người Gửi" at bounding box center [236, 227] width 225 height 26
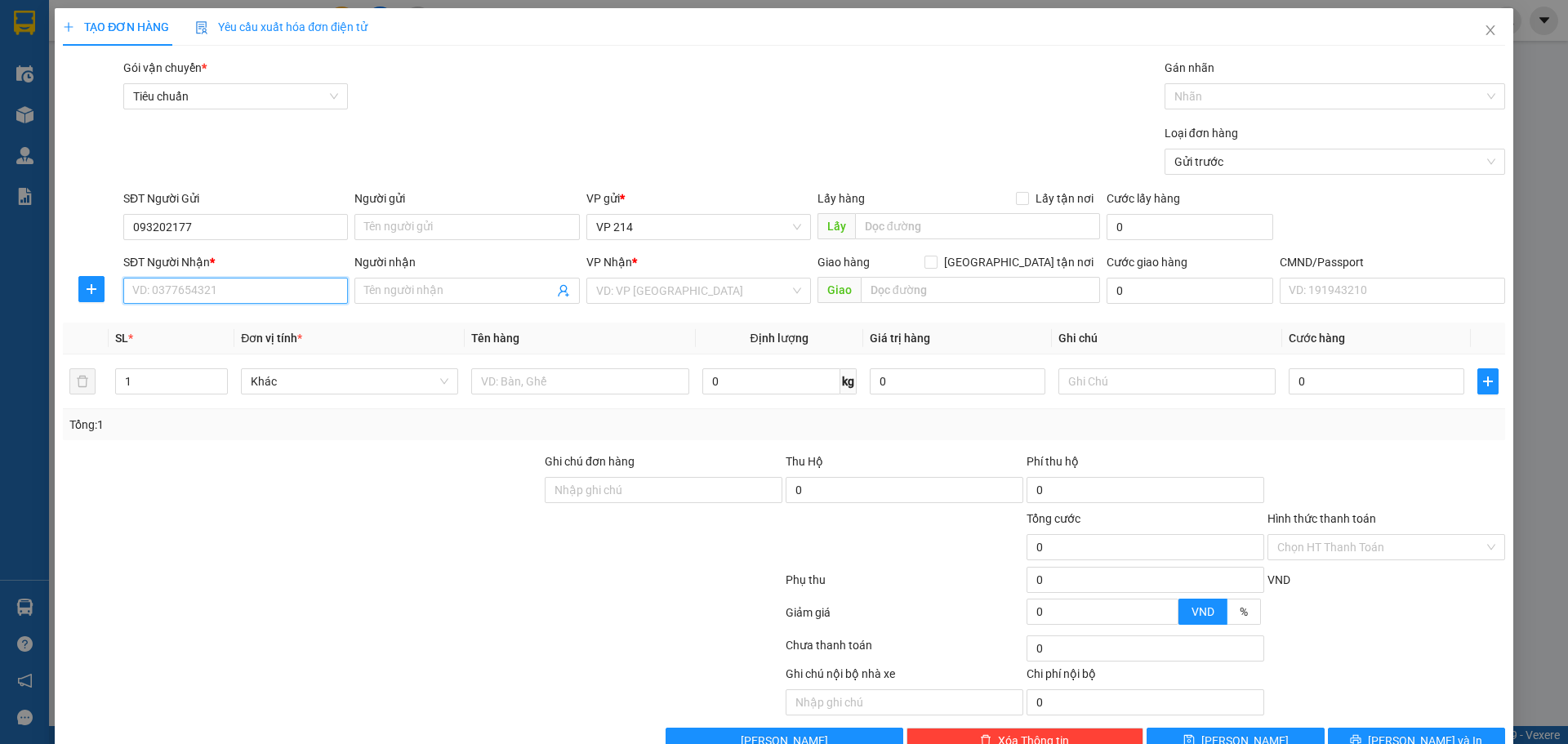
drag, startPoint x: 173, startPoint y: 289, endPoint x: 202, endPoint y: 294, distance: 29.4
click at [175, 290] on input "SĐT Người Nhận *" at bounding box center [236, 291] width 225 height 26
drag, startPoint x: 222, startPoint y: 215, endPoint x: 0, endPoint y: 224, distance: 222.2
click at [55, 224] on div "TẠO ĐƠN HÀNG Yêu cầu xuất hóa đơn điện tử Transit Pickup Surcharge Ids Transit …" at bounding box center [784, 386] width 1458 height 758
click at [157, 227] on input "093202177" at bounding box center [236, 227] width 225 height 26
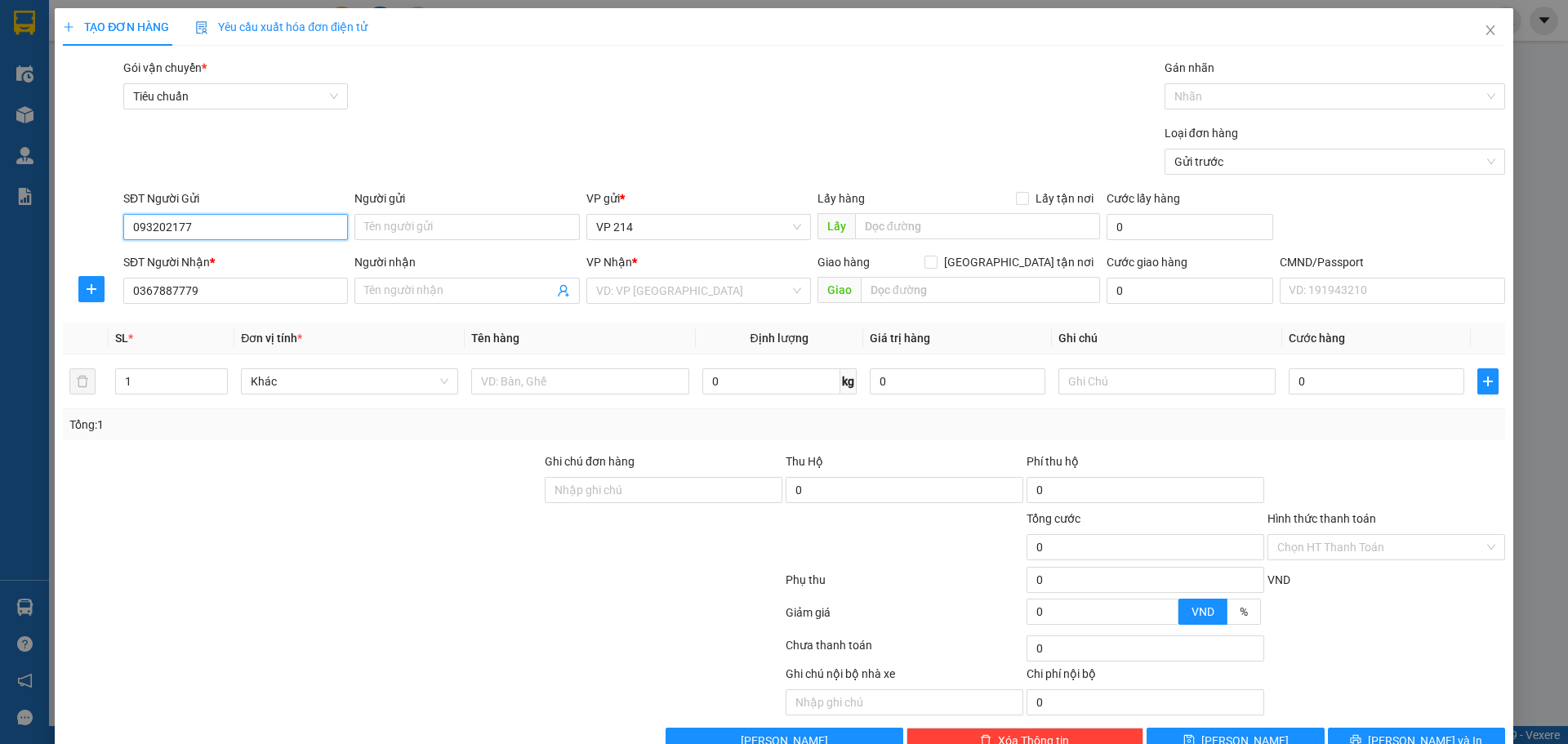
drag, startPoint x: 174, startPoint y: 222, endPoint x: 1078, endPoint y: 178, distance: 905.1
click at [173, 222] on input "093202177" at bounding box center [236, 227] width 225 height 26
click at [425, 286] on input "Người nhận" at bounding box center [458, 291] width 188 height 18
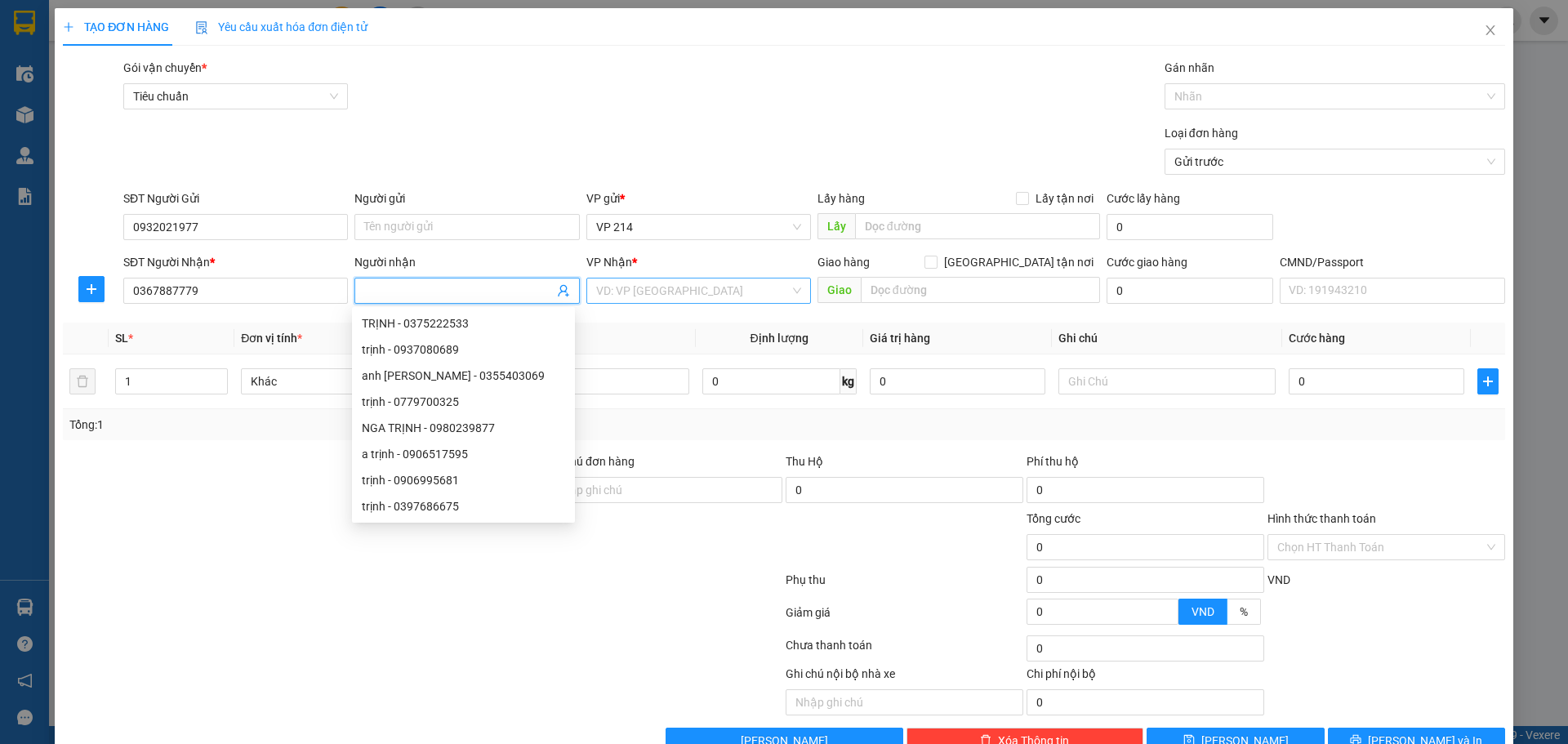
click at [671, 289] on input "search" at bounding box center [693, 291] width 193 height 25
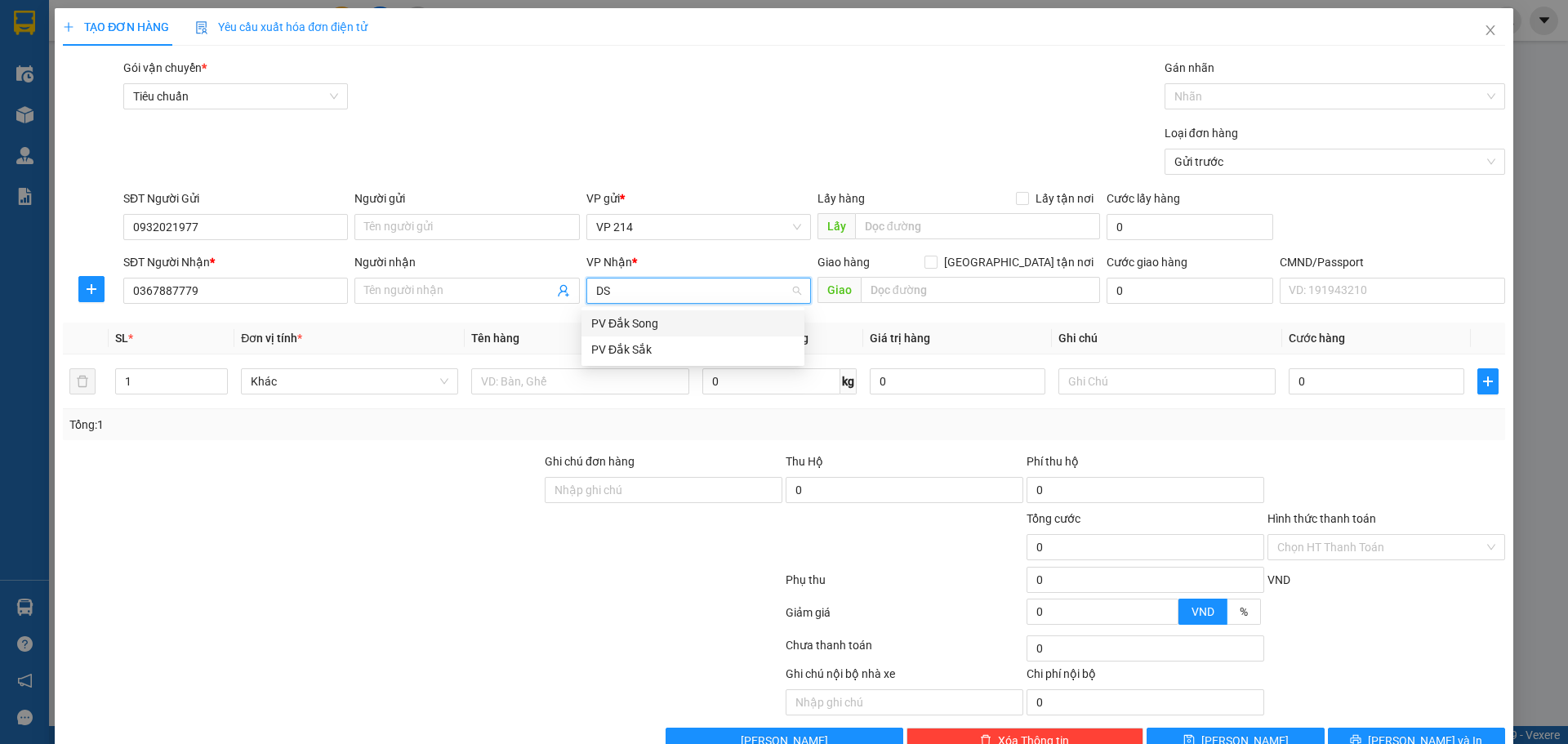
click at [634, 316] on div "PV Đắk Song" at bounding box center [693, 324] width 203 height 18
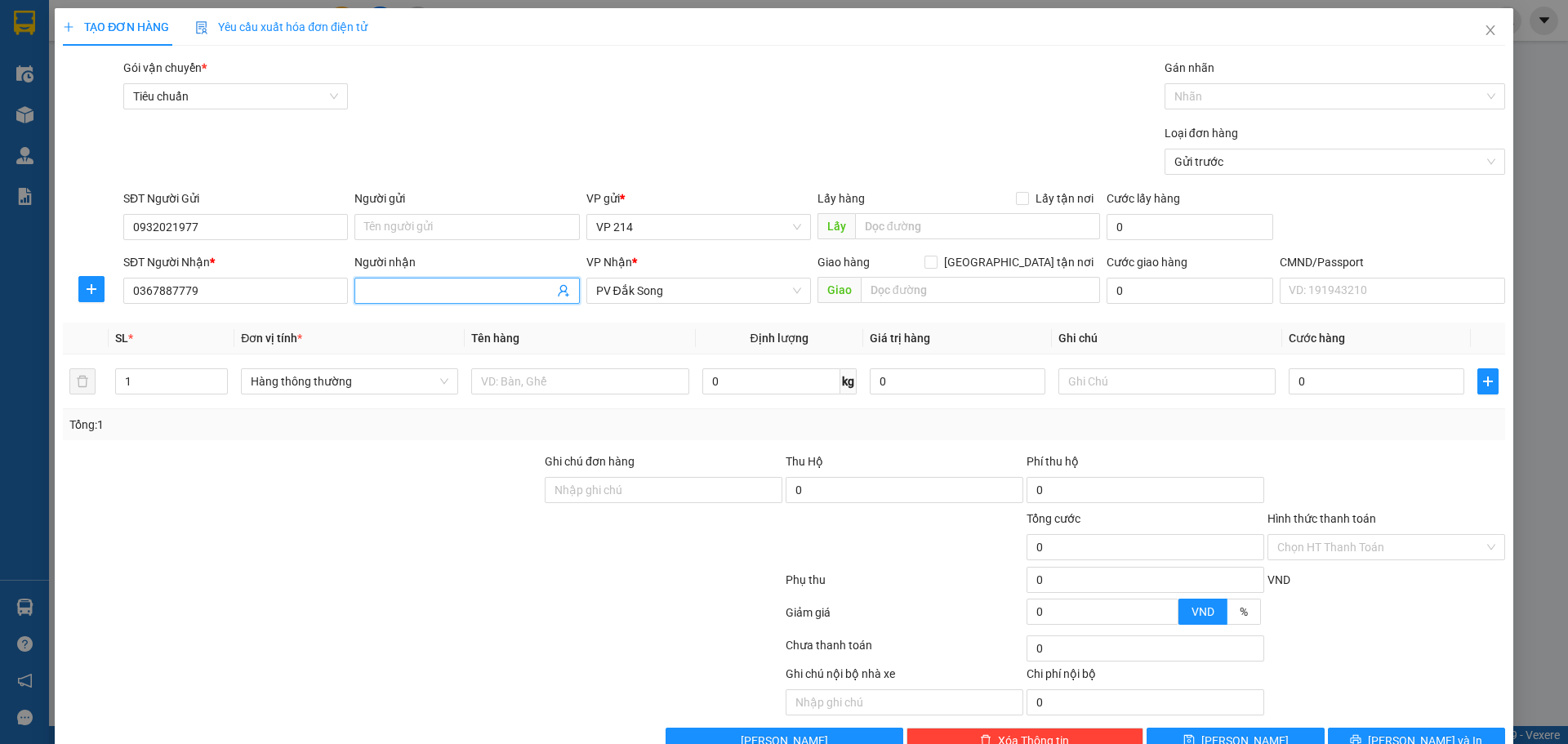
click at [525, 285] on input "Người nhận" at bounding box center [458, 291] width 188 height 18
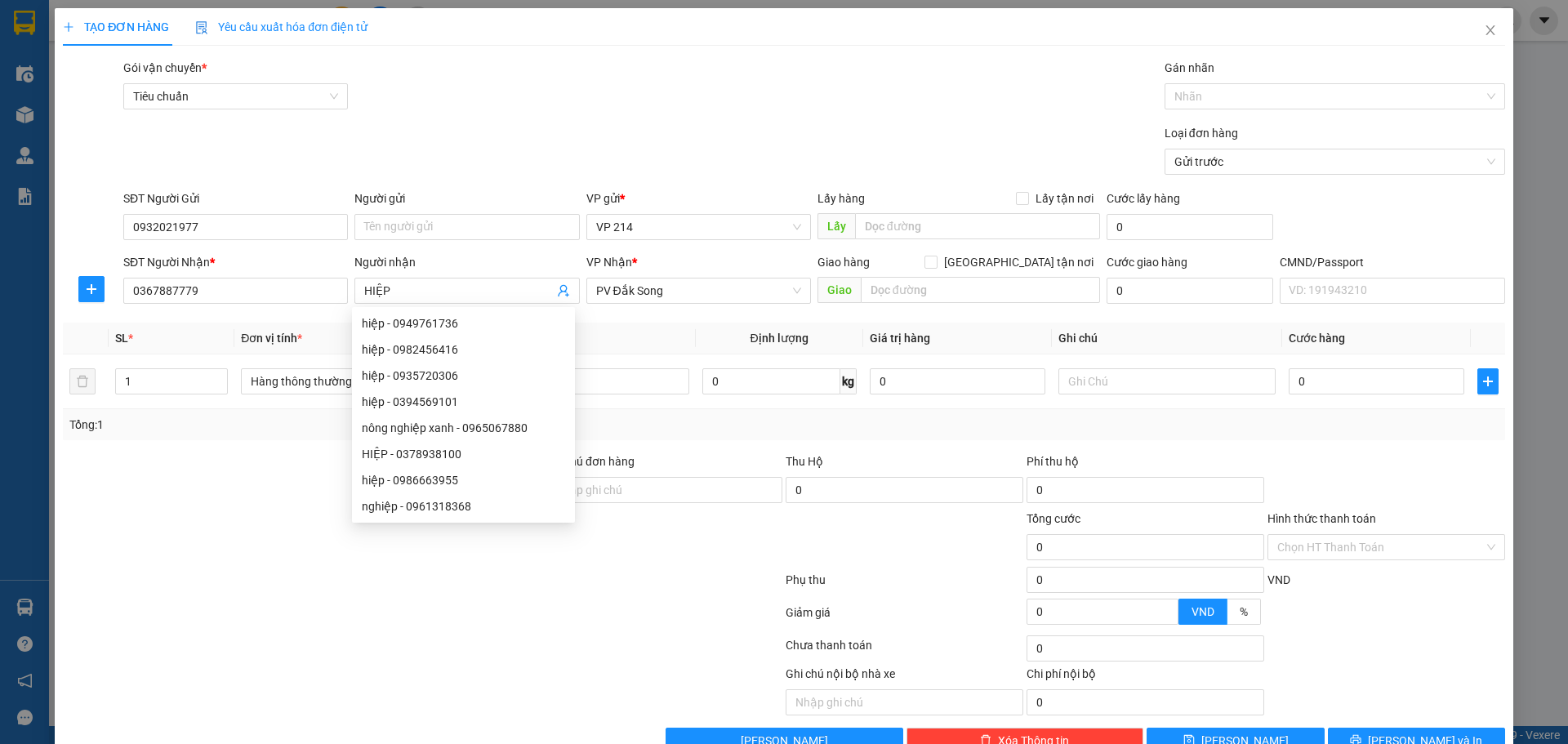
click at [657, 343] on th "Tên hàng" at bounding box center [579, 339] width 230 height 32
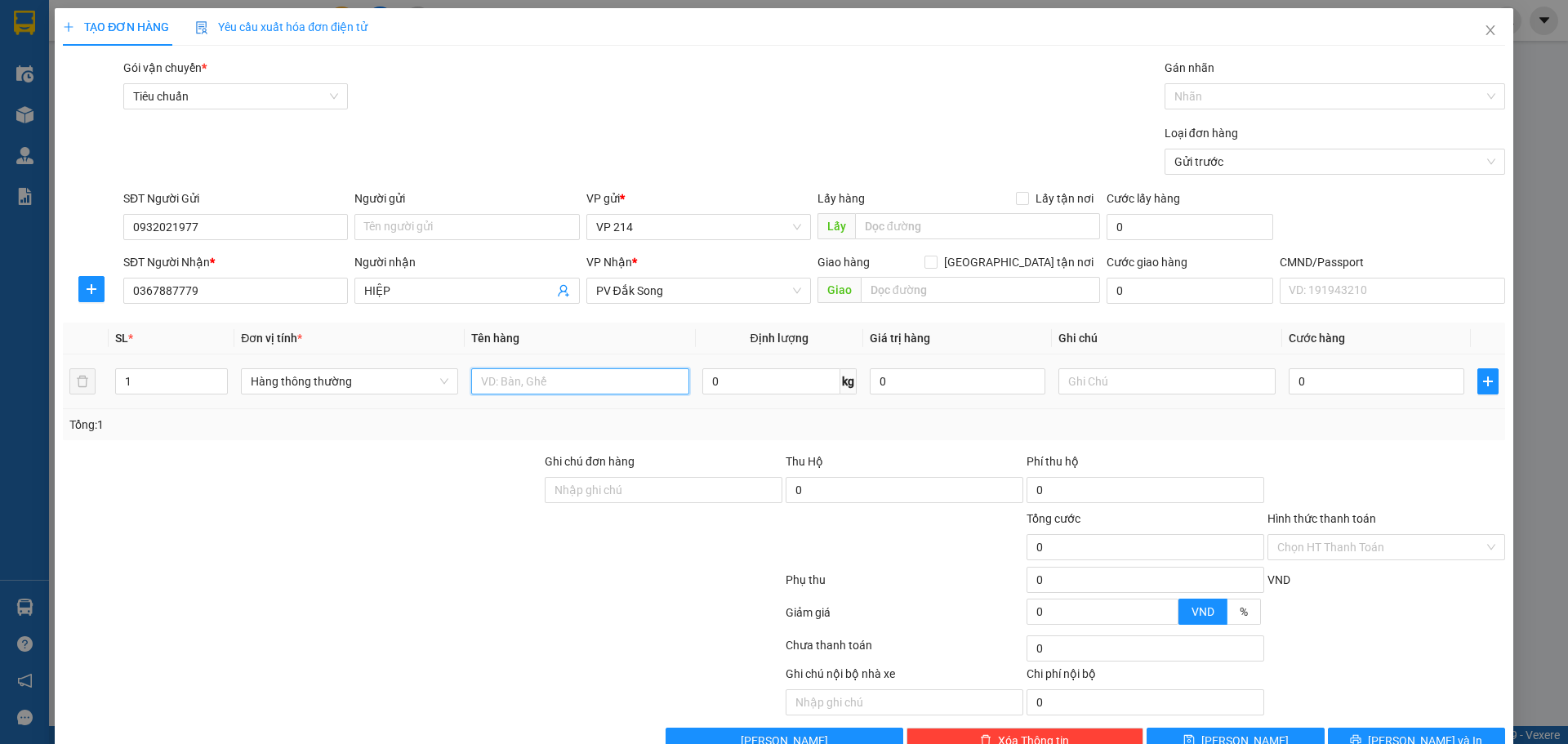
click at [622, 375] on input "text" at bounding box center [579, 381] width 217 height 26
click at [1133, 378] on input "text" at bounding box center [1167, 381] width 217 height 26
click at [1342, 376] on input "0" at bounding box center [1376, 381] width 175 height 26
click at [1424, 732] on span "Lưu và In" at bounding box center [1425, 741] width 114 height 18
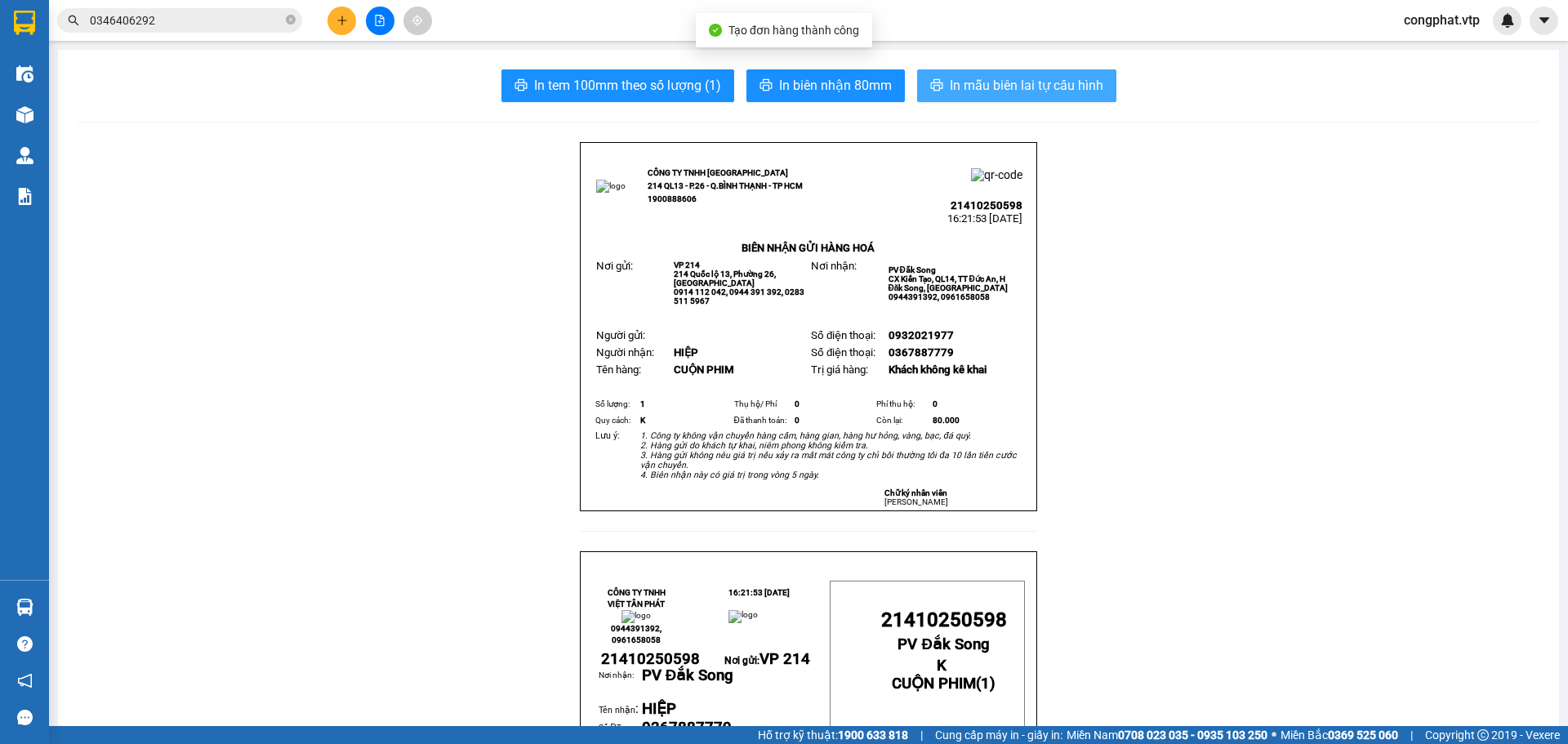
click at [1060, 84] on span "In mẫu biên lai tự cấu hình" at bounding box center [1026, 85] width 153 height 21
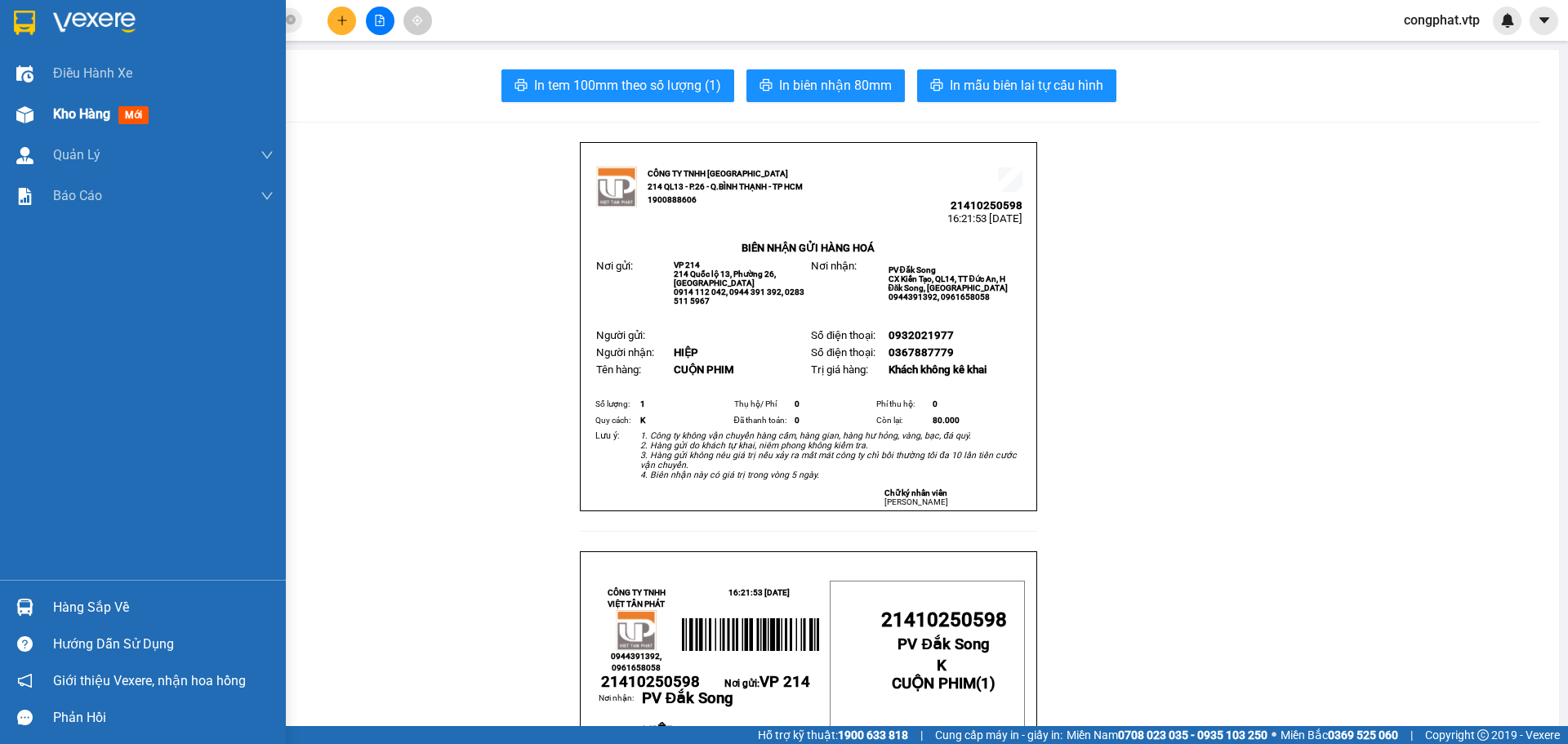
click at [0, 109] on div "Kho hàng mới" at bounding box center [142, 114] width 286 height 41
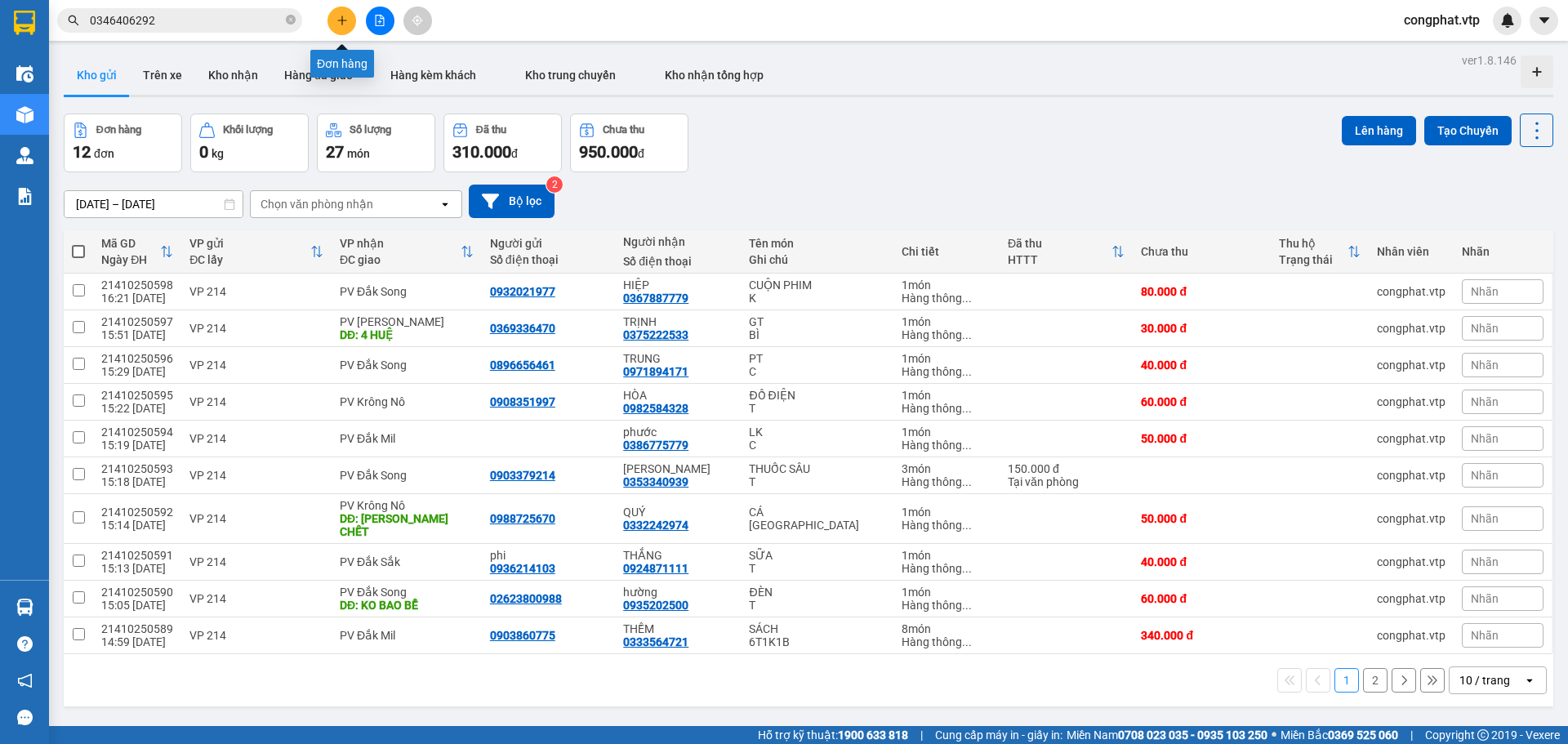
click at [344, 9] on button at bounding box center [341, 21] width 29 height 29
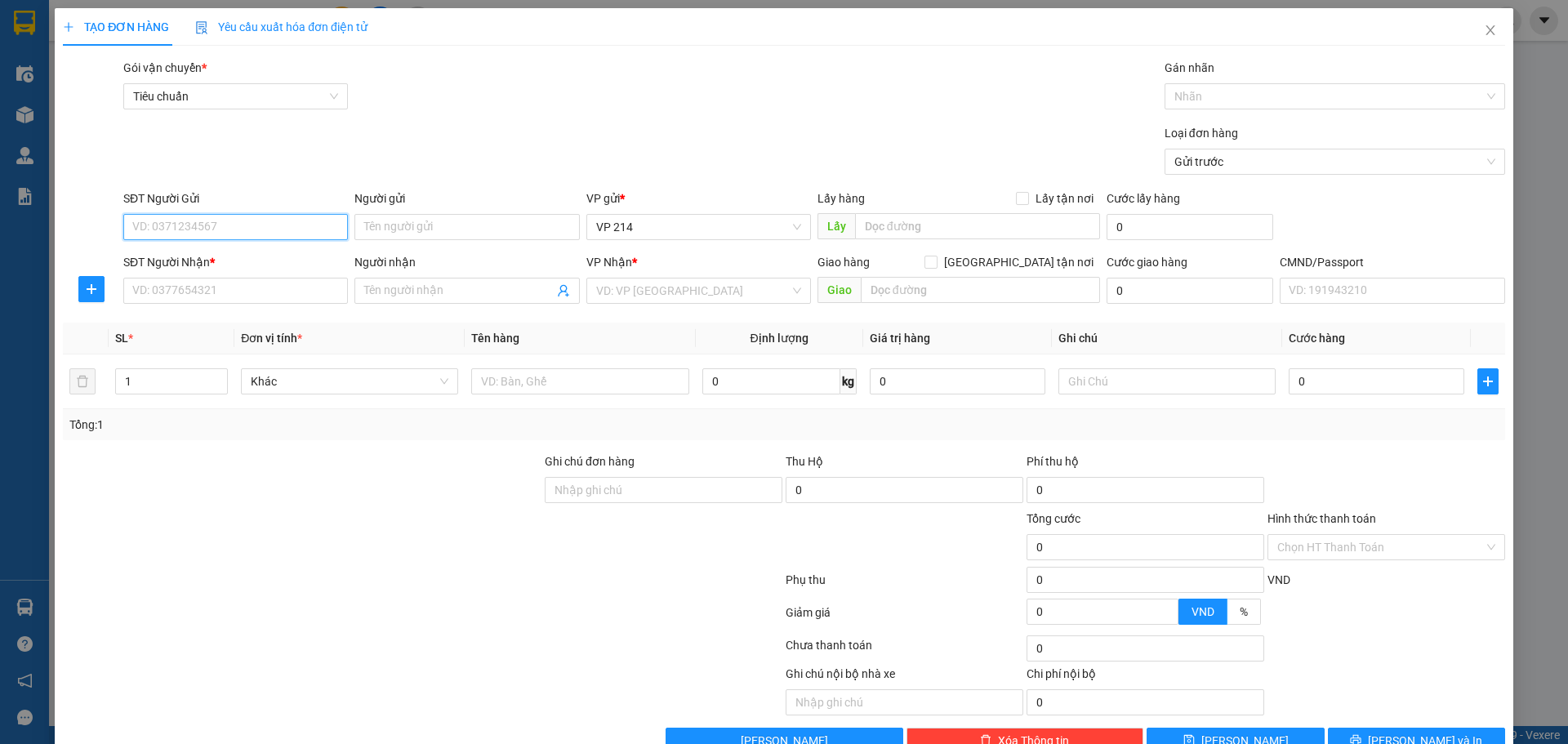
click at [236, 230] on input "SĐT Người Gửi" at bounding box center [236, 227] width 225 height 26
click at [280, 268] on div "0932021977" at bounding box center [234, 260] width 203 height 18
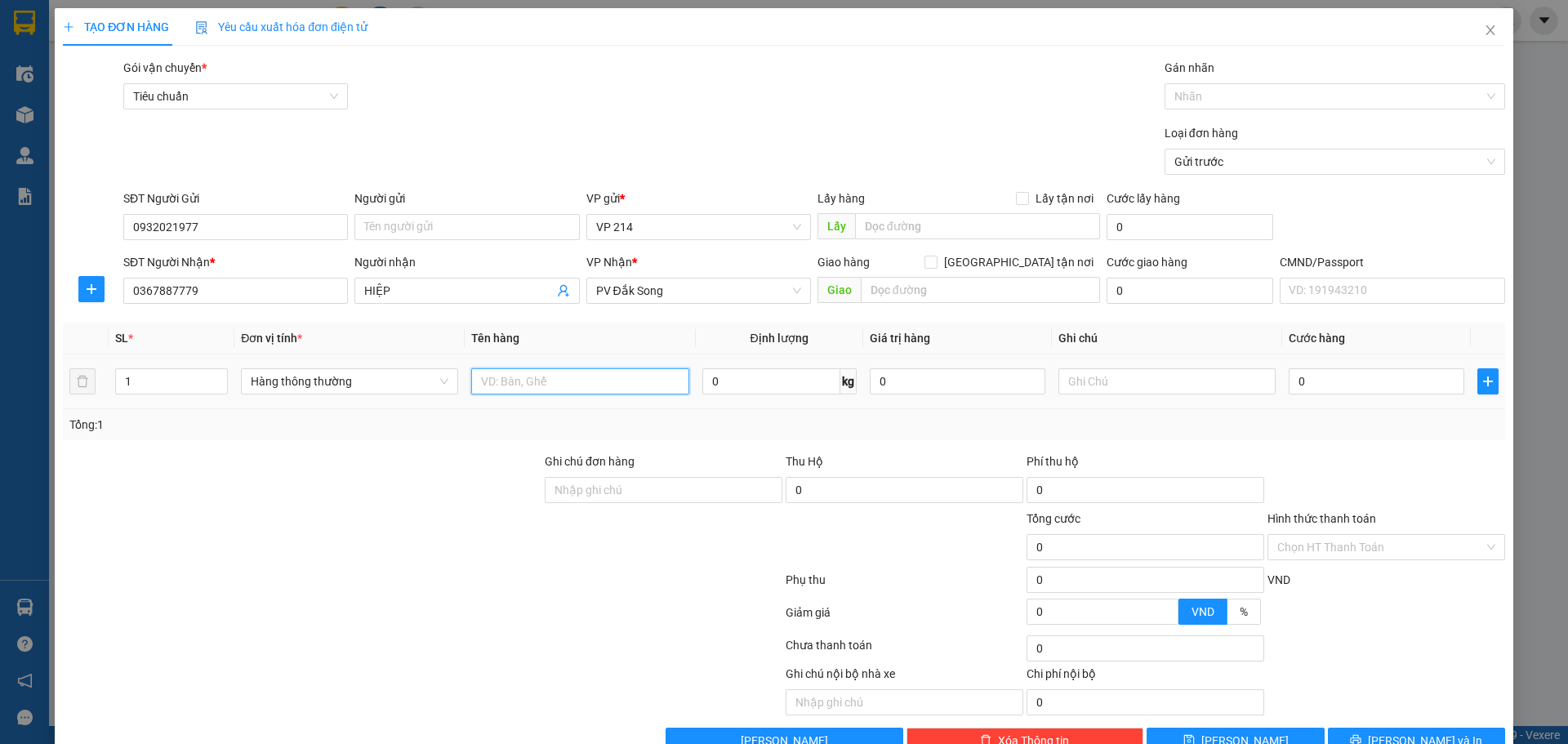
click at [516, 371] on input "text" at bounding box center [579, 381] width 217 height 26
click at [1159, 385] on input "text" at bounding box center [1167, 381] width 217 height 26
click at [1288, 385] on input "0" at bounding box center [1376, 381] width 175 height 26
click at [1361, 734] on icon "printer" at bounding box center [1355, 739] width 11 height 11
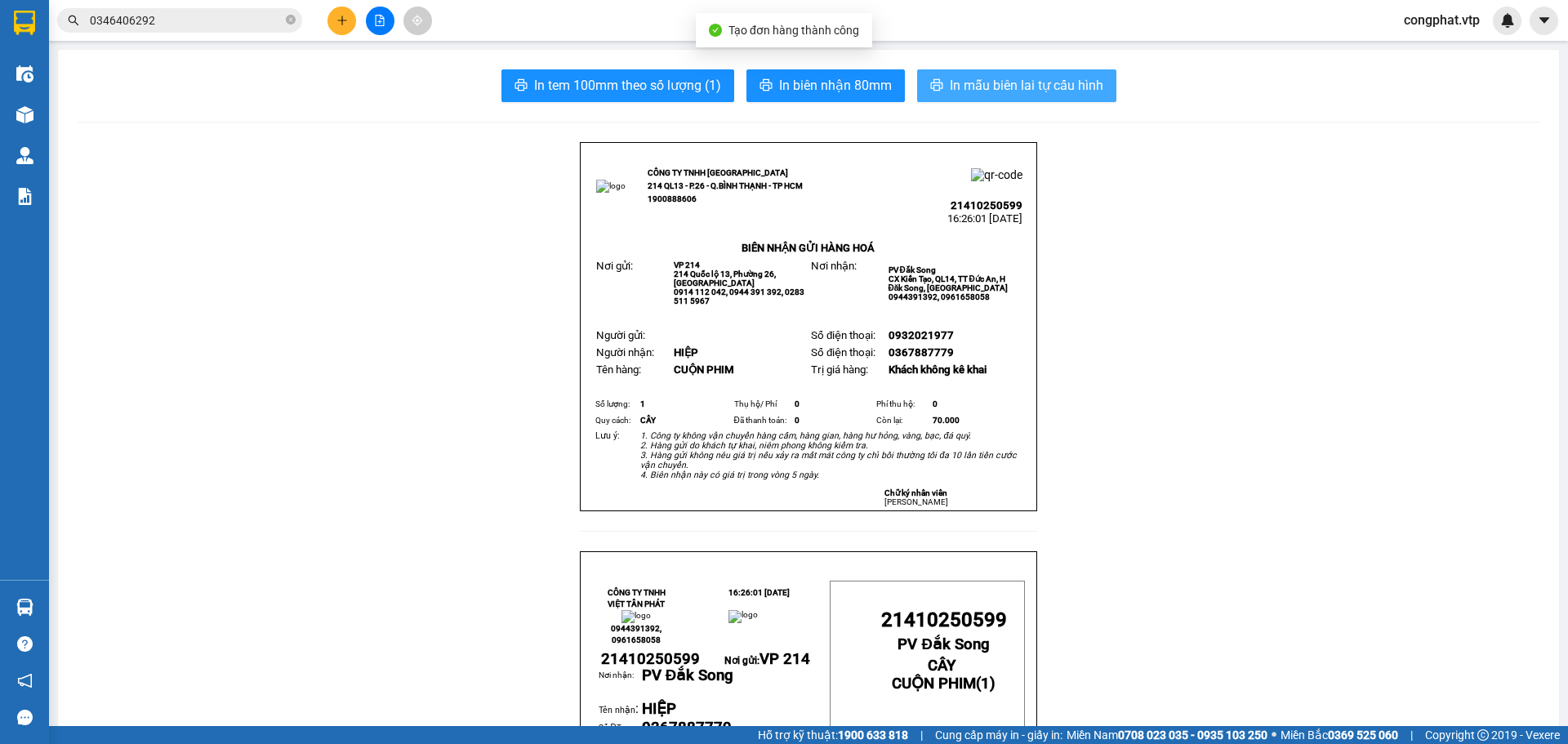
click at [1014, 87] on span "In mẫu biên lai tự cấu hình" at bounding box center [1026, 85] width 153 height 21
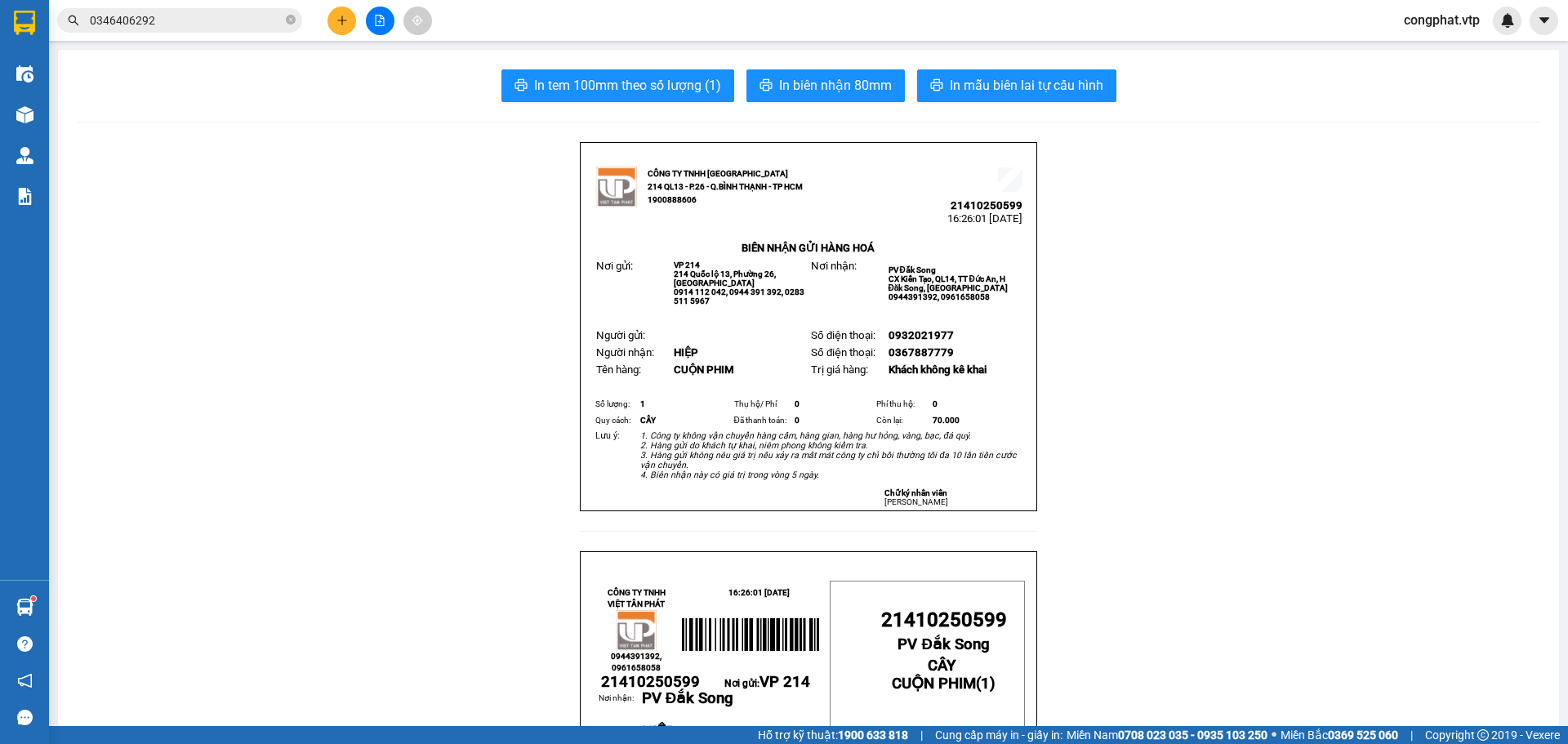
click at [350, 24] on button at bounding box center [341, 21] width 29 height 29
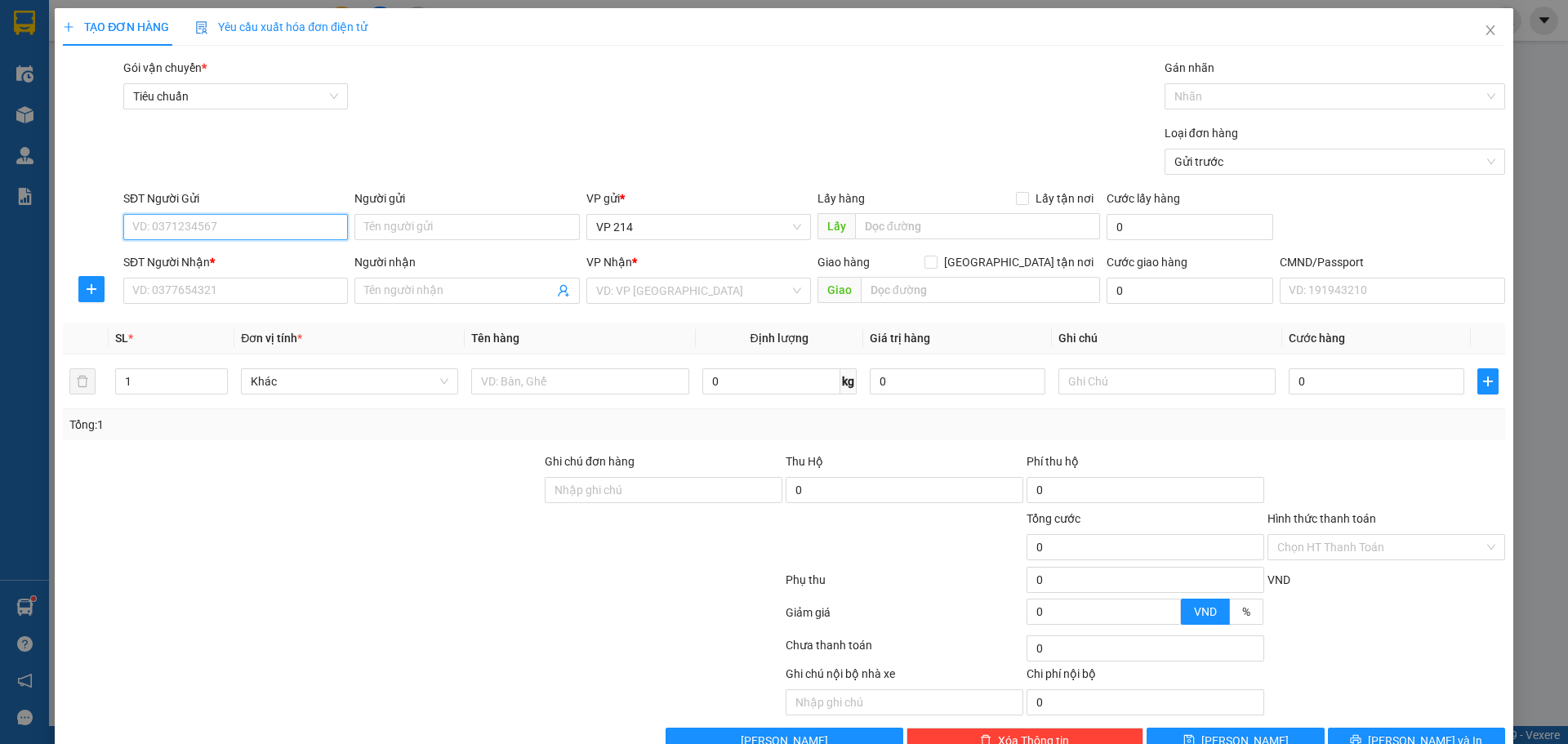
click at [266, 230] on input "SĐT Người Gửi" at bounding box center [236, 227] width 225 height 26
click at [263, 257] on div "0964964091" at bounding box center [234, 260] width 203 height 18
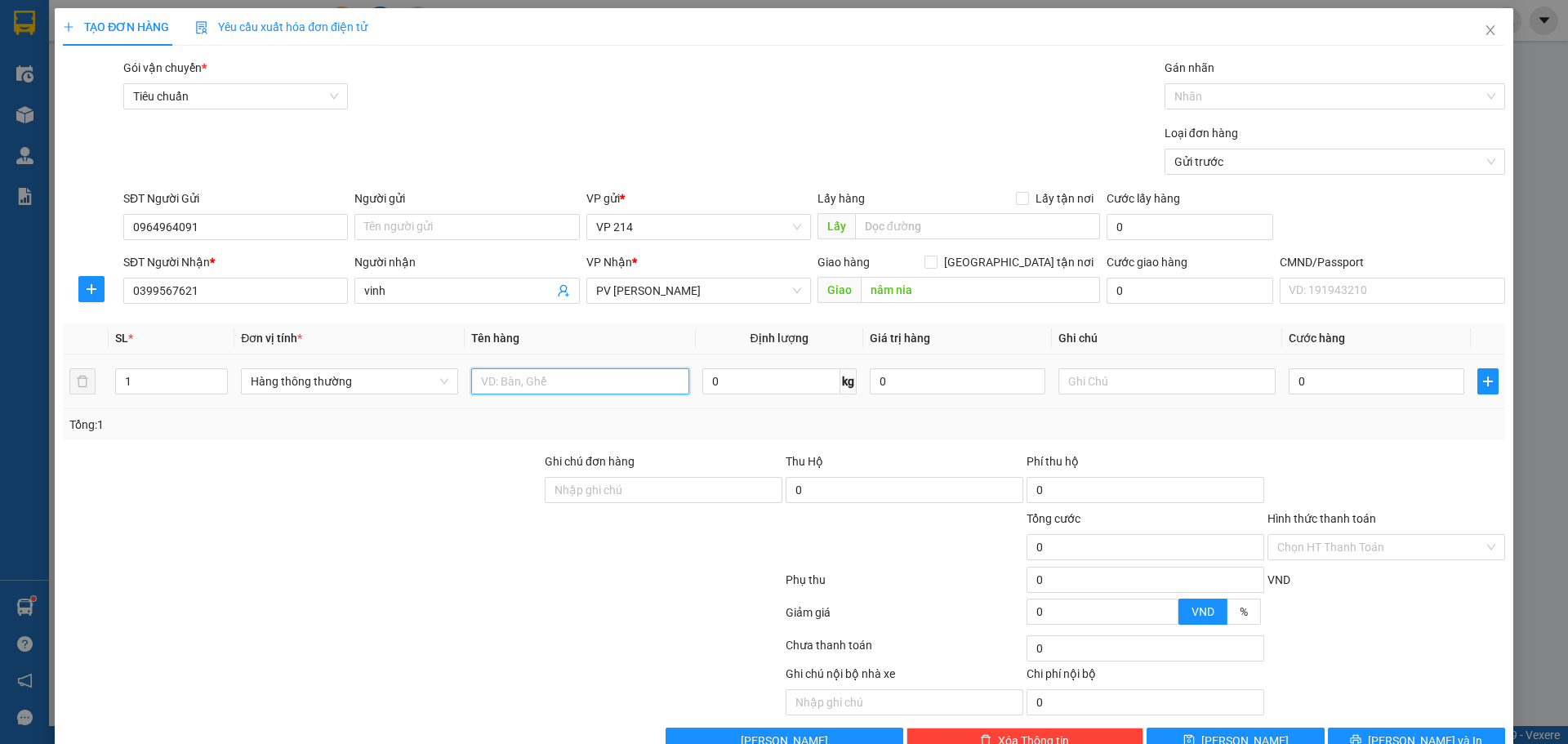
click at [534, 389] on input "text" at bounding box center [579, 381] width 217 height 26
click at [1094, 377] on input "text" at bounding box center [1167, 381] width 217 height 26
click at [1344, 378] on input "0" at bounding box center [1376, 381] width 175 height 26
click at [1353, 535] on input "Hình thức thanh toán" at bounding box center [1381, 547] width 207 height 25
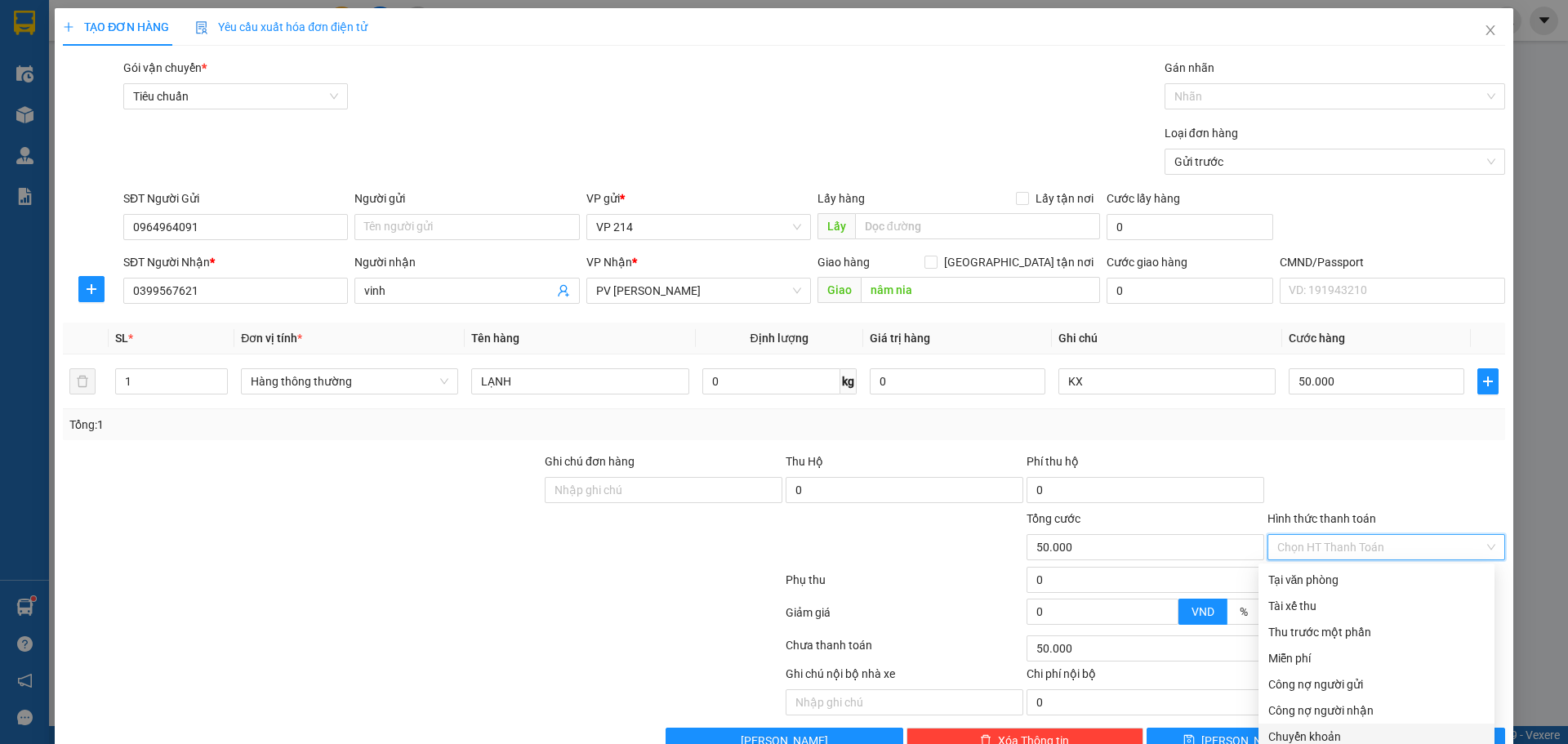
click at [1343, 728] on div "Chuyển khoản" at bounding box center [1376, 737] width 216 height 18
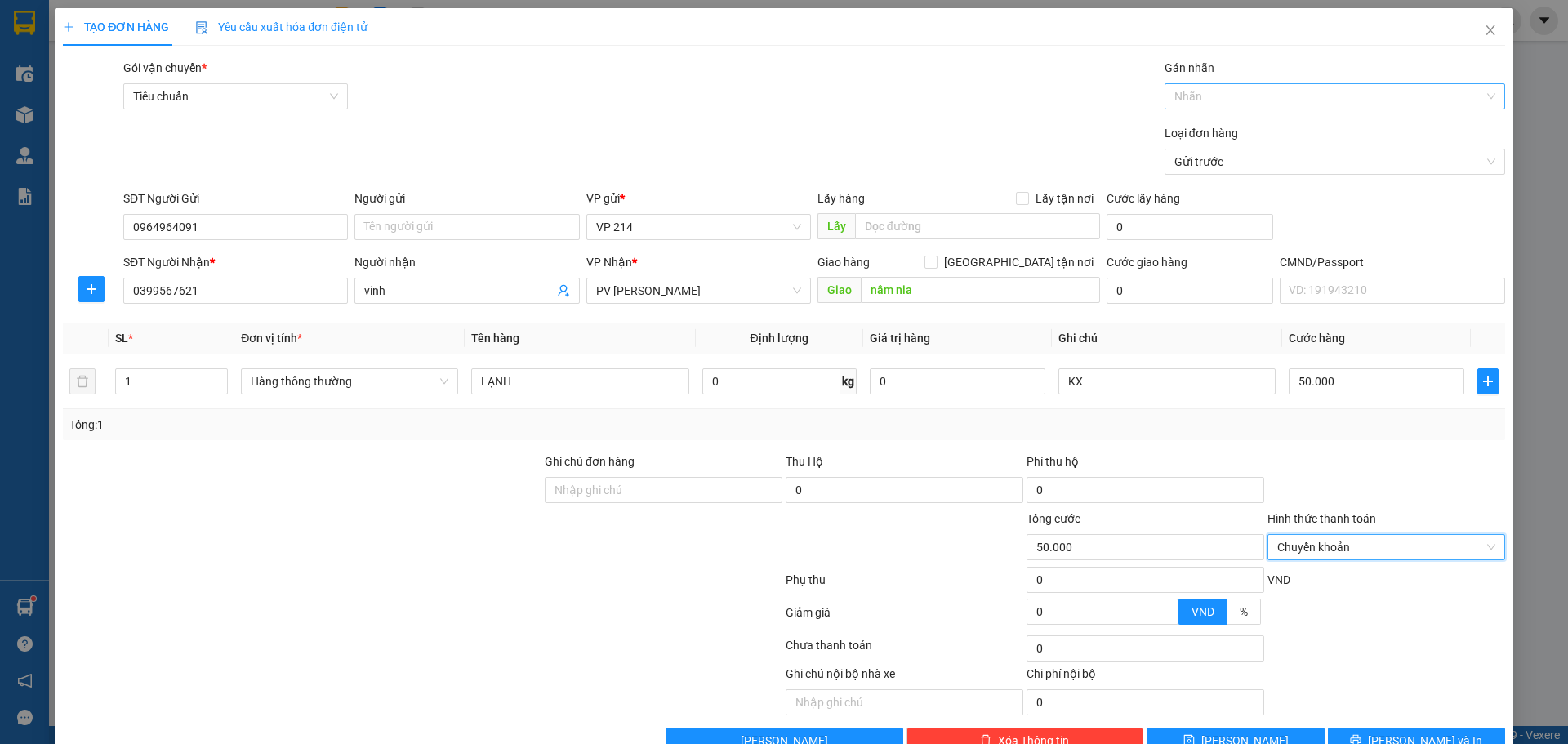
drag, startPoint x: 1278, startPoint y: 69, endPoint x: 1279, endPoint y: 57, distance: 12.0
click at [1278, 66] on div "Gán nhãn Nhãn" at bounding box center [1335, 87] width 340 height 57
click at [1279, 87] on div at bounding box center [1326, 97] width 316 height 20
click at [1271, 85] on div "CK 6839" at bounding box center [1325, 88] width 319 height 18
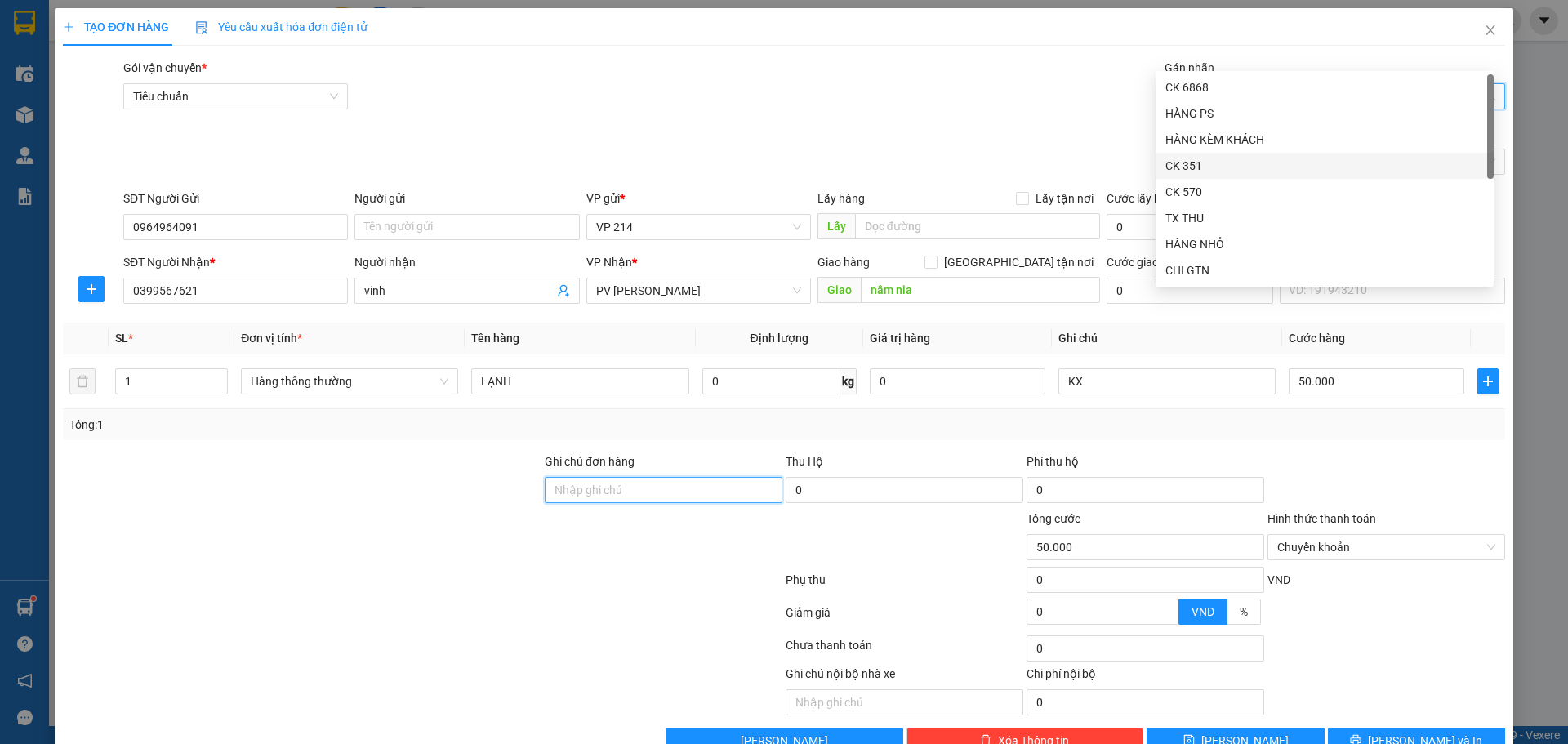
click at [619, 477] on input "Ghi chú đơn hàng" at bounding box center [663, 490] width 238 height 26
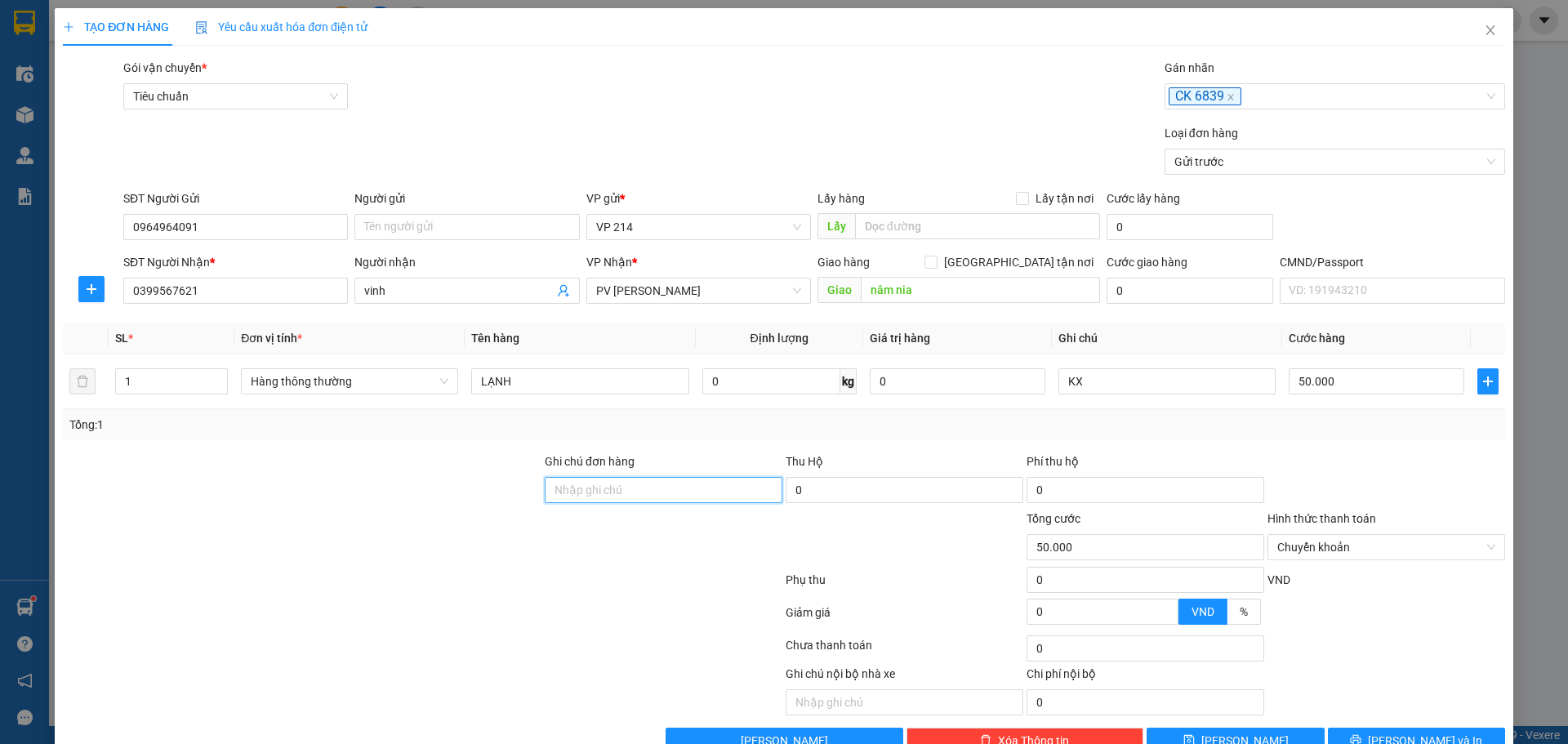
paste input "CK39 30K 16H26 11/10"
click at [584, 477] on input "CK39 30K 16H26 11/10" at bounding box center [663, 490] width 238 height 26
click at [1421, 728] on button "Lưu và In" at bounding box center [1417, 741] width 177 height 26
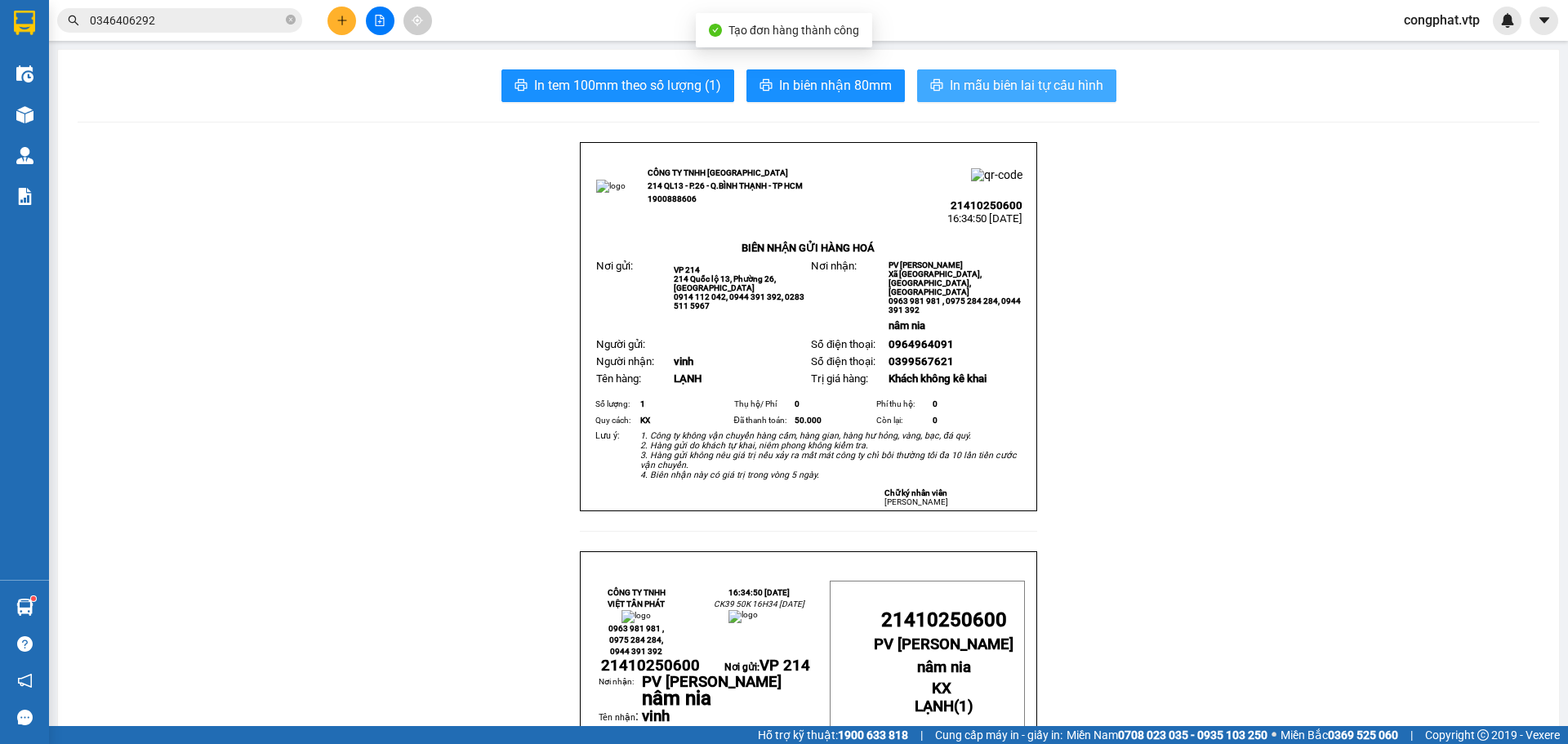
click at [1080, 93] on span "In mẫu biên lai tự cấu hình" at bounding box center [1026, 85] width 153 height 21
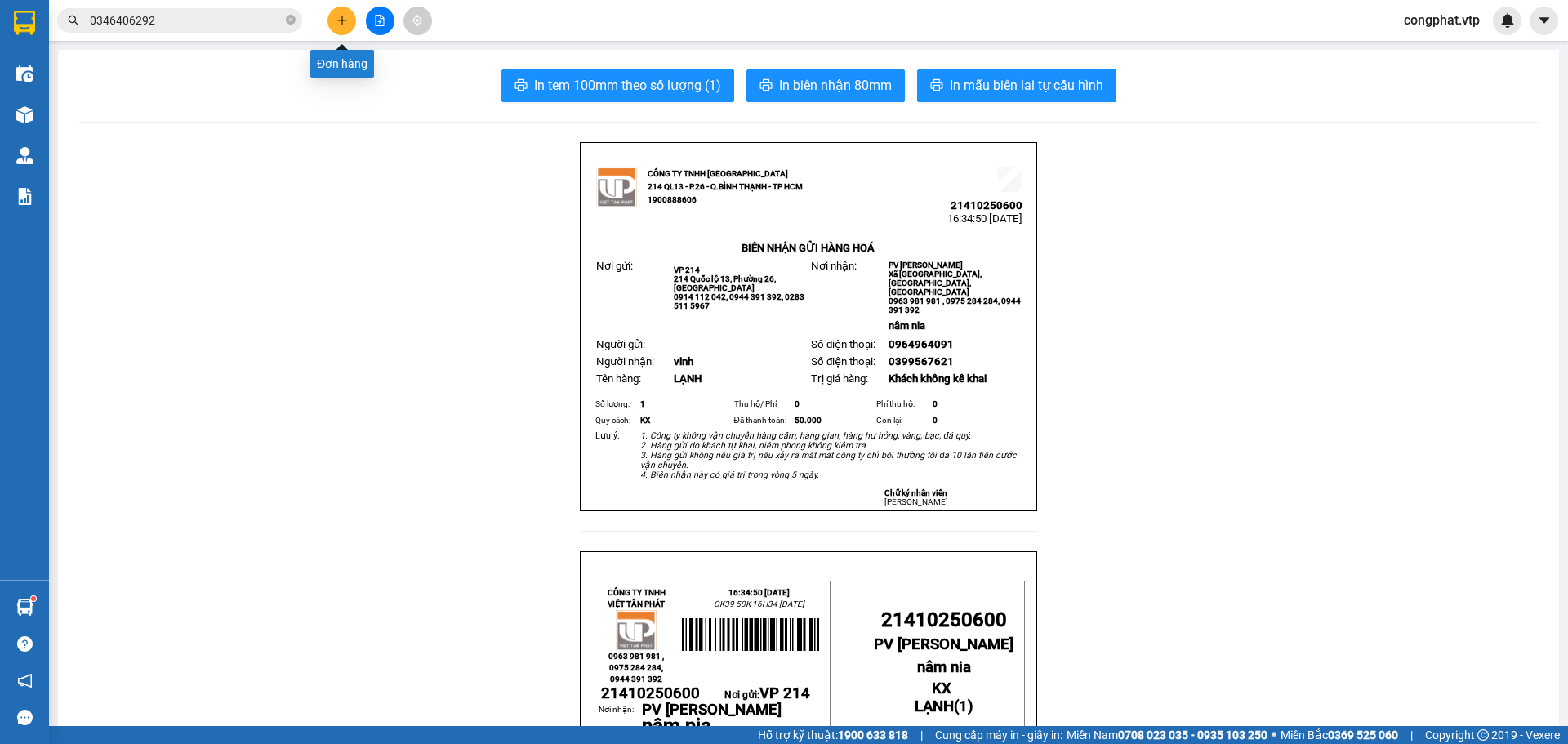
click at [346, 15] on icon "plus" at bounding box center [341, 20] width 11 height 11
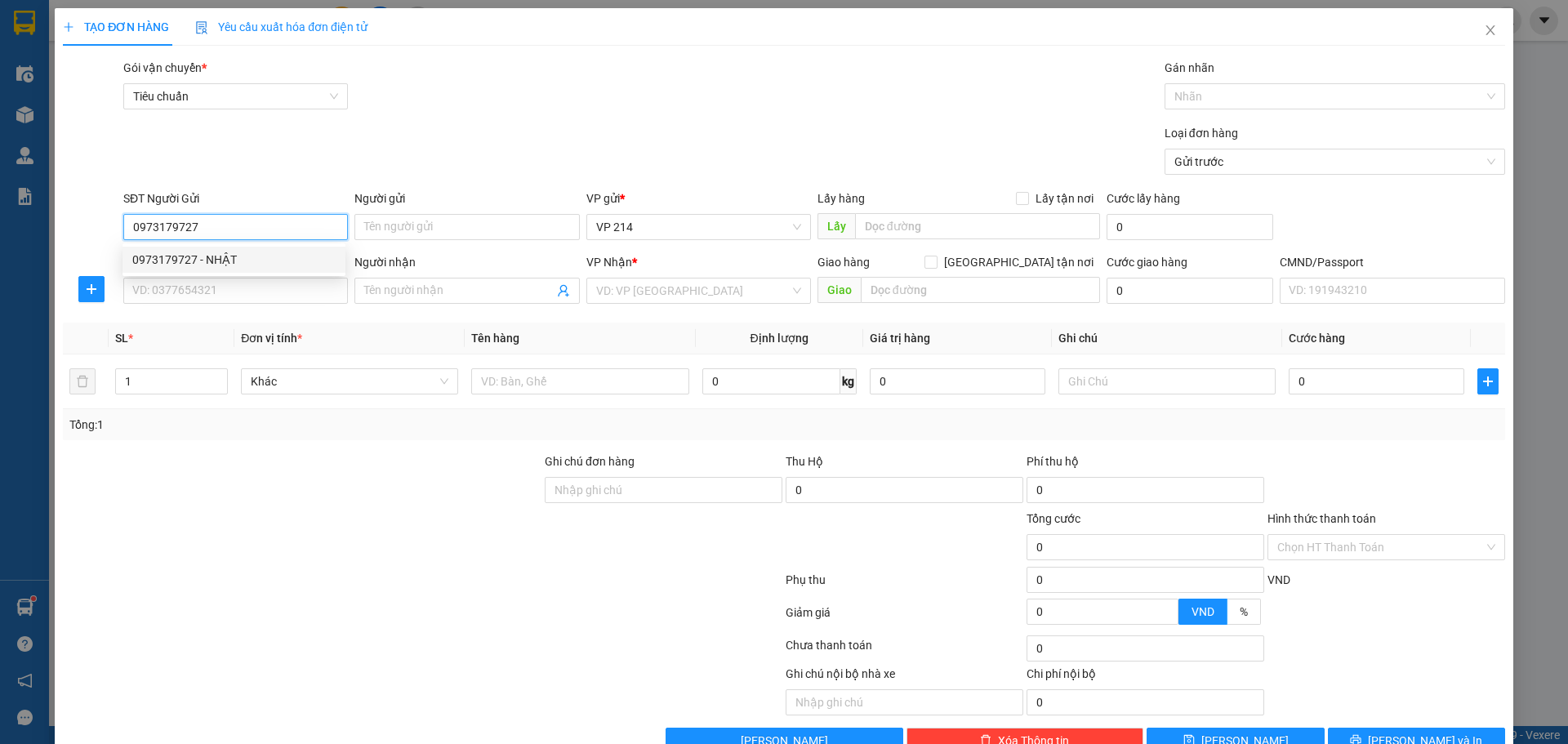
click at [280, 259] on div "0973179727 - NHẬT" at bounding box center [234, 260] width 203 height 18
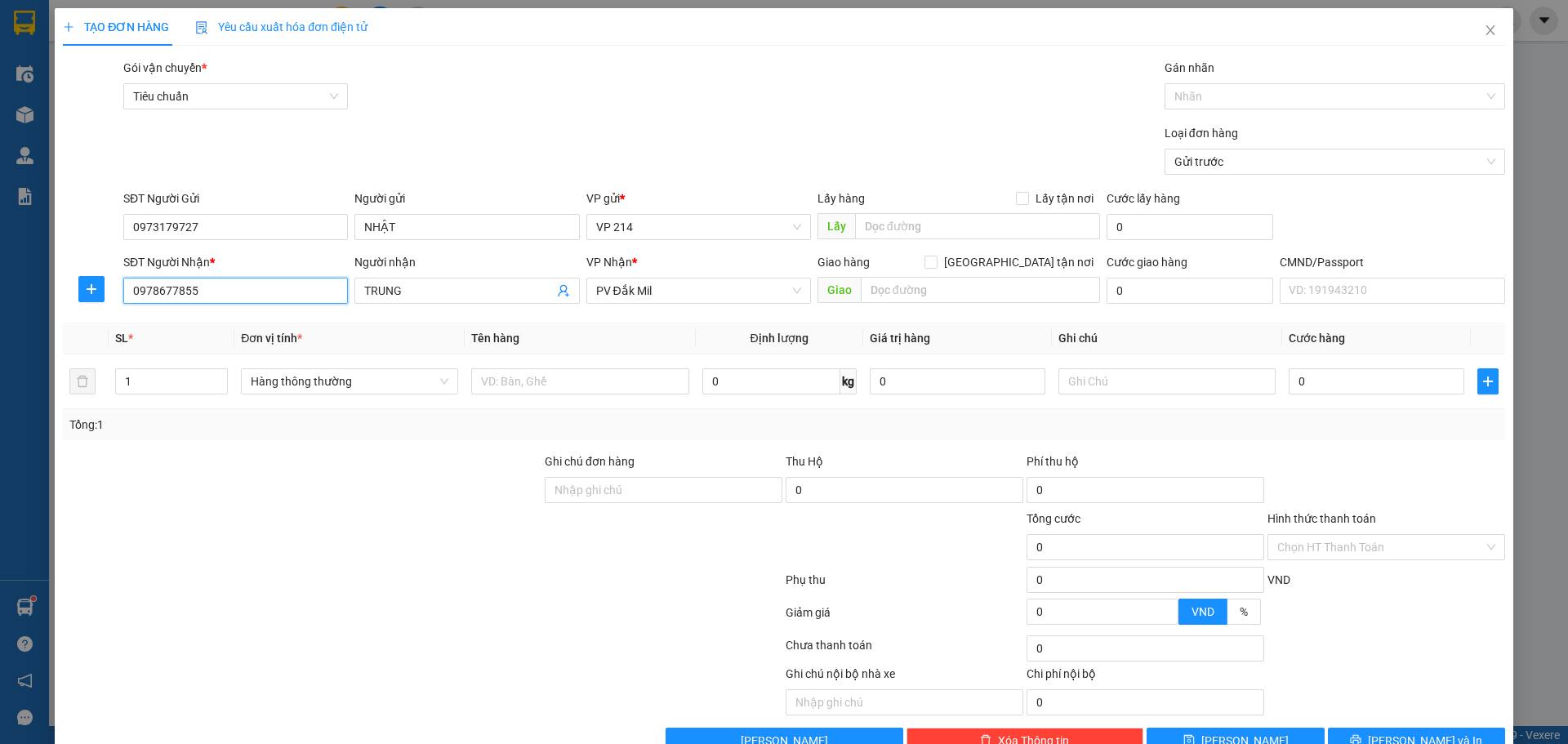
click at [256, 297] on input "0978677855" at bounding box center [236, 291] width 225 height 26
click at [503, 379] on input "text" at bounding box center [579, 381] width 217 height 26
click at [1186, 388] on input "text" at bounding box center [1167, 381] width 217 height 26
click at [1425, 388] on input "0" at bounding box center [1376, 381] width 175 height 26
click at [1403, 732] on span "Lưu và In" at bounding box center [1425, 741] width 114 height 18
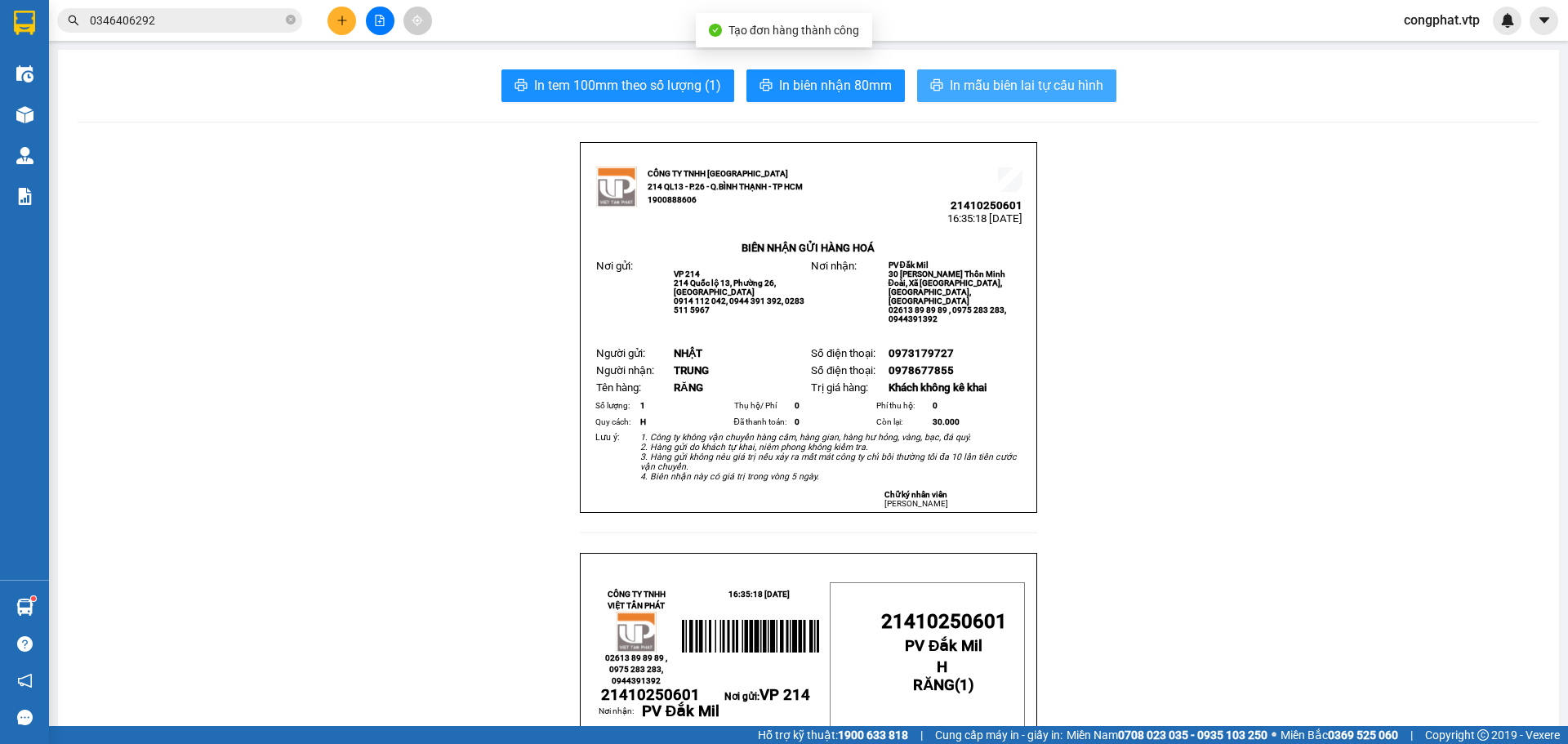
click at [1008, 88] on span "In mẫu biên lai tự cấu hình" at bounding box center [1026, 85] width 153 height 21
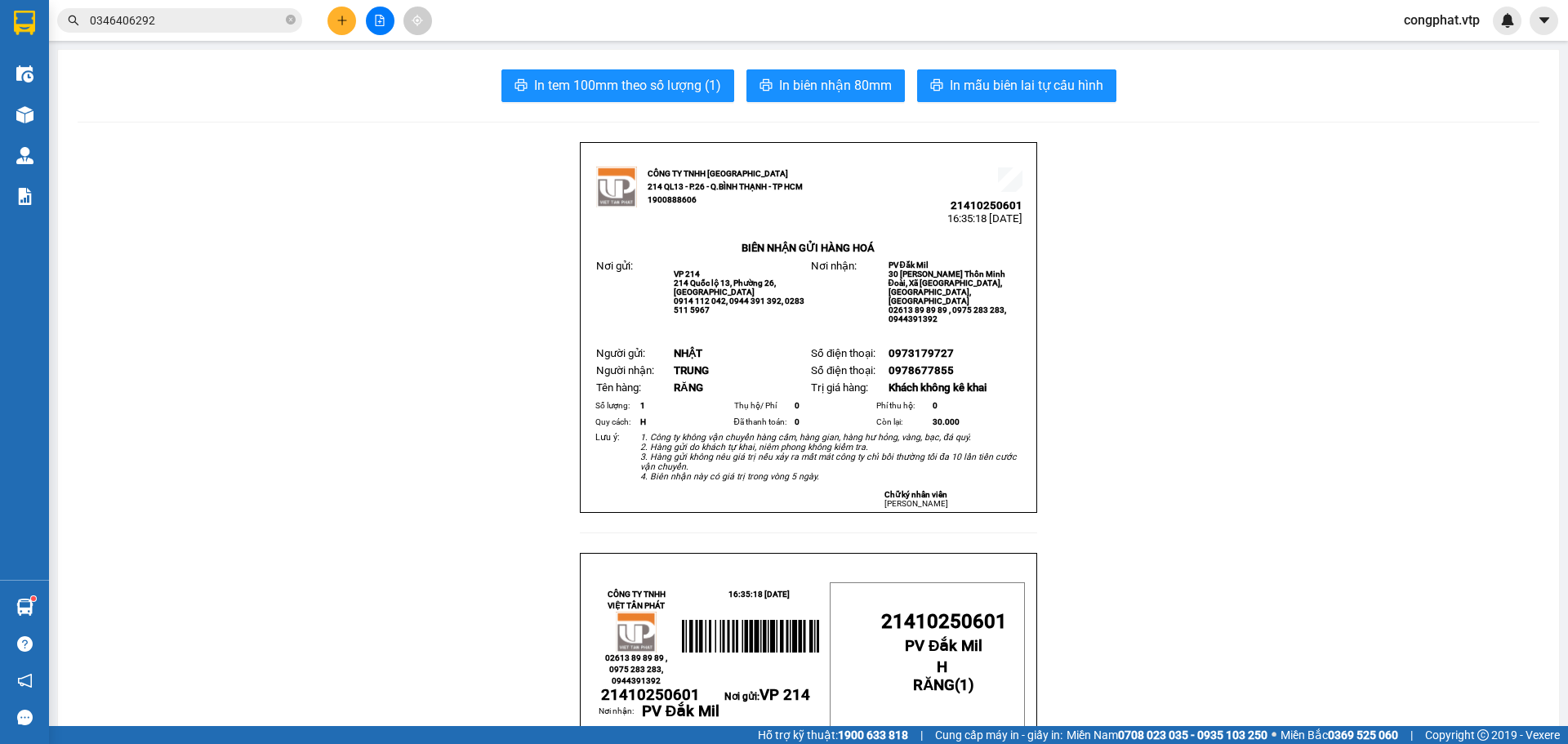
click at [341, 23] on icon "plus" at bounding box center [341, 20] width 11 height 11
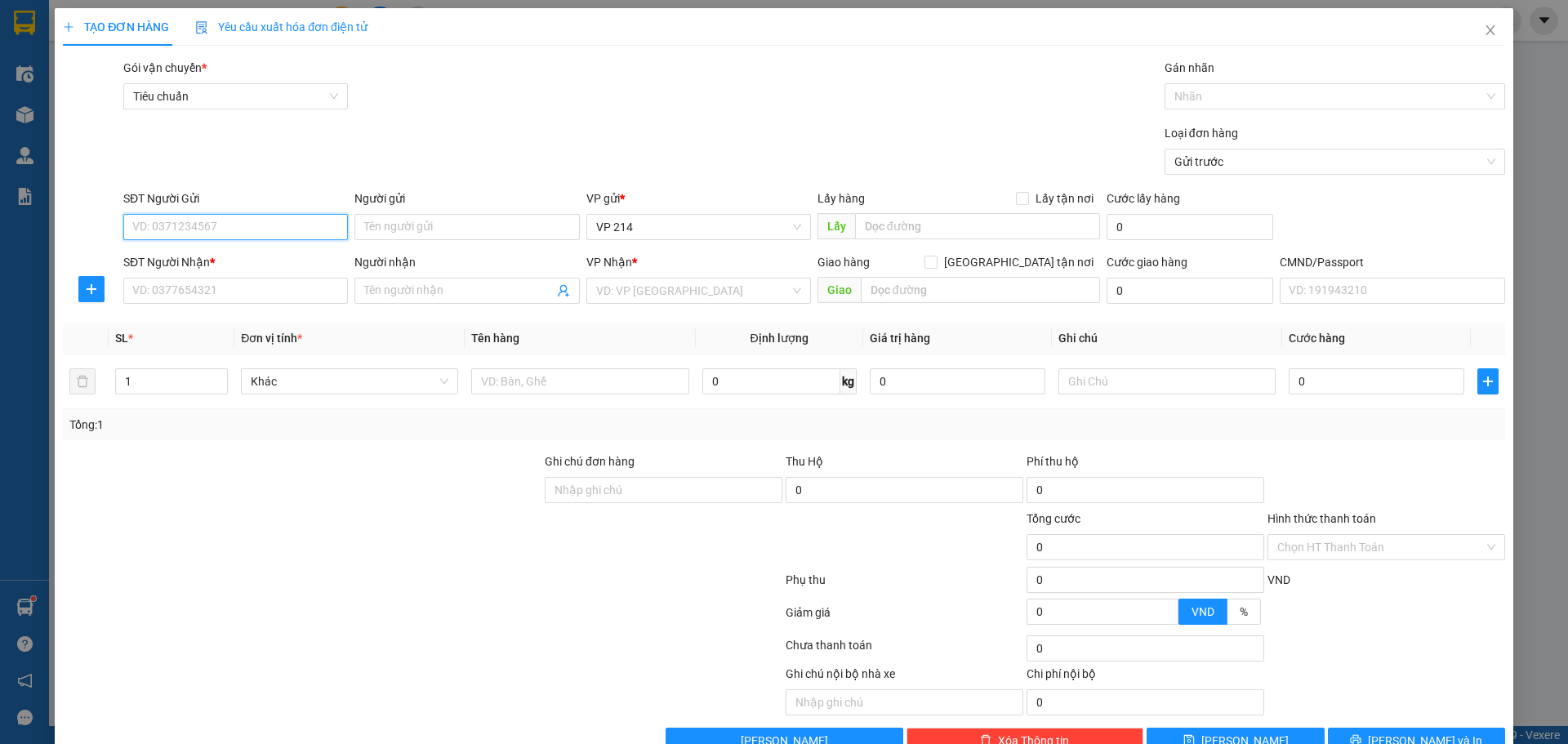
click at [216, 229] on input "SĐT Người Gửi" at bounding box center [236, 227] width 225 height 26
click at [289, 292] on input "SĐT Người Nhận *" at bounding box center [236, 291] width 225 height 26
click at [418, 286] on input "Người nhận" at bounding box center [458, 291] width 188 height 18
click at [375, 293] on input "Người nhận" at bounding box center [458, 291] width 188 height 18
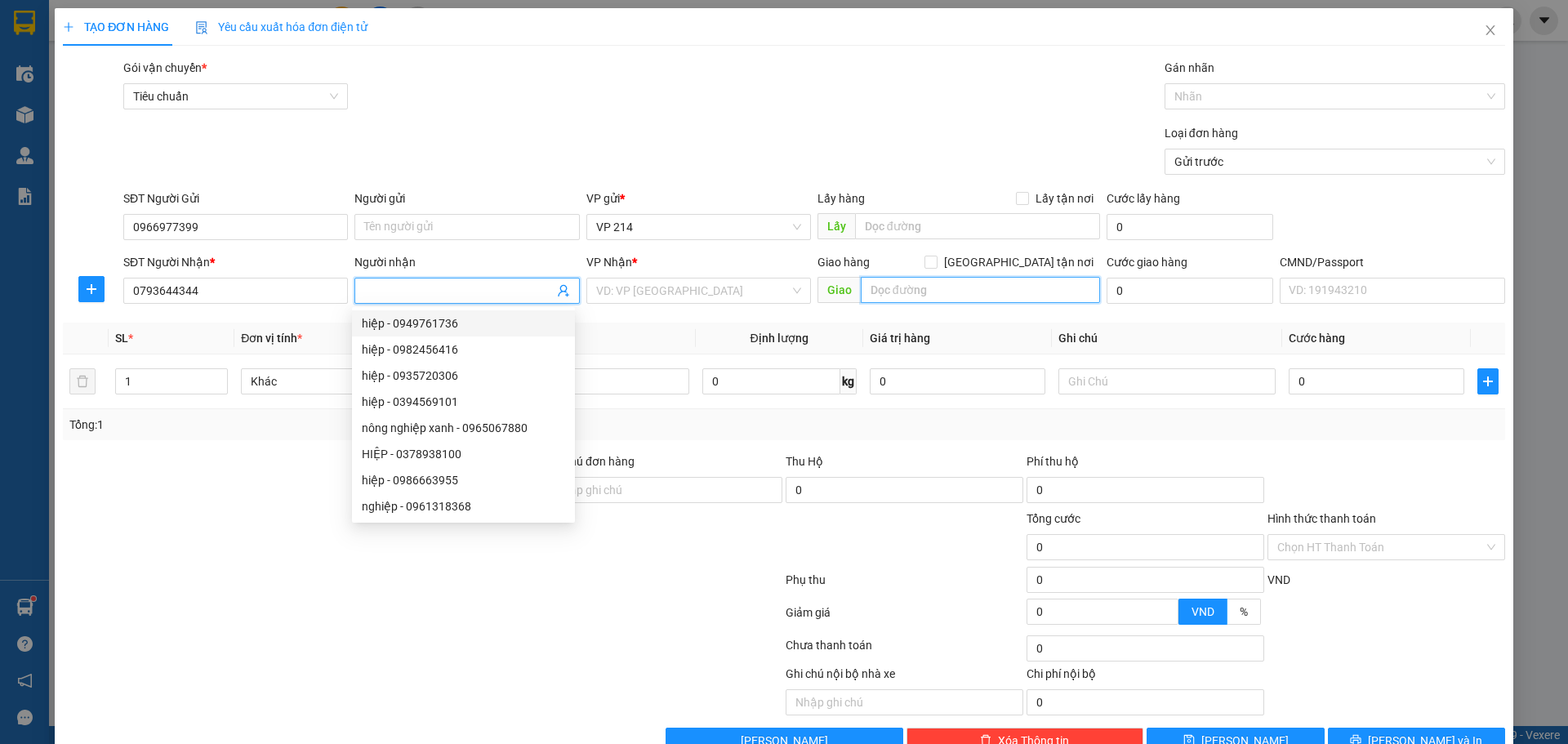
click at [890, 292] on input "text" at bounding box center [981, 290] width 239 height 26
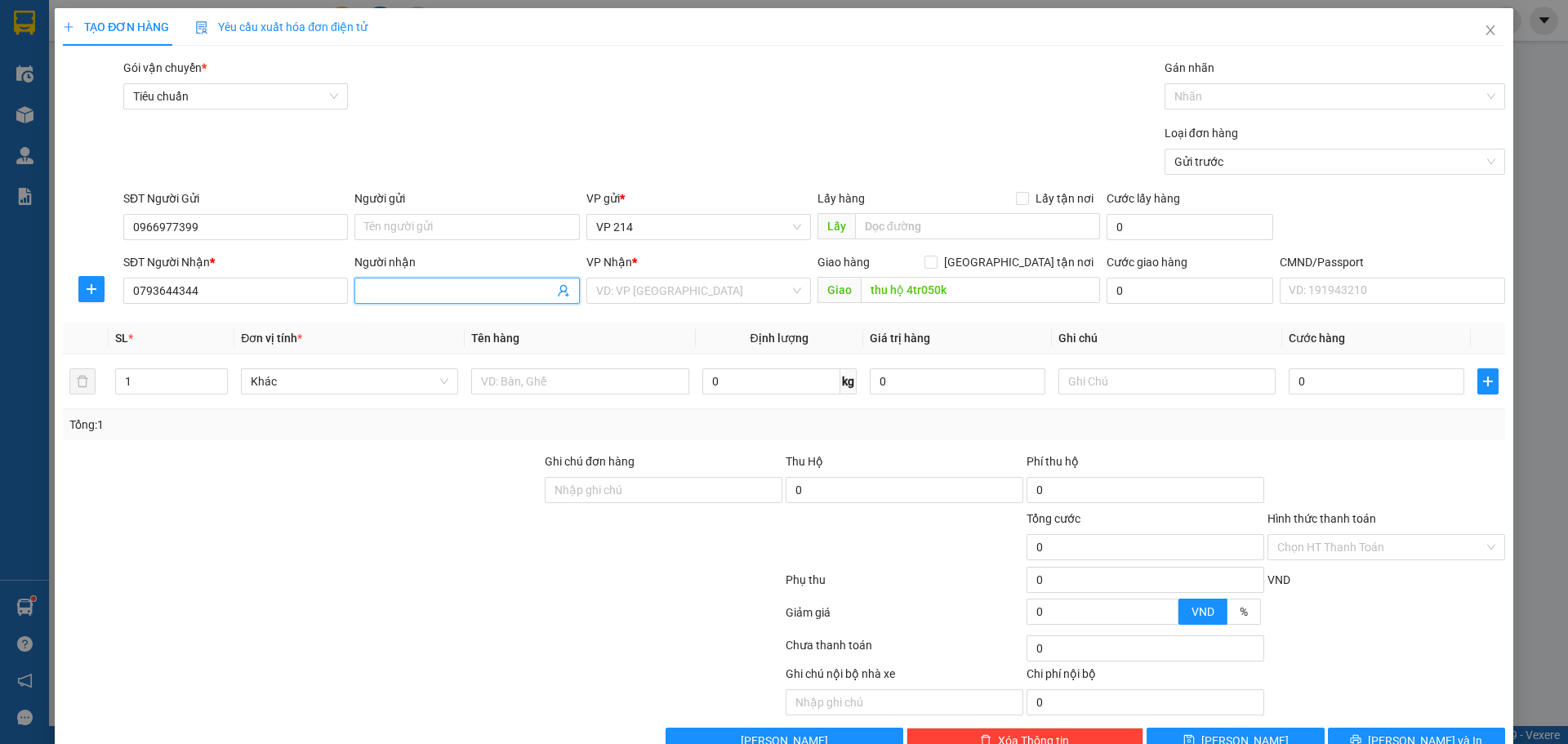
click at [439, 282] on input "Người nhận" at bounding box center [458, 291] width 188 height 18
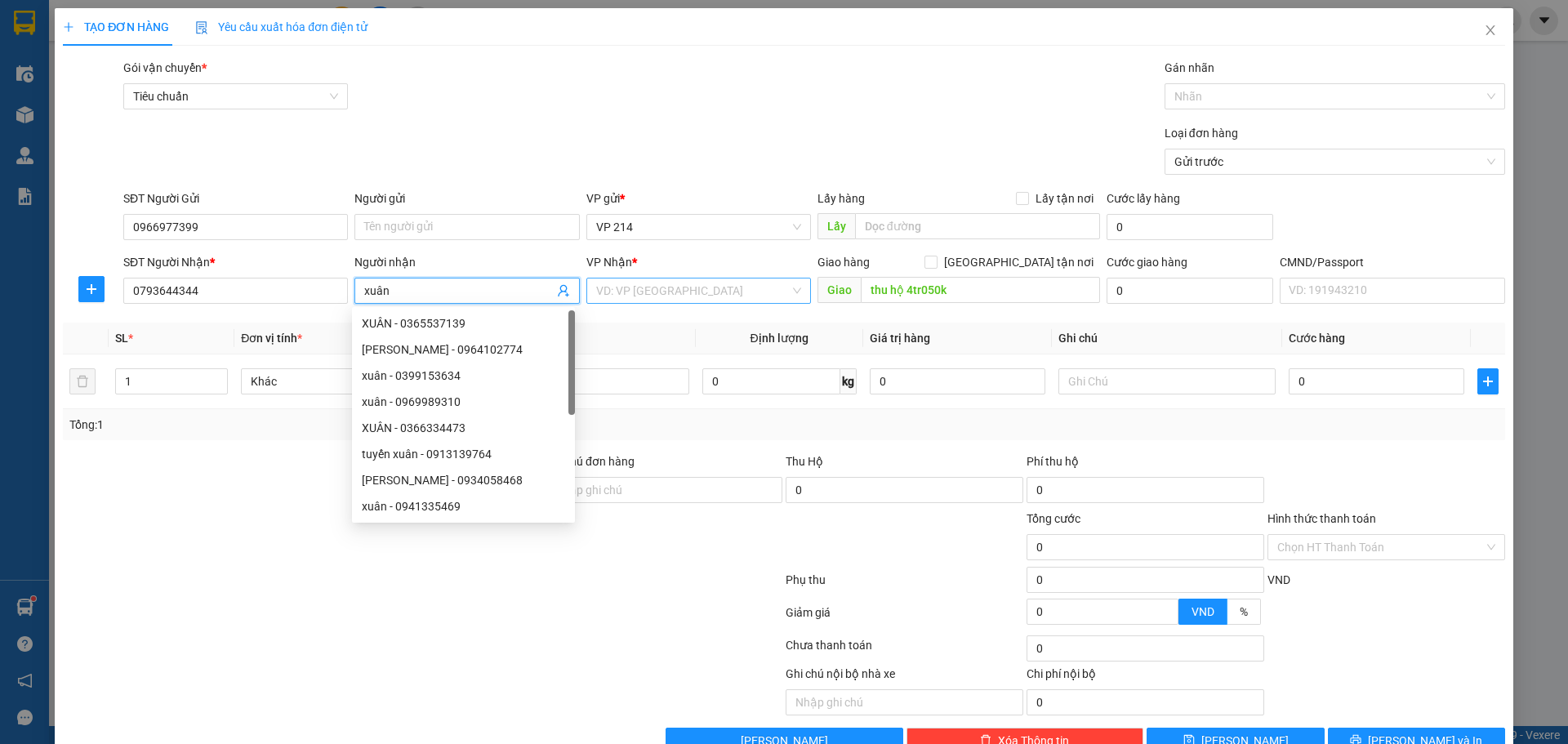
click at [647, 291] on input "search" at bounding box center [693, 291] width 193 height 25
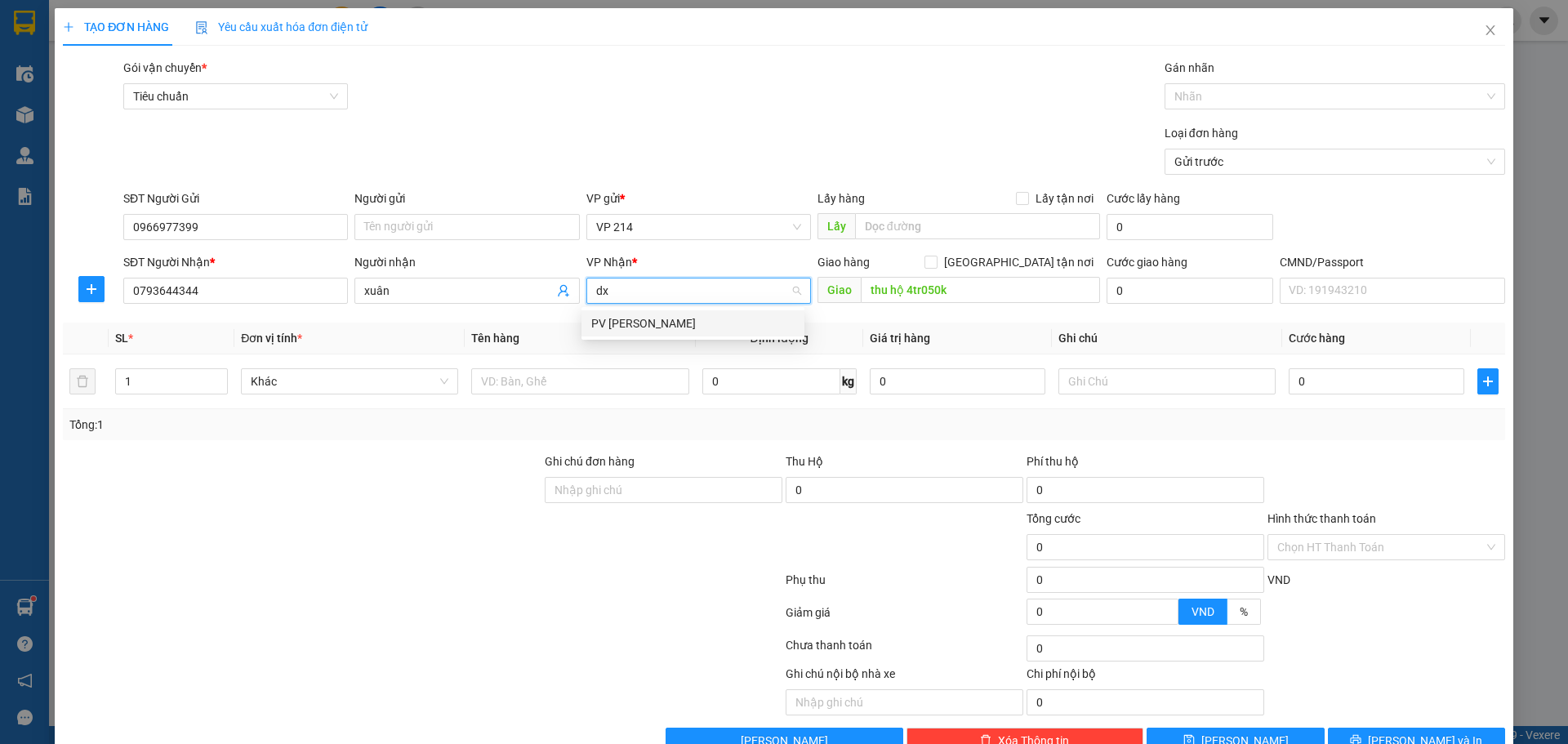
click at [657, 327] on div "PV Đức Xuyên" at bounding box center [693, 324] width 203 height 18
click at [978, 297] on input "thu hộ 4tr050k" at bounding box center [981, 290] width 239 height 26
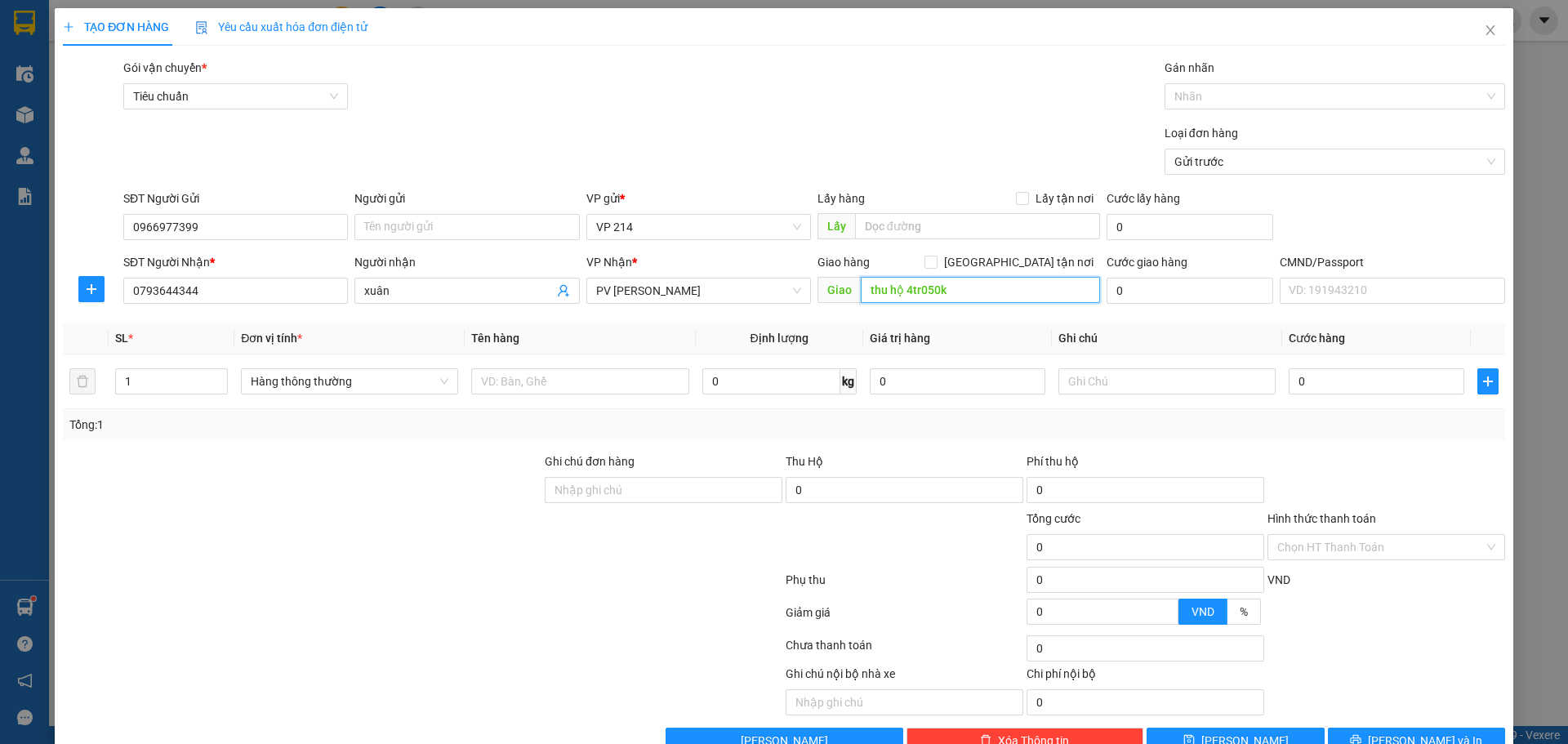
click at [960, 284] on input "thu hộ 4tr050k" at bounding box center [981, 290] width 239 height 26
drag, startPoint x: 84, startPoint y: 380, endPoint x: 18, endPoint y: 386, distance: 66.3
click at [3, 392] on div "TẠO ĐƠN HÀNG Yêu cầu xuất hóa đơn điện tử Transit Pickup Surcharge Ids Transit …" at bounding box center [784, 372] width 1568 height 744
click at [549, 384] on input "text" at bounding box center [579, 381] width 217 height 26
click at [1132, 371] on input "text" at bounding box center [1167, 381] width 217 height 26
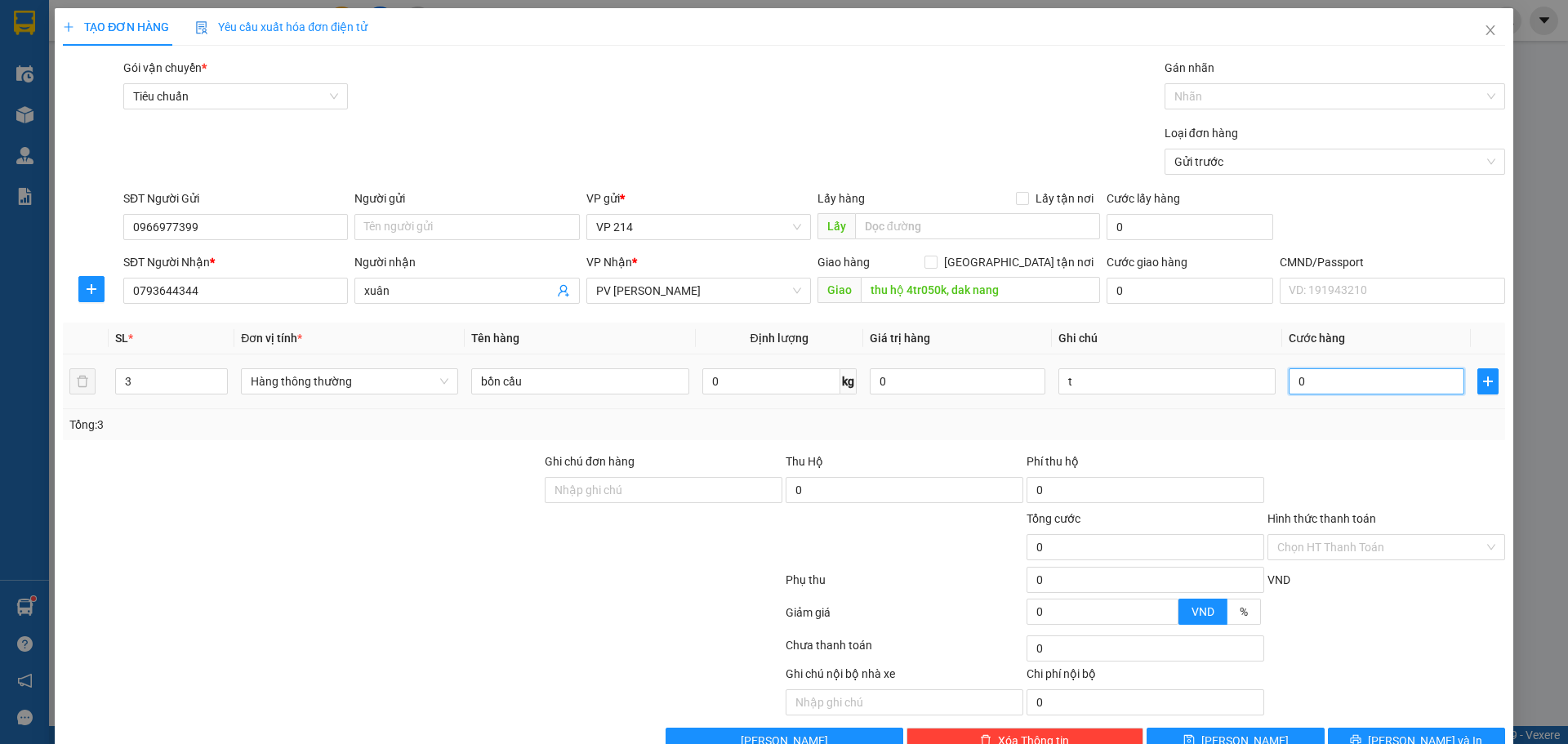
click at [1338, 384] on input "0" at bounding box center [1376, 381] width 175 height 26
click at [840, 478] on input "0" at bounding box center [904, 490] width 238 height 26
click at [703, 489] on input "Ghi chú đơn hàng" at bounding box center [663, 490] width 238 height 26
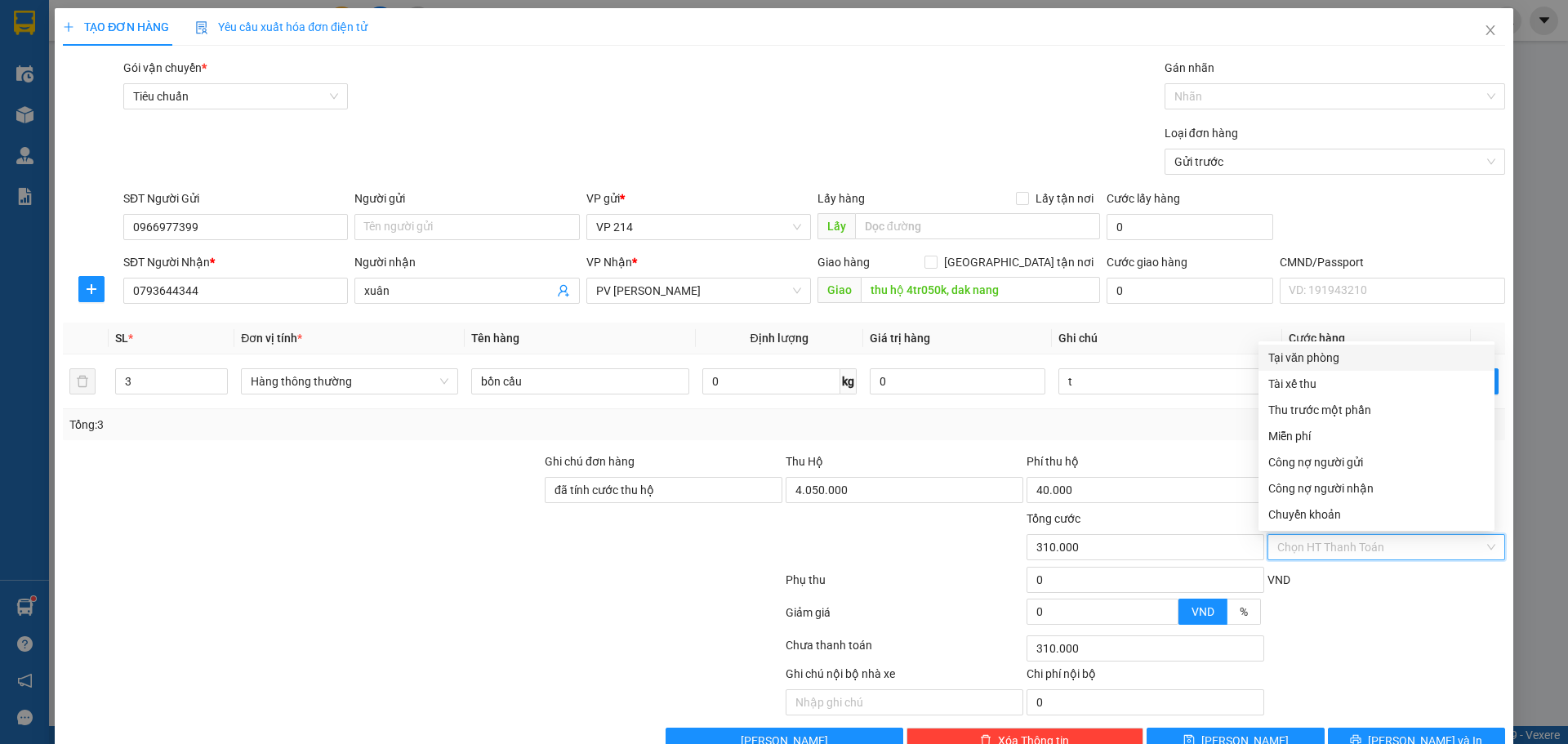
click at [1406, 542] on input "Hình thức thanh toán" at bounding box center [1381, 547] width 207 height 25
click at [1334, 357] on div "Tại văn phòng" at bounding box center [1376, 358] width 216 height 18
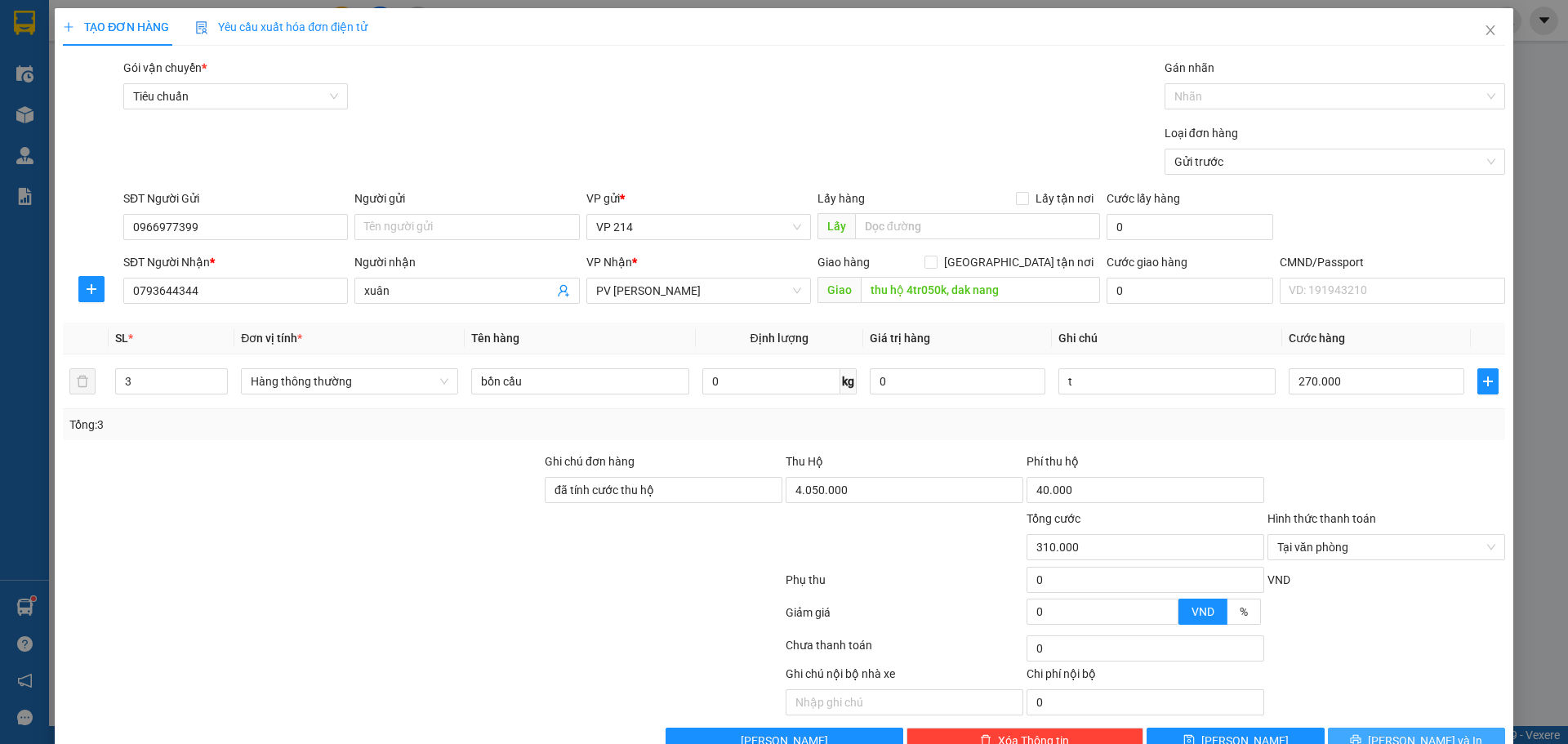
click at [1397, 732] on span "Lưu và In" at bounding box center [1425, 741] width 114 height 18
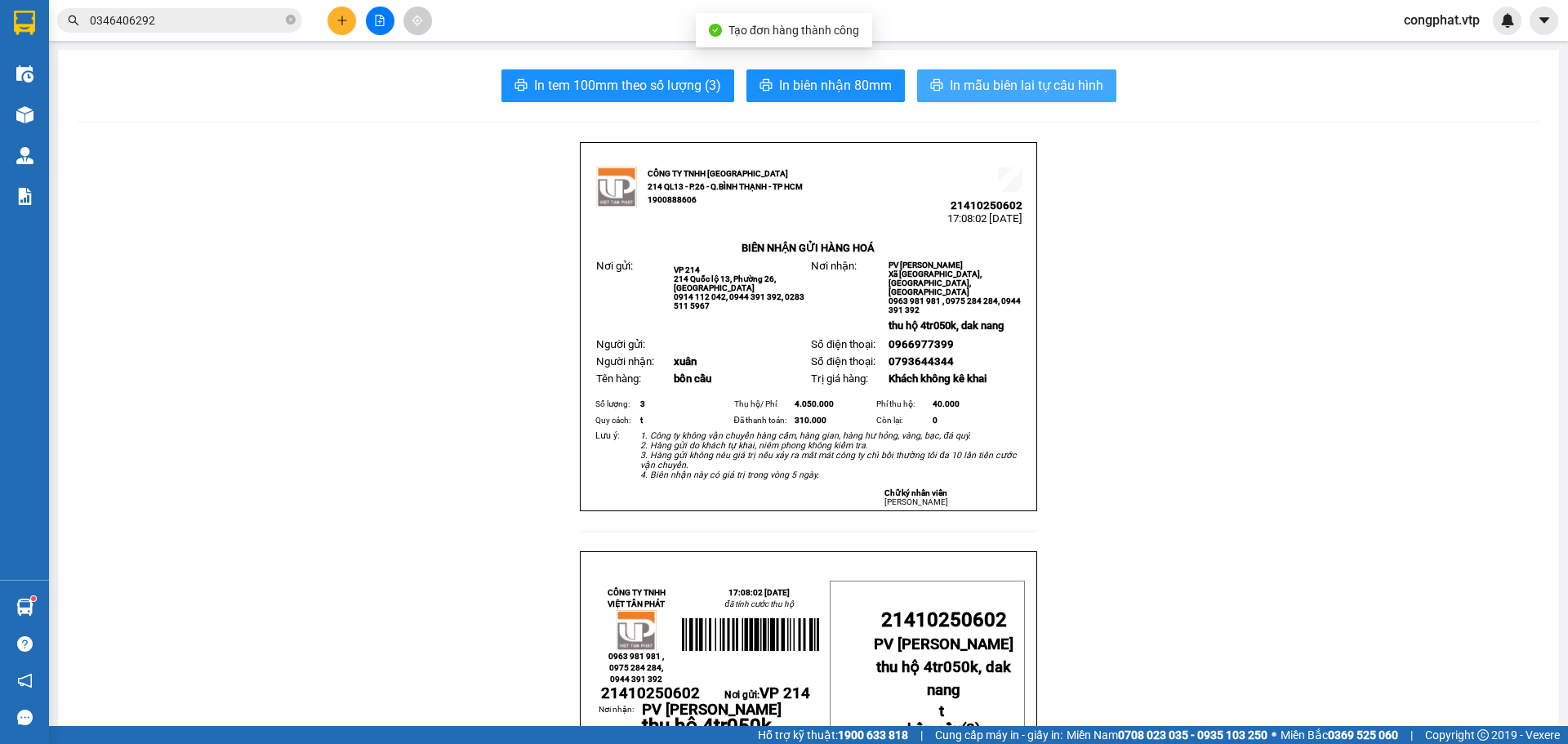
click at [1056, 91] on span "In mẫu biên lai tự cấu hình" at bounding box center [1026, 85] width 153 height 21
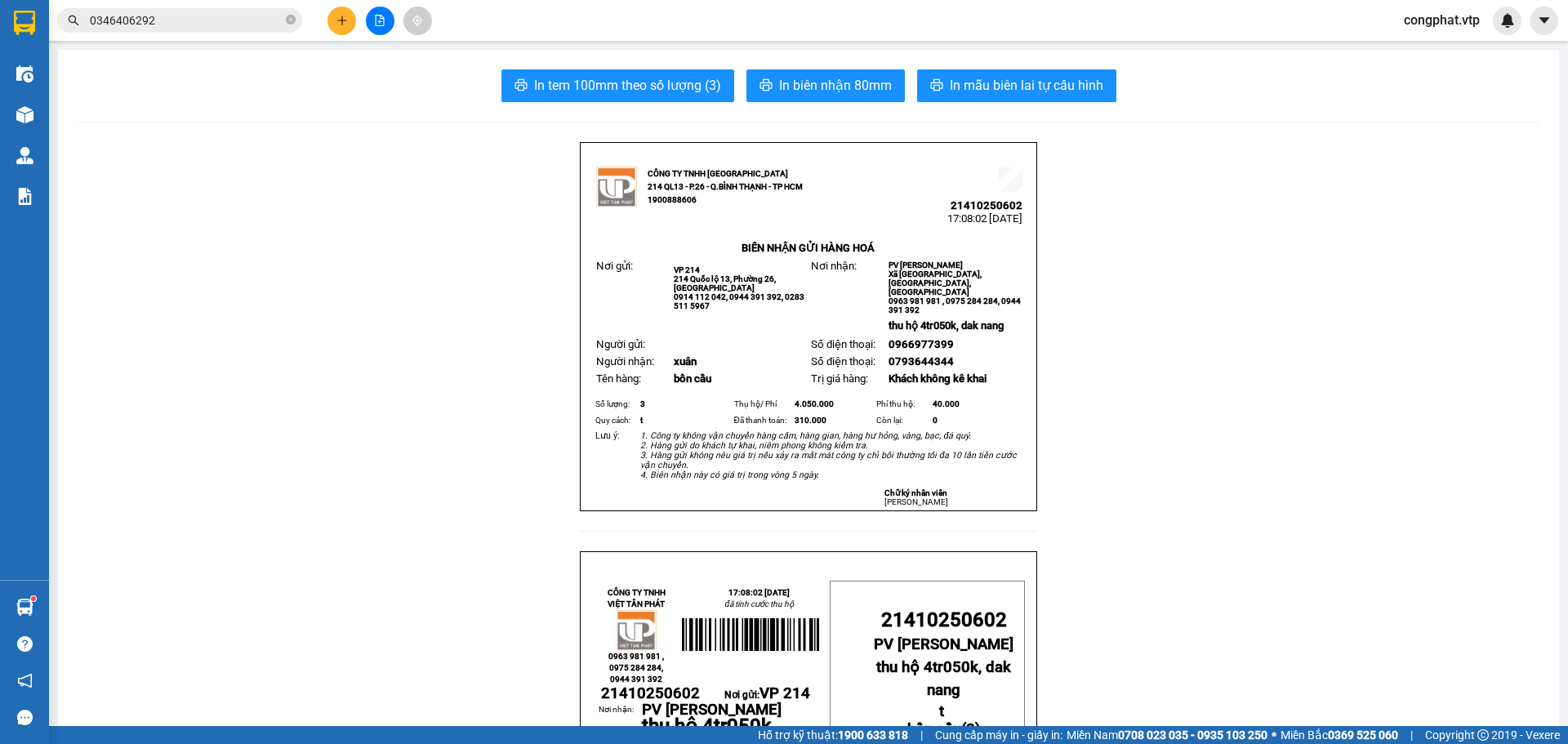
click at [337, 28] on button at bounding box center [341, 21] width 29 height 29
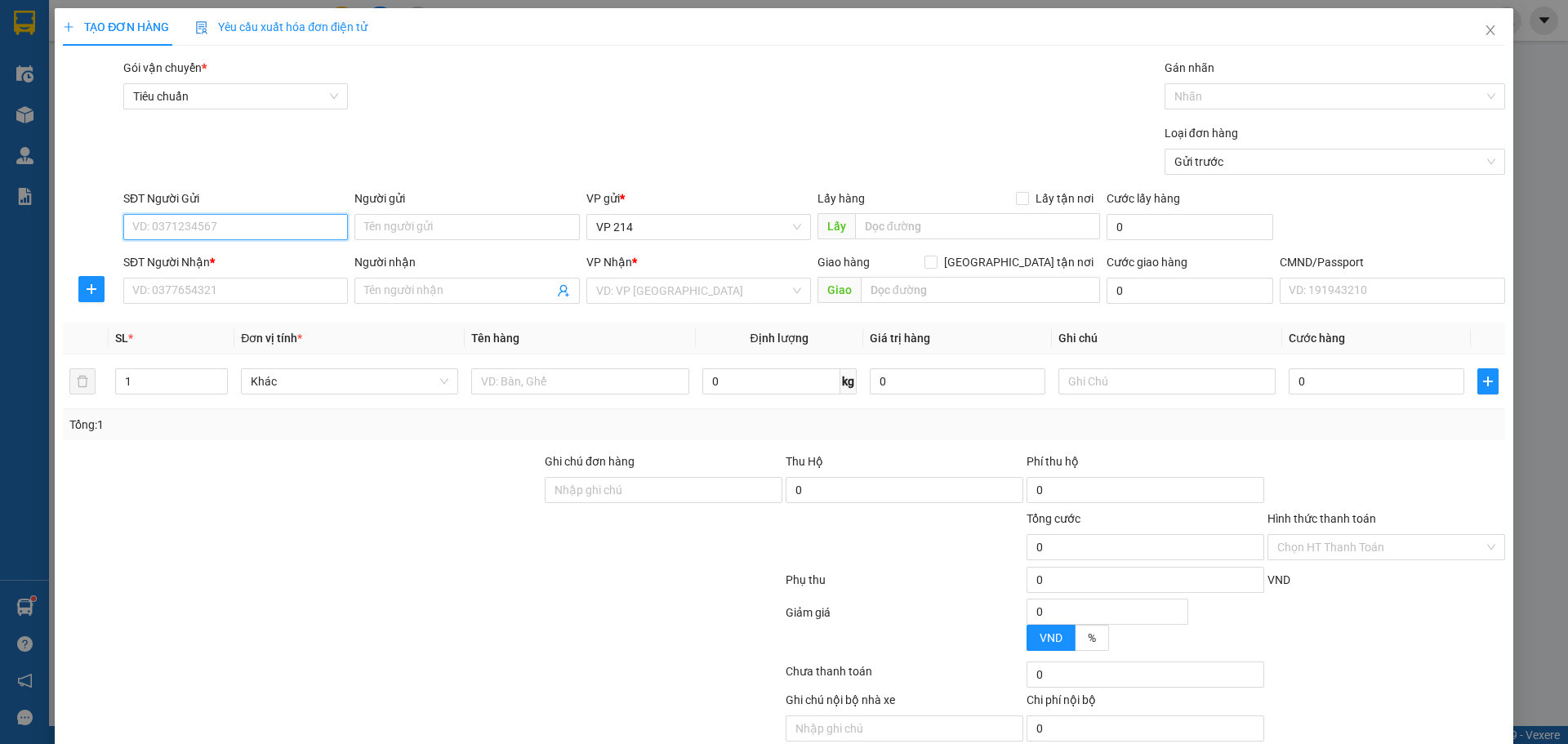
click at [219, 225] on input "SĐT Người Gửi" at bounding box center [236, 227] width 225 height 26
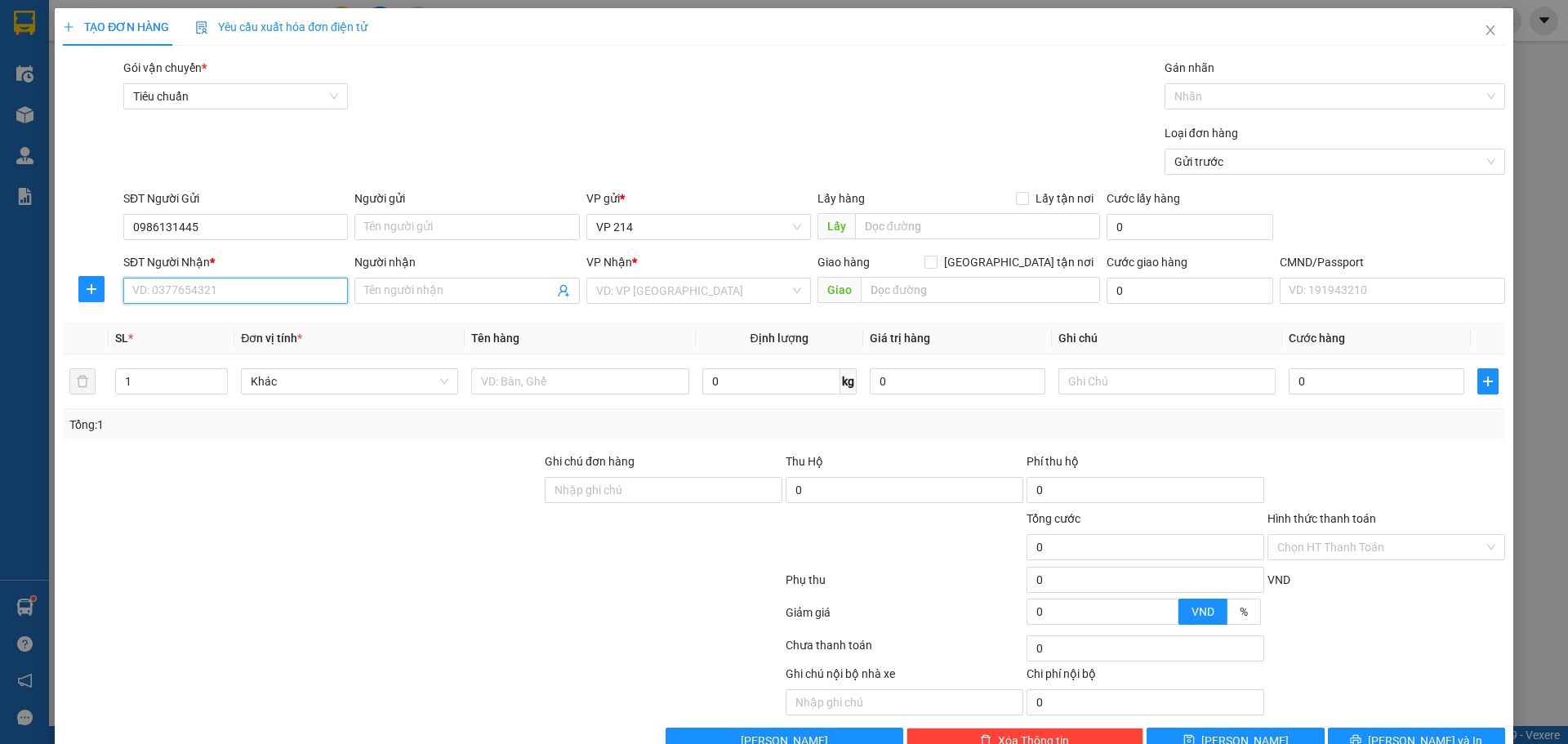
click at [289, 280] on input "SĐT Người Nhận *" at bounding box center [236, 291] width 225 height 26
click at [232, 331] on div "0961087777 - gia bảo long" at bounding box center [234, 324] width 203 height 18
click at [593, 395] on div at bounding box center [579, 381] width 217 height 33
click at [624, 384] on input "text" at bounding box center [579, 381] width 217 height 26
click at [1174, 385] on input "text" at bounding box center [1167, 381] width 217 height 26
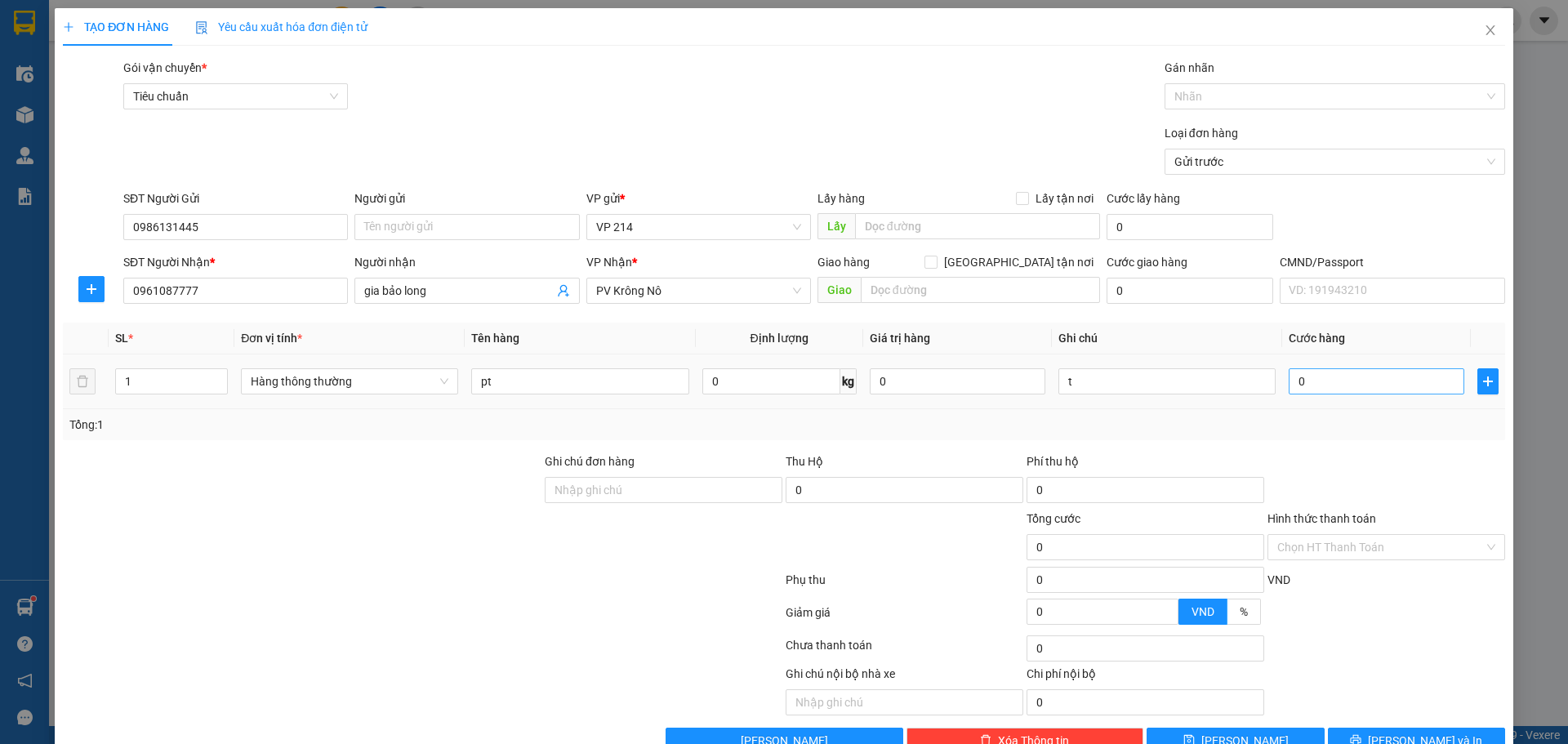
click at [1284, 384] on td "0" at bounding box center [1376, 381] width 188 height 55
click at [1291, 383] on input "0" at bounding box center [1376, 381] width 175 height 26
click at [1393, 732] on span "Lưu và In" at bounding box center [1425, 741] width 114 height 18
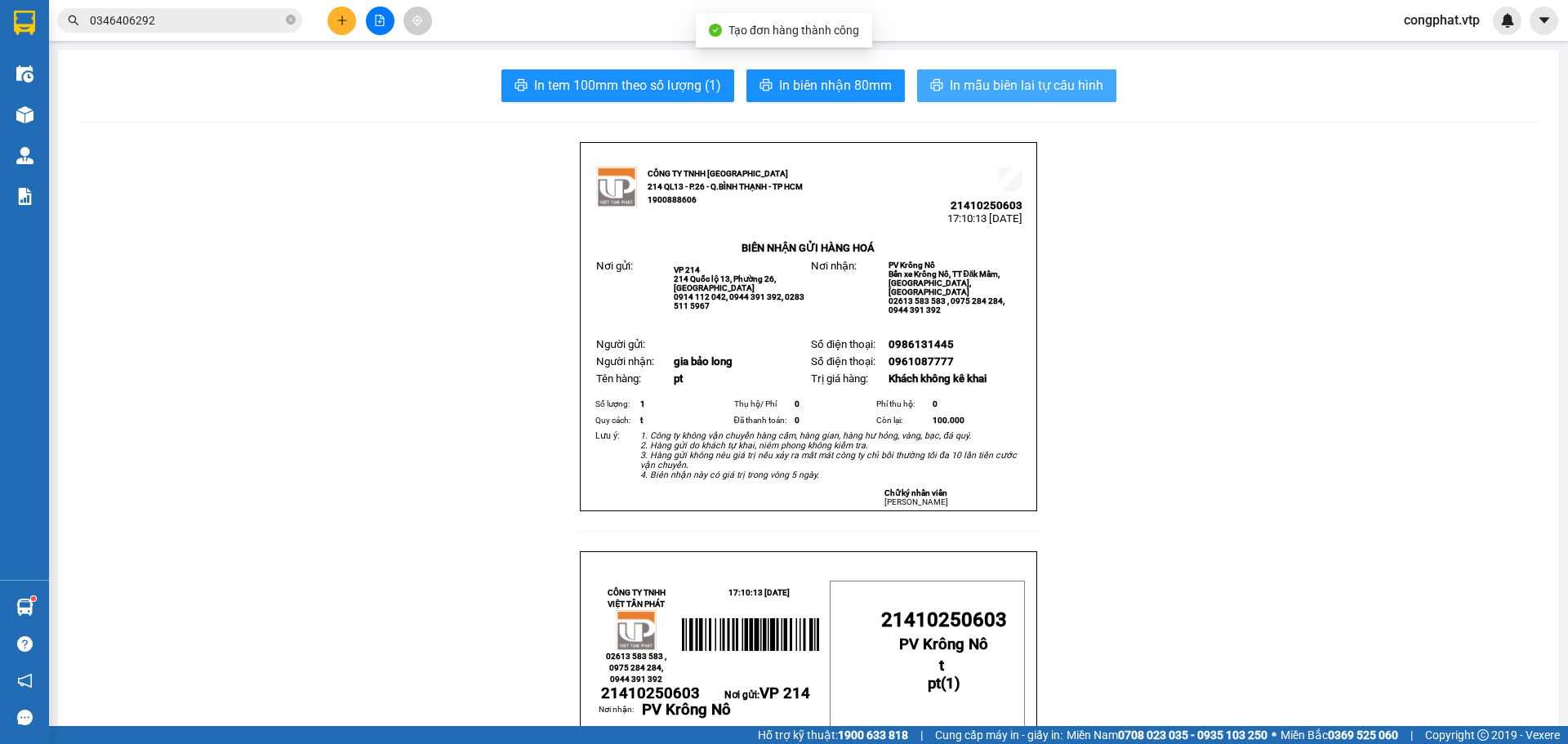
click at [1014, 81] on span "In mẫu biên lai tự cấu hình" at bounding box center [1026, 85] width 153 height 21
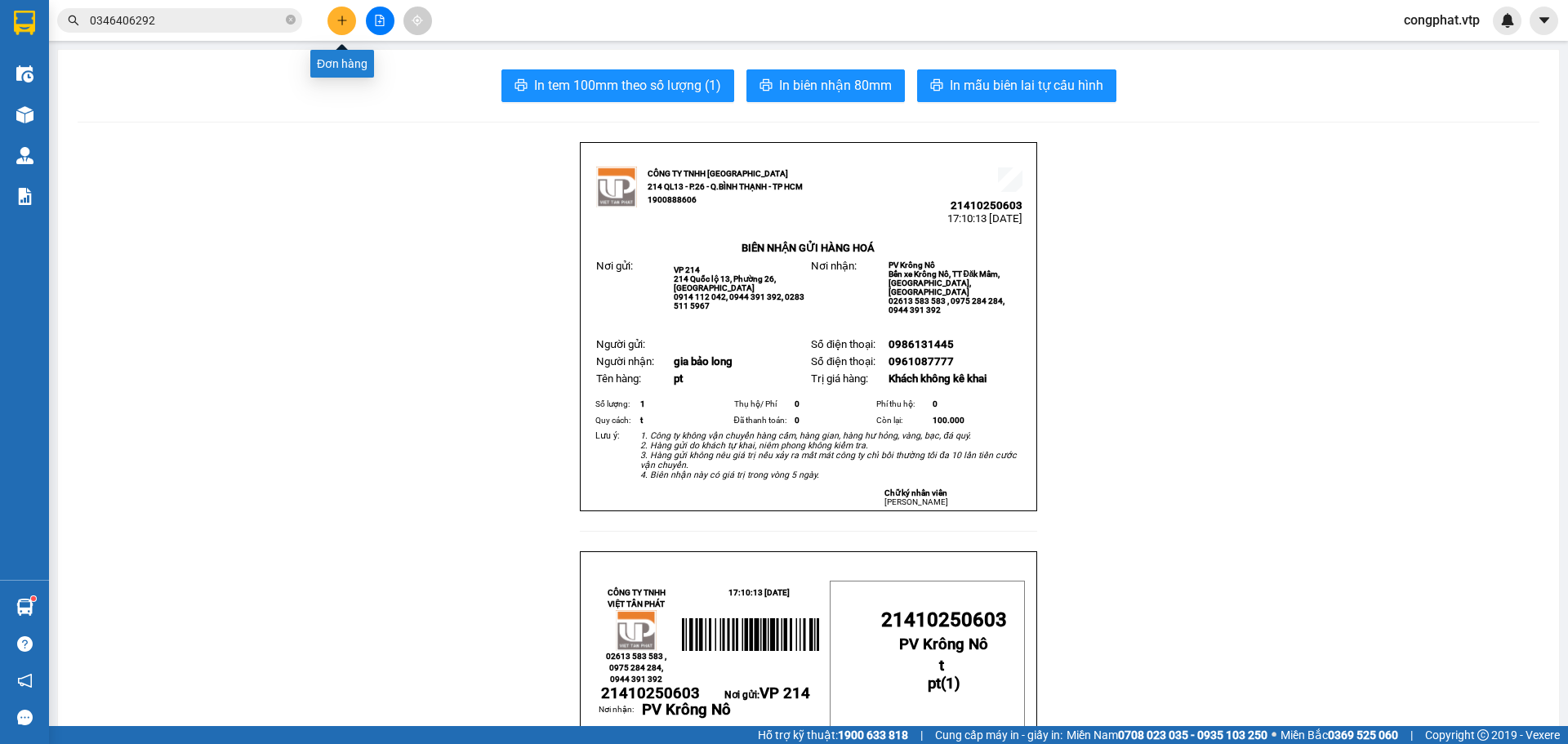
click at [336, 13] on button at bounding box center [341, 21] width 29 height 29
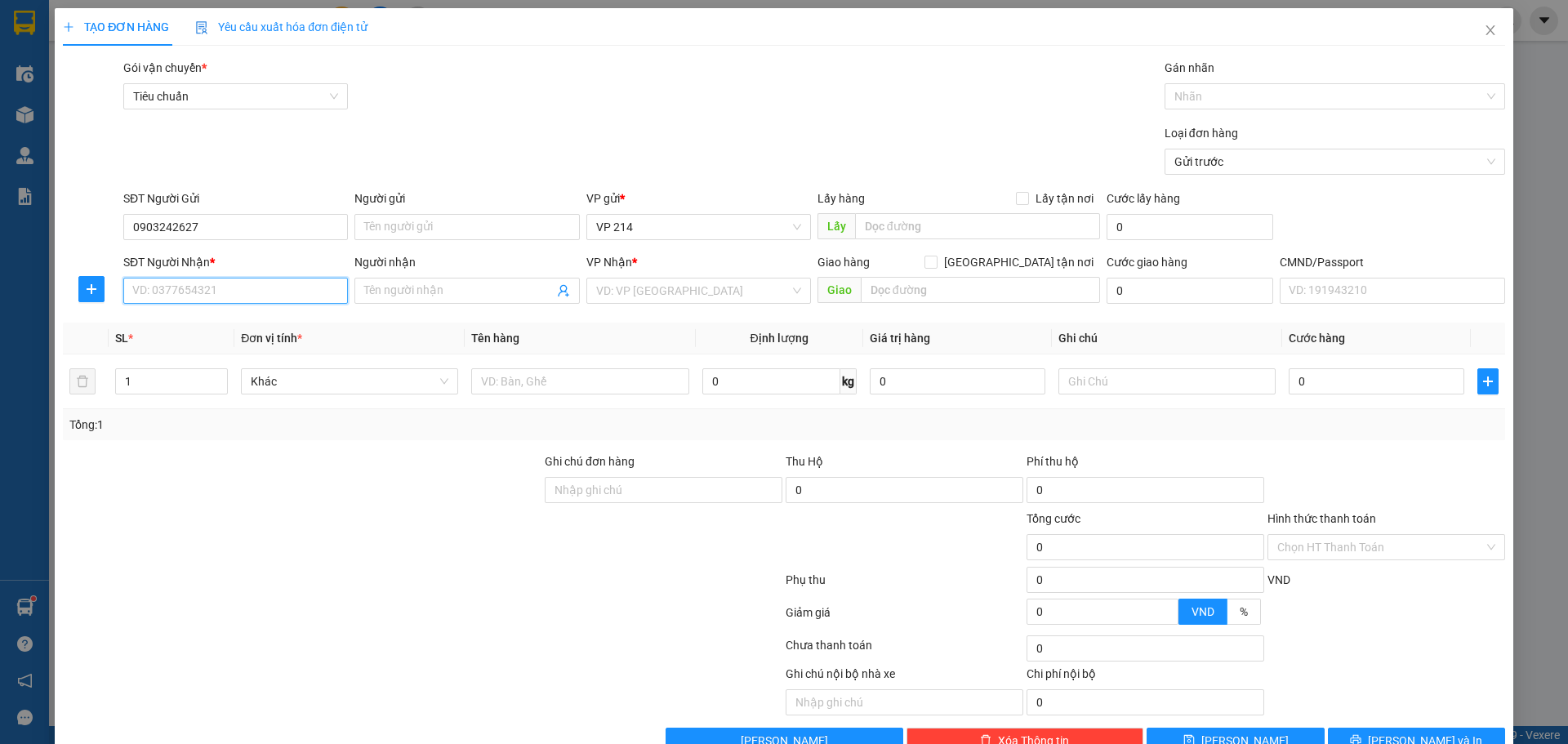
drag, startPoint x: 225, startPoint y: 281, endPoint x: 1012, endPoint y: 248, distance: 787.7
click at [267, 272] on div "SĐT Người Nhận * VD: 0377654321" at bounding box center [236, 281] width 225 height 57
click at [579, 378] on input "text" at bounding box center [579, 381] width 217 height 26
click at [521, 290] on input "Người nhận" at bounding box center [458, 291] width 188 height 18
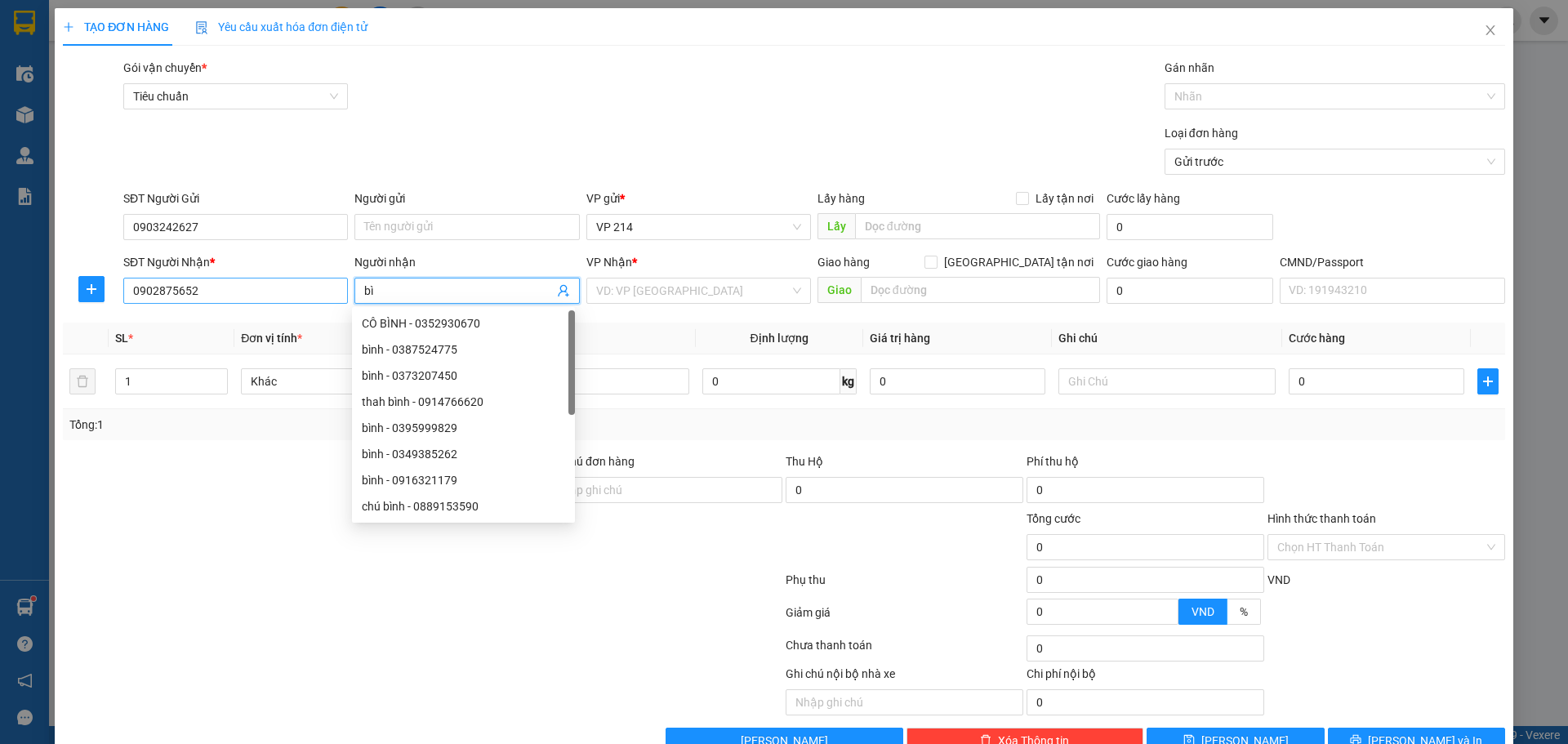
drag, startPoint x: 402, startPoint y: 291, endPoint x: 234, endPoint y: 297, distance: 168.1
click at [239, 294] on div "SĐT Người Nhận * 0902875652 Người nhận bì VP Nhận * VD: VP Sài Gòn Giao hàng Gi…" at bounding box center [814, 281] width 1389 height 57
click at [691, 299] on input "search" at bounding box center [693, 291] width 193 height 25
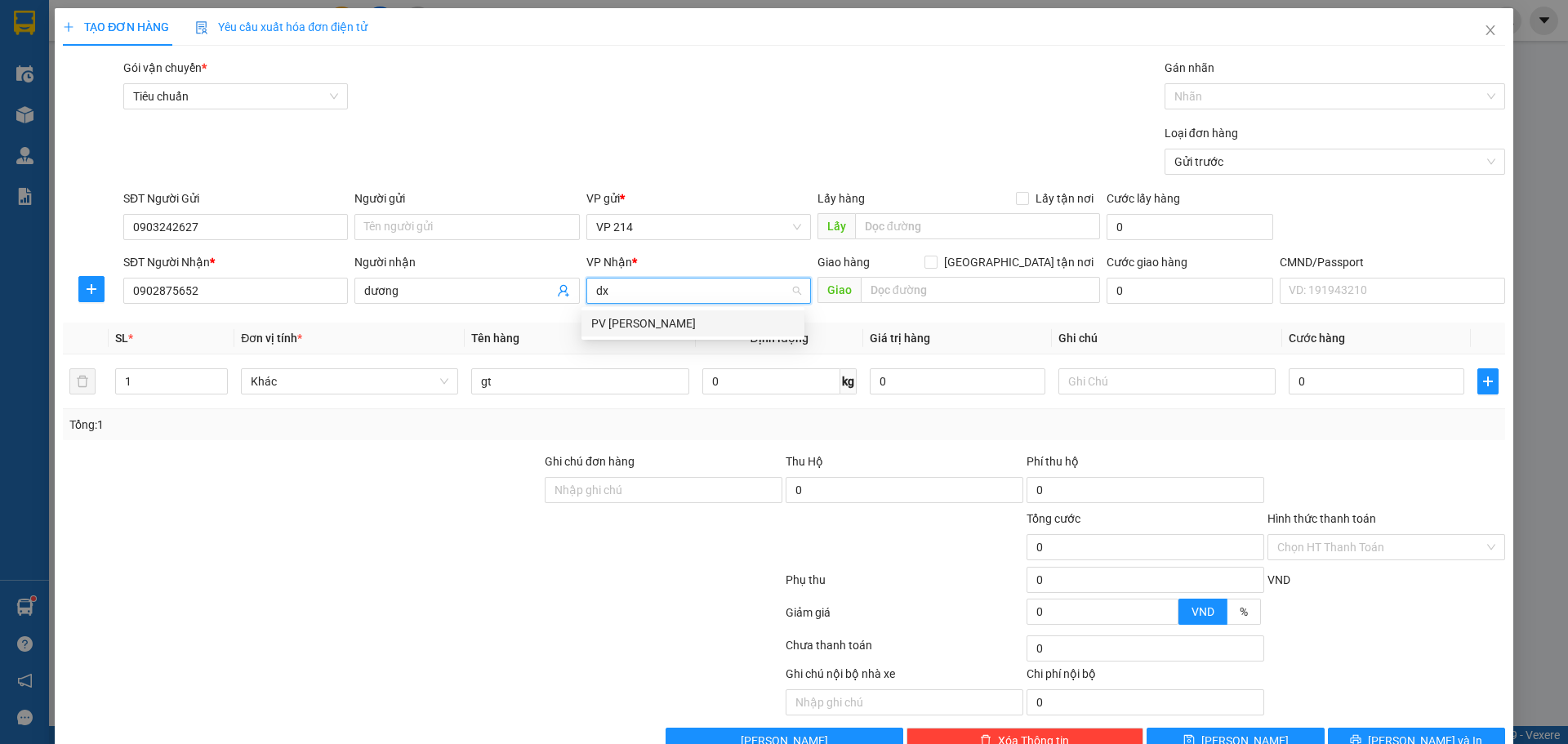
drag, startPoint x: 629, startPoint y: 331, endPoint x: 684, endPoint y: 316, distance: 57.0
click at [637, 329] on div "PV Đức Xuyên" at bounding box center [693, 324] width 203 height 18
click at [905, 291] on input "text" at bounding box center [981, 290] width 239 height 26
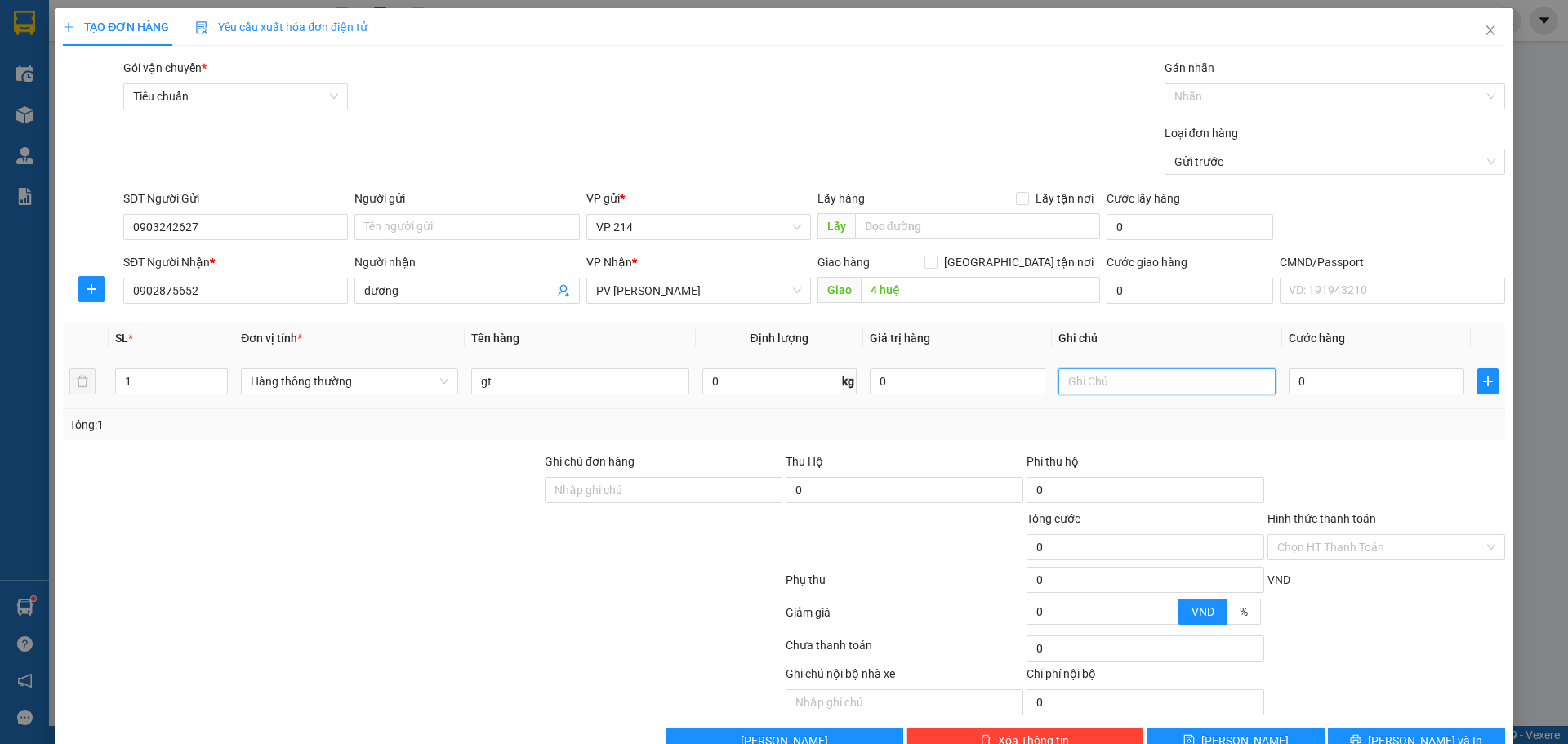
click at [1102, 381] on input "text" at bounding box center [1167, 381] width 217 height 26
click at [1321, 387] on input "0" at bounding box center [1376, 381] width 175 height 26
click at [1357, 535] on input "Hình thức thanh toán" at bounding box center [1381, 547] width 207 height 25
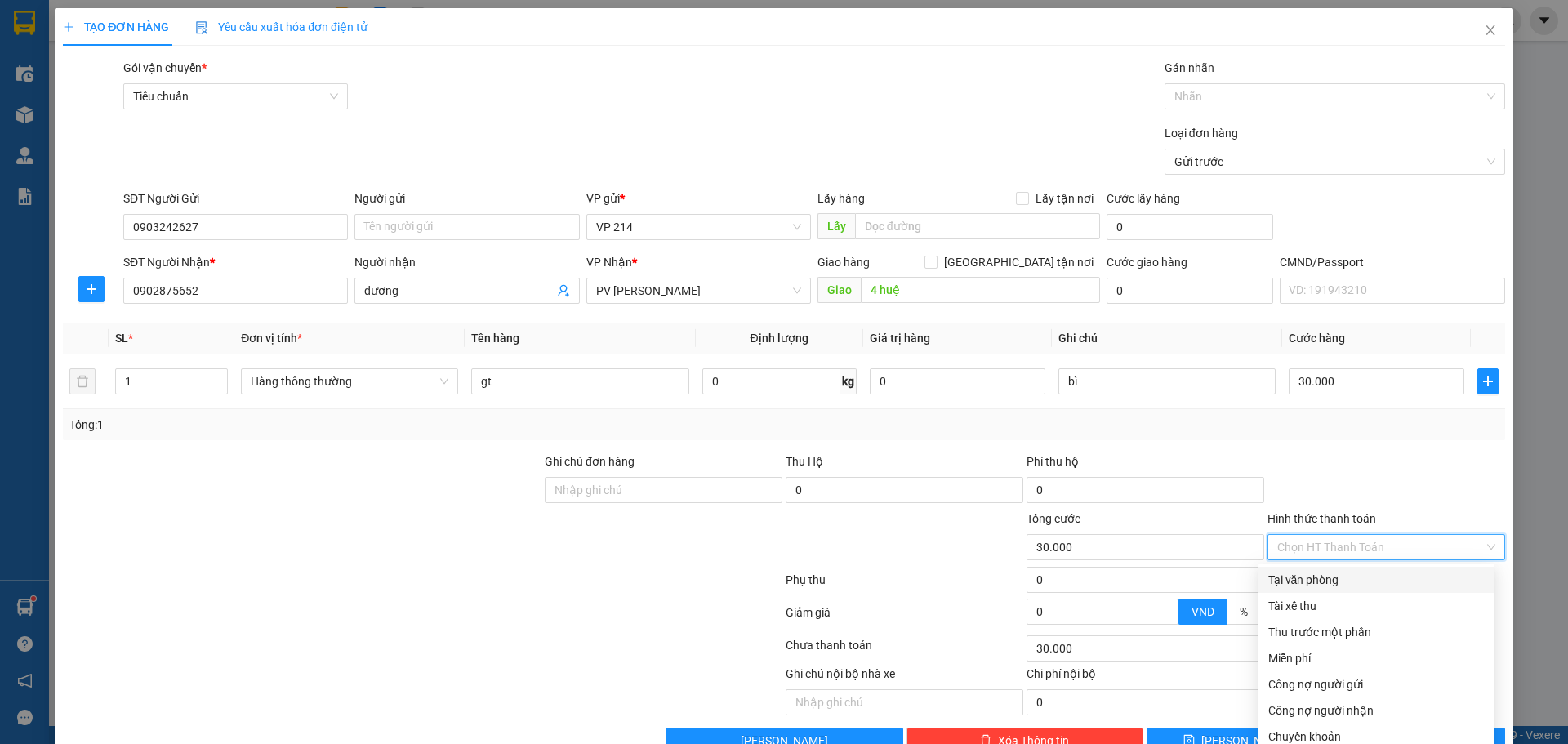
click at [1350, 571] on div "Tại văn phòng" at bounding box center [1376, 580] width 216 height 18
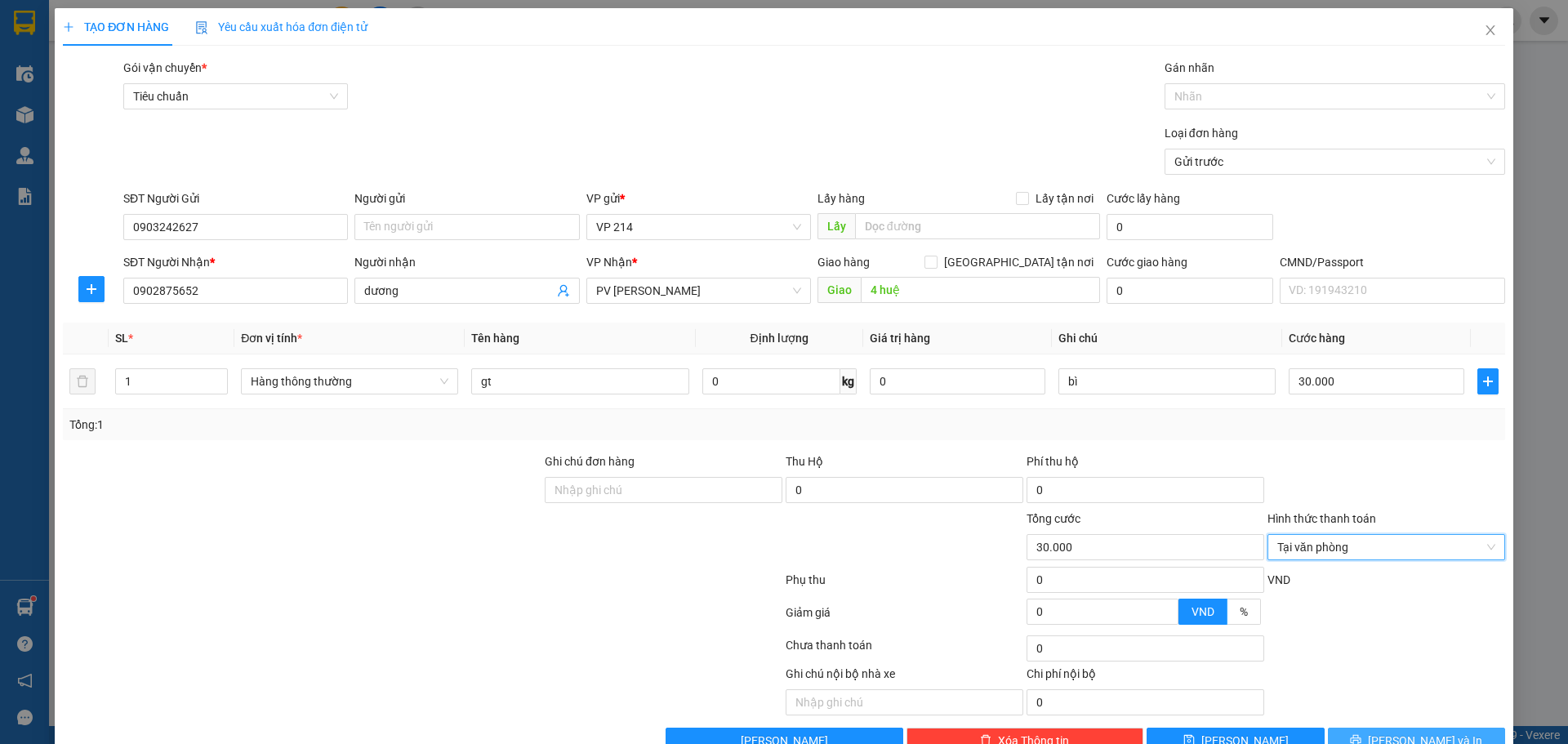
click at [1393, 732] on span "Lưu và In" at bounding box center [1425, 741] width 114 height 18
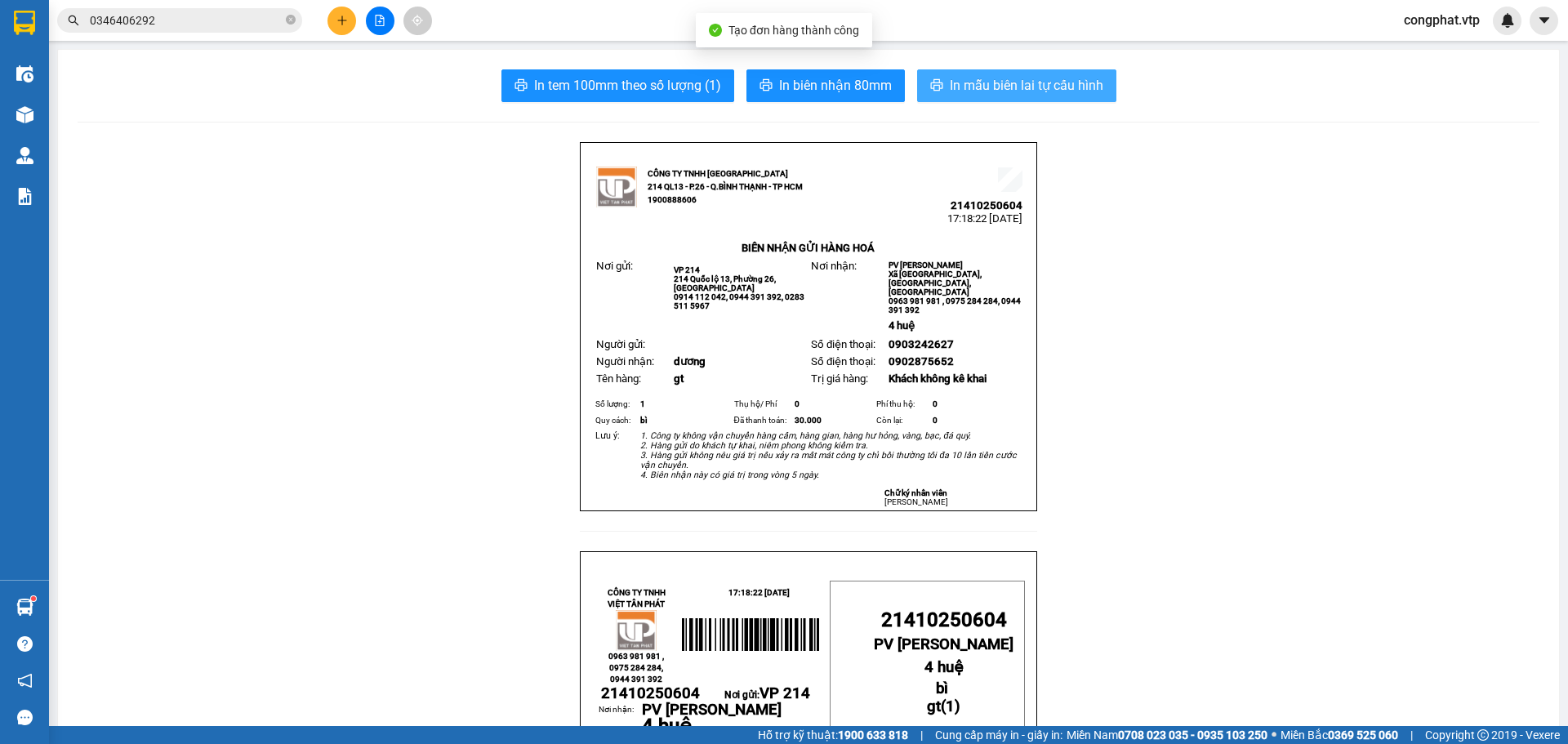
click at [989, 82] on span "In mẫu biên lai tự cấu hình" at bounding box center [1026, 85] width 153 height 21
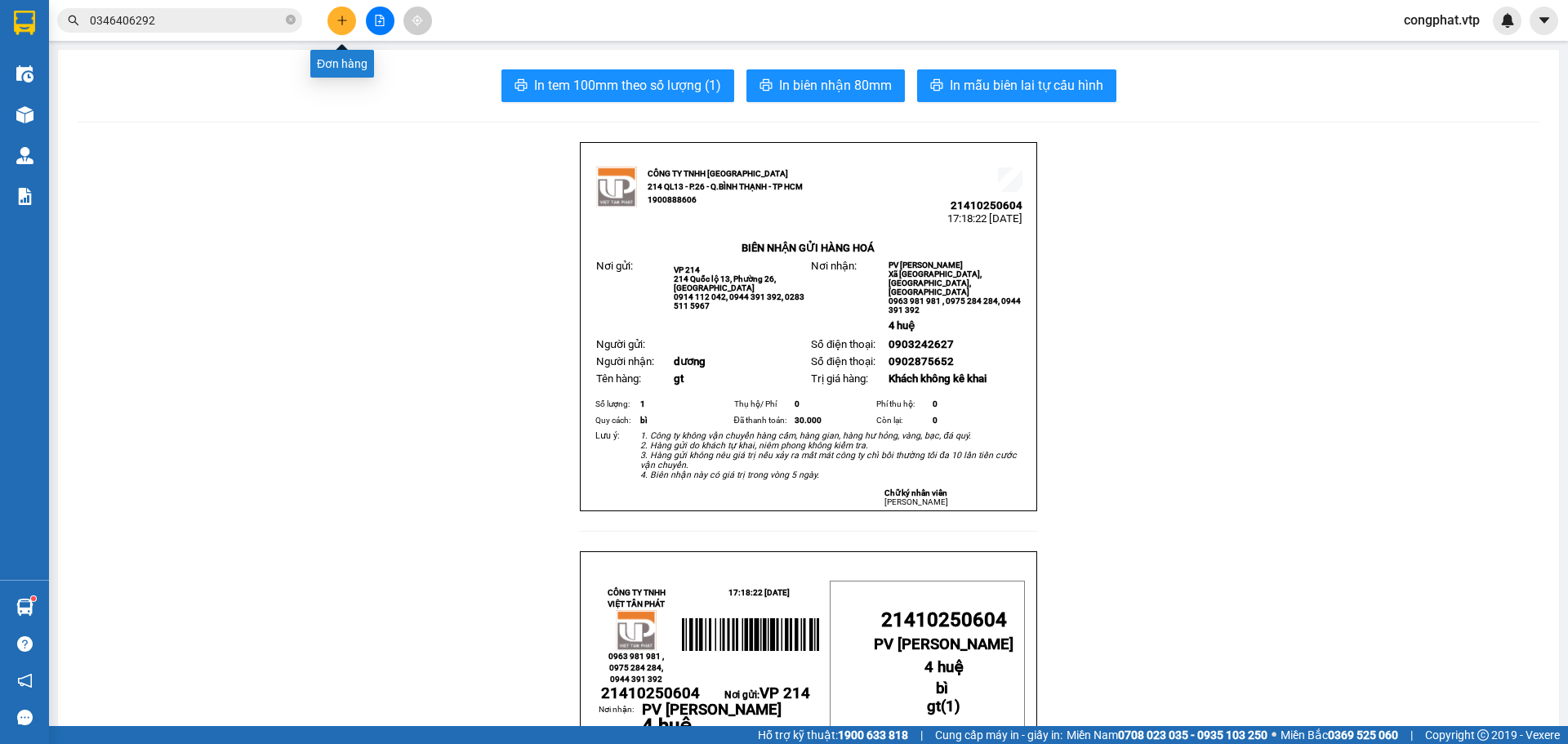
click at [340, 23] on icon "plus" at bounding box center [341, 20] width 11 height 11
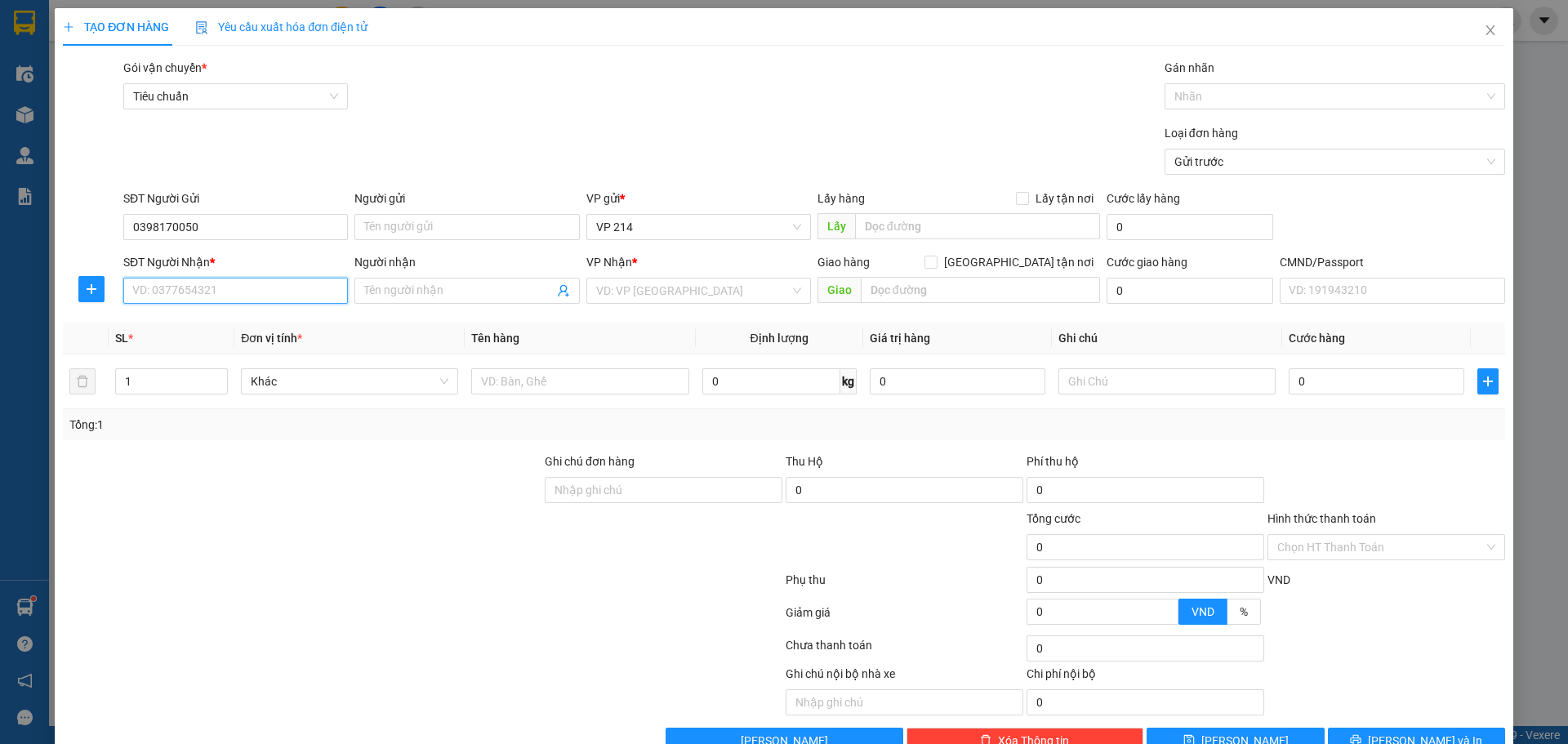
click at [201, 294] on input "SĐT Người Nhận *" at bounding box center [236, 291] width 225 height 26
click at [415, 294] on input "Người nhận" at bounding box center [458, 291] width 188 height 18
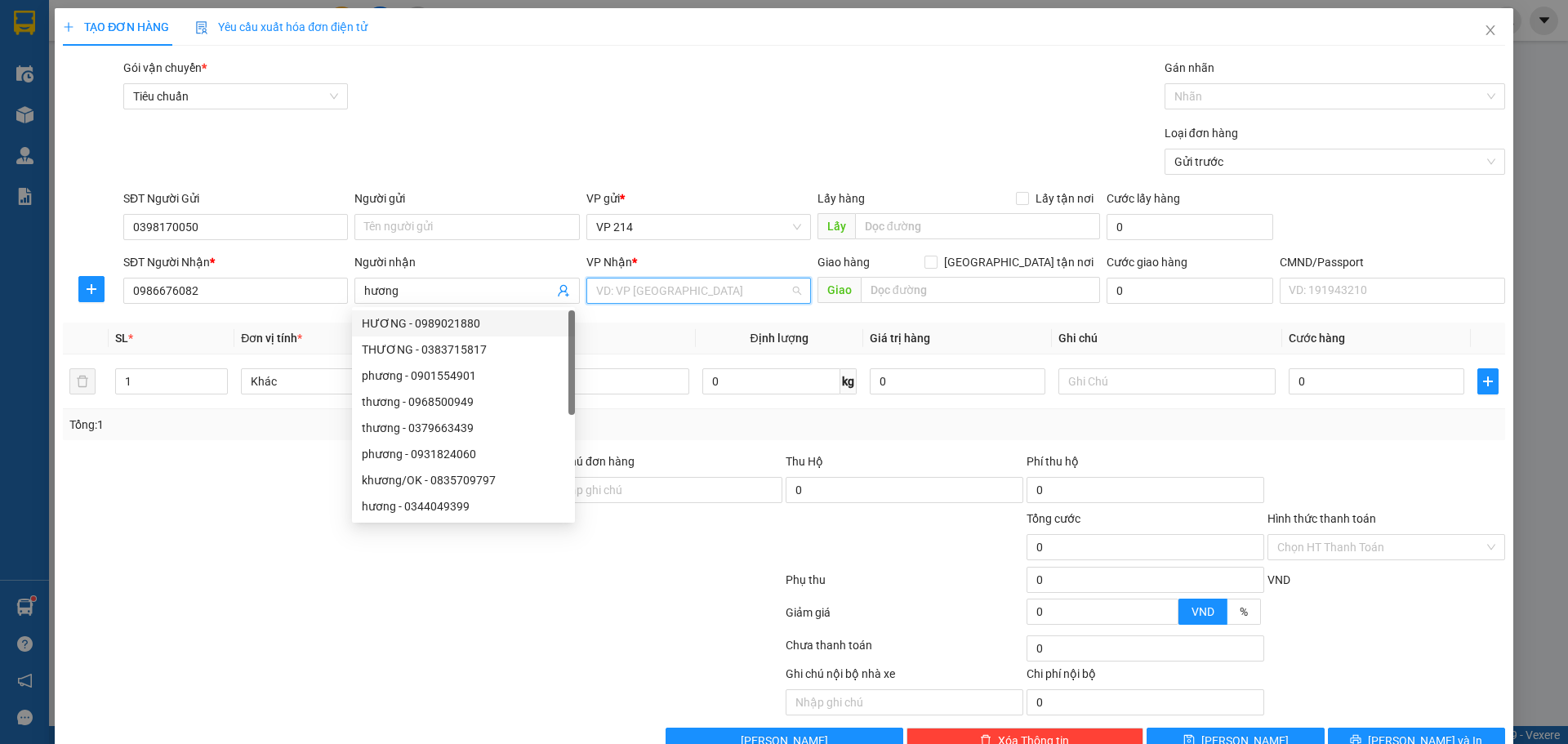
click at [633, 281] on input "search" at bounding box center [693, 291] width 193 height 25
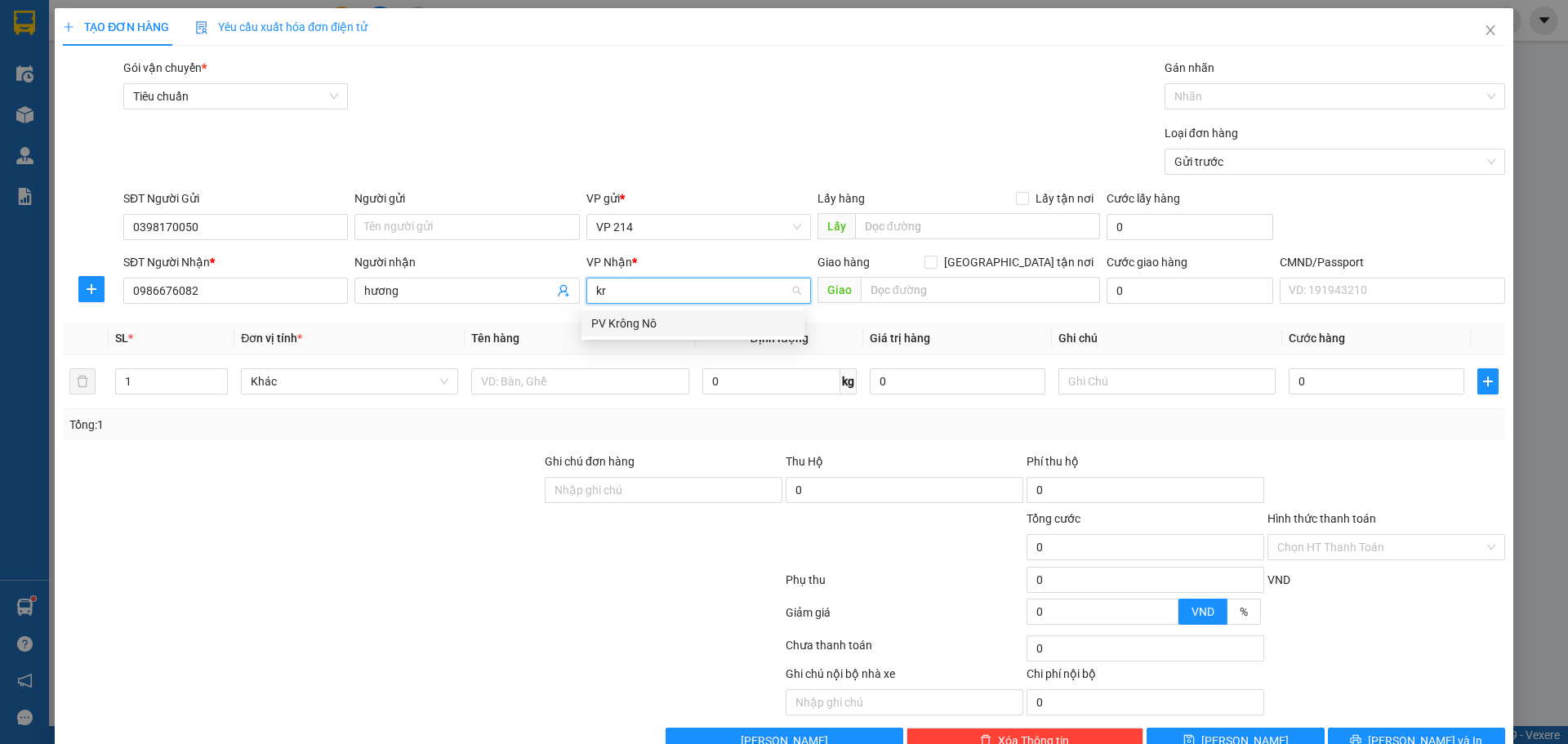
click at [643, 326] on div "PV Krông Nô" at bounding box center [693, 324] width 203 height 18
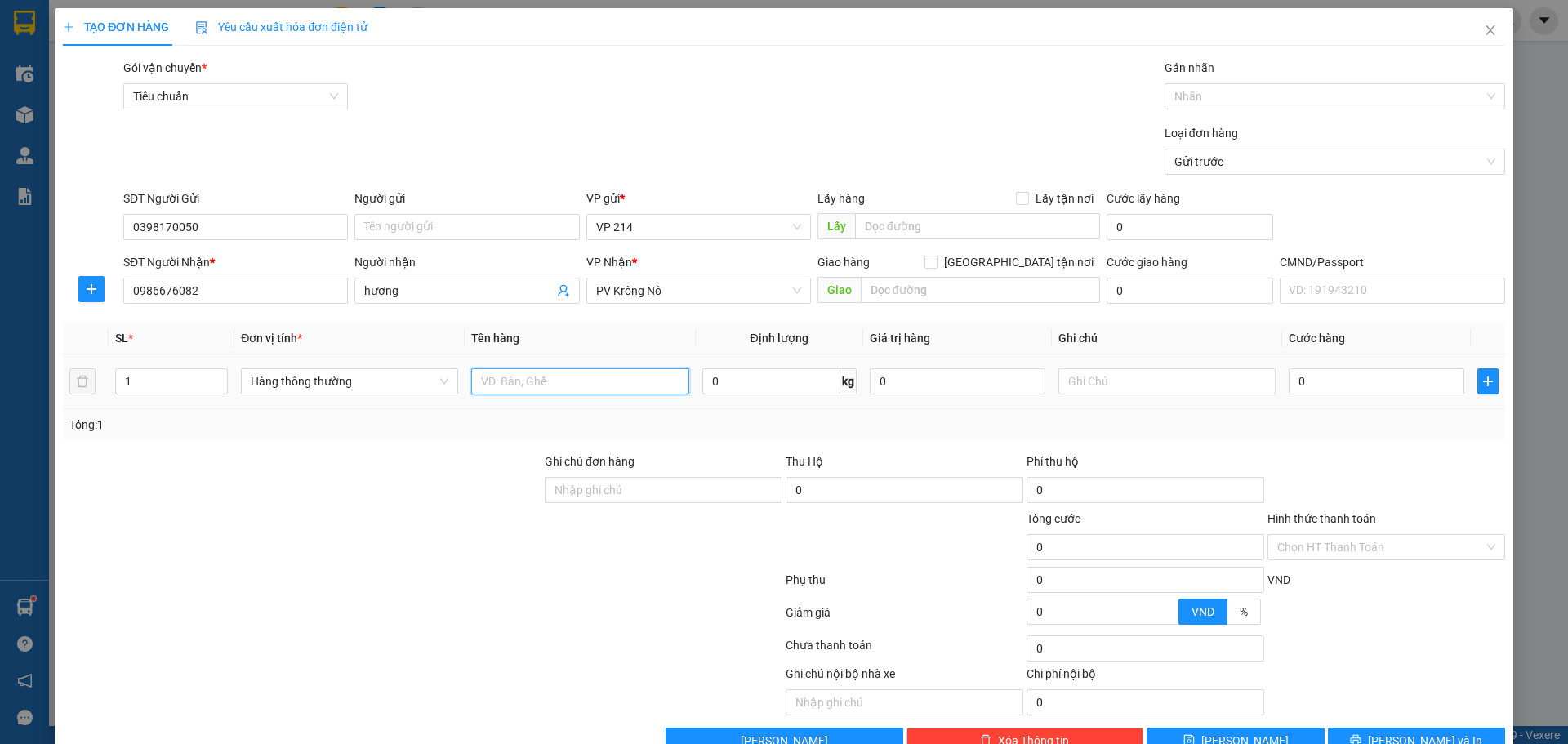
click at [576, 375] on input "text" at bounding box center [579, 381] width 217 height 26
click at [1168, 389] on input "text" at bounding box center [1167, 381] width 217 height 26
click at [1300, 387] on input "0" at bounding box center [1376, 381] width 175 height 26
click at [1390, 684] on div "Transit Pickup Surcharge Ids Transit Deliver Surcharge Ids Transit Deliver Surc…" at bounding box center [784, 406] width 1443 height 695
click at [1389, 728] on button "Lưu và In" at bounding box center [1417, 741] width 177 height 26
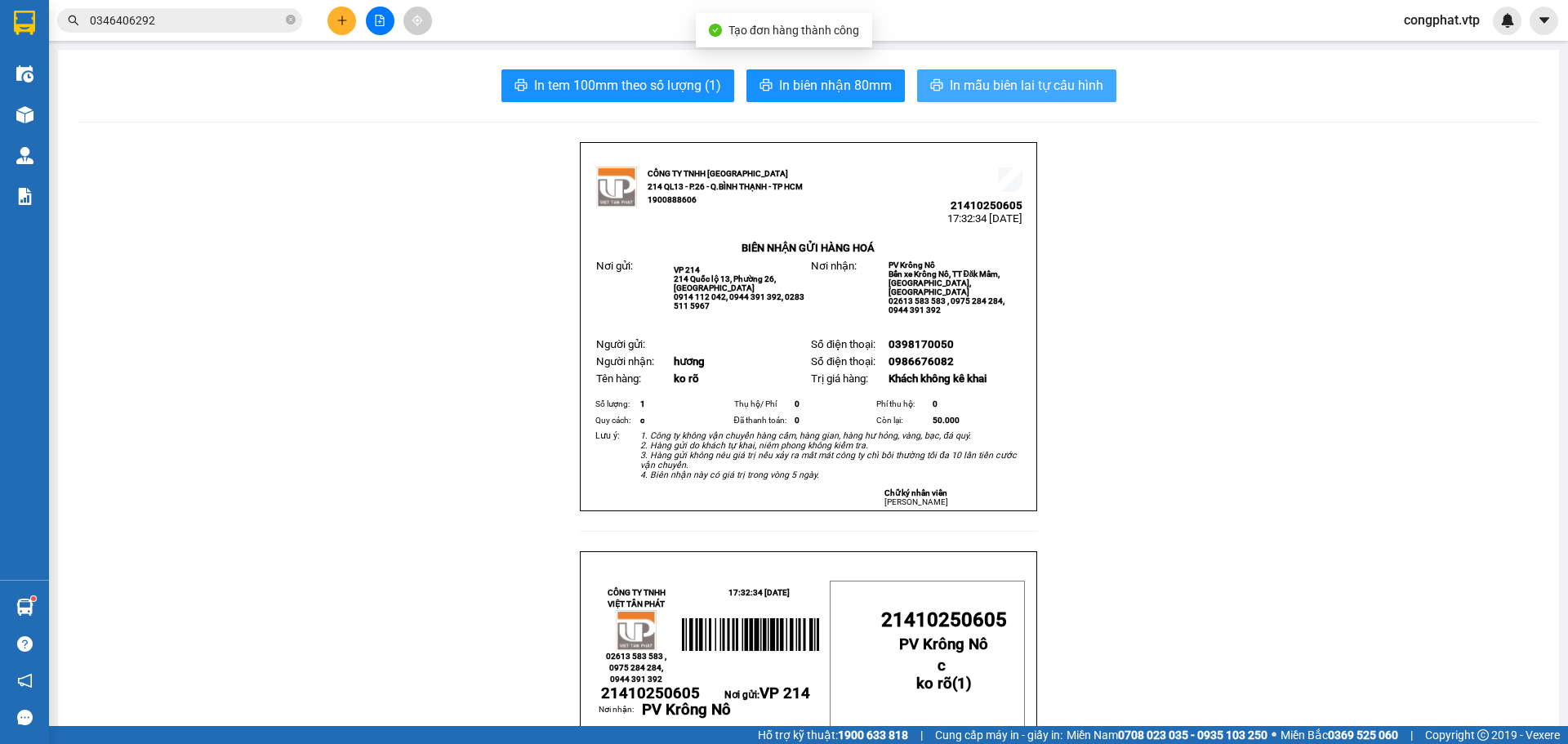
click at [990, 76] on span "In mẫu biên lai tự cấu hình" at bounding box center [1026, 85] width 153 height 21
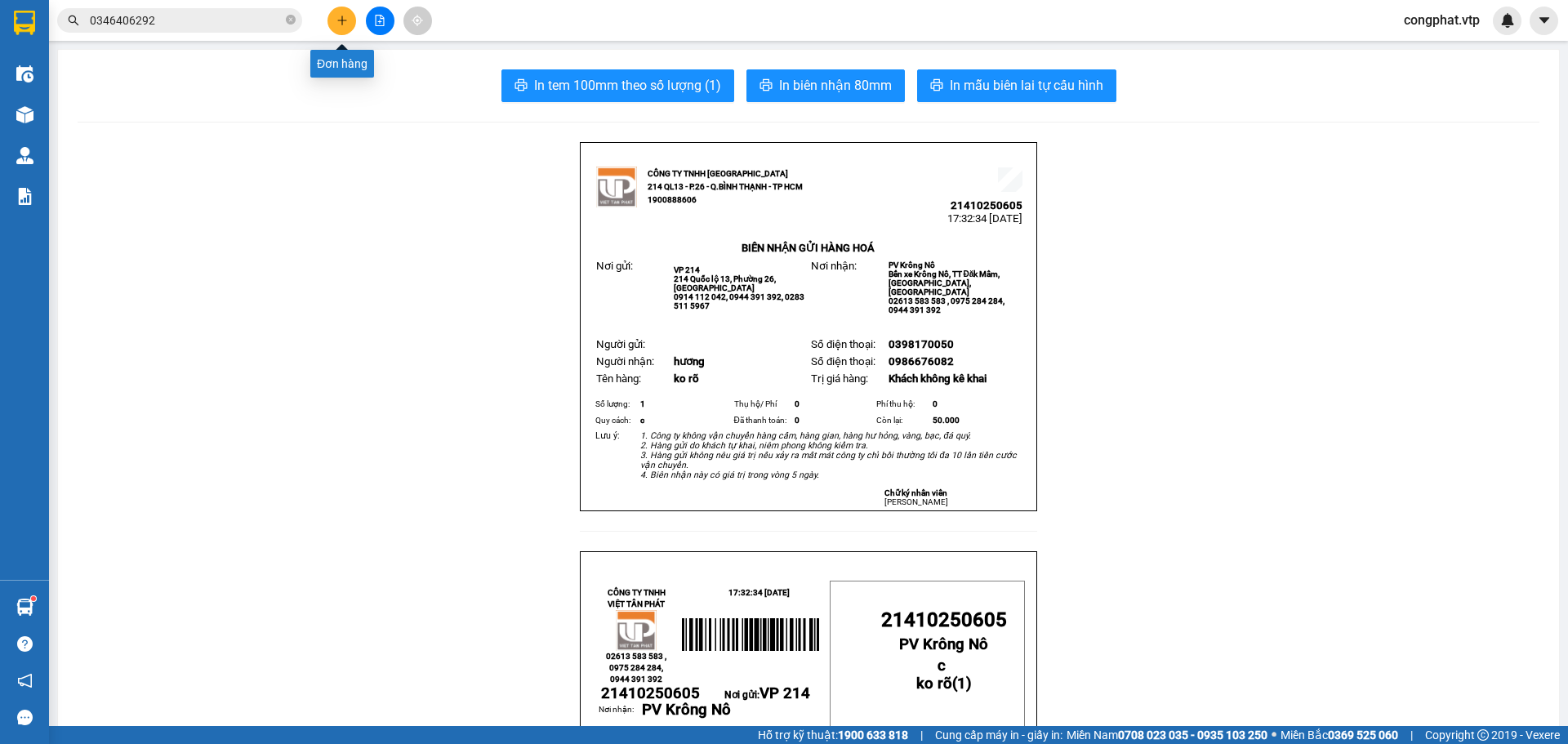
click at [345, 13] on button at bounding box center [341, 21] width 29 height 29
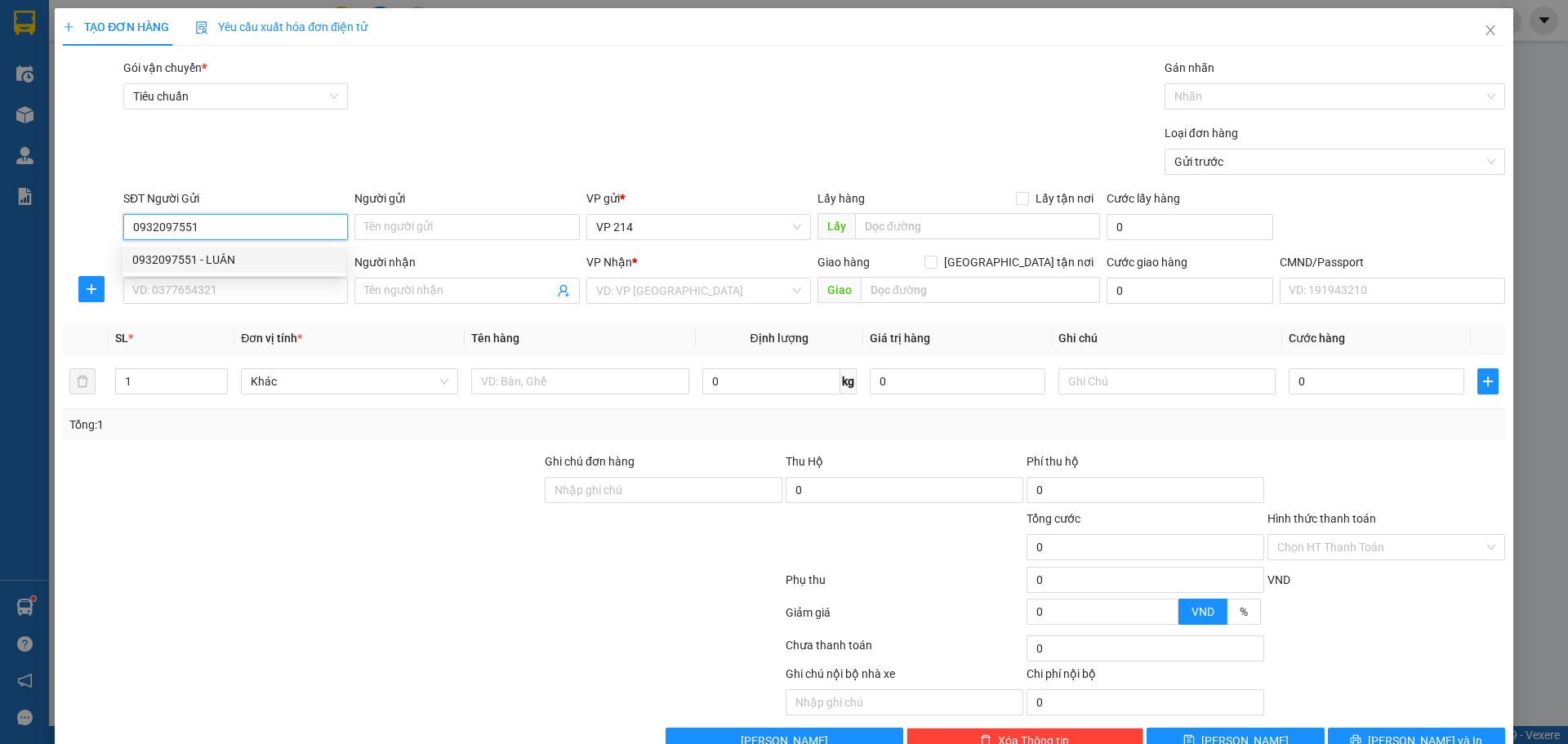
click at [299, 251] on div "0932097551 - LUÂN" at bounding box center [234, 260] width 203 height 18
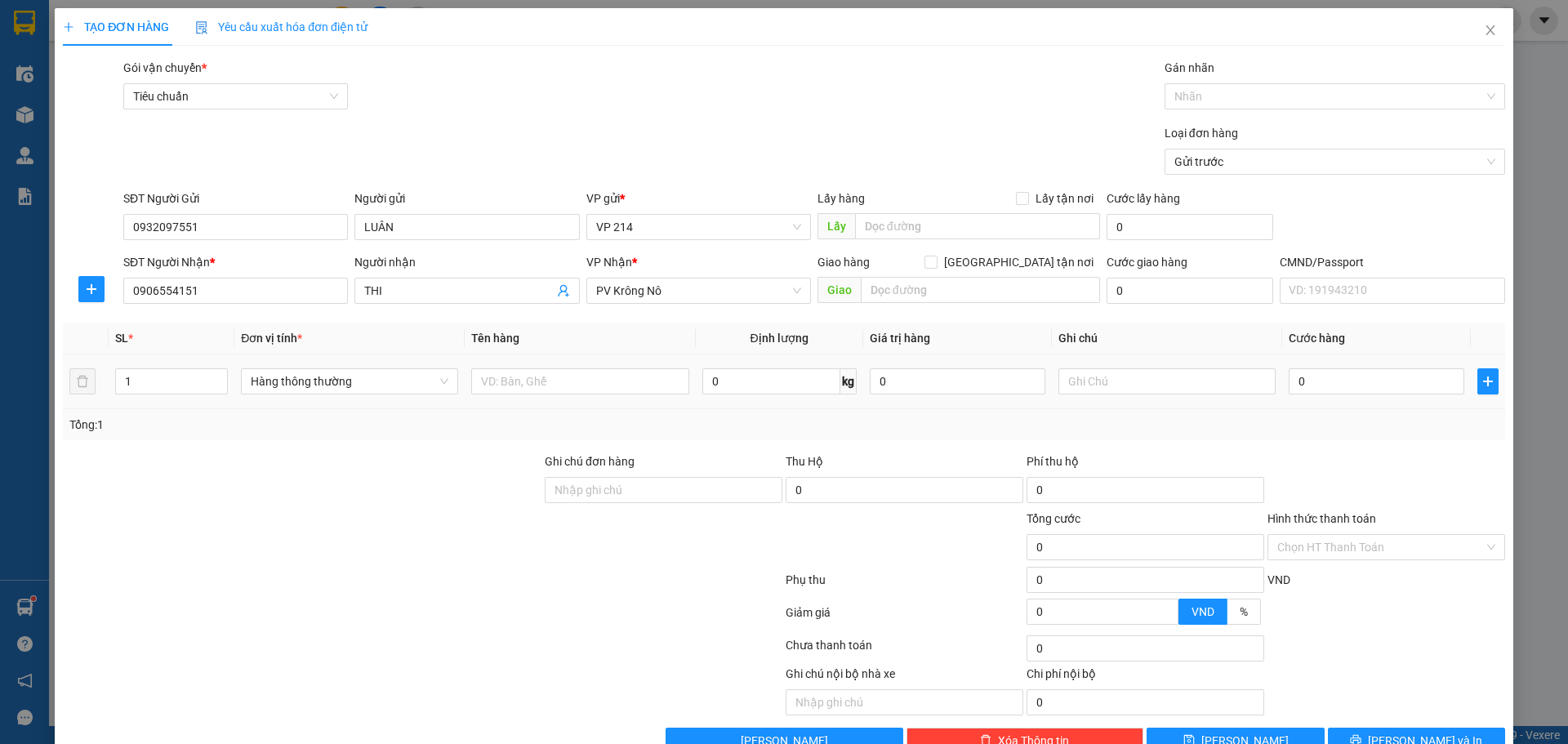
click at [577, 395] on div at bounding box center [579, 381] width 217 height 33
click at [587, 392] on input "text" at bounding box center [579, 381] width 217 height 26
click at [1160, 383] on input "text" at bounding box center [1167, 381] width 217 height 26
click at [1299, 373] on input "0" at bounding box center [1376, 381] width 175 height 26
drag, startPoint x: 544, startPoint y: 384, endPoint x: 276, endPoint y: 416, distance: 269.9
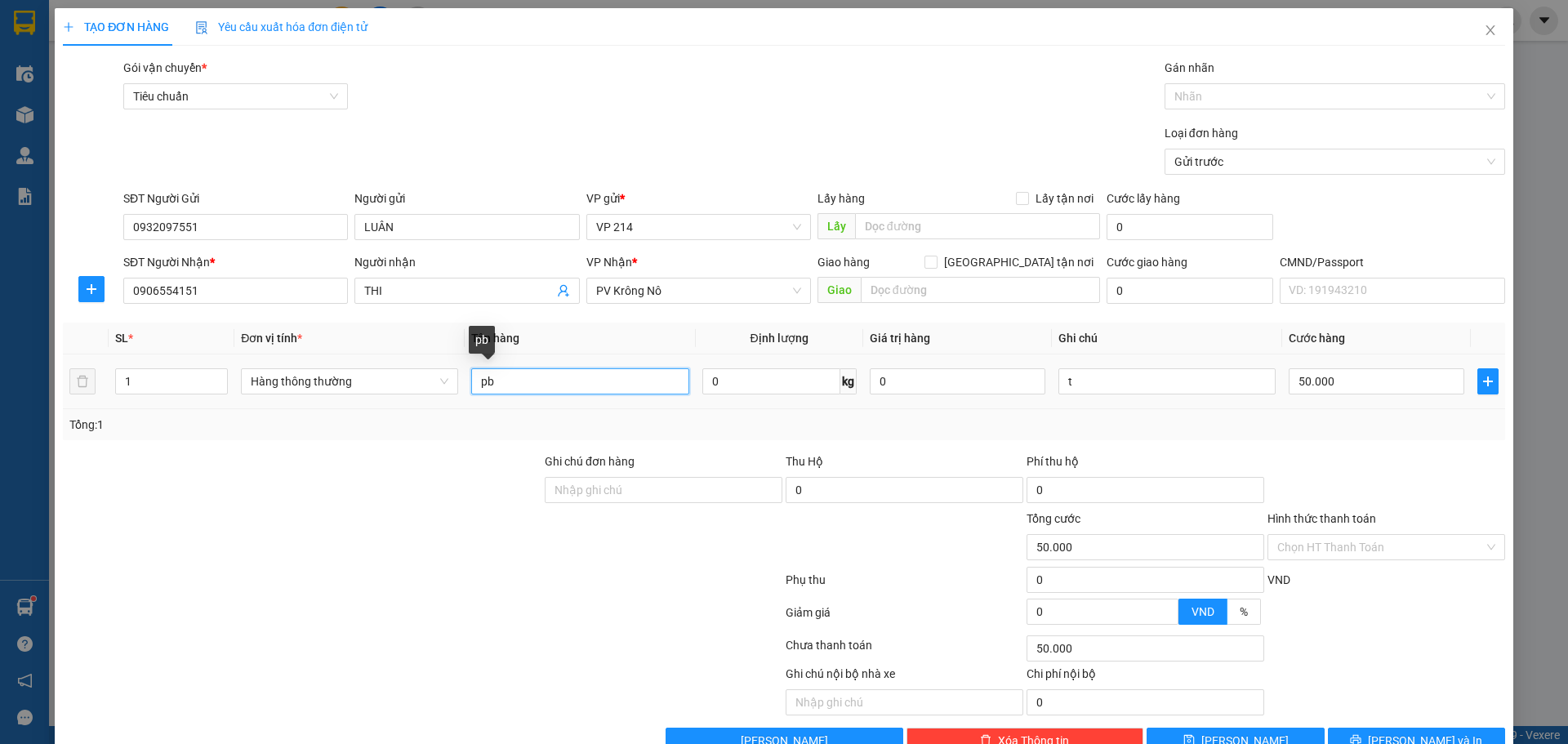
click at [281, 424] on div "SL * Đơn vị tính * Tên hàng Định lượng Giá trị hàng Ghi chú Cước hàng 1 Hàng th…" at bounding box center [784, 381] width 1443 height 118
click at [1363, 728] on button "Lưu và In" at bounding box center [1417, 741] width 177 height 26
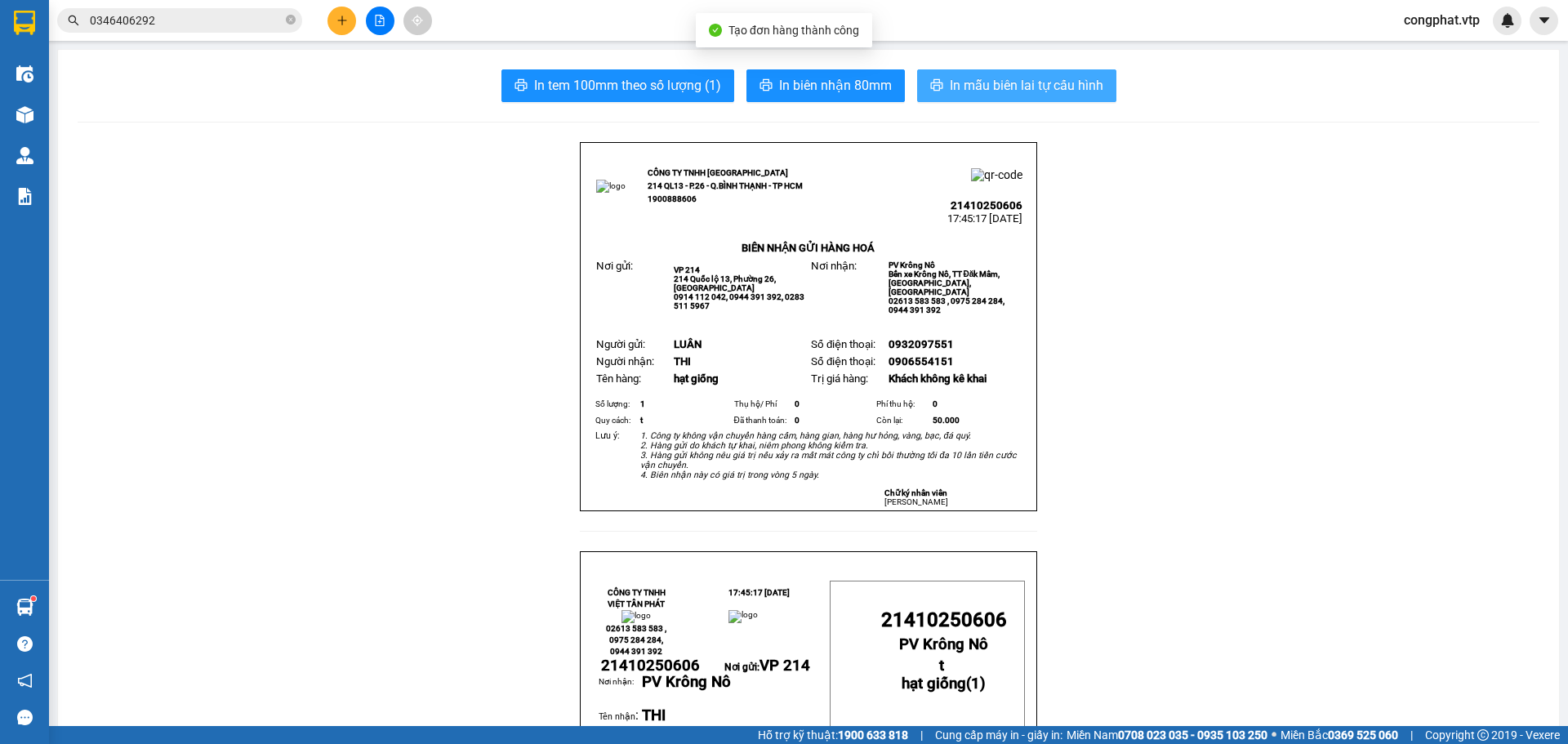
click at [972, 95] on span "In mẫu biên lai tự cấu hình" at bounding box center [1026, 85] width 153 height 21
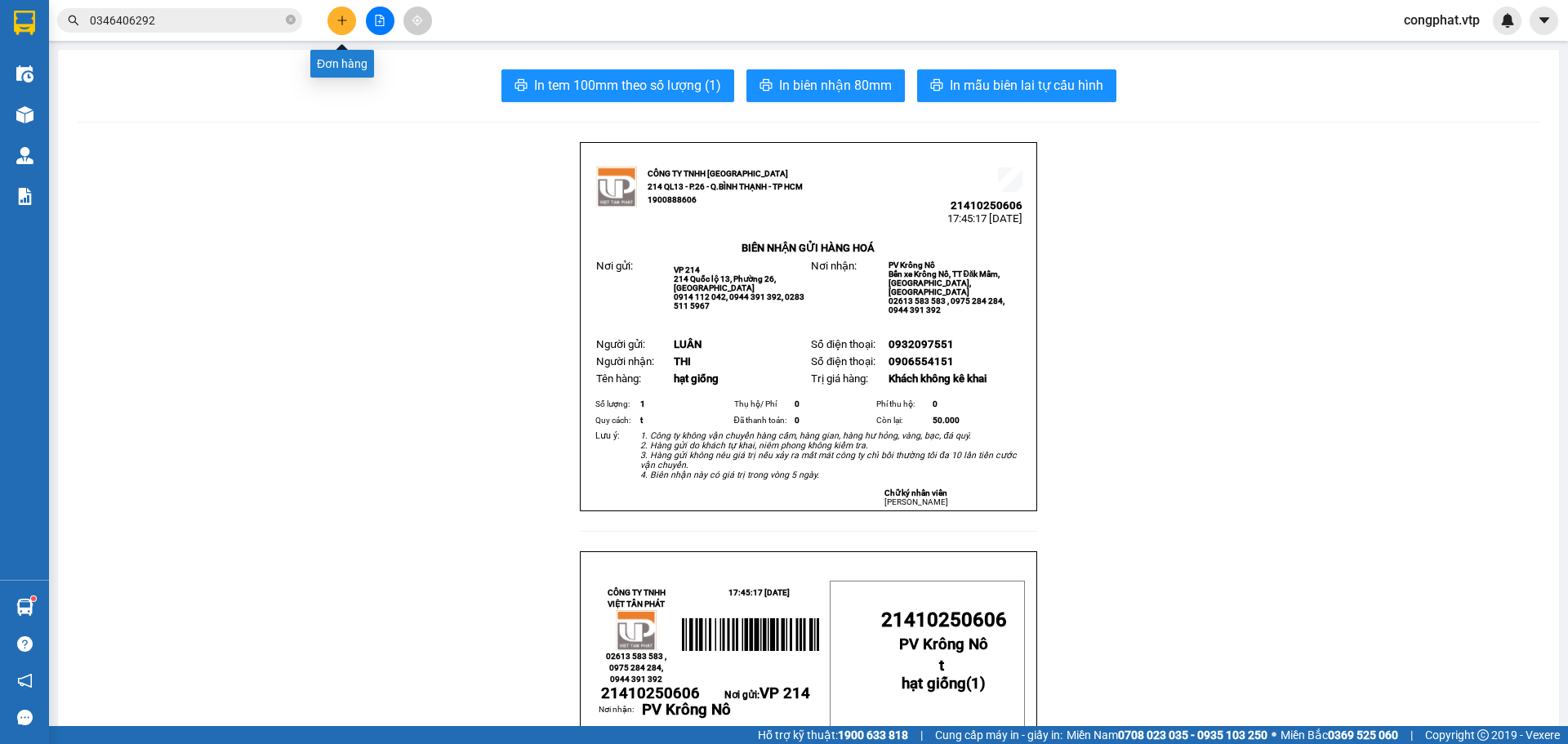
click at [333, 17] on button at bounding box center [341, 21] width 29 height 29
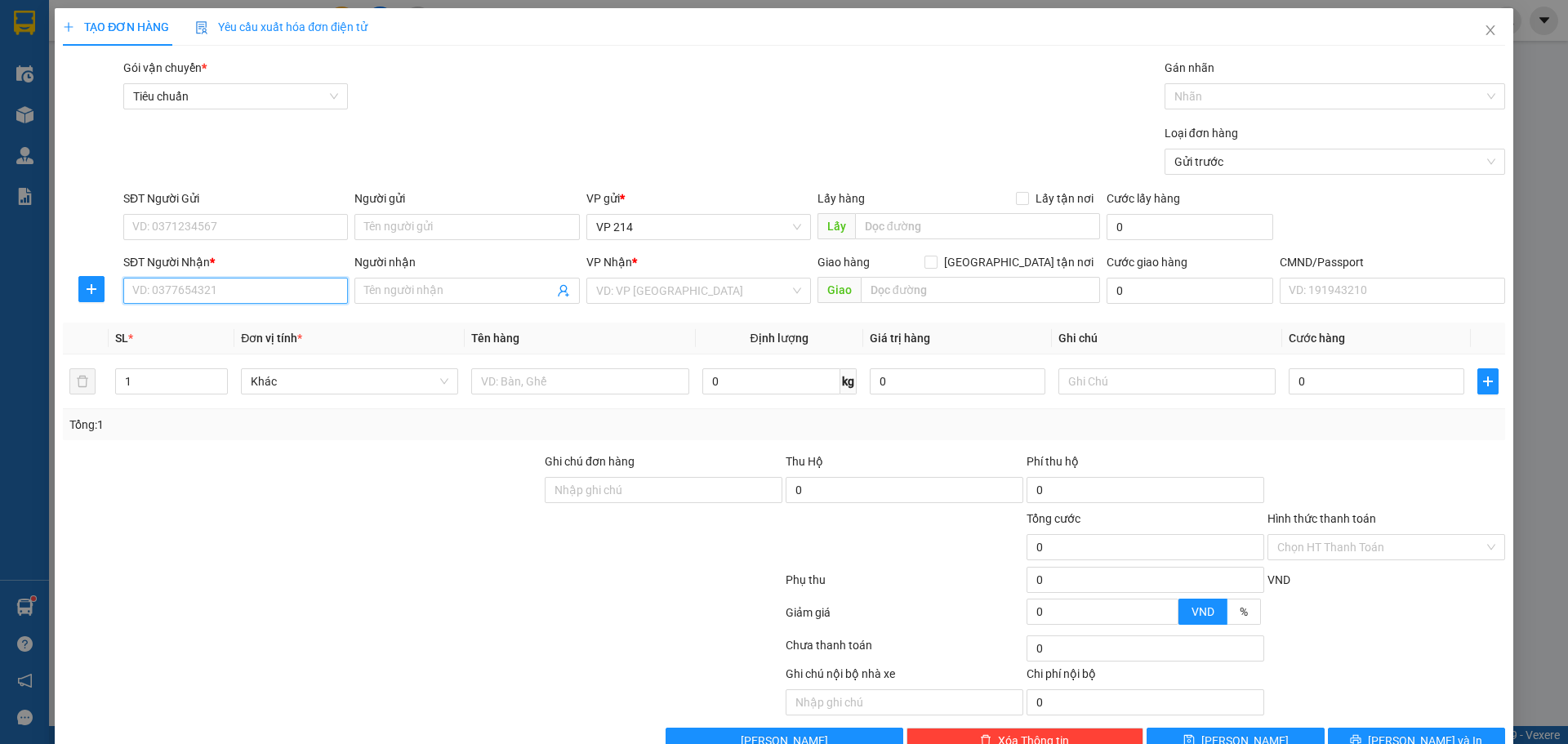
click at [249, 299] on input "SĐT Người Nhận *" at bounding box center [236, 291] width 225 height 26
click at [257, 322] on div "0989139667 - đức" at bounding box center [234, 324] width 203 height 18
click at [548, 387] on input "text" at bounding box center [579, 381] width 217 height 26
click at [1106, 381] on input "text" at bounding box center [1167, 381] width 217 height 26
click at [1350, 389] on input "0" at bounding box center [1376, 381] width 175 height 26
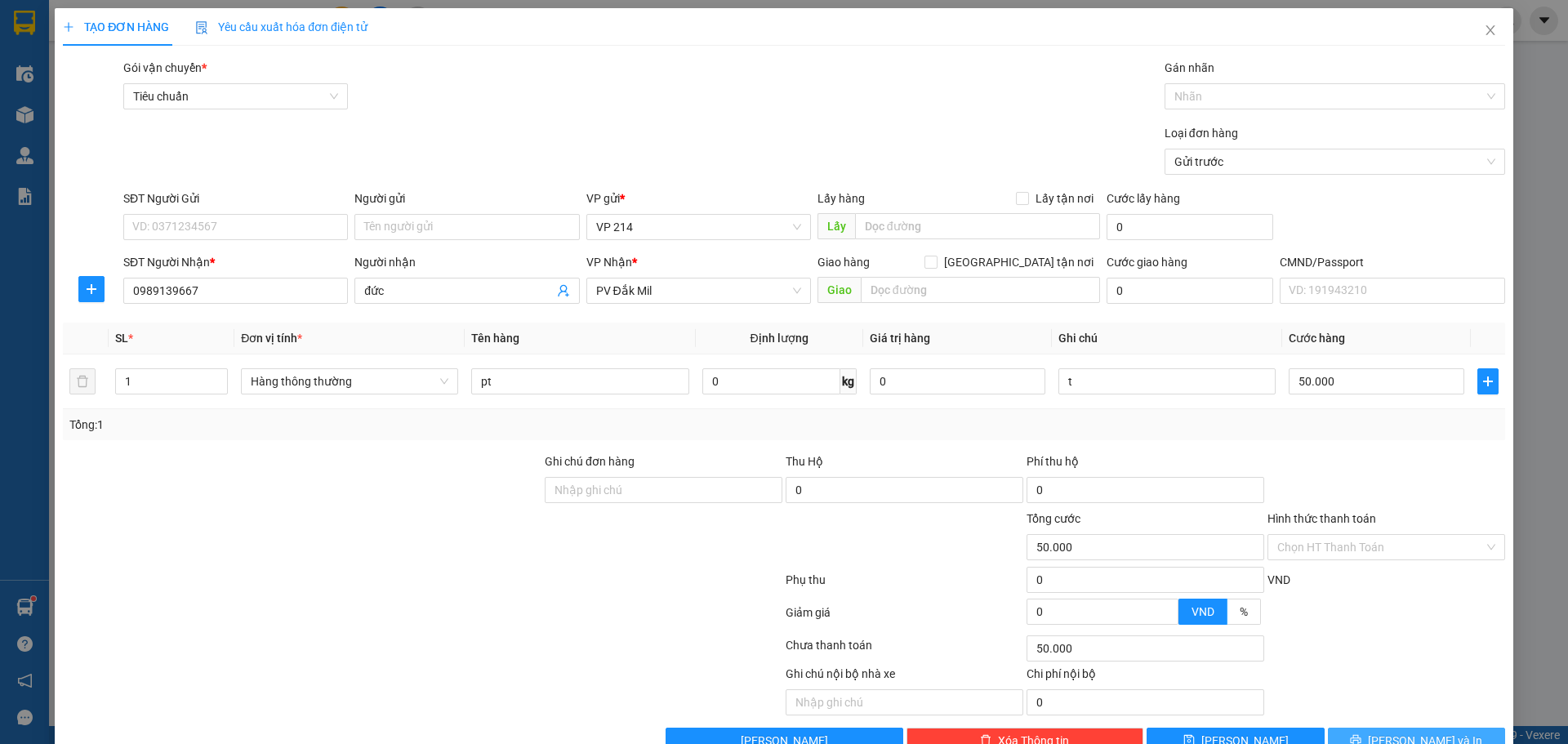
click at [1395, 732] on span "Lưu và In" at bounding box center [1425, 741] width 114 height 18
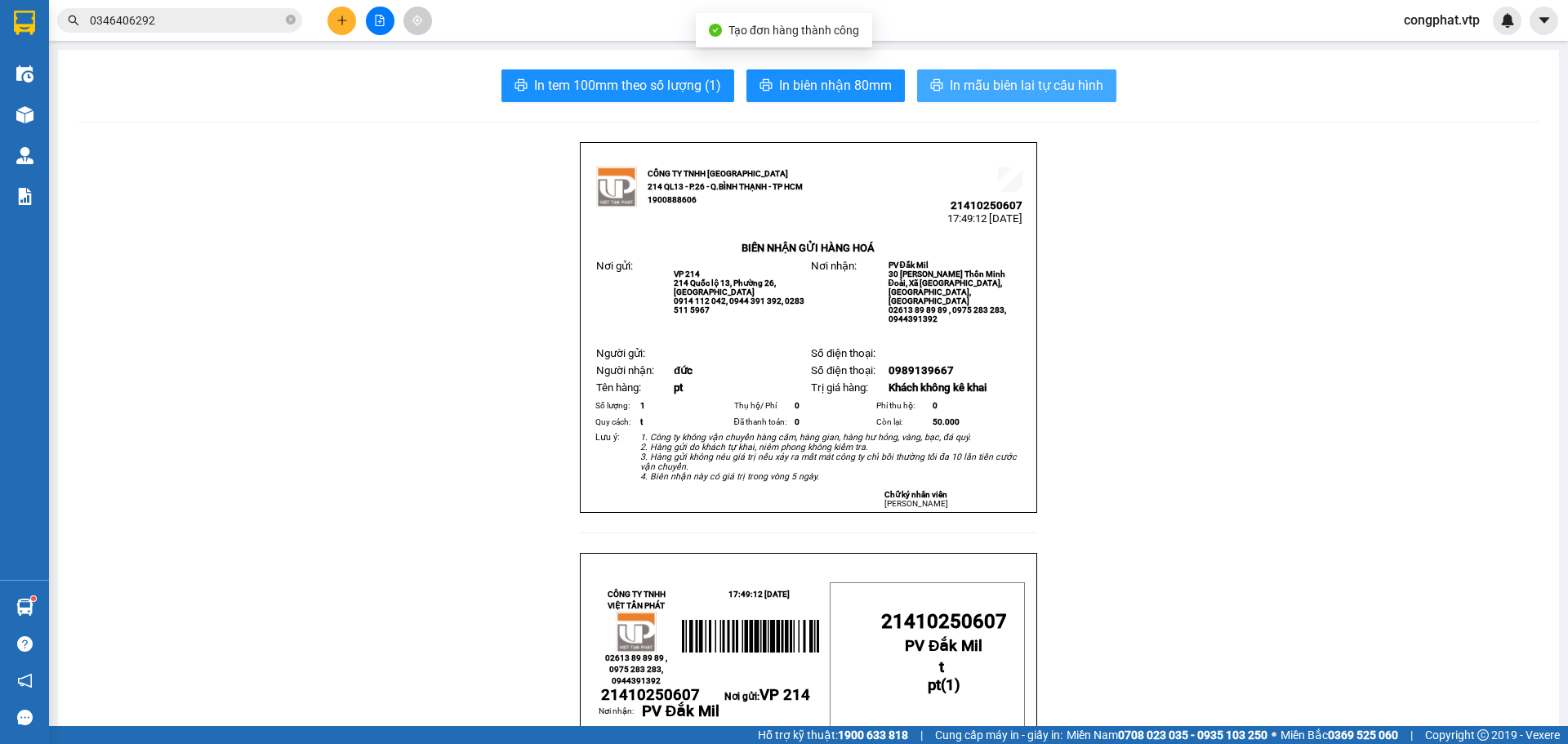
click at [956, 85] on span "In mẫu biên lai tự cấu hình" at bounding box center [1026, 85] width 153 height 21
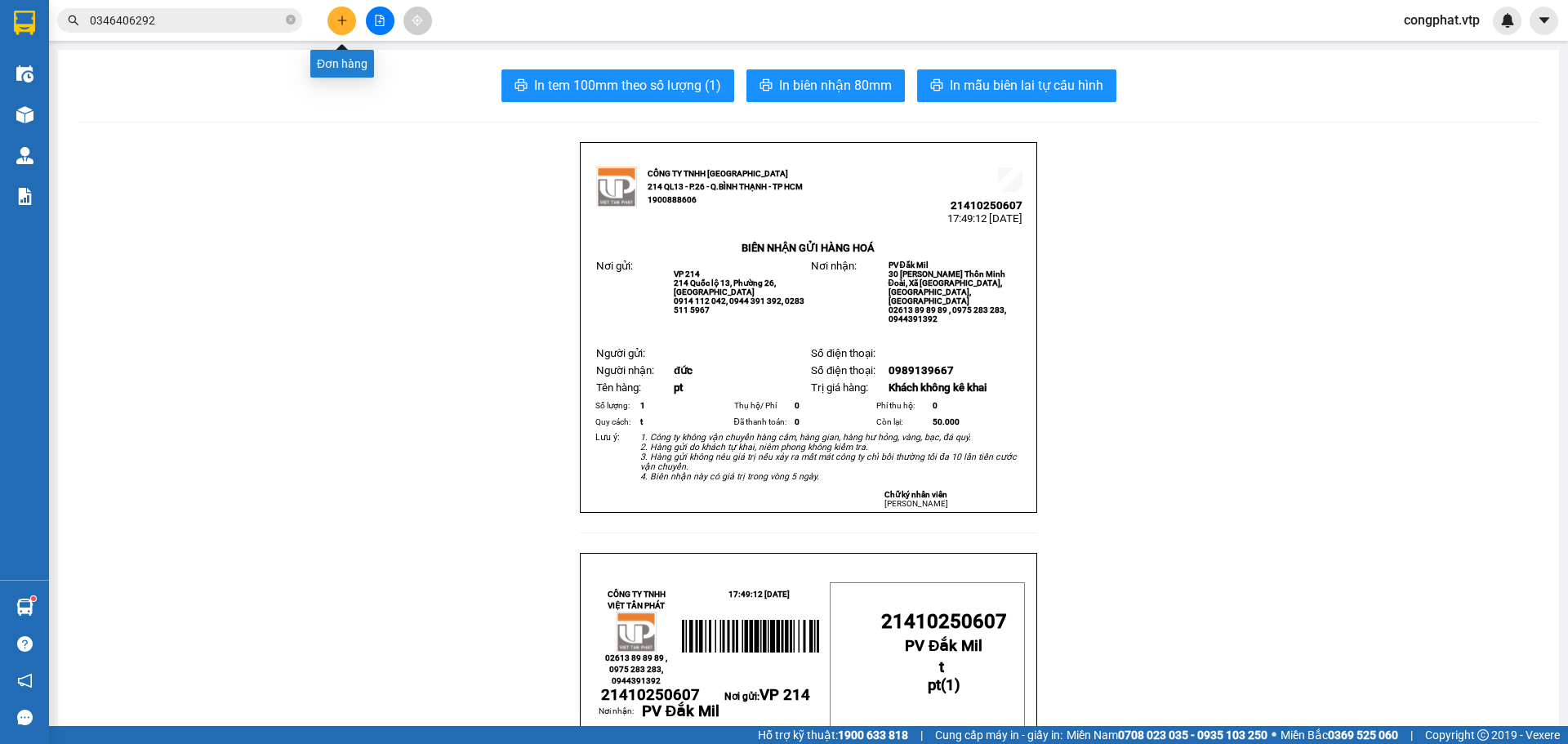
click at [346, 11] on button at bounding box center [341, 21] width 29 height 29
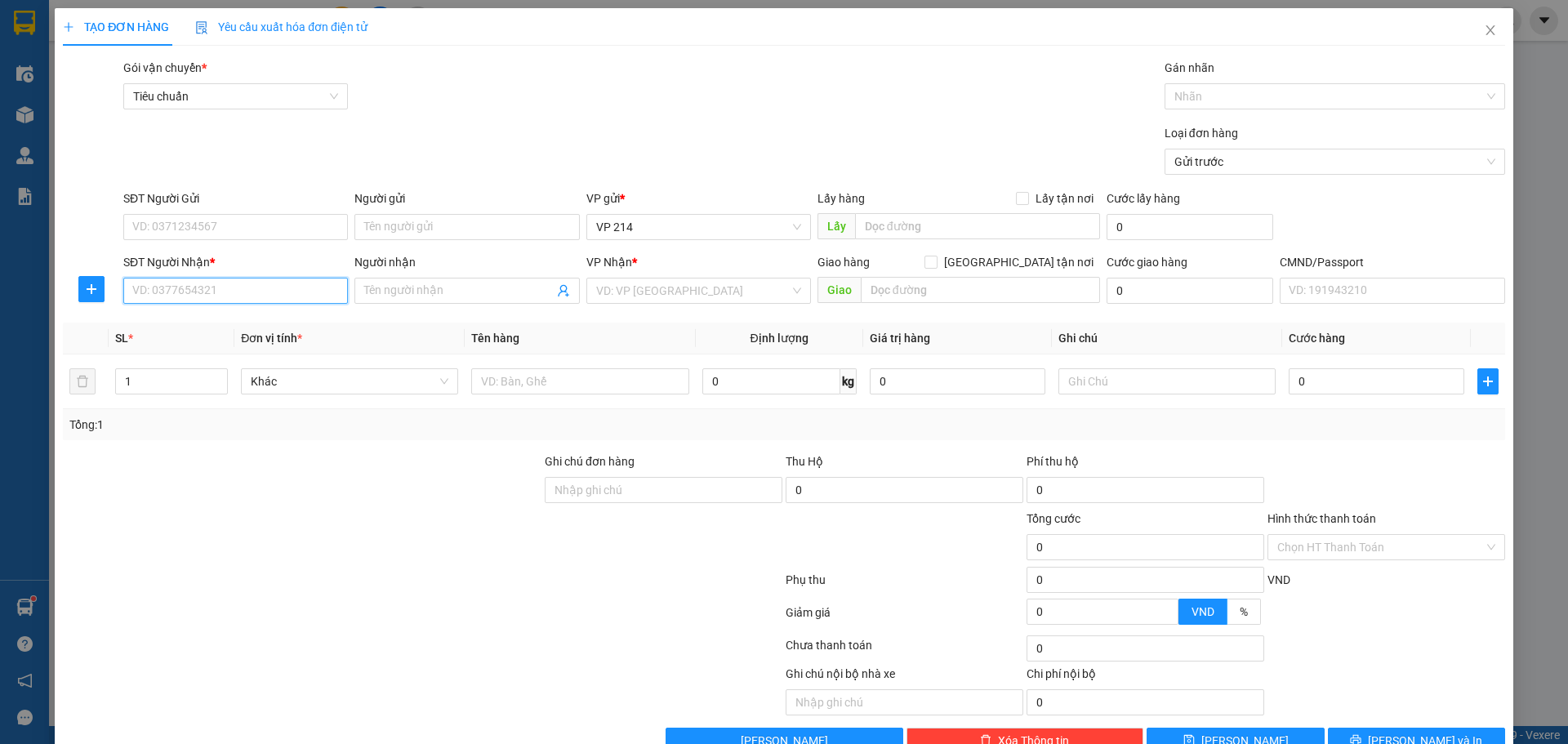
click at [253, 290] on input "SĐT Người Nhận *" at bounding box center [236, 291] width 225 height 26
drag, startPoint x: 299, startPoint y: 316, endPoint x: 960, endPoint y: 411, distance: 667.8
click at [308, 316] on div "0985842233 - 2 nguyên" at bounding box center [234, 324] width 203 height 18
click at [889, 290] on input "text" at bounding box center [981, 290] width 239 height 26
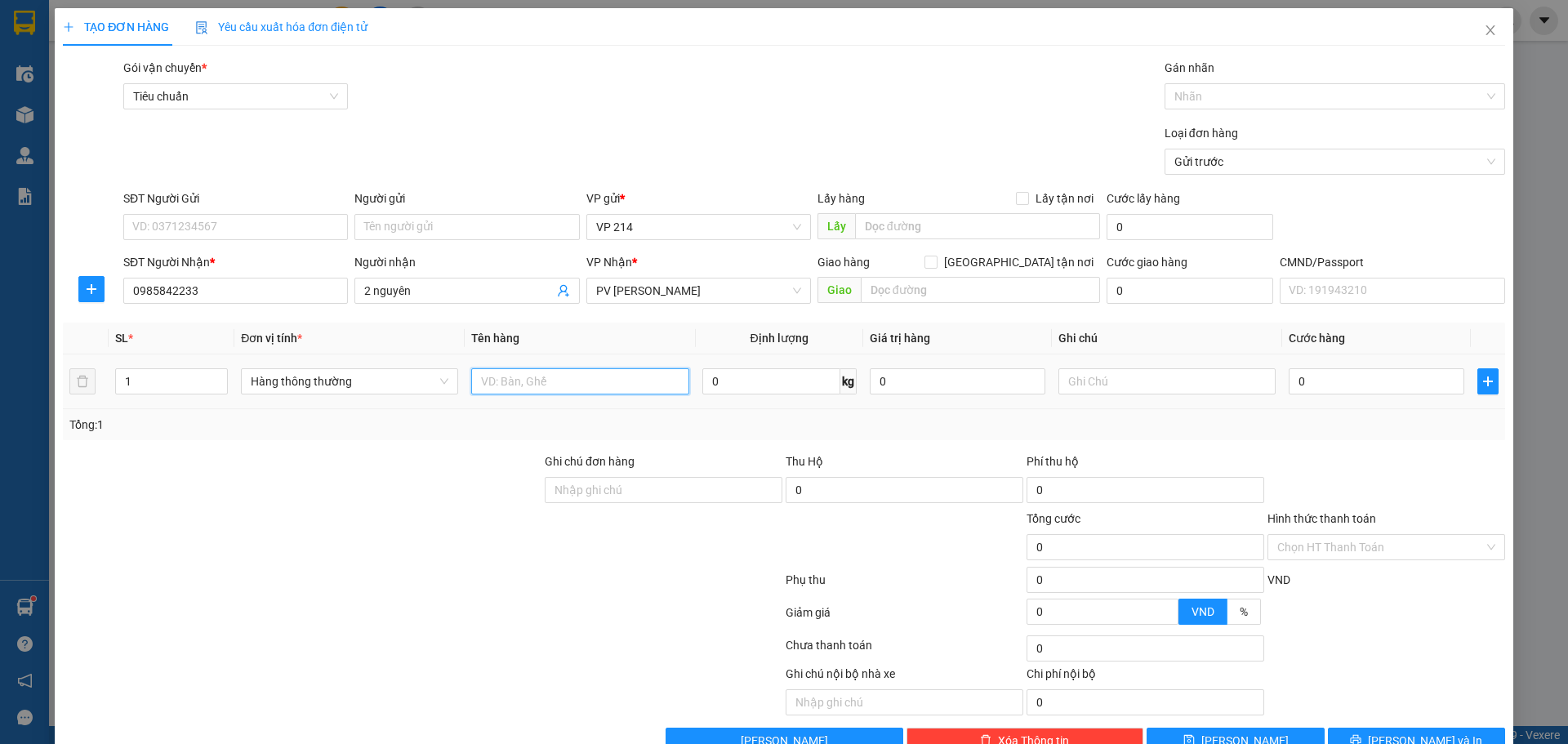
click at [600, 373] on input "text" at bounding box center [579, 381] width 217 height 26
drag, startPoint x: 1098, startPoint y: 384, endPoint x: 1477, endPoint y: 358, distance: 379.9
click at [1110, 381] on input "text" at bounding box center [1167, 381] width 217 height 26
click at [1390, 384] on input "0" at bounding box center [1376, 381] width 175 height 26
click at [1391, 732] on span "Lưu và In" at bounding box center [1425, 741] width 114 height 18
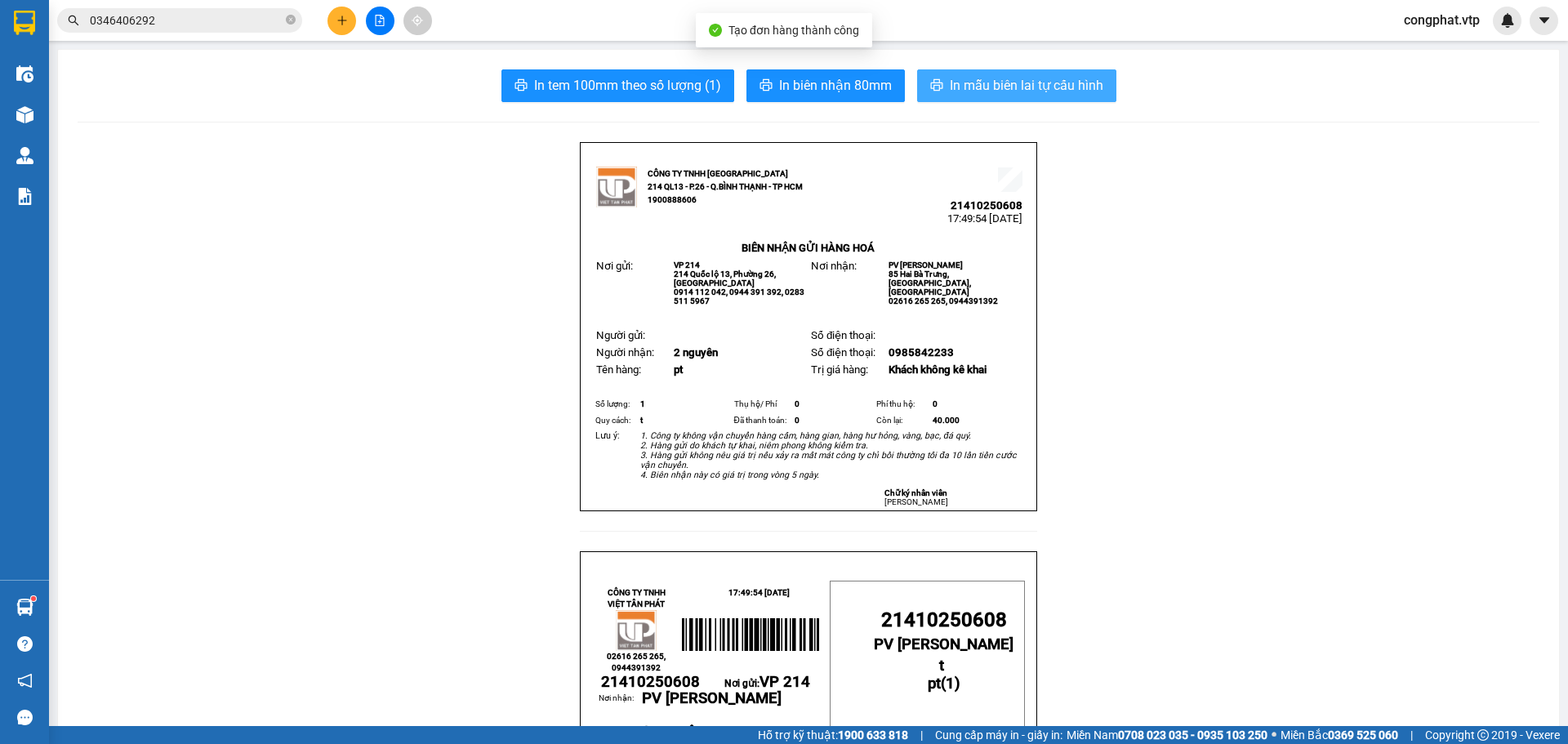
click at [1003, 89] on span "In mẫu biên lai tự cấu hình" at bounding box center [1026, 85] width 153 height 21
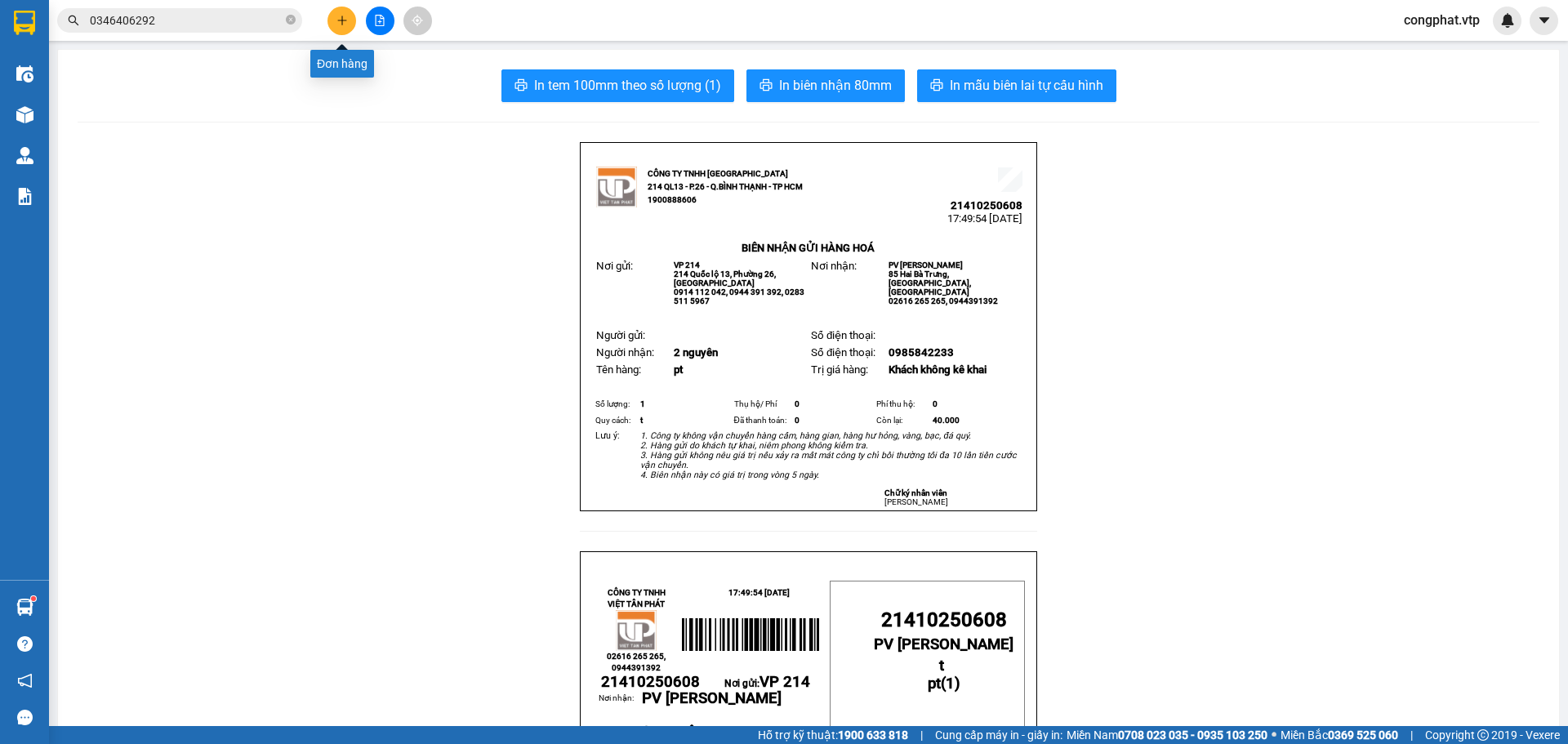
click at [342, 20] on icon "plus" at bounding box center [341, 20] width 1 height 9
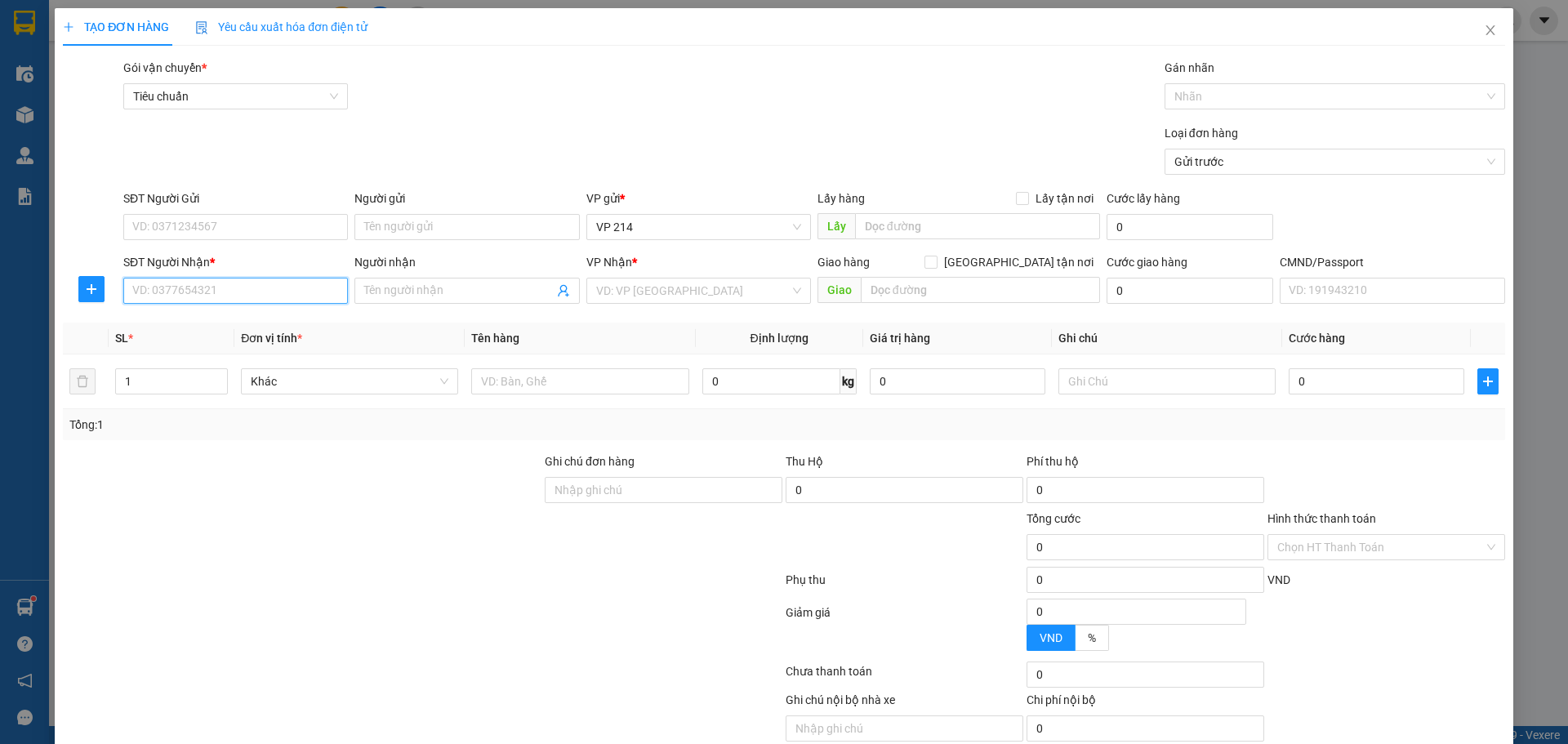
click at [228, 293] on input "SĐT Người Nhận *" at bounding box center [236, 291] width 225 height 26
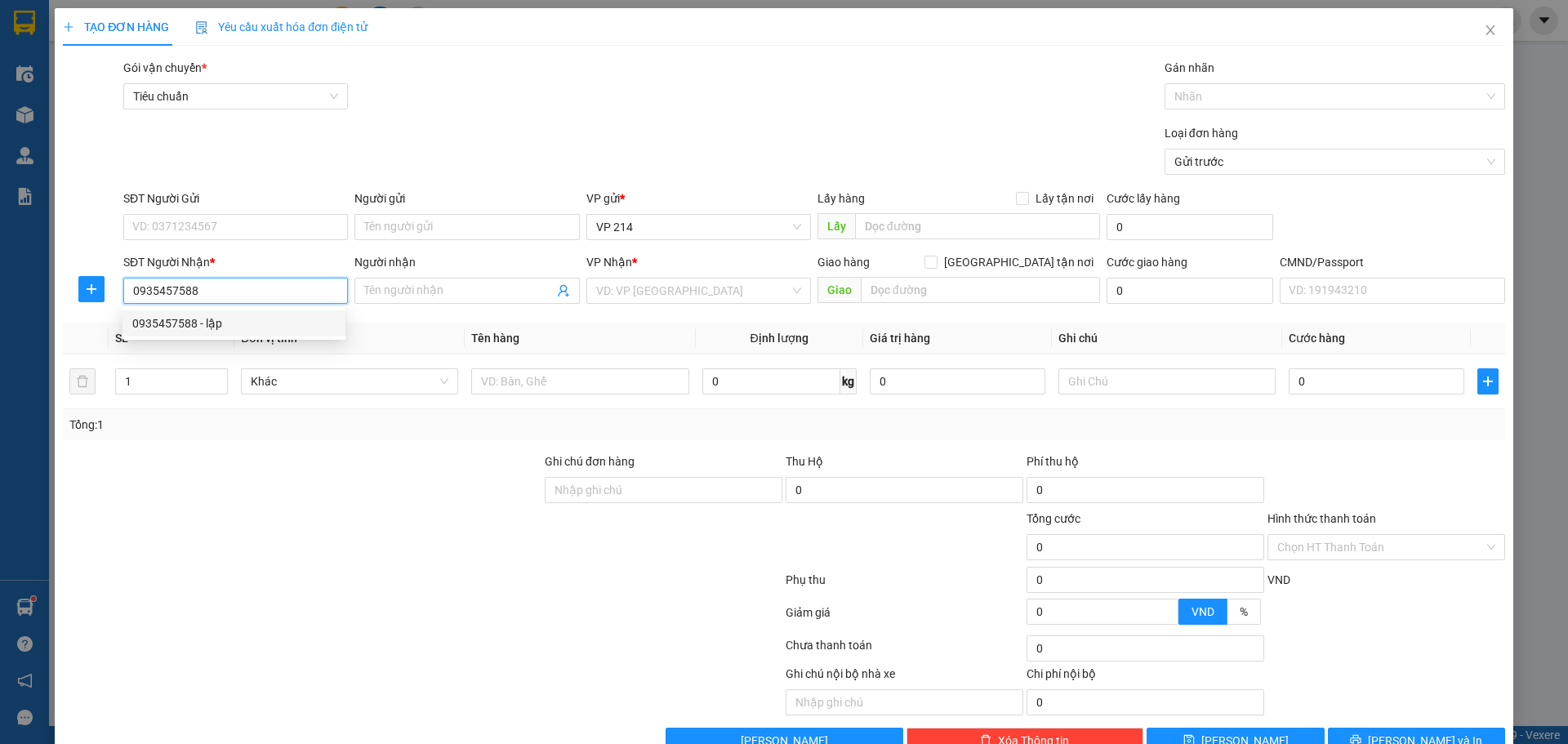
click at [283, 327] on div "0935457588 - lập" at bounding box center [234, 324] width 203 height 18
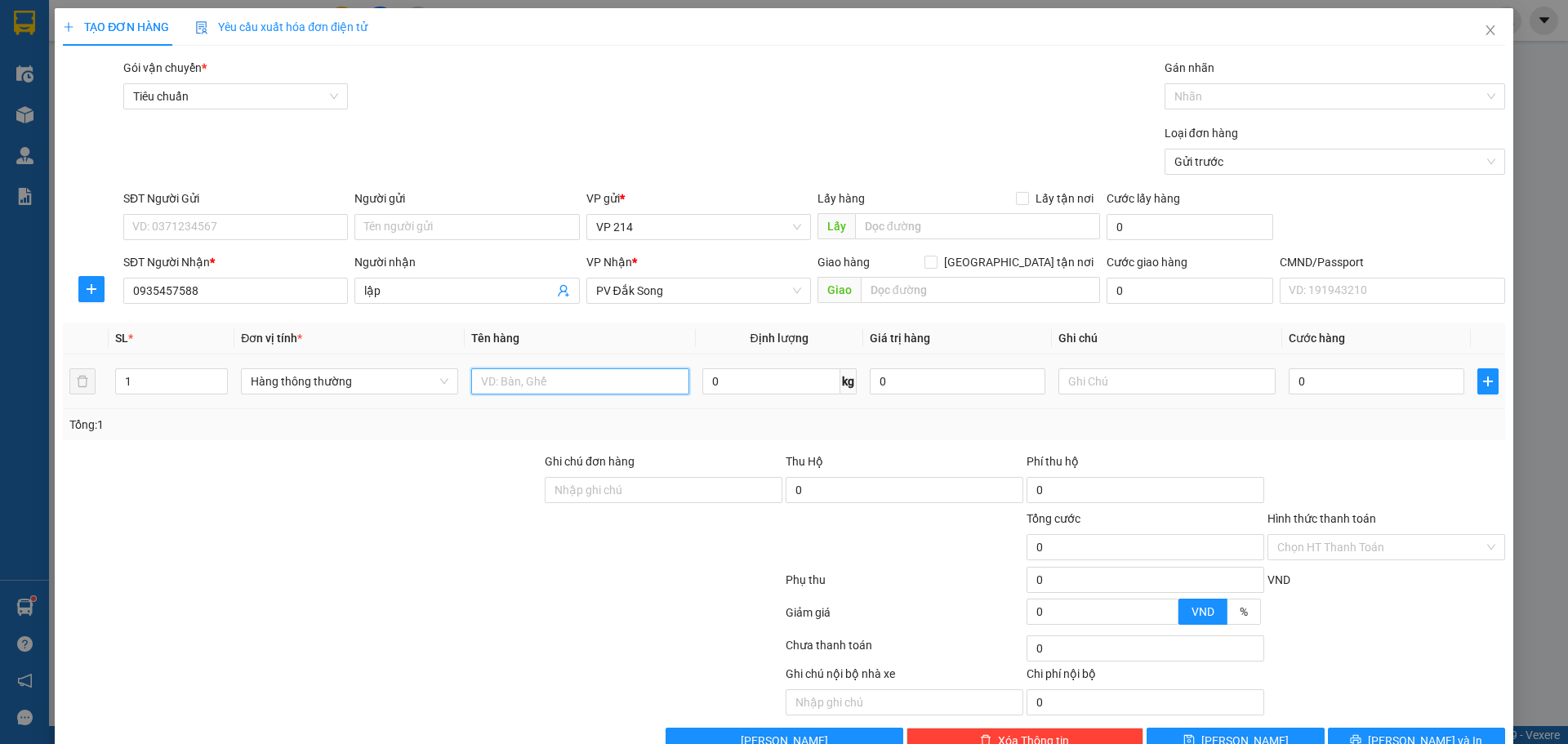
click at [611, 379] on input "text" at bounding box center [579, 381] width 217 height 26
click at [1124, 384] on input "text" at bounding box center [1167, 381] width 217 height 26
click at [1304, 385] on input "0" at bounding box center [1376, 381] width 175 height 26
click at [1416, 732] on span "Lưu và In" at bounding box center [1425, 741] width 114 height 18
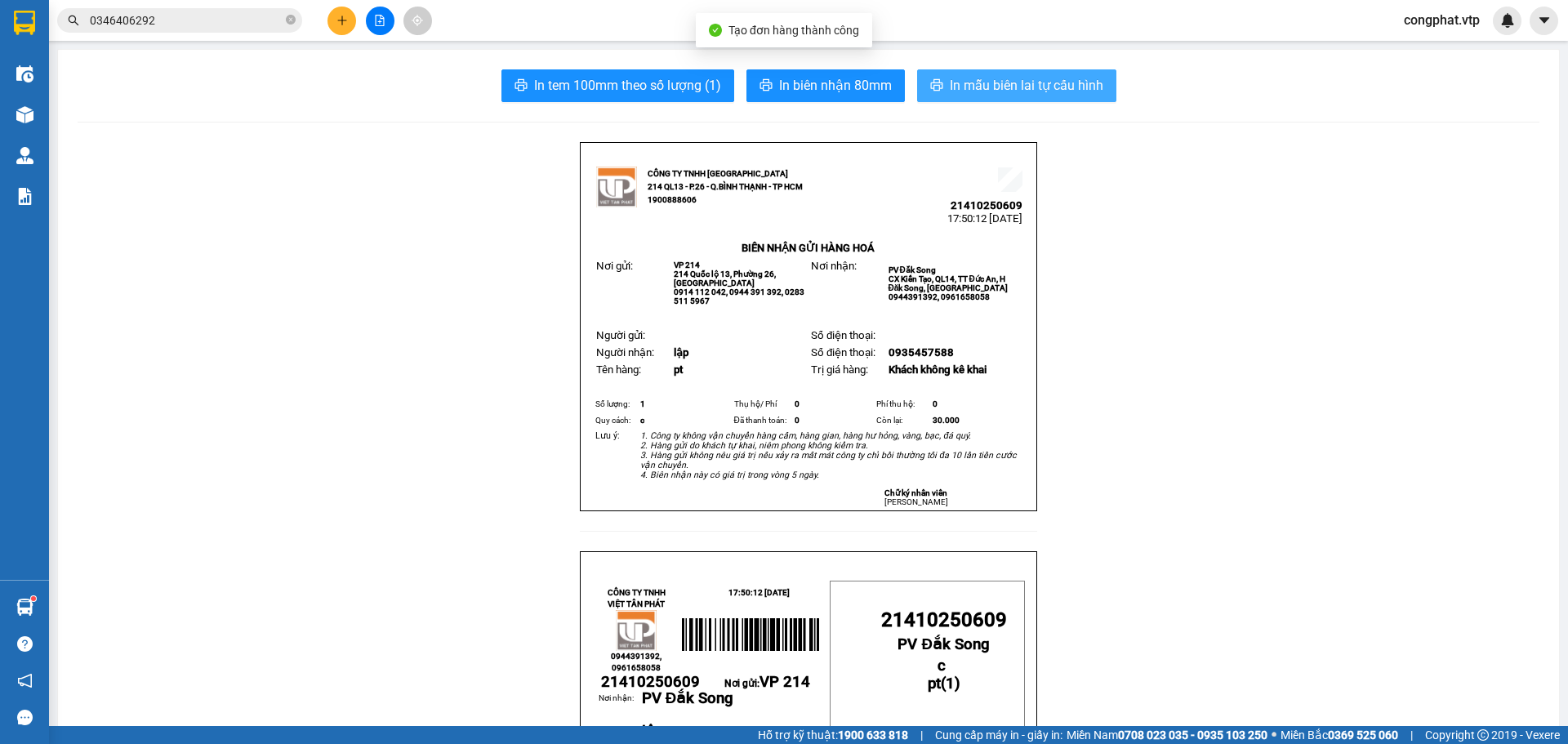
click at [977, 83] on span "In mẫu biên lai tự cấu hình" at bounding box center [1026, 85] width 153 height 21
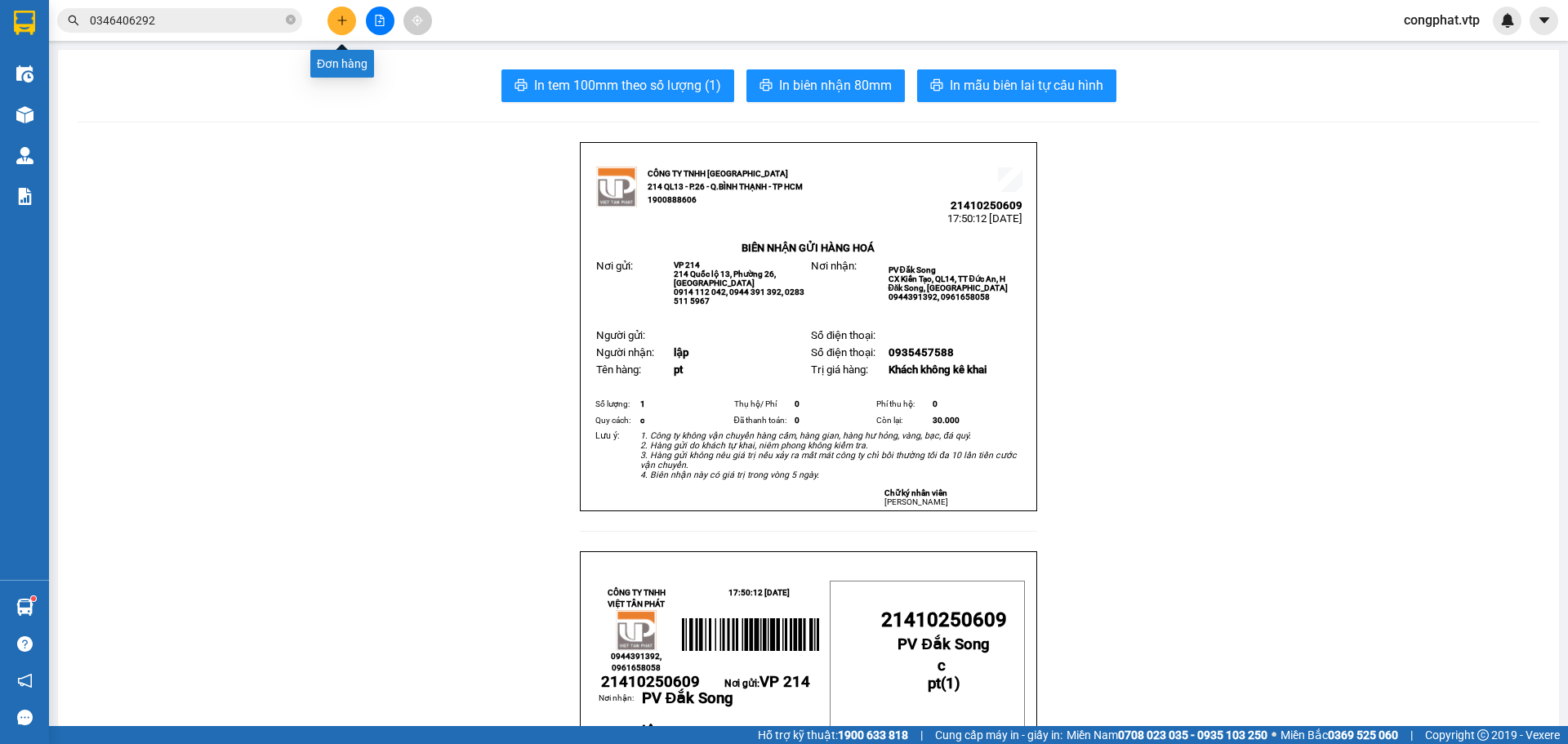
click at [341, 25] on icon "plus" at bounding box center [341, 20] width 11 height 11
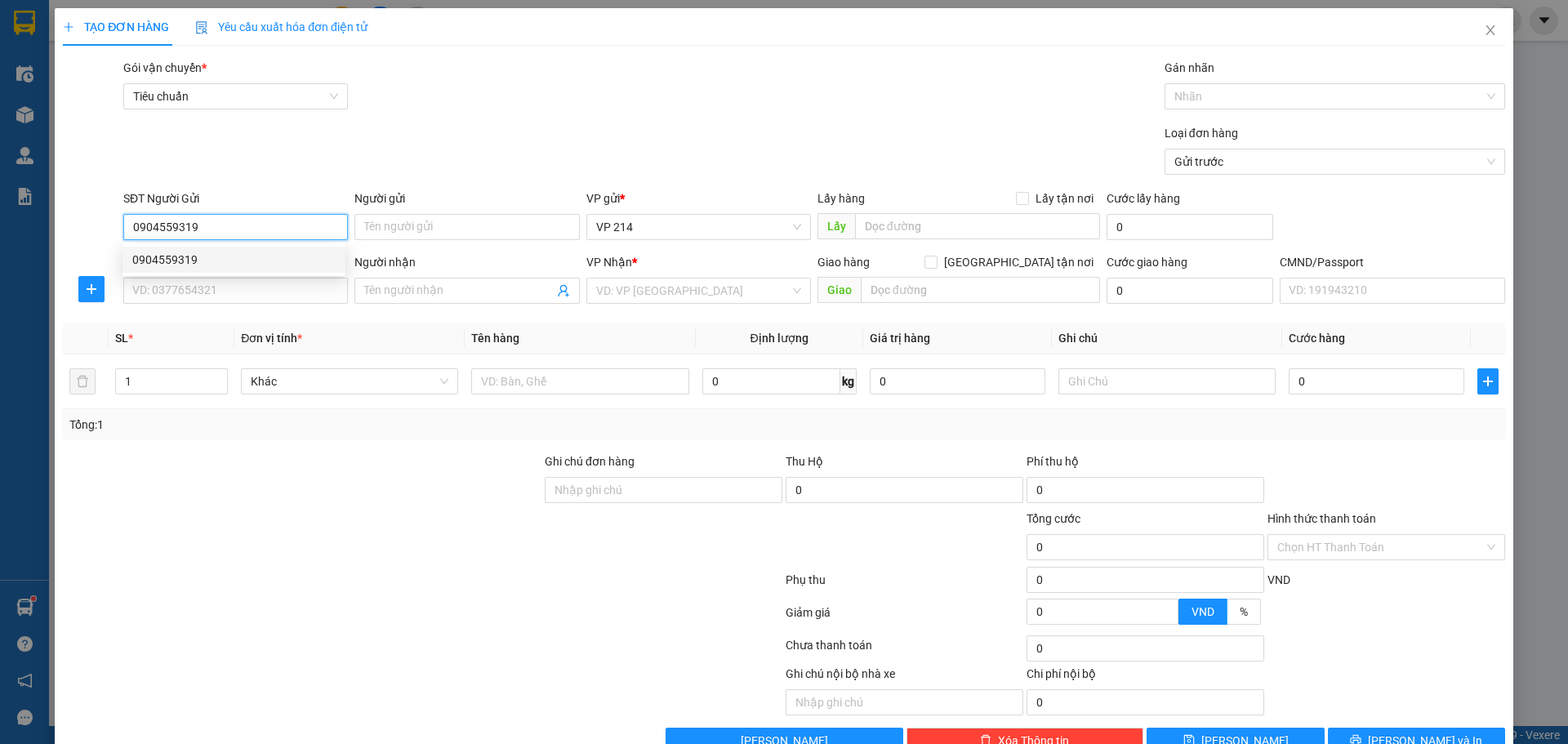
click at [286, 262] on div "0904559319" at bounding box center [234, 260] width 203 height 18
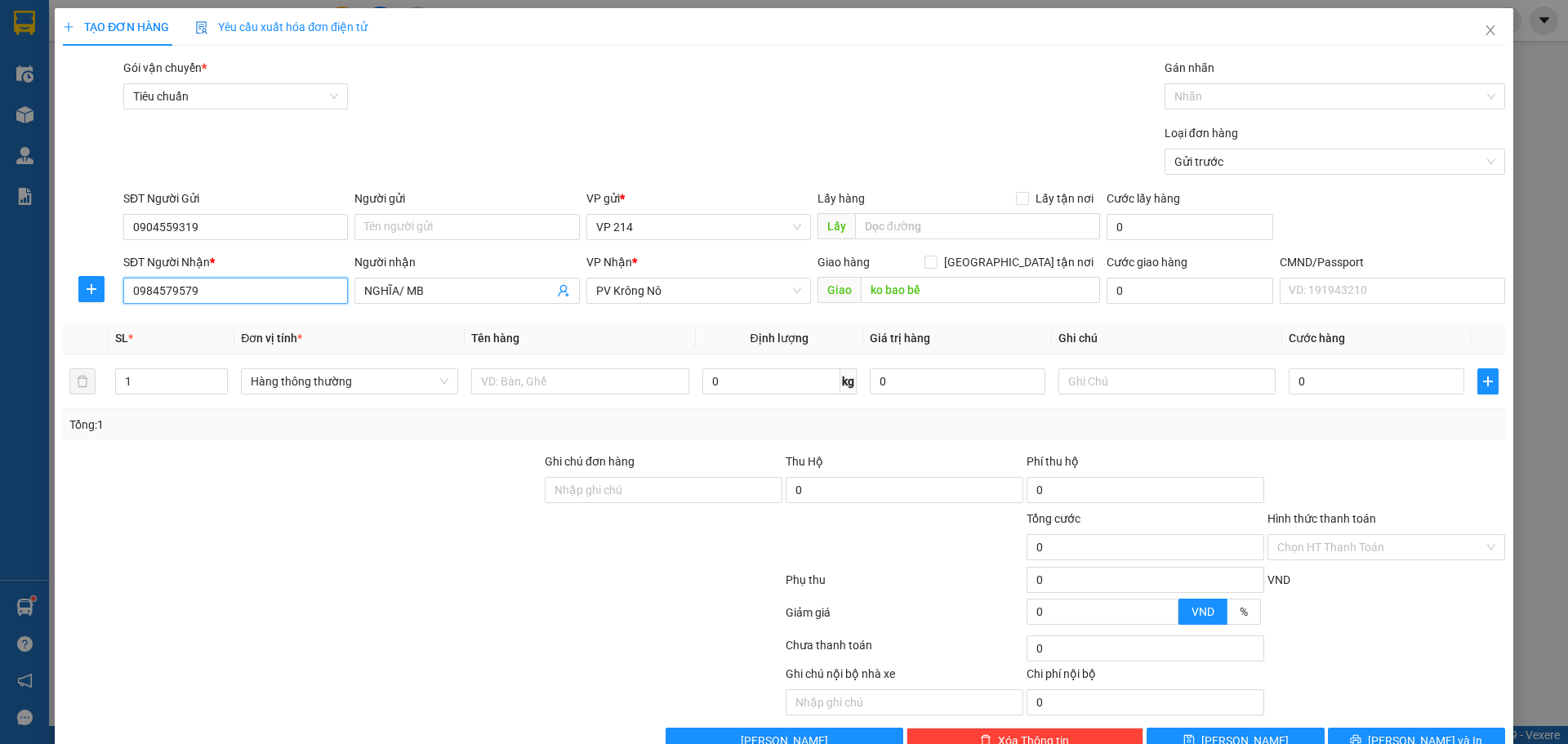
click at [283, 289] on input "0984579579" at bounding box center [236, 291] width 225 height 26
click at [509, 393] on input "text" at bounding box center [579, 381] width 217 height 26
drag, startPoint x: 130, startPoint y: 388, endPoint x: 0, endPoint y: 412, distance: 132.2
click at [17, 406] on div "TẠO ĐƠN HÀNG Yêu cầu xuất hóa đơn điện tử Transit Pickup Surcharge Ids Transit …" at bounding box center [784, 372] width 1568 height 744
click at [532, 384] on input "text" at bounding box center [579, 381] width 217 height 26
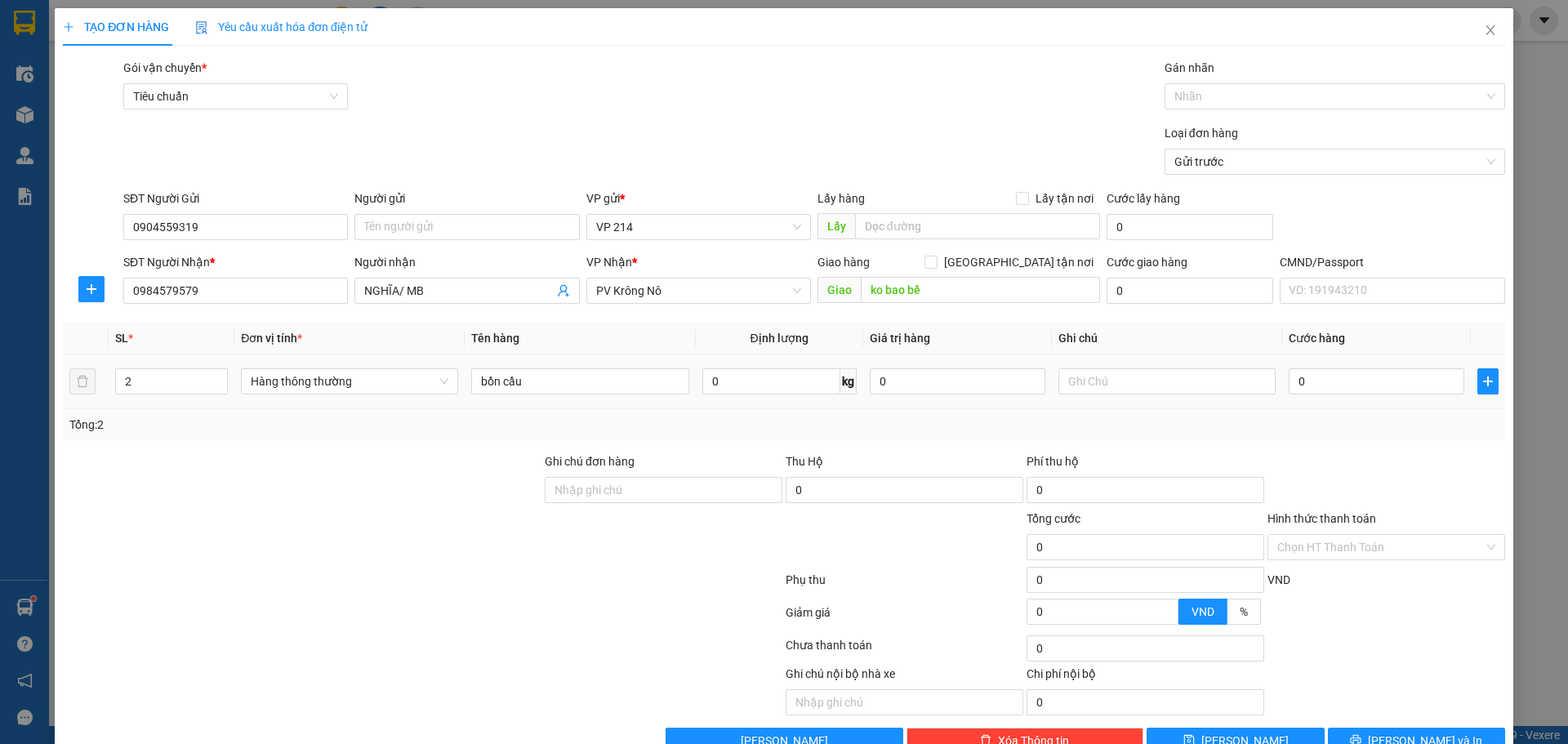
click at [1098, 395] on div at bounding box center [1167, 381] width 217 height 33
click at [1091, 366] on div at bounding box center [1167, 381] width 217 height 33
click at [1115, 385] on input "text" at bounding box center [1167, 381] width 217 height 26
drag, startPoint x: 1384, startPoint y: 690, endPoint x: 1386, endPoint y: 717, distance: 27.1
click at [1386, 728] on button "Lưu và In" at bounding box center [1417, 741] width 177 height 26
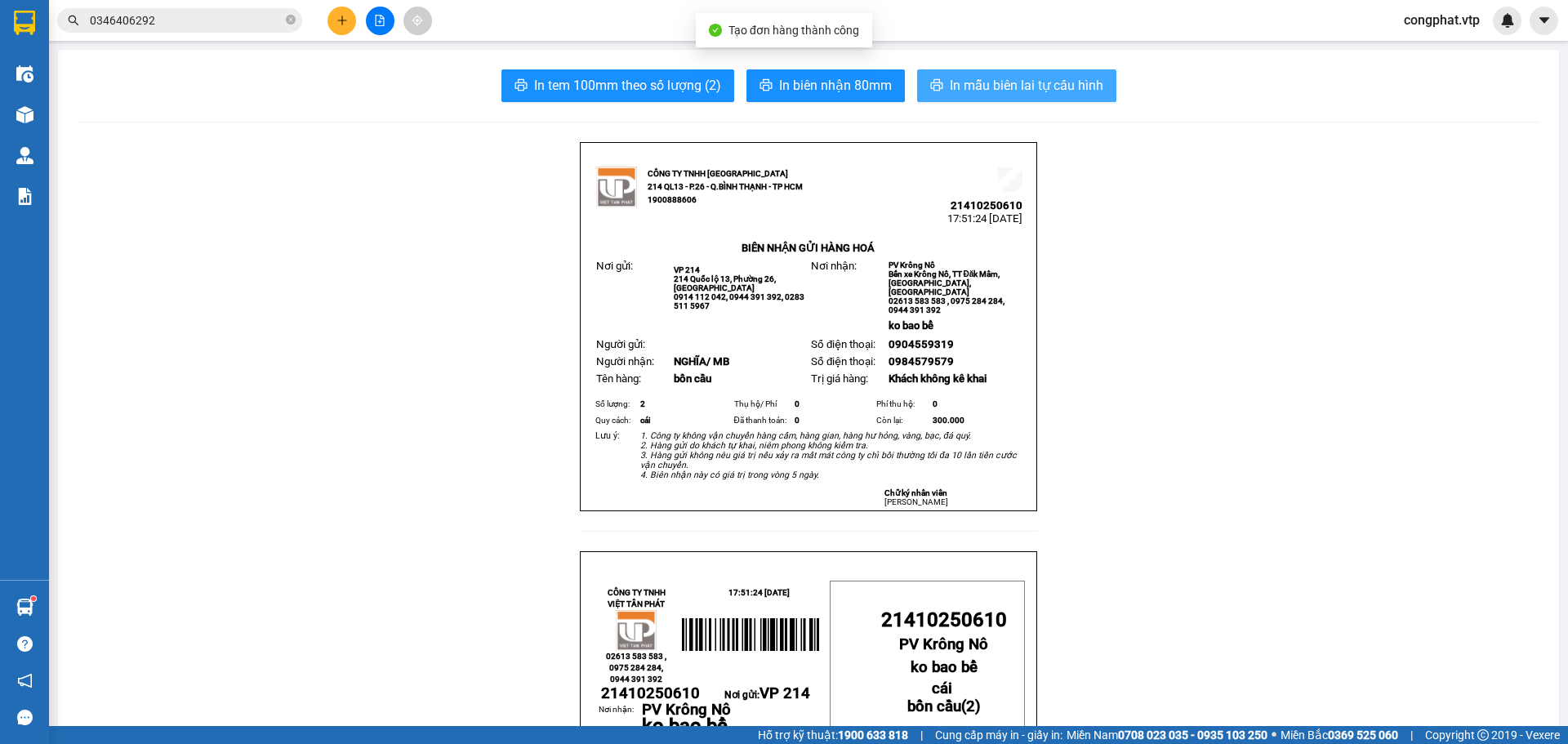
click at [1019, 76] on span "In mẫu biên lai tự cấu hình" at bounding box center [1026, 85] width 153 height 21
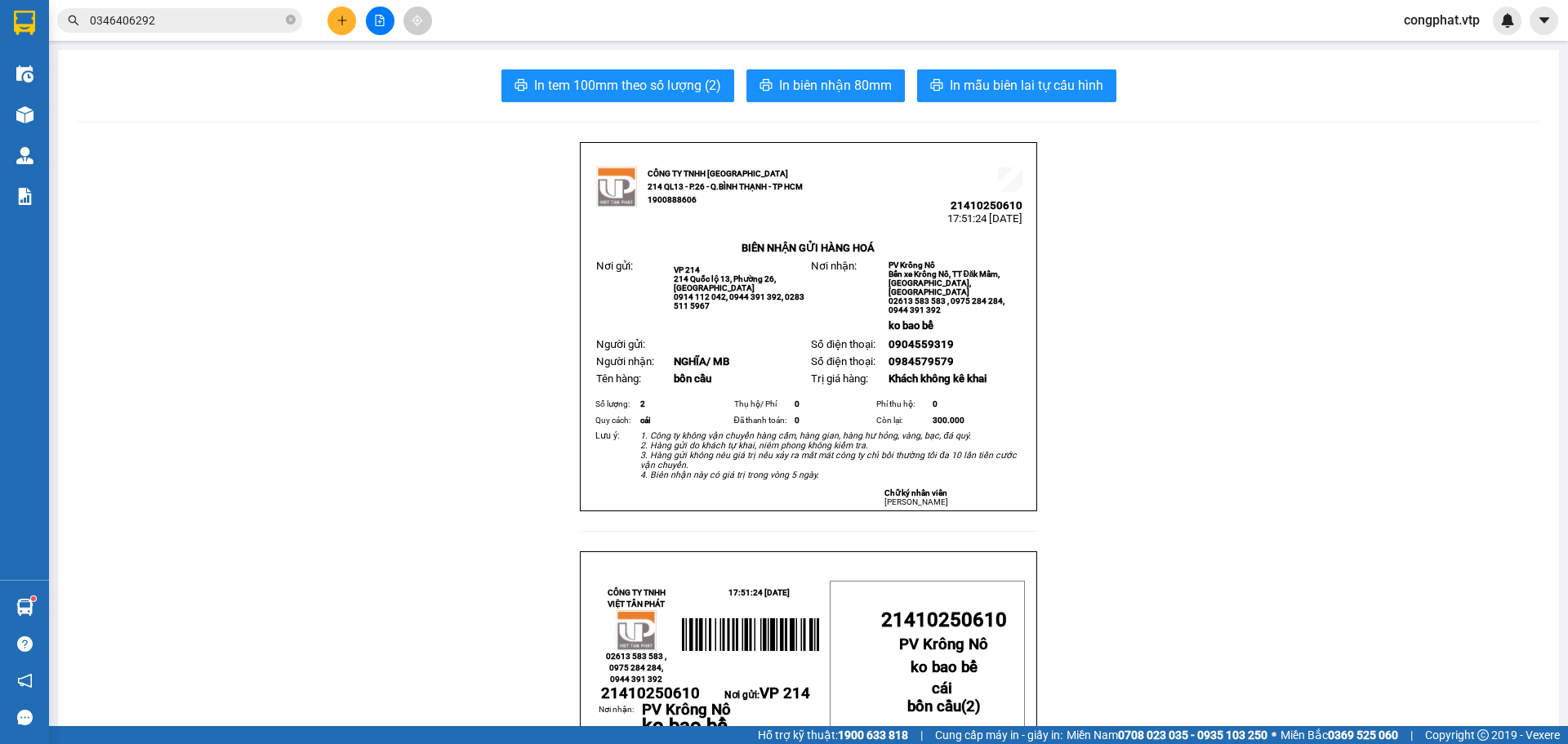
click at [329, 22] on button at bounding box center [341, 21] width 29 height 29
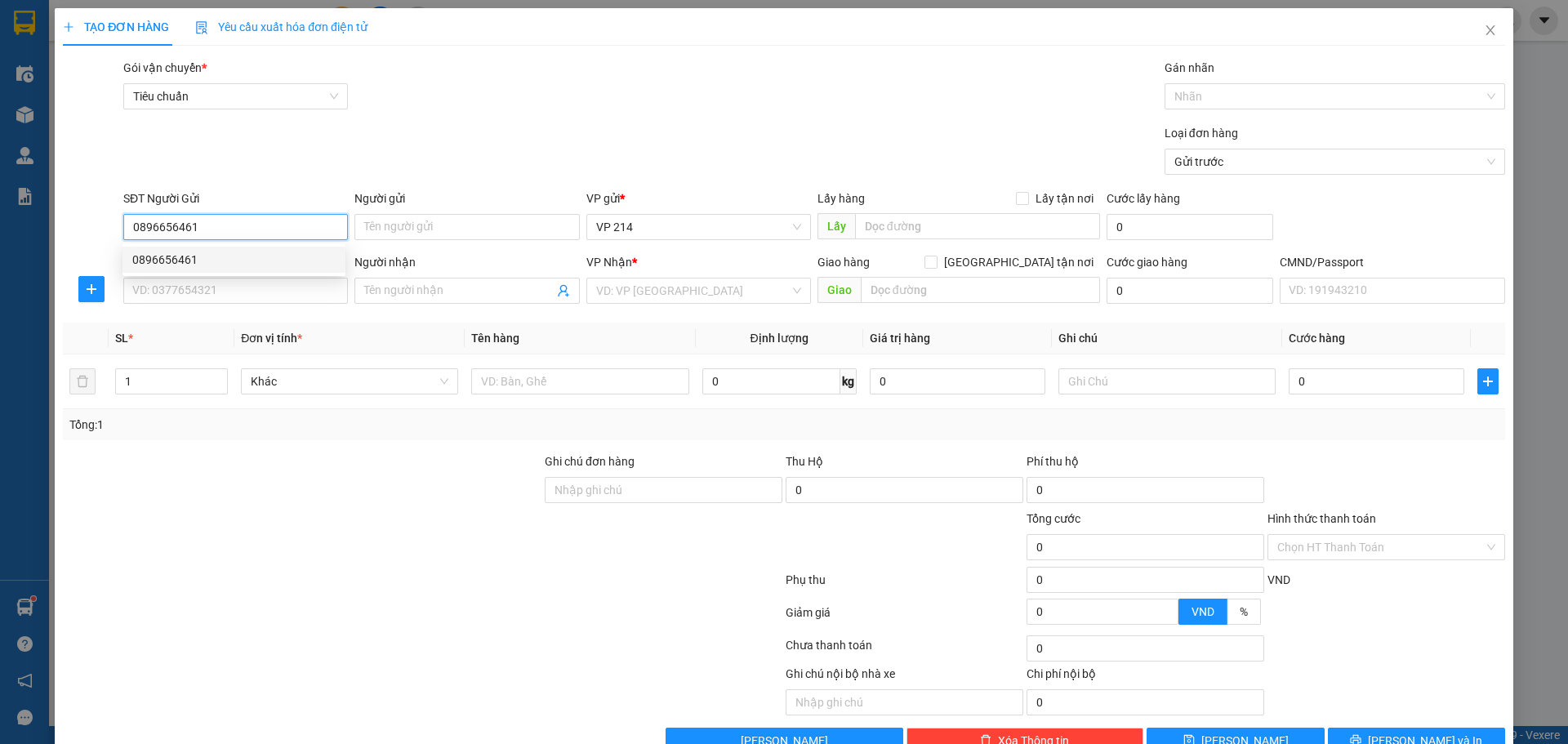
click at [182, 258] on div "0896656461" at bounding box center [234, 260] width 203 height 18
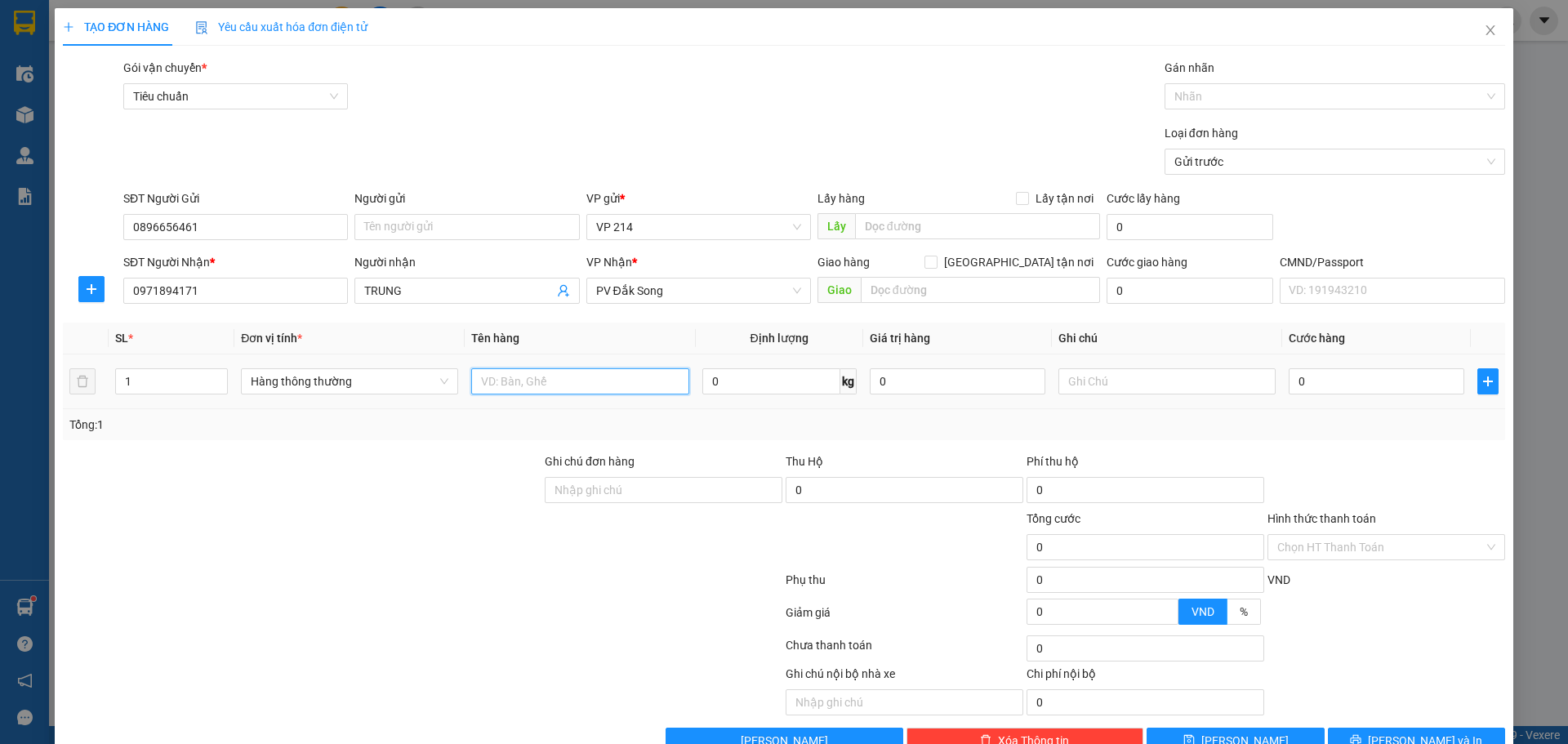
click at [496, 379] on input "text" at bounding box center [579, 381] width 217 height 26
click at [1164, 384] on input "text" at bounding box center [1167, 381] width 217 height 26
click at [1330, 383] on input "0" at bounding box center [1376, 381] width 175 height 26
click at [1365, 728] on button "Lưu và In" at bounding box center [1417, 741] width 177 height 26
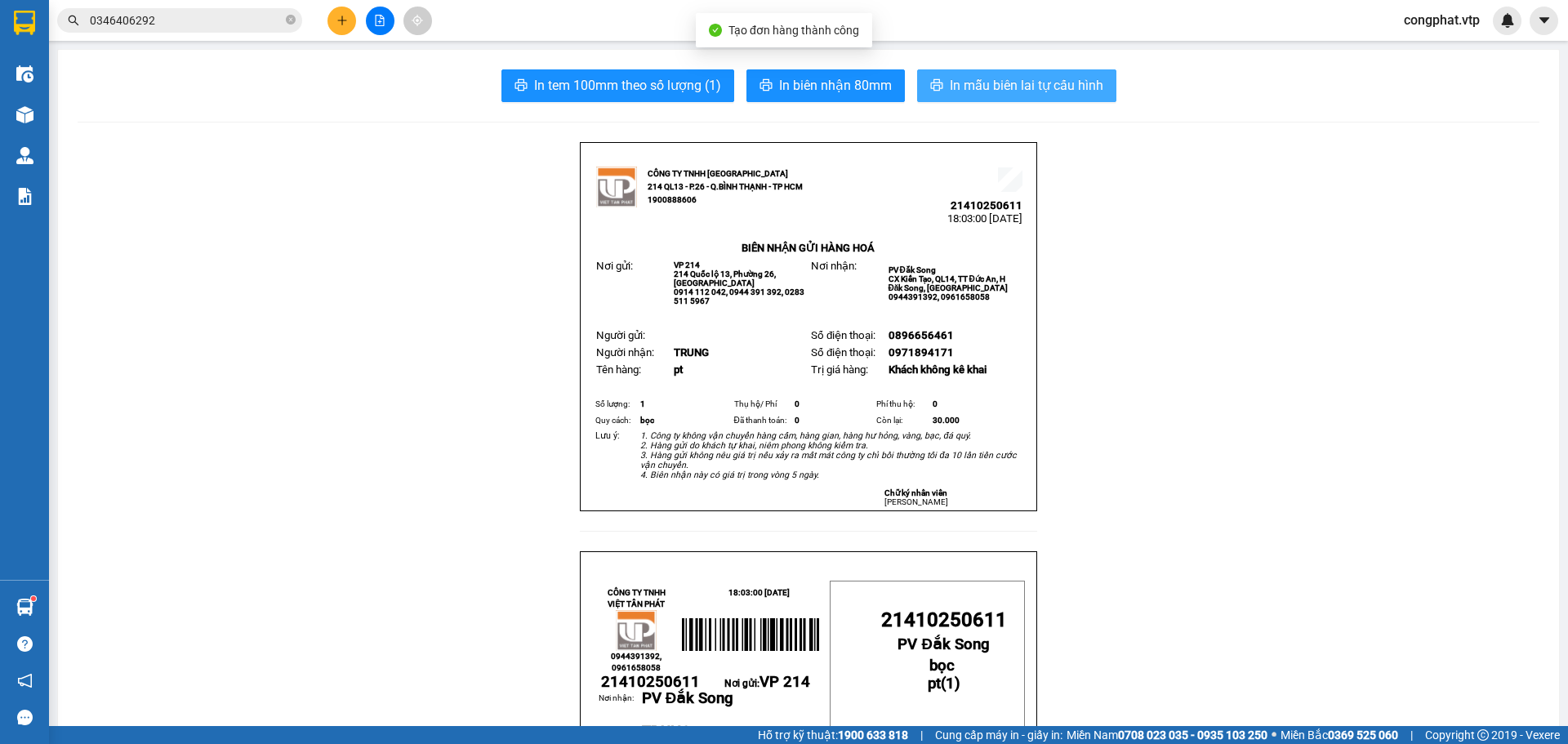
click at [1011, 71] on button "In mẫu biên lai tự cấu hình" at bounding box center [1016, 86] width 199 height 33
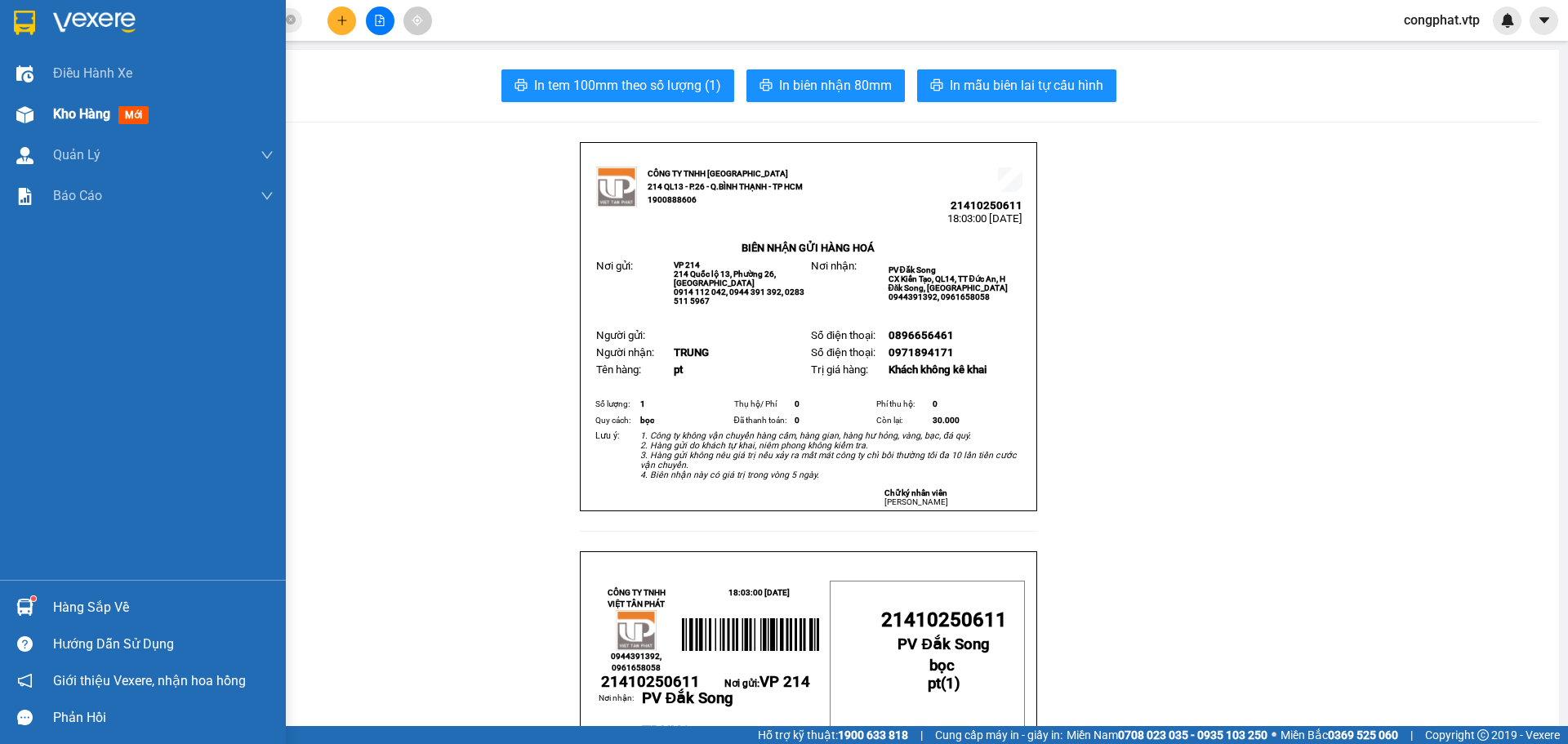
click at [16, 121] on img at bounding box center [24, 115] width 17 height 17
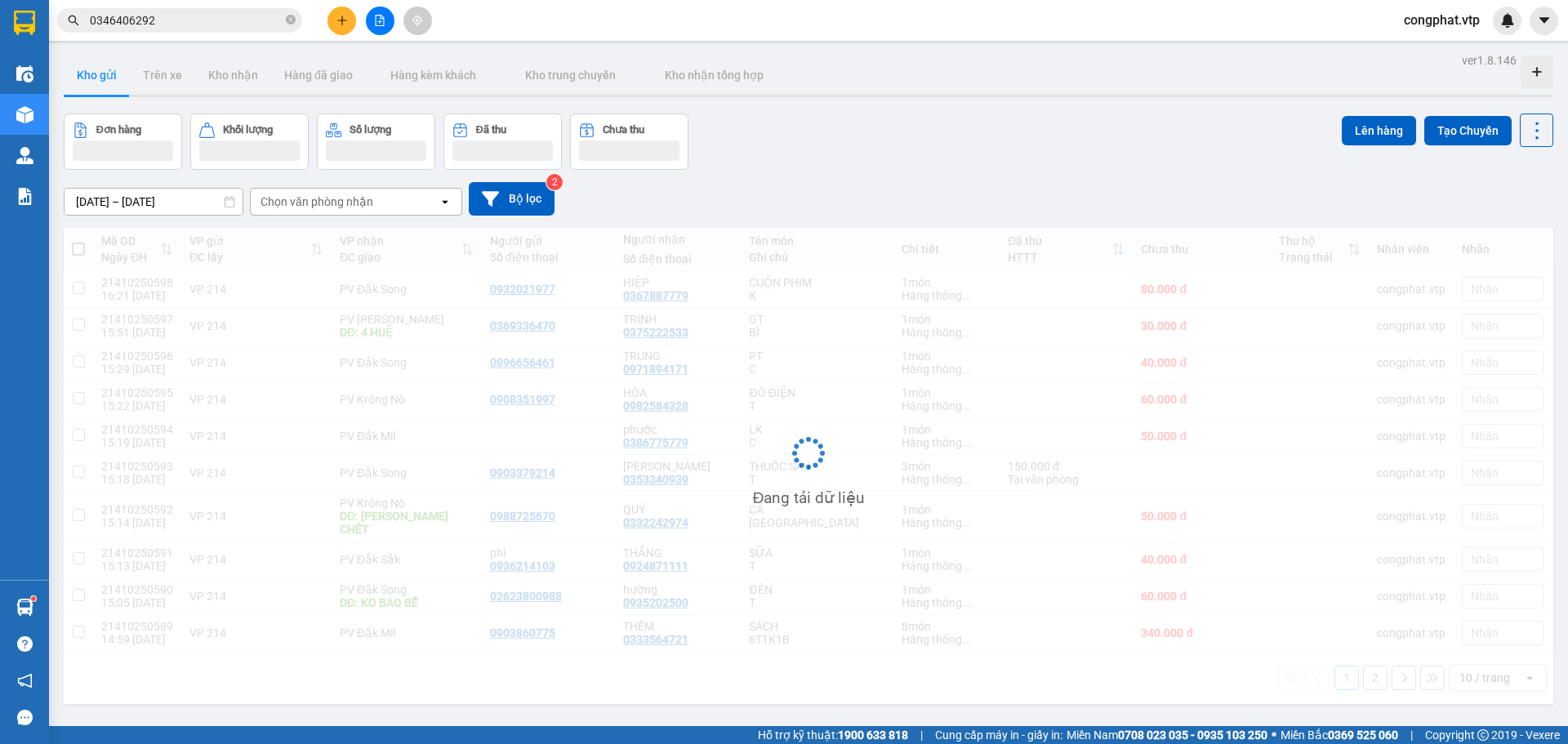
click at [300, 214] on div "Chọn văn phòng nhận" at bounding box center [344, 201] width 188 height 26
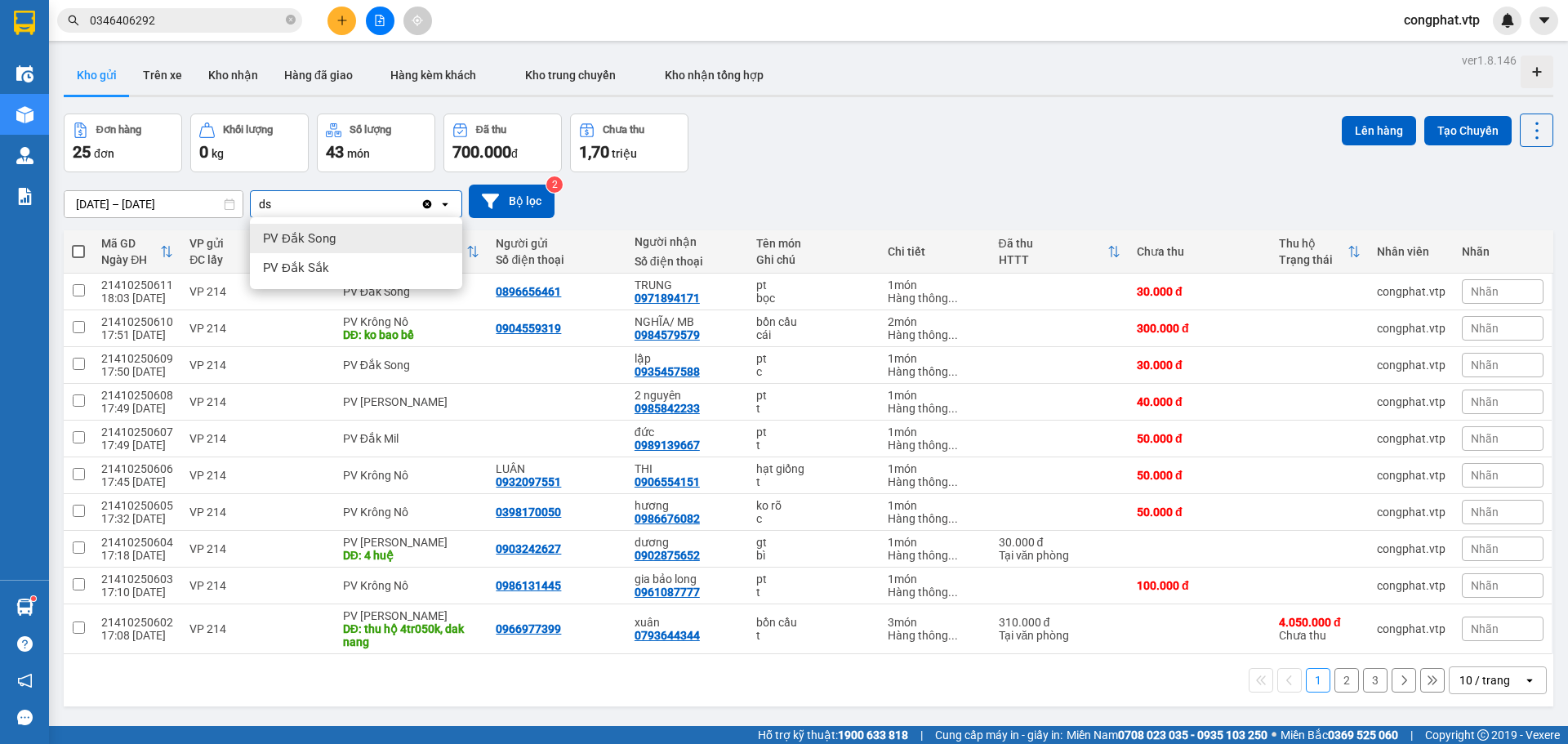
click at [356, 236] on div "PV Đắk Song" at bounding box center [355, 239] width 212 height 30
click at [370, 201] on div "PV Đắk Song Delete" at bounding box center [336, 204] width 170 height 26
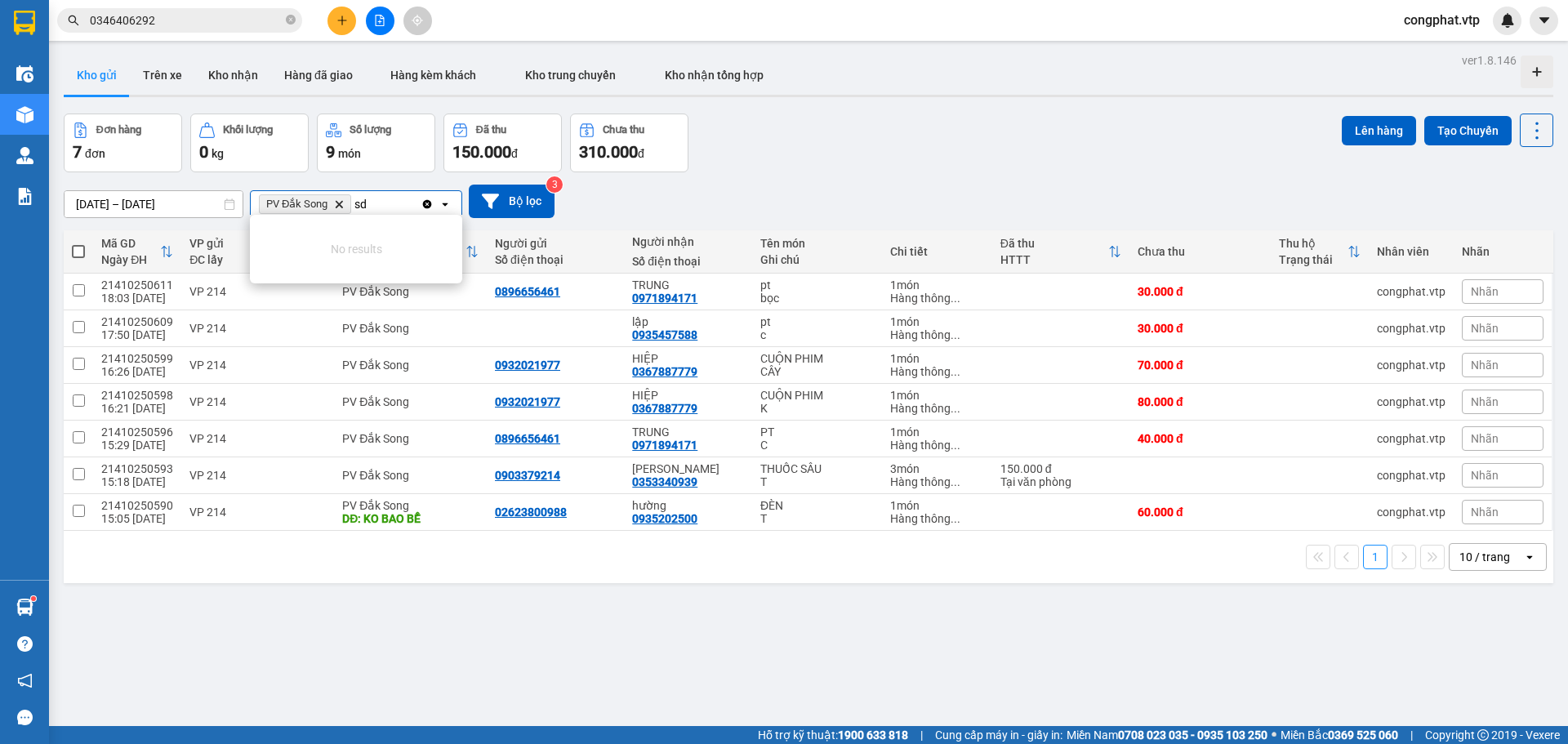
drag, startPoint x: 397, startPoint y: 208, endPoint x: 355, endPoint y: 198, distance: 43.2
click at [355, 198] on div "PV Đắk Song Delete sd sd" at bounding box center [336, 204] width 170 height 26
drag, startPoint x: 383, startPoint y: 202, endPoint x: 359, endPoint y: 200, distance: 24.1
click at [359, 200] on div "PV Đắk Song Delete sdd sdd" at bounding box center [336, 204] width 170 height 26
drag, startPoint x: 385, startPoint y: 199, endPoint x: 375, endPoint y: 201, distance: 10.2
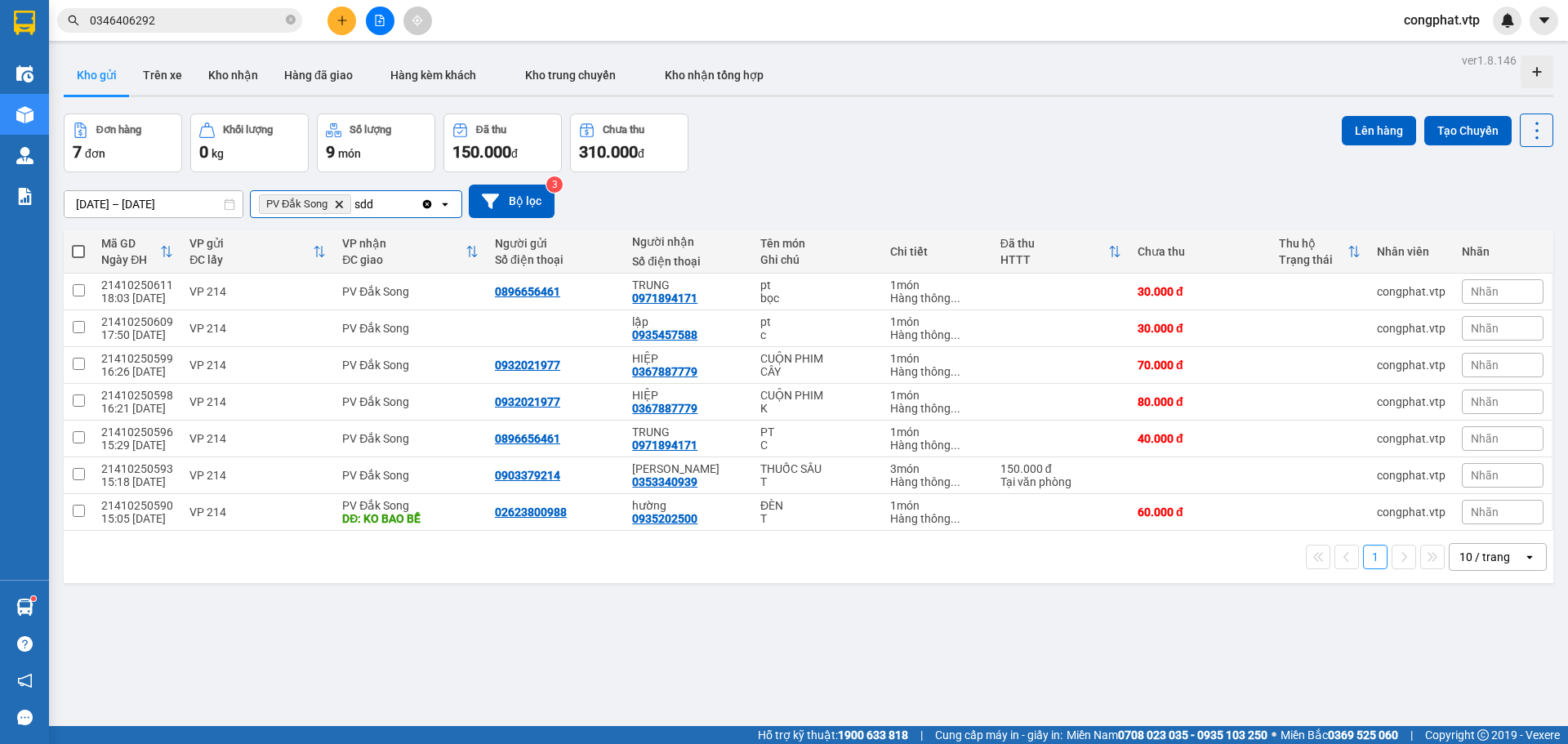
click at [358, 199] on div "PV Đắk Song Delete sdd sdd" at bounding box center [336, 204] width 170 height 26
click at [392, 203] on div "PV Đắk Song Delete sdd sdd" at bounding box center [336, 204] width 170 height 26
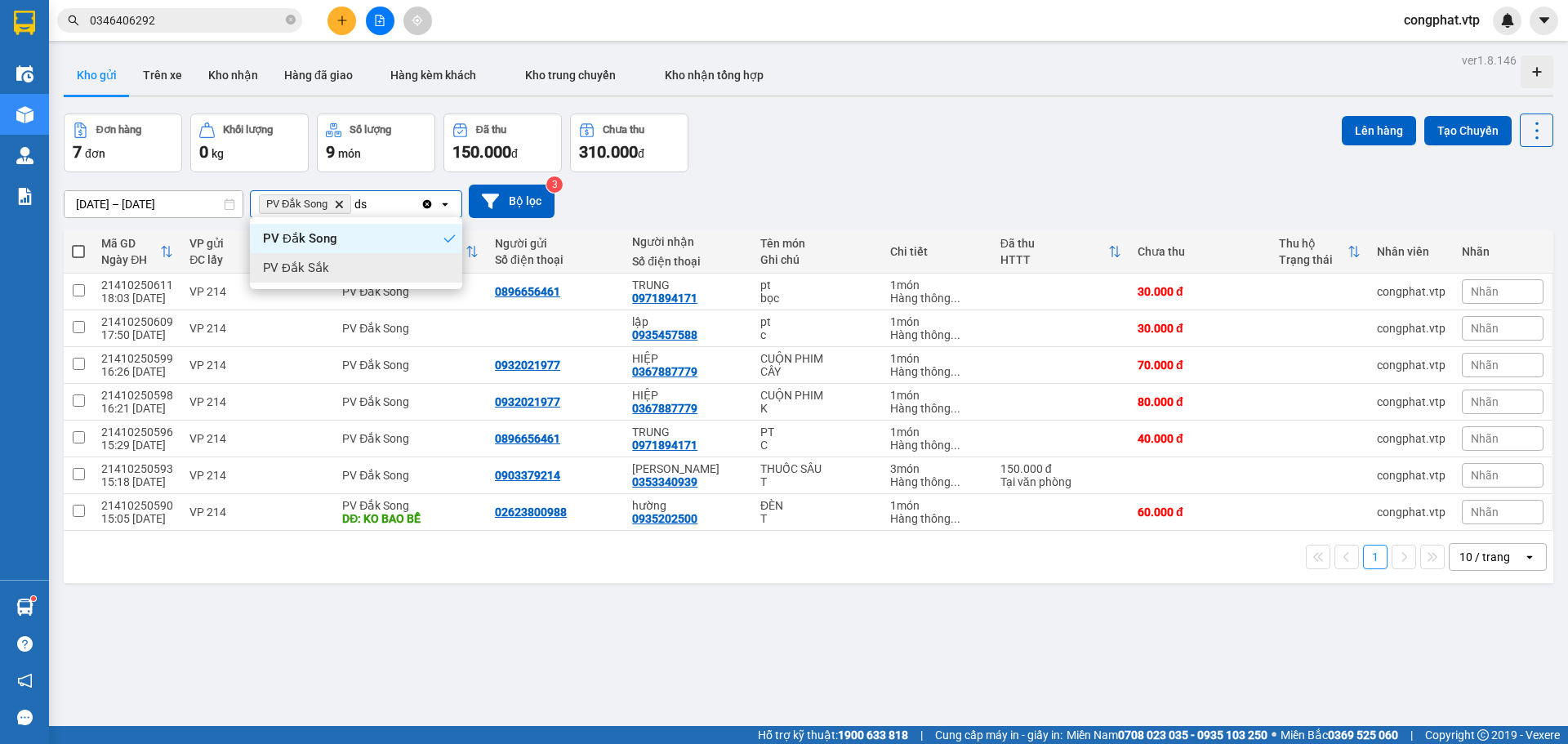
click at [392, 269] on div "PV Đắk Sắk" at bounding box center [355, 268] width 212 height 30
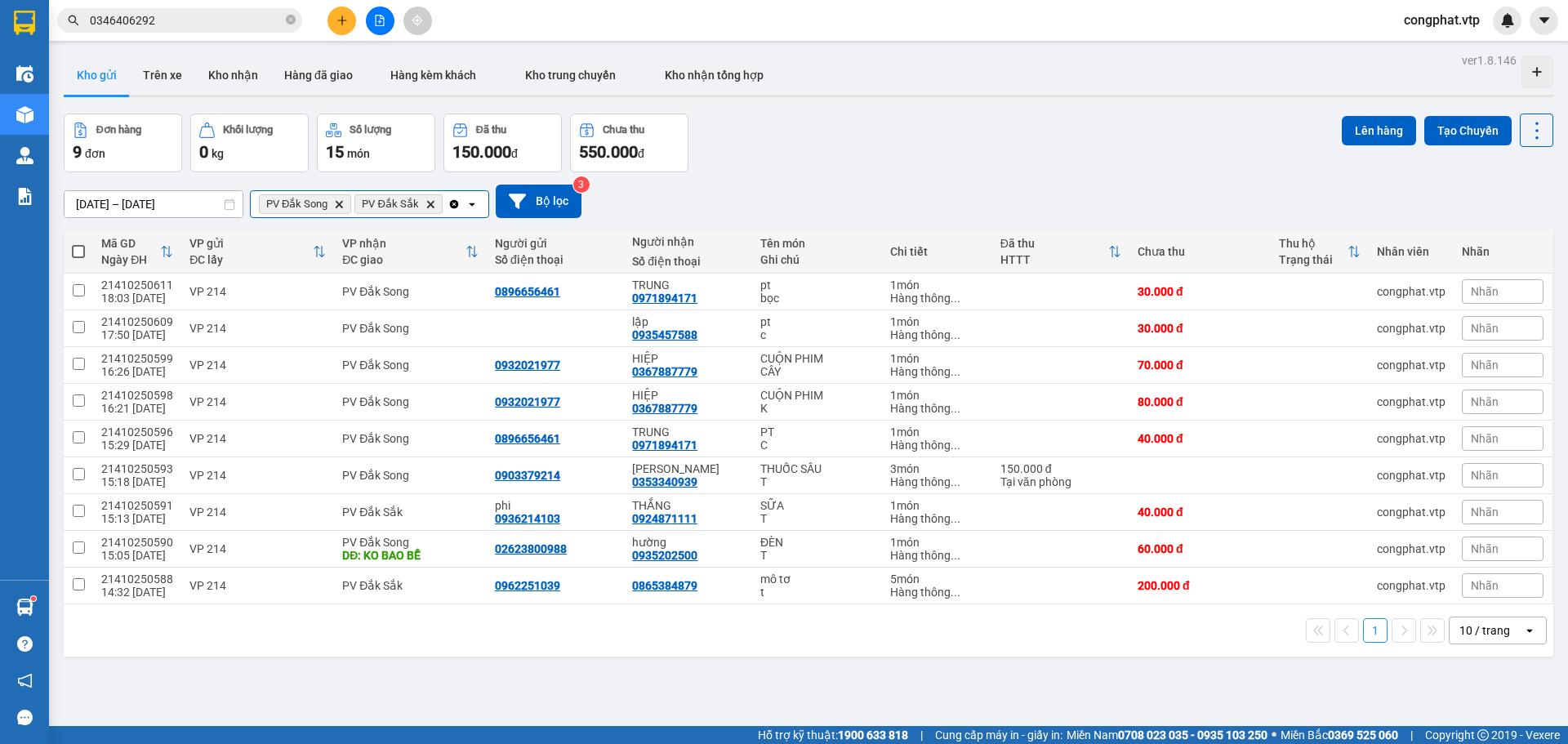
click at [446, 198] on input "Selected PV Đắk Song, PV Đắk Sắk." at bounding box center [447, 204] width 2 height 16
click at [409, 240] on div "PV Đắk Mil" at bounding box center [370, 239] width 243 height 30
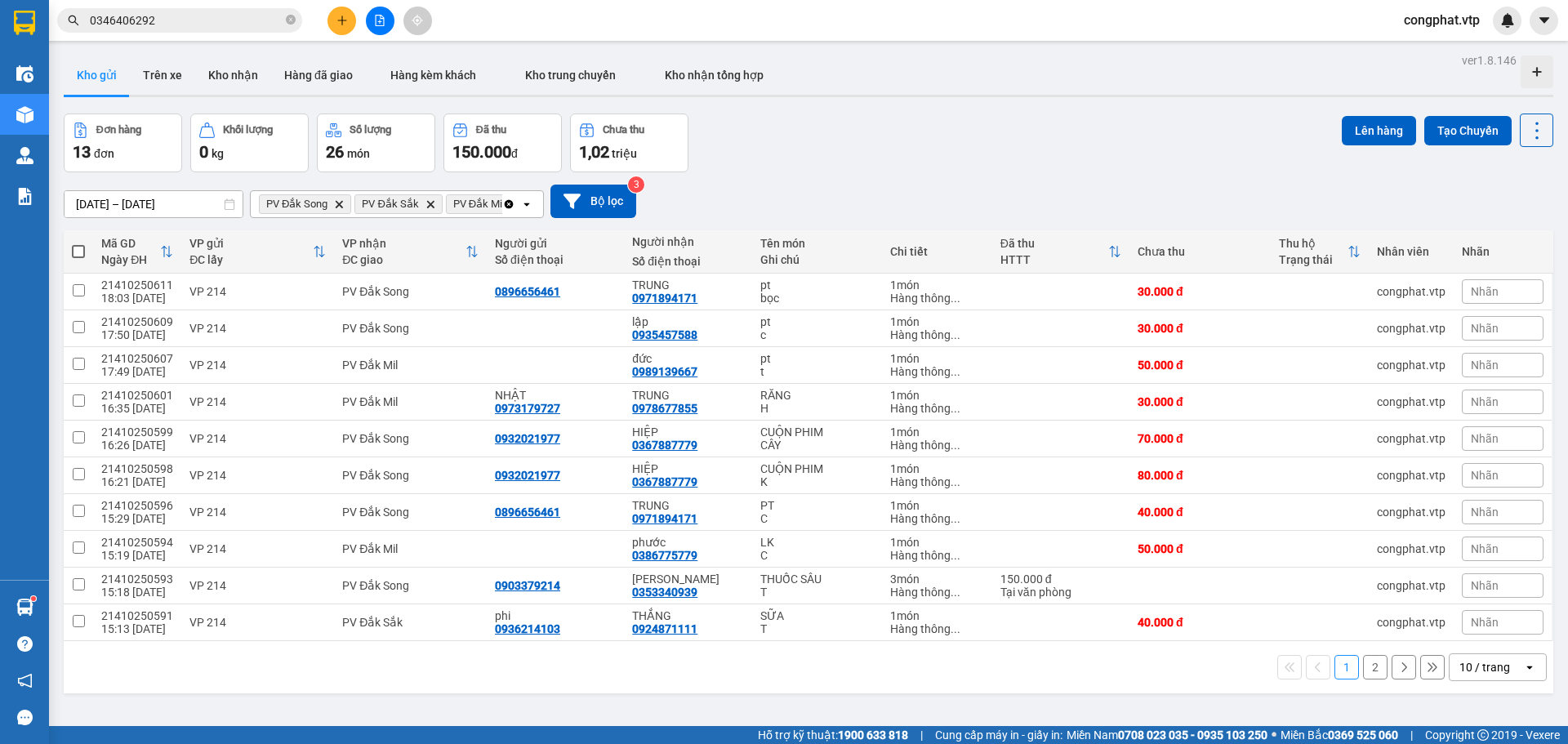
click at [1459, 659] on div "10 / trang" at bounding box center [1484, 667] width 51 height 16
click at [1472, 623] on span "100 / trang" at bounding box center [1478, 631] width 59 height 16
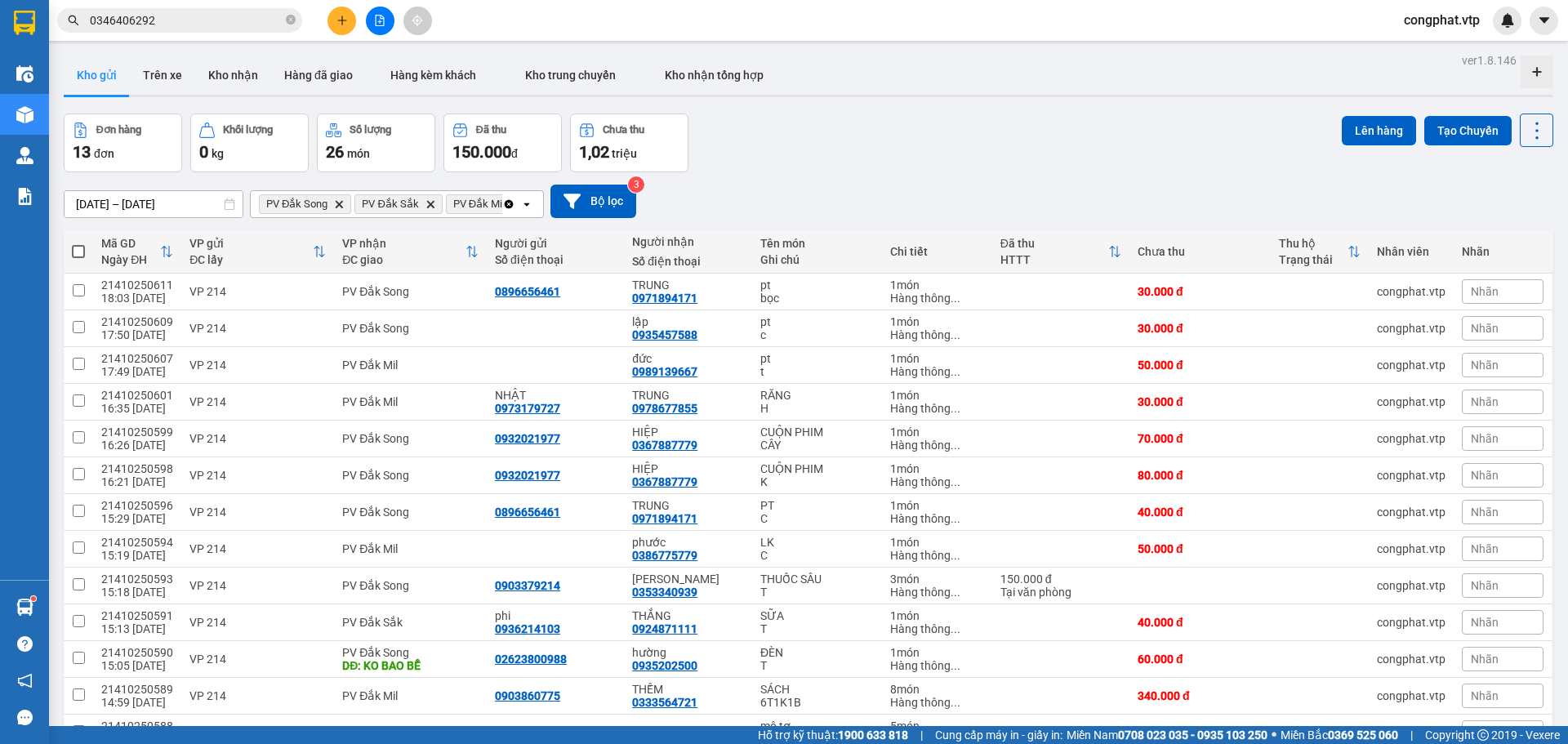
click at [84, 251] on span at bounding box center [78, 251] width 13 height 13
click at [79, 243] on input "checkbox" at bounding box center [79, 243] width 0 height 0
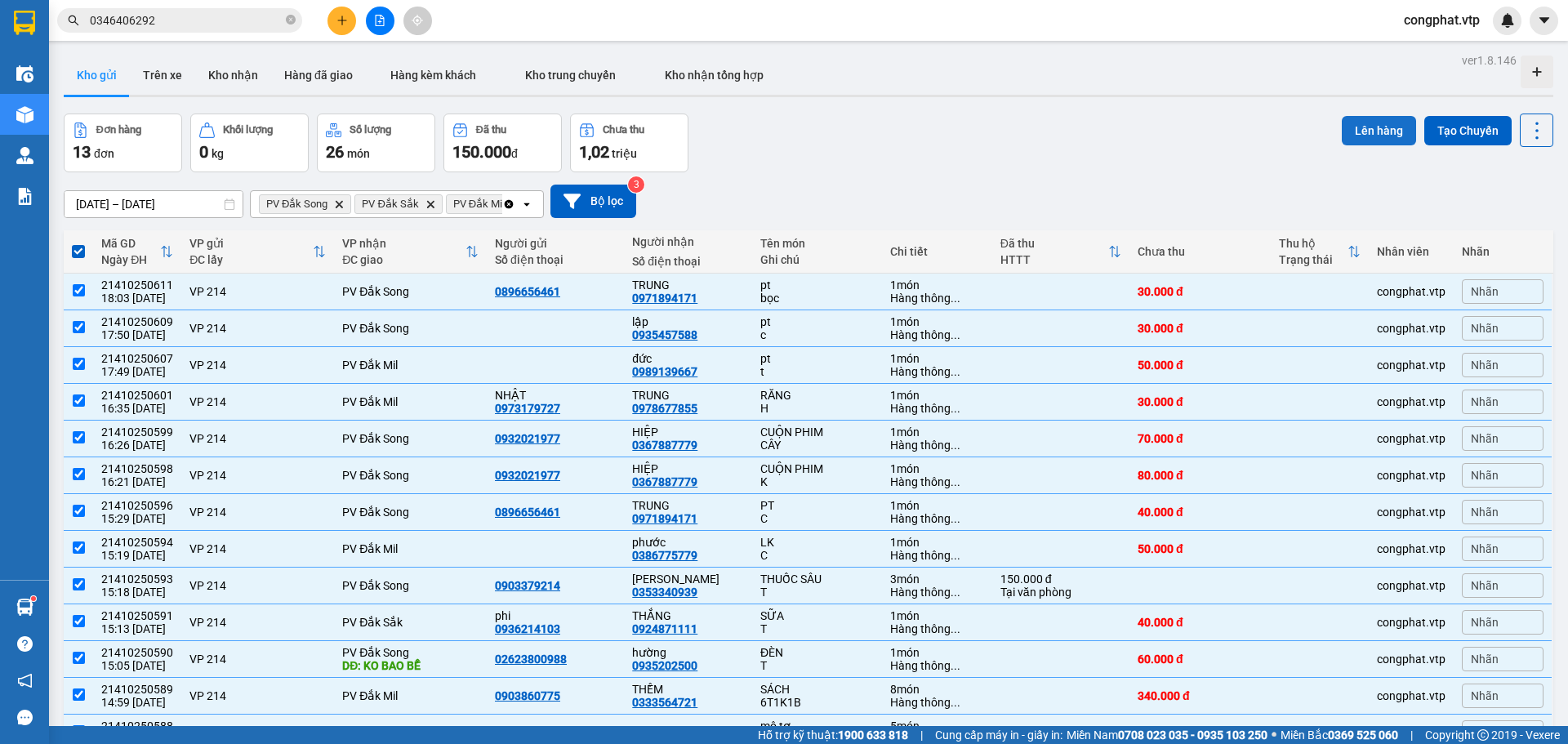
click at [1396, 132] on button "Lên hàng" at bounding box center [1379, 130] width 75 height 30
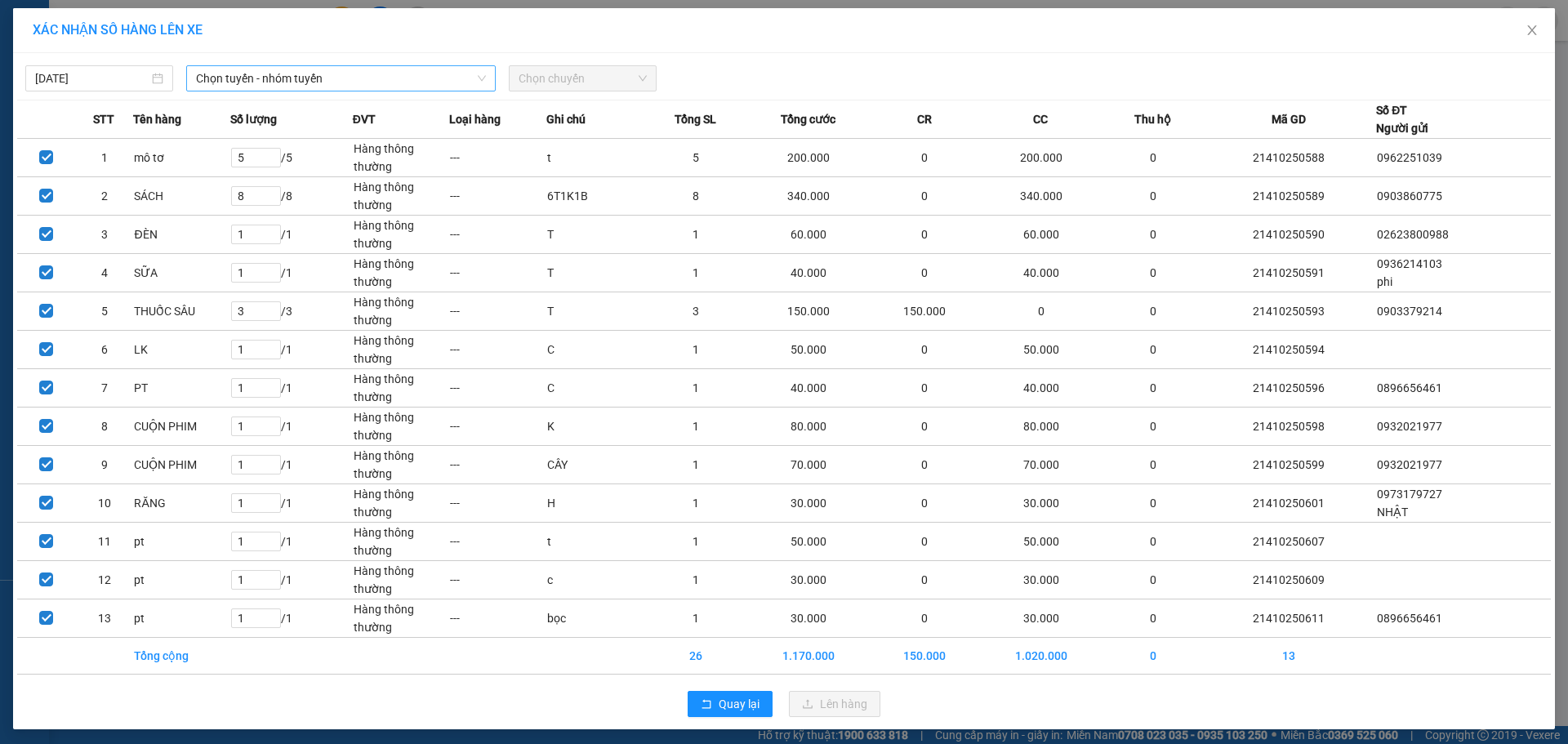
click at [398, 83] on span "Chọn tuyến - nhóm tuyến" at bounding box center [340, 78] width 290 height 25
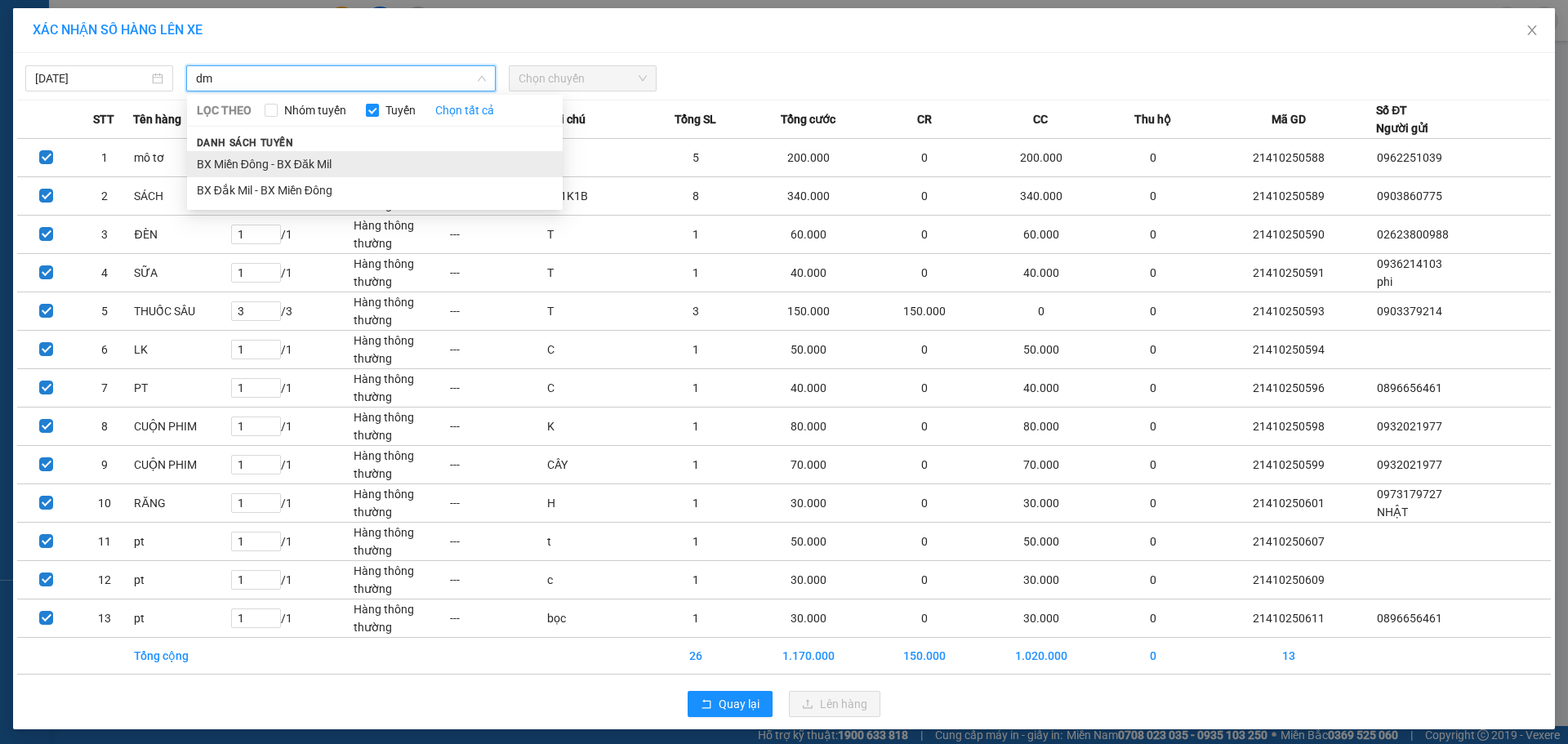
click at [388, 161] on li "BX Miền Đông - BX Đăk Mil" at bounding box center [374, 164] width 375 height 26
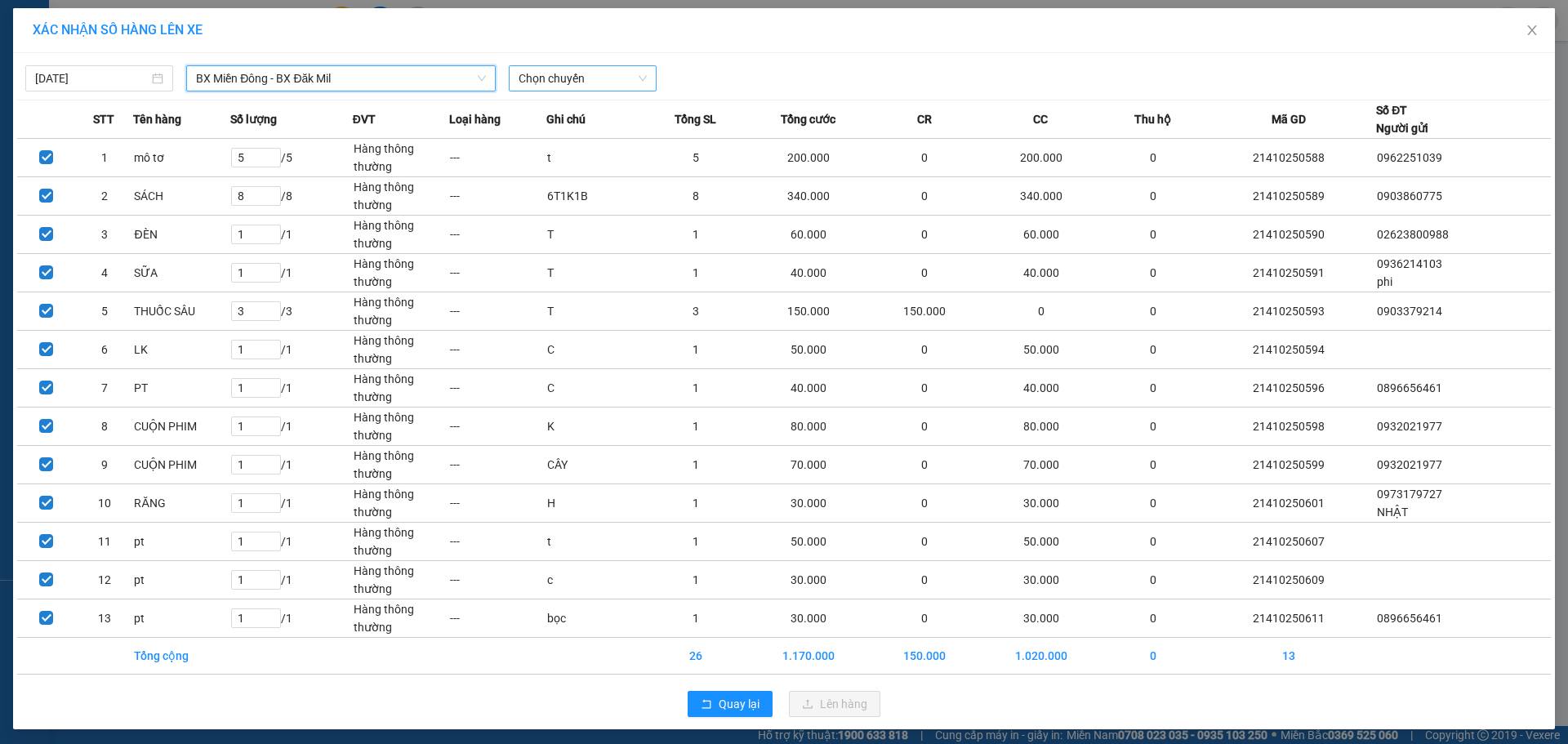
drag, startPoint x: 570, startPoint y: 80, endPoint x: 577, endPoint y: 89, distance: 11.4
click at [571, 80] on span "Chọn chuyến" at bounding box center [582, 78] width 128 height 25
click at [575, 137] on div "21:00 - 51B-170.00" at bounding box center [576, 137] width 127 height 18
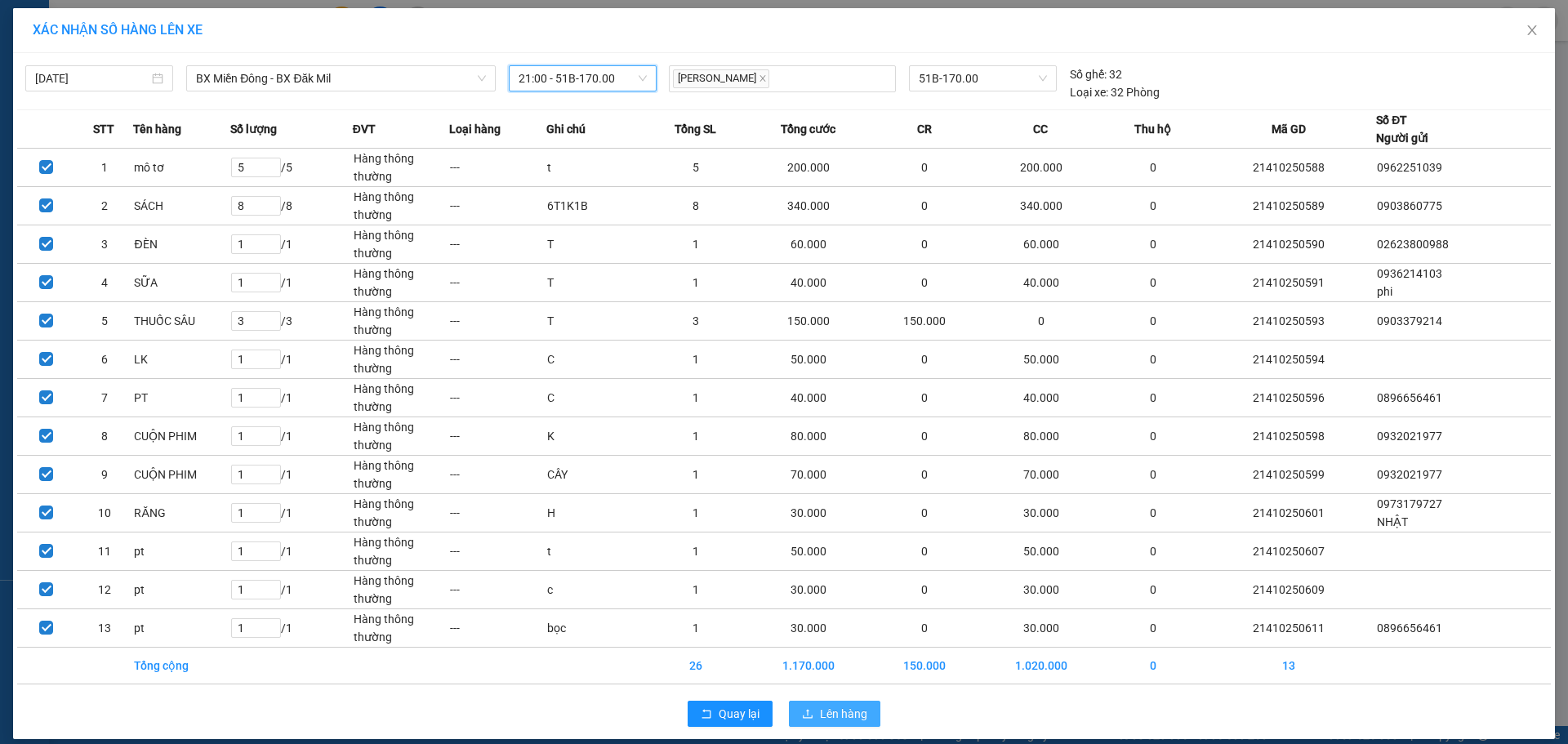
click at [812, 721] on button "Lên hàng" at bounding box center [834, 714] width 92 height 26
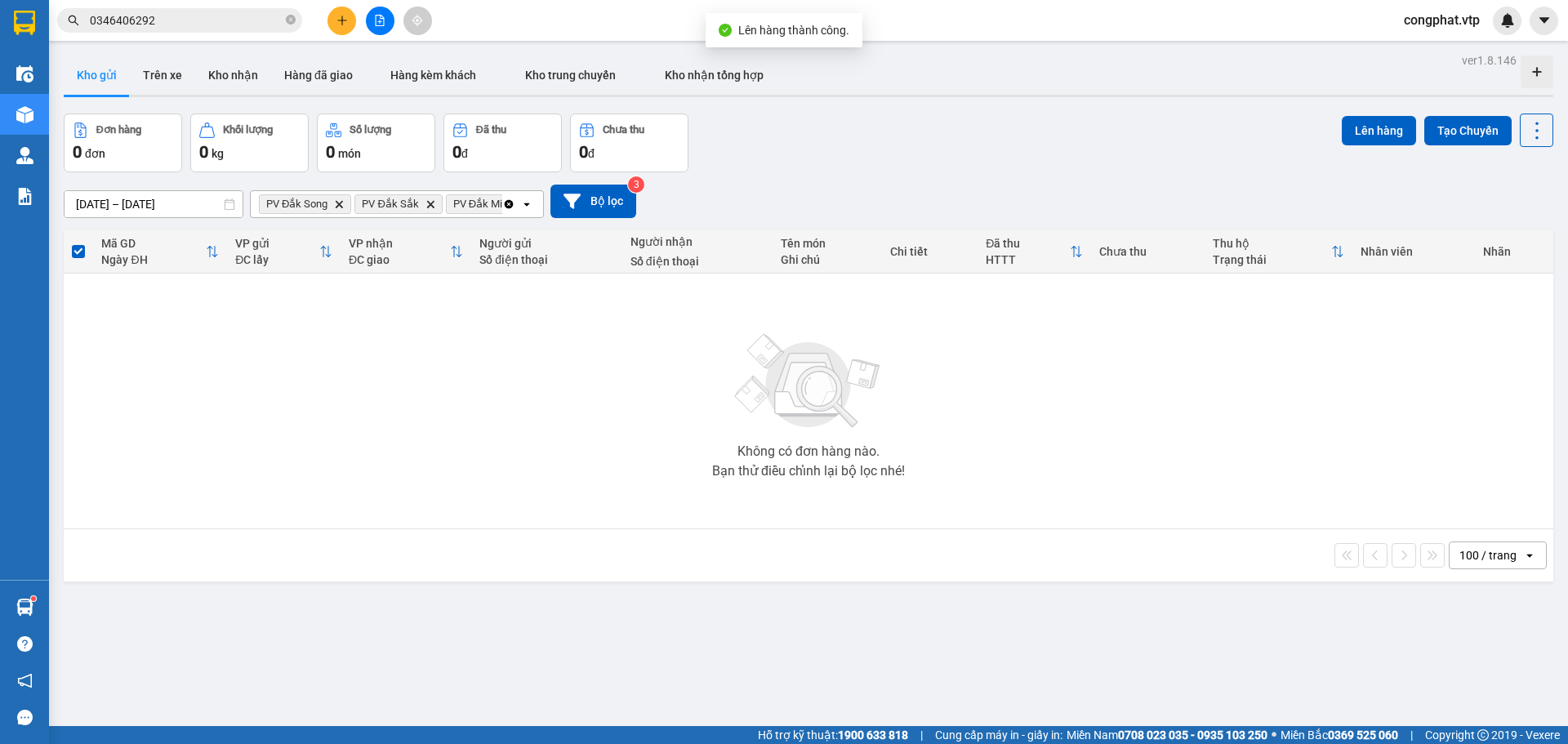
click at [339, 206] on icon "PV Đắk Song, close by backspace" at bounding box center [338, 203] width 7 height 7
click at [339, 206] on span "PV Đắk Sắk Delete" at bounding box center [303, 204] width 88 height 20
click at [334, 202] on icon "Delete" at bounding box center [335, 204] width 10 height 10
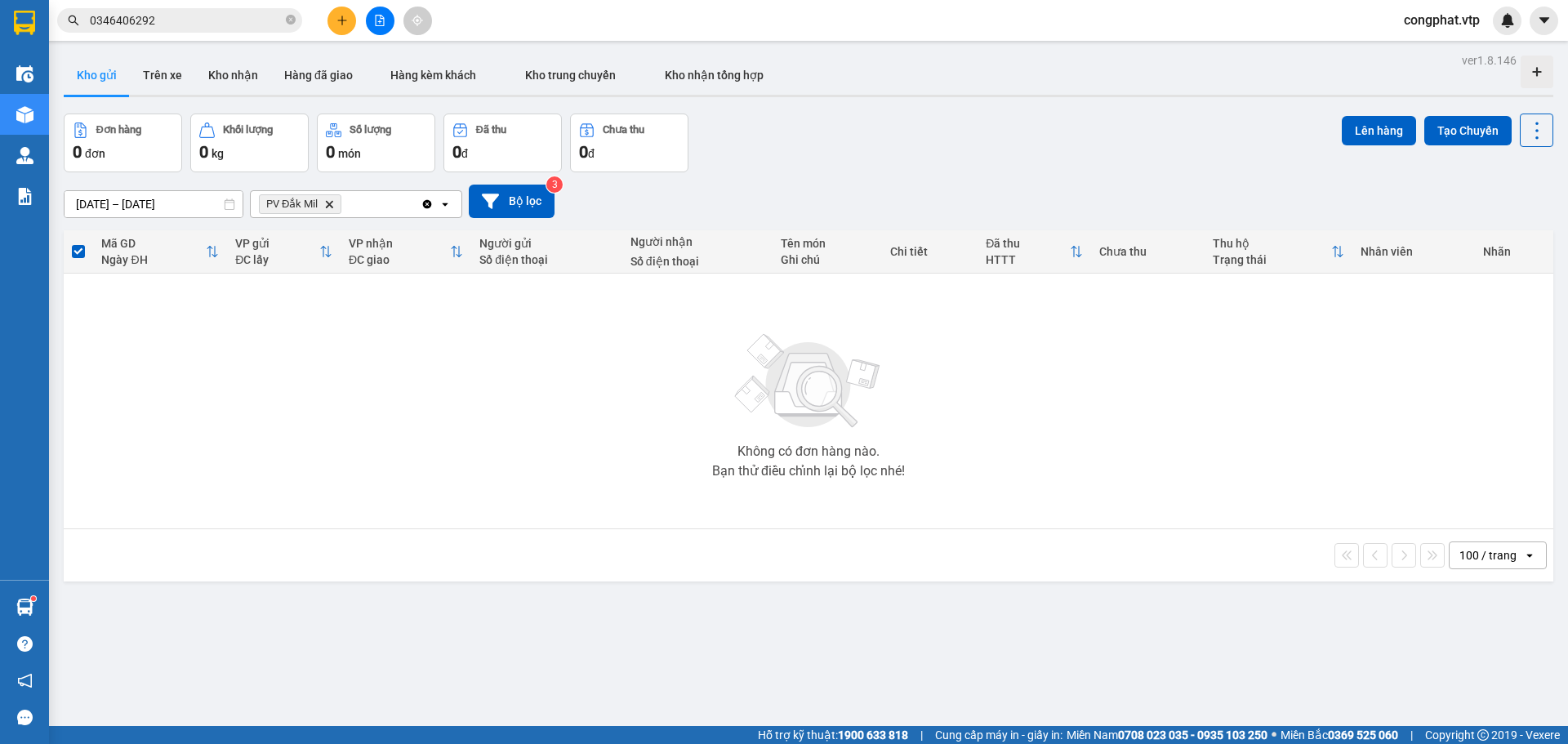
click at [334, 202] on icon "Delete" at bounding box center [330, 204] width 10 height 10
click at [334, 202] on div "Chọn văn phòng nhận" at bounding box center [317, 204] width 112 height 16
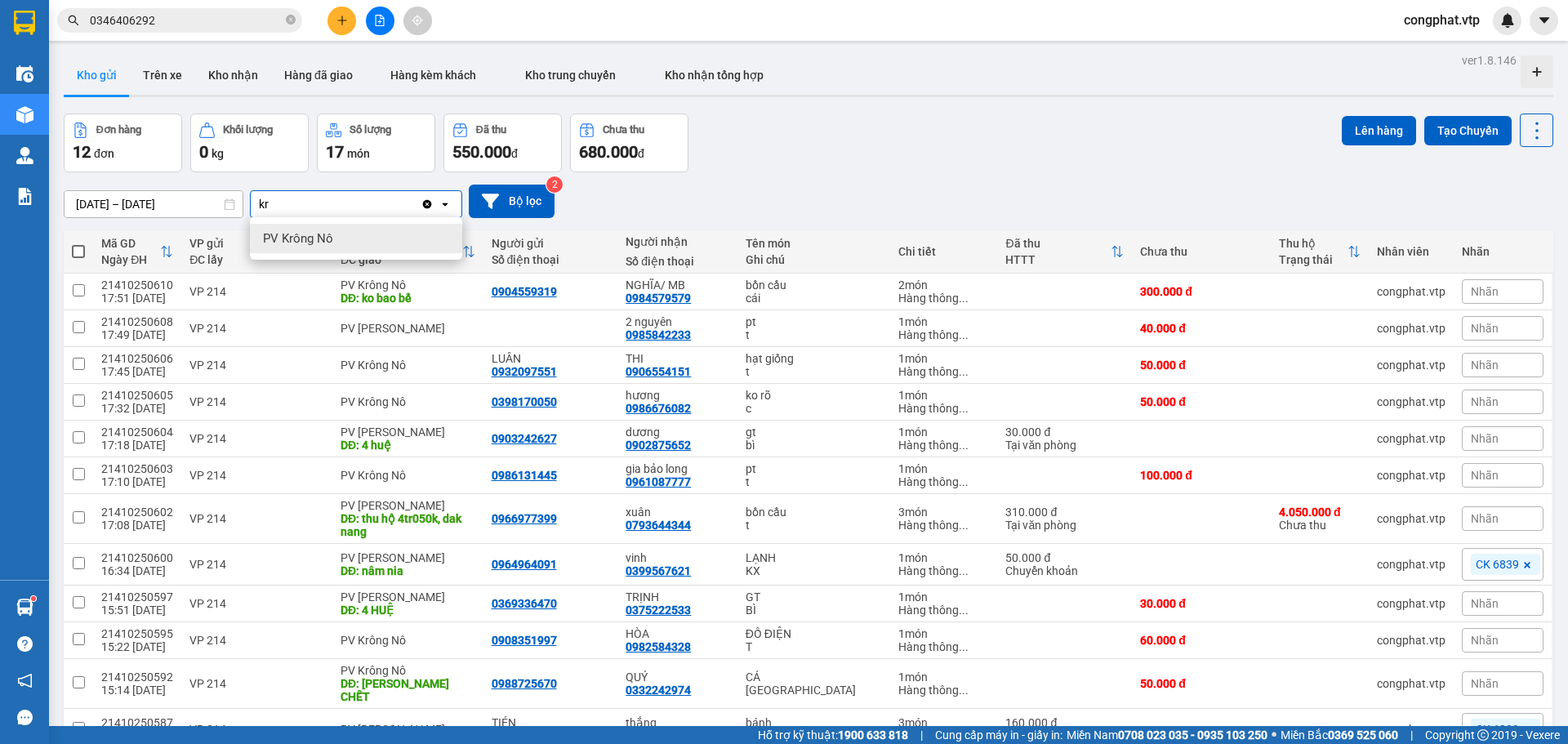
click at [328, 240] on span "PV Krông Nô" at bounding box center [298, 238] width 71 height 16
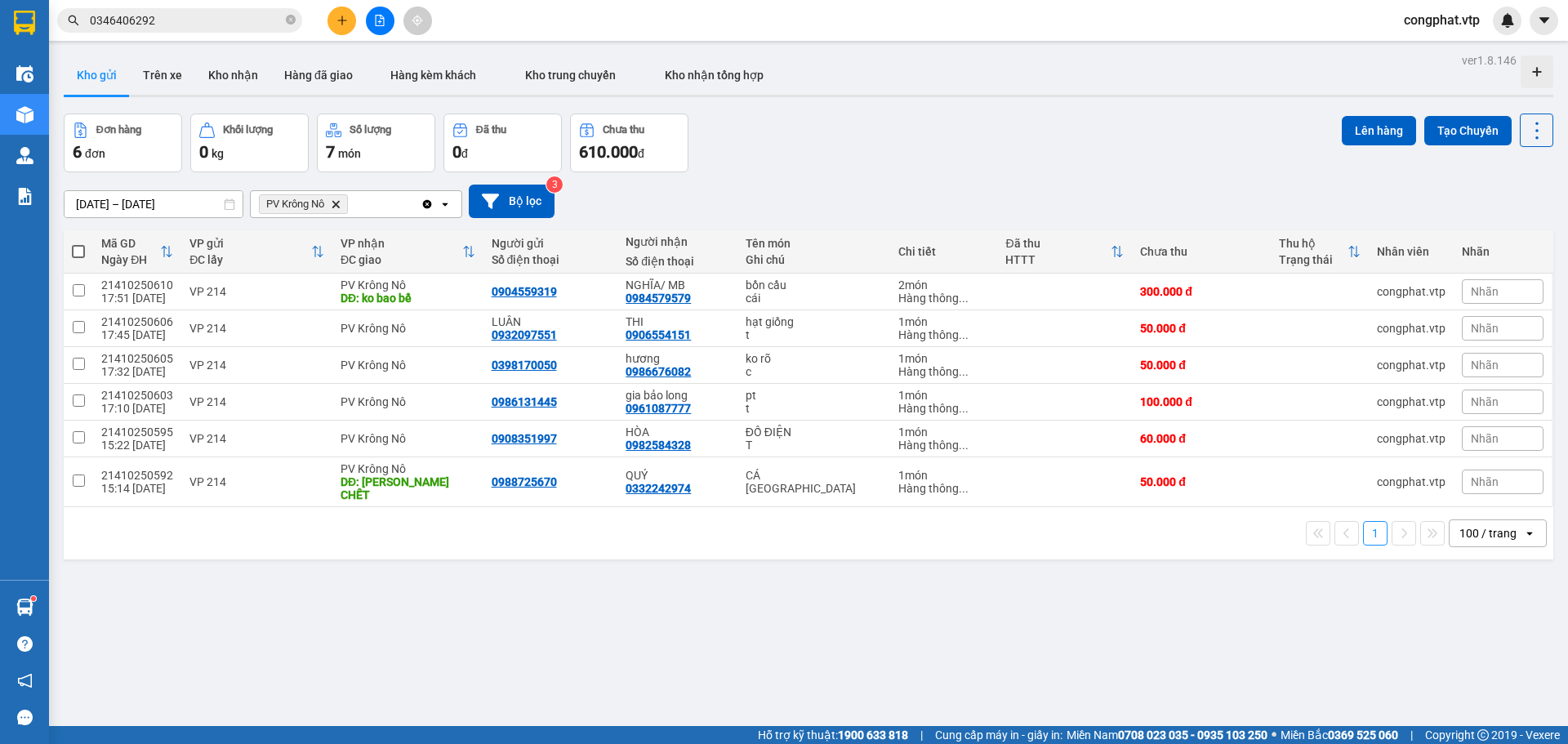
click at [83, 248] on span at bounding box center [78, 251] width 13 height 13
click at [79, 243] on input "checkbox" at bounding box center [79, 243] width 0 height 0
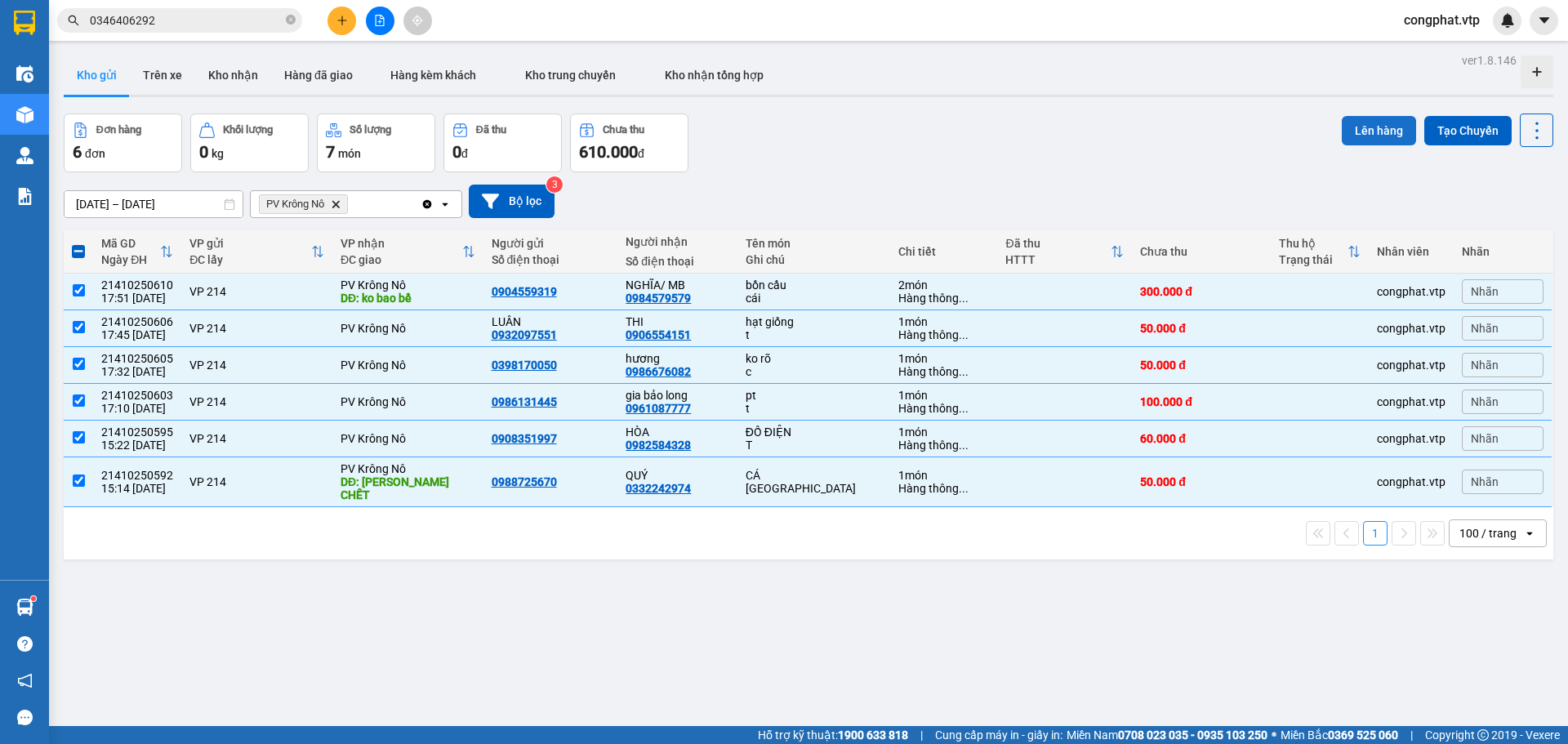
click at [1360, 134] on button "Lên hàng" at bounding box center [1379, 130] width 75 height 30
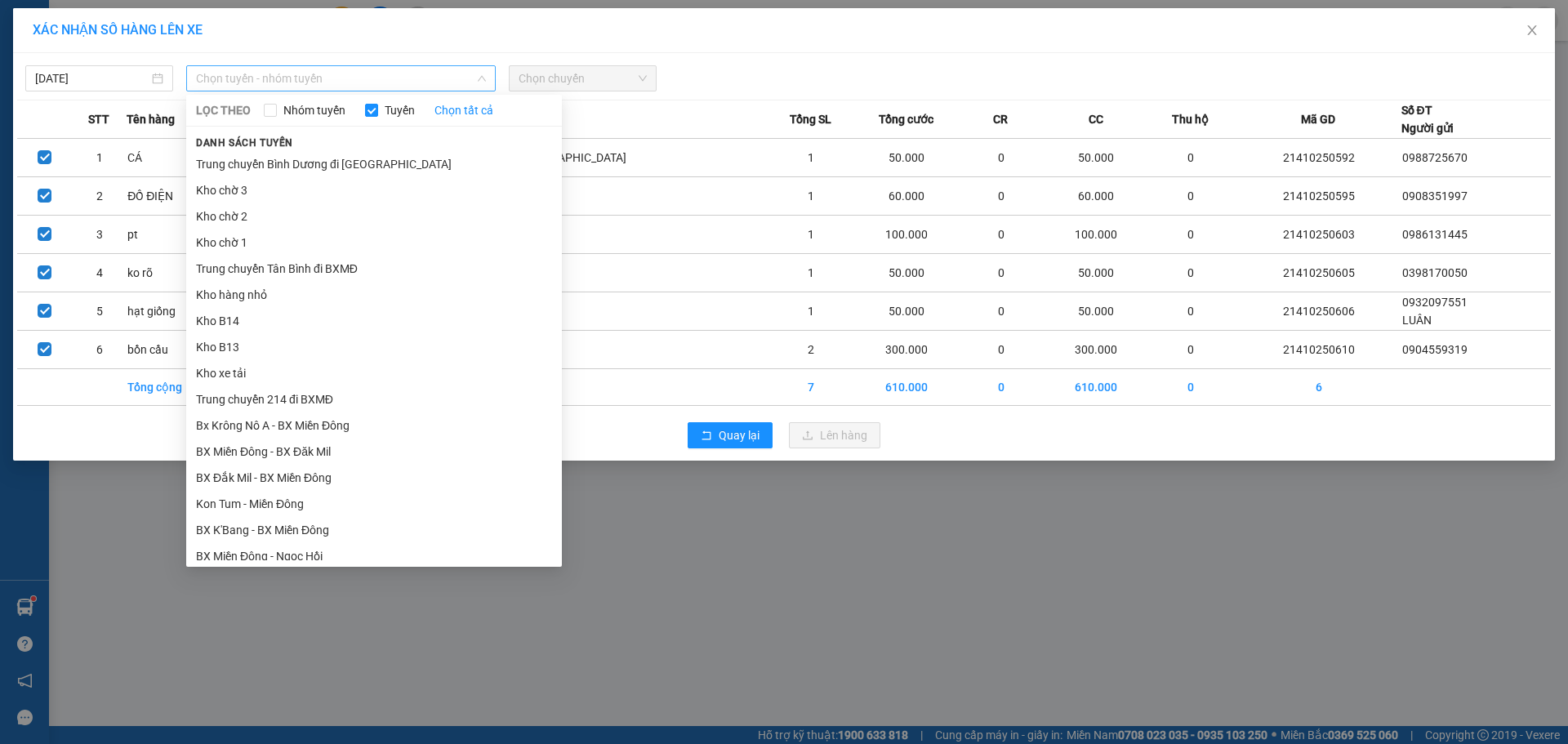
click at [449, 77] on span "Chọn tuyến - nhóm tuyến" at bounding box center [340, 78] width 290 height 25
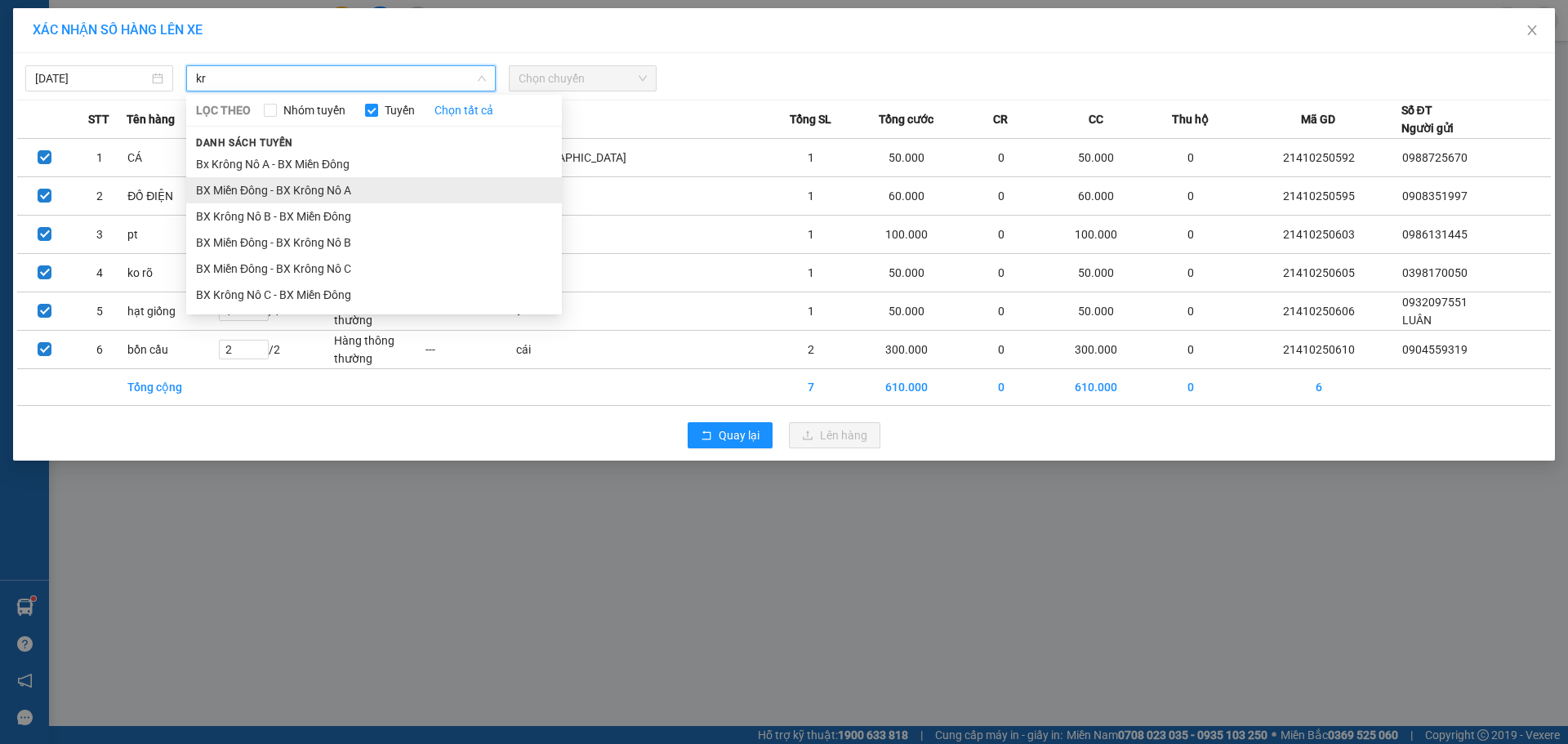
click at [413, 184] on li "BX Miền Đông - BX Krông Nô A" at bounding box center [373, 190] width 375 height 26
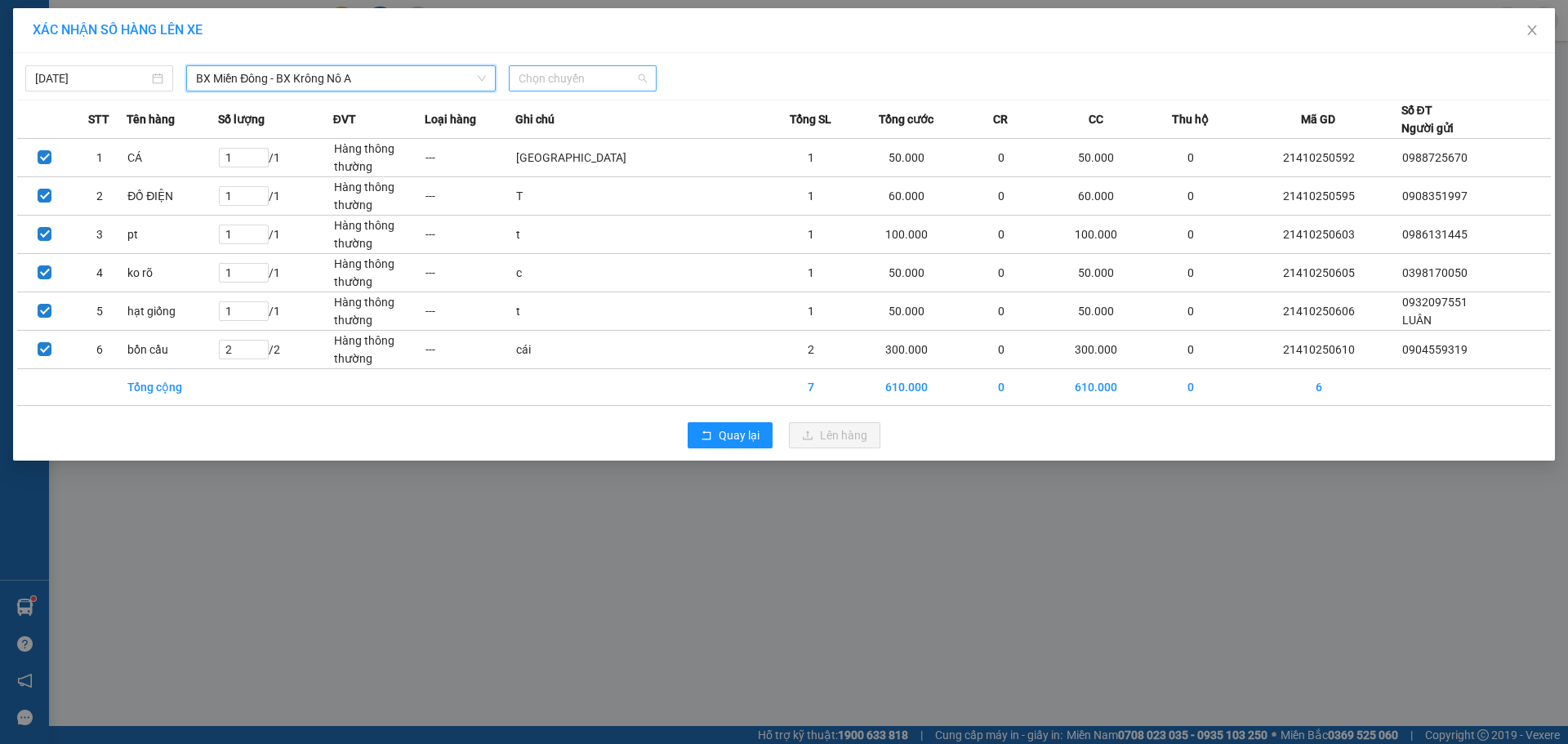
click at [540, 74] on span "Chọn chuyến" at bounding box center [582, 78] width 128 height 25
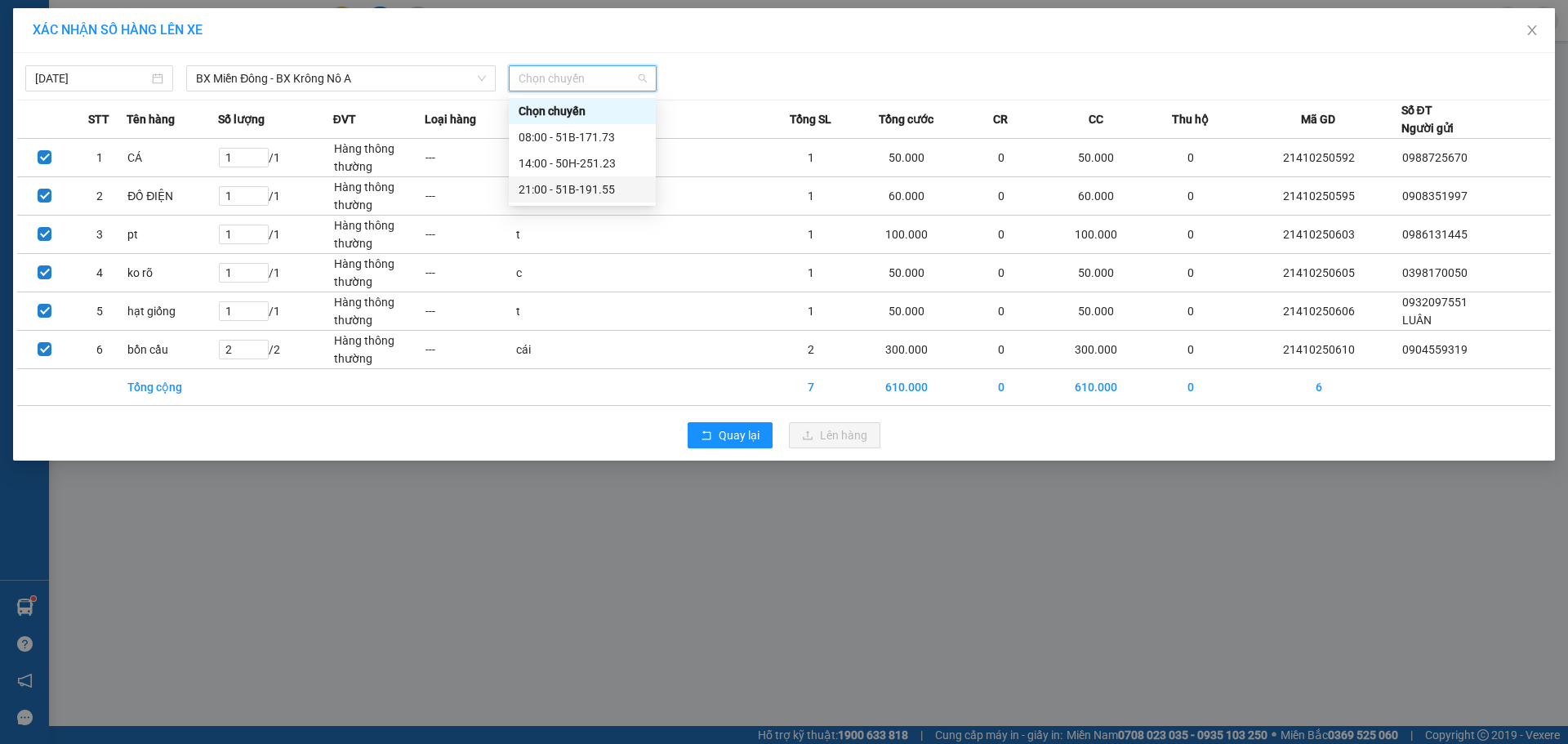
click at [588, 188] on div "21:00 - 51B-191.55" at bounding box center [582, 189] width 127 height 18
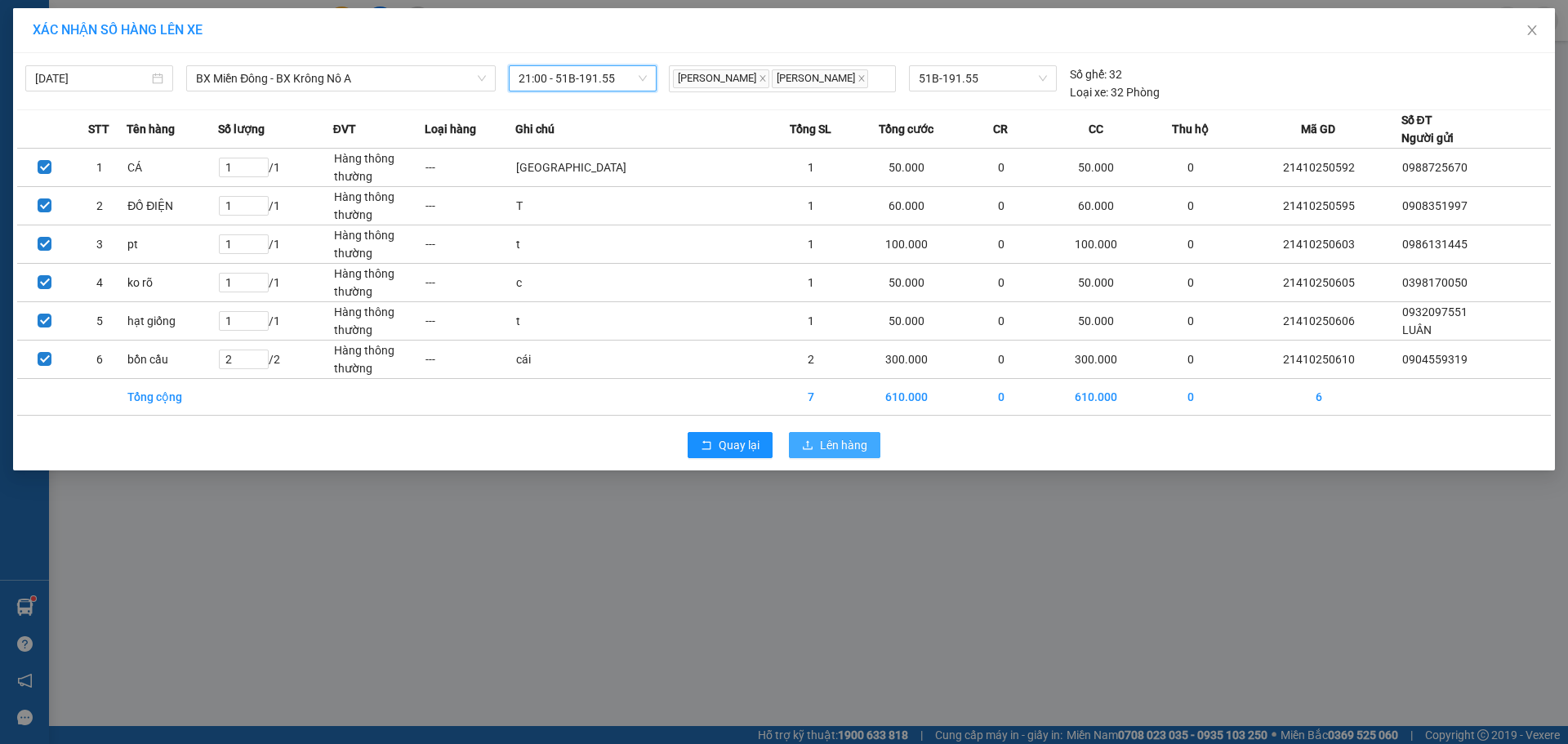
click at [790, 441] on button "Lên hàng" at bounding box center [834, 445] width 92 height 26
click at [802, 446] on span "loading" at bounding box center [811, 444] width 18 height 11
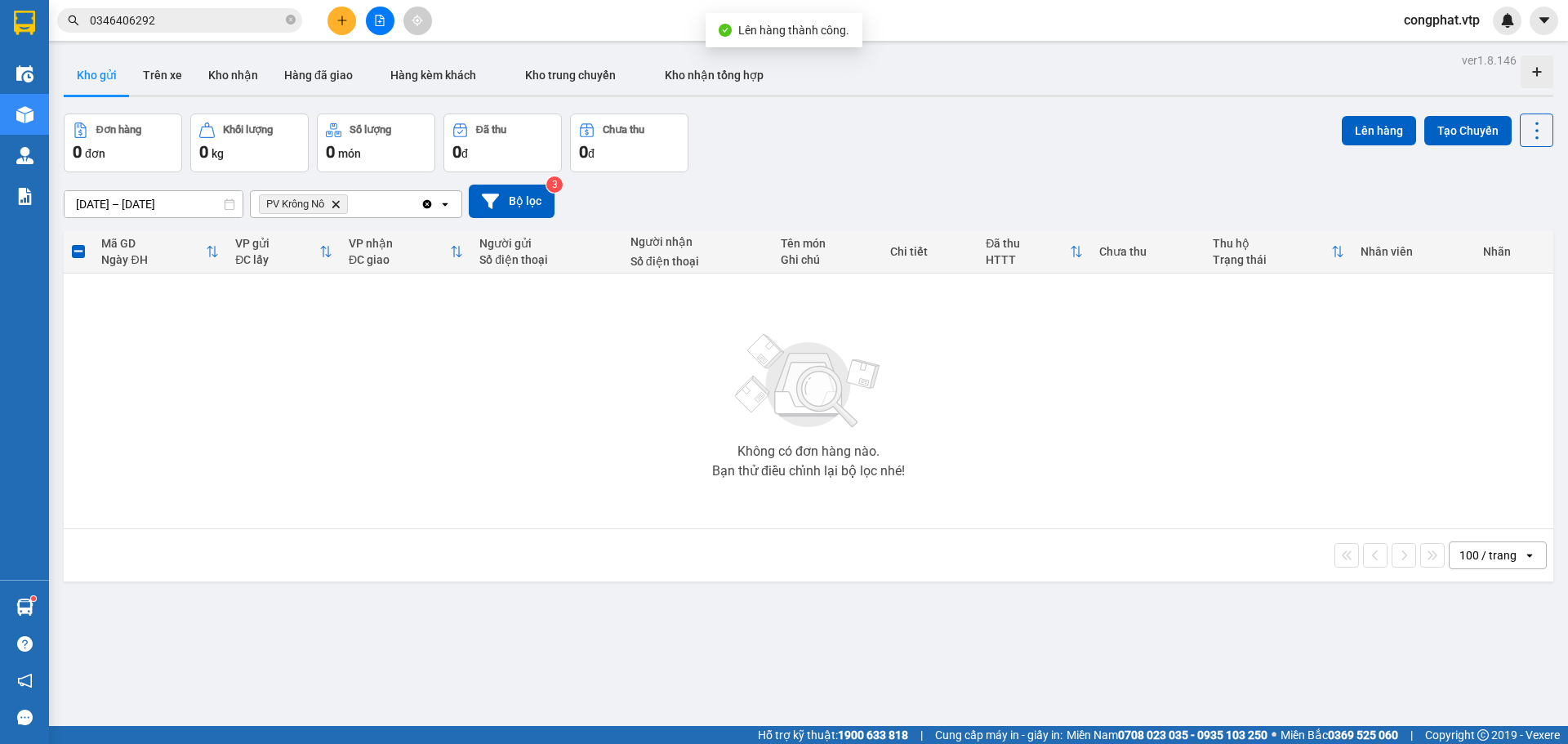
click at [340, 205] on icon "Delete" at bounding box center [336, 204] width 10 height 10
click at [340, 205] on div "Chọn văn phòng nhận" at bounding box center [317, 204] width 112 height 16
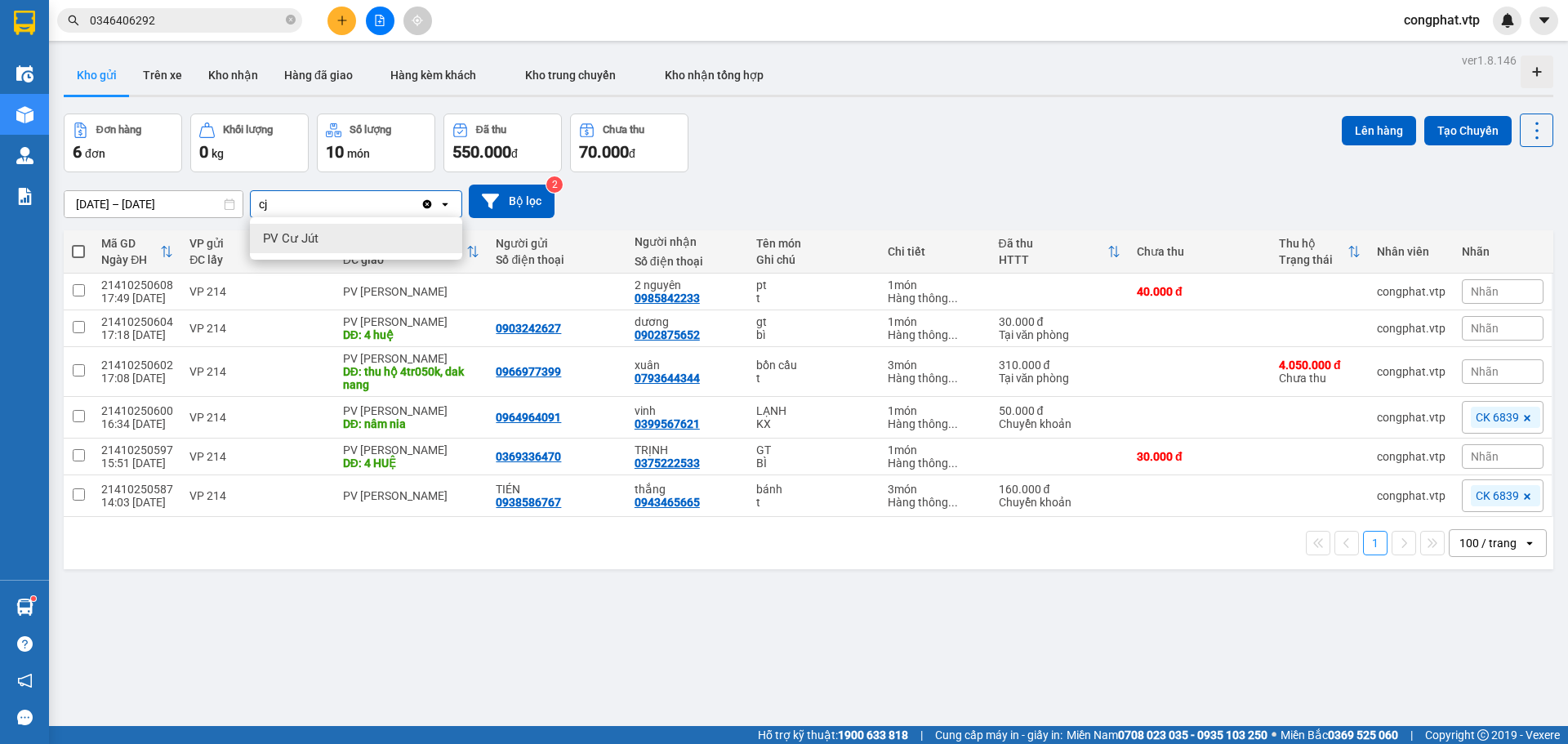
click at [314, 245] on span "PV Cư Jút" at bounding box center [291, 238] width 56 height 16
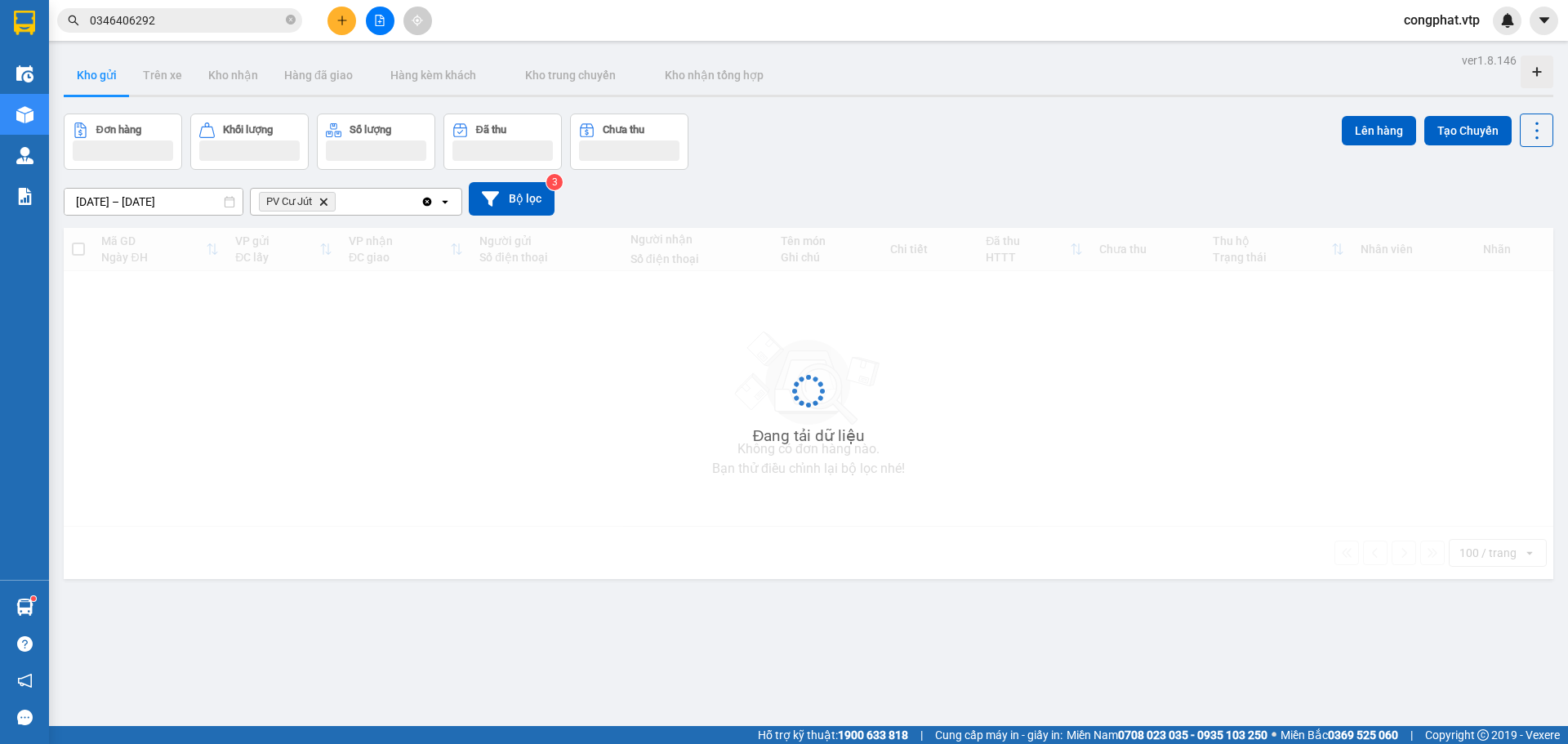
click at [391, 202] on div "PV Cư Jút Delete" at bounding box center [336, 201] width 170 height 26
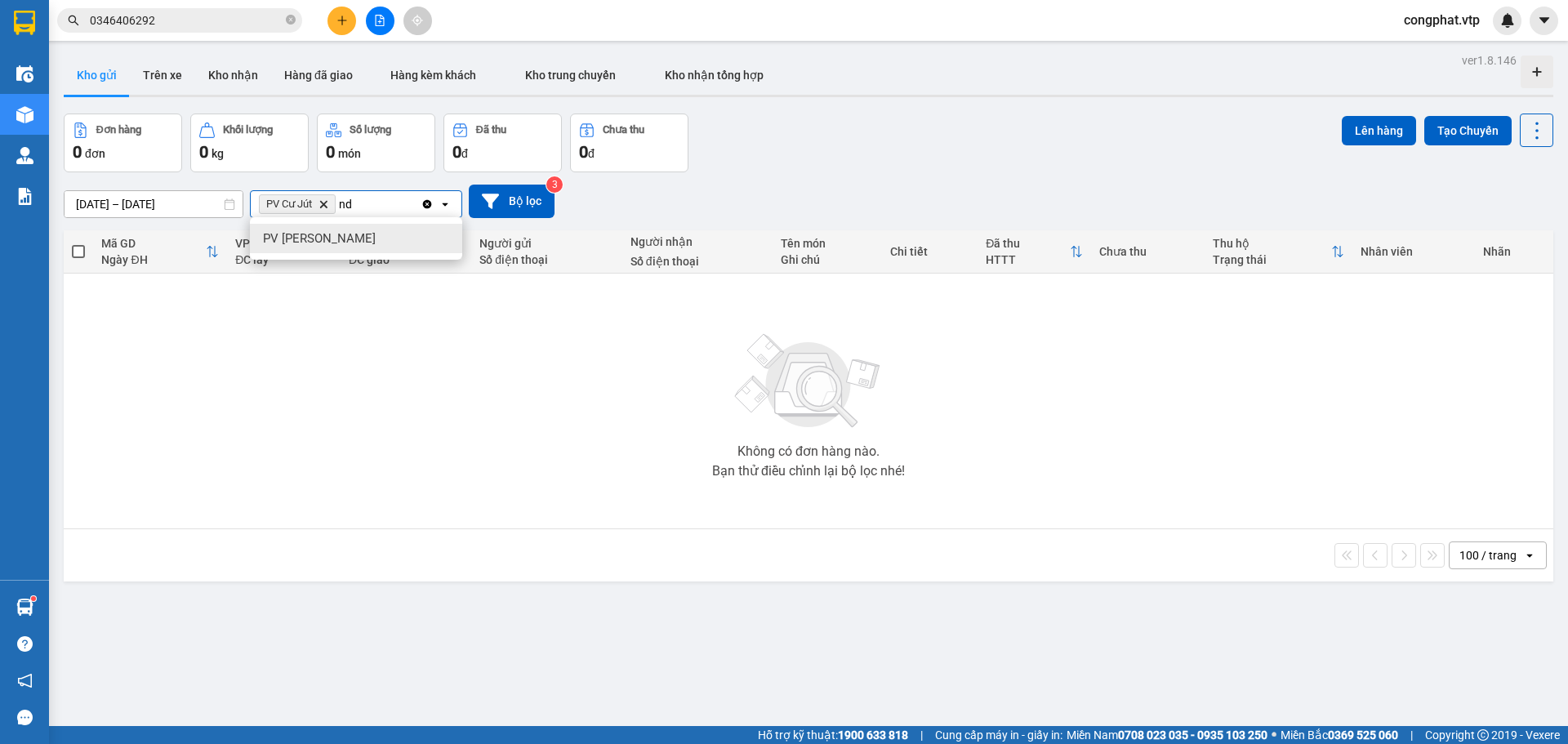
click at [392, 245] on div "PV Nam Đong" at bounding box center [355, 239] width 212 height 30
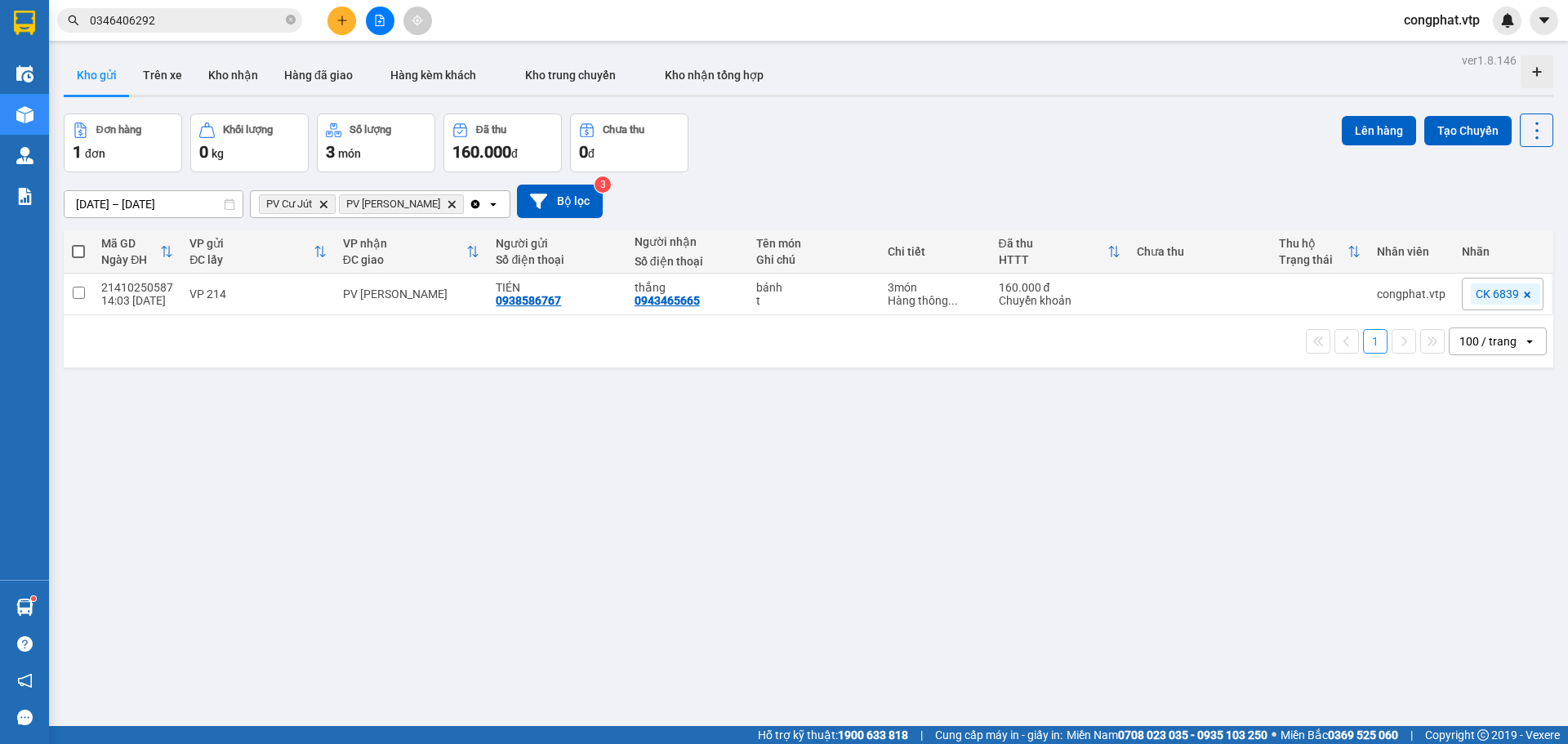
drag, startPoint x: 308, startPoint y: 321, endPoint x: 327, endPoint y: 316, distance: 19.6
click at [311, 321] on div "1 100 / trang open" at bounding box center [808, 342] width 1489 height 53
drag, startPoint x: 338, startPoint y: 298, endPoint x: 680, endPoint y: 276, distance: 342.7
click at [344, 296] on div "PV Nam Đong" at bounding box center [412, 294] width 137 height 13
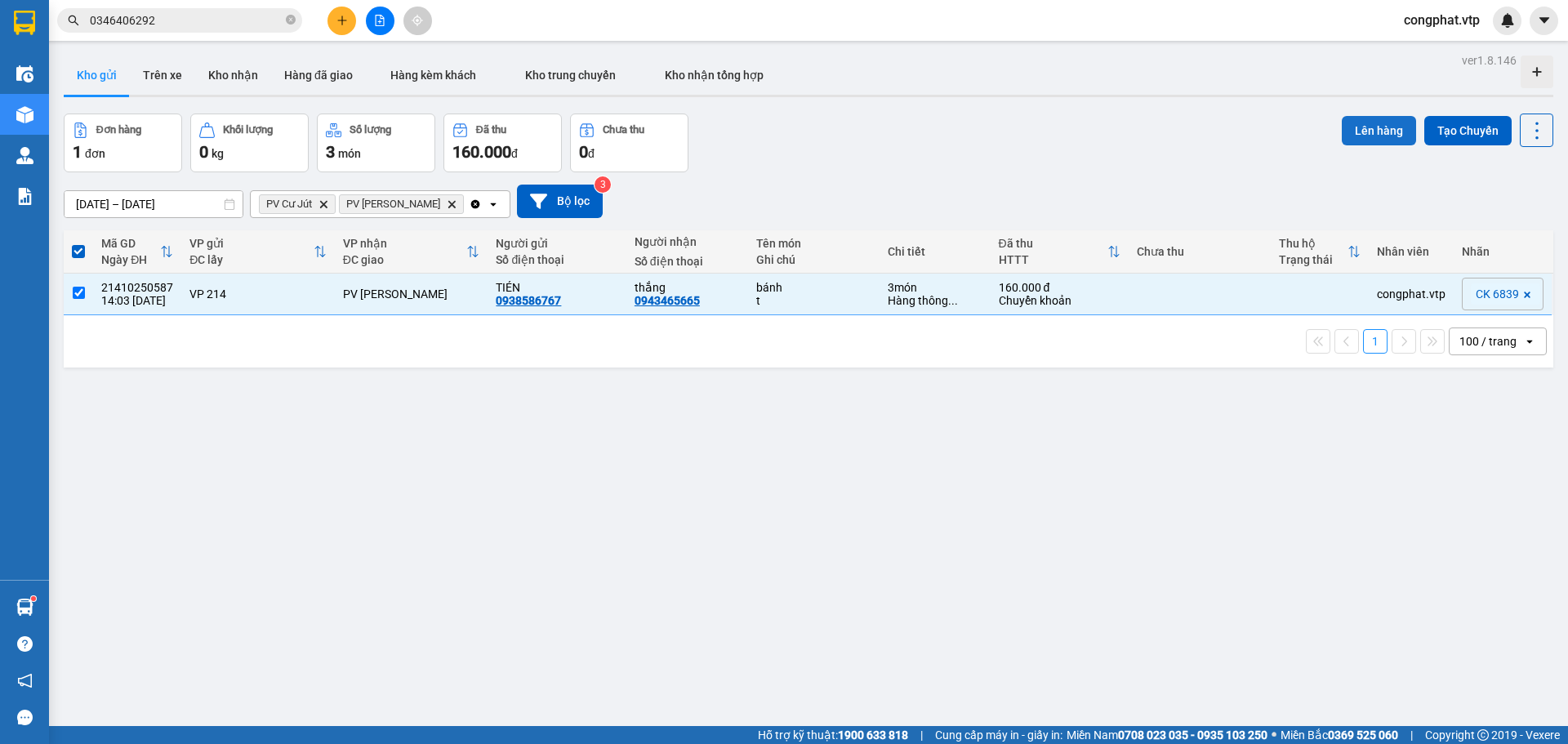
click at [1361, 129] on button "Lên hàng" at bounding box center [1379, 130] width 75 height 30
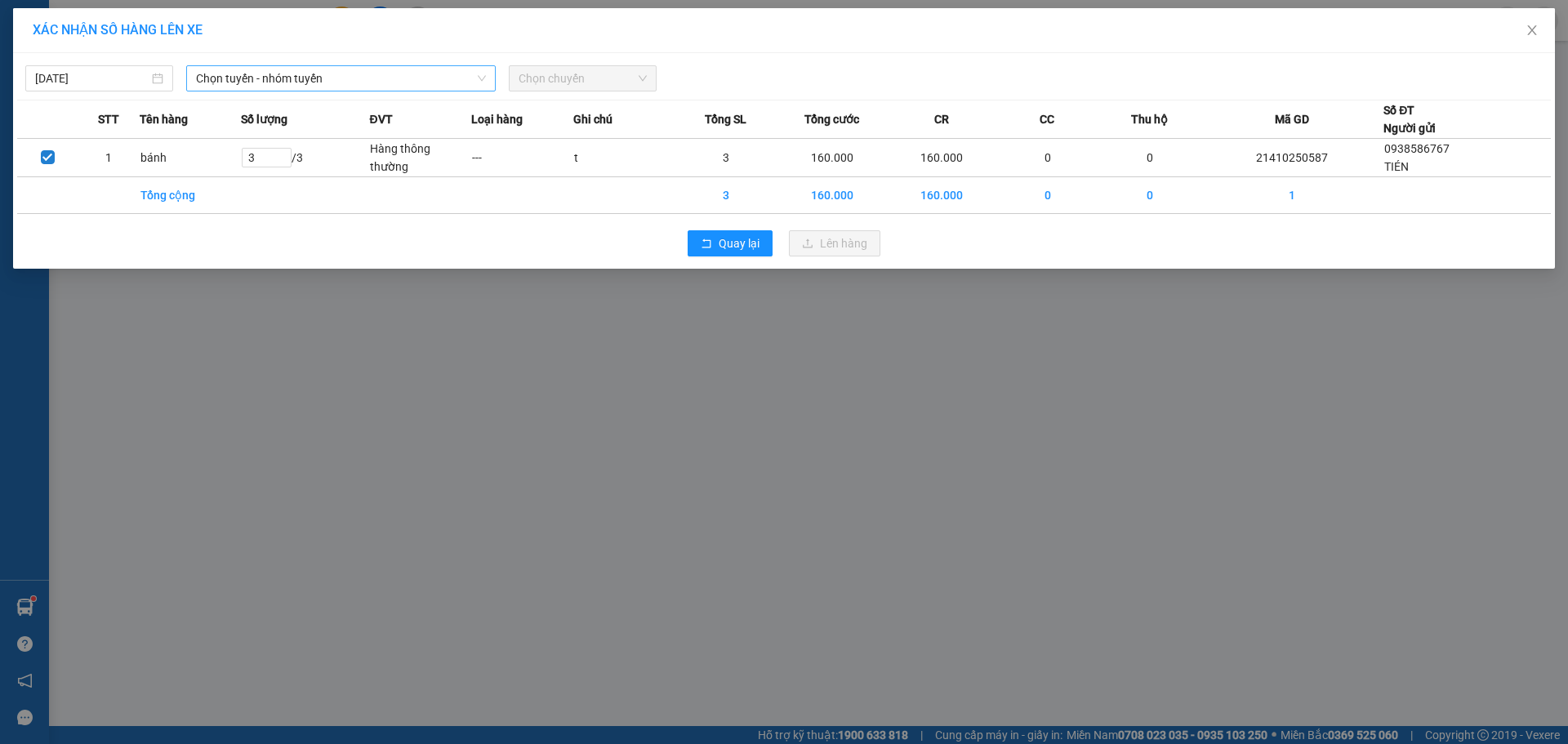
click at [411, 87] on span "Chọn tuyến - nhóm tuyến" at bounding box center [340, 78] width 290 height 25
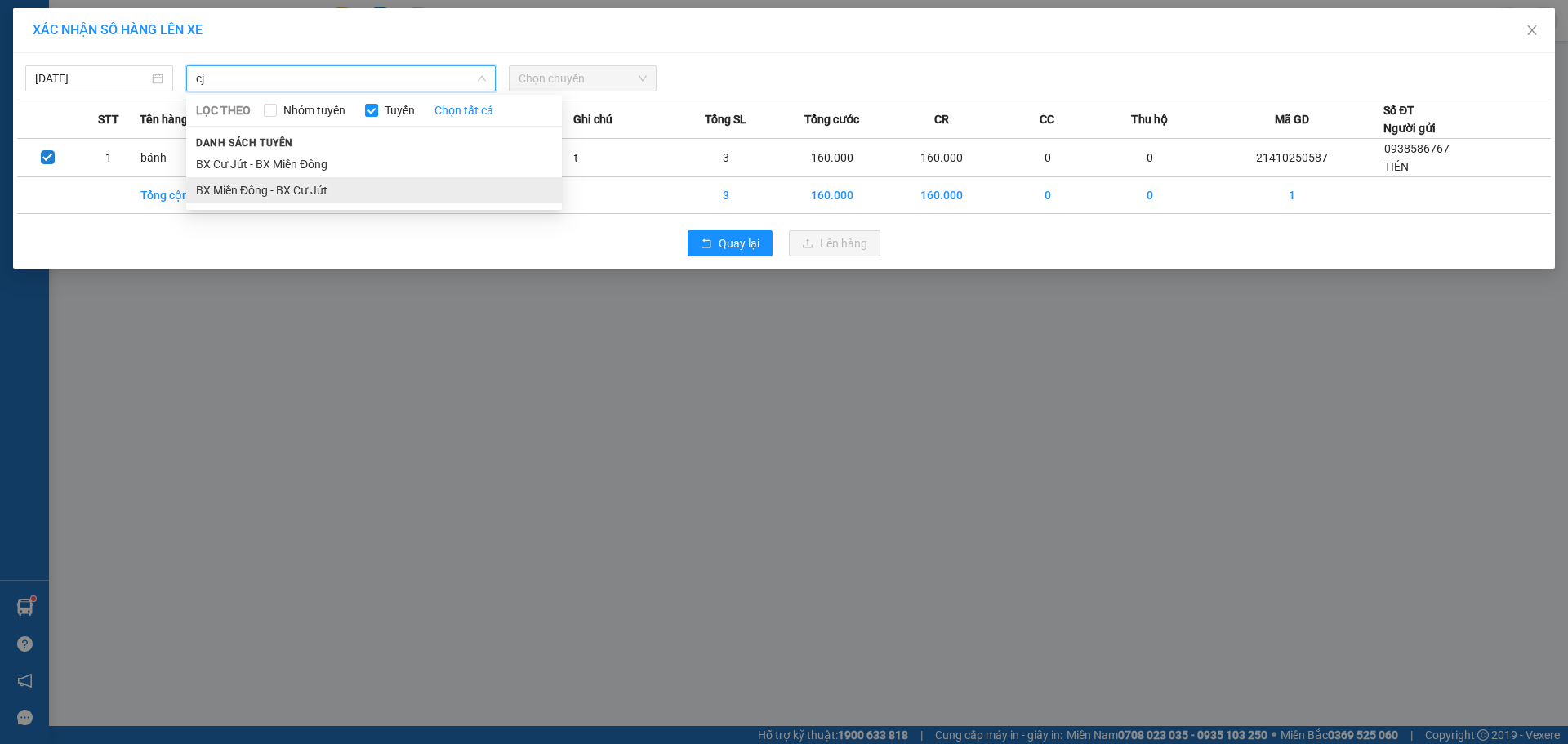
click at [372, 184] on li "BX Miền Đông - BX Cư Jút" at bounding box center [373, 190] width 375 height 26
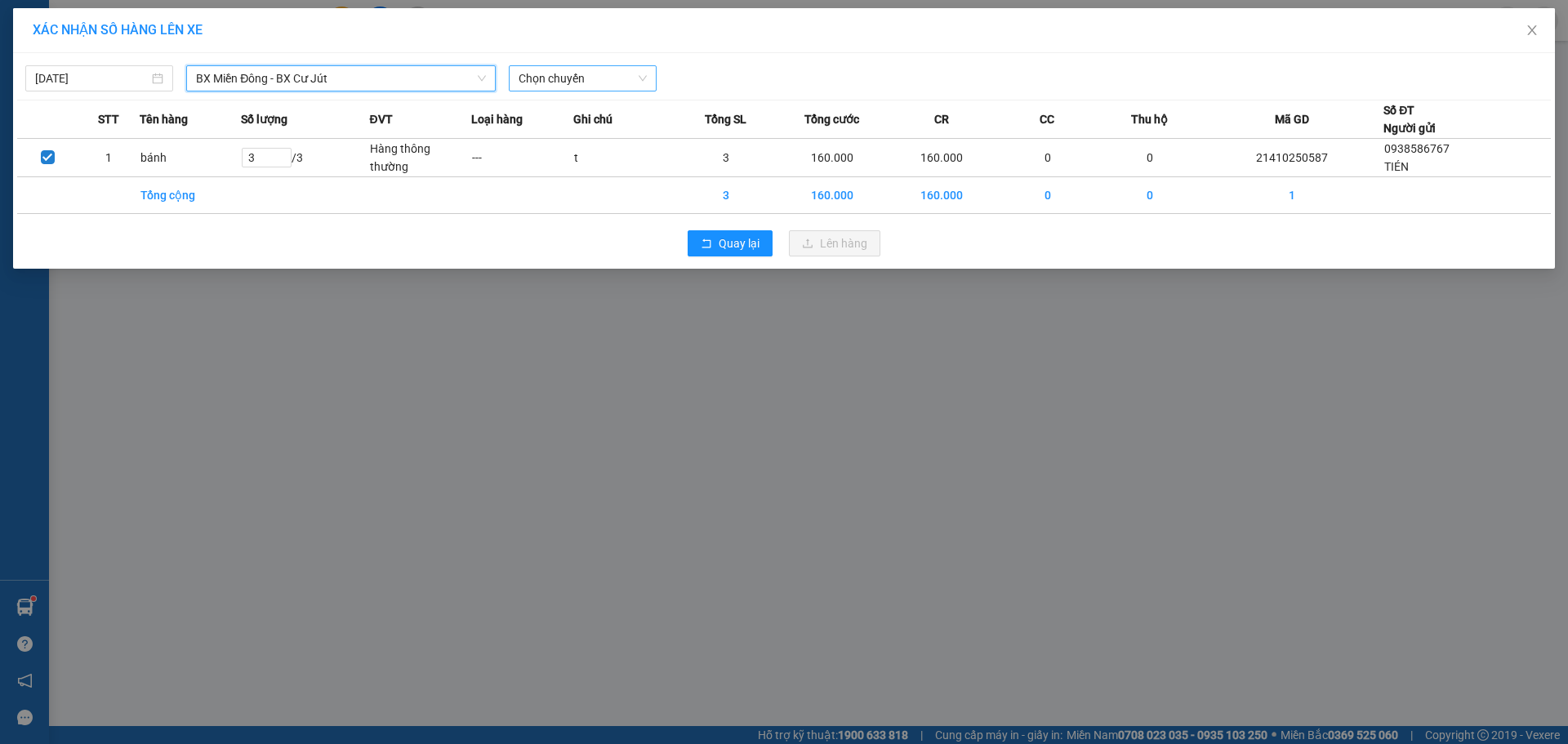
click at [562, 87] on span "Chọn chuyến" at bounding box center [582, 78] width 128 height 25
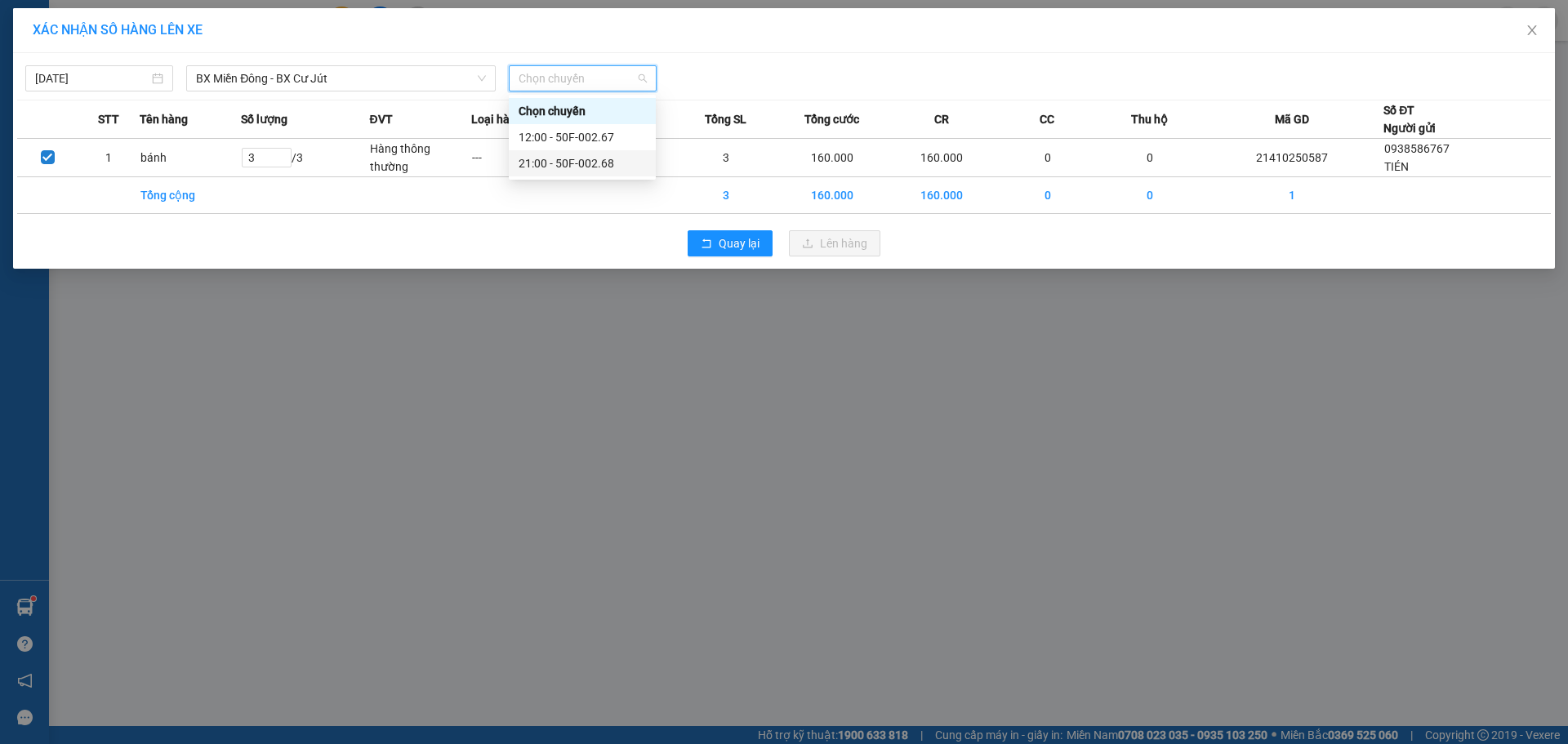
click at [579, 170] on div "21:00 - 50F-002.68" at bounding box center [582, 163] width 127 height 18
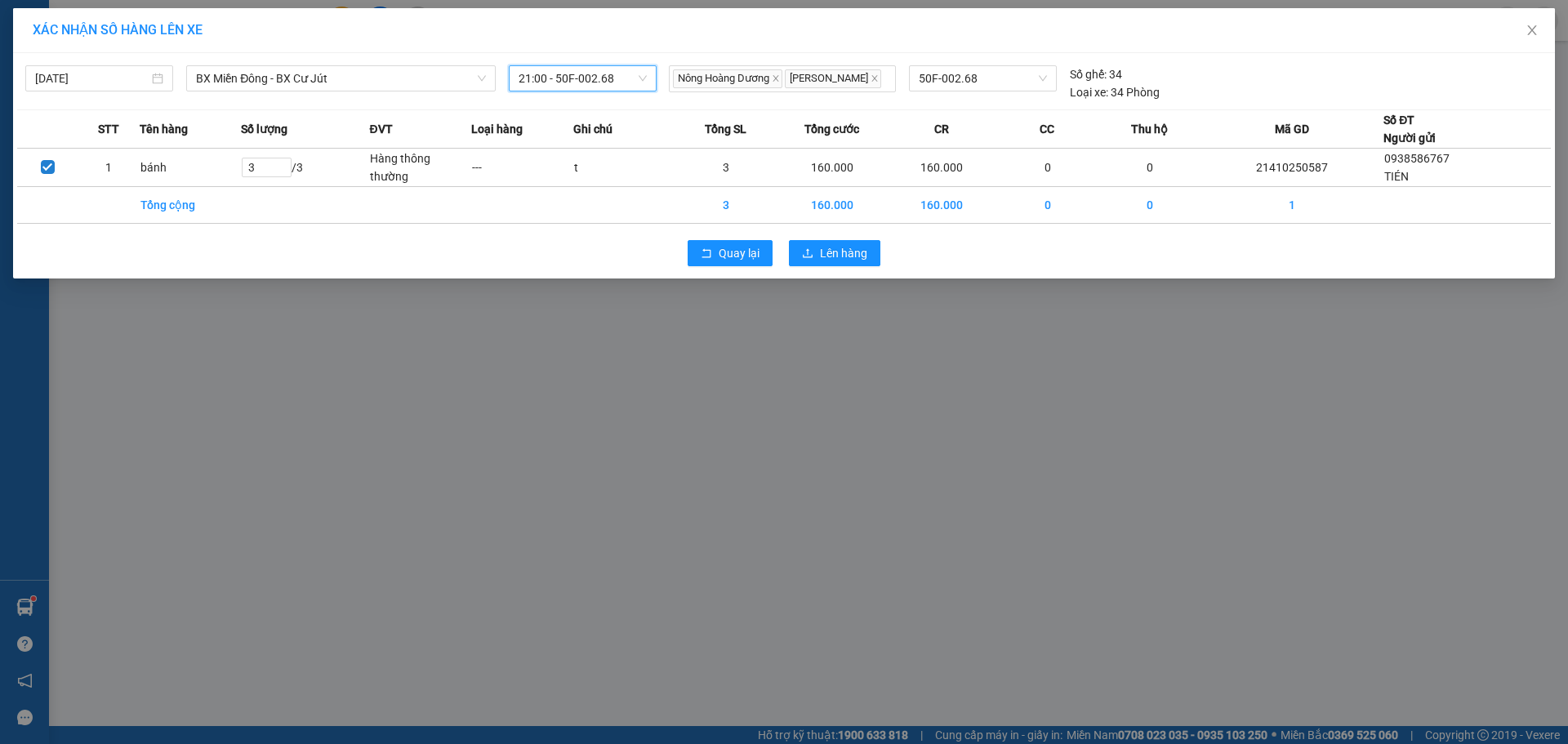
click at [820, 239] on div "Quay lại Lên hàng" at bounding box center [784, 253] width 1534 height 43
click at [848, 270] on div "Quay lại Lên hàng" at bounding box center [784, 253] width 1534 height 43
click at [844, 257] on span "Lên hàng" at bounding box center [844, 253] width 48 height 18
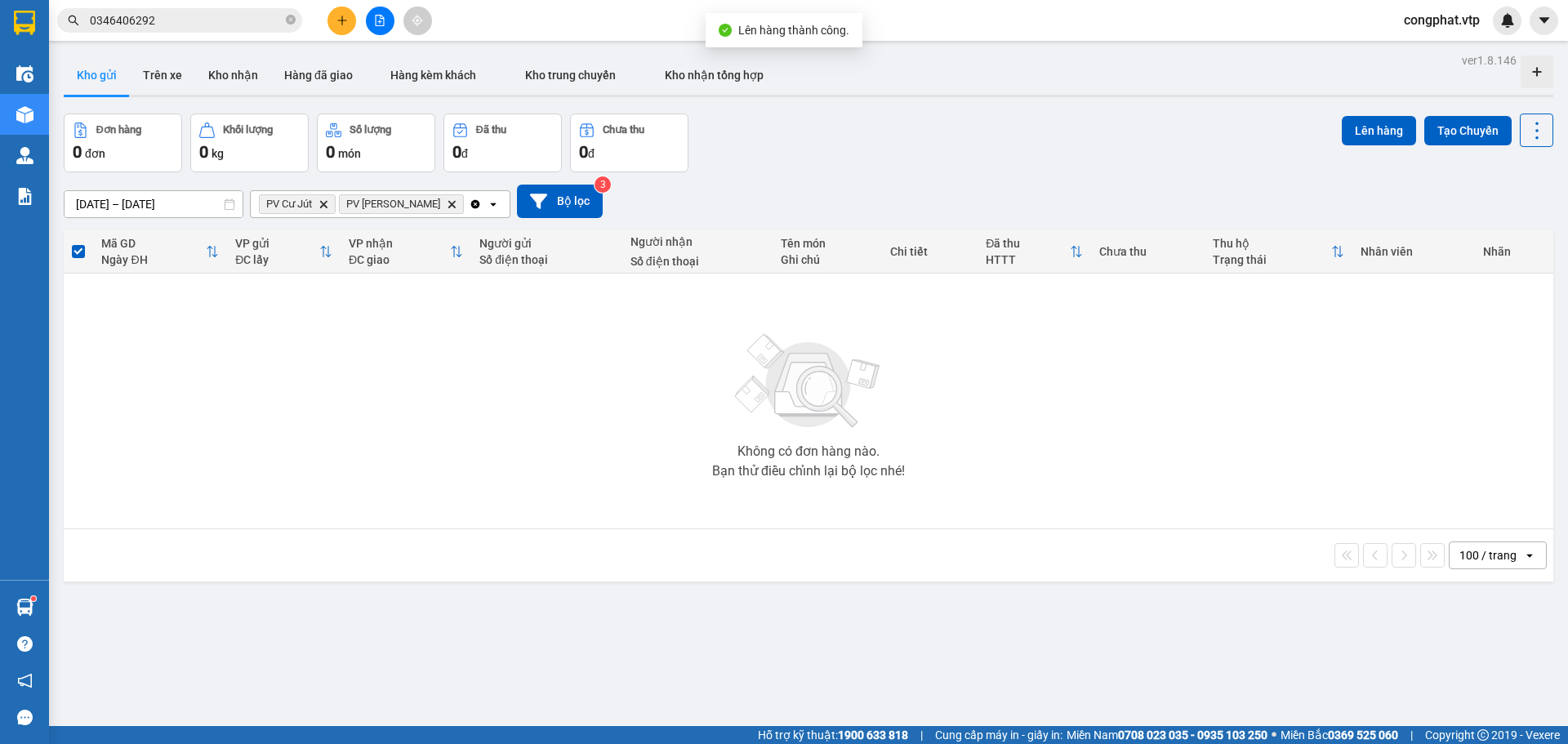
click at [322, 201] on icon "Delete" at bounding box center [324, 204] width 10 height 10
click at [366, 201] on icon "Delete" at bounding box center [371, 204] width 10 height 10
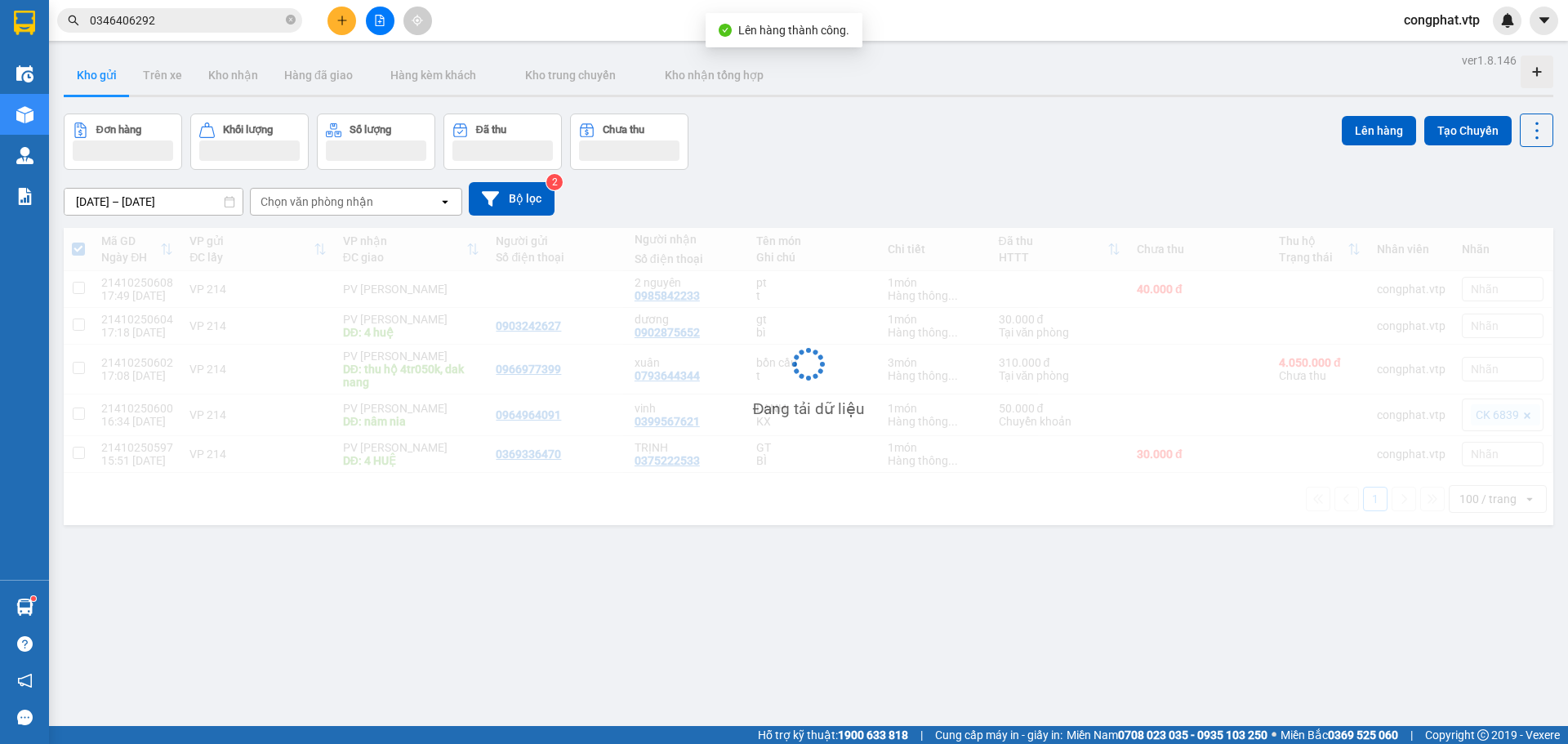
click at [342, 201] on div "Chọn văn phòng nhận" at bounding box center [317, 201] width 112 height 16
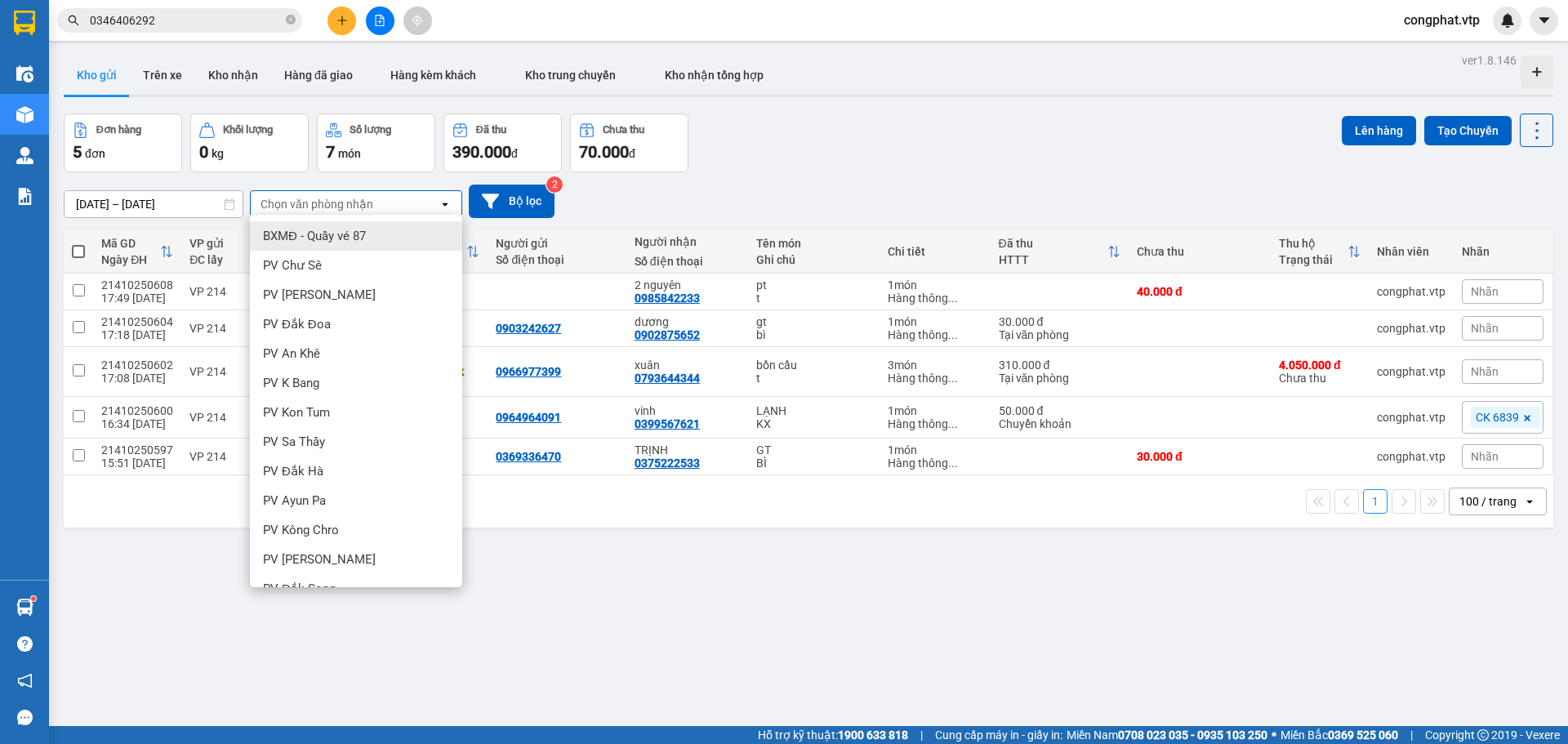
click at [1004, 177] on div "[DATE] – [DATE] Press the down arrow key to interact with the calendar and sele…" at bounding box center [808, 201] width 1489 height 58
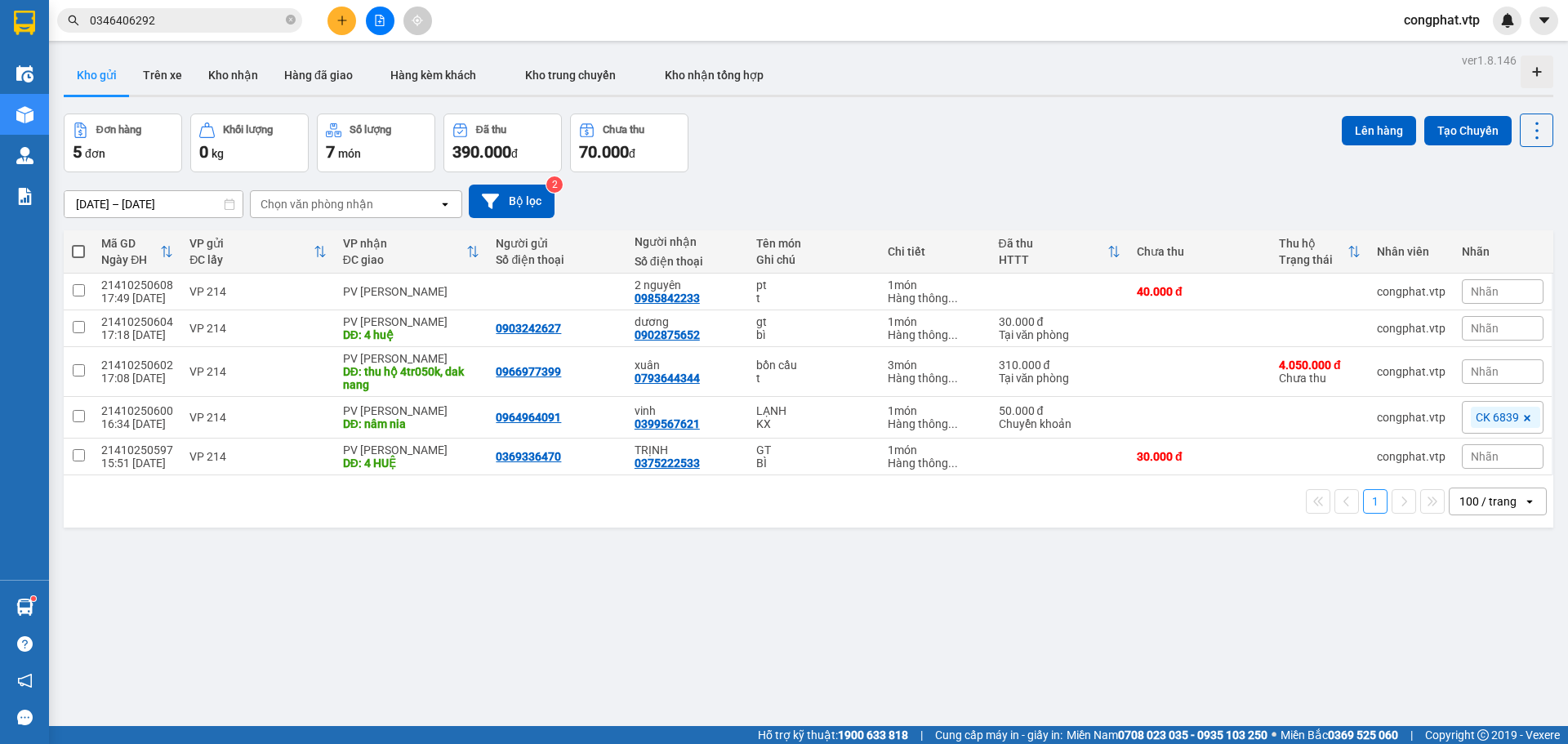
click at [80, 252] on span at bounding box center [78, 251] width 13 height 13
click at [79, 243] on input "checkbox" at bounding box center [79, 243] width 0 height 0
checkbox input "true"
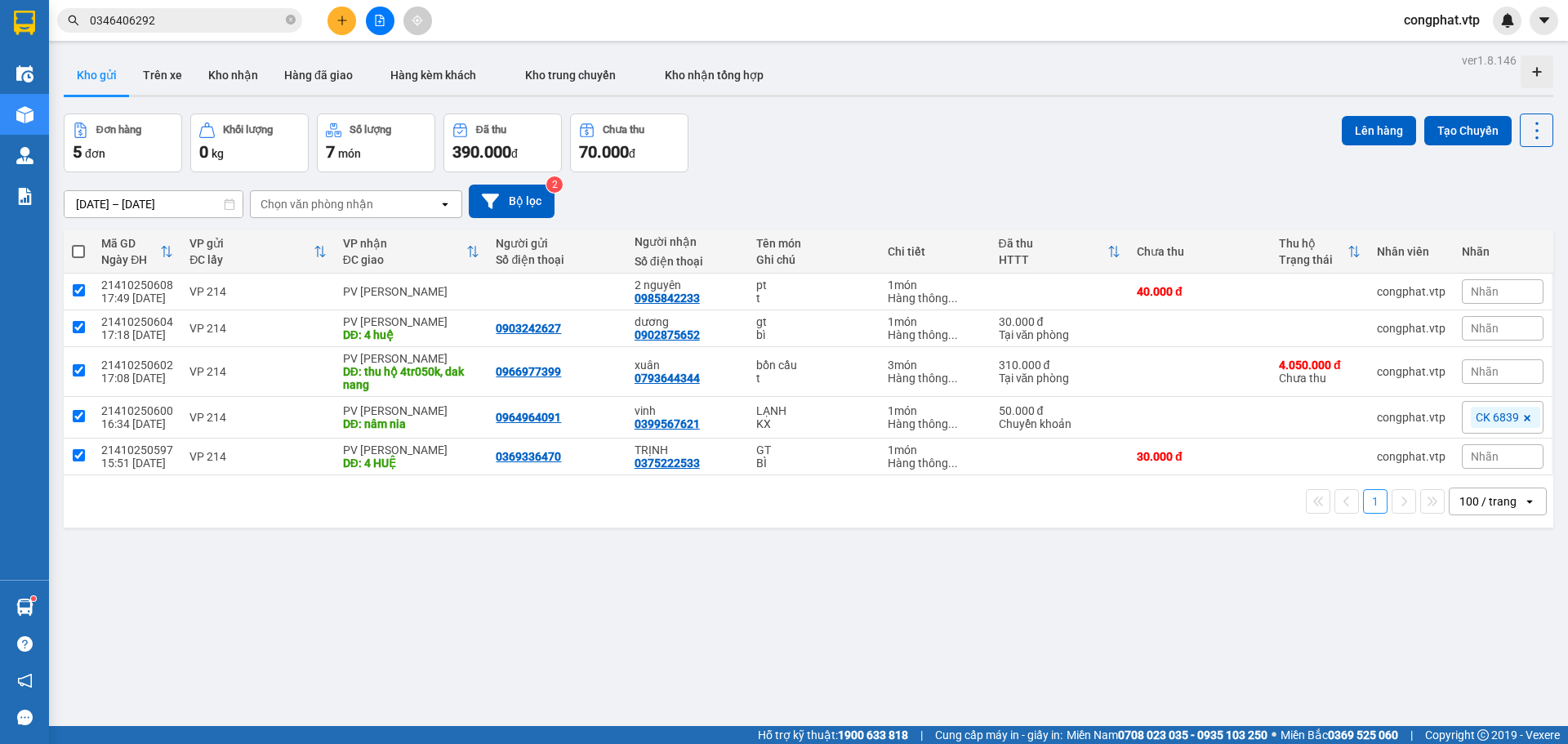
checkbox input "true"
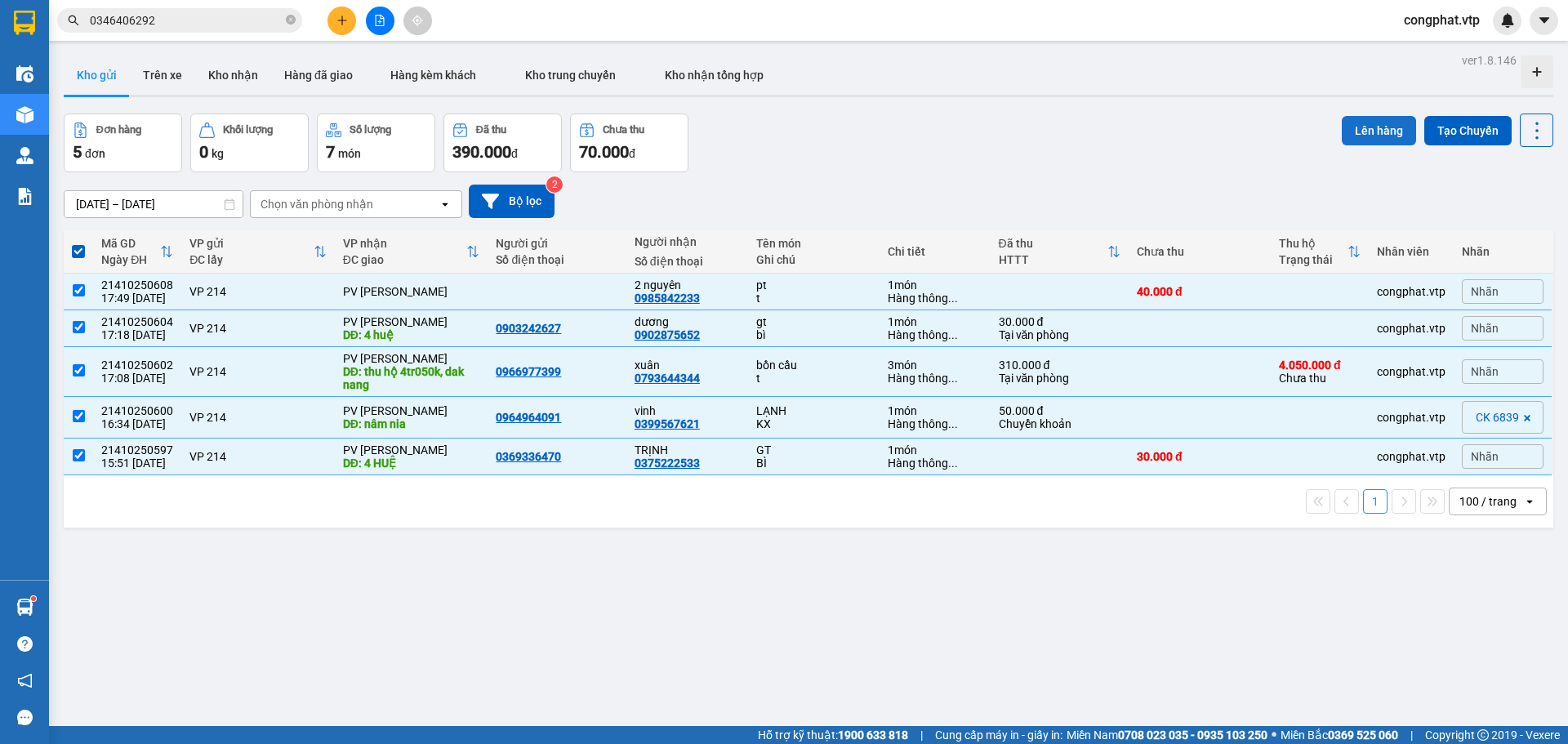
click at [1369, 138] on button "Lên hàng" at bounding box center [1379, 130] width 75 height 30
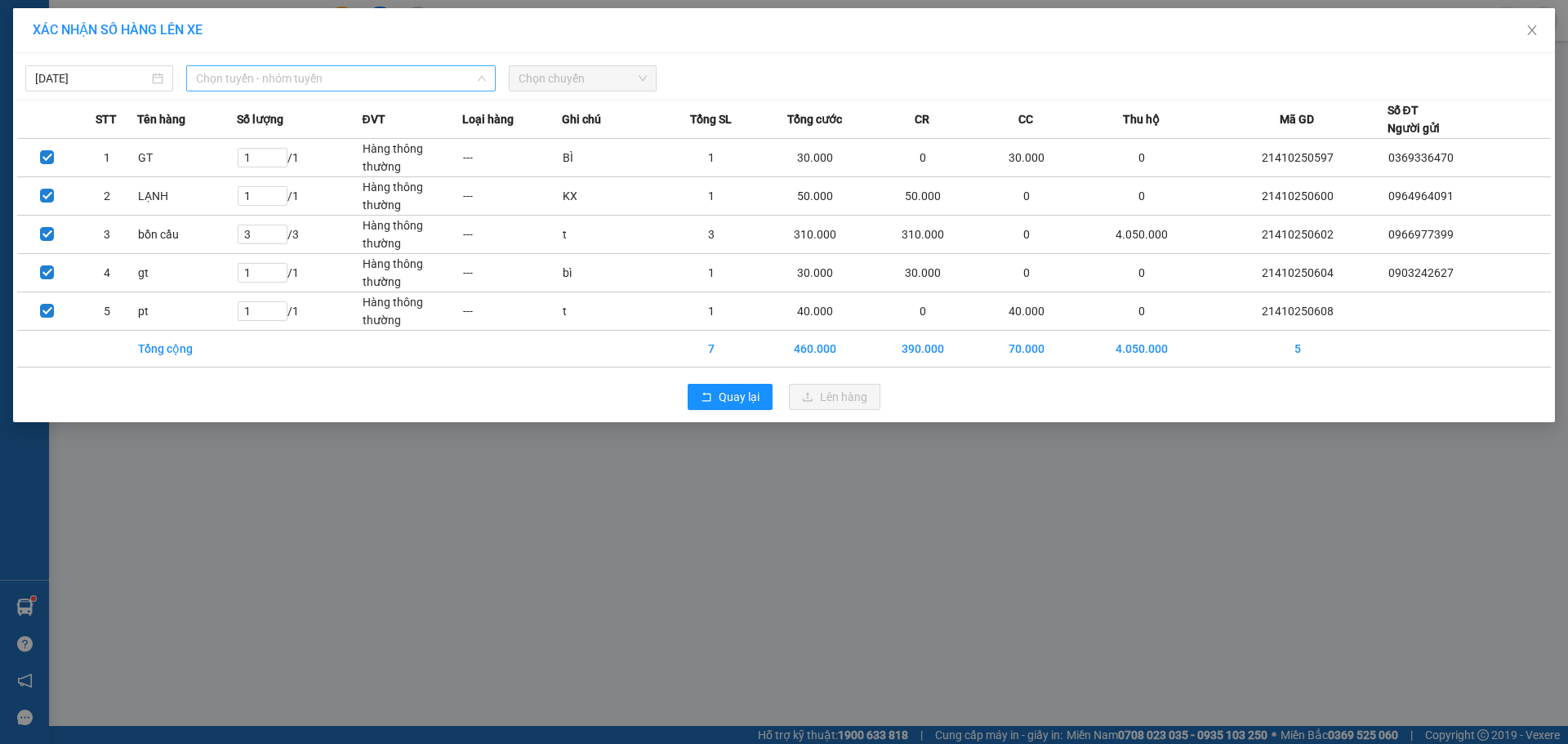
click at [458, 84] on span "Chọn tuyến - nhóm tuyến" at bounding box center [340, 78] width 290 height 25
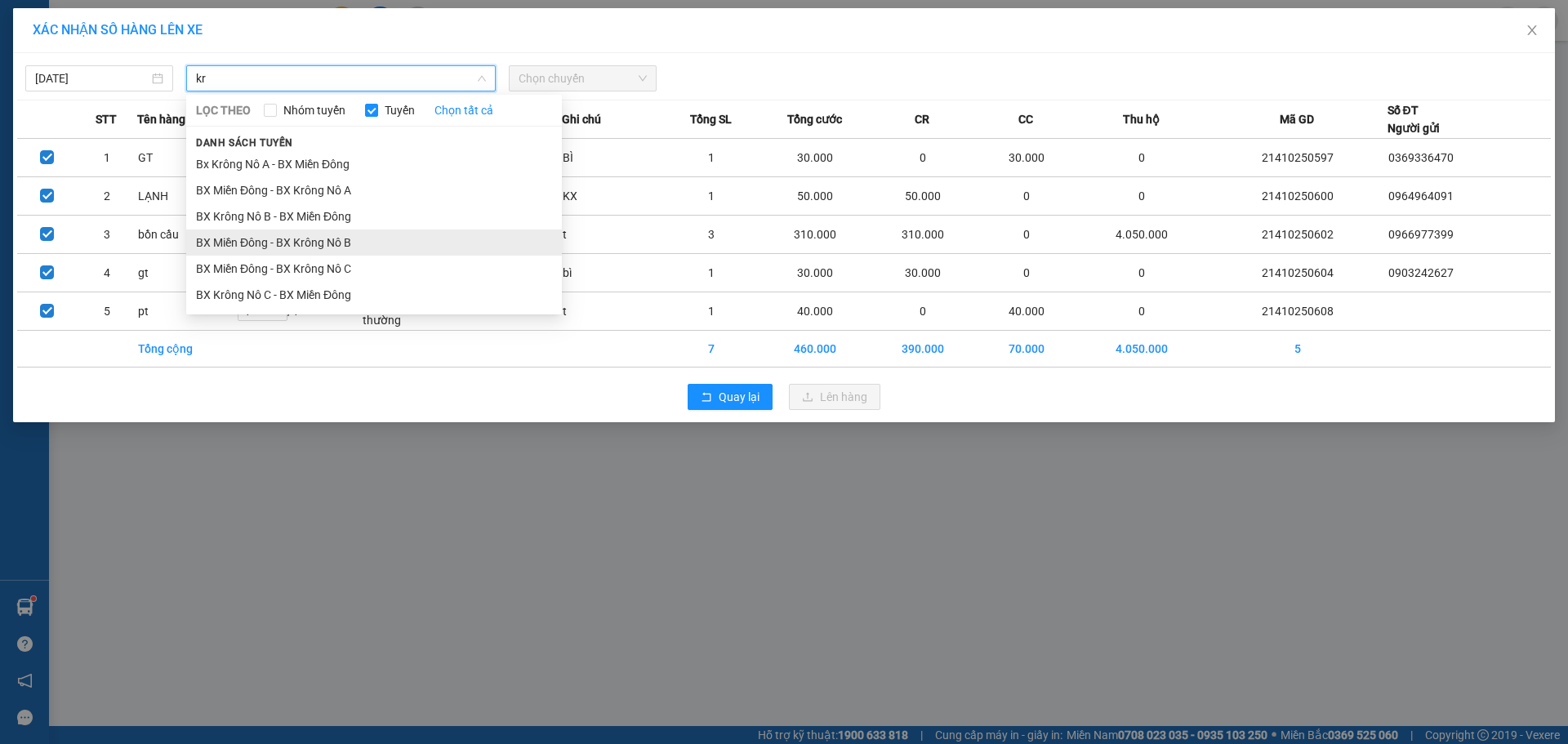
type input "kr"
click at [354, 243] on li "BX Miền Đông - BX Krông Nô B" at bounding box center [373, 243] width 375 height 26
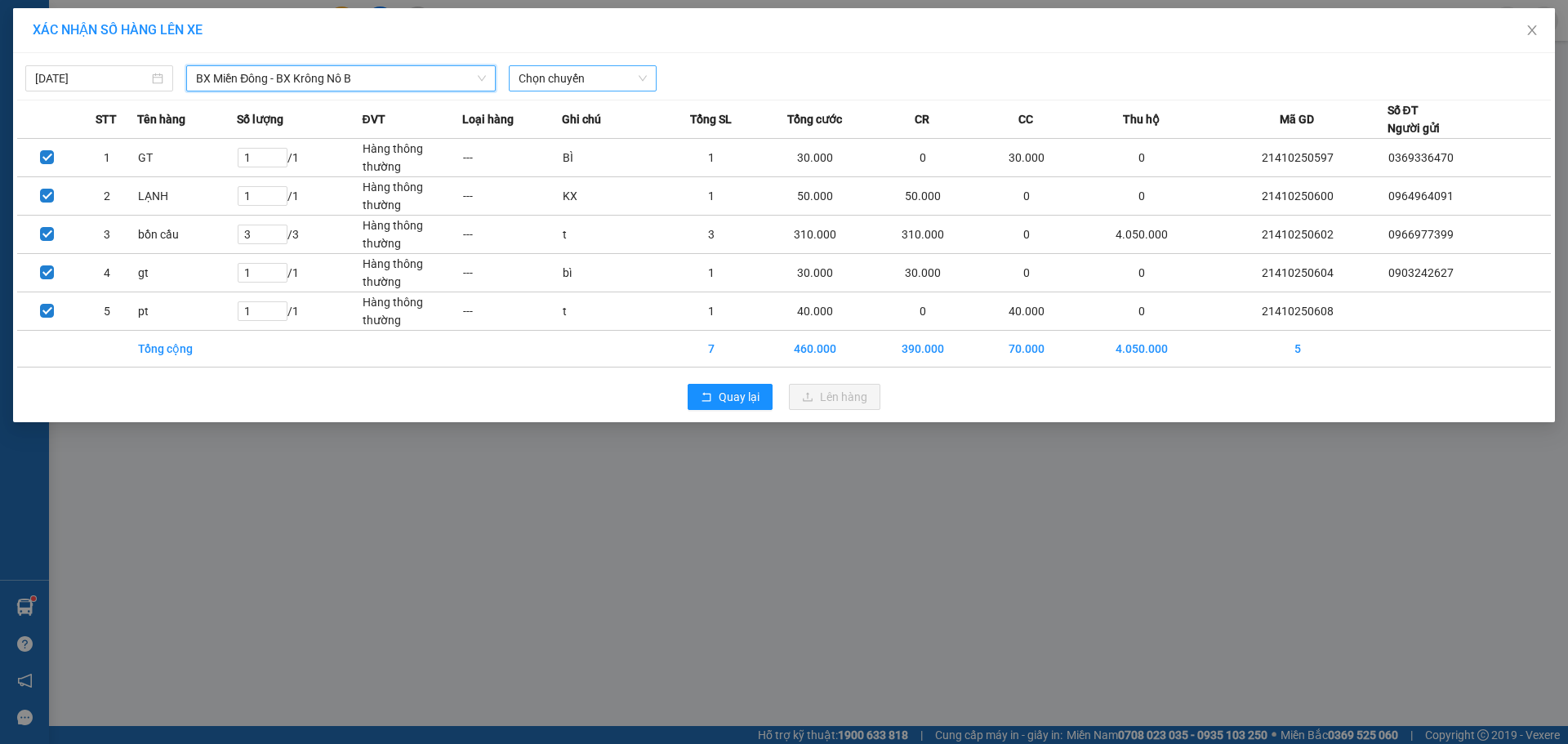
click at [554, 71] on span "Chọn chuyến" at bounding box center [582, 78] width 128 height 25
click at [574, 128] on div "20:30 - 51B-152.80" at bounding box center [582, 137] width 127 height 18
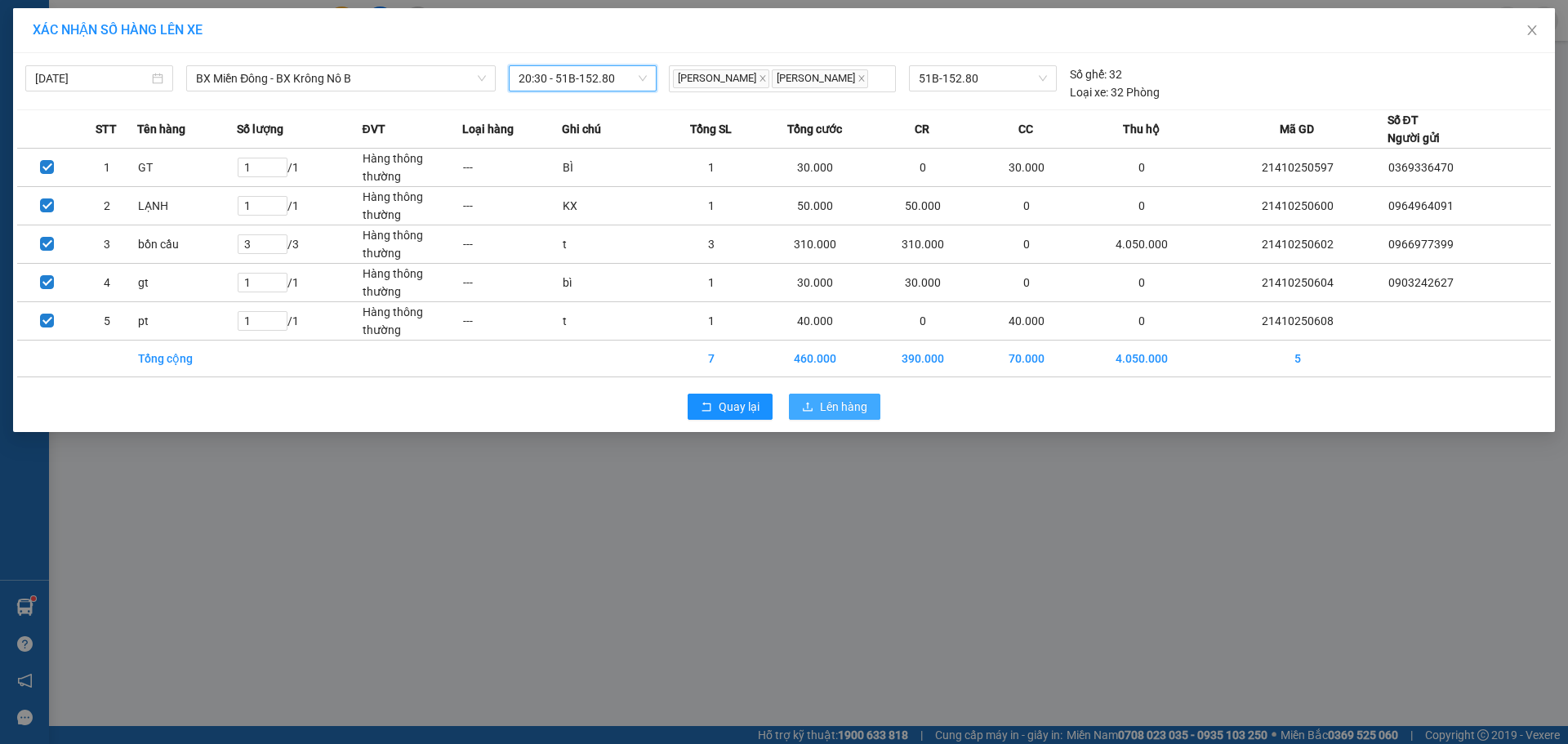
click at [833, 402] on span "Lên hàng" at bounding box center [844, 407] width 48 height 18
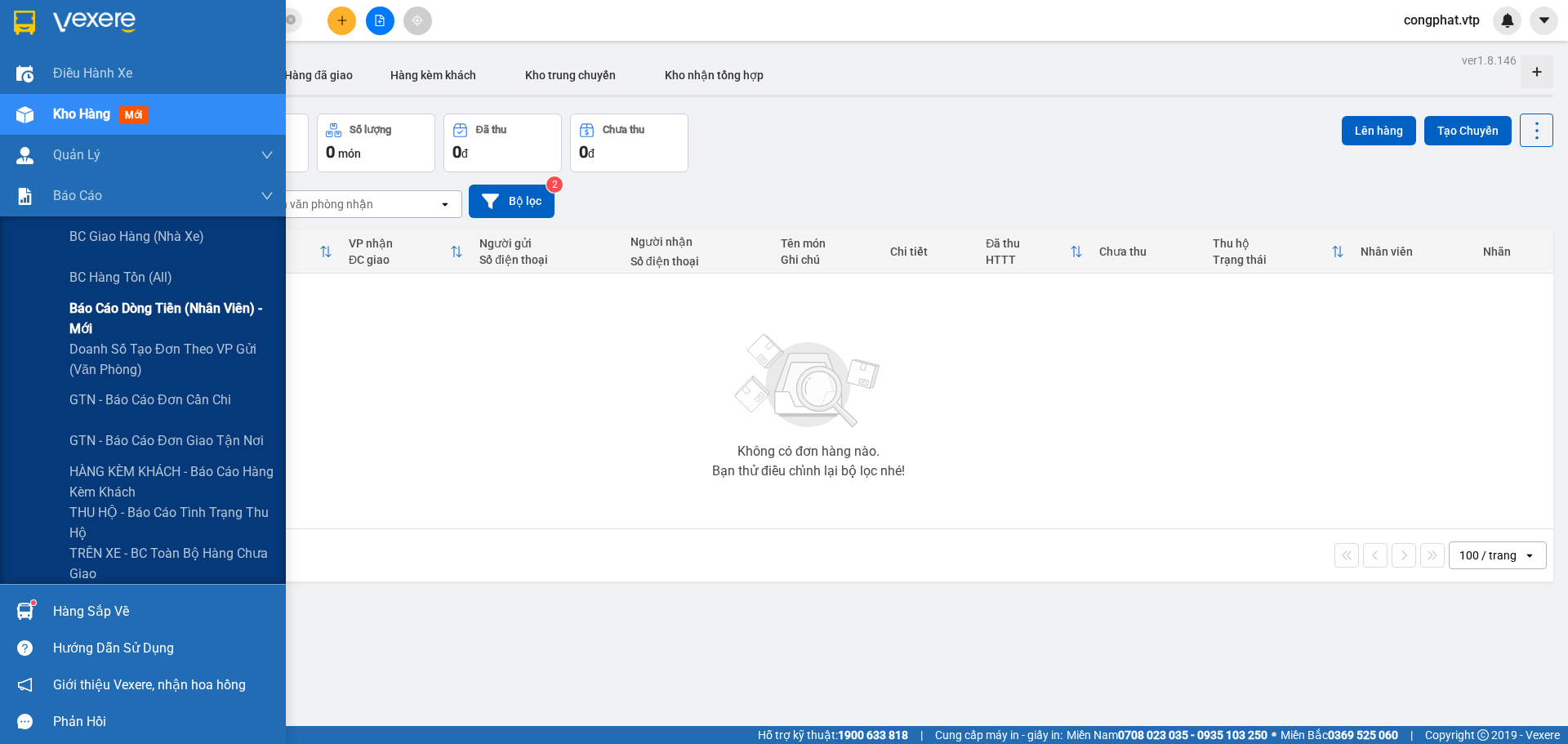
click at [102, 310] on span "Báo cáo dòng tiền (nhân viên) - mới" at bounding box center [171, 318] width 204 height 41
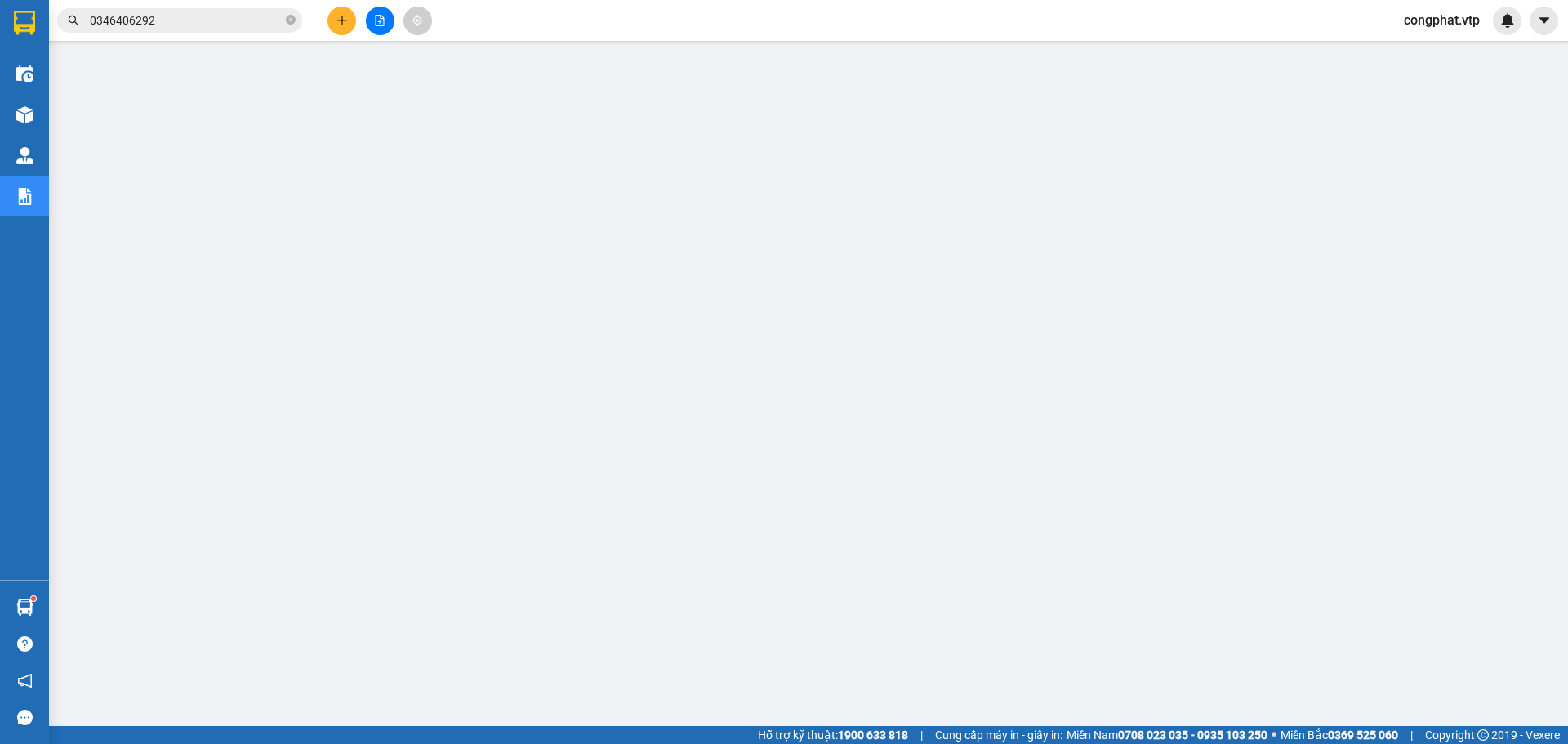
drag, startPoint x: 1438, startPoint y: 35, endPoint x: 1425, endPoint y: 36, distance: 13.0
click at [1442, 34] on div "Kết quả tìm kiếm ( 1 ) Bộ lọc Mã ĐH Trạng thái Món hàng Thu hộ Tổng cước Chưa c…" at bounding box center [784, 20] width 1568 height 41
click at [1429, 27] on span "congphat.vtp" at bounding box center [1442, 20] width 103 height 21
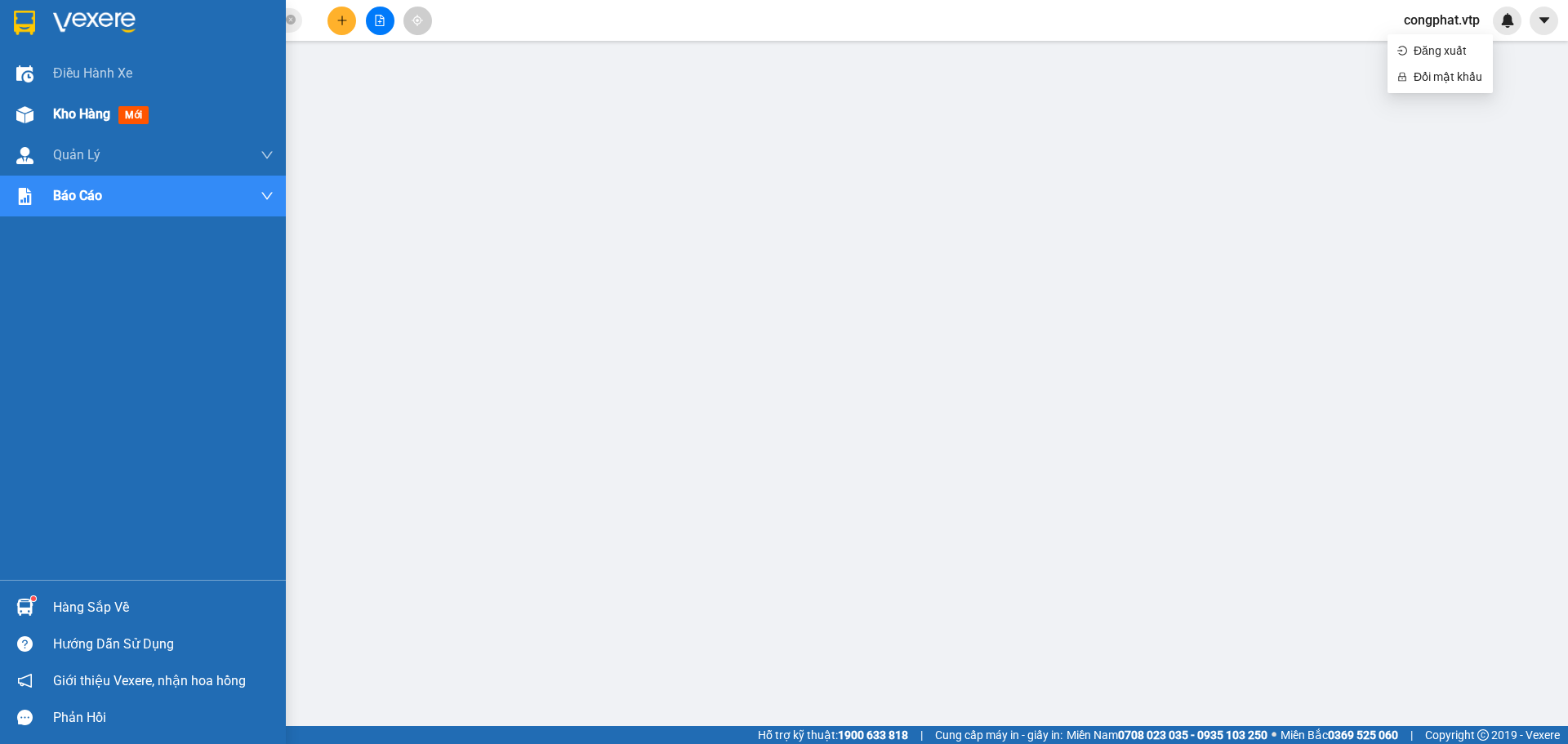
click at [65, 113] on span "Kho hàng" at bounding box center [81, 115] width 57 height 16
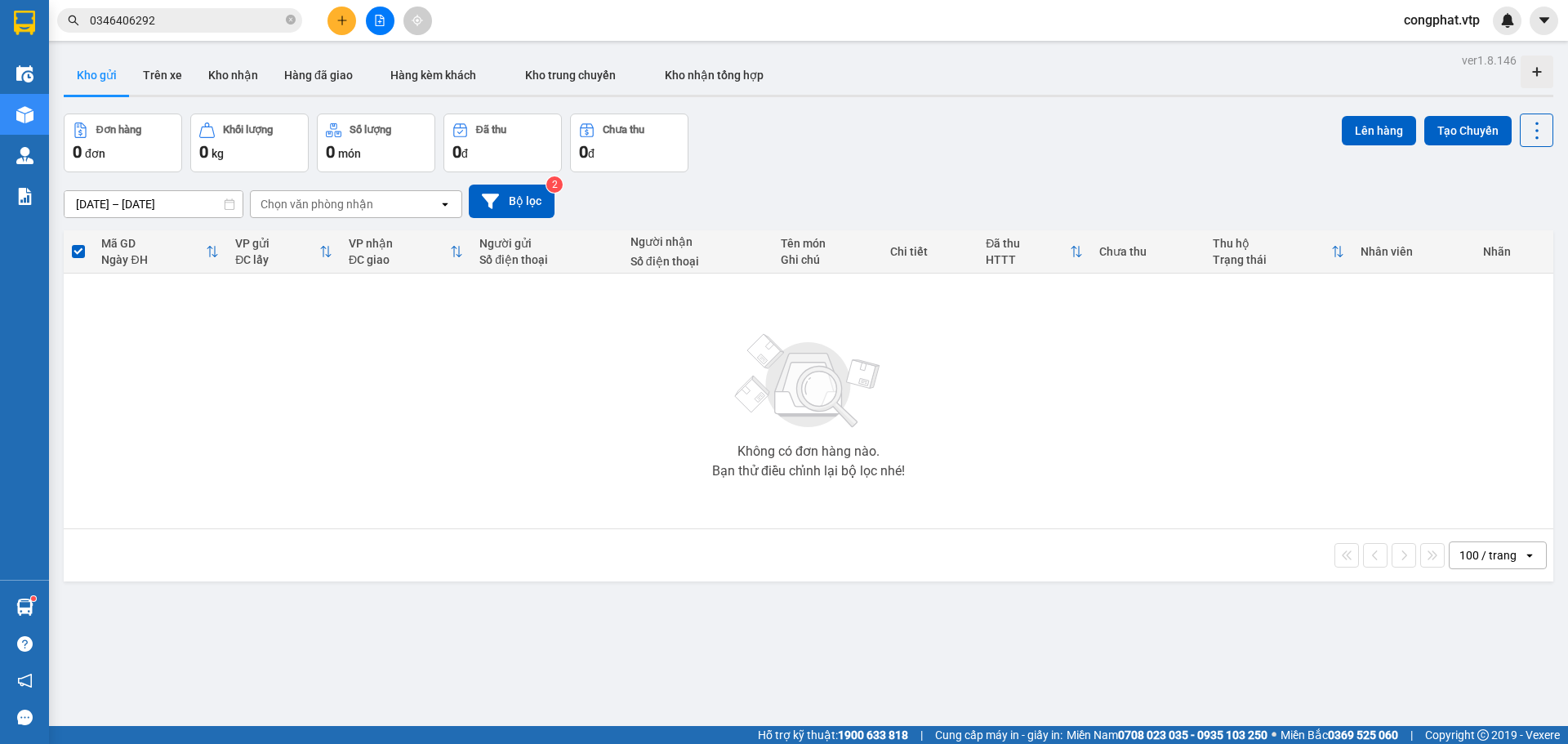
click at [1439, 22] on span "congphat.vtp" at bounding box center [1442, 20] width 103 height 21
click at [1438, 39] on li "Đăng xuất" at bounding box center [1441, 51] width 106 height 26
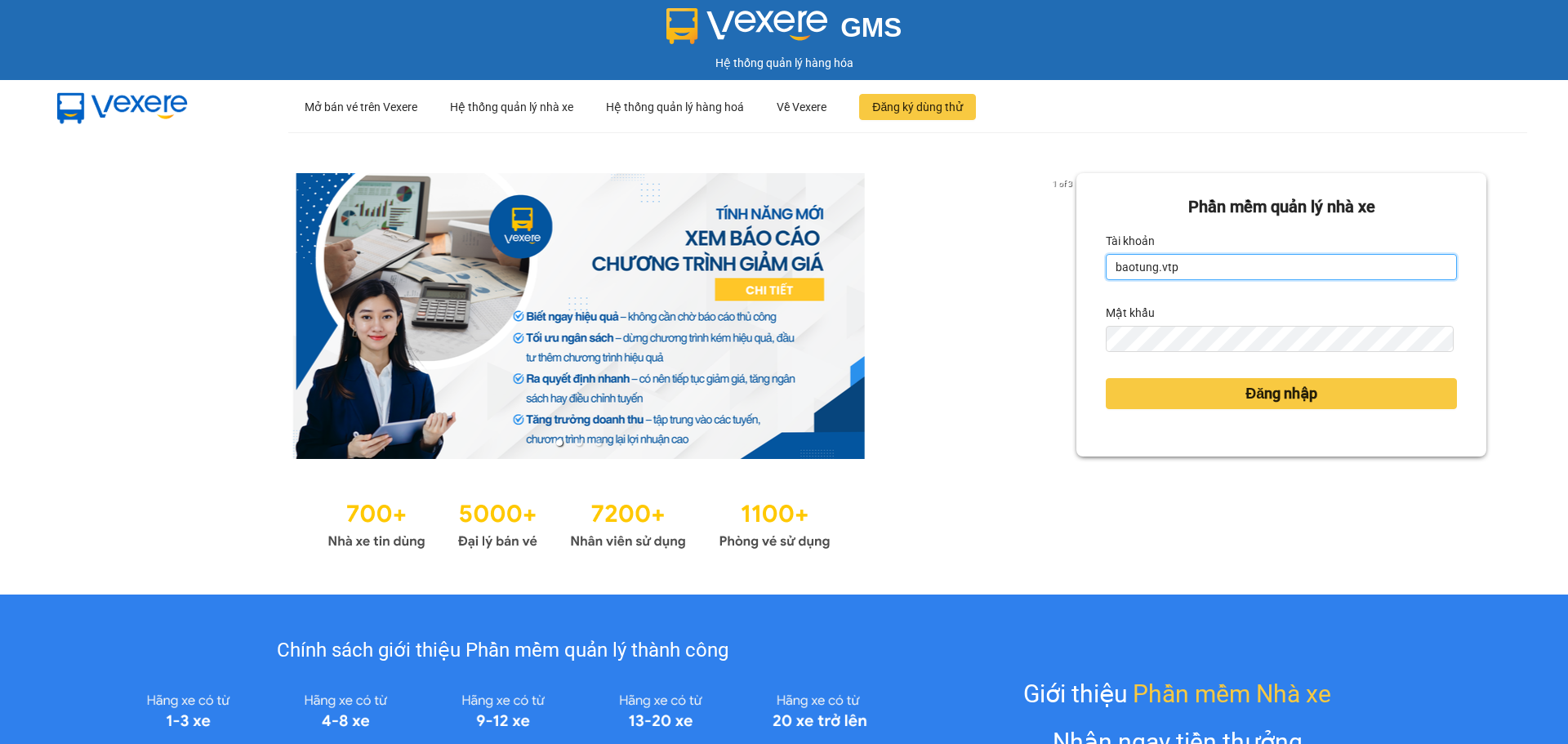
drag, startPoint x: 1227, startPoint y: 258, endPoint x: 1086, endPoint y: 269, distance: 141.4
click at [1086, 269] on div "Phần mềm quản lý nhà xe Tài khoản baotung.vtp Mật khẩu Đăng nhập" at bounding box center [1281, 315] width 410 height 284
type input "congphat.vtp"
click at [1226, 322] on div "Mật khẩu" at bounding box center [1281, 313] width 351 height 26
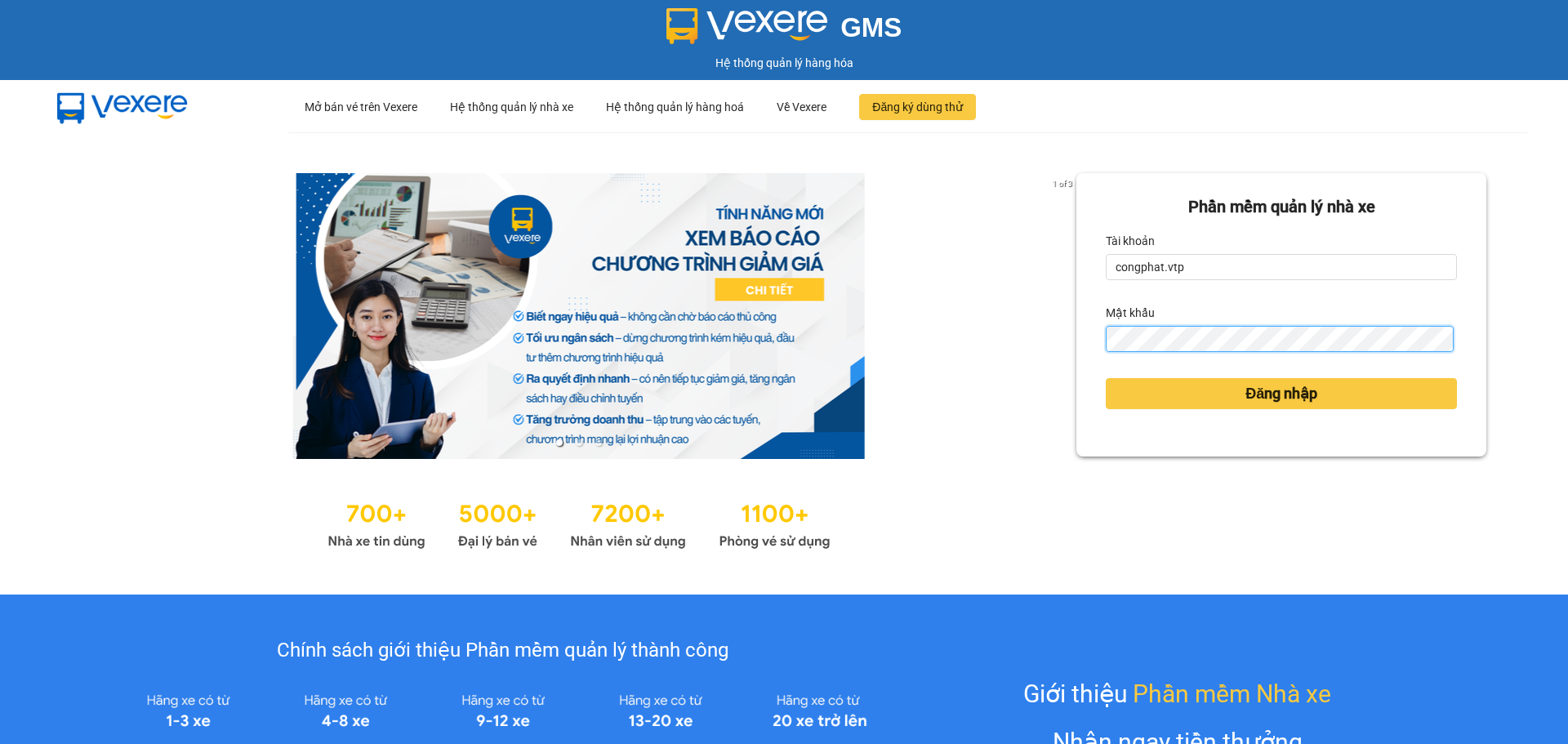
click at [1090, 365] on div "Phần mềm quản lý nhà xe Tài khoản congphat.vtp Mật khẩu Đăng nhập" at bounding box center [1281, 315] width 410 height 284
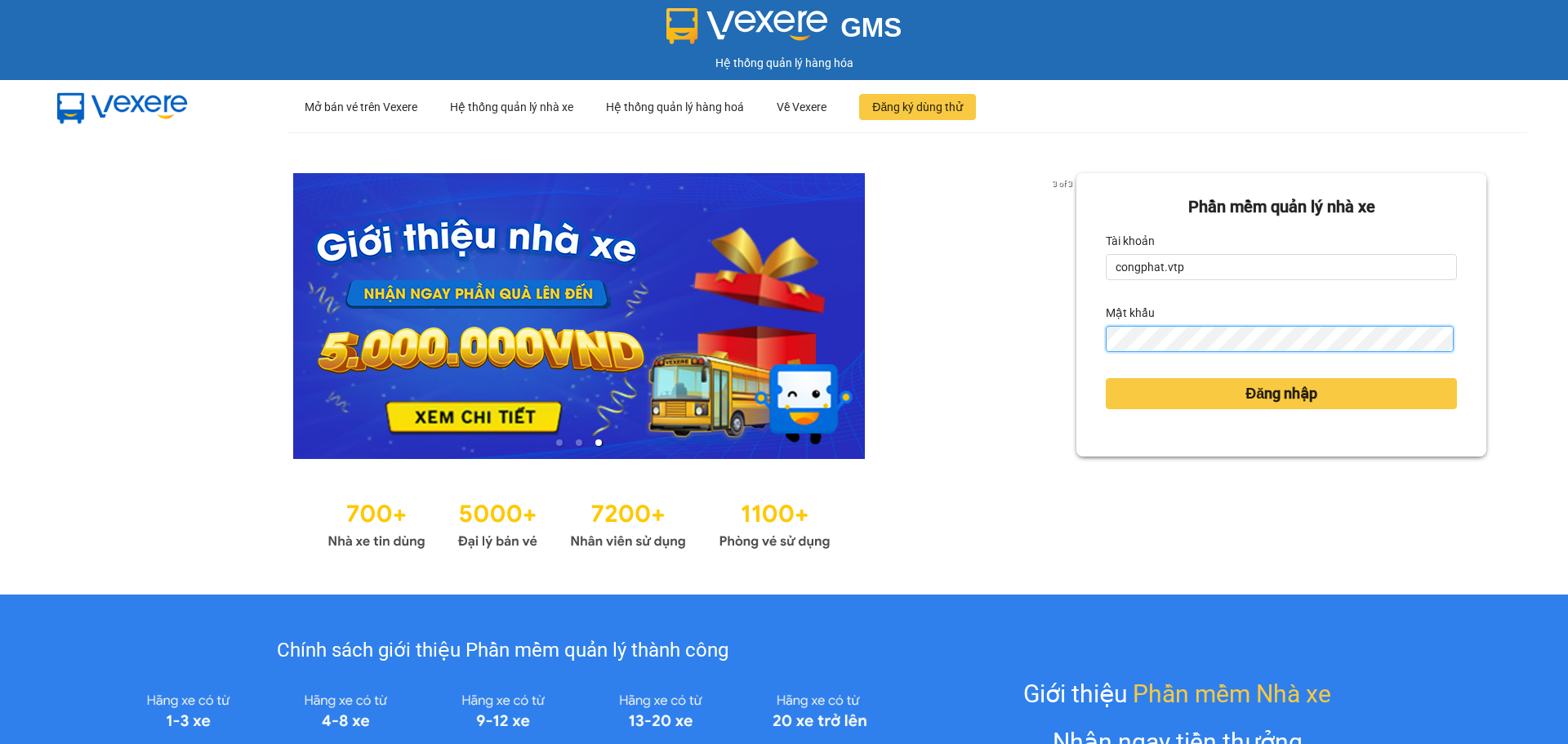
click at [1106, 378] on button "Đăng nhập" at bounding box center [1281, 393] width 351 height 31
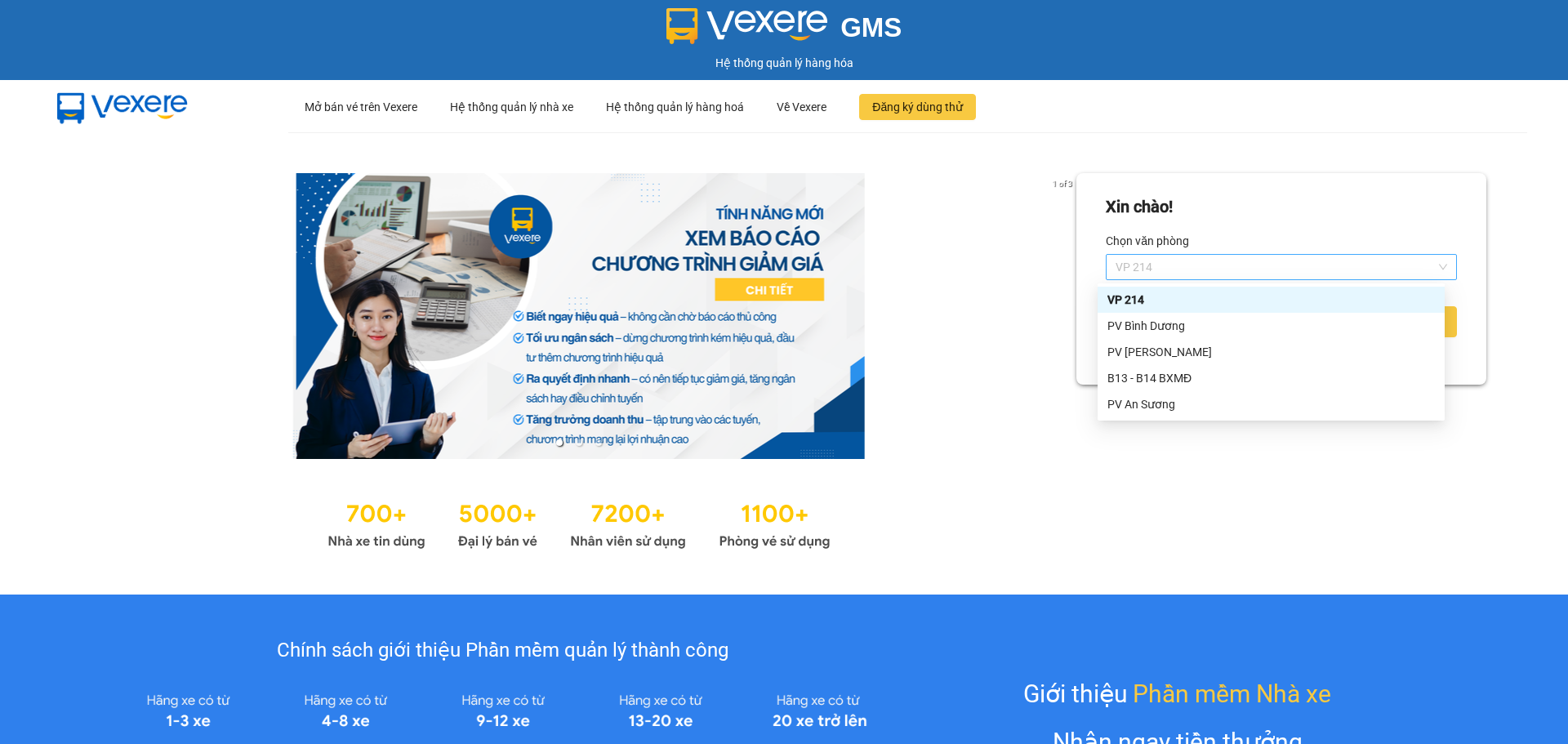
click at [1334, 263] on span "VP 214" at bounding box center [1281, 267] width 332 height 25
click at [1247, 377] on div "B13 - B14 BXMĐ" at bounding box center [1270, 378] width 328 height 18
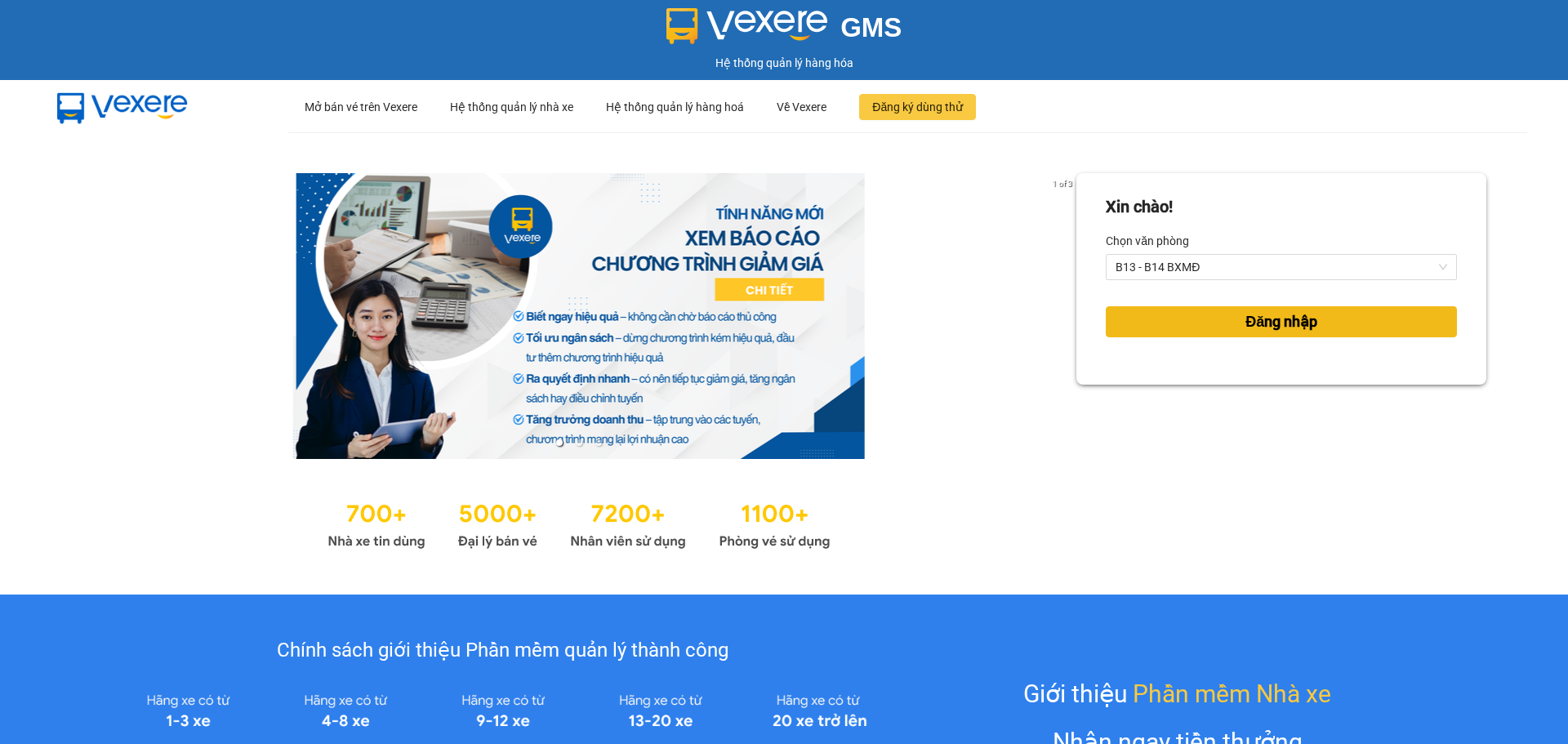
click at [1267, 321] on span "Đăng nhập" at bounding box center [1281, 322] width 72 height 23
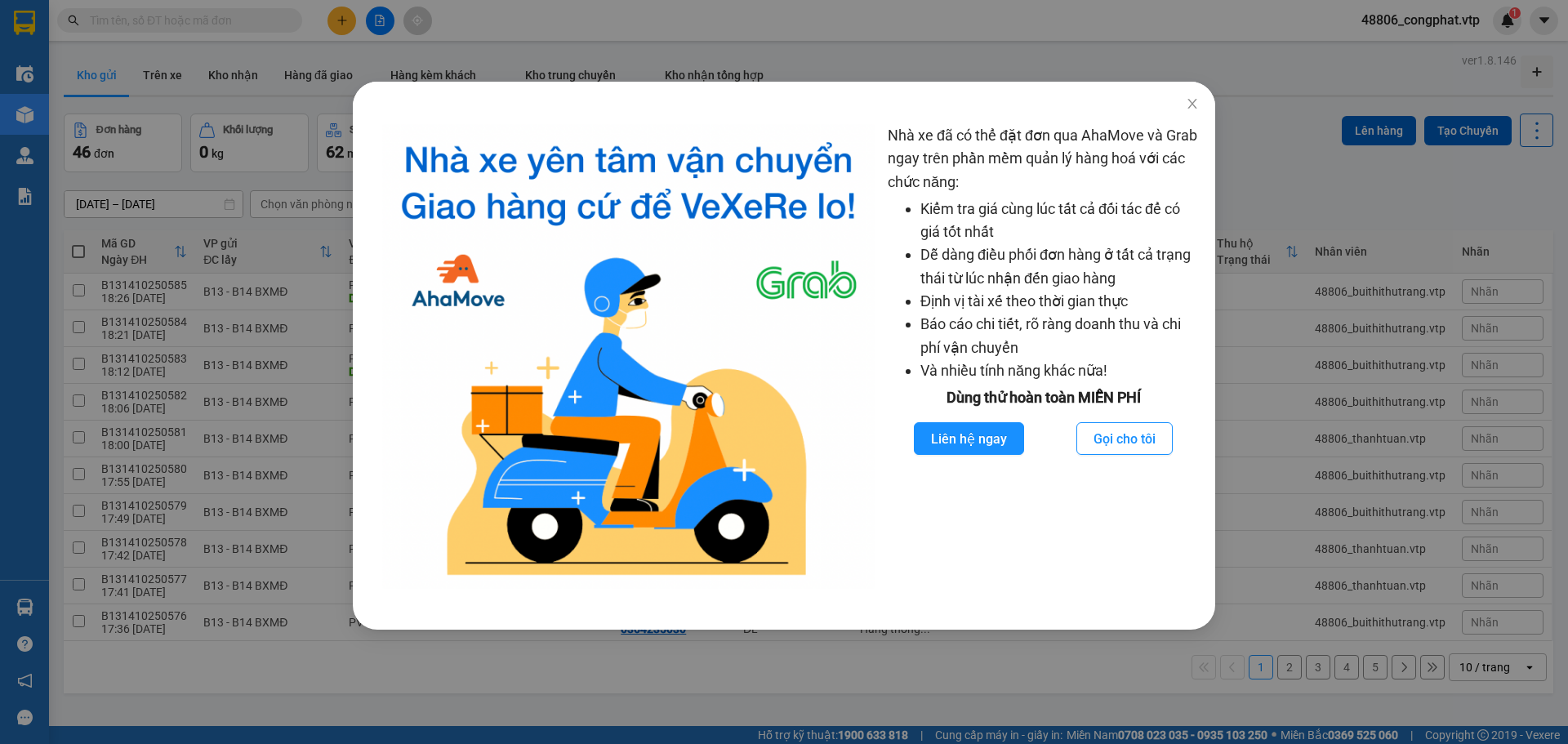
click at [0, 402] on div "Nhà xe đã có thể đặt đơn qua AhaMove và Grab ngay trên phần mềm quản lý hàng ho…" at bounding box center [784, 372] width 1568 height 744
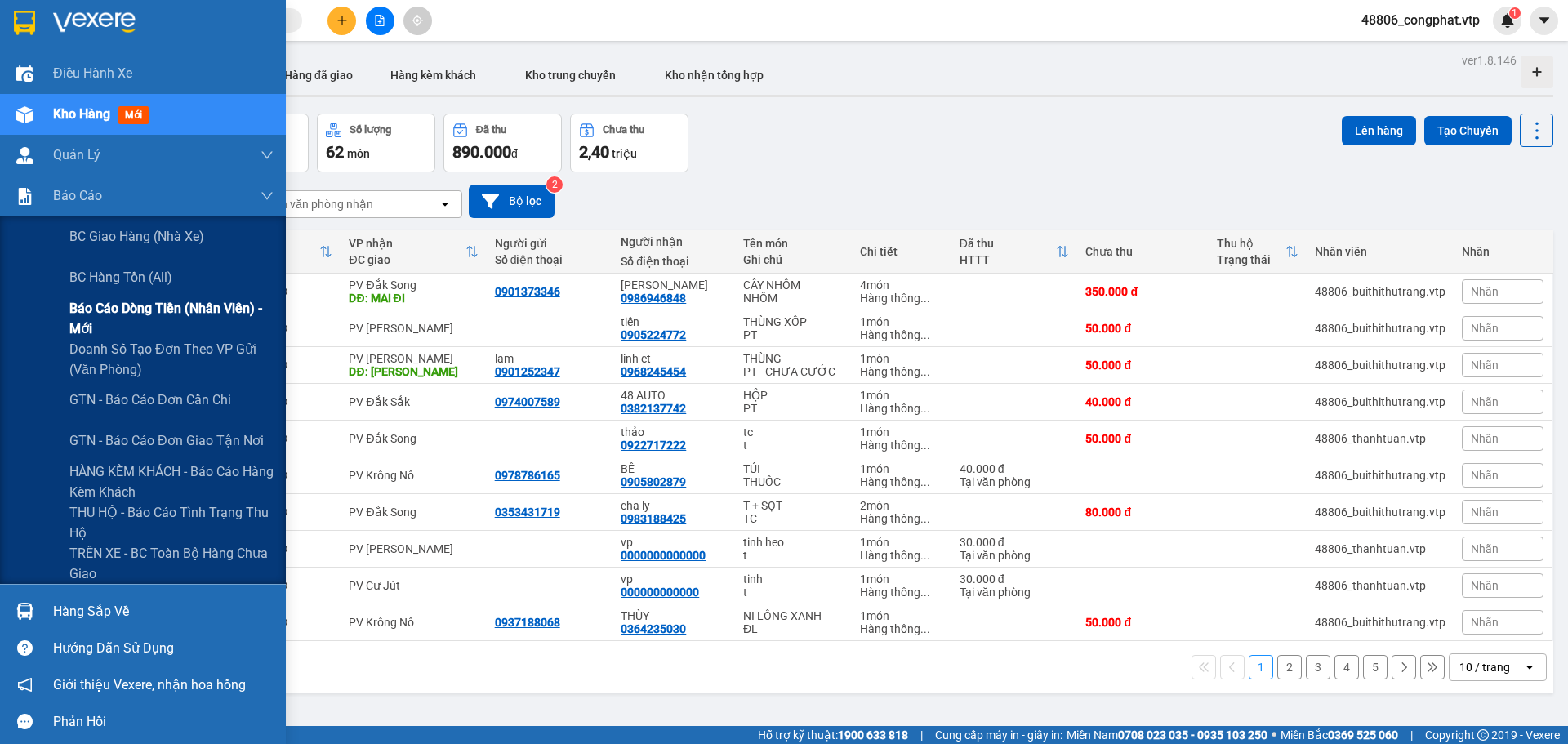
click at [125, 318] on span "Báo cáo dòng tiền (nhân viên) - mới" at bounding box center [171, 318] width 204 height 41
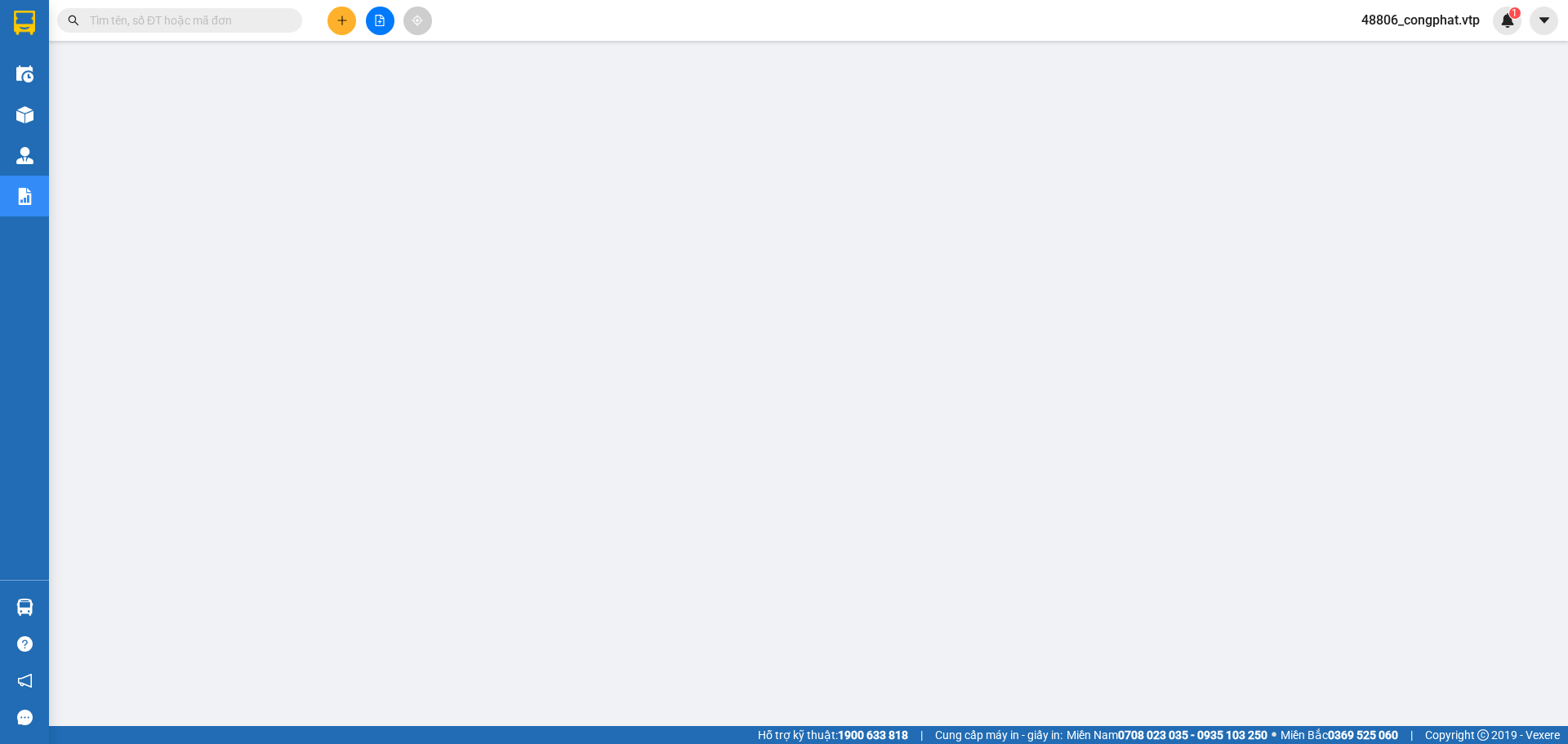
click at [1398, 29] on span "48806_congphat.vtp" at bounding box center [1420, 20] width 144 height 21
click at [1404, 49] on span "Đăng xuất" at bounding box center [1428, 51] width 112 height 18
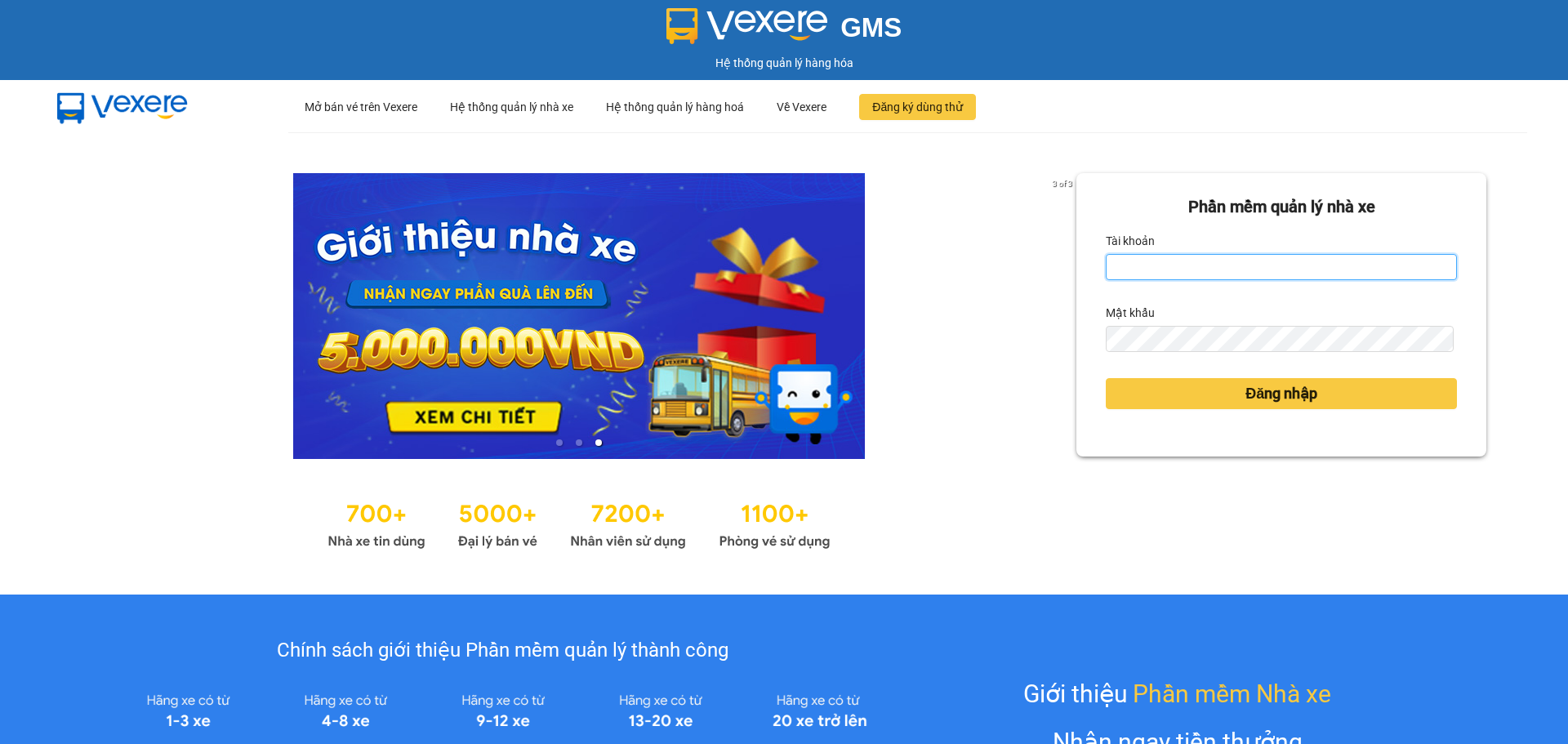
type input "baotung.vtp"
drag, startPoint x: 1188, startPoint y: 266, endPoint x: 1090, endPoint y: 276, distance: 98.5
click at [1090, 276] on div "Phần mềm quản lý nhà xe Tài khoản baotung.vtp Mật khẩu Đăng nhập" at bounding box center [1281, 315] width 410 height 284
